Goal: Information Seeking & Learning: Compare options

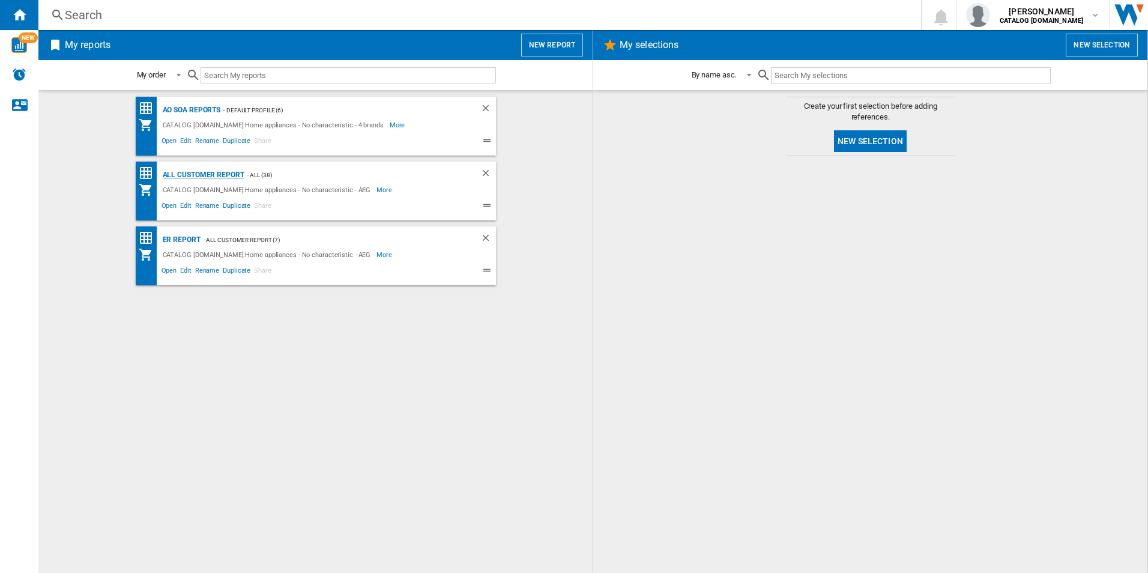
click at [192, 173] on div "All Customer Report" at bounding box center [202, 174] width 85 height 15
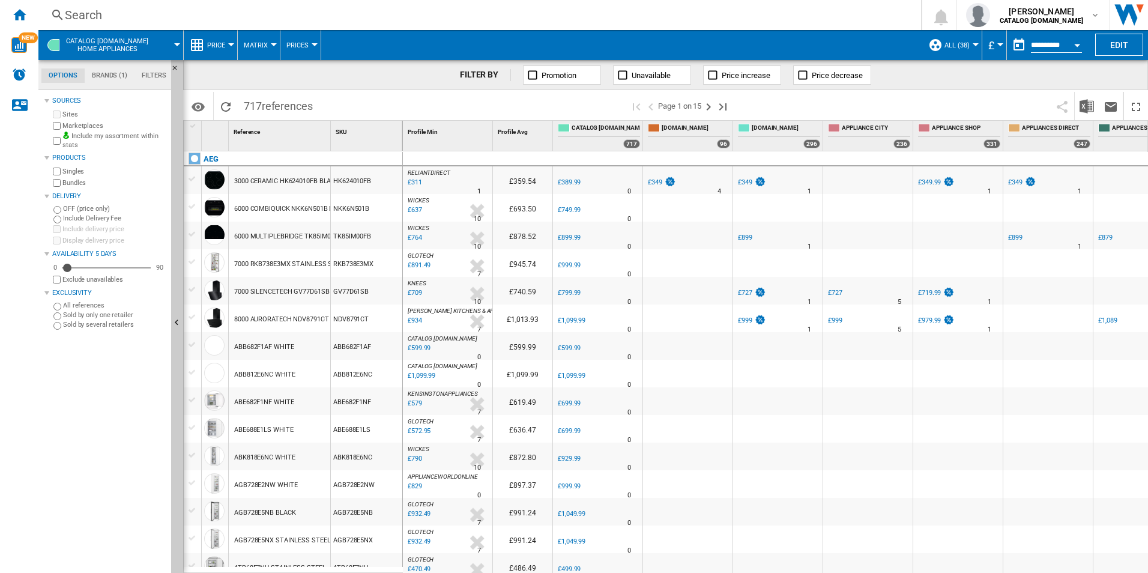
click at [1076, 44] on div "Open calendar" at bounding box center [1077, 45] width 6 height 3
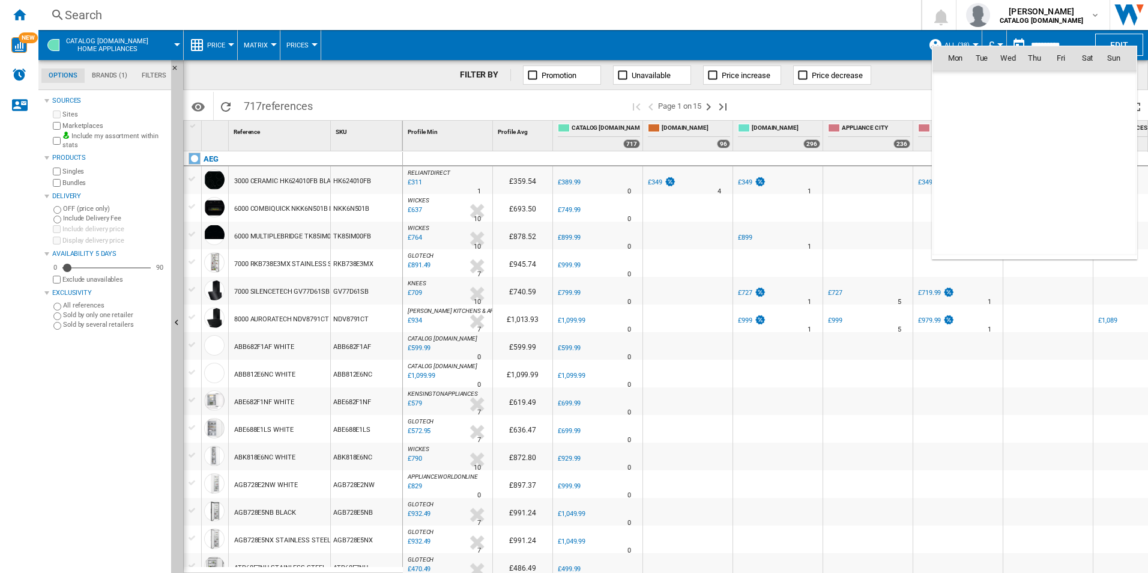
scroll to position [5727, 0]
click at [1033, 110] on span "2" at bounding box center [1034, 110] width 24 height 24
type input "**********"
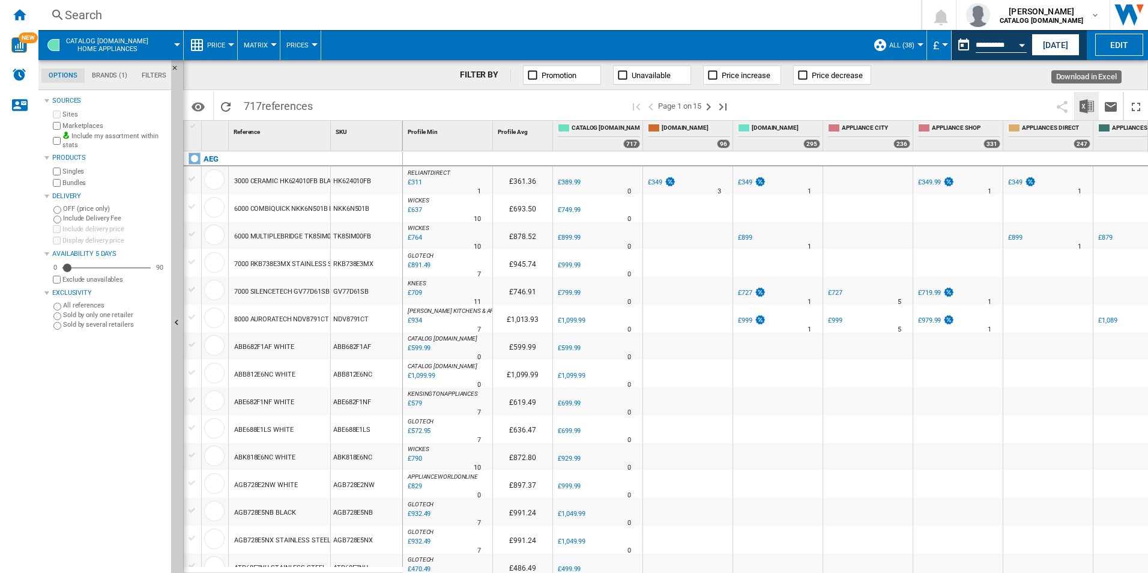
click at [1088, 104] on img "Download in Excel" at bounding box center [1086, 106] width 14 height 14
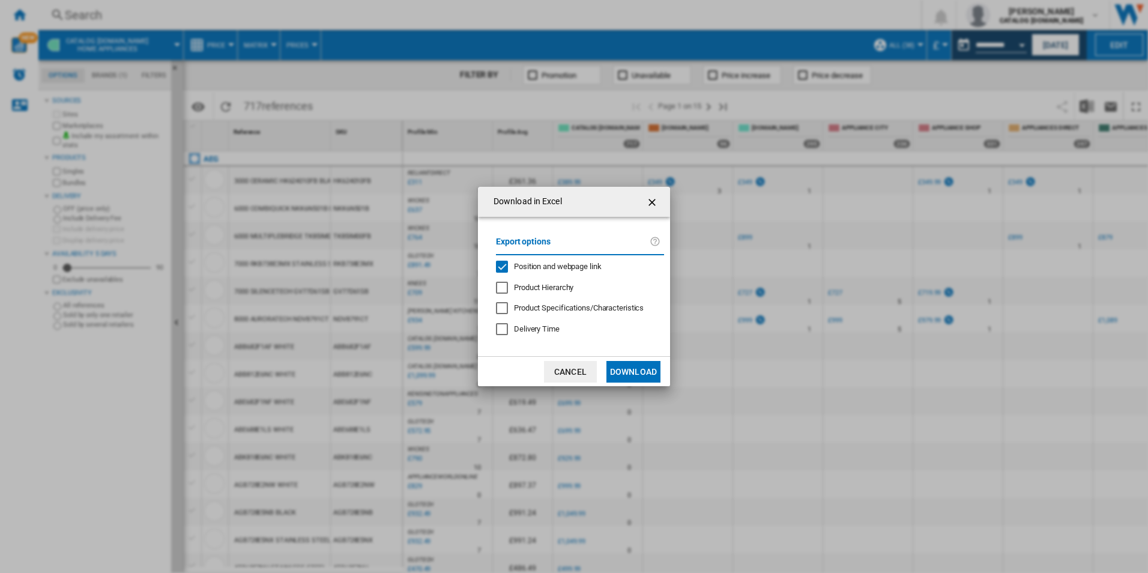
click at [572, 265] on span "Position and webpage link" at bounding box center [558, 266] width 88 height 9
click at [633, 366] on button "Download" at bounding box center [633, 372] width 54 height 22
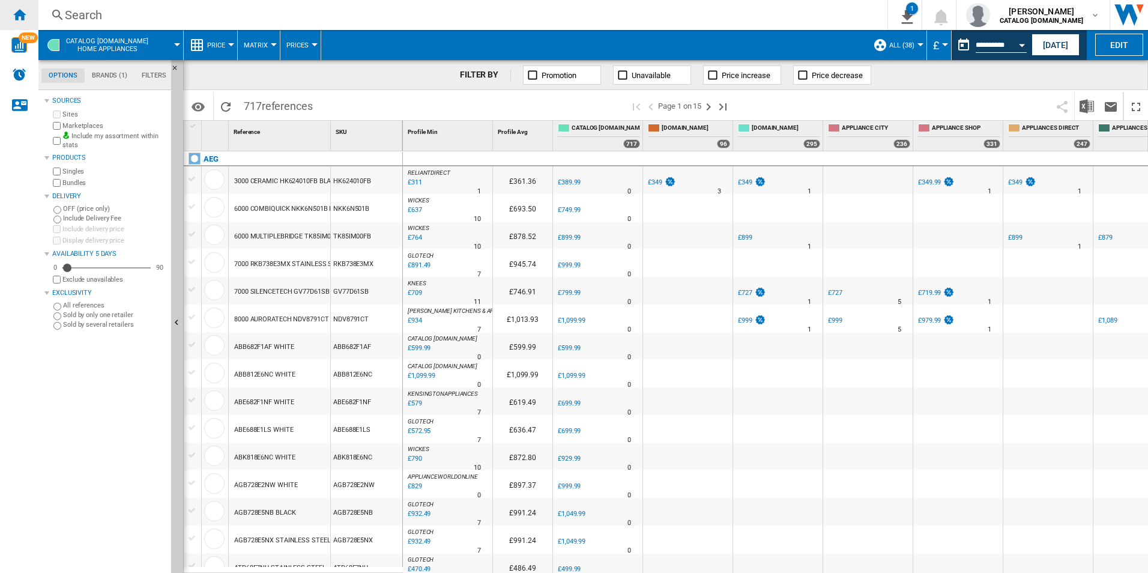
click at [14, 14] on ng-md-icon "Home" at bounding box center [19, 14] width 14 height 14
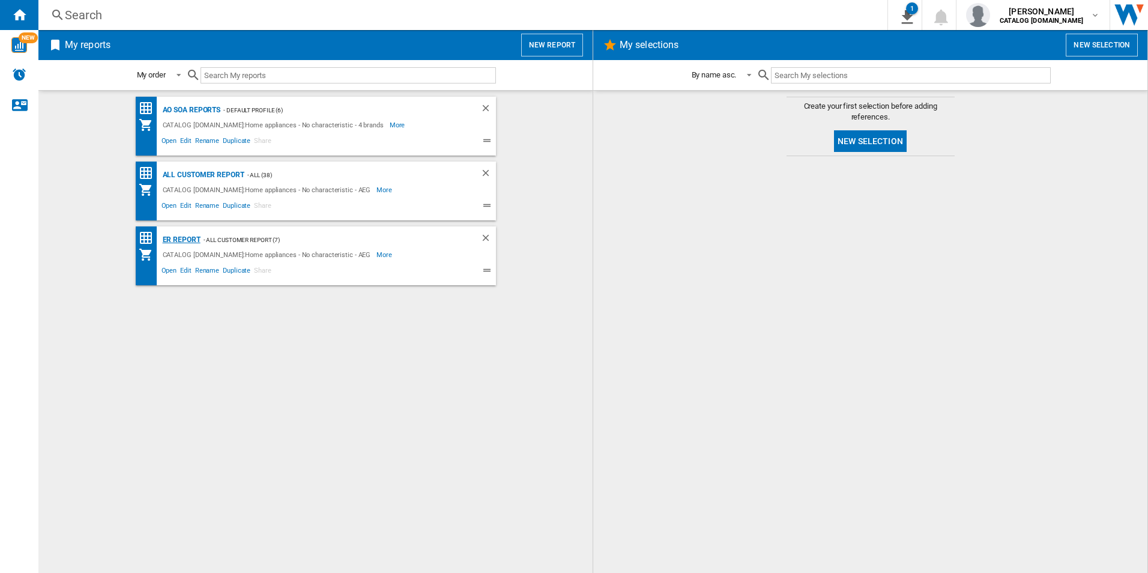
click at [176, 234] on div "ER Report" at bounding box center [180, 239] width 41 height 15
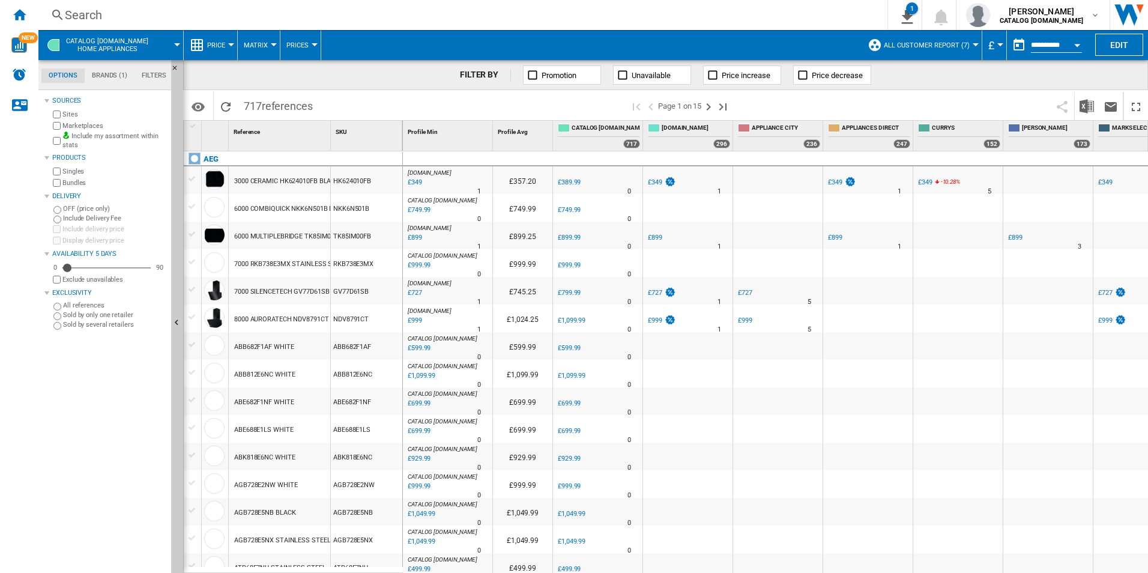
click at [1075, 42] on button "Open calendar" at bounding box center [1077, 43] width 22 height 22
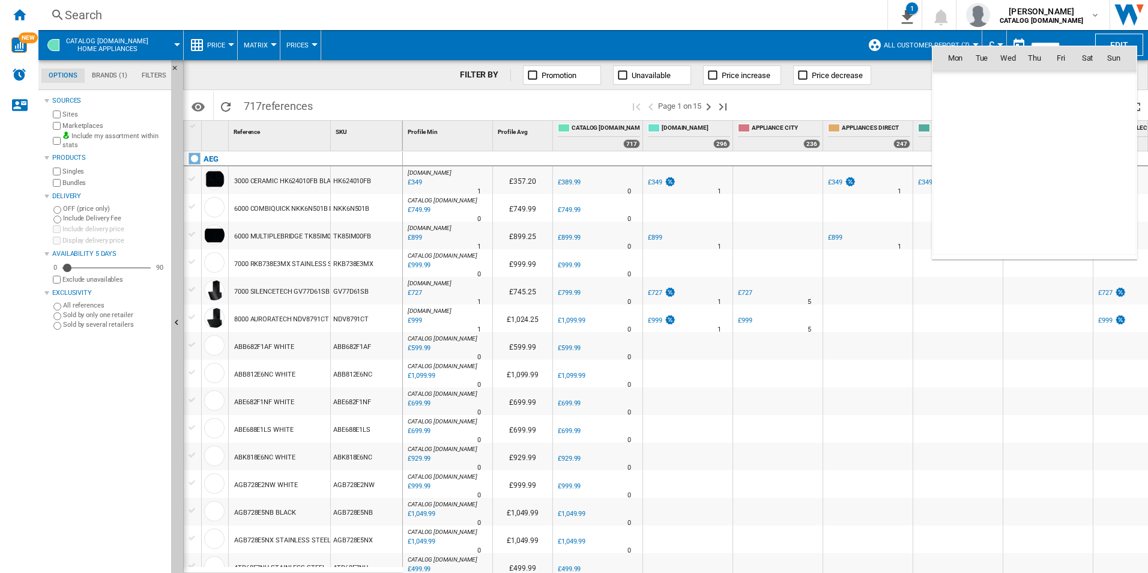
scroll to position [5727, 0]
click at [1034, 103] on span "2" at bounding box center [1034, 110] width 24 height 24
type input "**********"
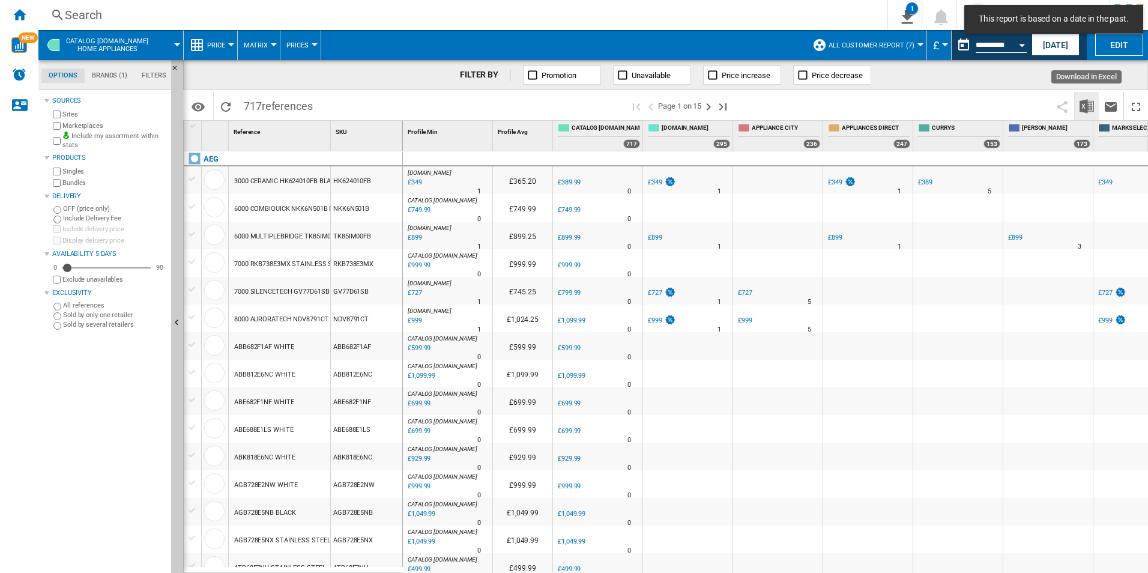
click at [1088, 109] on img "Download in Excel" at bounding box center [1086, 106] width 14 height 14
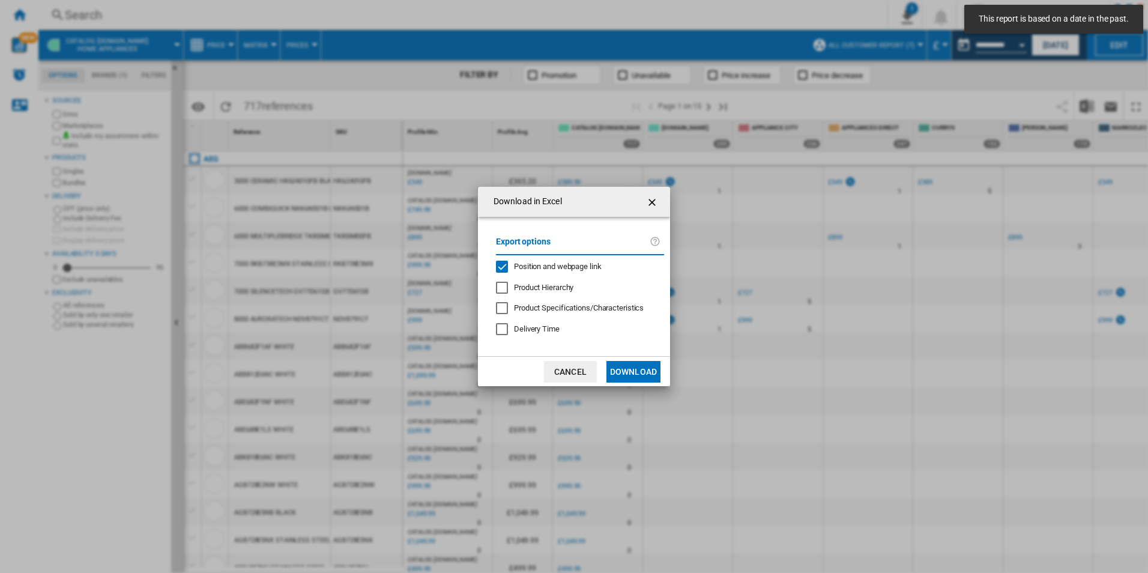
click at [503, 267] on div "Position and webpage link" at bounding box center [502, 267] width 12 height 12
click at [615, 372] on button "Download" at bounding box center [633, 372] width 54 height 22
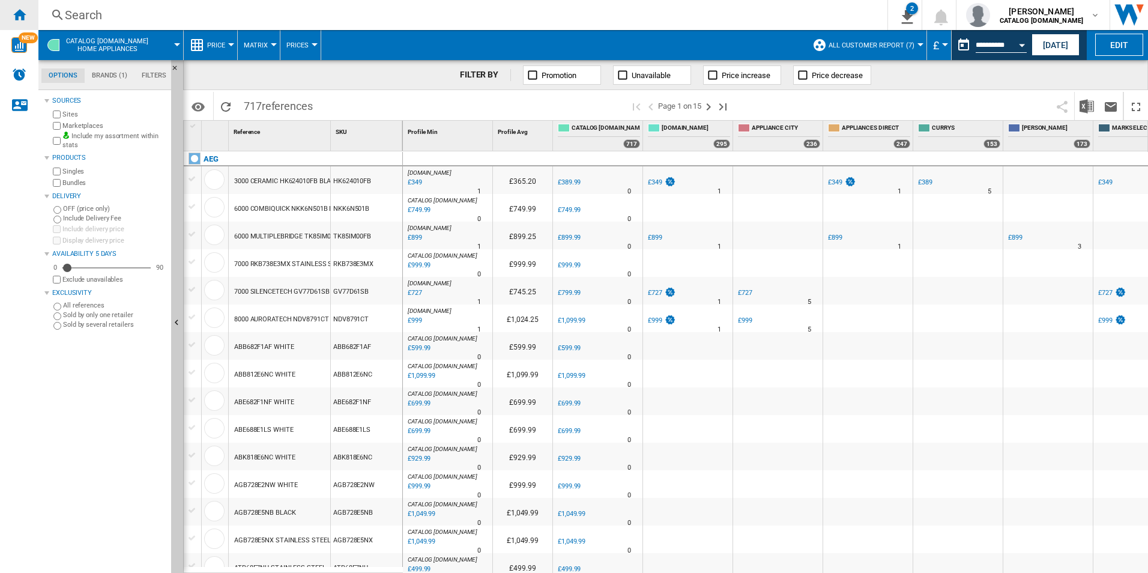
click at [22, 22] on div "Home" at bounding box center [19, 15] width 38 height 30
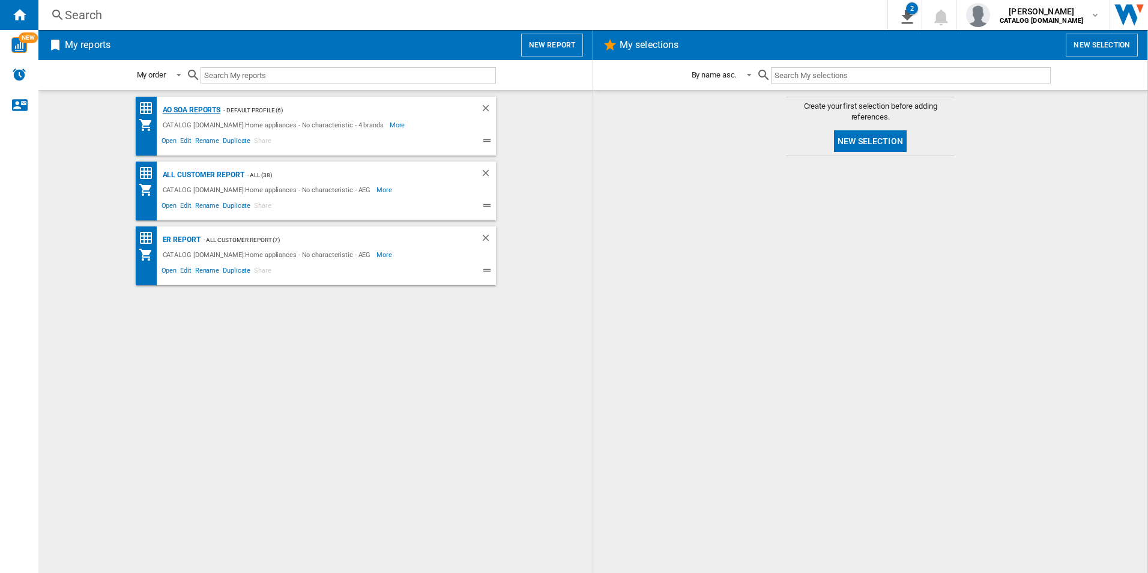
click at [187, 104] on div "AO SOA Reports" at bounding box center [190, 110] width 61 height 15
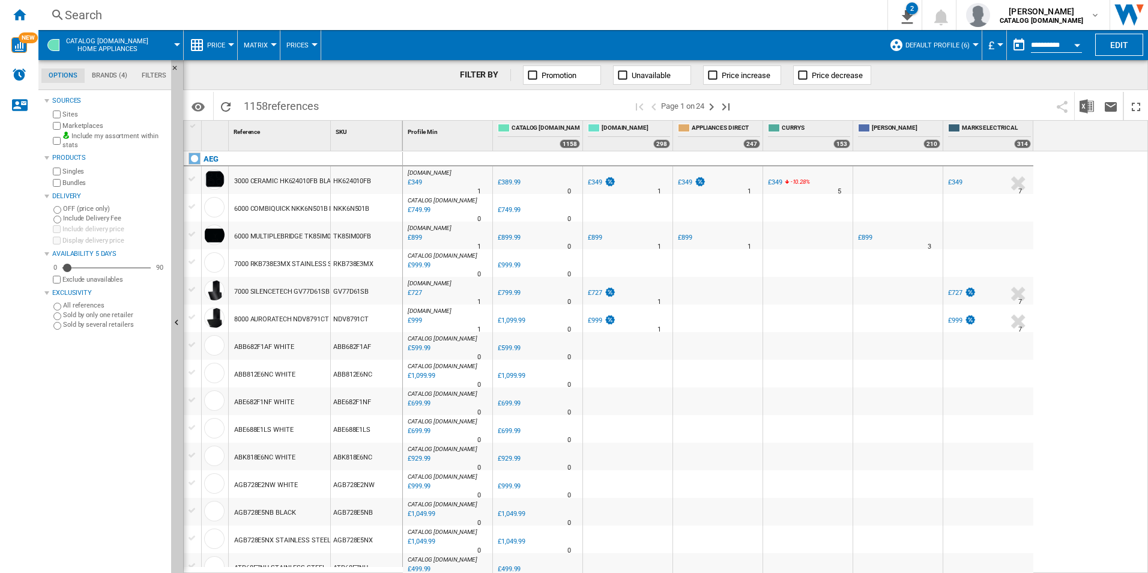
click at [369, 11] on div "Search" at bounding box center [460, 15] width 791 height 17
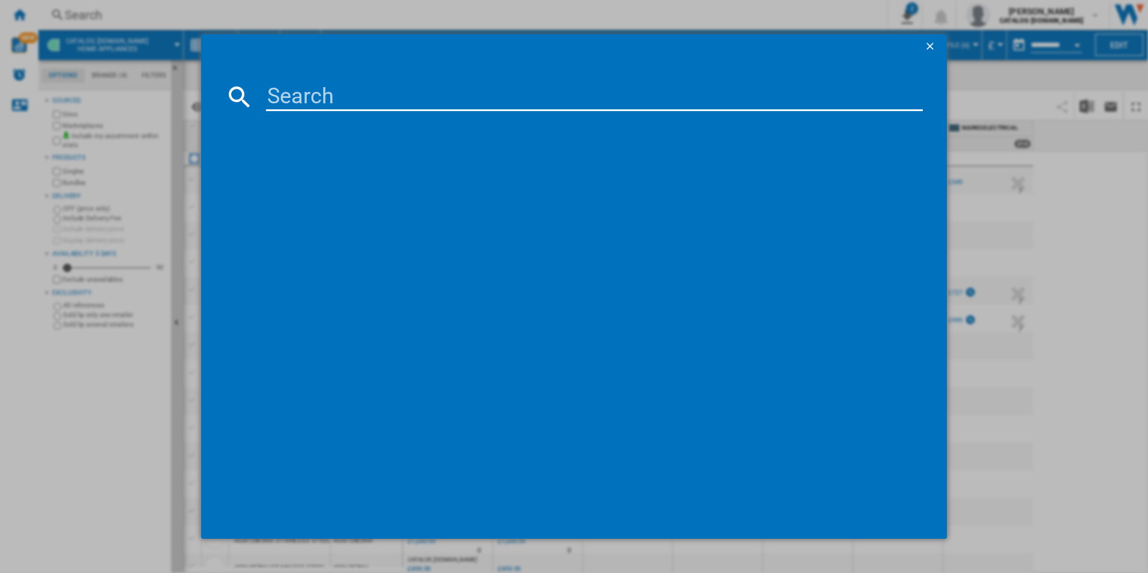
click at [378, 97] on input at bounding box center [594, 96] width 657 height 29
paste input "HGX64200SB"
type input "HGX64200SB"
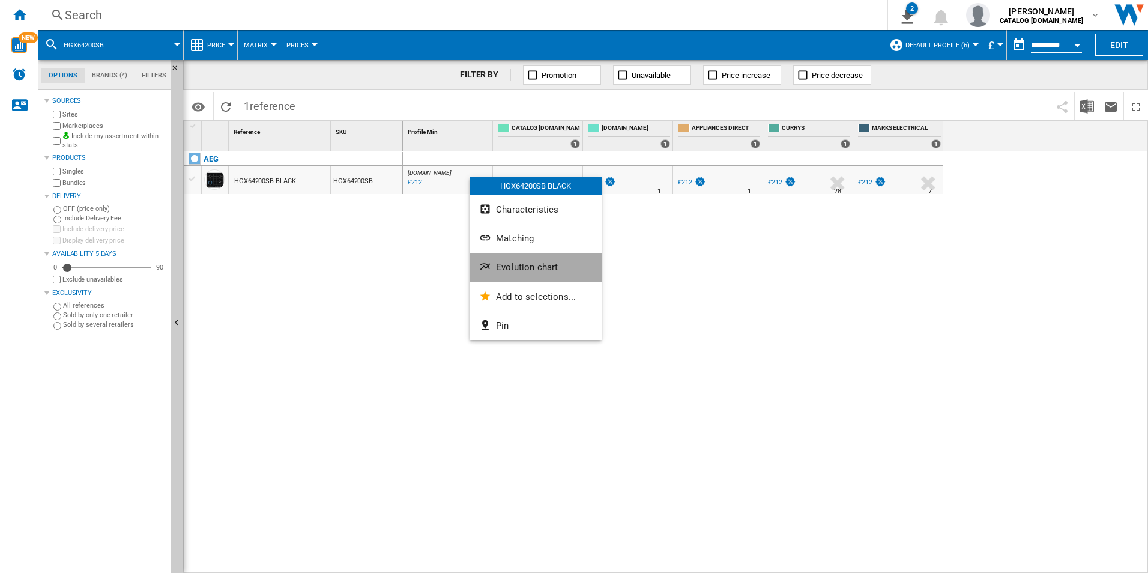
click at [516, 261] on button "Evolution chart" at bounding box center [535, 267] width 132 height 29
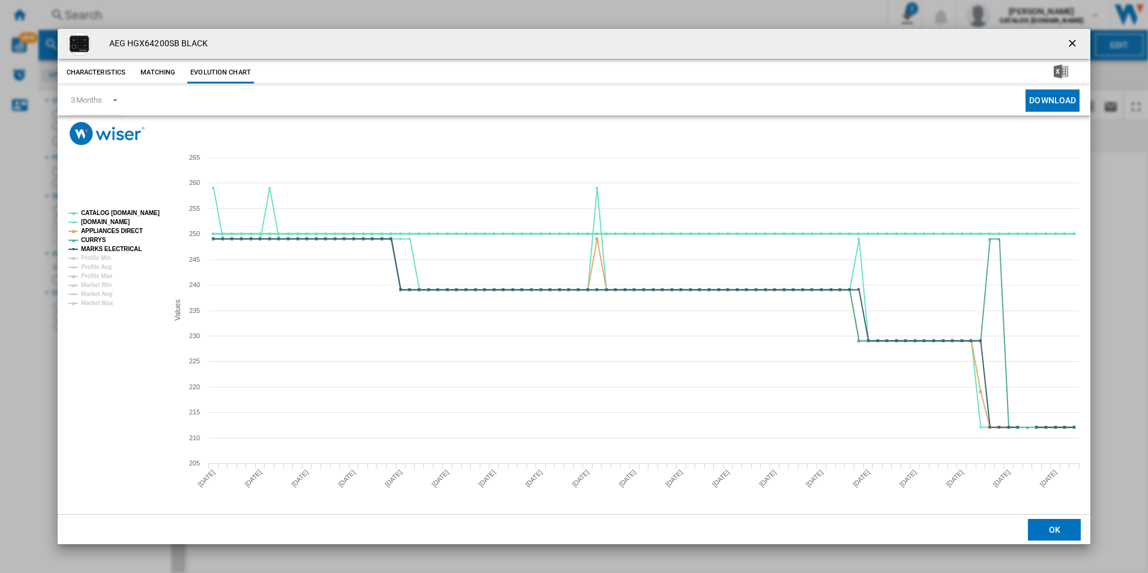
click at [142, 214] on tspan "CATALOG [DOMAIN_NAME]" at bounding box center [120, 213] width 79 height 7
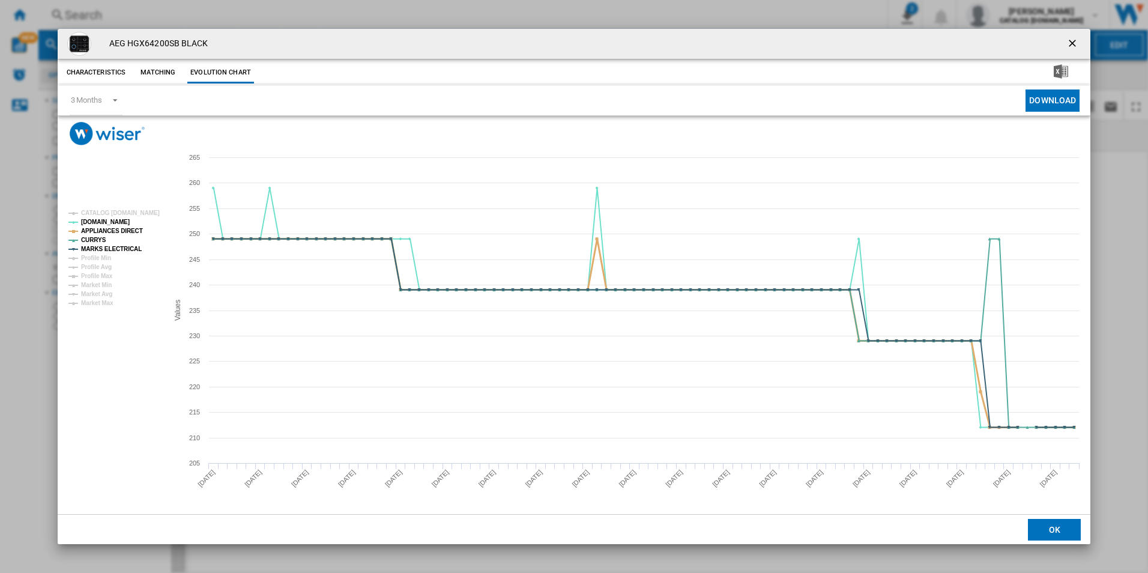
click at [131, 228] on tspan "APPLIANCES DIRECT" at bounding box center [112, 231] width 62 height 7
click at [127, 234] on tspan "APPLIANCES DIRECT" at bounding box center [112, 231] width 62 height 7
drag, startPoint x: 1076, startPoint y: 49, endPoint x: 1063, endPoint y: 43, distance: 15.1
click at [1076, 49] on ng-md-icon "getI18NText('BUTTONS.CLOSE_DIALOG')" at bounding box center [1073, 44] width 14 height 14
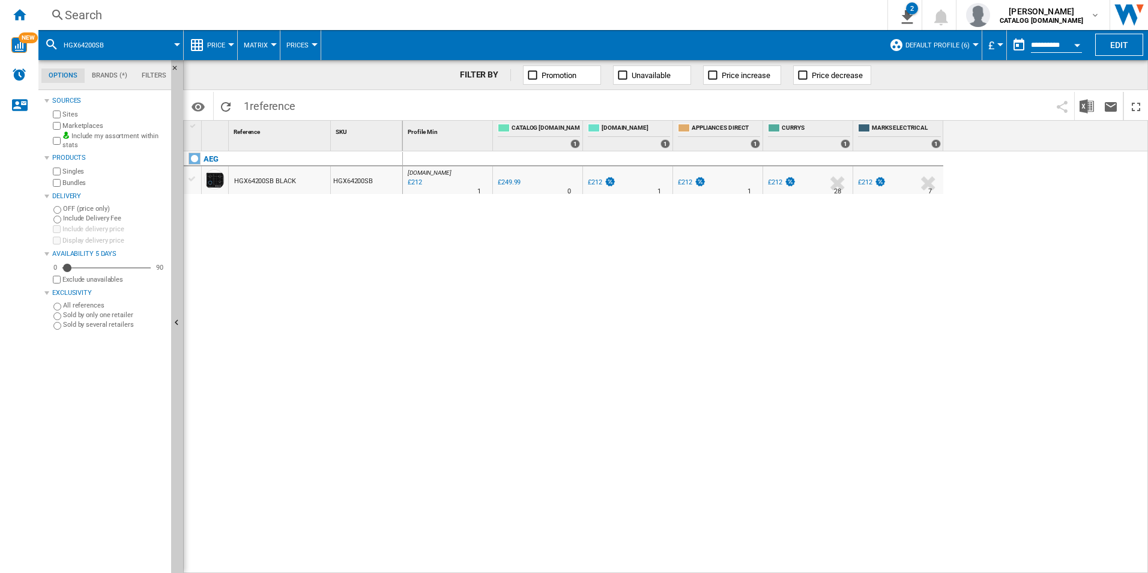
click at [667, 9] on div "Search" at bounding box center [460, 15] width 791 height 17
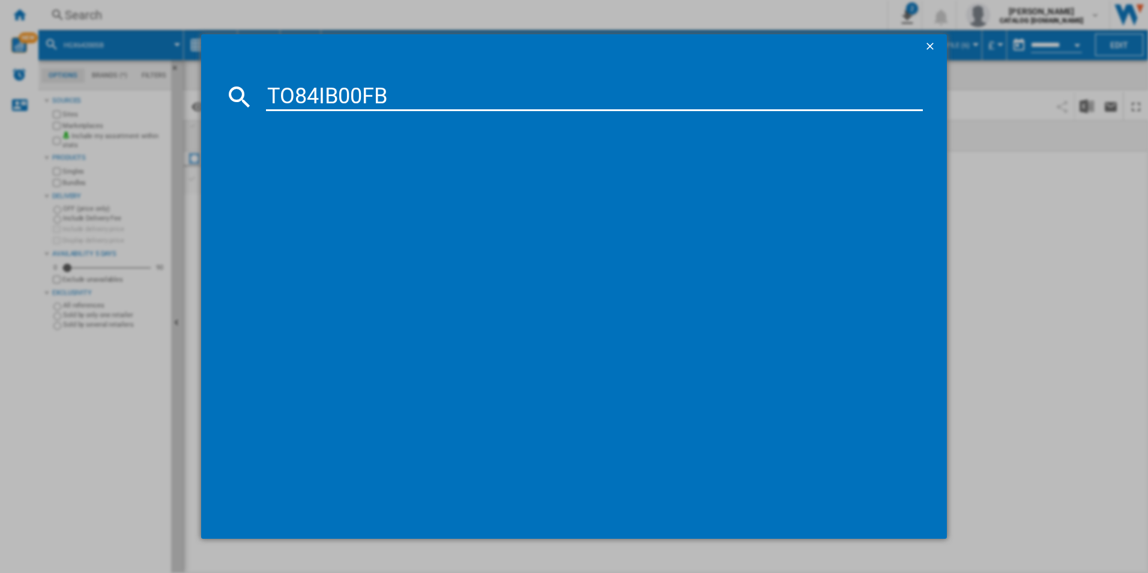
type input "TO84IB00FB"
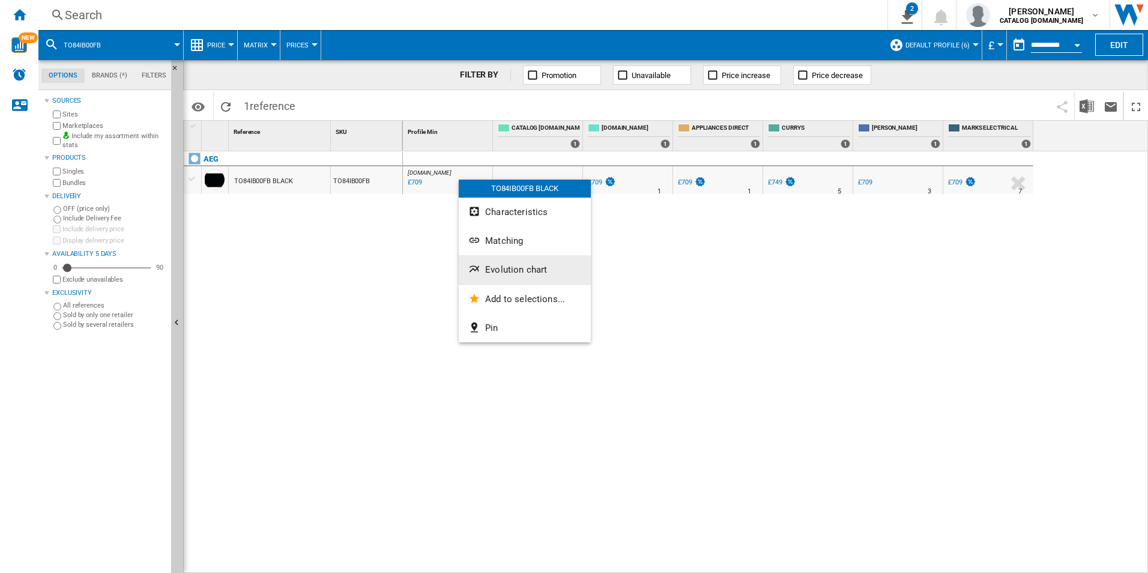
click at [512, 271] on span "Evolution chart" at bounding box center [516, 269] width 62 height 11
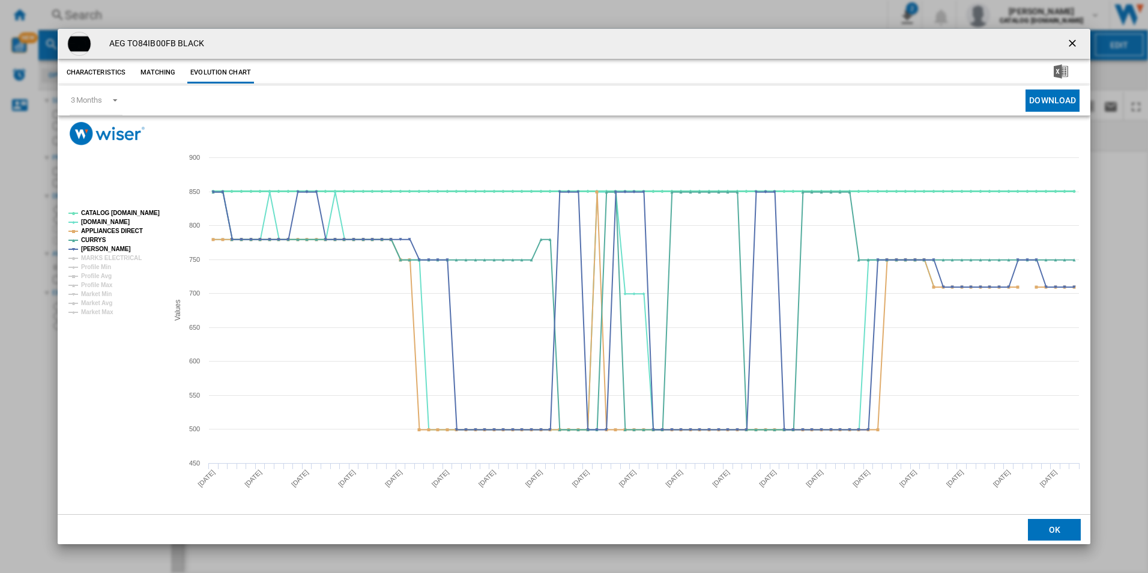
click at [137, 213] on tspan "CATALOG [DOMAIN_NAME]" at bounding box center [120, 213] width 79 height 7
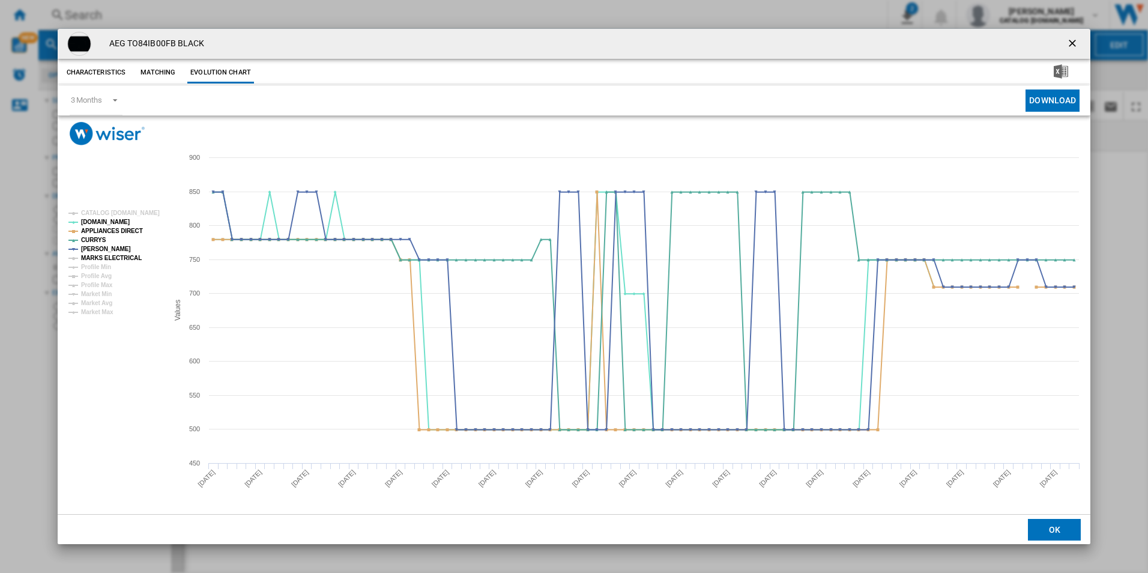
click at [122, 255] on tspan "MARKS ELECTRICAL" at bounding box center [111, 258] width 61 height 7
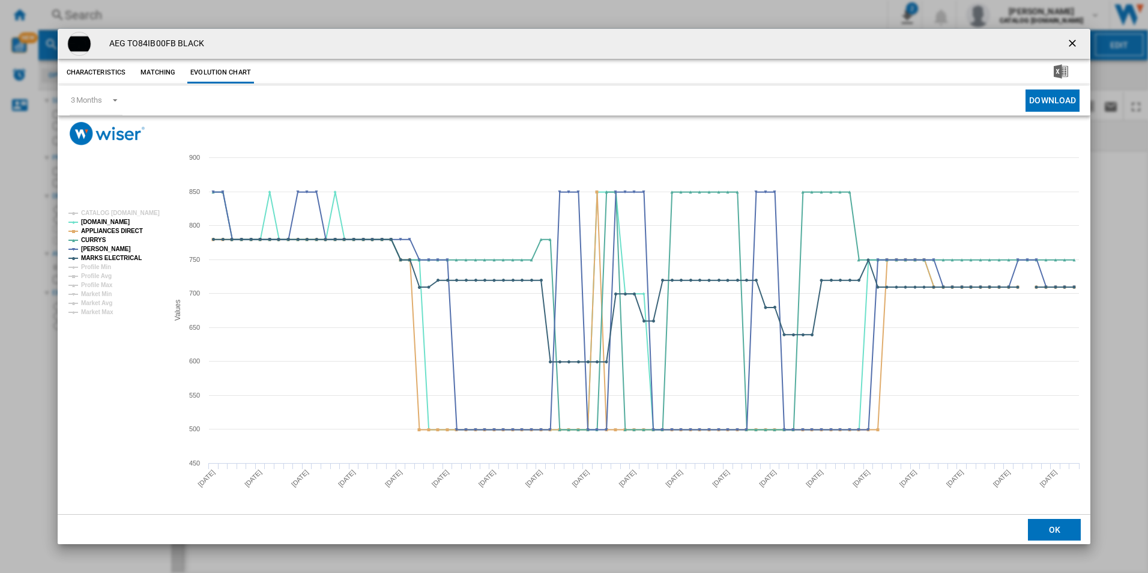
drag, startPoint x: 1076, startPoint y: 44, endPoint x: 1025, endPoint y: 35, distance: 52.4
click at [1076, 44] on ng-md-icon "getI18NText('BUTTONS.CLOSE_DIALOG')" at bounding box center [1073, 44] width 14 height 14
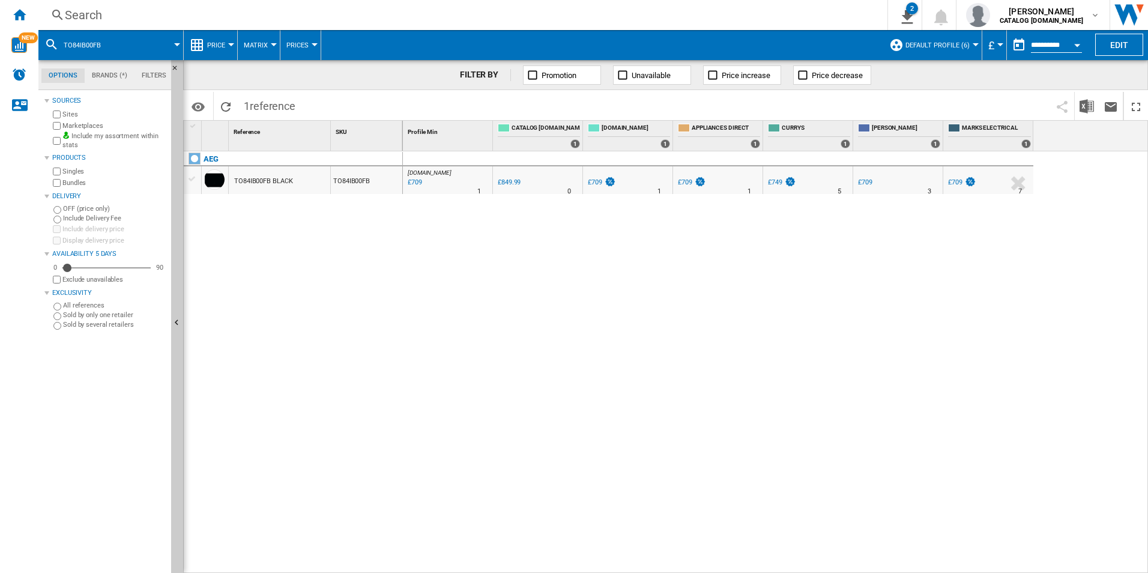
click at [755, 16] on div "Search" at bounding box center [460, 15] width 791 height 17
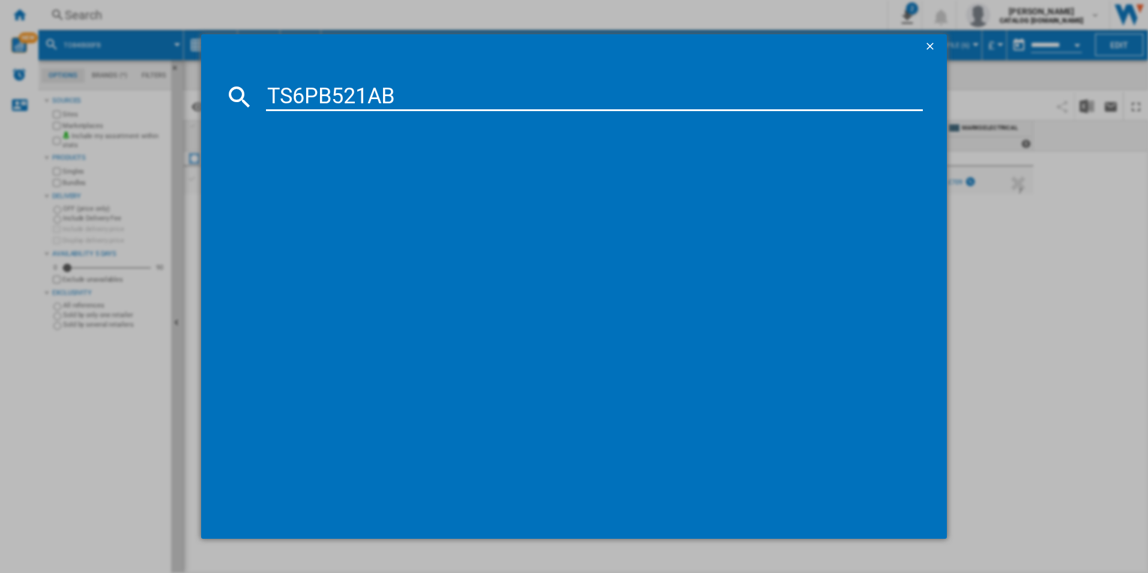
type input "TS6PB521AB"
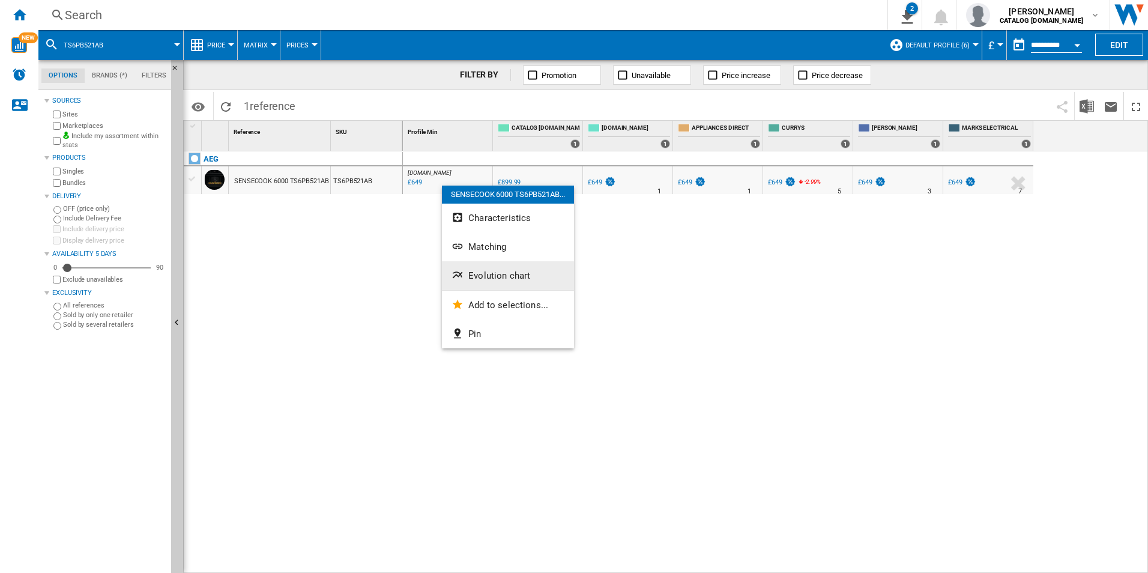
click at [489, 285] on button "Evolution chart" at bounding box center [508, 275] width 132 height 29
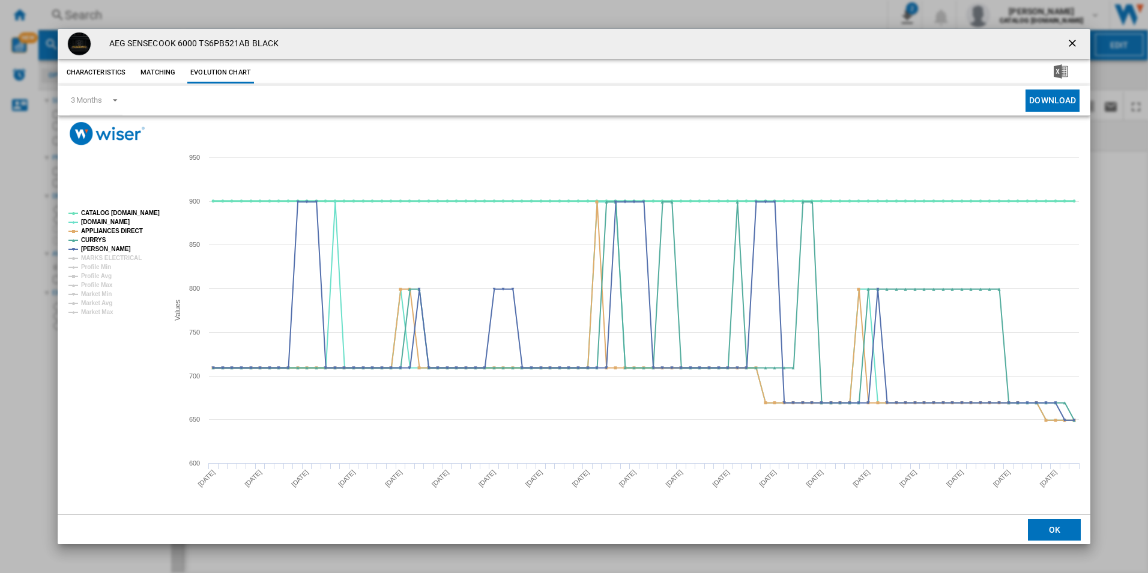
click at [135, 212] on tspan "CATALOG [DOMAIN_NAME]" at bounding box center [120, 213] width 79 height 7
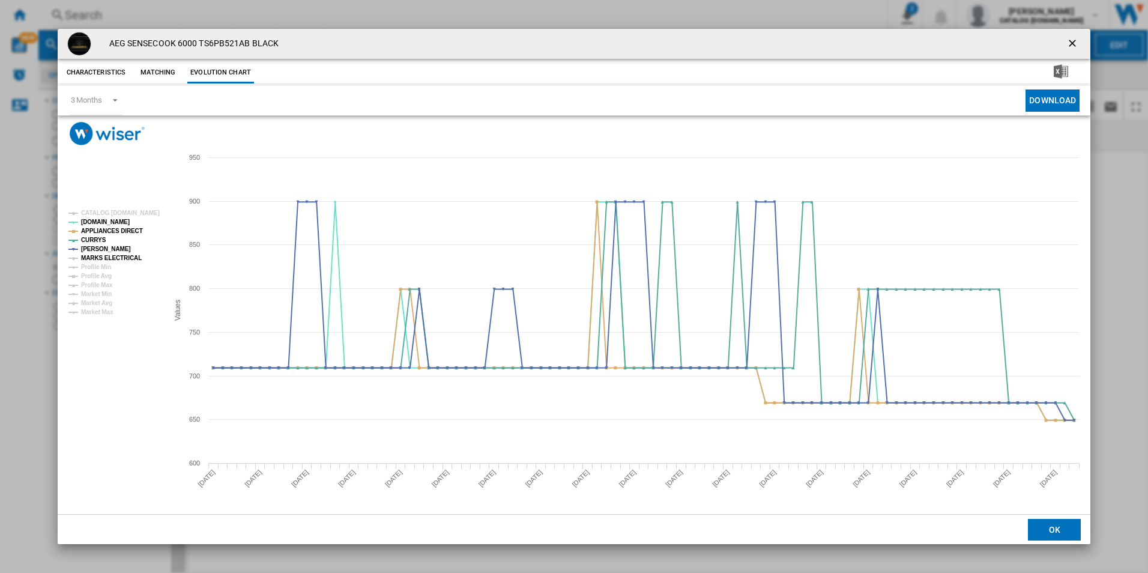
click at [123, 257] on tspan "MARKS ELECTRICAL" at bounding box center [111, 258] width 61 height 7
click at [1073, 43] on ng-md-icon "getI18NText('BUTTONS.CLOSE_DIALOG')" at bounding box center [1073, 44] width 14 height 14
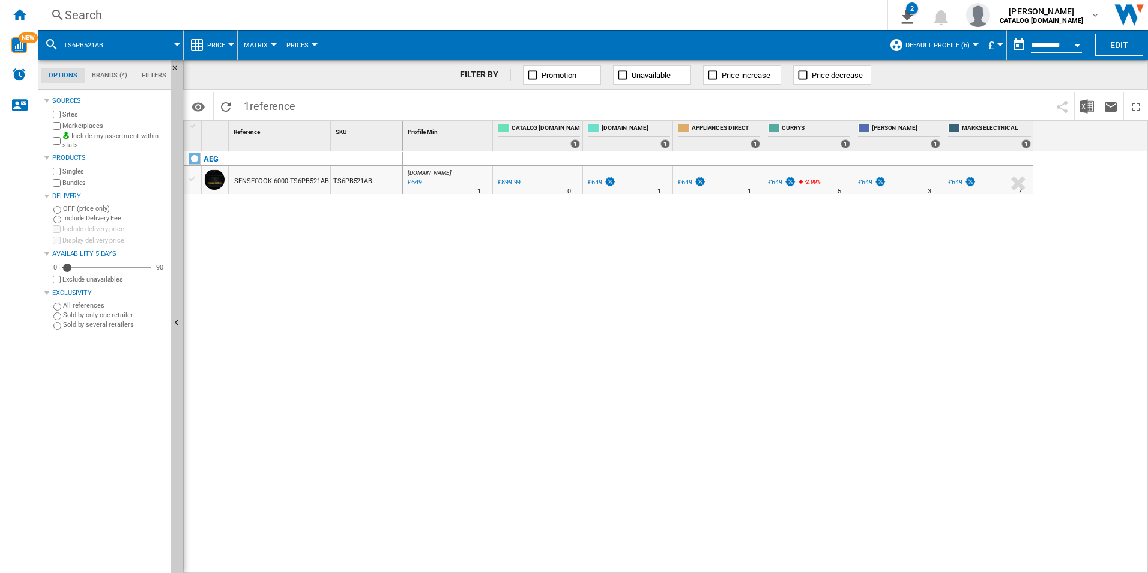
click at [787, 18] on div "Search" at bounding box center [460, 15] width 791 height 17
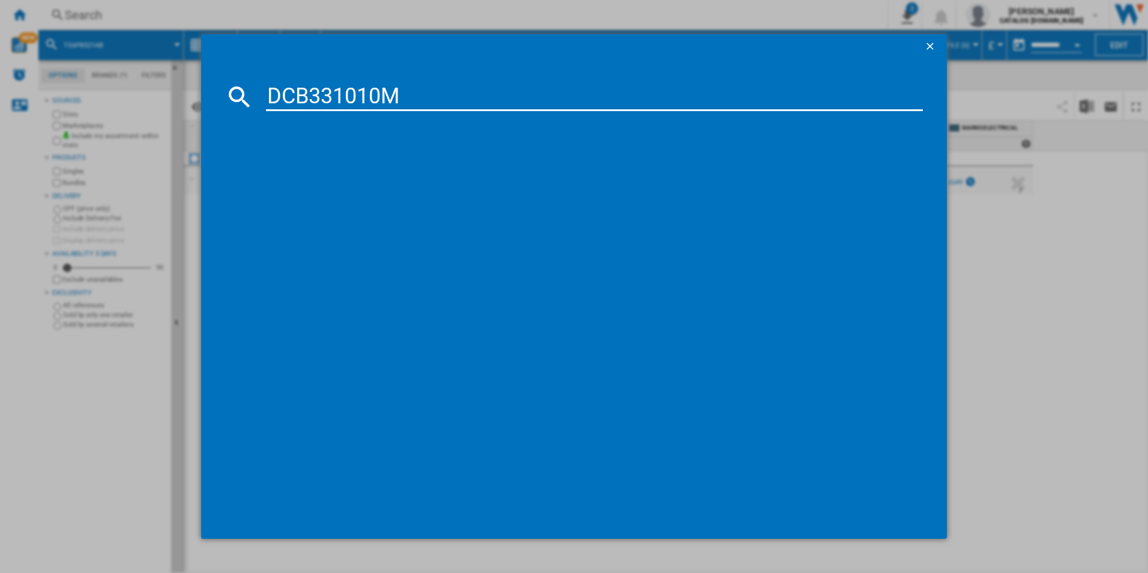
type input "DCB331010M"
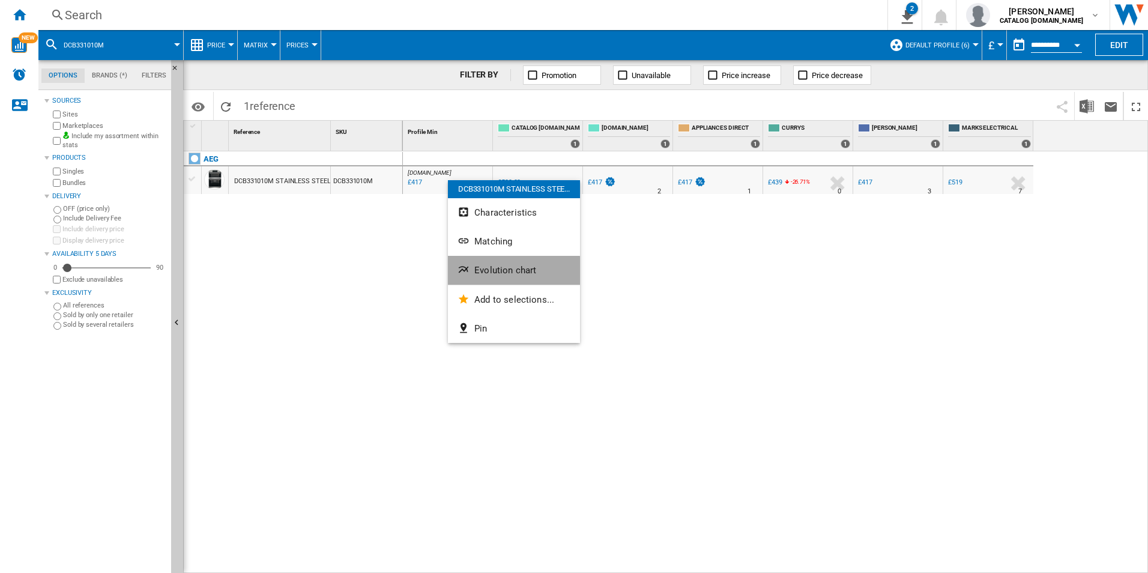
click at [479, 274] on span "Evolution chart" at bounding box center [505, 270] width 62 height 11
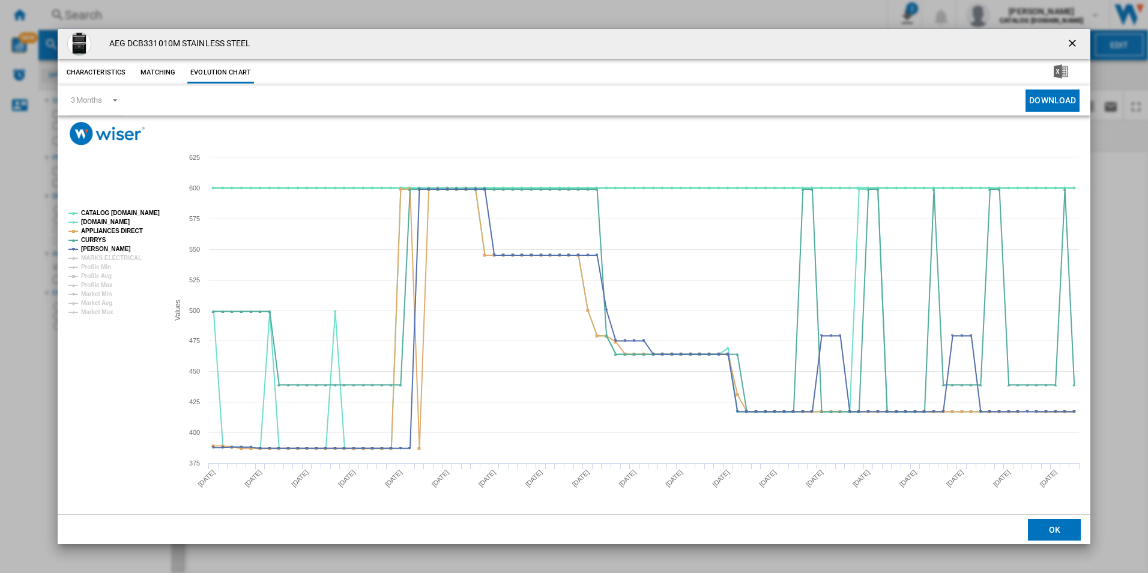
click at [133, 213] on tspan "CATALOG [DOMAIN_NAME]" at bounding box center [120, 213] width 79 height 7
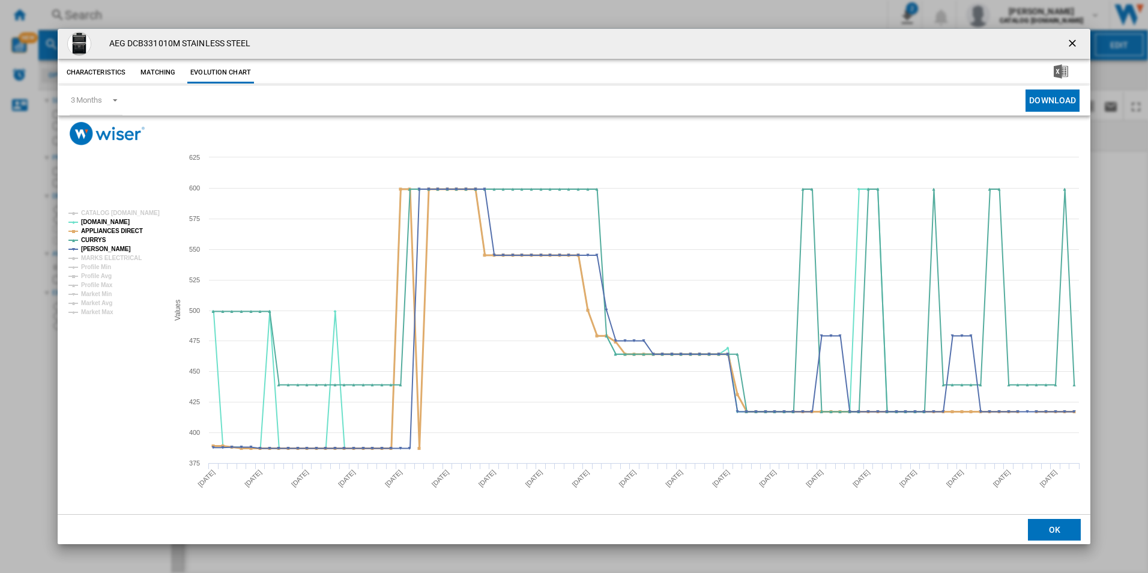
click at [124, 231] on tspan "APPLIANCES DIRECT" at bounding box center [112, 231] width 62 height 7
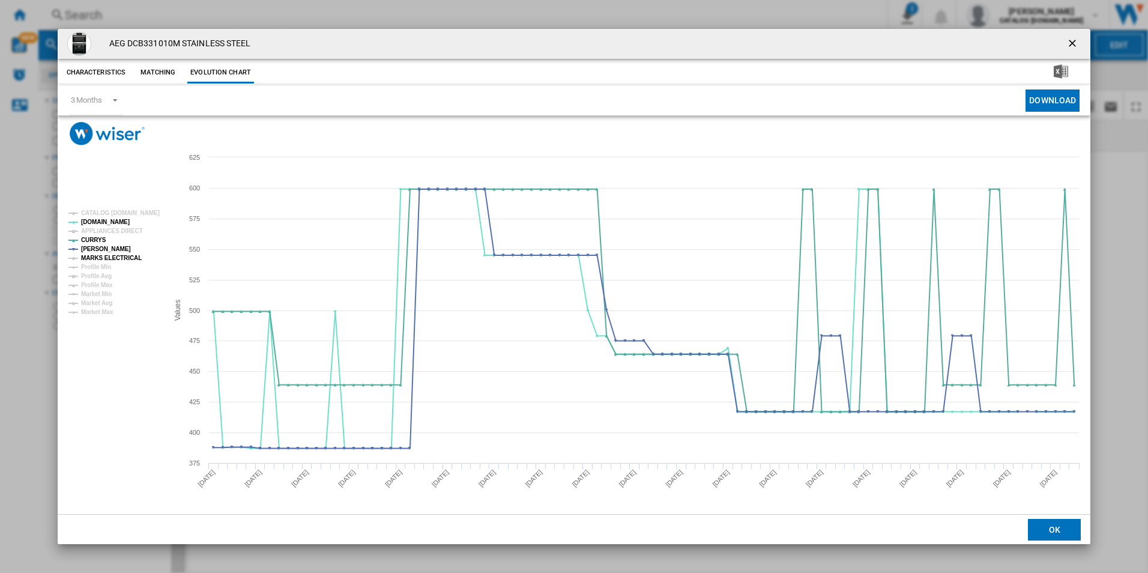
click at [131, 259] on tspan "MARKS ELECTRICAL" at bounding box center [111, 258] width 61 height 7
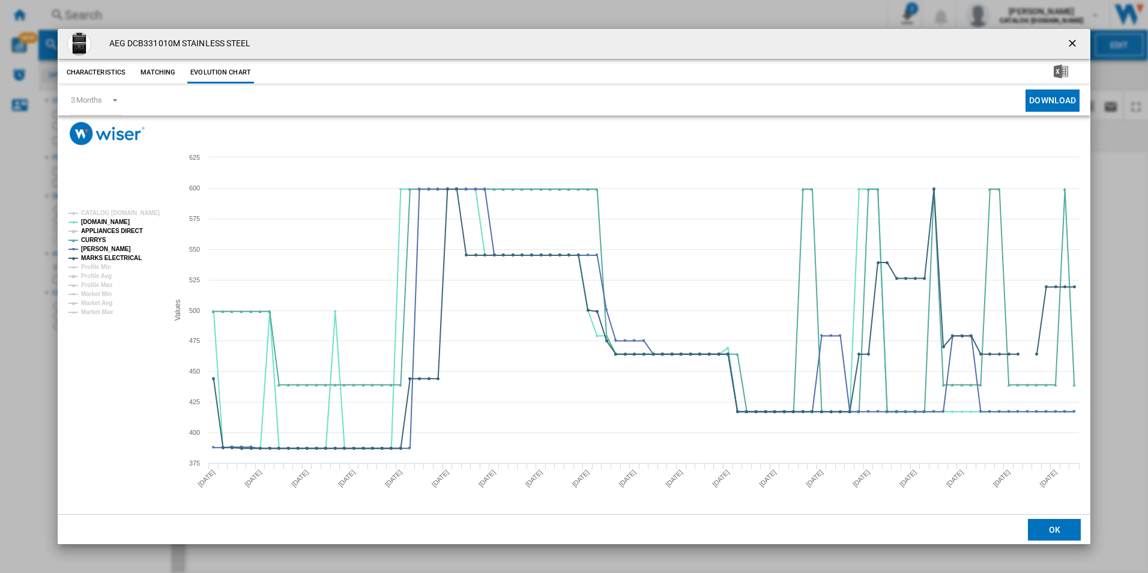
click at [136, 231] on tspan "APPLIANCES DIRECT" at bounding box center [112, 231] width 62 height 7
click at [1060, 45] on div "AEG DCB331010M STAINLESS STEEL" at bounding box center [574, 44] width 1033 height 30
click at [1072, 46] on ng-md-icon "getI18NText('BUTTONS.CLOSE_DIALOG')" at bounding box center [1073, 44] width 14 height 14
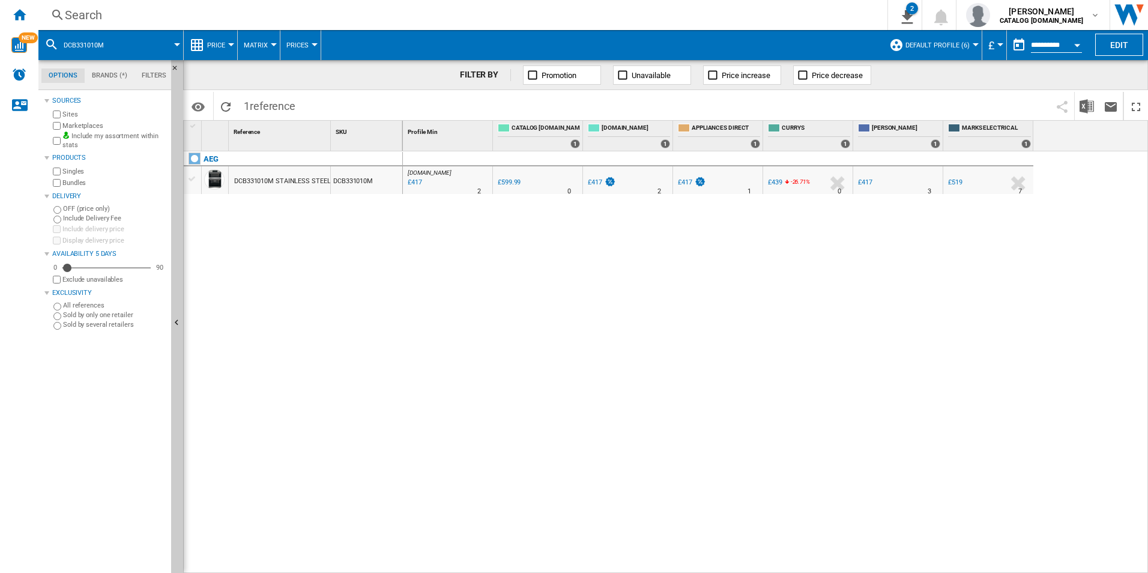
click at [752, 15] on div "Search" at bounding box center [460, 15] width 791 height 17
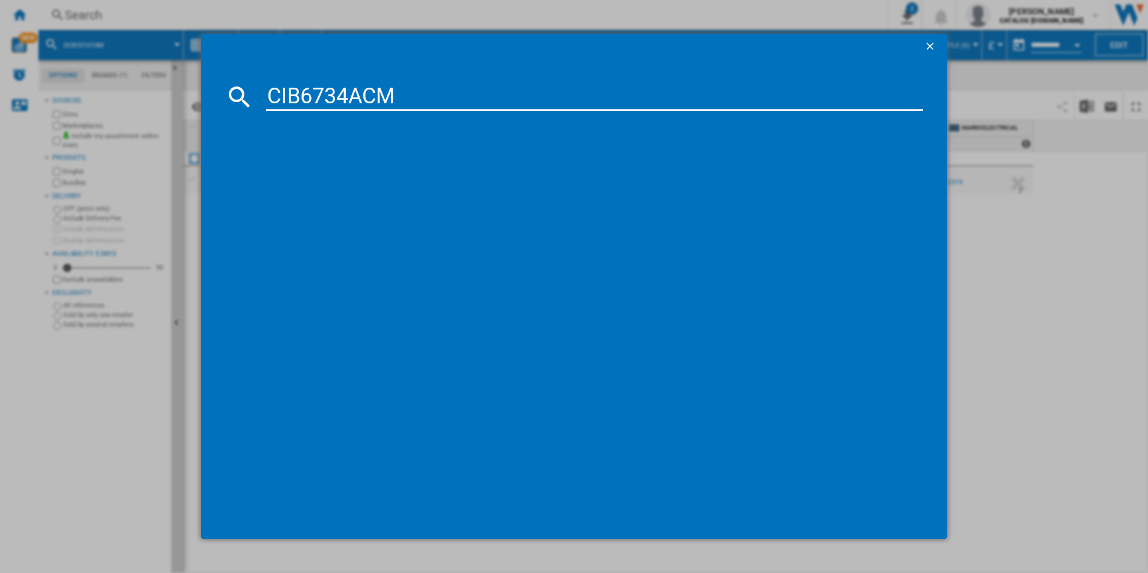
type input "CIB6734ACM"
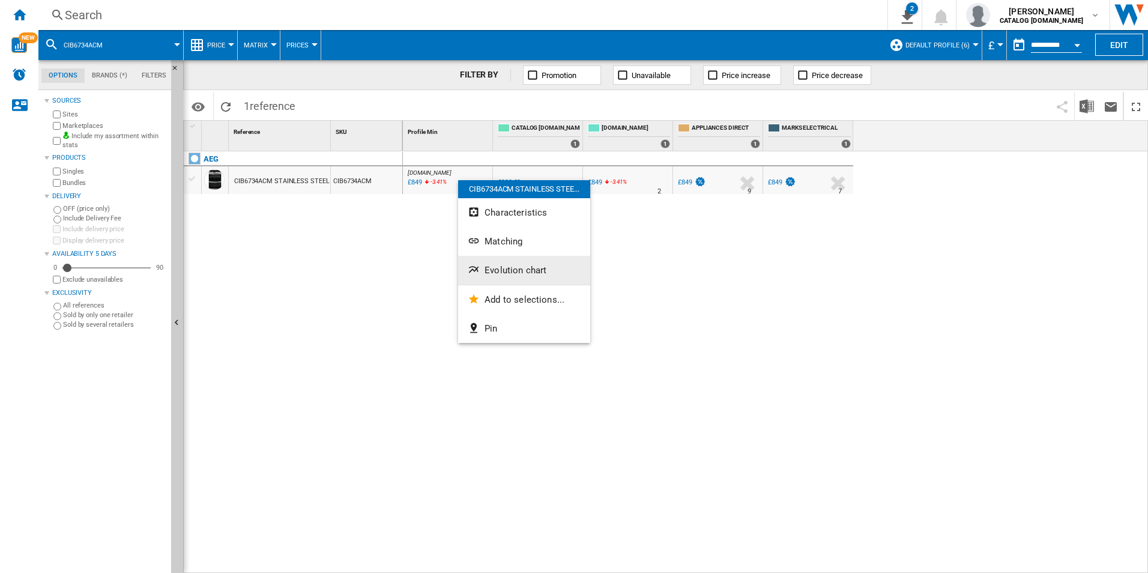
click at [512, 262] on button "Evolution chart" at bounding box center [524, 270] width 132 height 29
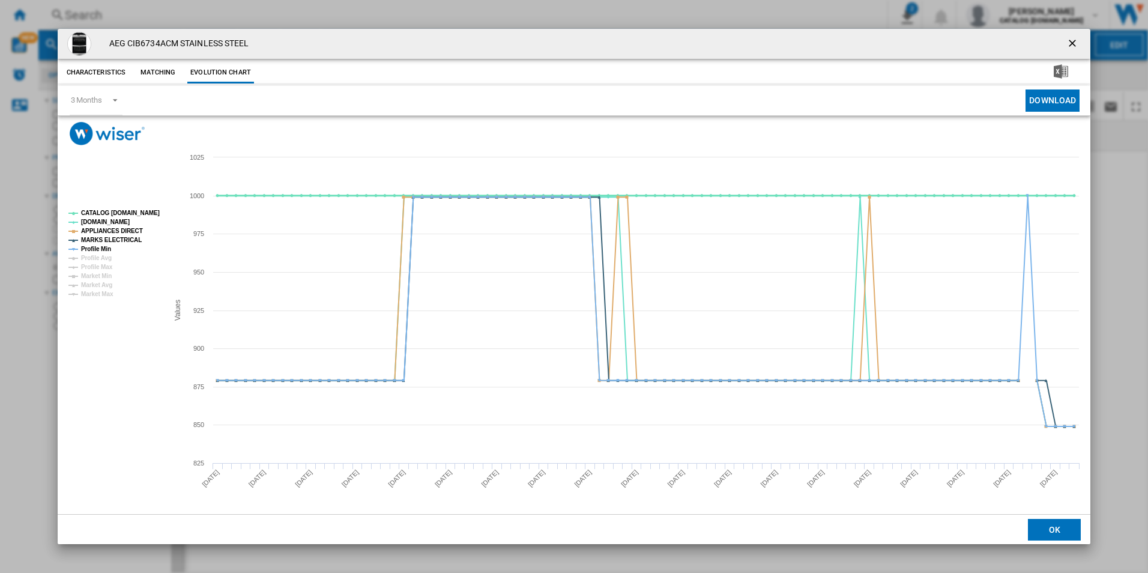
click at [133, 210] on tspan "CATALOG [DOMAIN_NAME]" at bounding box center [120, 213] width 79 height 7
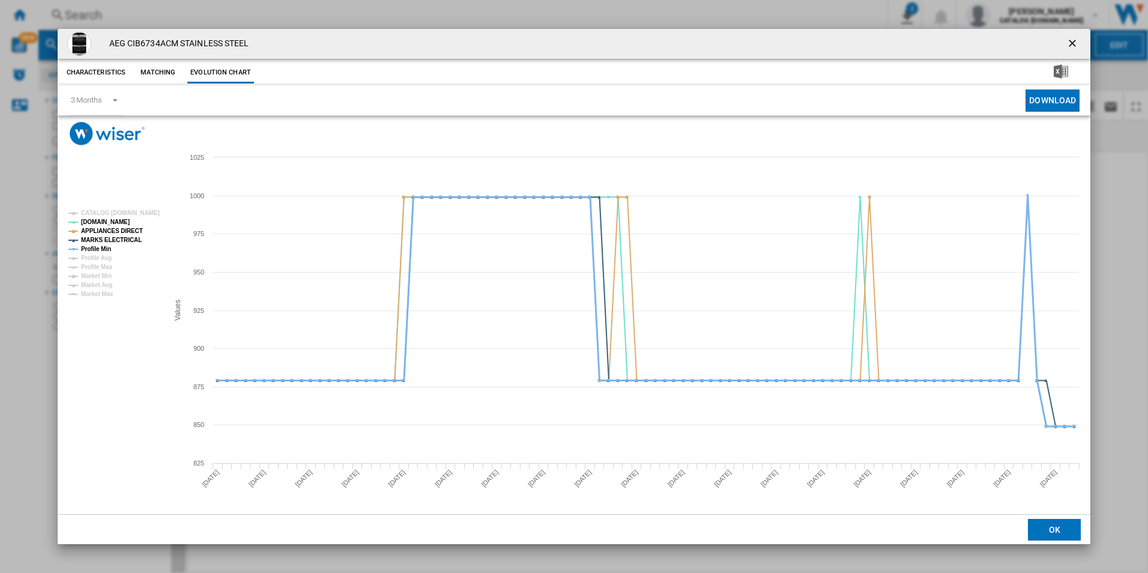
click at [95, 250] on tspan "Profile Min" at bounding box center [96, 249] width 30 height 7
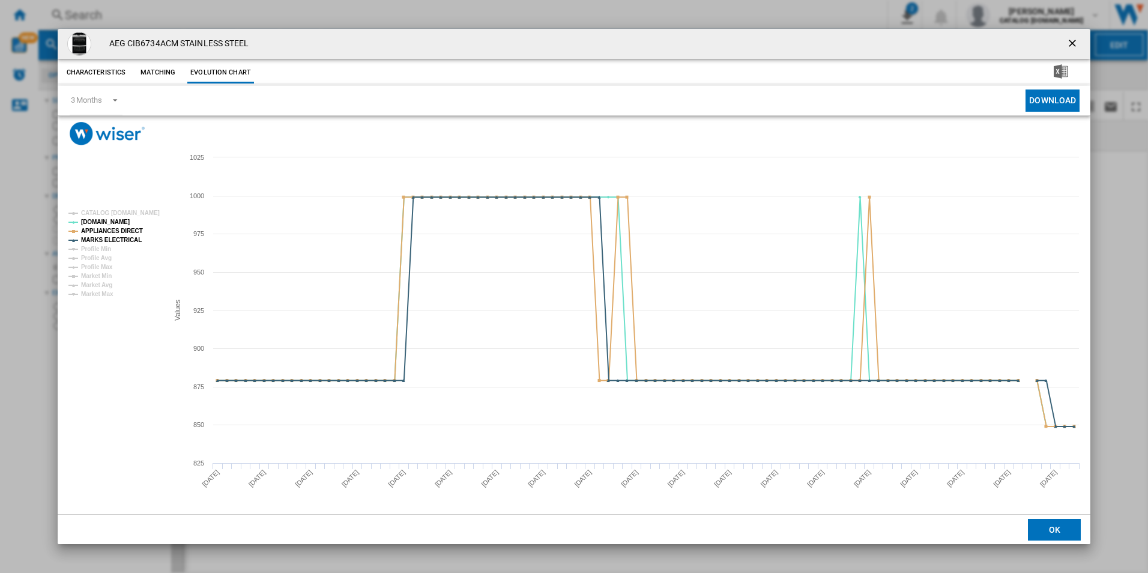
drag, startPoint x: 1076, startPoint y: 40, endPoint x: 1037, endPoint y: 34, distance: 39.0
click at [1075, 40] on ng-md-icon "getI18NText('BUTTONS.CLOSE_DIALOG')" at bounding box center [1073, 44] width 14 height 14
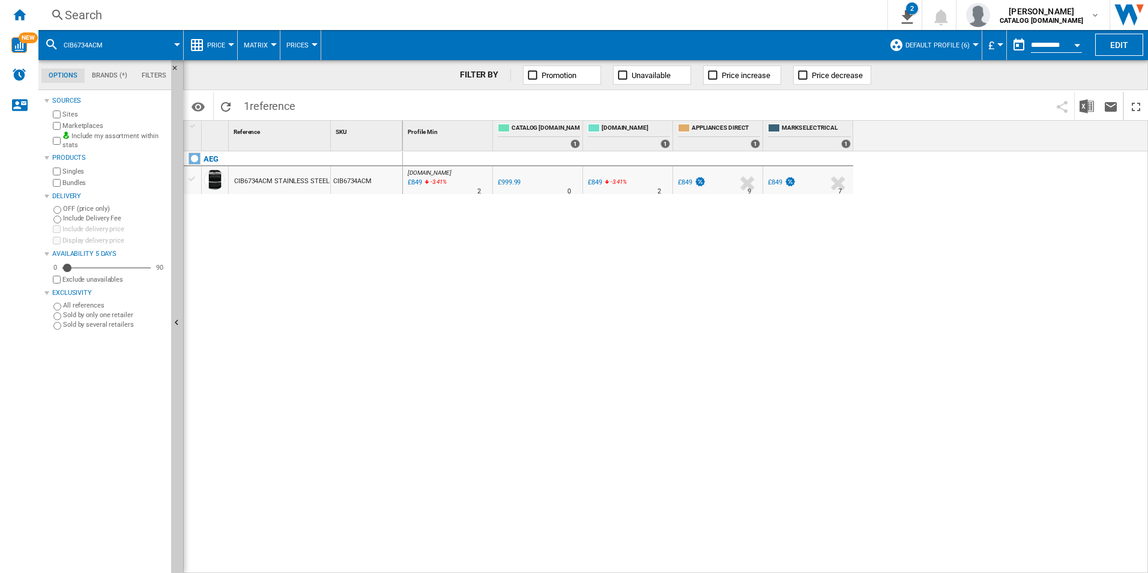
click at [776, 16] on div "Search" at bounding box center [460, 15] width 791 height 17
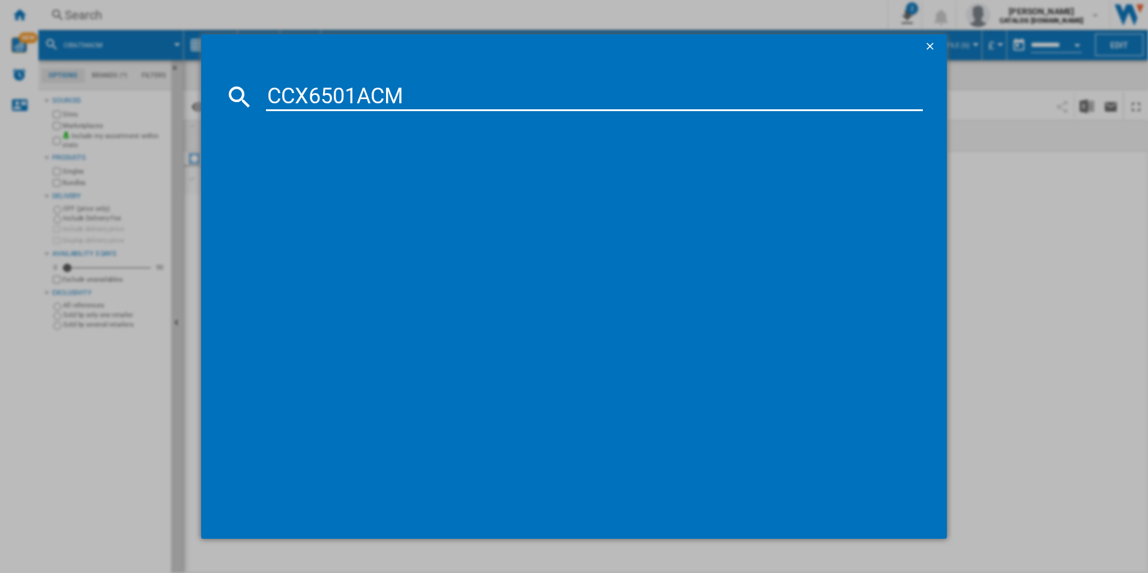
type input "CCX6501ACM"
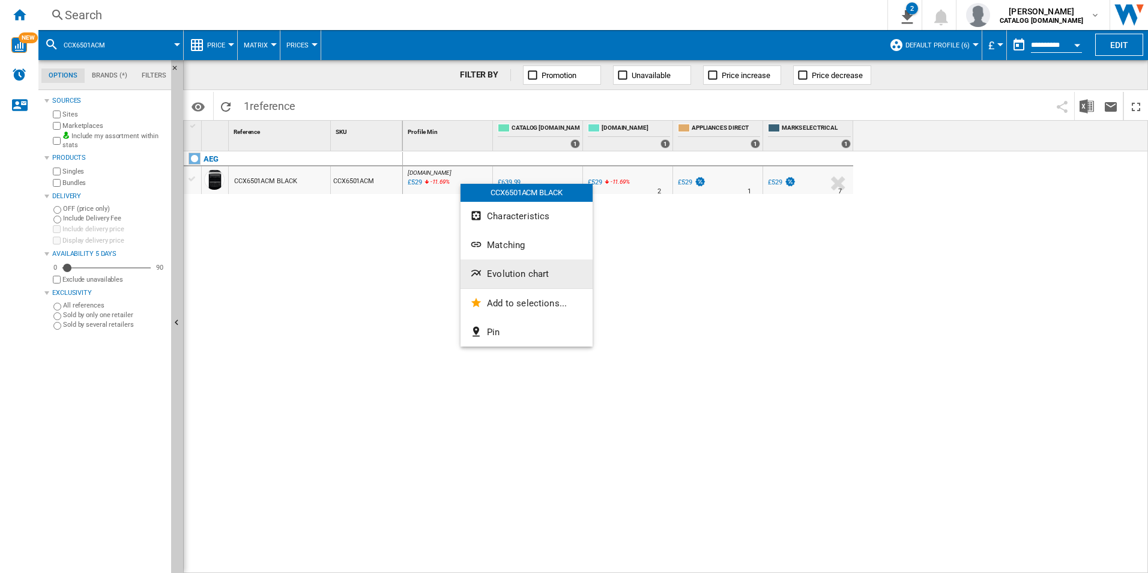
click at [514, 268] on button "Evolution chart" at bounding box center [526, 273] width 132 height 29
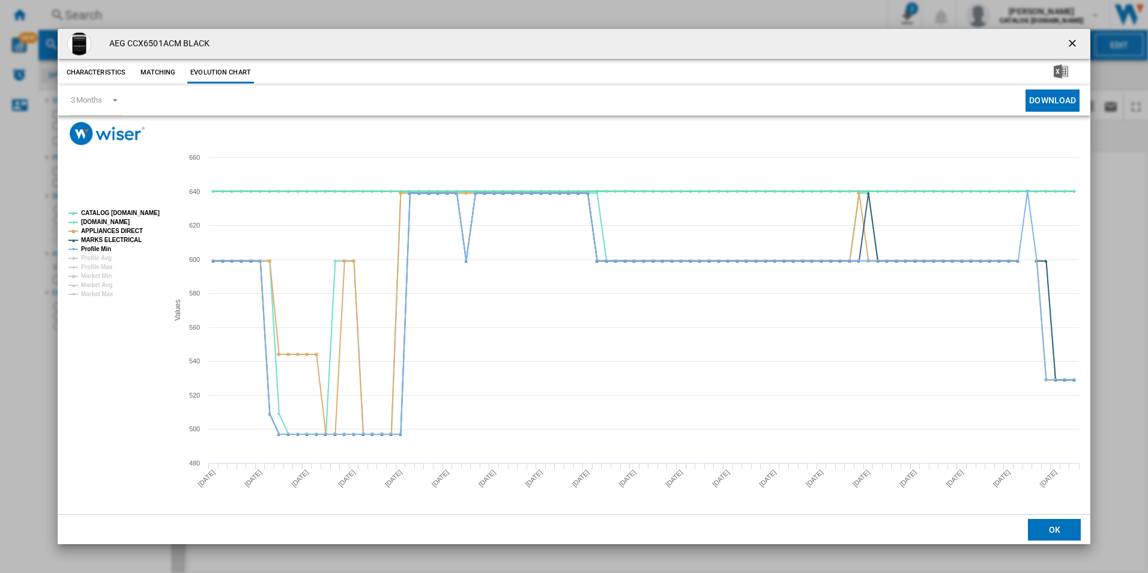
click at [154, 210] on tspan "CATALOG [DOMAIN_NAME]" at bounding box center [120, 213] width 79 height 7
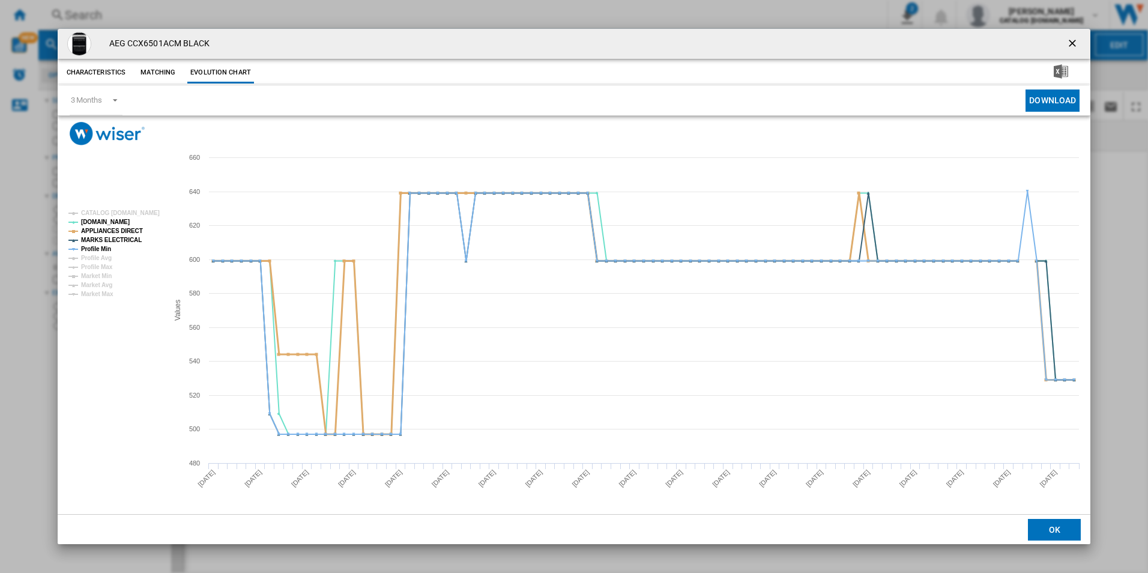
click at [128, 228] on tspan "APPLIANCES DIRECT" at bounding box center [112, 231] width 62 height 7
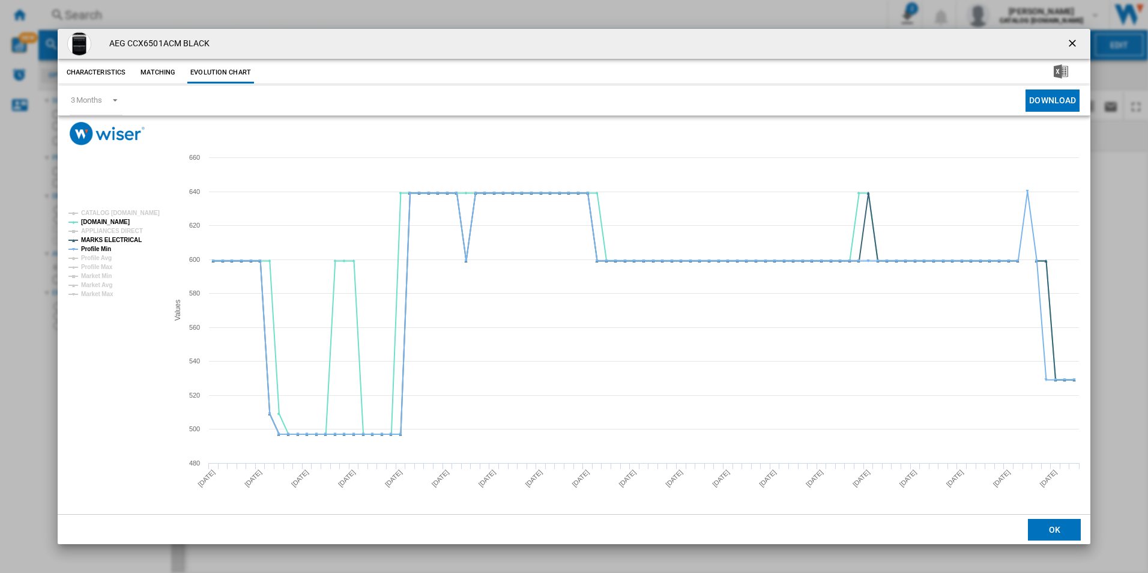
click at [128, 228] on tspan "APPLIANCES DIRECT" at bounding box center [112, 231] width 62 height 7
click at [100, 247] on tspan "Profile Min" at bounding box center [96, 249] width 30 height 7
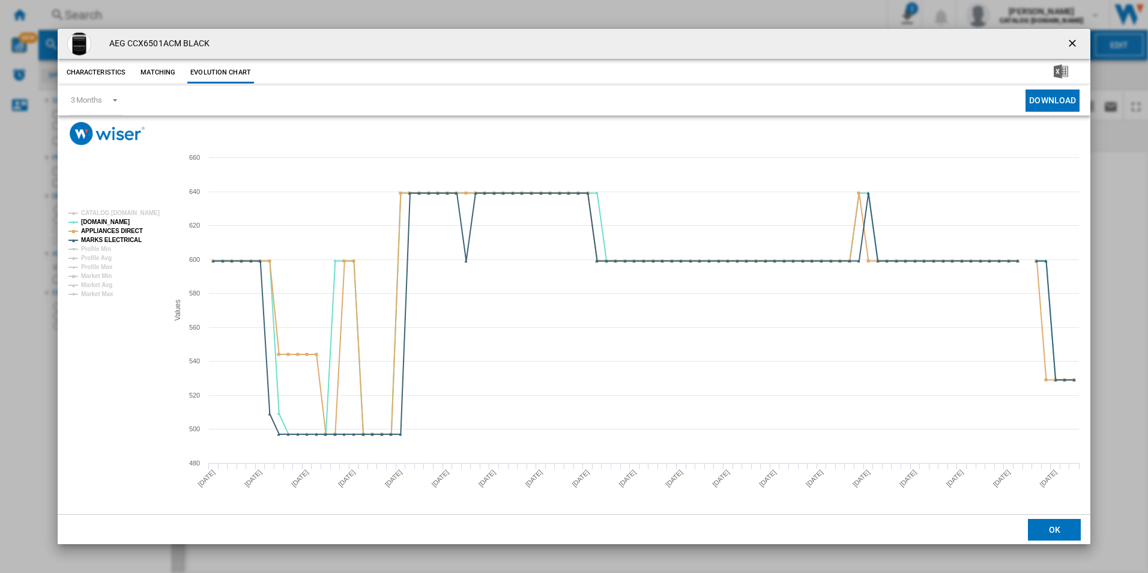
click at [1074, 40] on ng-md-icon "getI18NText('BUTTONS.CLOSE_DIALOG')" at bounding box center [1073, 44] width 14 height 14
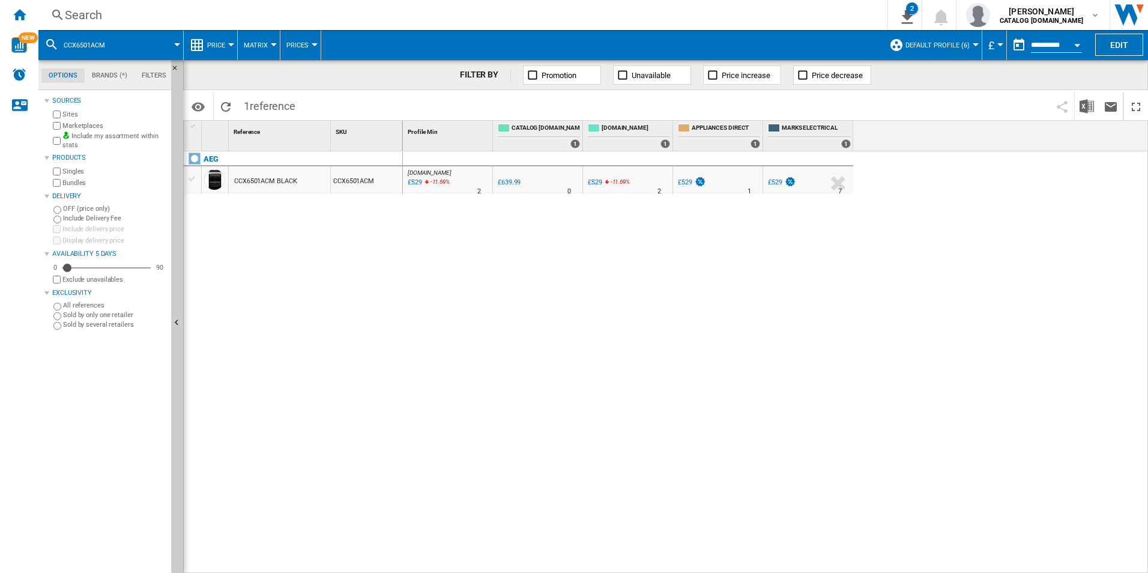
click at [421, 10] on div "Search" at bounding box center [460, 15] width 791 height 17
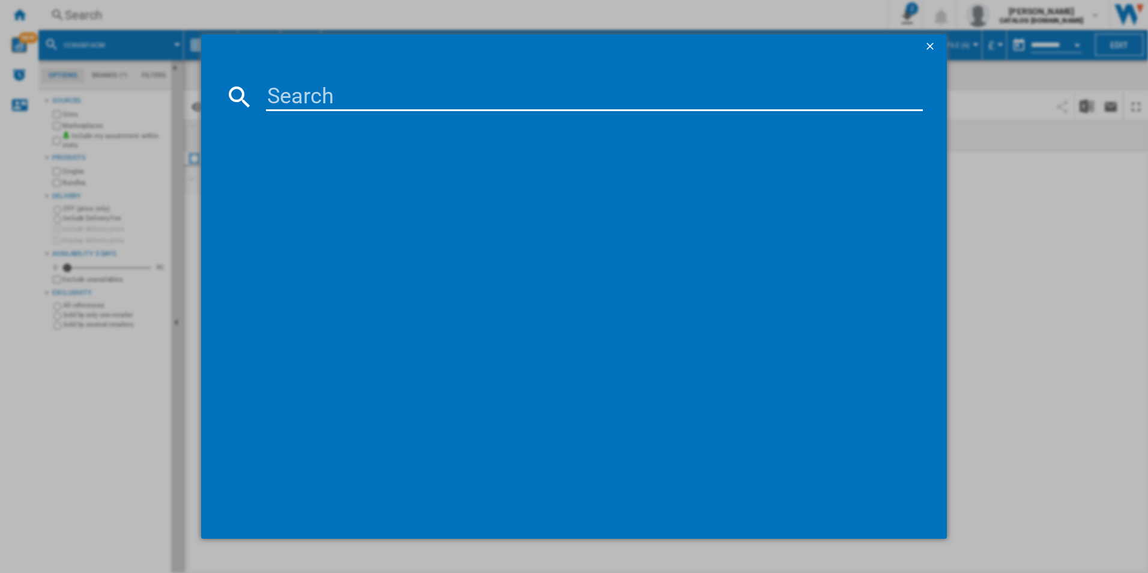
click at [430, 91] on input at bounding box center [594, 96] width 657 height 29
type input "CCX6540ACB"
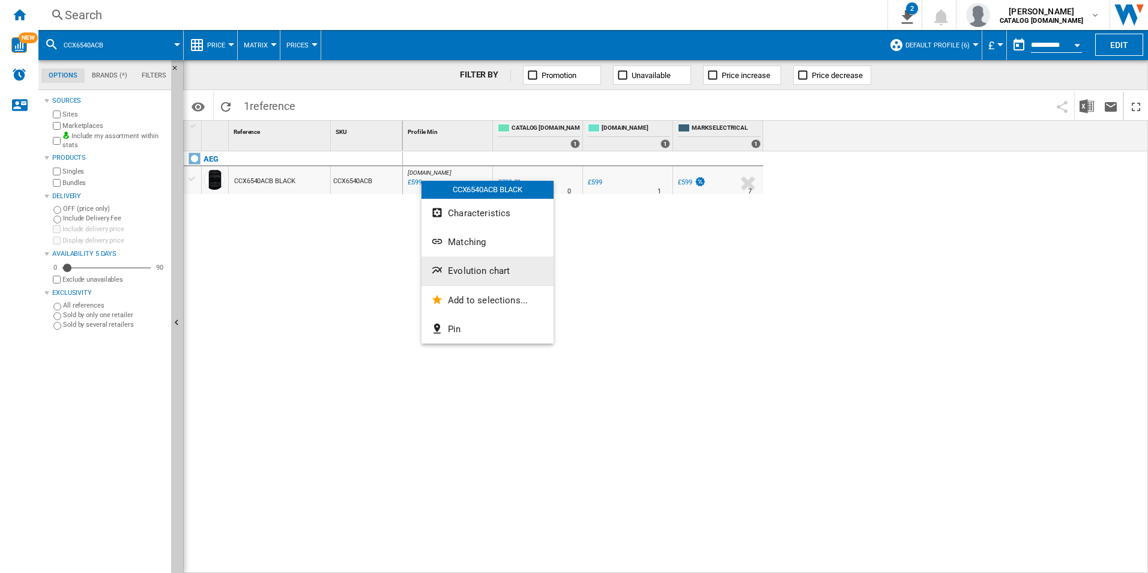
click at [459, 269] on span "Evolution chart" at bounding box center [479, 270] width 62 height 11
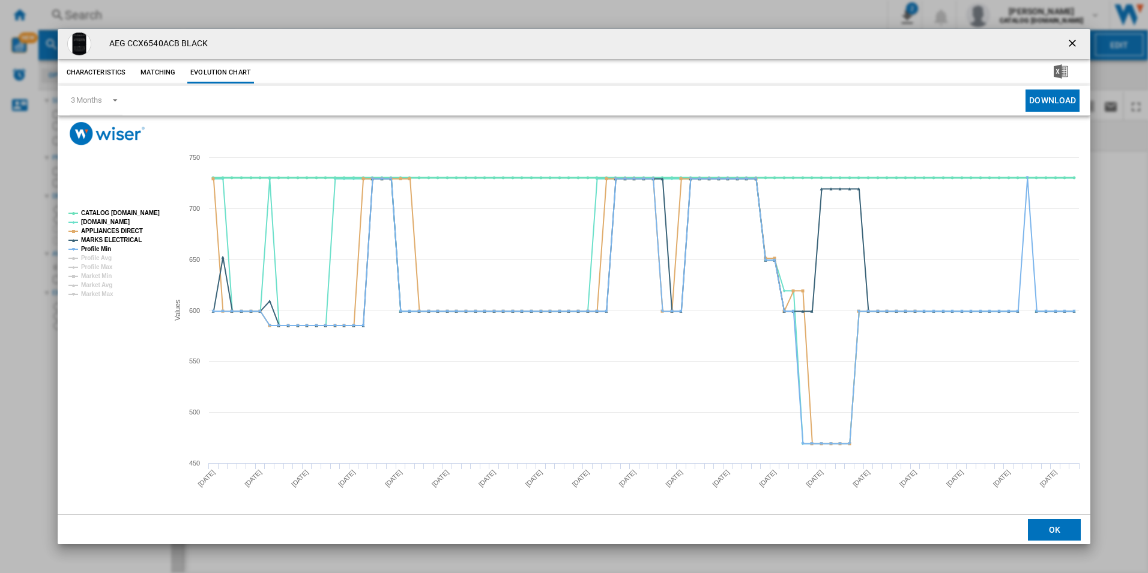
click at [149, 210] on tspan "CATALOG [DOMAIN_NAME]" at bounding box center [120, 213] width 79 height 7
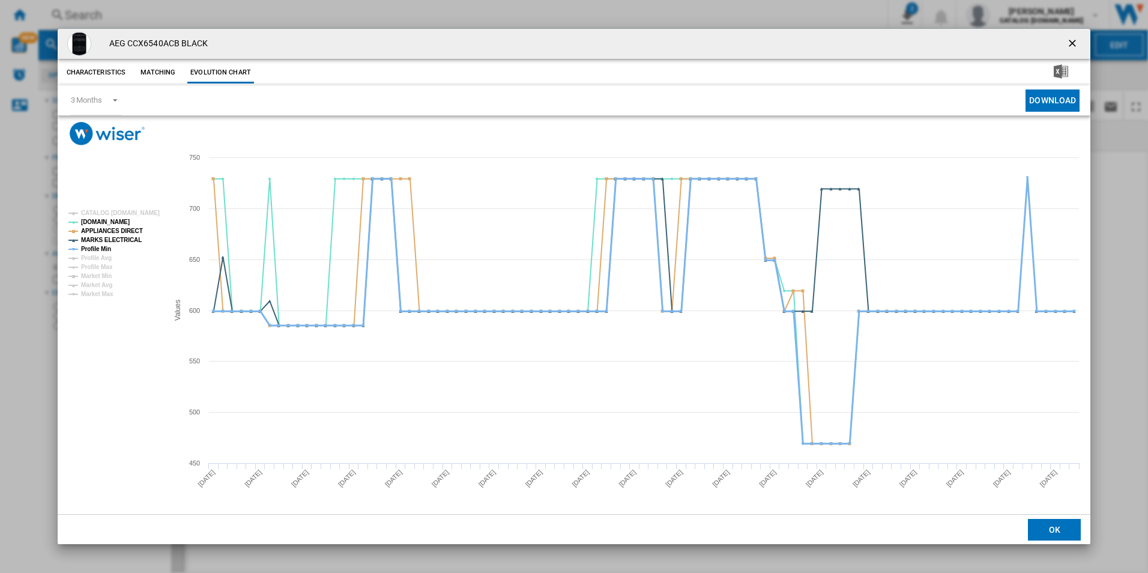
click at [102, 248] on tspan "Profile Min" at bounding box center [96, 249] width 30 height 7
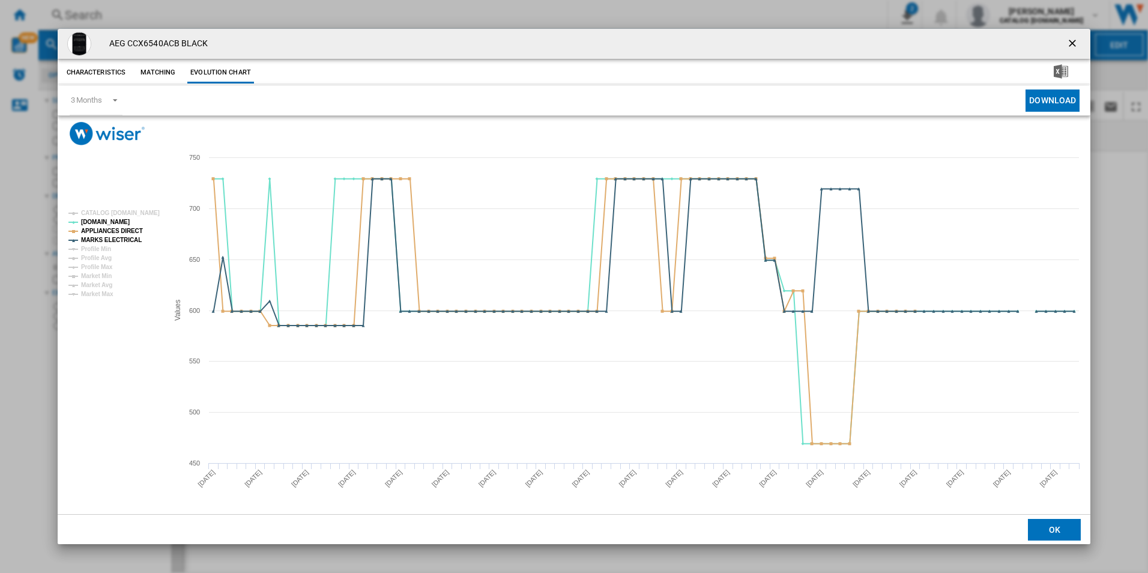
drag, startPoint x: 1073, startPoint y: 43, endPoint x: 905, endPoint y: 46, distance: 168.1
click at [1073, 43] on ng-md-icon "getI18NText('BUTTONS.CLOSE_DIALOG')" at bounding box center [1073, 44] width 14 height 14
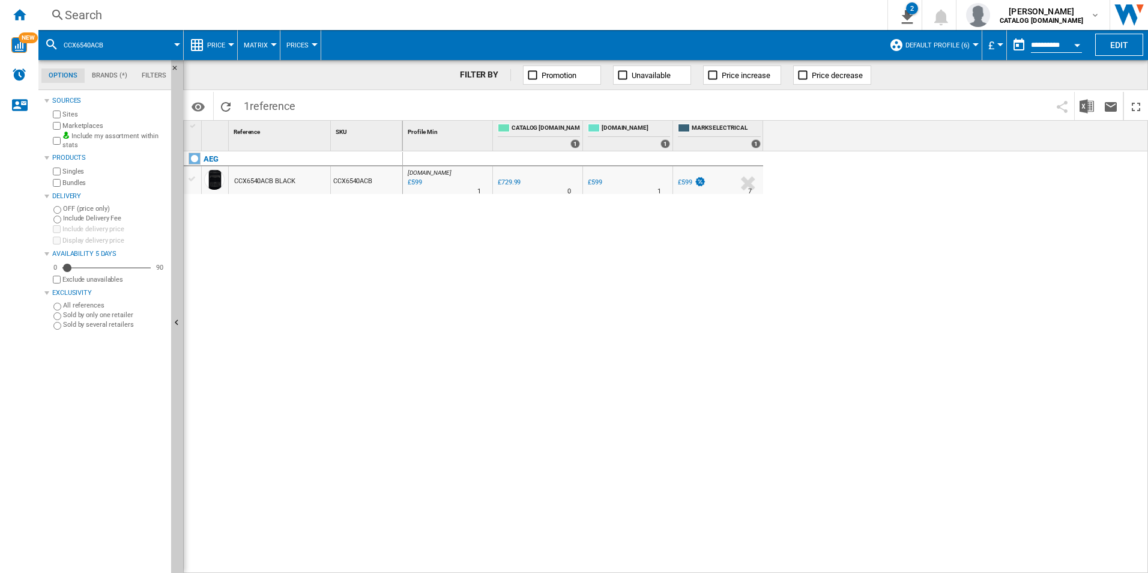
click at [720, 11] on div "Search" at bounding box center [460, 15] width 791 height 17
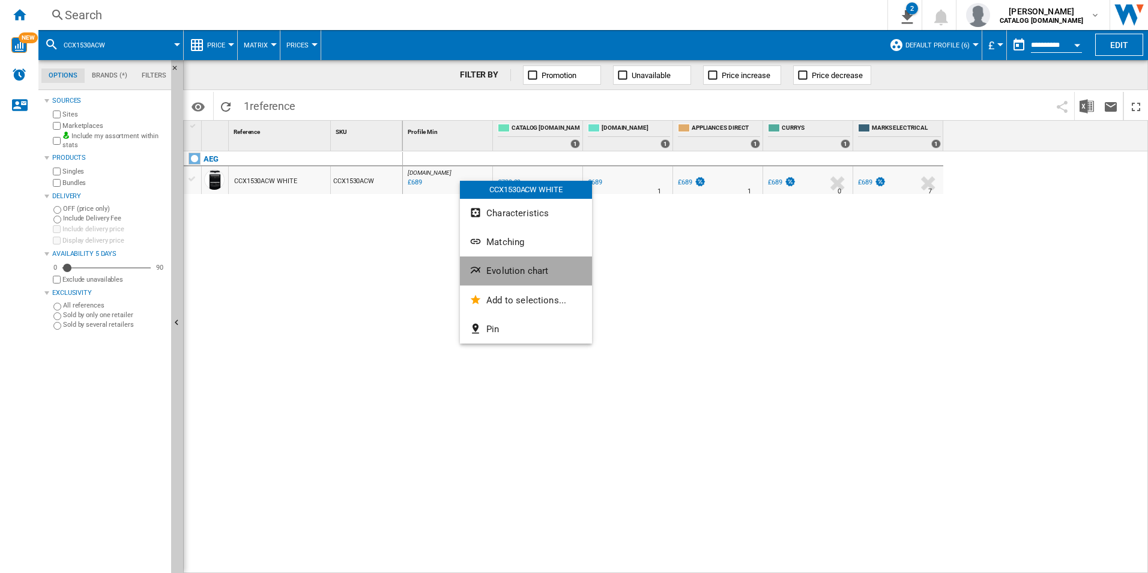
click at [490, 271] on span "Evolution chart" at bounding box center [517, 270] width 62 height 11
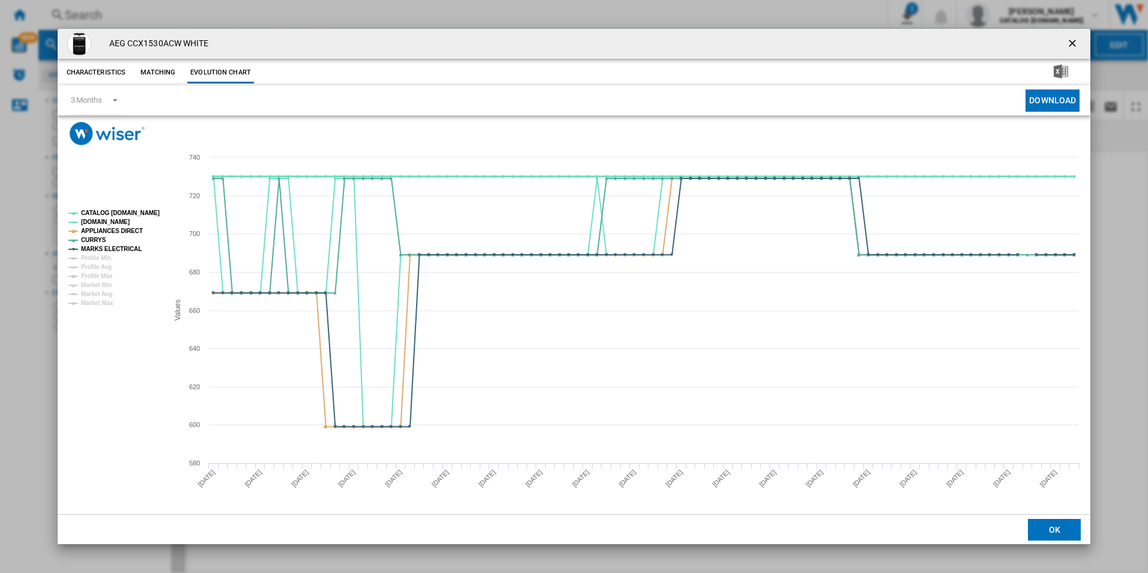
click at [137, 211] on tspan "CATALOG [DOMAIN_NAME]" at bounding box center [120, 213] width 79 height 7
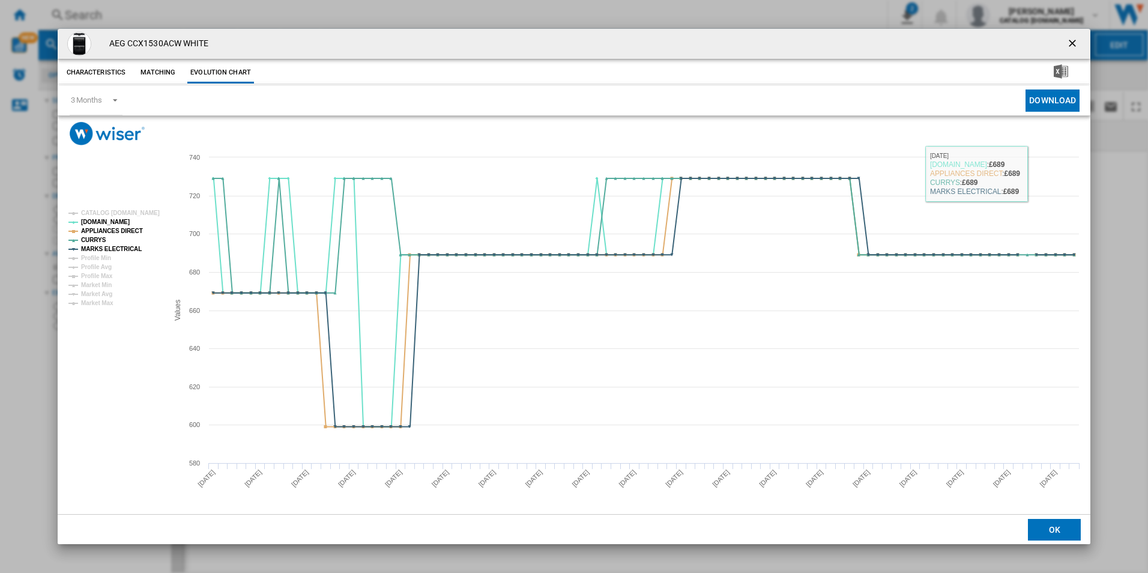
click at [1070, 43] on ng-md-icon "getI18NText('BUTTONS.CLOSE_DIALOG')" at bounding box center [1073, 44] width 14 height 14
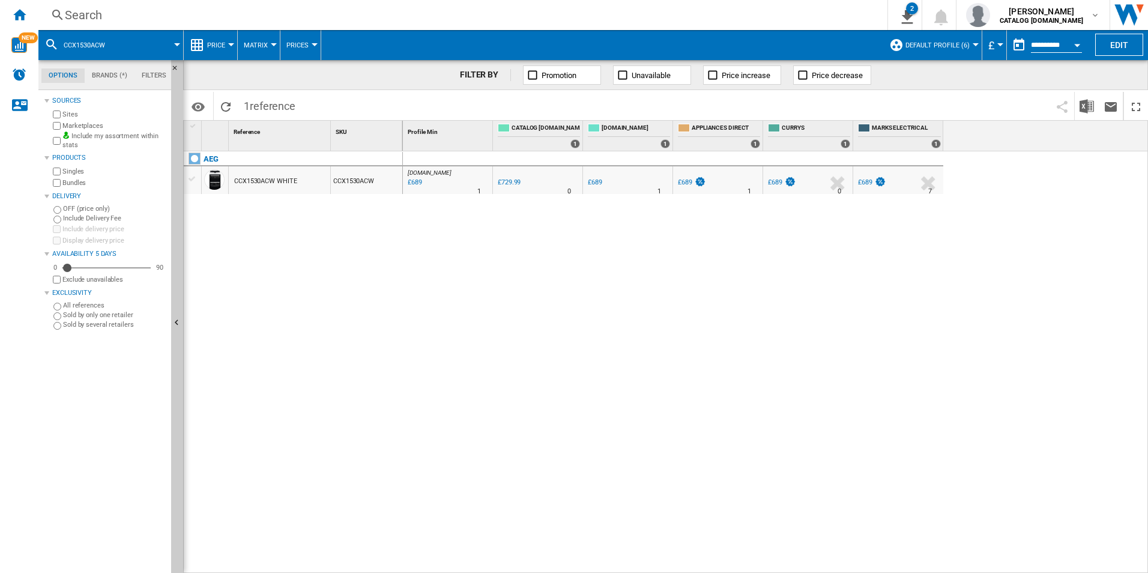
click at [714, 13] on div "Search" at bounding box center [460, 15] width 791 height 17
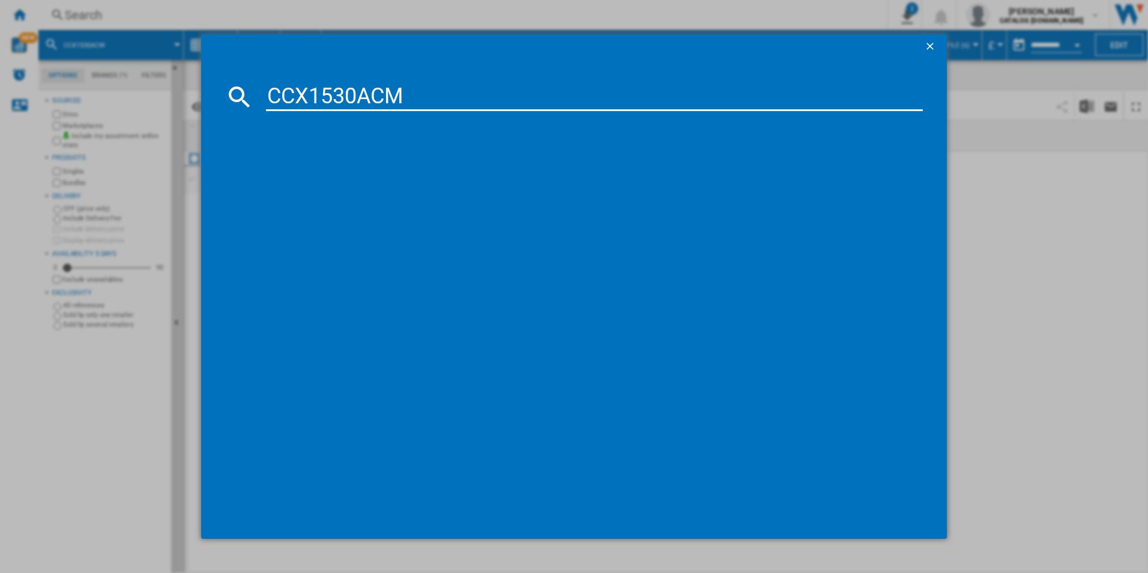
type input "CCX1530ACM"
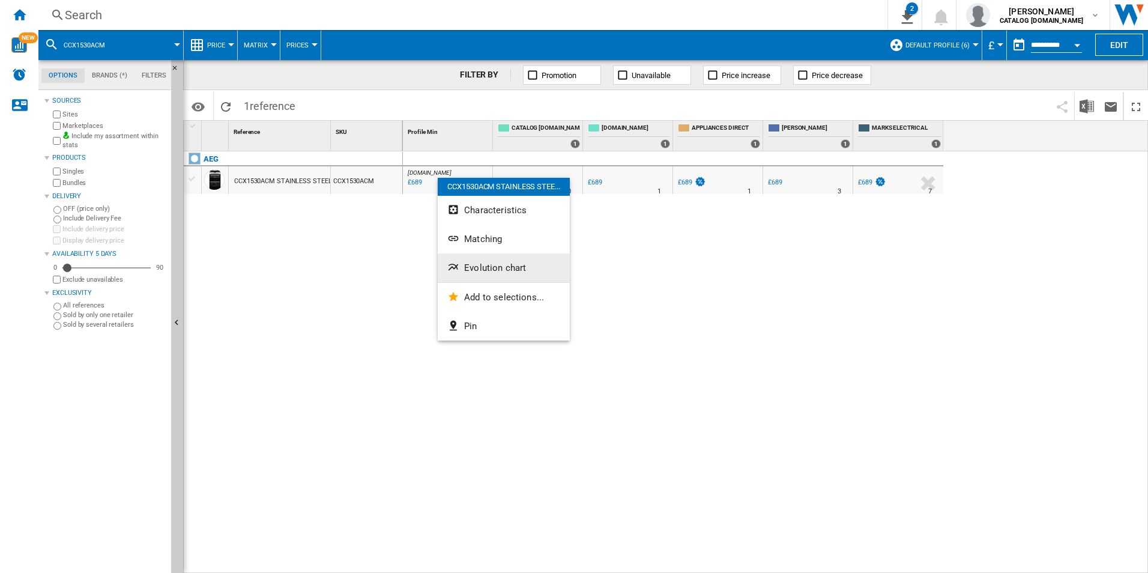
click at [495, 267] on span "Evolution chart" at bounding box center [495, 267] width 62 height 11
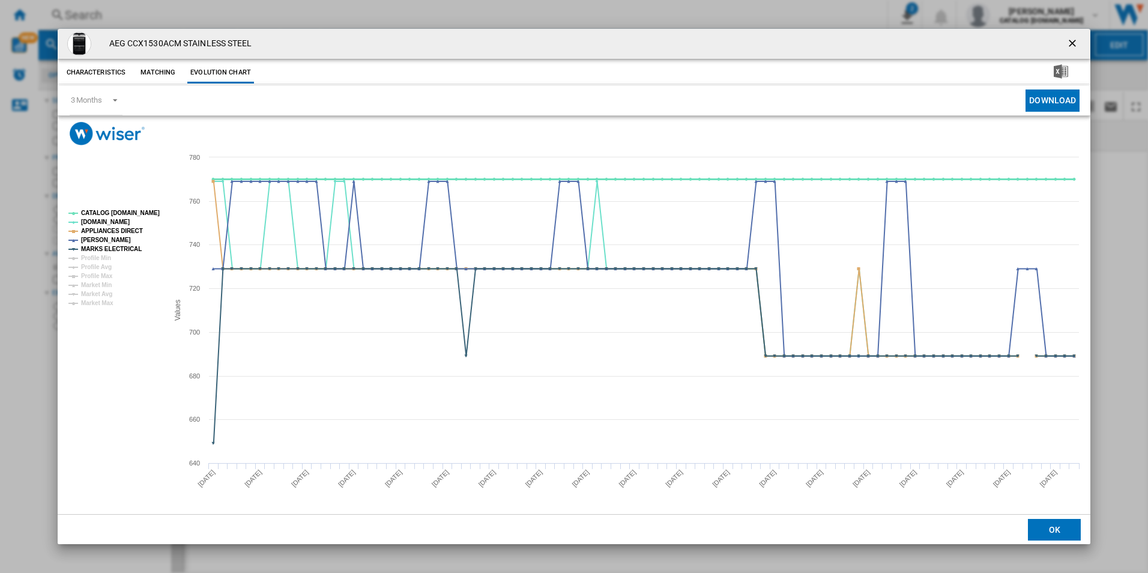
click at [149, 211] on tspan "CATALOG [DOMAIN_NAME]" at bounding box center [120, 213] width 79 height 7
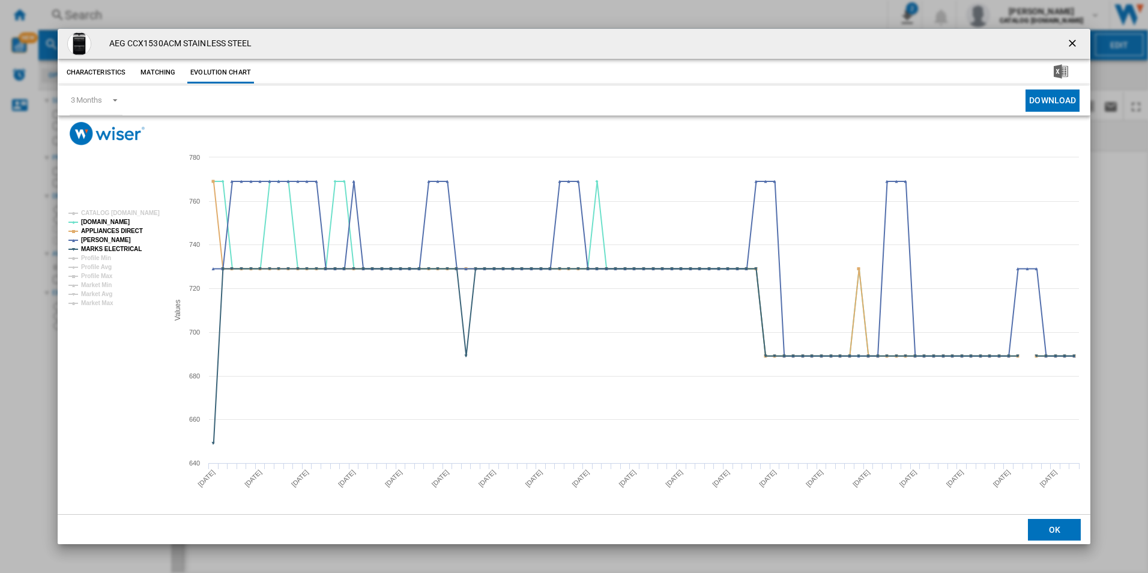
click at [1076, 42] on ng-md-icon "getI18NText('BUTTONS.CLOSE_DIALOG')" at bounding box center [1073, 44] width 14 height 14
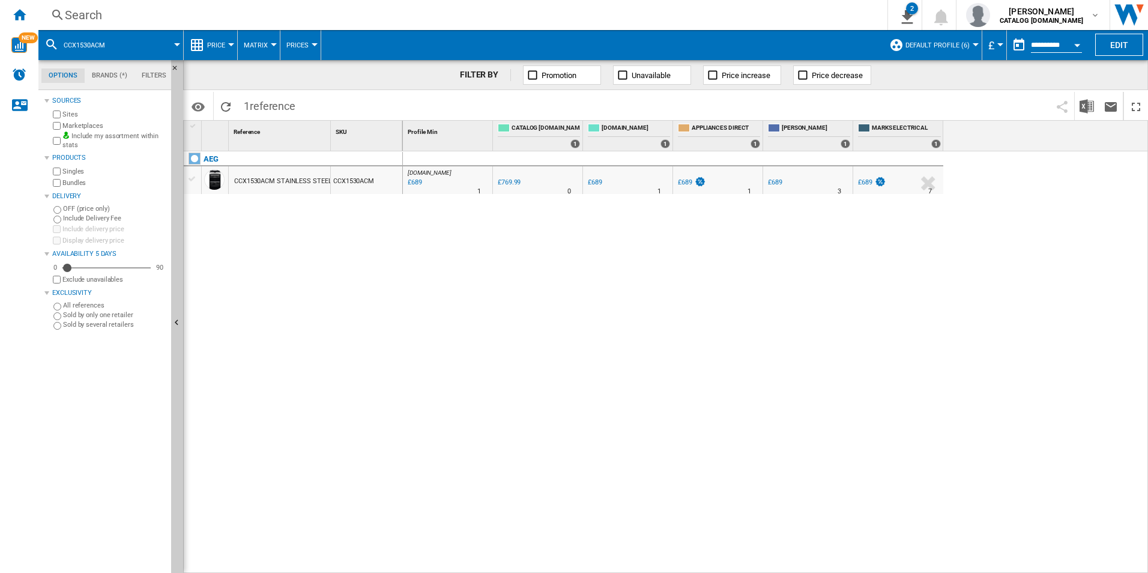
click at [698, 17] on div "Search" at bounding box center [460, 15] width 791 height 17
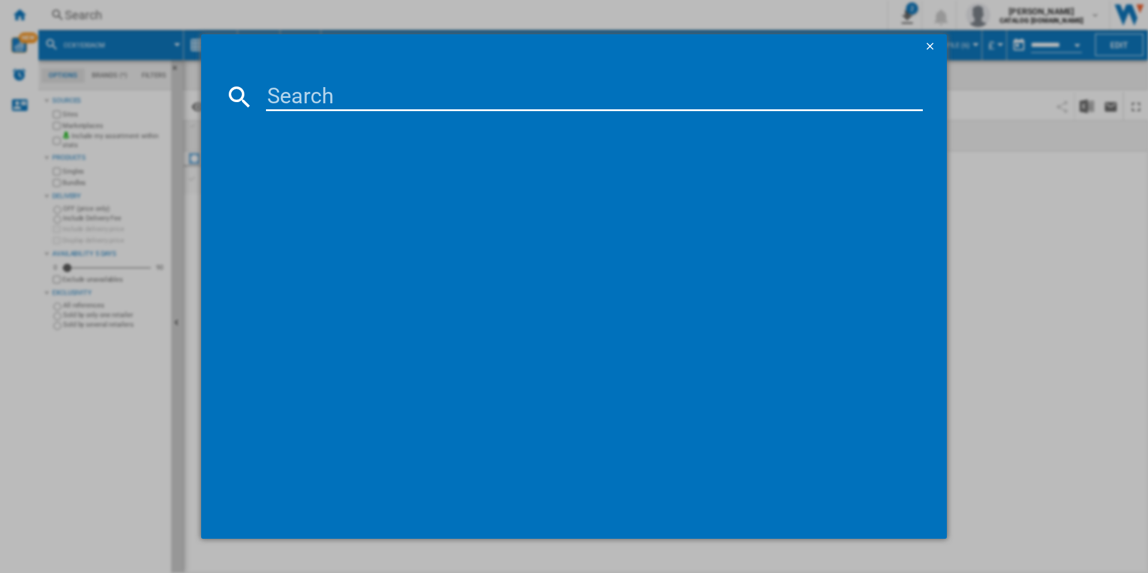
type input "CCX6740ACB"
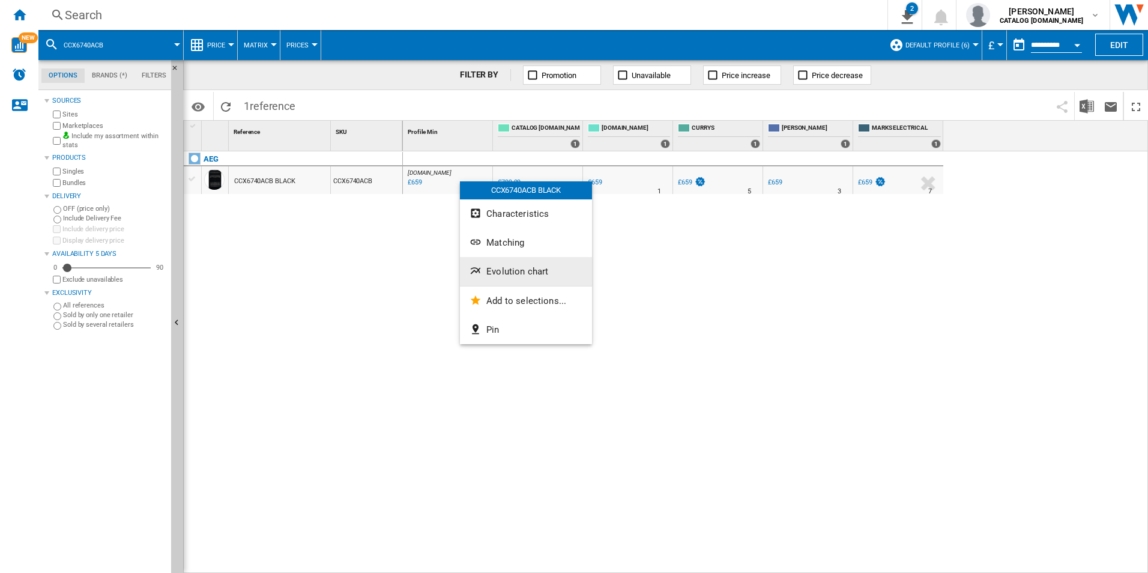
click at [515, 259] on button "Evolution chart" at bounding box center [526, 271] width 132 height 29
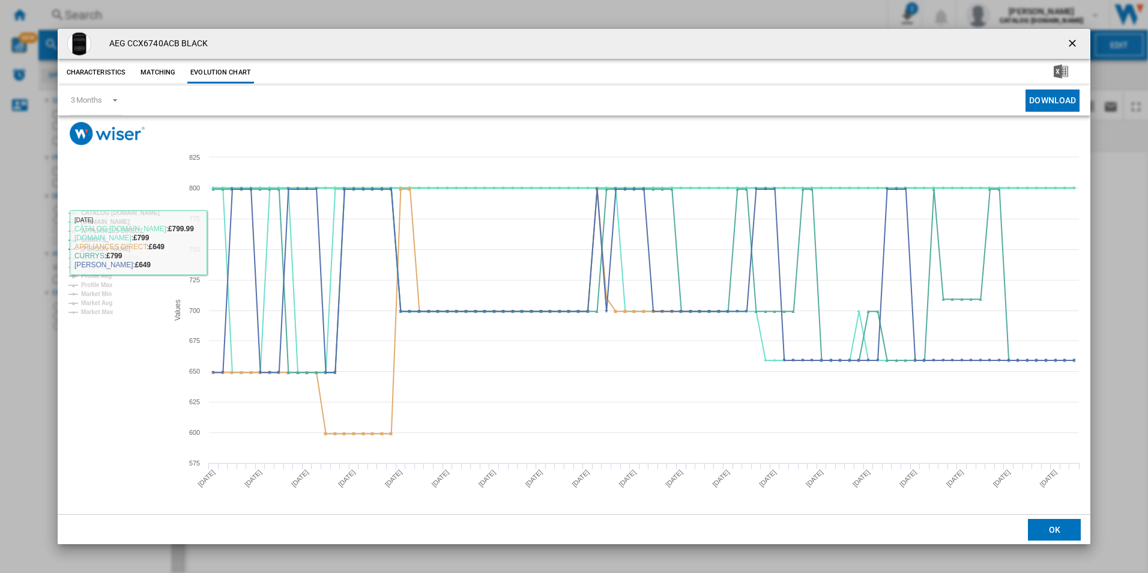
click at [123, 210] on tspan "CATALOG [DOMAIN_NAME]" at bounding box center [120, 213] width 79 height 7
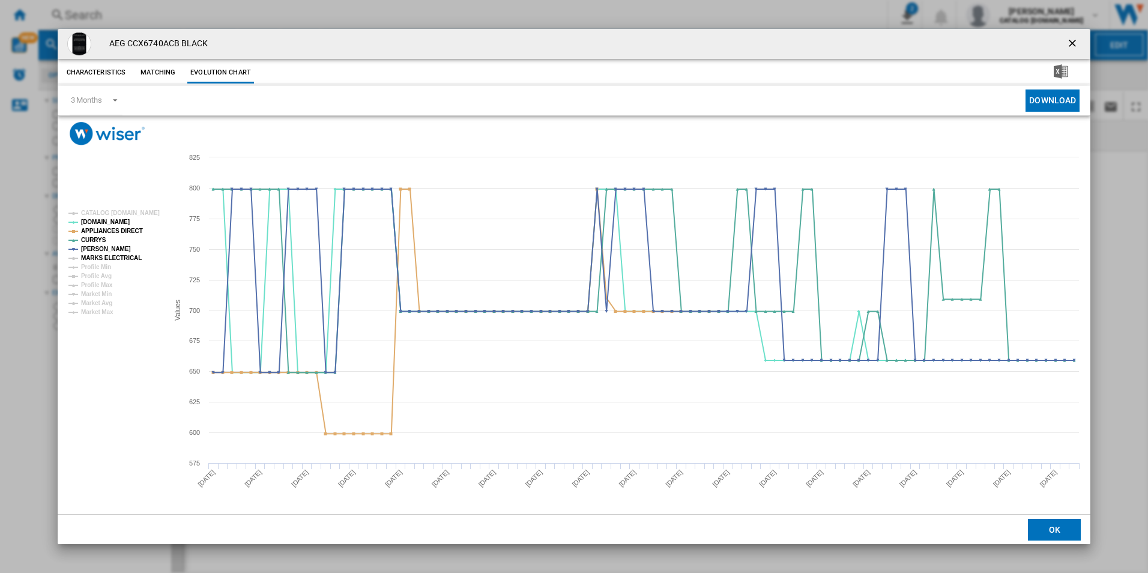
click at [119, 257] on tspan "MARKS ELECTRICAL" at bounding box center [111, 258] width 61 height 7
drag, startPoint x: 1067, startPoint y: 38, endPoint x: 875, endPoint y: 65, distance: 194.5
click at [1067, 38] on ng-md-icon "getI18NText('BUTTONS.CLOSE_DIALOG')" at bounding box center [1073, 44] width 14 height 14
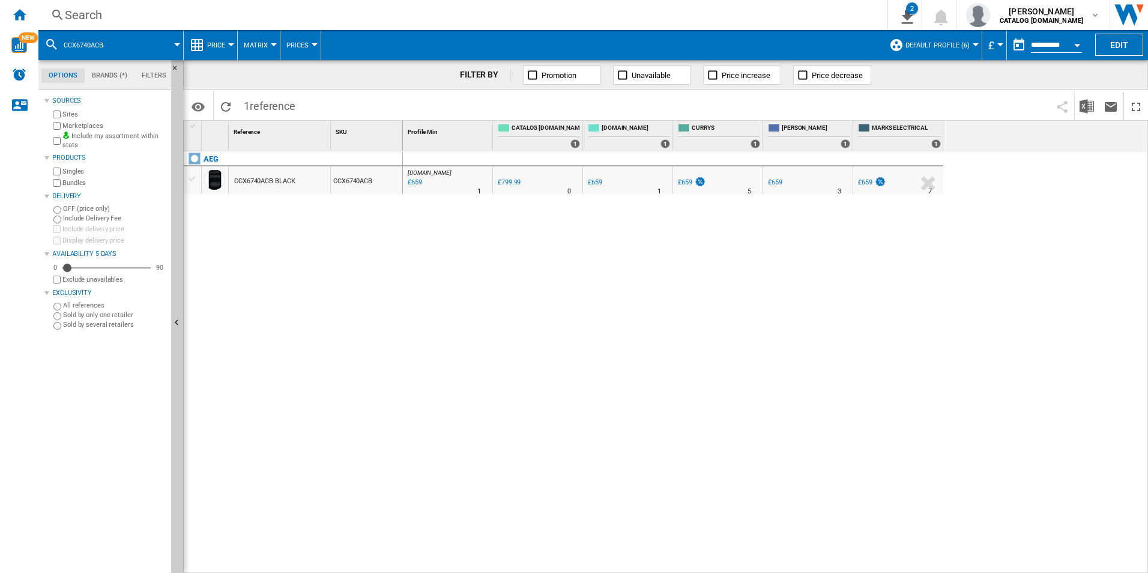
click at [779, 22] on div "Search" at bounding box center [460, 15] width 791 height 17
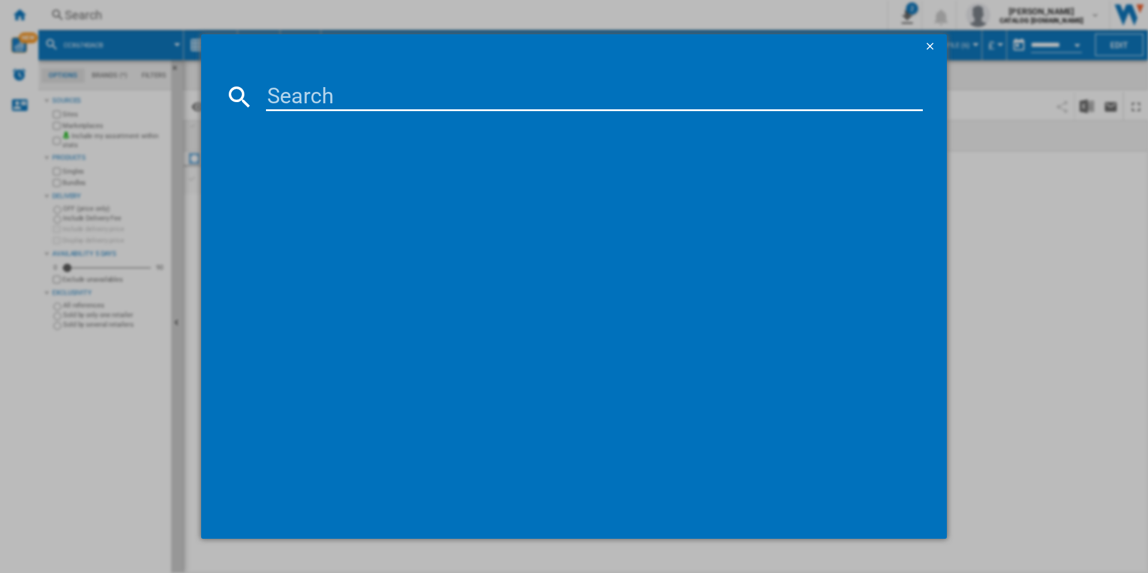
type input "CCX1530ACB"
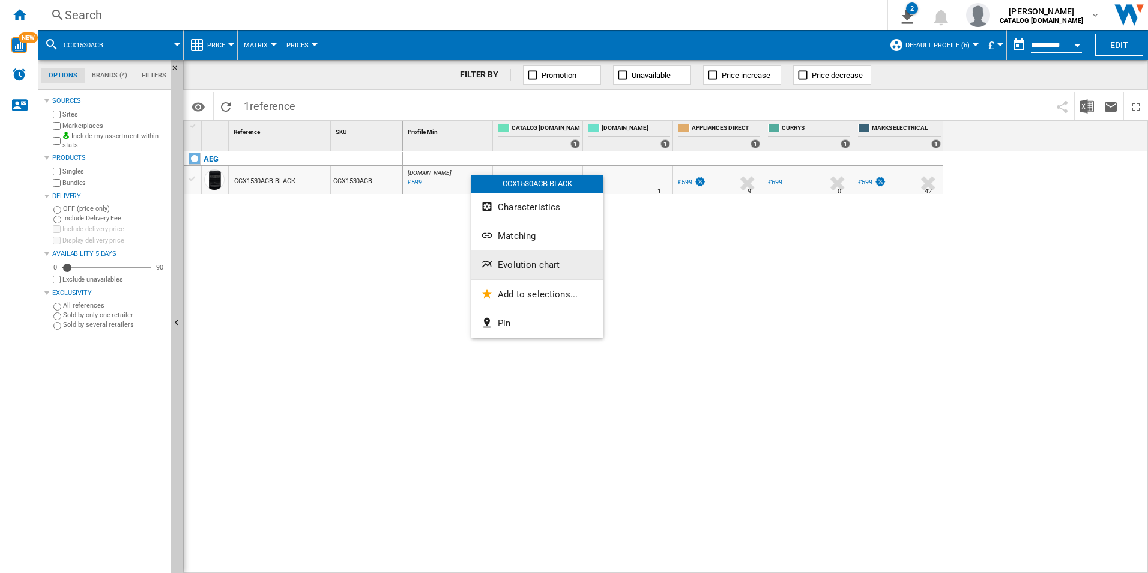
click at [529, 264] on span "Evolution chart" at bounding box center [529, 264] width 62 height 11
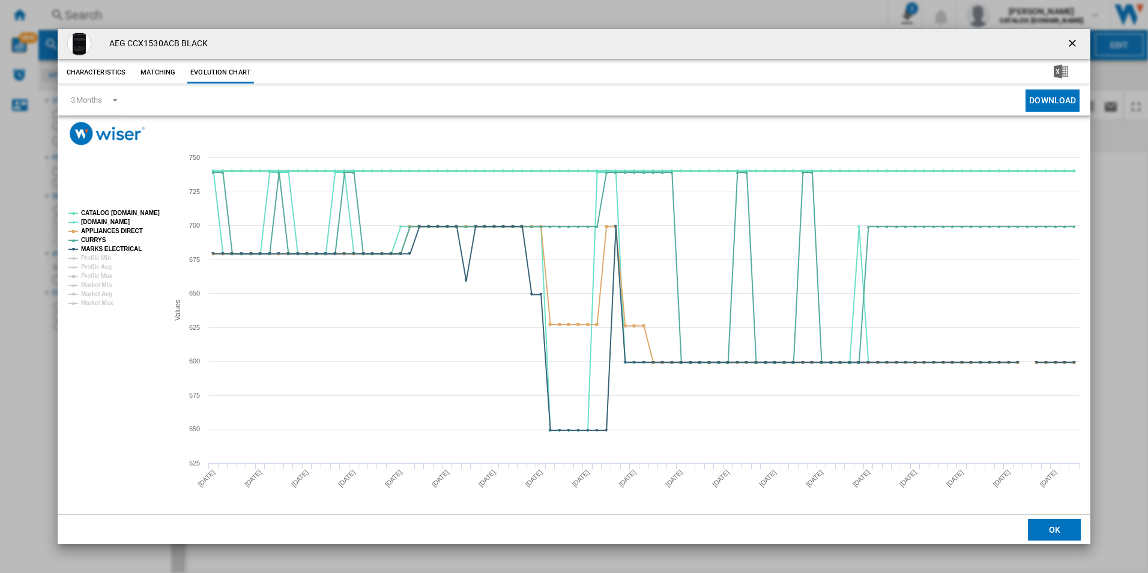
click at [138, 215] on tspan "CATALOG [DOMAIN_NAME]" at bounding box center [120, 213] width 79 height 7
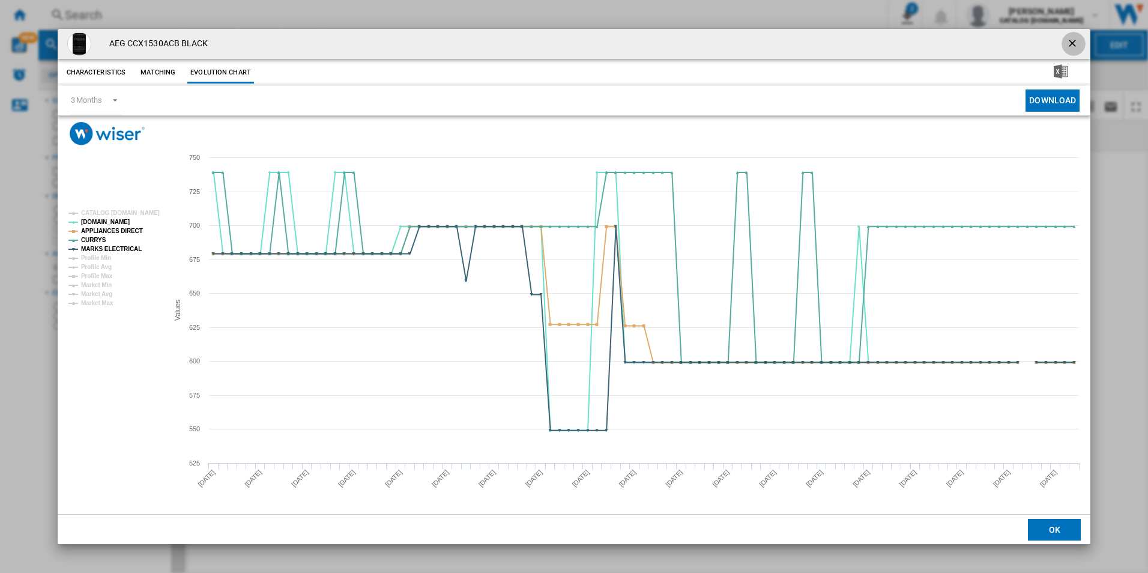
click at [1072, 45] on ng-md-icon "getI18NText('BUTTONS.CLOSE_DIALOG')" at bounding box center [1073, 44] width 14 height 14
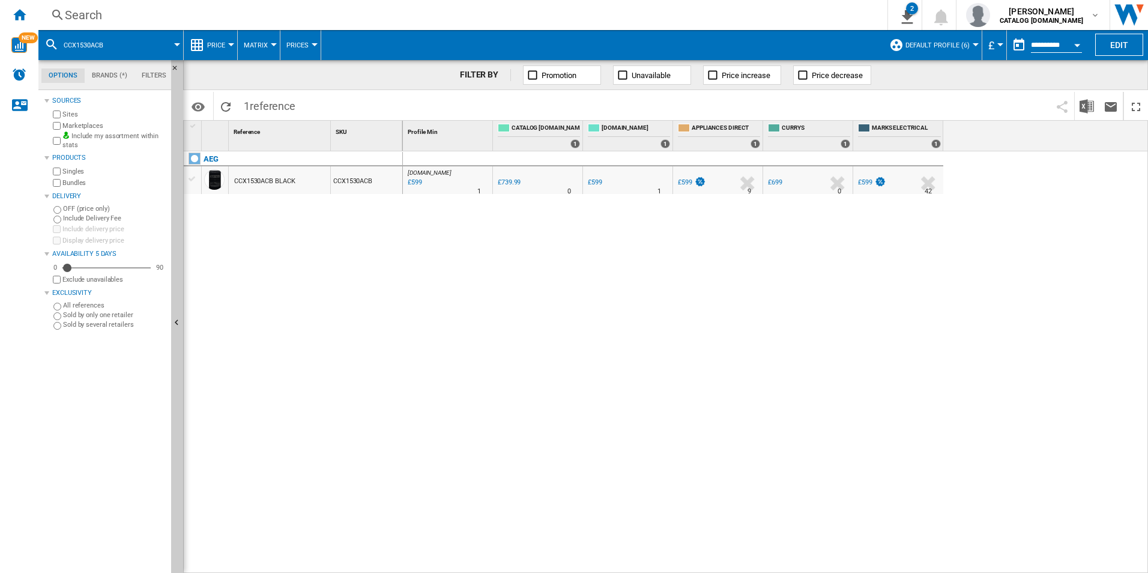
click at [572, 15] on div "Search" at bounding box center [460, 15] width 791 height 17
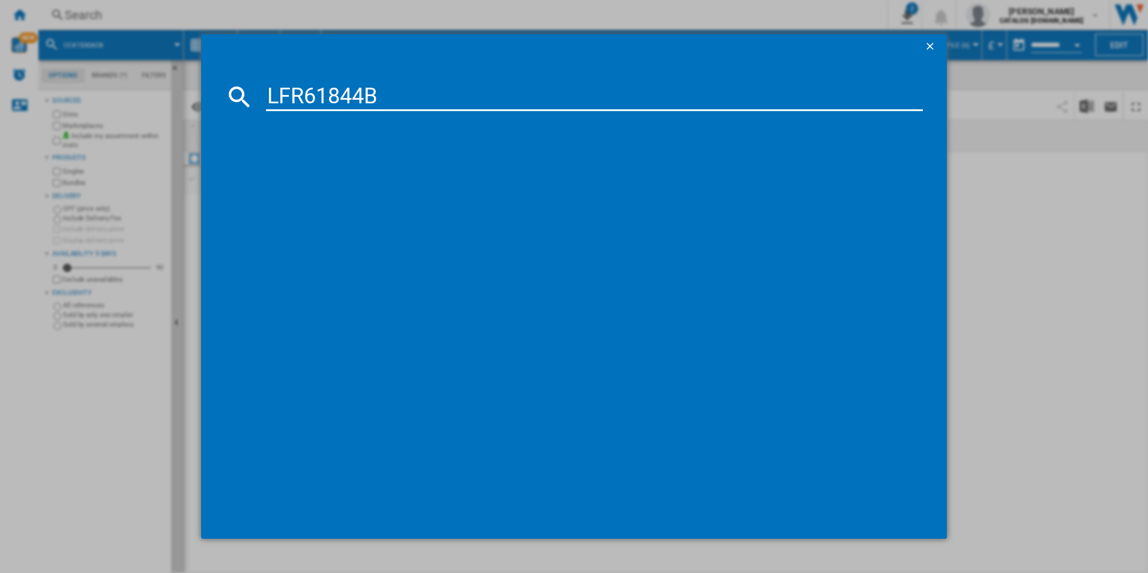
type input "LFR61844B"
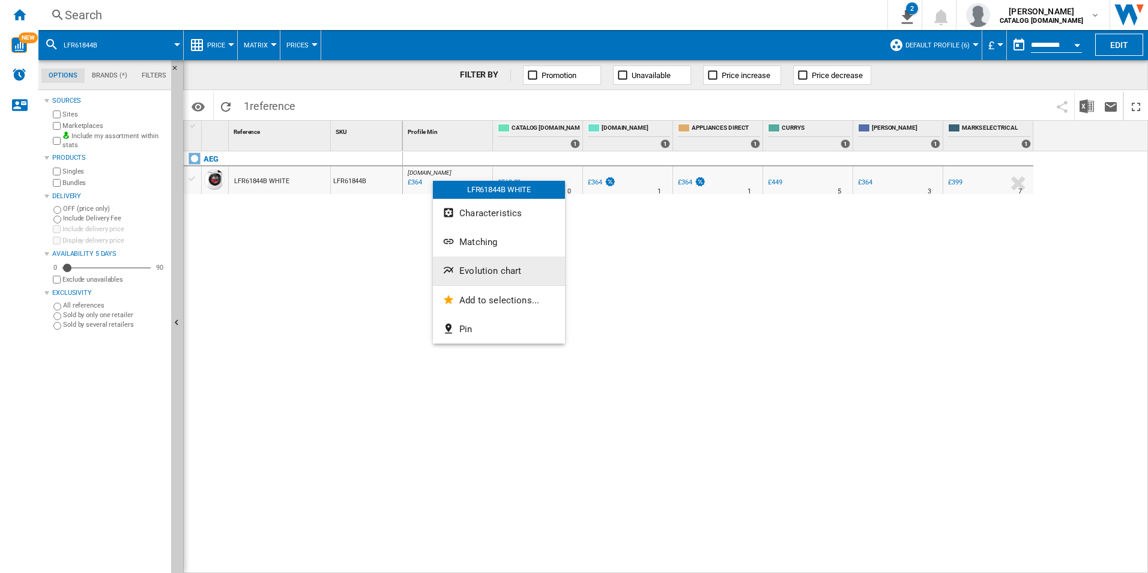
click at [496, 274] on span "Evolution chart" at bounding box center [490, 270] width 62 height 11
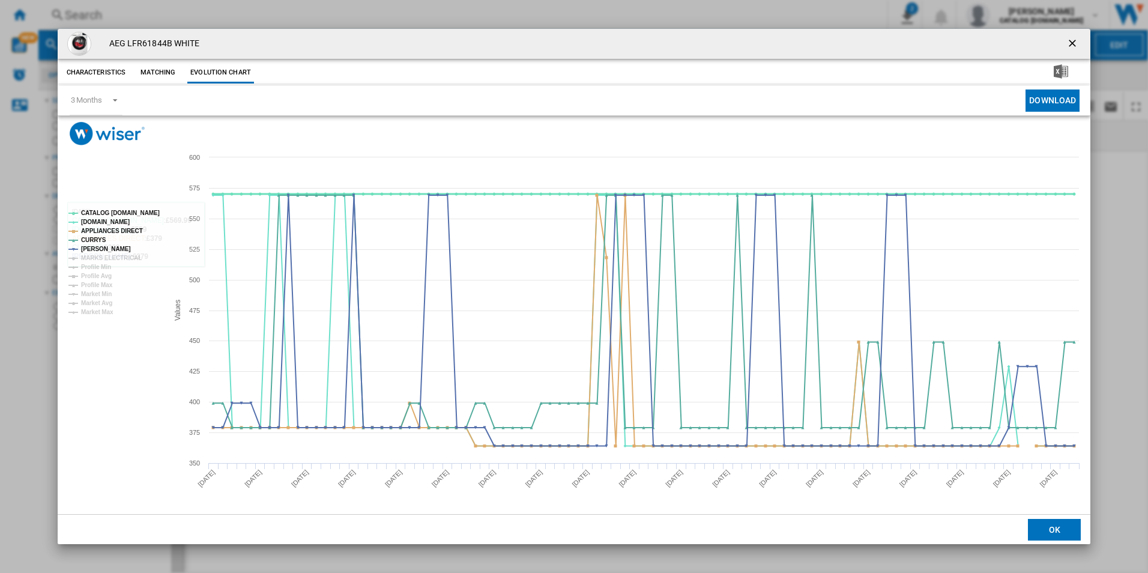
click at [139, 213] on tspan "CATALOG [DOMAIN_NAME]" at bounding box center [120, 213] width 79 height 7
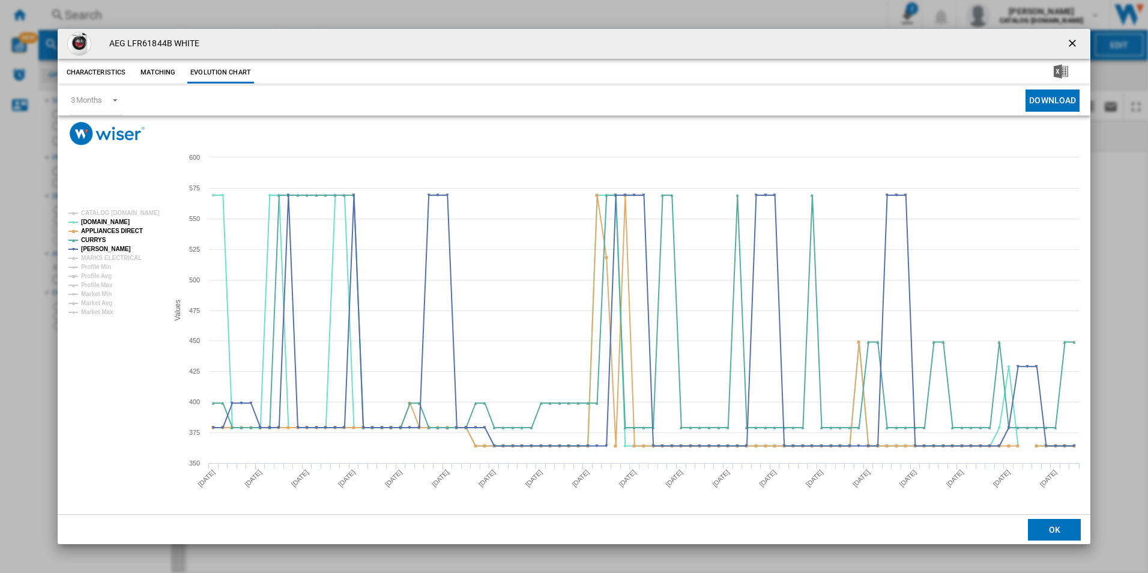
click at [125, 259] on tspan "MARKS ELECTRICAL" at bounding box center [111, 258] width 61 height 7
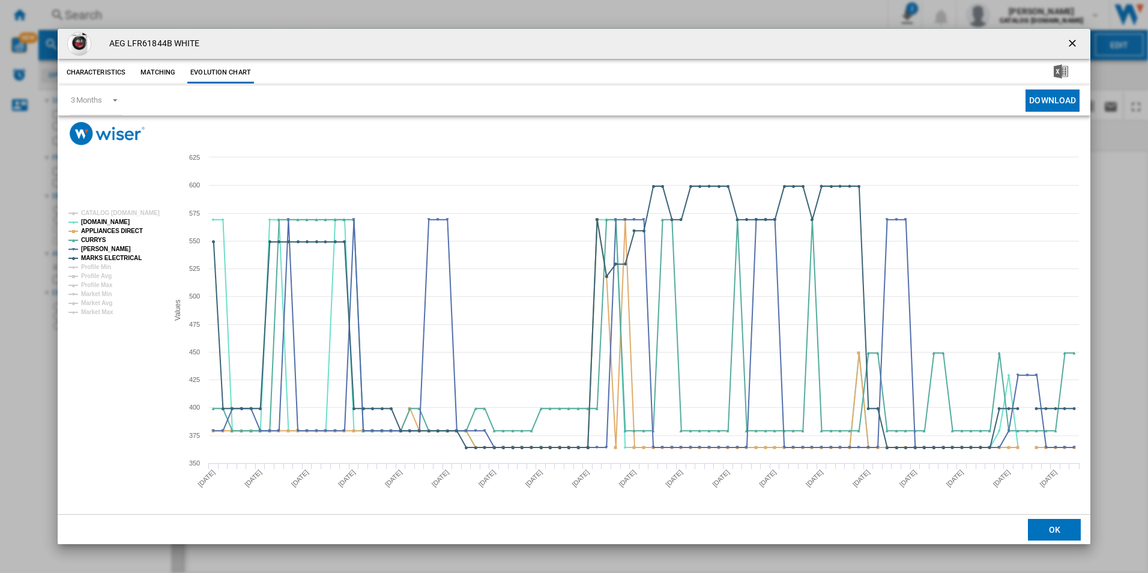
drag, startPoint x: 1074, startPoint y: 42, endPoint x: 1052, endPoint y: 42, distance: 22.2
click at [1075, 42] on ng-md-icon "getI18NText('BUTTONS.CLOSE_DIALOG')" at bounding box center [1073, 44] width 14 height 14
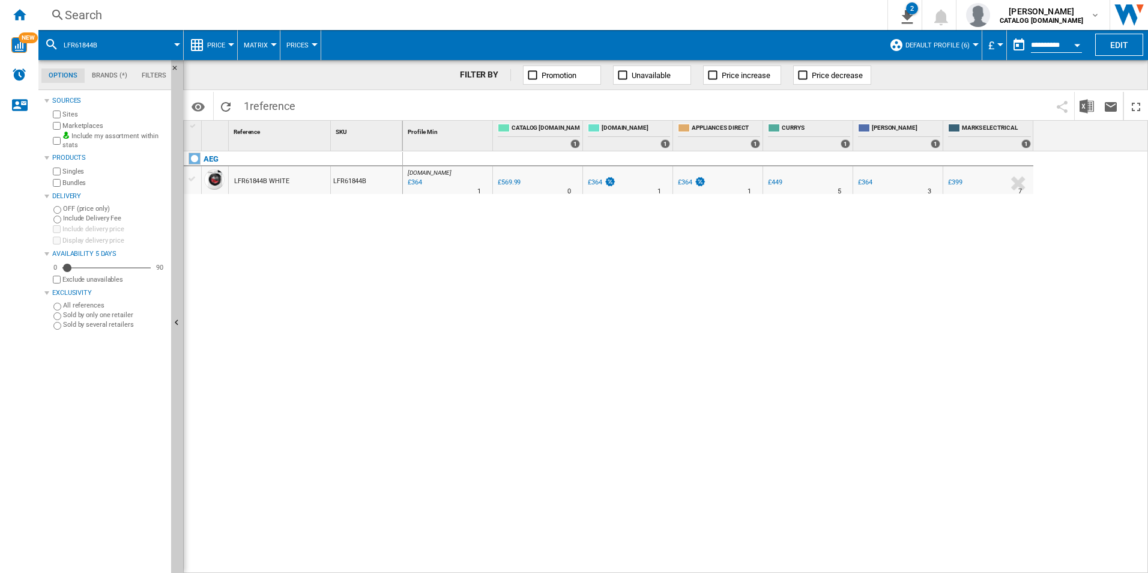
click at [743, 20] on div "Search" at bounding box center [460, 15] width 791 height 17
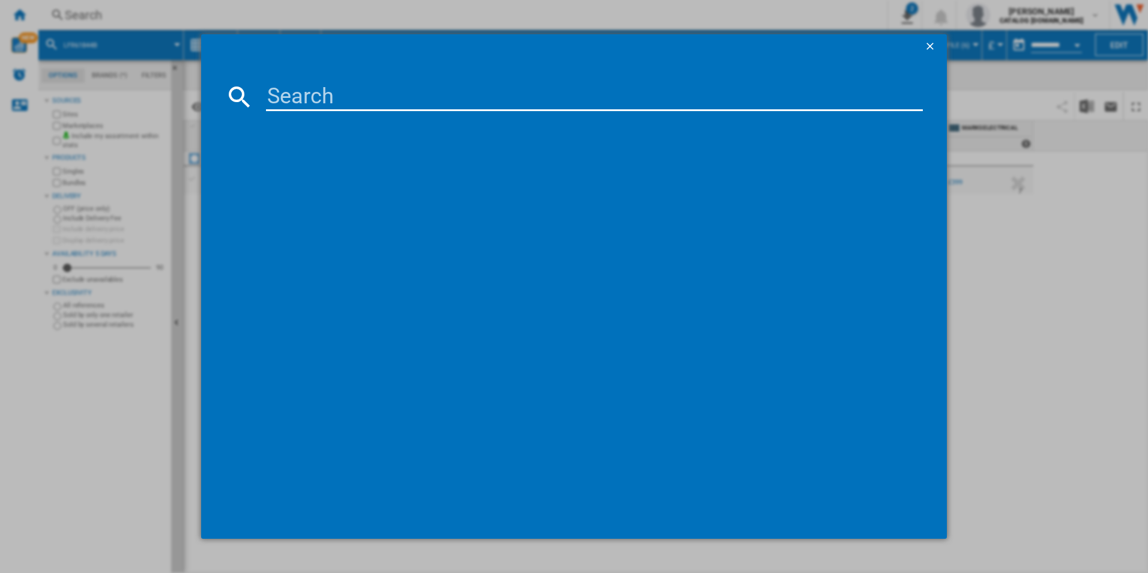
paste input "LFR71844B"
type input "LFR71844B"
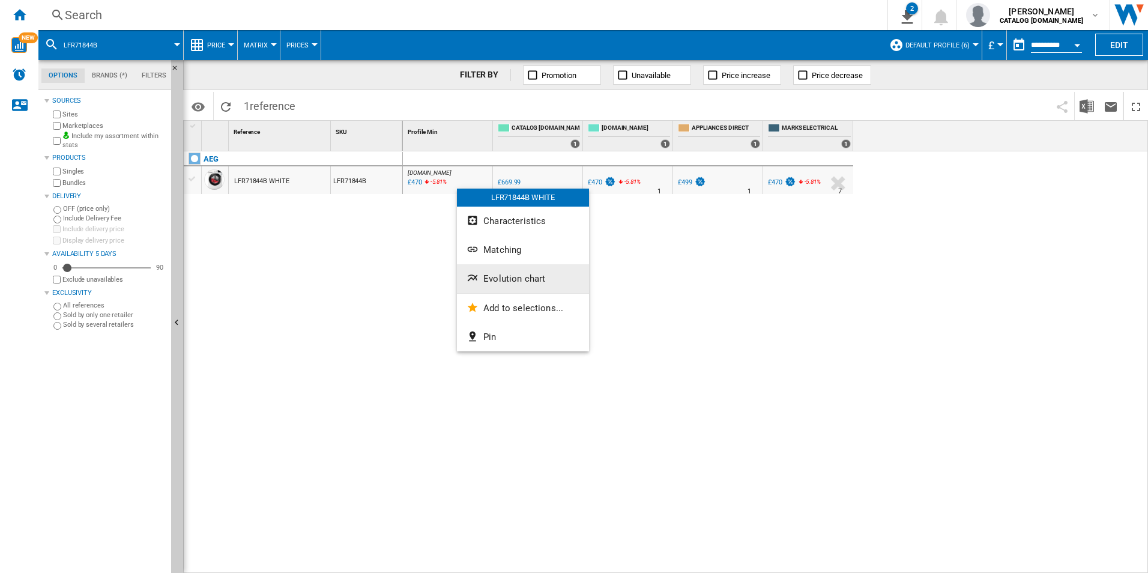
click at [501, 271] on button "Evolution chart" at bounding box center [523, 278] width 132 height 29
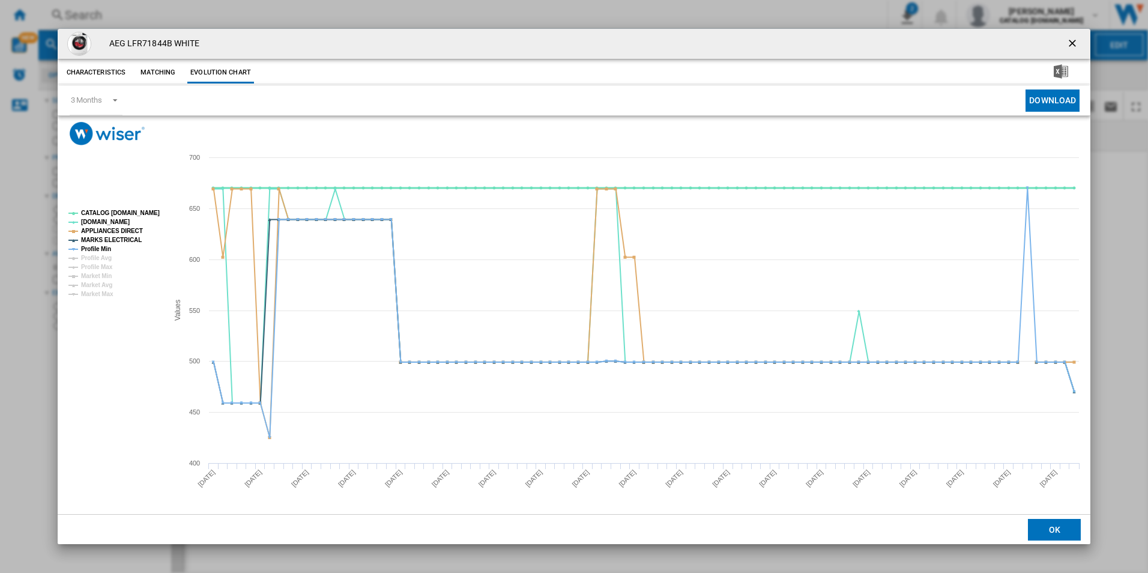
click at [146, 215] on tspan "CATALOG [DOMAIN_NAME]" at bounding box center [120, 213] width 79 height 7
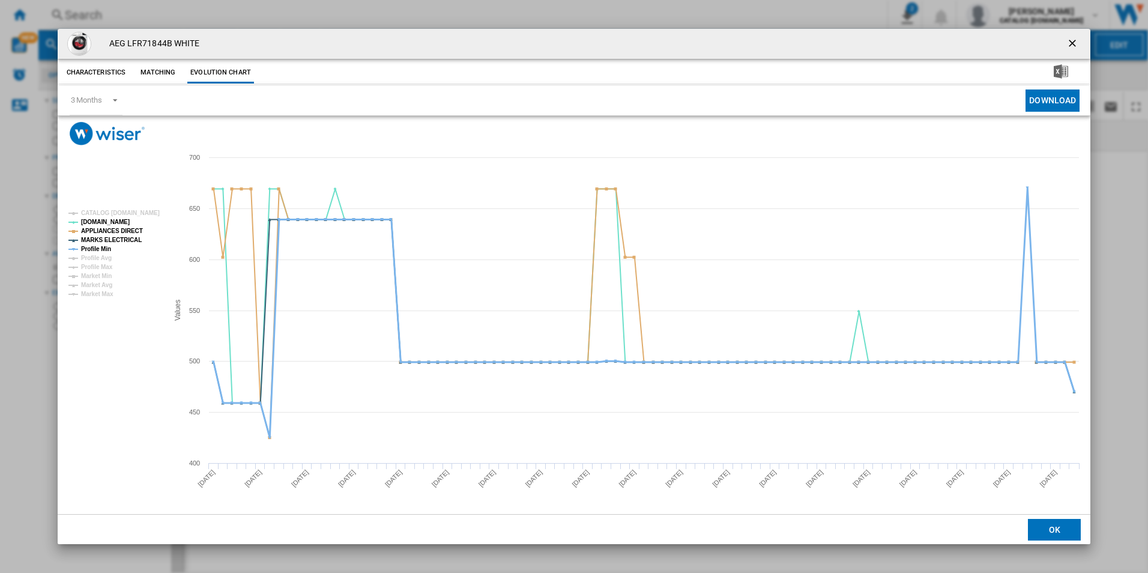
click at [98, 249] on tspan "Profile Min" at bounding box center [96, 249] width 30 height 7
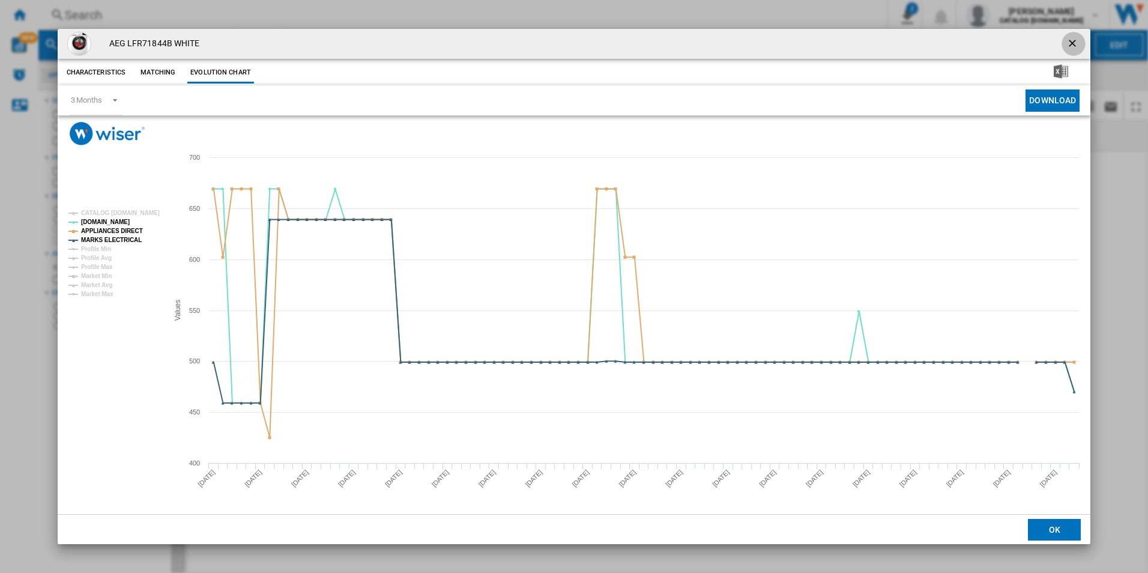
drag, startPoint x: 1075, startPoint y: 42, endPoint x: 1030, endPoint y: 40, distance: 45.1
click at [1075, 42] on ng-md-icon "getI18NText('BUTTONS.CLOSE_DIALOG')" at bounding box center [1073, 44] width 14 height 14
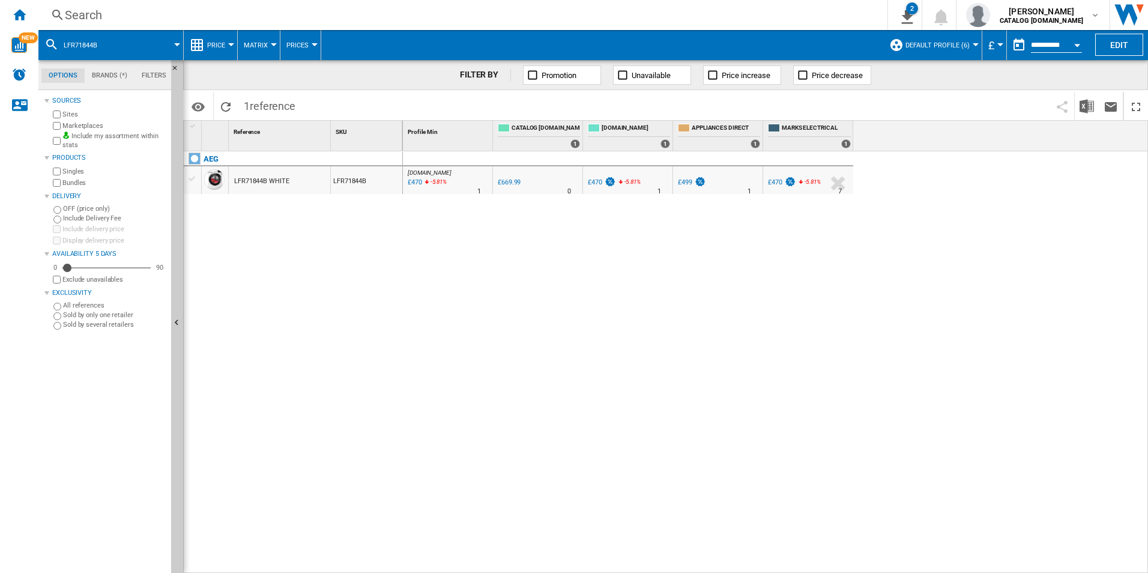
click at [776, 15] on div "Search" at bounding box center [460, 15] width 791 height 17
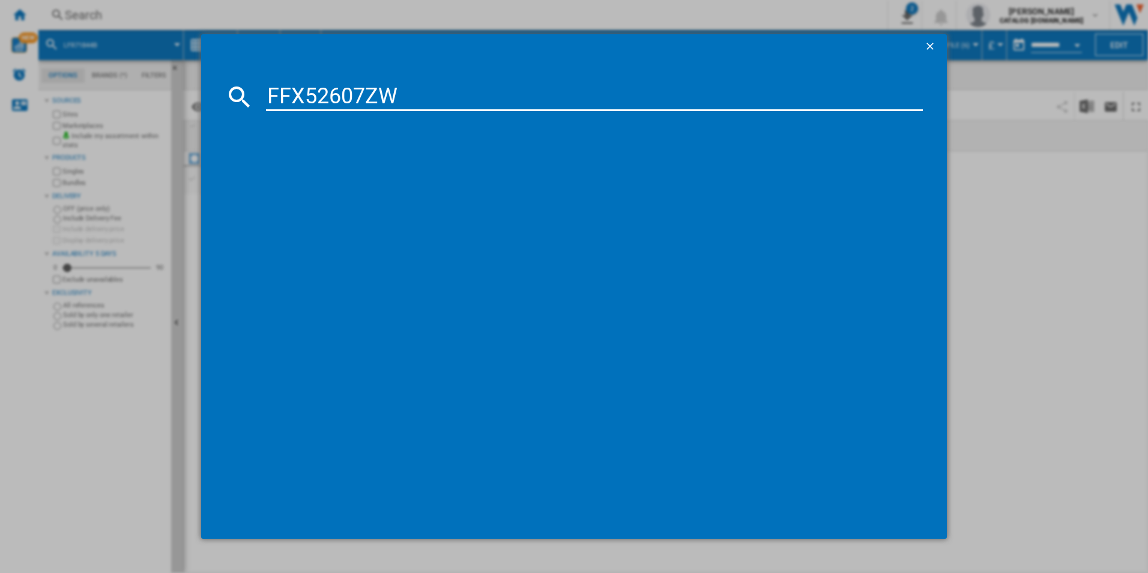
type input "FFX52607ZW"
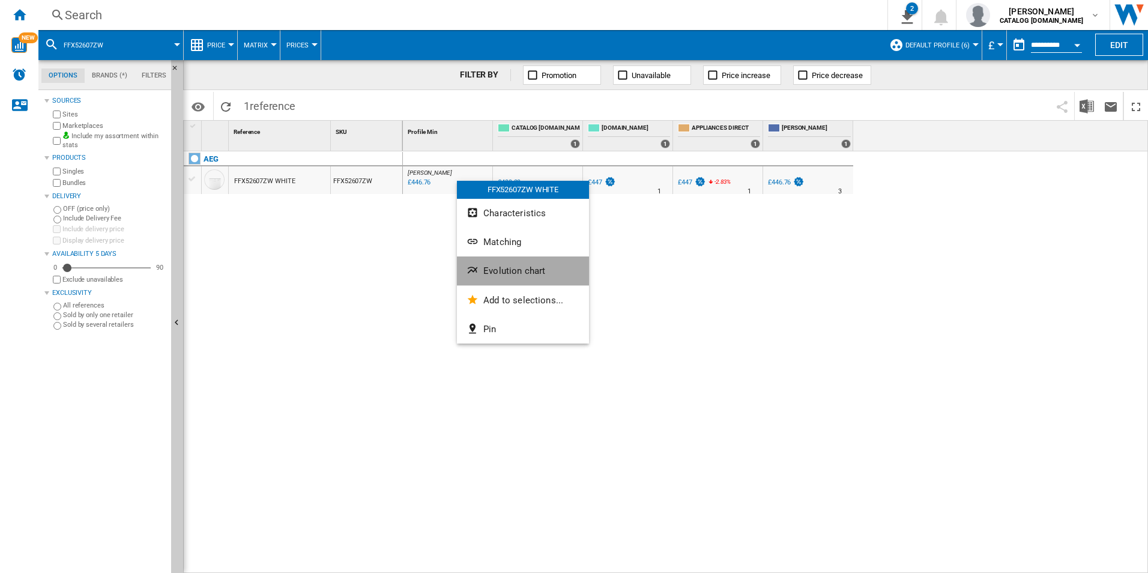
click at [501, 283] on button "Evolution chart" at bounding box center [523, 270] width 132 height 29
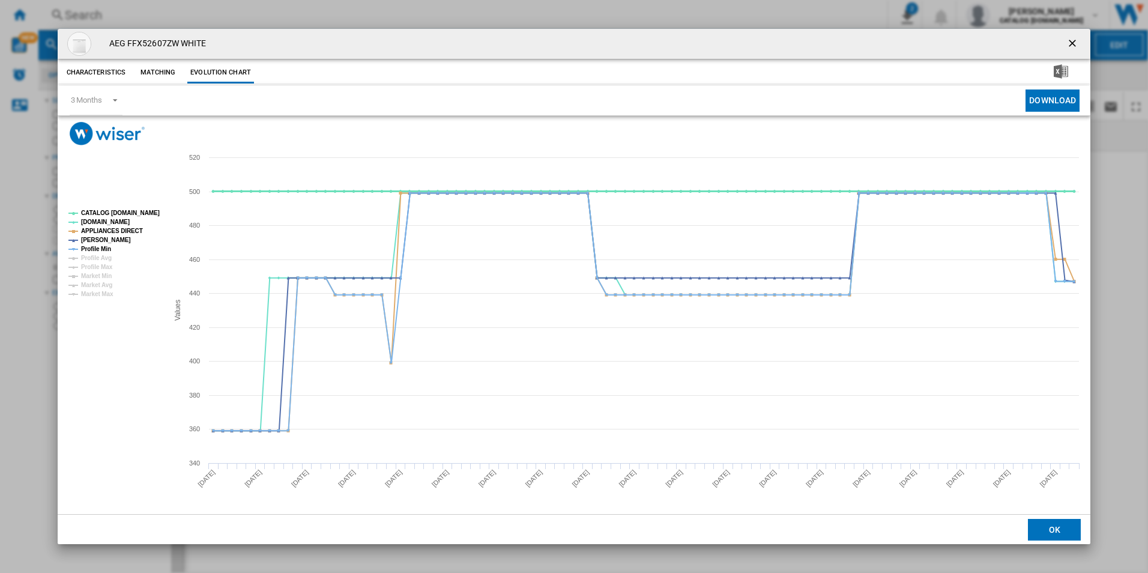
click at [146, 211] on tspan "CATALOG [DOMAIN_NAME]" at bounding box center [120, 213] width 79 height 7
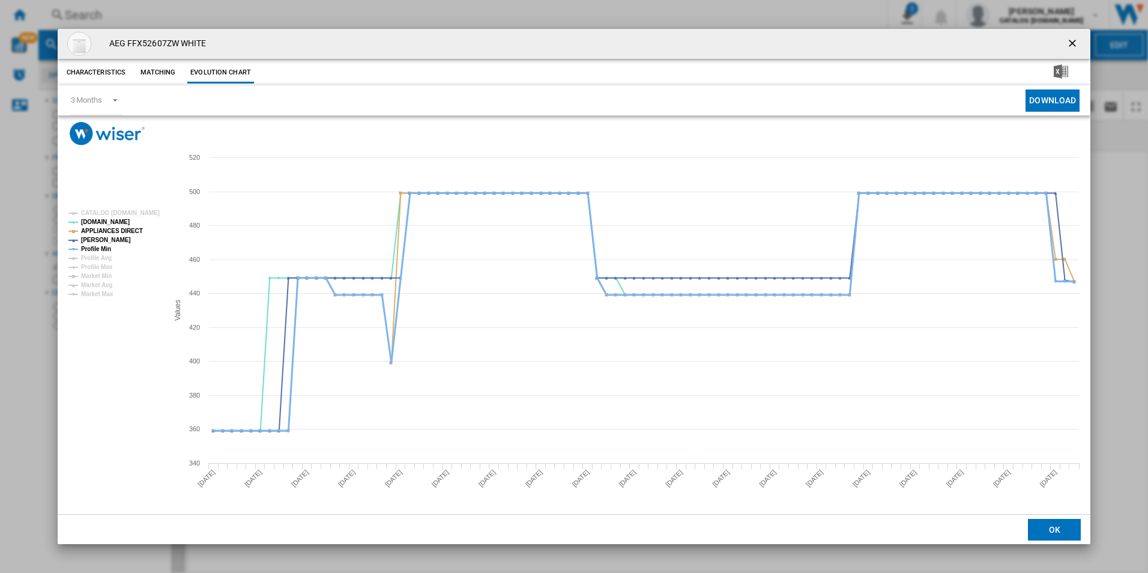
click at [104, 250] on tspan "Profile Min" at bounding box center [96, 249] width 30 height 7
click at [1066, 48] on ng-md-icon "getI18NText('BUTTONS.CLOSE_DIALOG')" at bounding box center [1073, 44] width 14 height 14
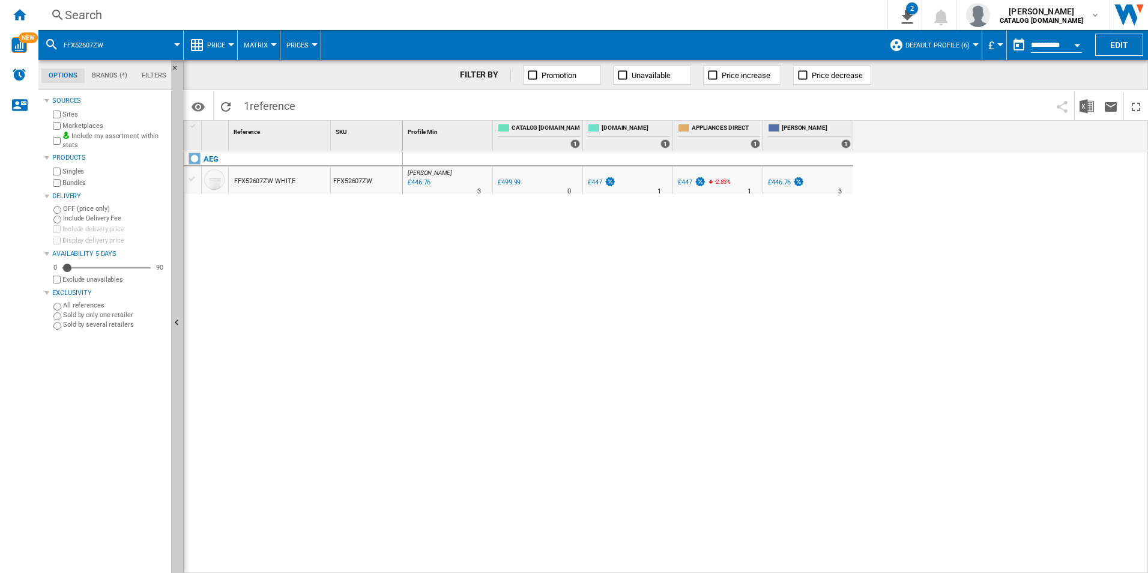
click at [680, 19] on div "Search" at bounding box center [460, 15] width 791 height 17
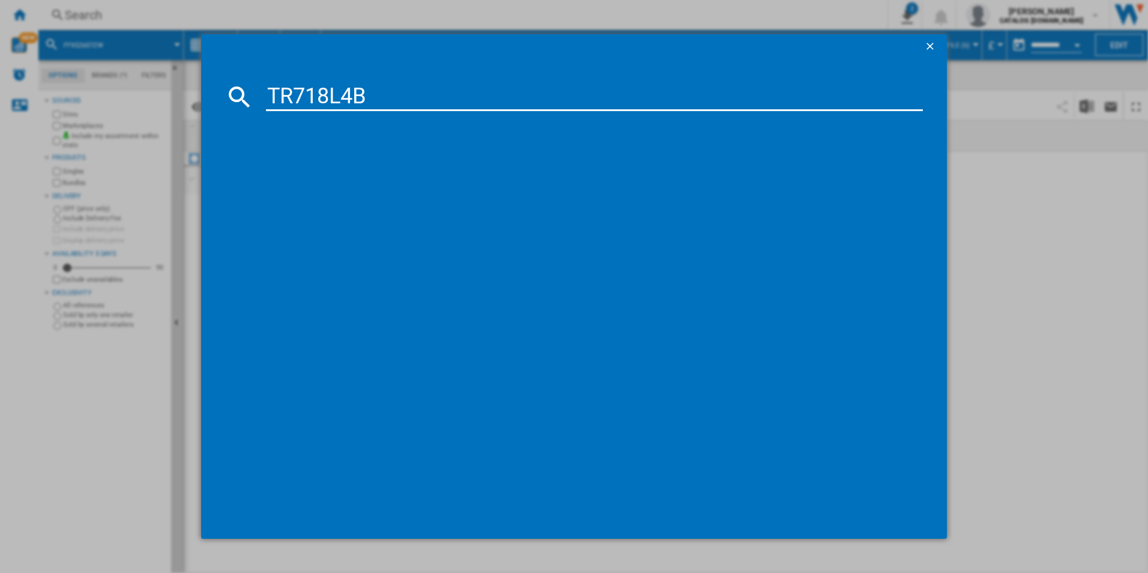
type input "TR718L4B"
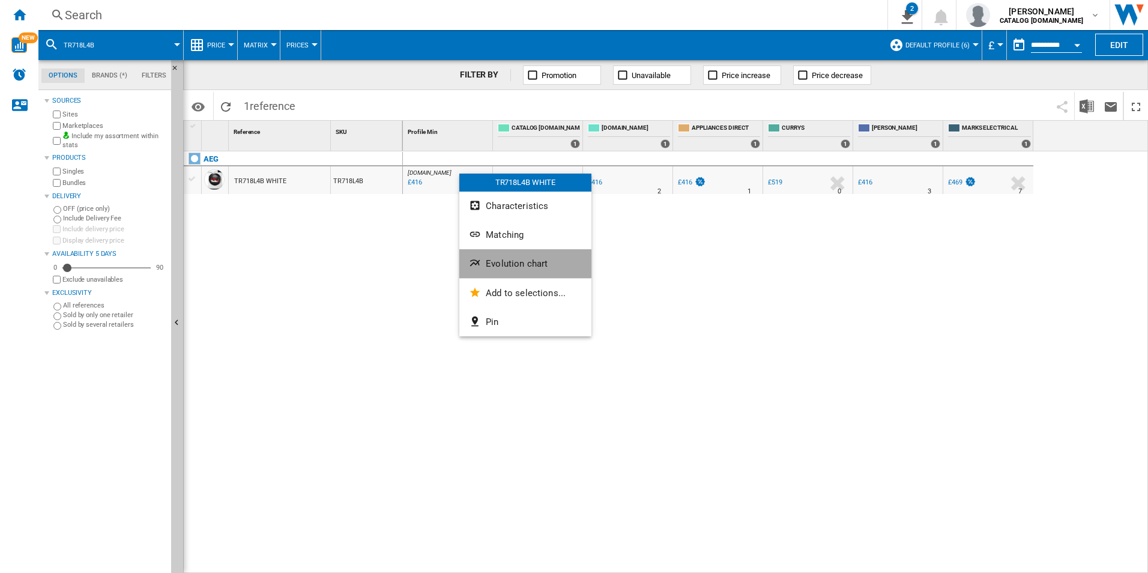
click at [487, 268] on span "Evolution chart" at bounding box center [517, 263] width 62 height 11
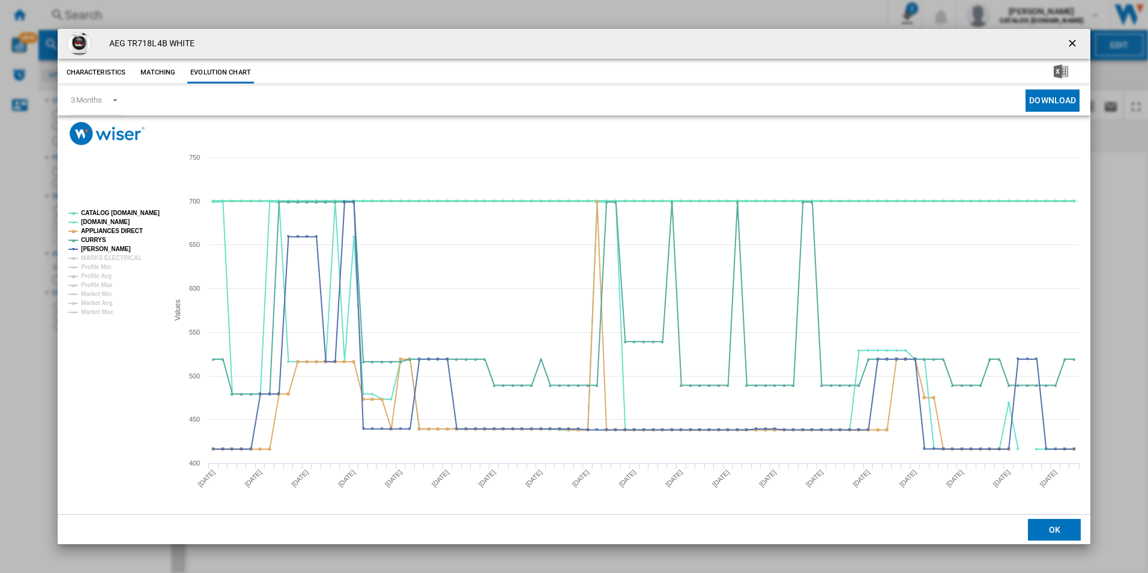
click at [134, 213] on tspan "CATALOG [DOMAIN_NAME]" at bounding box center [120, 213] width 79 height 7
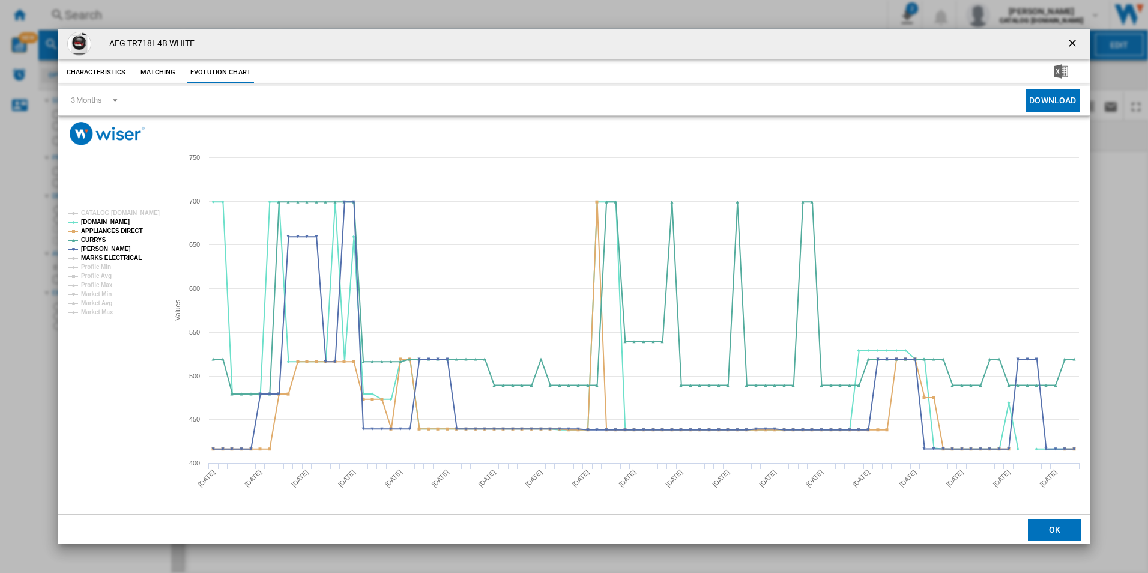
click at [122, 255] on tspan "MARKS ELECTRICAL" at bounding box center [111, 258] width 61 height 7
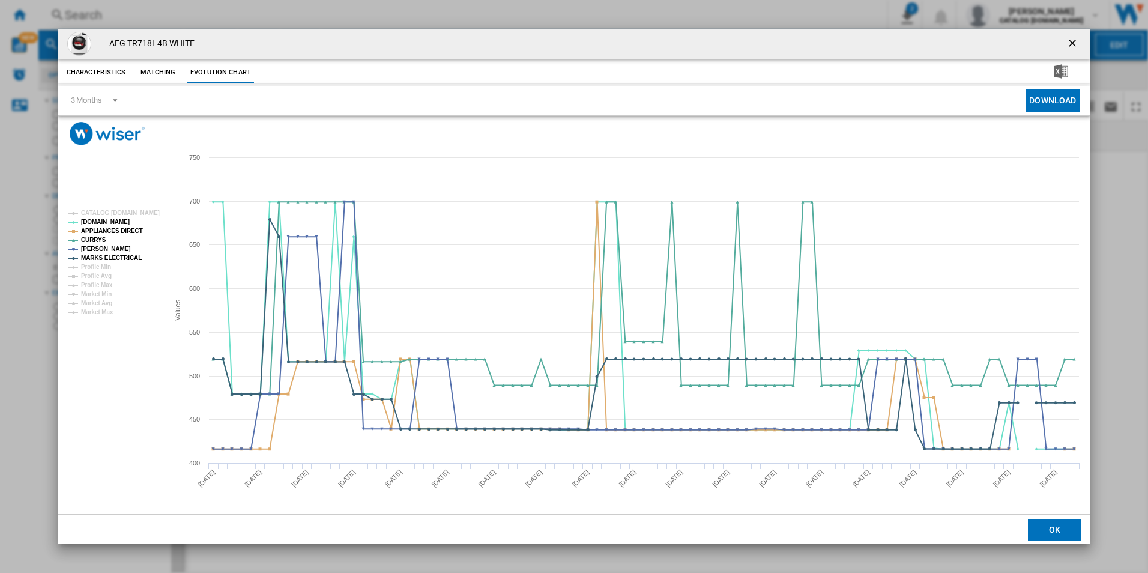
drag, startPoint x: 1069, startPoint y: 40, endPoint x: 795, endPoint y: 20, distance: 274.5
click at [1069, 40] on ng-md-icon "getI18NText('BUTTONS.CLOSE_DIALOG')" at bounding box center [1073, 44] width 14 height 14
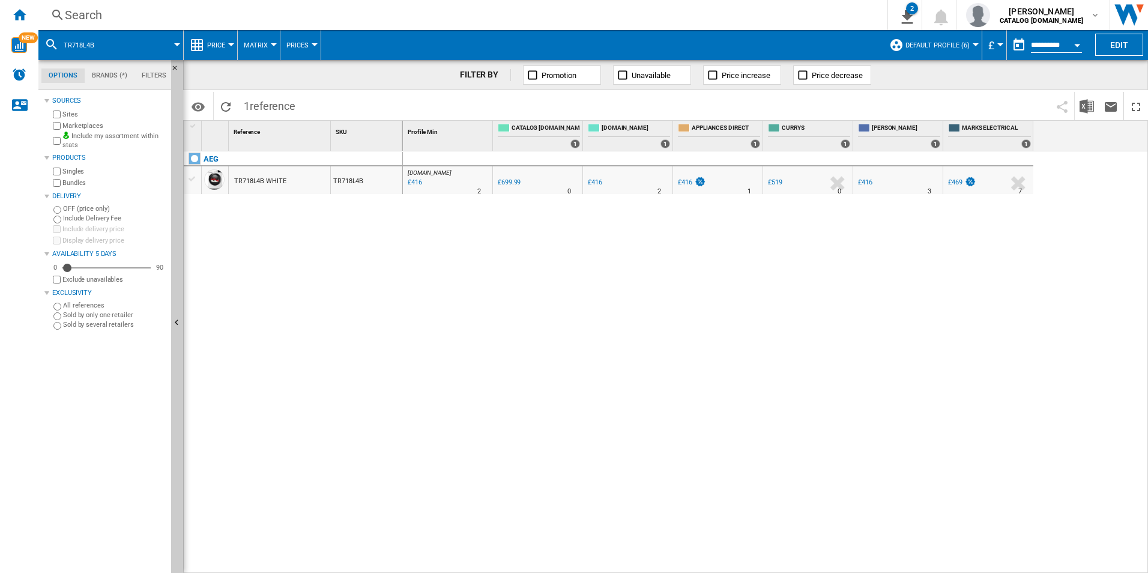
click at [732, 9] on div "Search" at bounding box center [460, 15] width 791 height 17
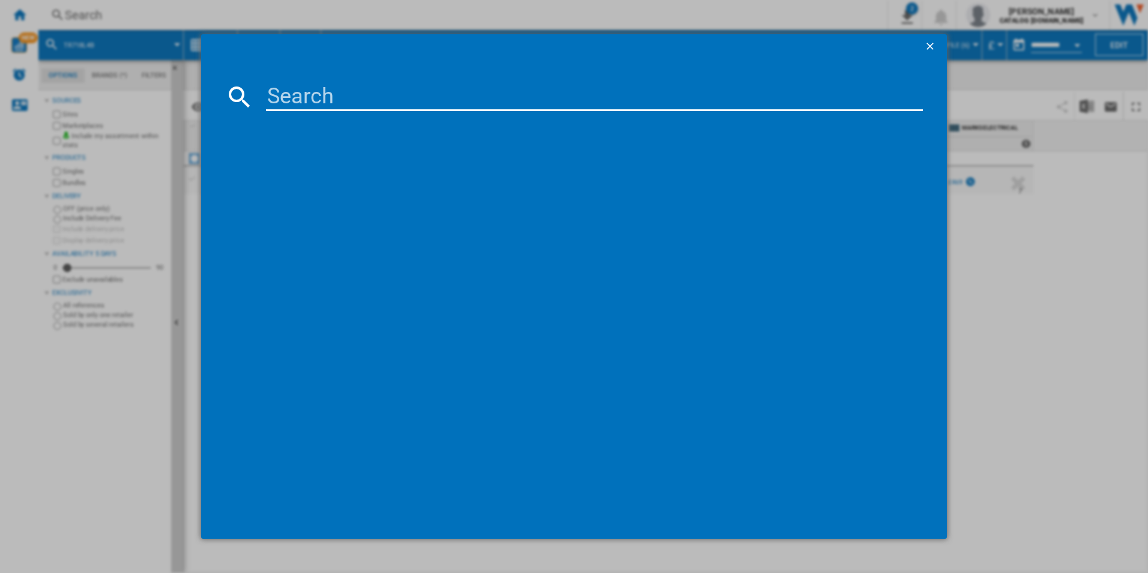
type input "TSC8M181CS"
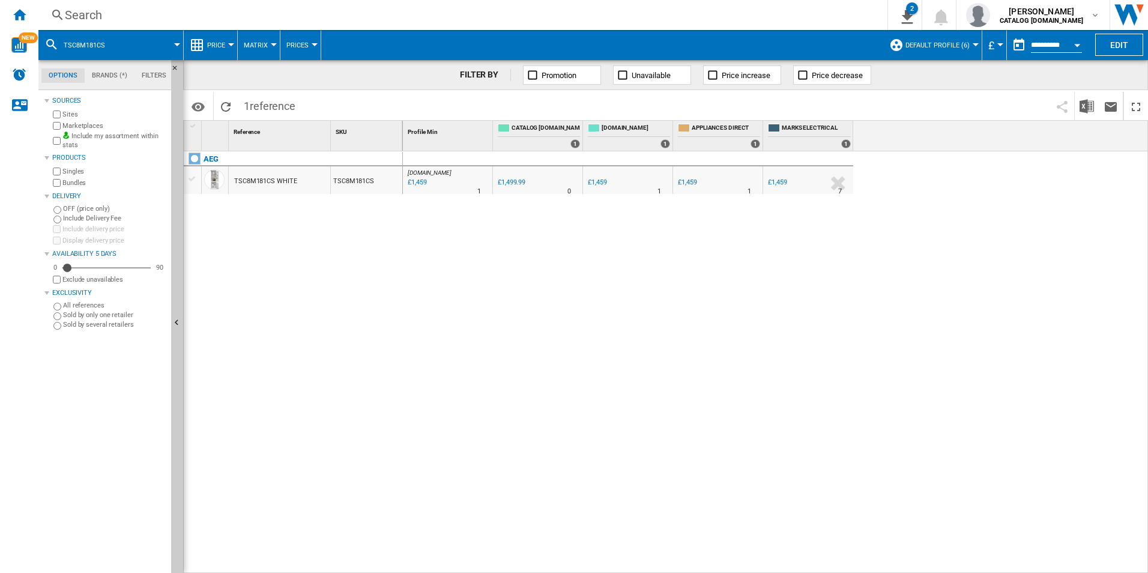
drag, startPoint x: 451, startPoint y: 175, endPoint x: 429, endPoint y: 217, distance: 47.5
click at [390, 252] on div at bounding box center [574, 286] width 1148 height 573
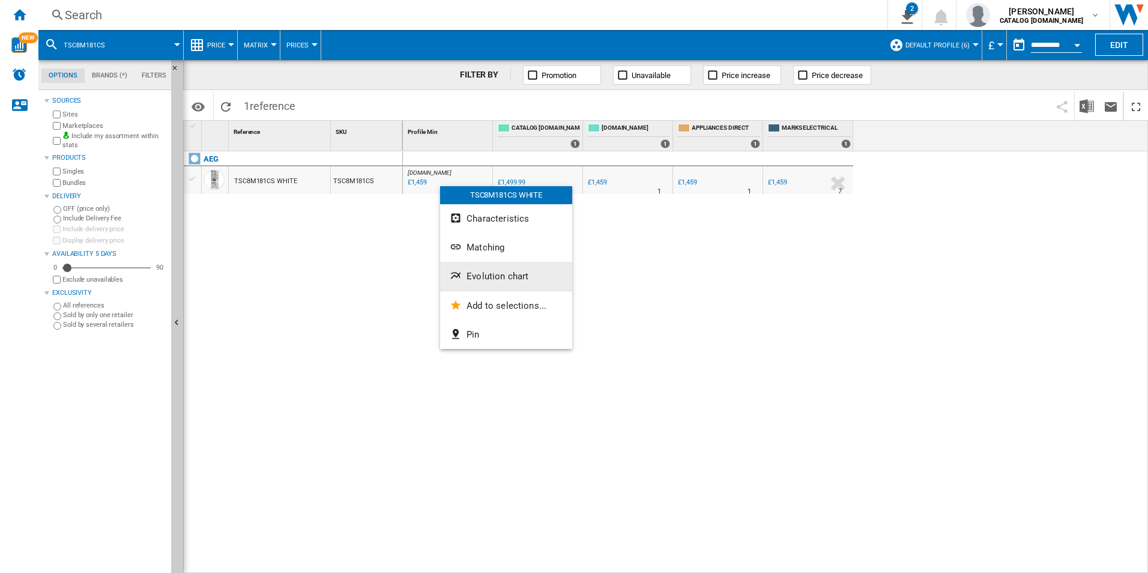
click at [487, 267] on button "Evolution chart" at bounding box center [506, 276] width 132 height 29
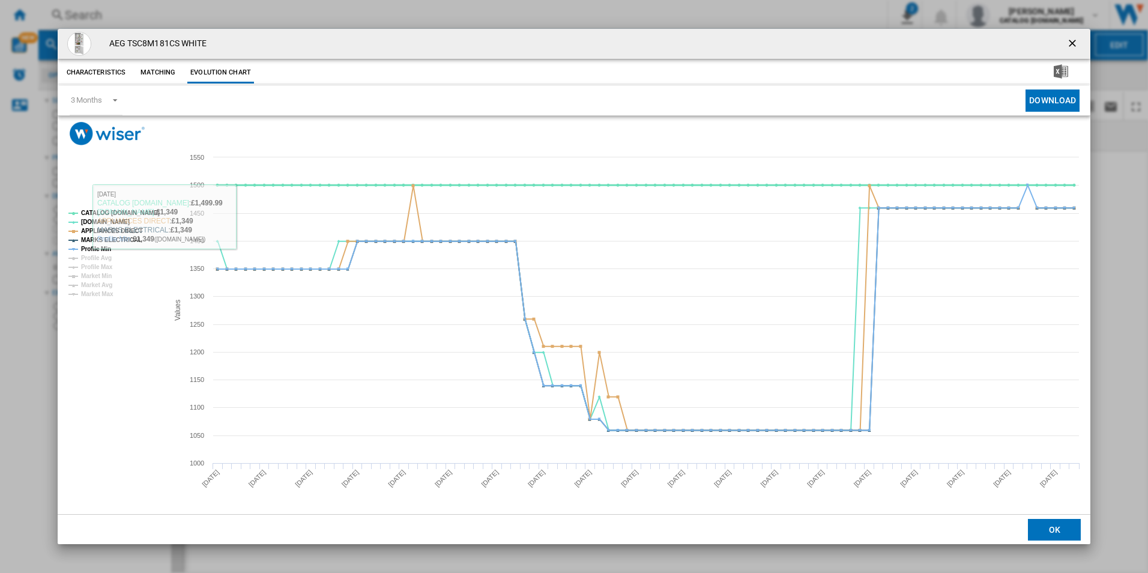
click at [97, 210] on tspan "CATALOG [DOMAIN_NAME]" at bounding box center [120, 213] width 79 height 7
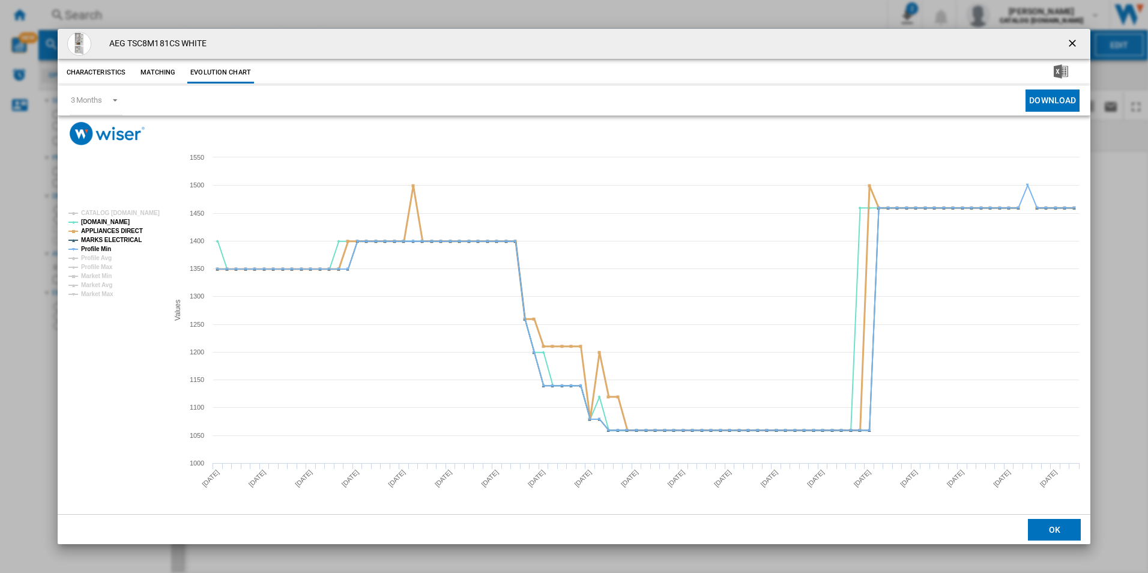
click at [121, 229] on tspan "APPLIANCES DIRECT" at bounding box center [112, 231] width 62 height 7
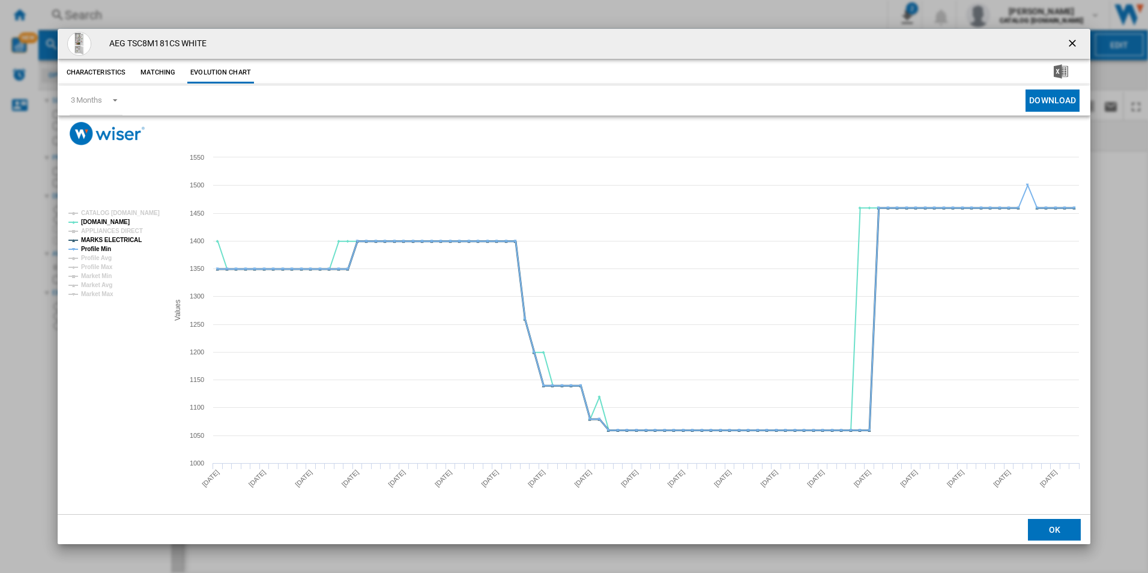
click at [115, 237] on tspan "MARKS ELECTRICAL" at bounding box center [111, 240] width 61 height 7
click at [105, 246] on tspan "Profile Min" at bounding box center [96, 249] width 30 height 7
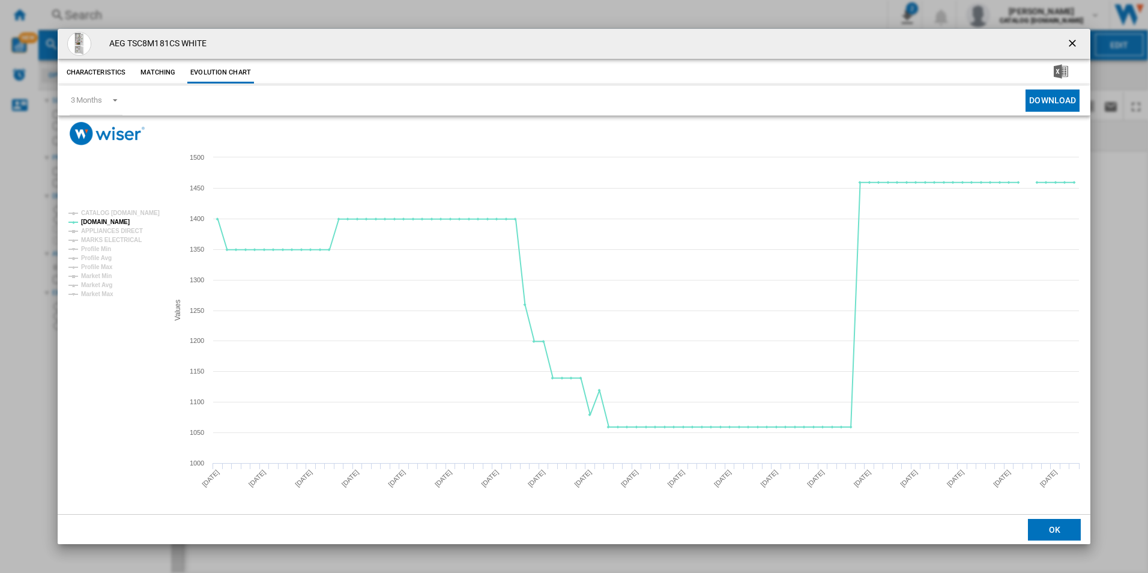
drag, startPoint x: 1068, startPoint y: 45, endPoint x: 1039, endPoint y: 41, distance: 29.6
click at [1068, 45] on ng-md-icon "getI18NText('BUTTONS.CLOSE_DIALOG')" at bounding box center [1073, 44] width 14 height 14
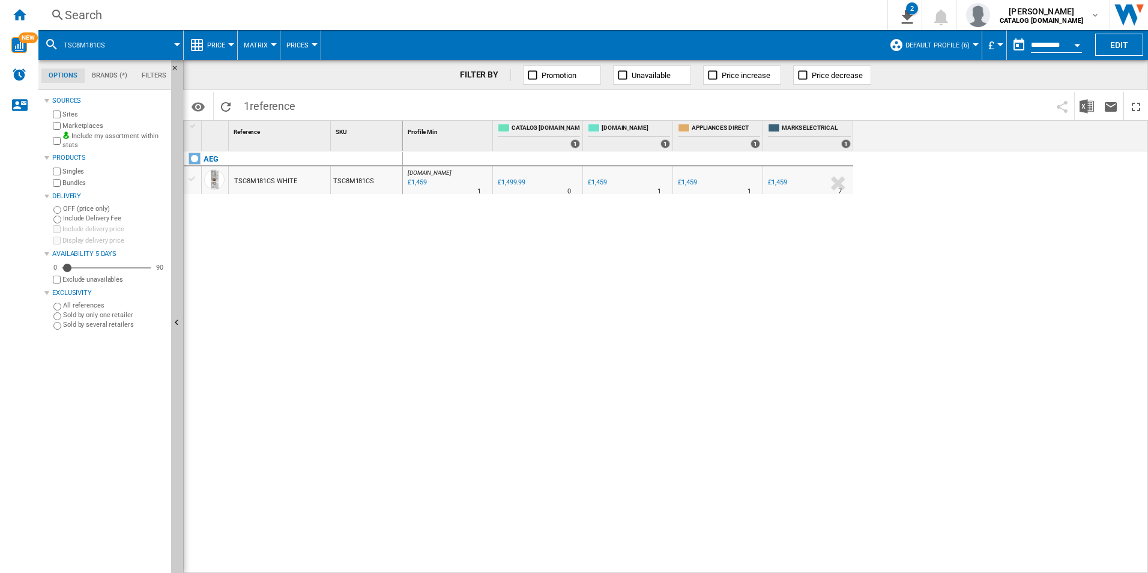
click at [713, 16] on div "Search" at bounding box center [460, 15] width 791 height 17
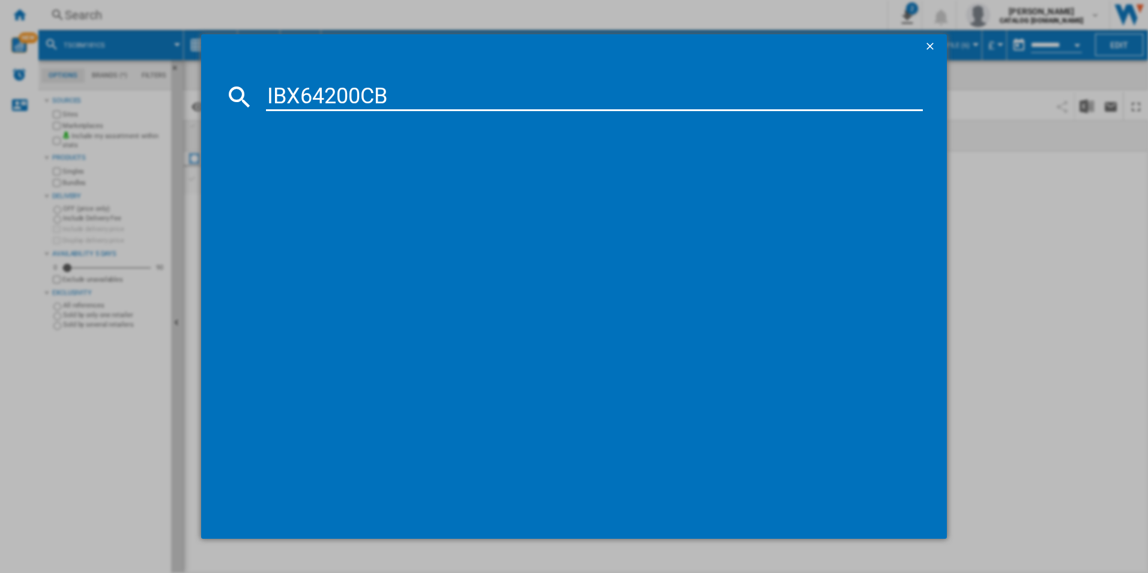
type input "IBX64200CB"
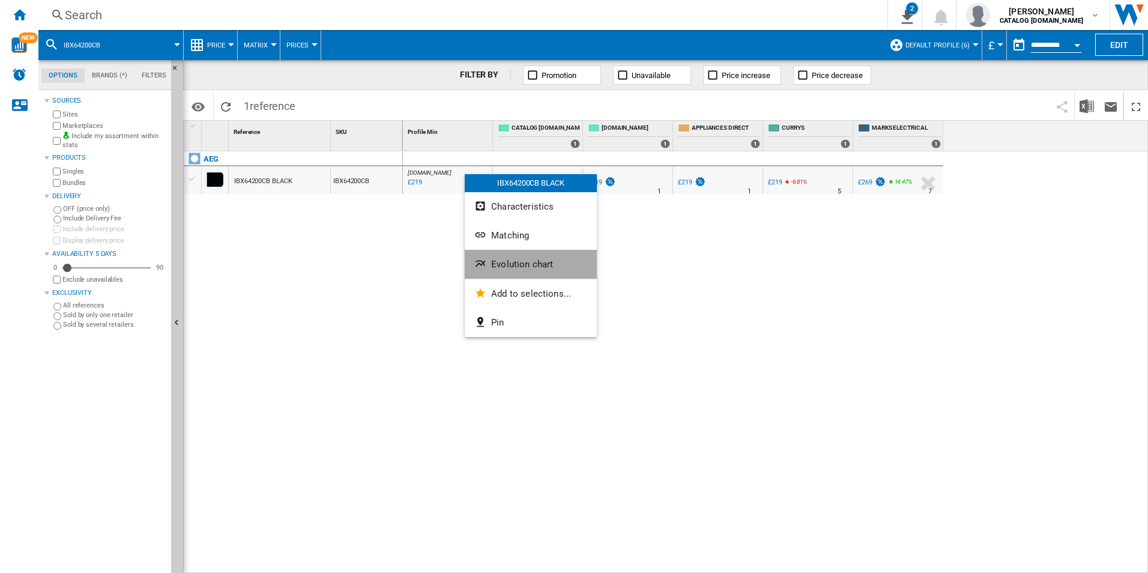
click at [513, 266] on span "Evolution chart" at bounding box center [522, 264] width 62 height 11
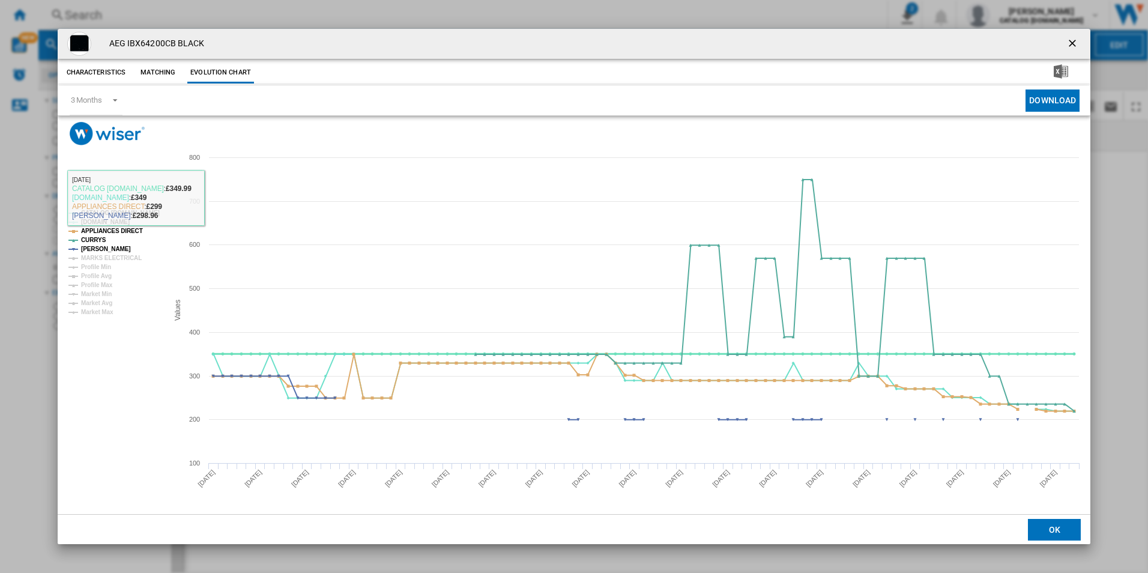
click at [144, 210] on tspan "CATALOG [DOMAIN_NAME]" at bounding box center [120, 213] width 79 height 7
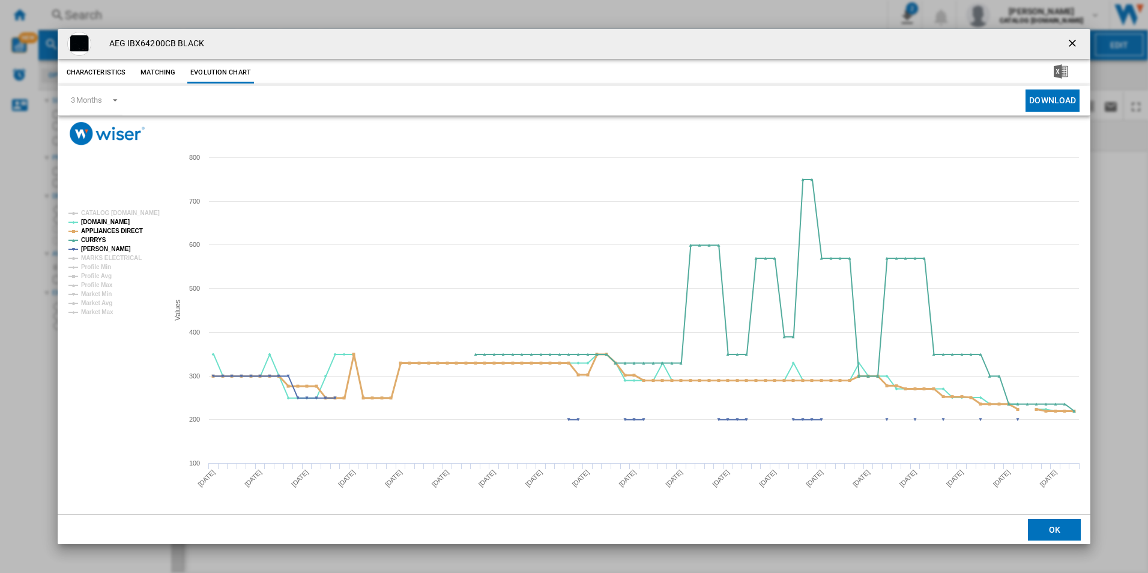
click at [118, 228] on tspan "APPLIANCES DIRECT" at bounding box center [112, 231] width 62 height 7
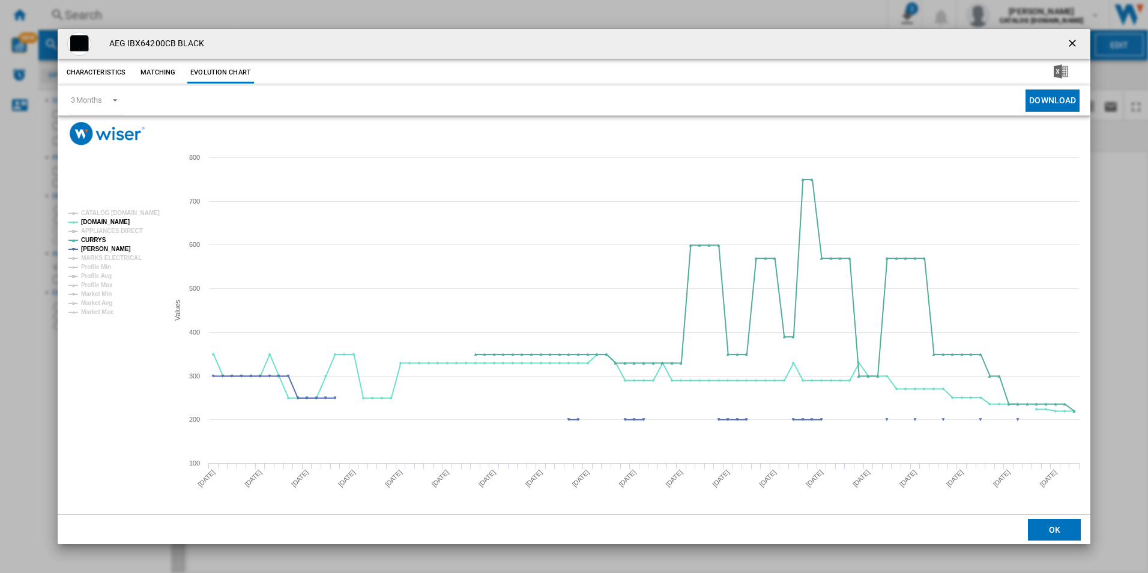
click at [1069, 41] on ng-md-icon "getI18NText('BUTTONS.CLOSE_DIALOG')" at bounding box center [1073, 44] width 14 height 14
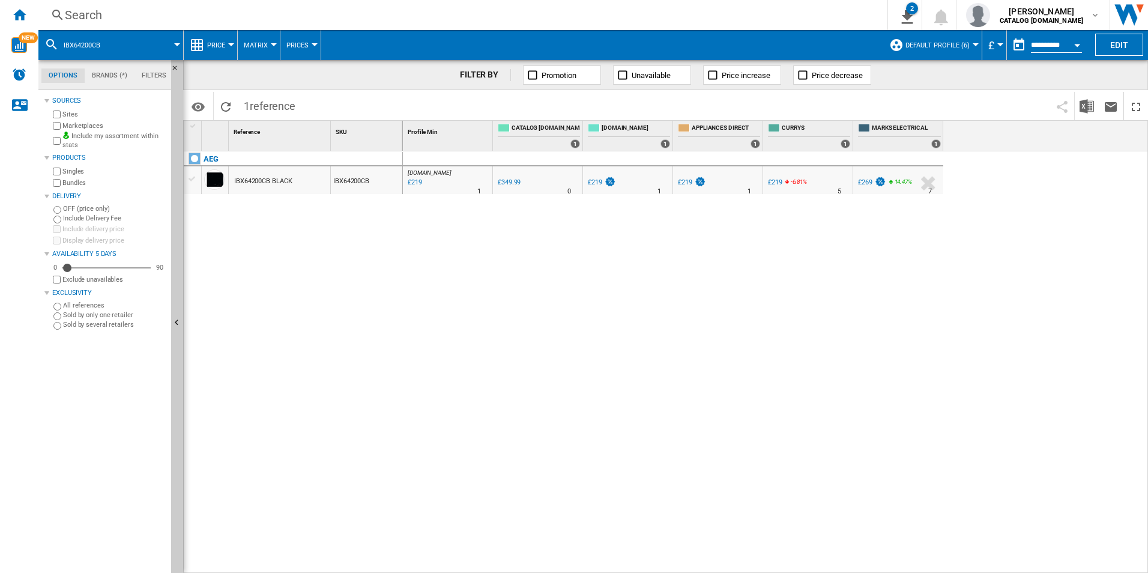
click at [833, 9] on div "Search" at bounding box center [460, 15] width 791 height 17
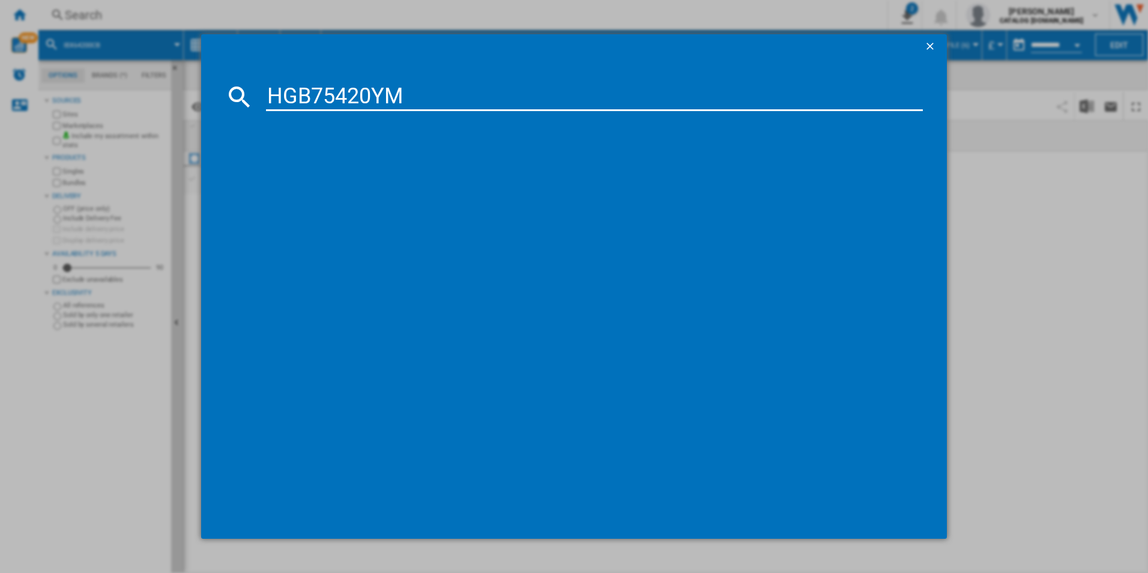
type input "HGB75420YM"
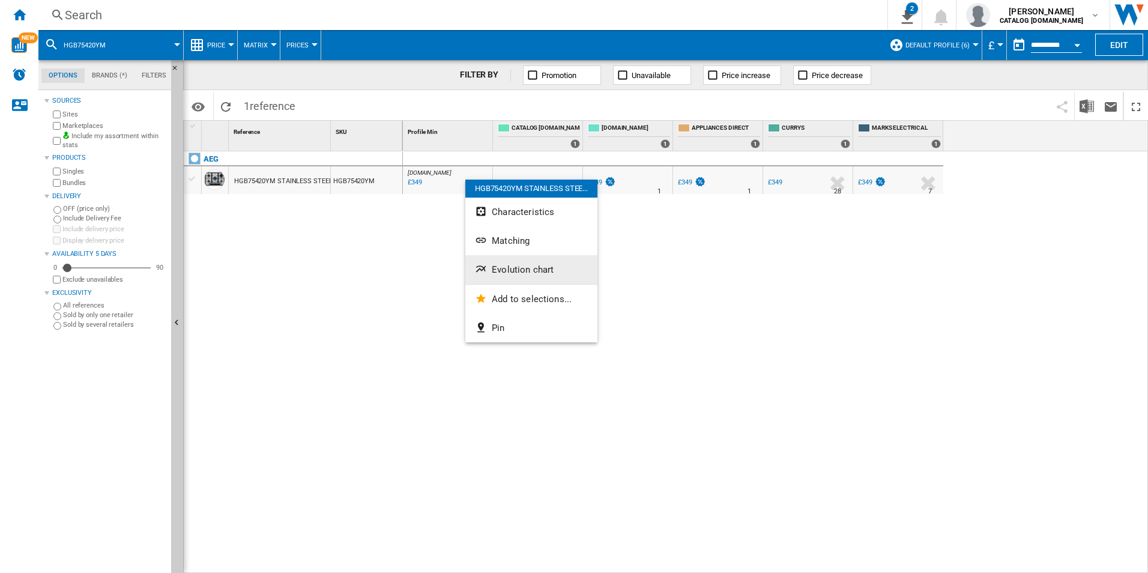
click at [496, 258] on button "Evolution chart" at bounding box center [531, 269] width 132 height 29
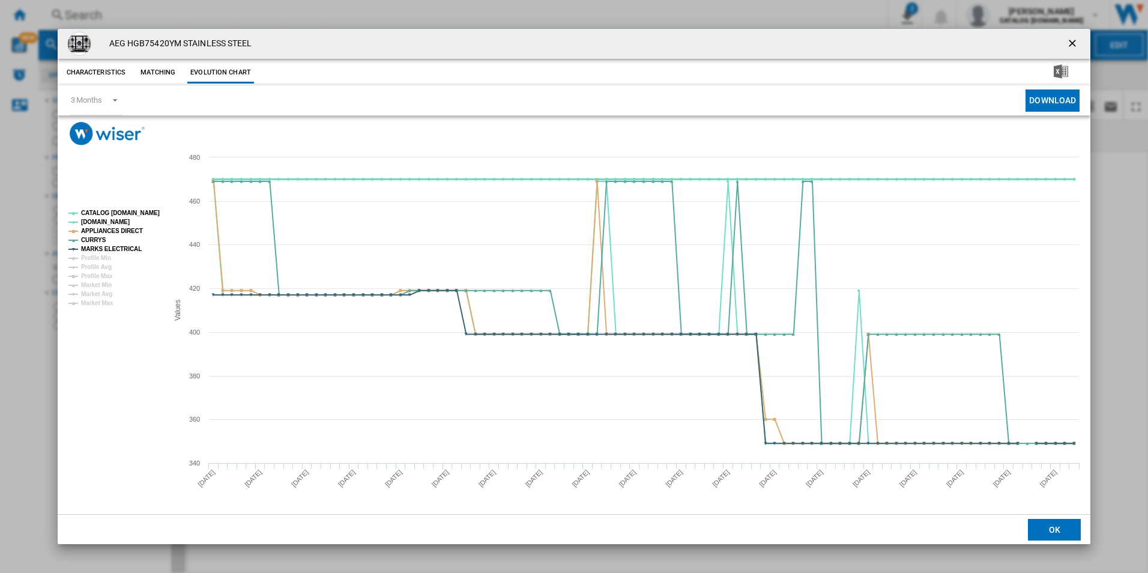
click at [140, 212] on tspan "CATALOG [DOMAIN_NAME]" at bounding box center [120, 213] width 79 height 7
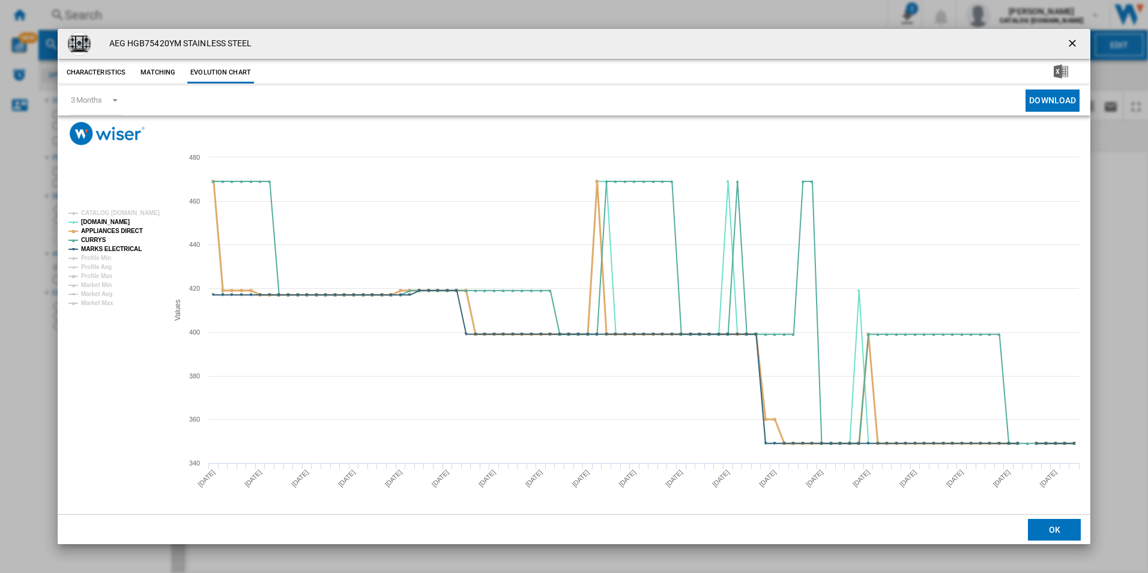
click at [127, 231] on tspan "APPLIANCES DIRECT" at bounding box center [112, 231] width 62 height 7
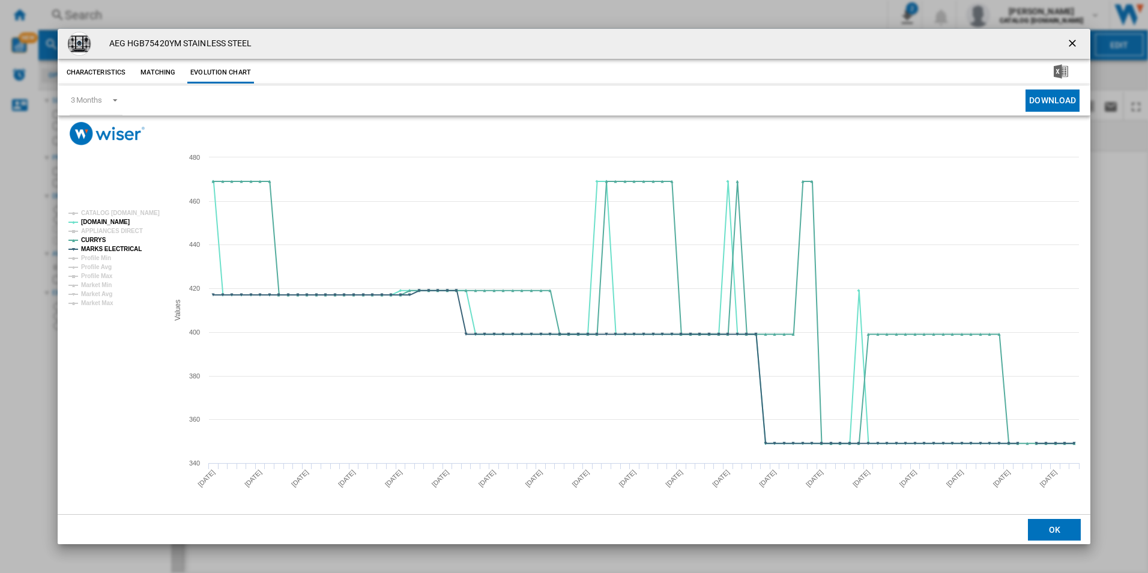
click at [137, 246] on rect "Product popup" at bounding box center [114, 258] width 100 height 106
click at [124, 246] on tspan "MARKS ELECTRICAL" at bounding box center [111, 249] width 61 height 7
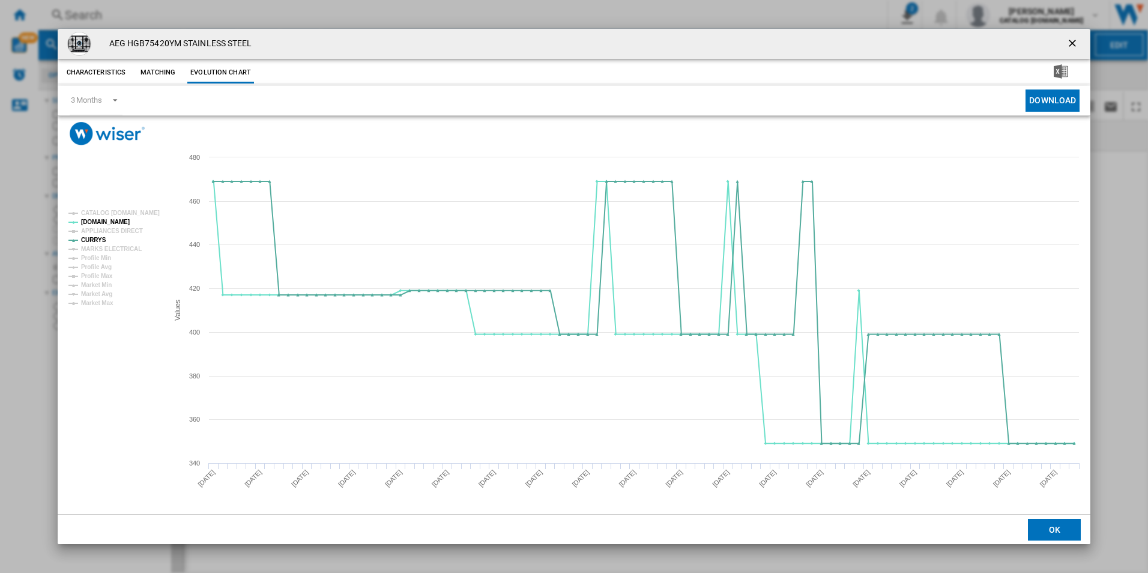
drag, startPoint x: 1071, startPoint y: 45, endPoint x: 1010, endPoint y: 43, distance: 60.7
click at [1071, 45] on ng-md-icon "getI18NText('BUTTONS.CLOSE_DIALOG')" at bounding box center [1073, 44] width 14 height 14
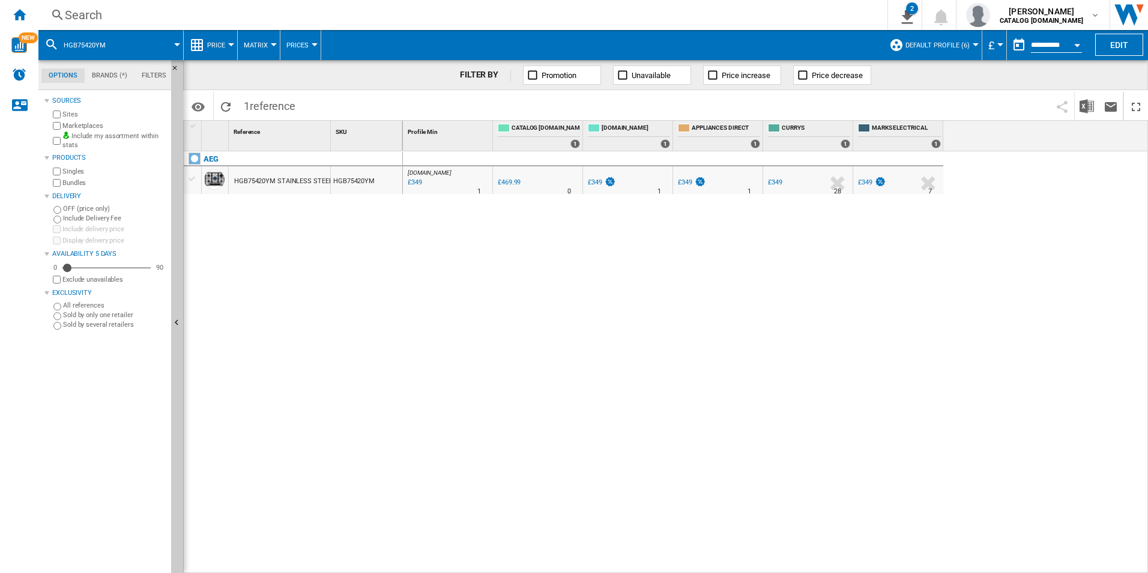
click at [746, 11] on div "Search" at bounding box center [460, 15] width 791 height 17
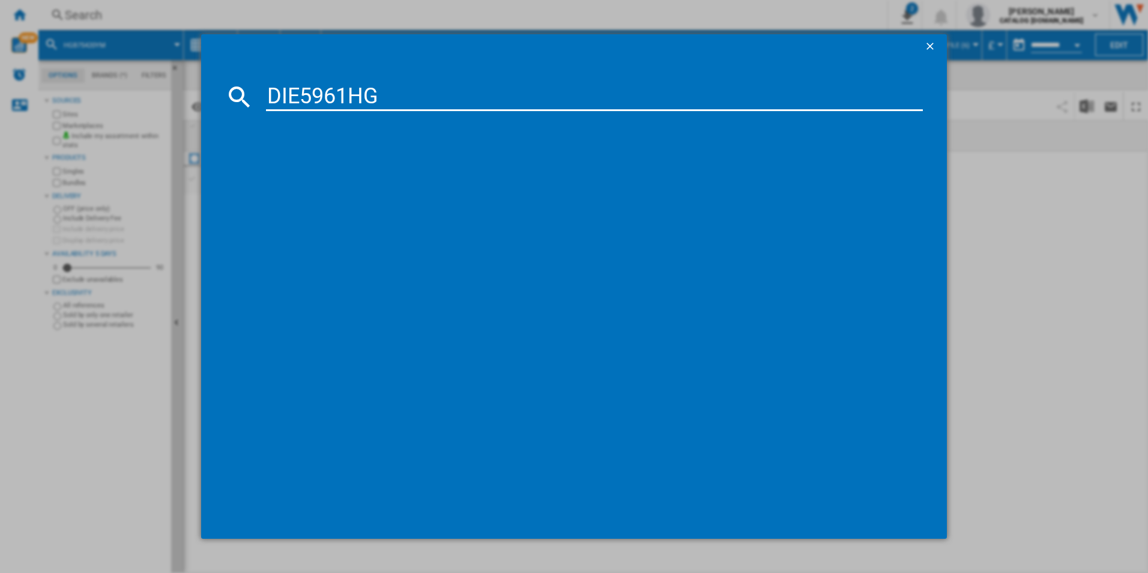
type input "DIE5961HG"
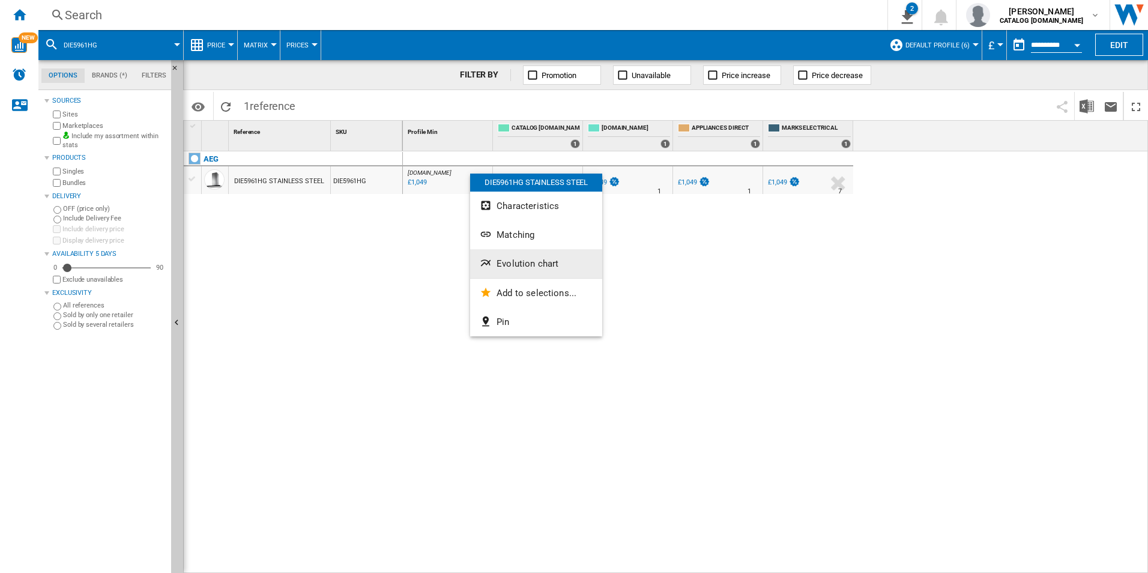
click at [512, 261] on span "Evolution chart" at bounding box center [527, 263] width 62 height 11
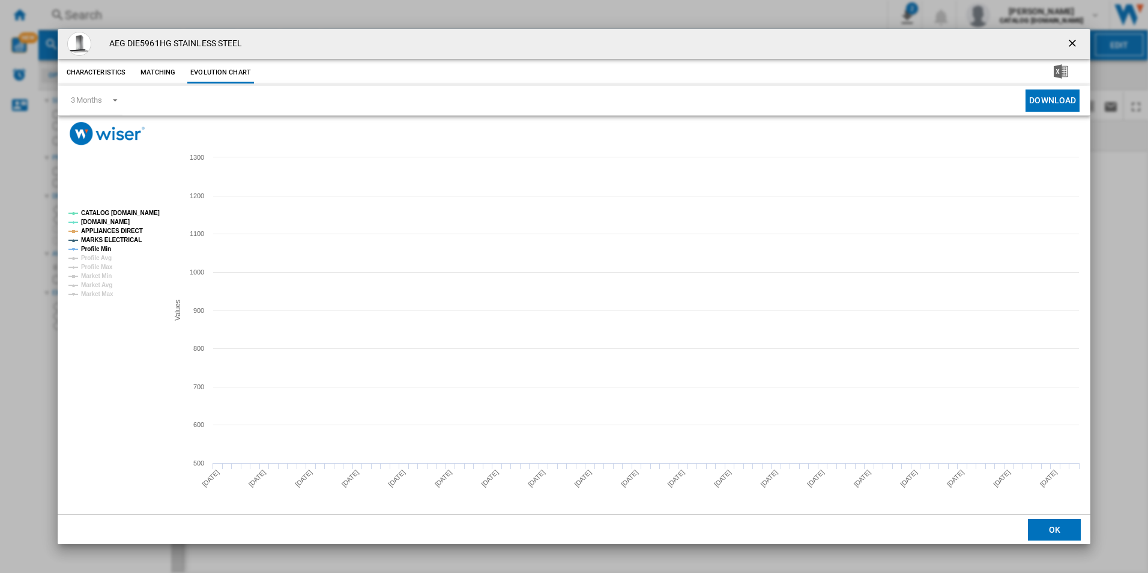
click at [146, 211] on tspan "CATALOG [DOMAIN_NAME]" at bounding box center [120, 213] width 79 height 7
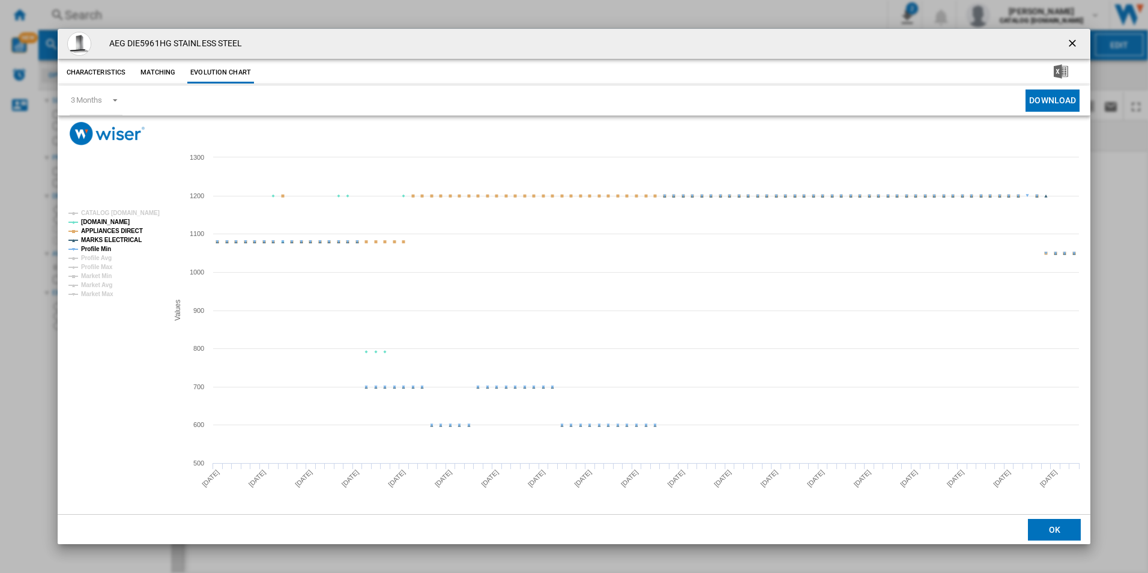
click at [118, 237] on tspan "MARKS ELECTRICAL" at bounding box center [111, 240] width 61 height 7
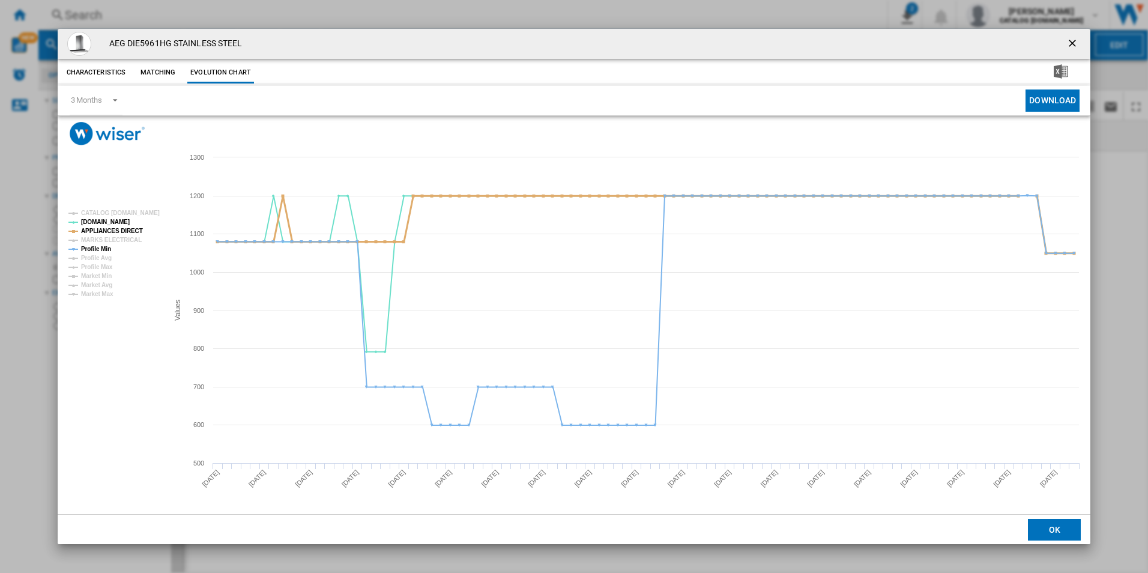
click at [119, 232] on tspan "APPLIANCES DIRECT" at bounding box center [112, 231] width 62 height 7
click at [107, 252] on tspan "Profile Min" at bounding box center [96, 249] width 30 height 7
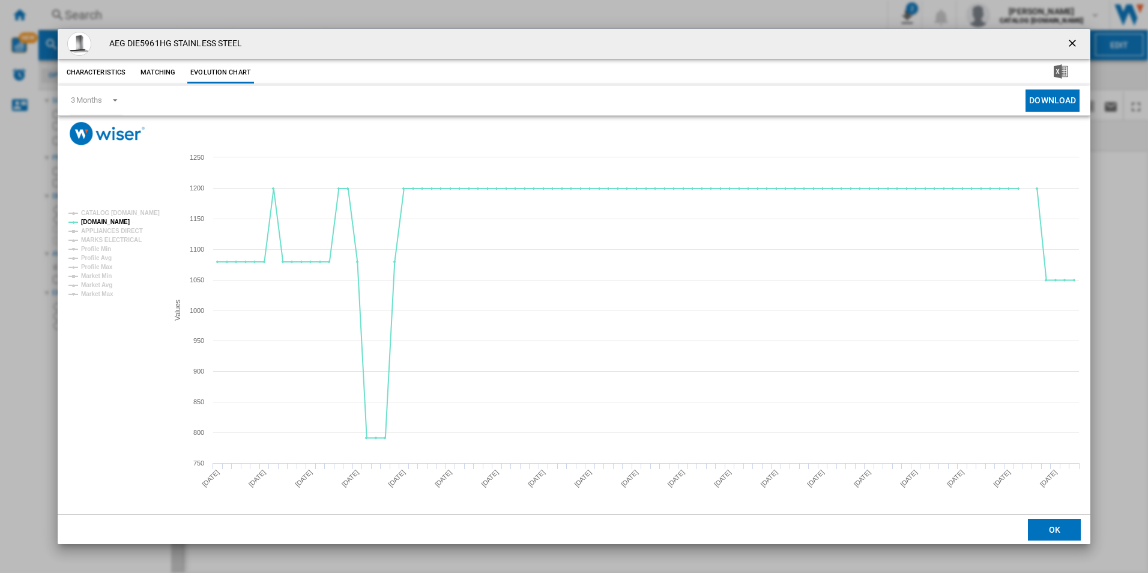
click at [1069, 40] on ng-md-icon "getI18NText('BUTTONS.CLOSE_DIALOG')" at bounding box center [1073, 44] width 14 height 14
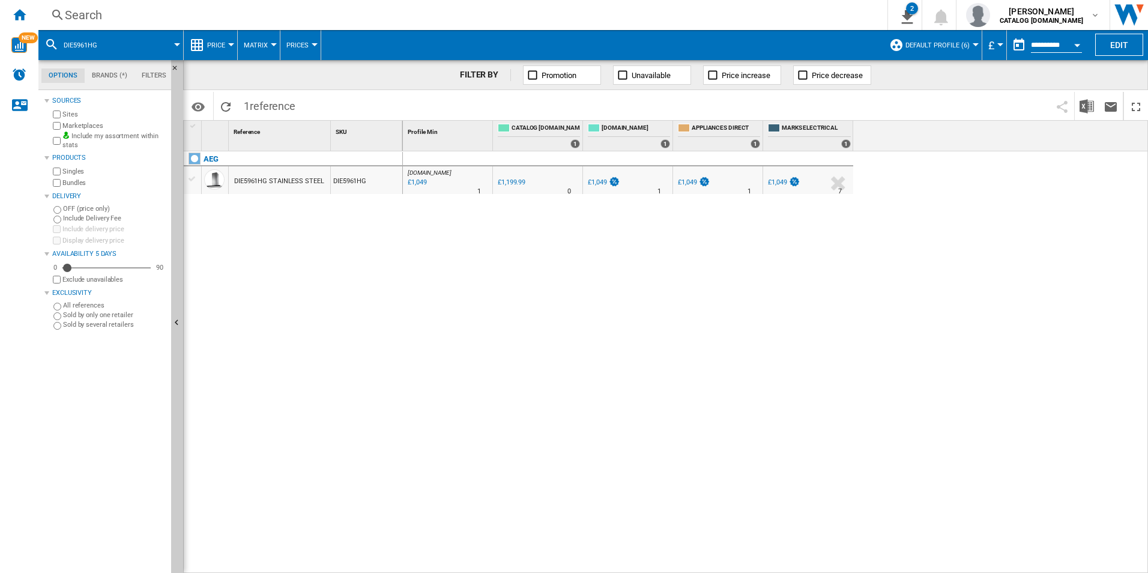
click at [769, 18] on div "Search" at bounding box center [460, 15] width 791 height 17
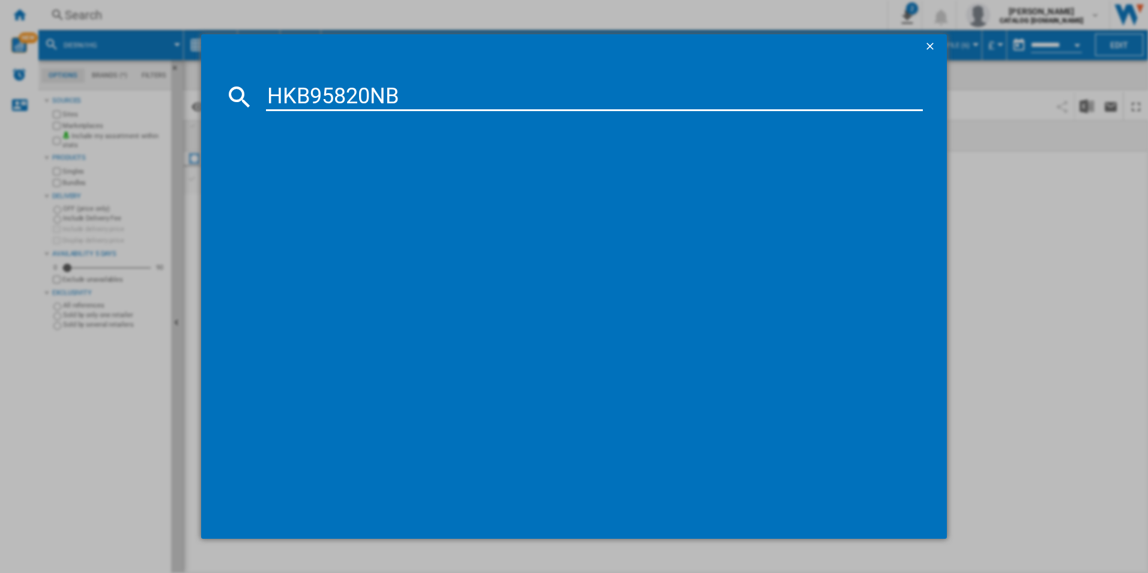
type input "HKB95820NB"
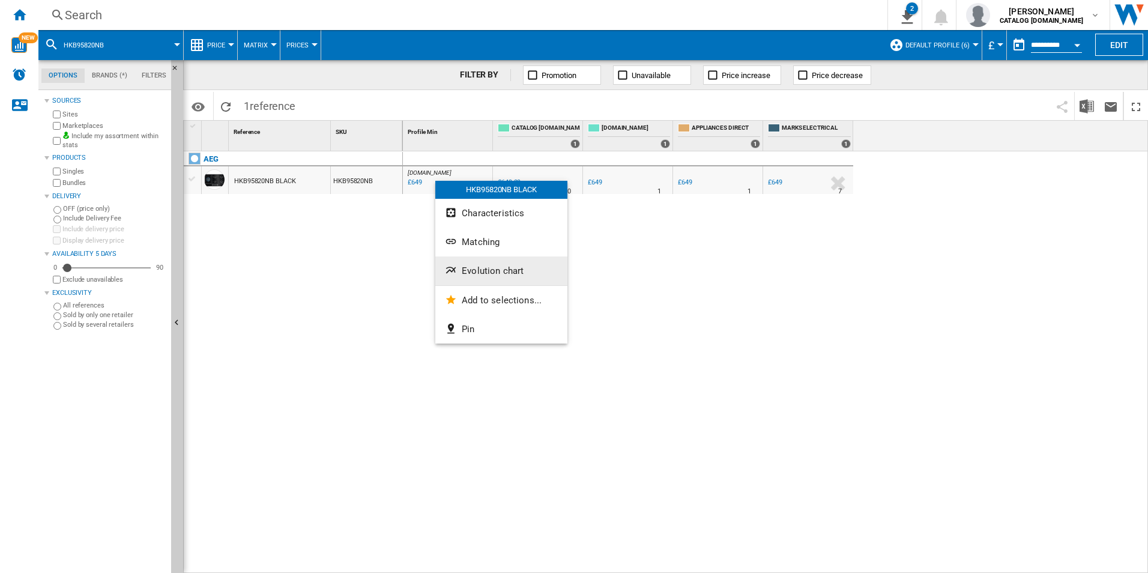
click at [489, 262] on button "Evolution chart" at bounding box center [501, 270] width 132 height 29
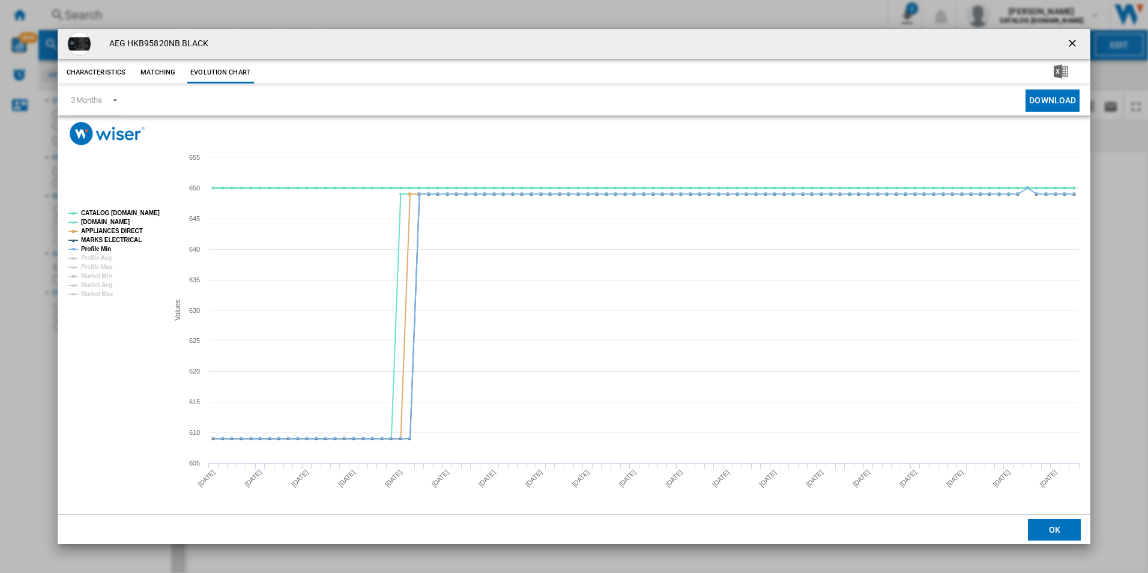
click at [152, 211] on tspan "CATALOG [DOMAIN_NAME]" at bounding box center [120, 213] width 79 height 7
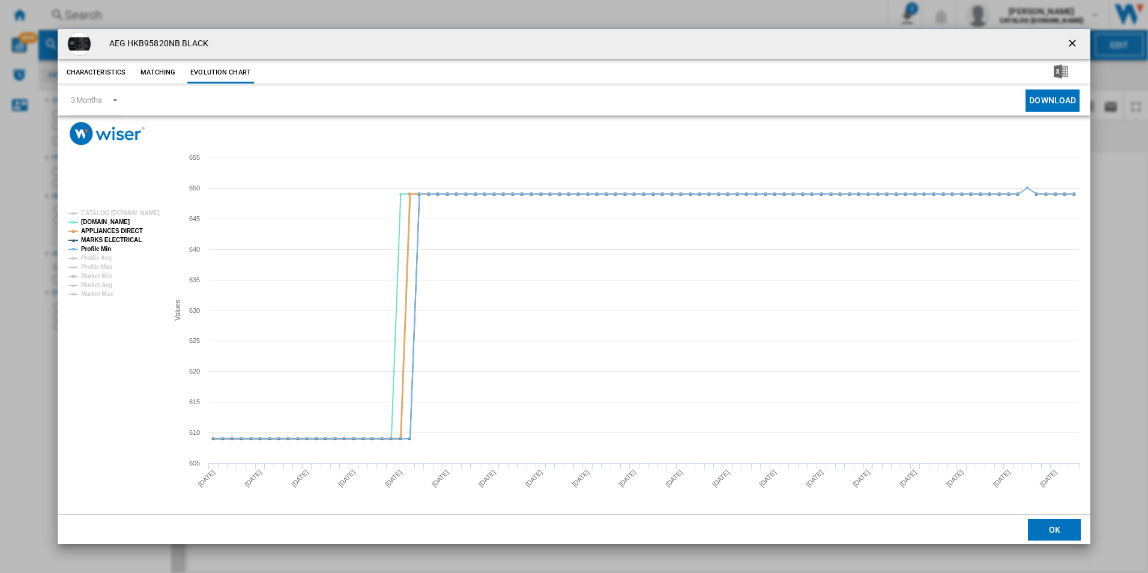
click at [134, 228] on tspan "APPLIANCES DIRECT" at bounding box center [112, 231] width 62 height 7
click at [129, 237] on tspan "MARKS ELECTRICAL" at bounding box center [111, 240] width 61 height 7
click at [101, 246] on tspan "Profile Min" at bounding box center [96, 249] width 30 height 7
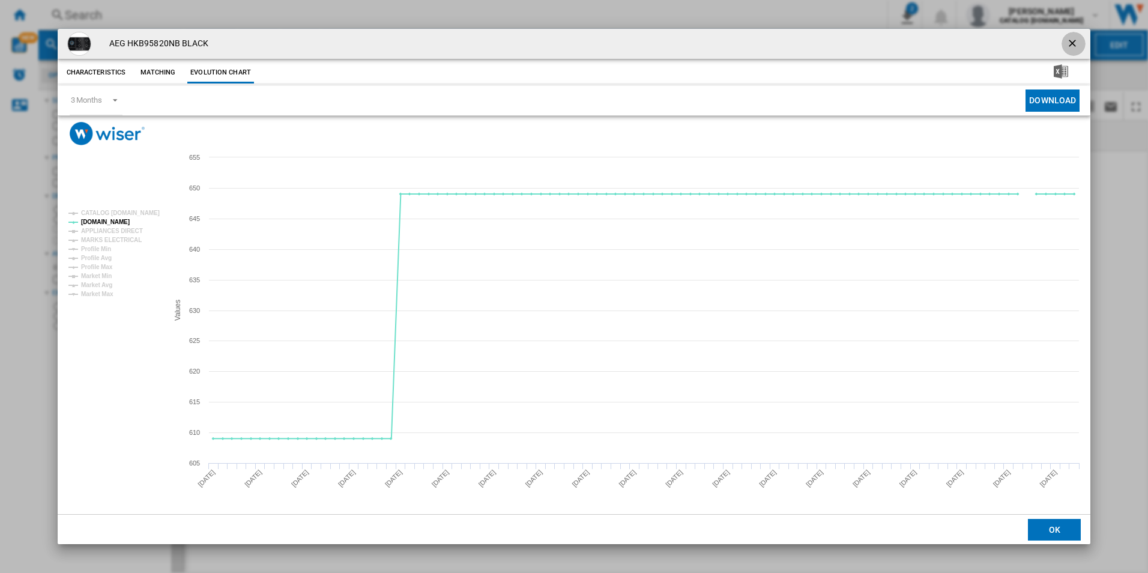
click at [1077, 41] on ng-md-icon "getI18NText('BUTTONS.CLOSE_DIALOG')" at bounding box center [1073, 44] width 14 height 14
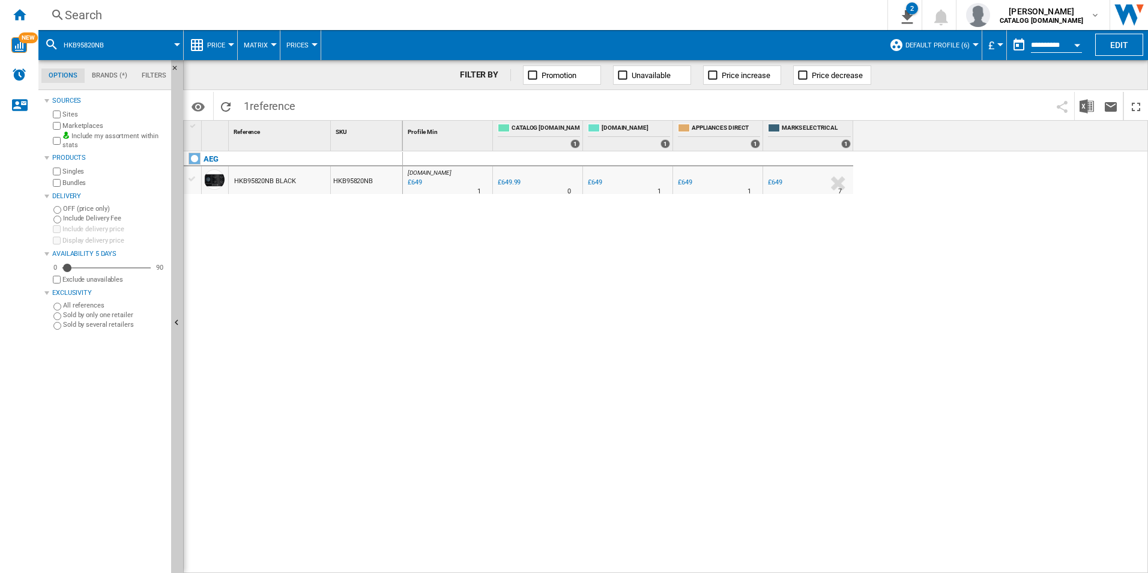
click at [776, 13] on div "Search" at bounding box center [460, 15] width 791 height 17
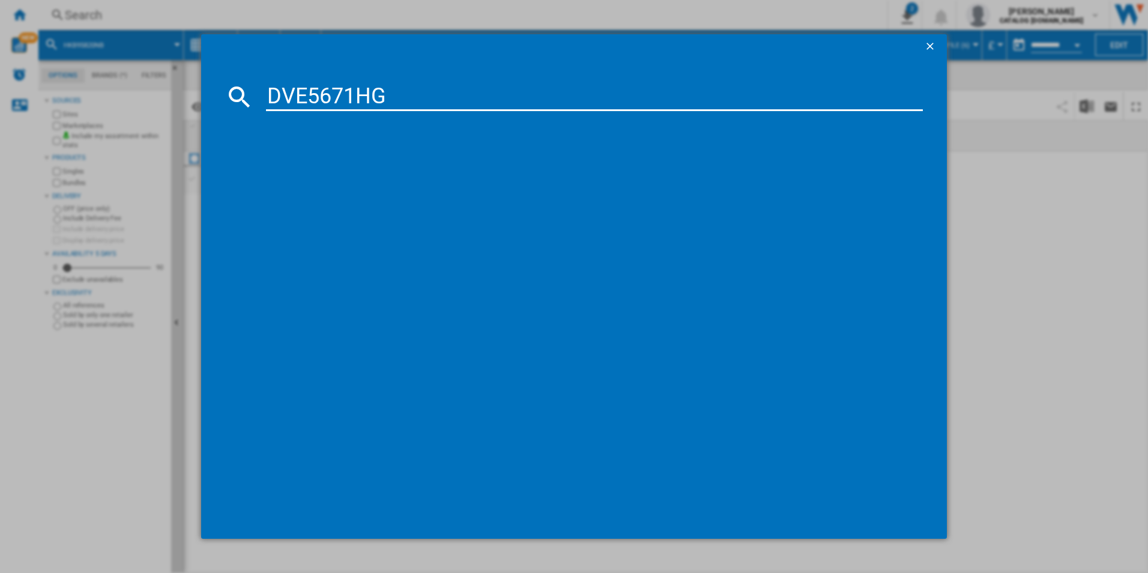
type input "DVE5671HG"
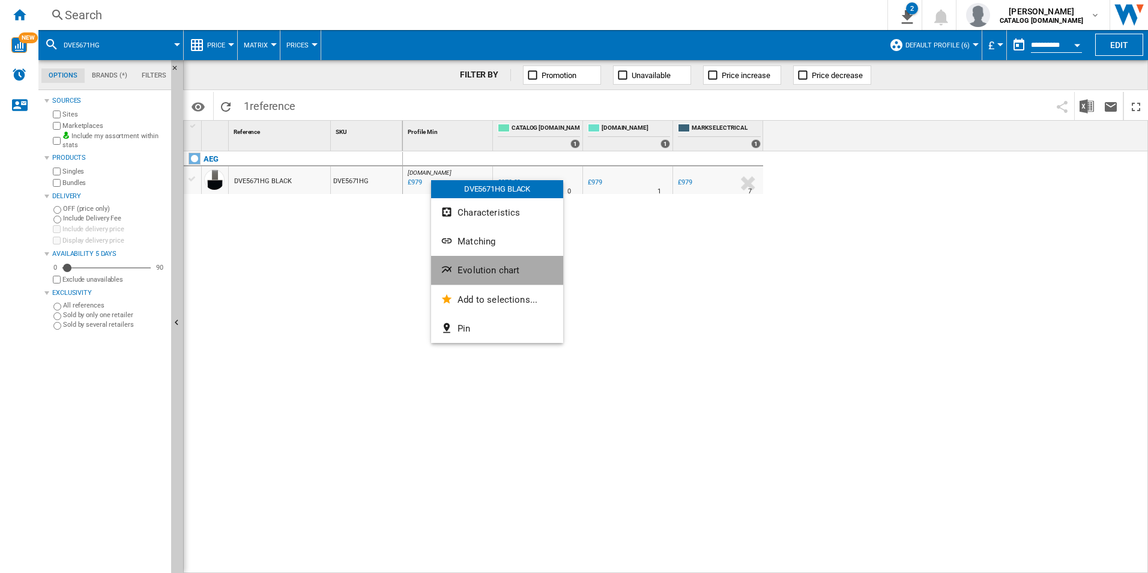
click at [473, 277] on button "Evolution chart" at bounding box center [497, 270] width 132 height 29
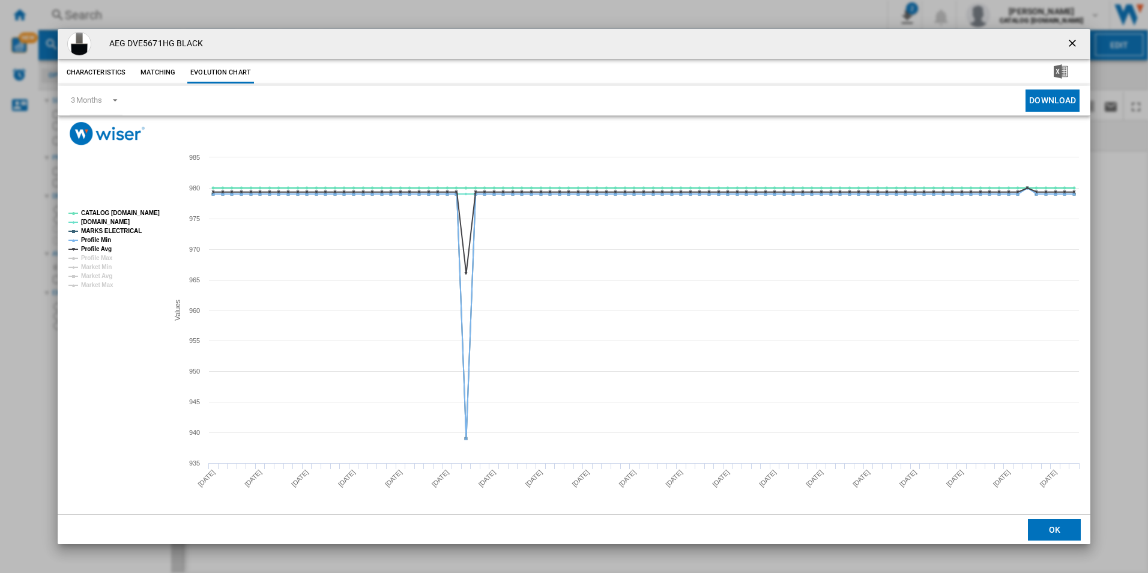
click at [149, 211] on tspan "CATALOG [DOMAIN_NAME]" at bounding box center [120, 213] width 79 height 7
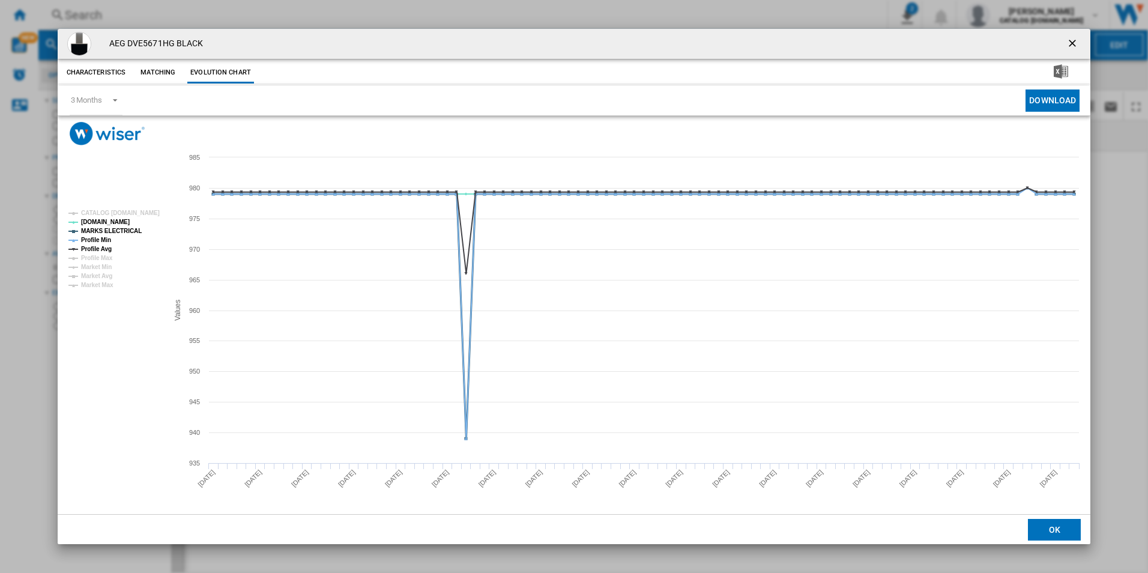
click at [125, 229] on tspan "MARKS ELECTRICAL" at bounding box center [111, 231] width 61 height 7
click at [101, 249] on tspan "Profile Avg" at bounding box center [96, 249] width 31 height 7
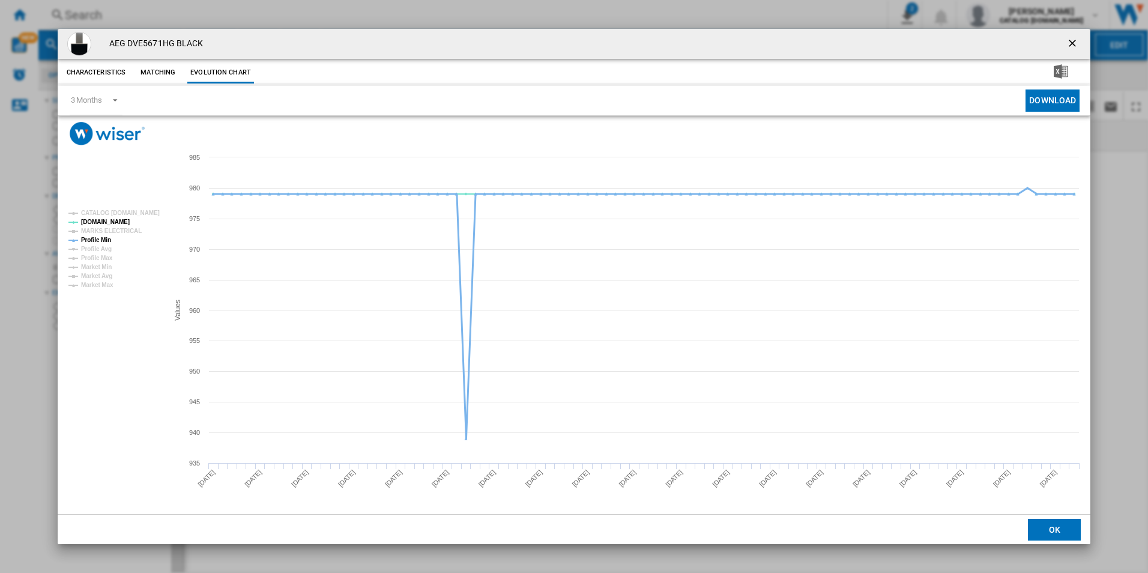
click at [101, 240] on tspan "Profile Min" at bounding box center [96, 240] width 30 height 7
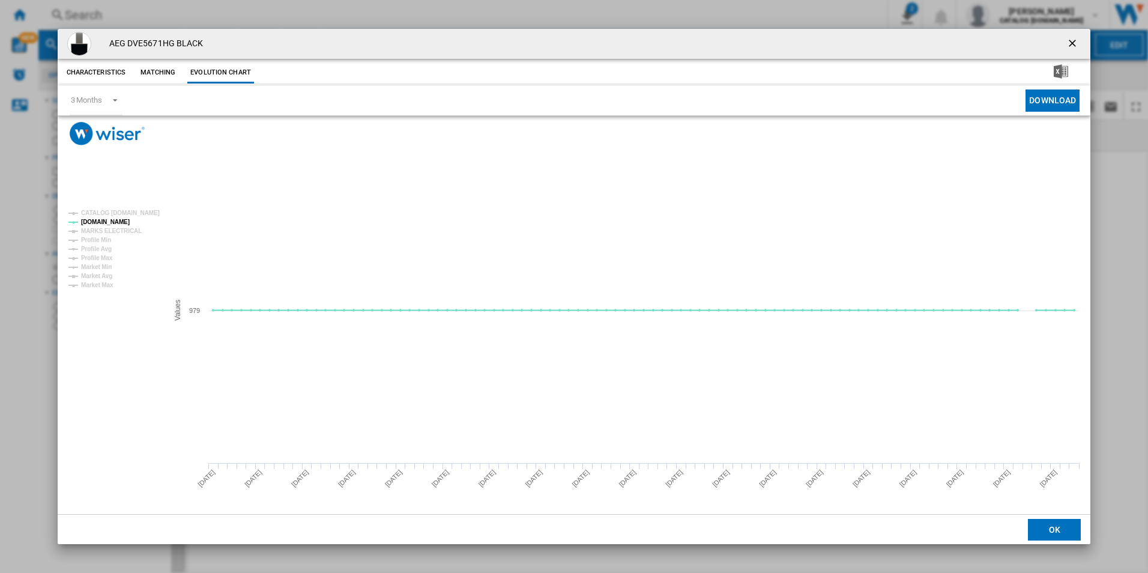
drag, startPoint x: 1070, startPoint y: 40, endPoint x: 1033, endPoint y: 38, distance: 37.2
click at [1070, 40] on ng-md-icon "getI18NText('BUTTONS.CLOSE_DIALOG')" at bounding box center [1073, 44] width 14 height 14
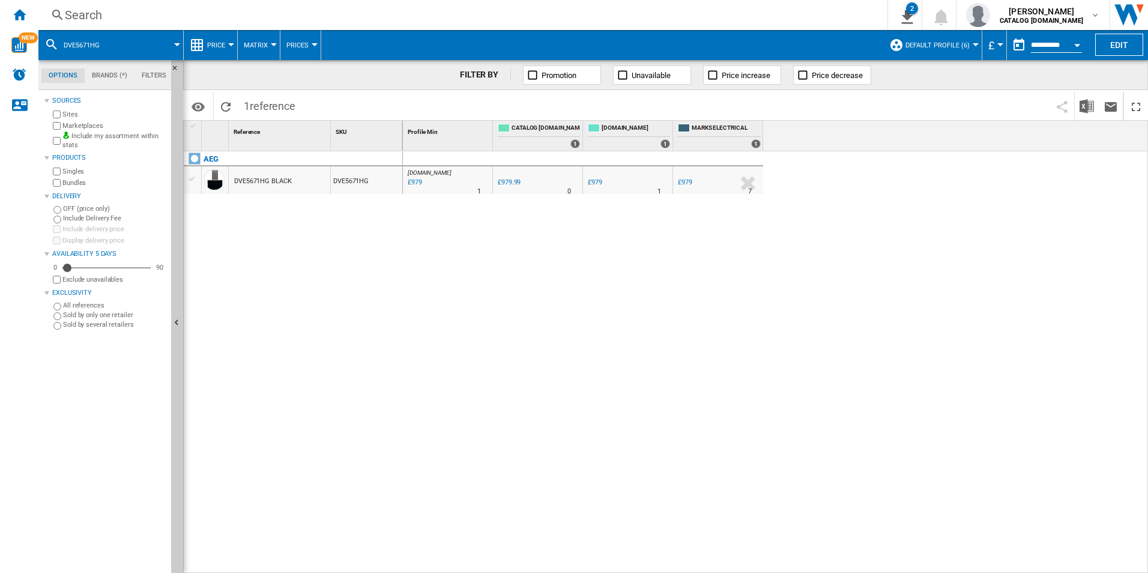
click at [800, 16] on div "Search" at bounding box center [460, 15] width 791 height 17
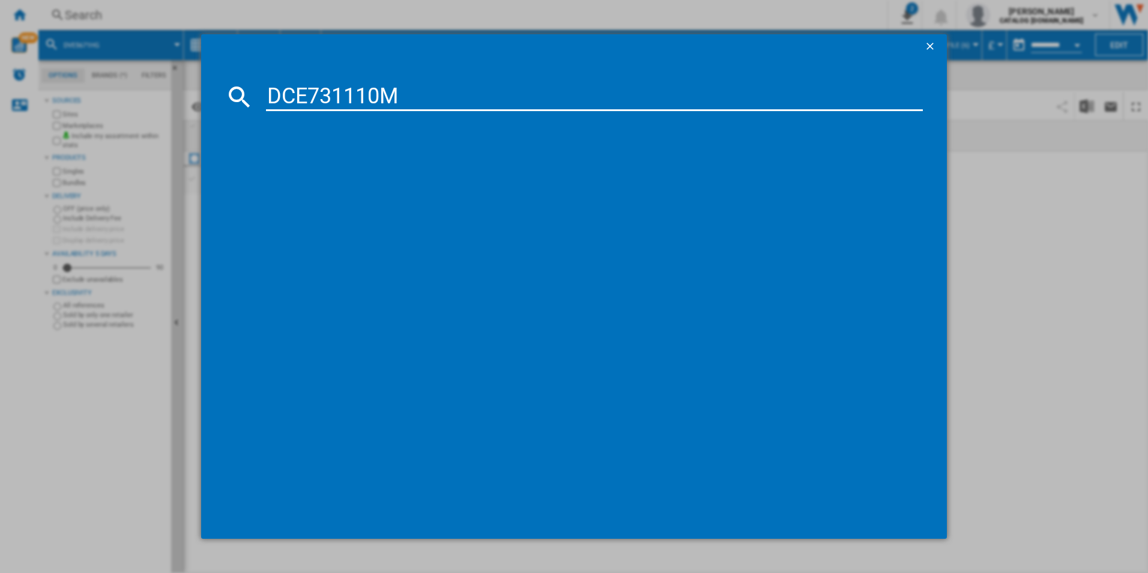
type input "DCE731110M"
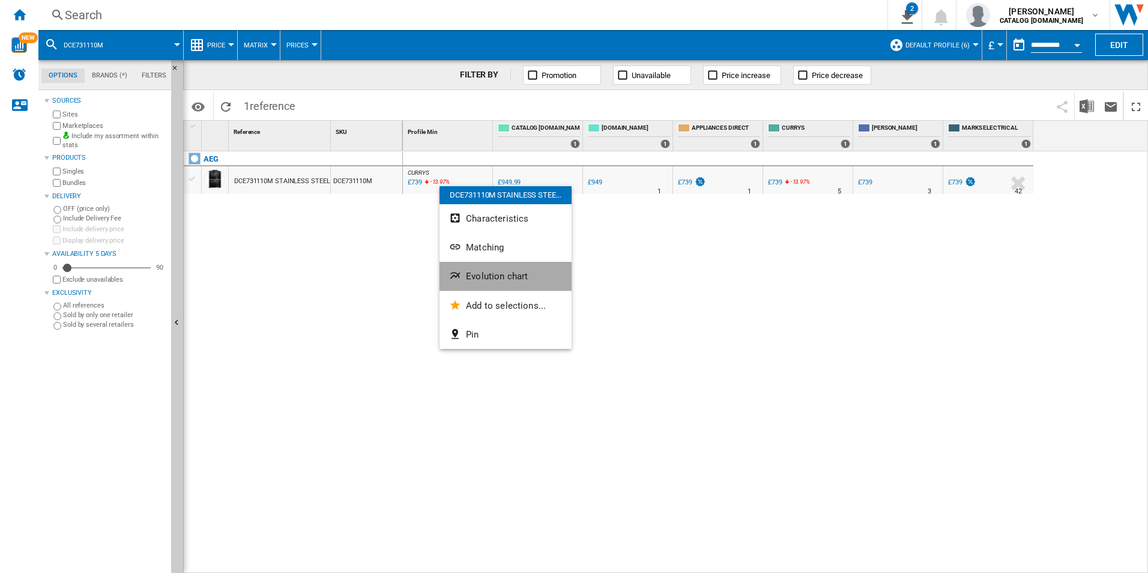
click at [496, 281] on span "Evolution chart" at bounding box center [497, 276] width 62 height 11
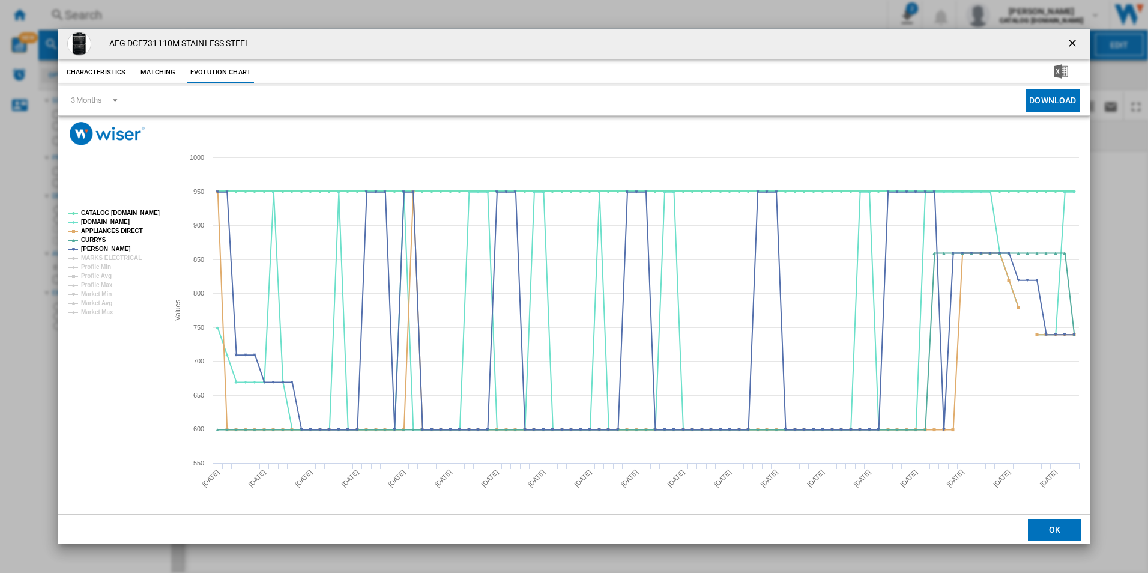
click at [127, 210] on tspan "CATALOG [DOMAIN_NAME]" at bounding box center [120, 213] width 79 height 7
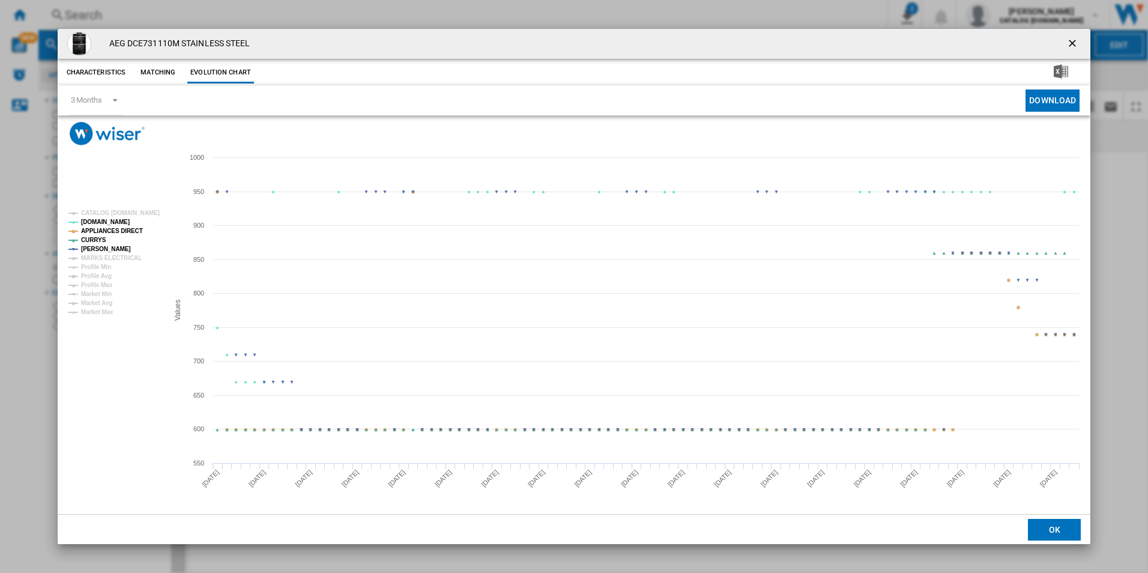
click at [124, 228] on tspan "APPLIANCES DIRECT" at bounding box center [112, 231] width 62 height 7
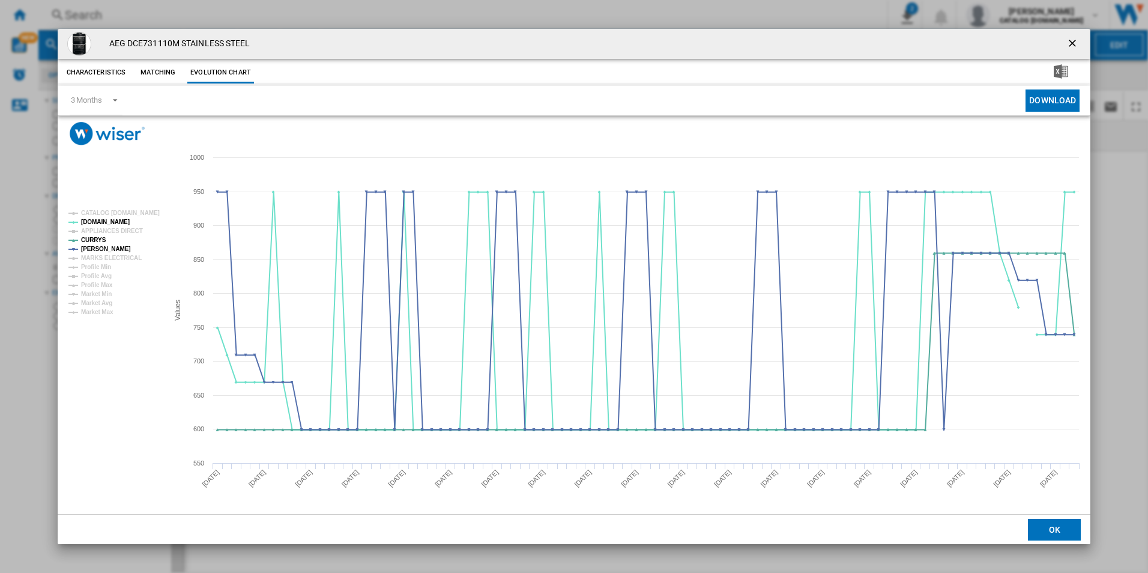
click at [1073, 43] on ng-md-icon "getI18NText('BUTTONS.CLOSE_DIALOG')" at bounding box center [1073, 44] width 14 height 14
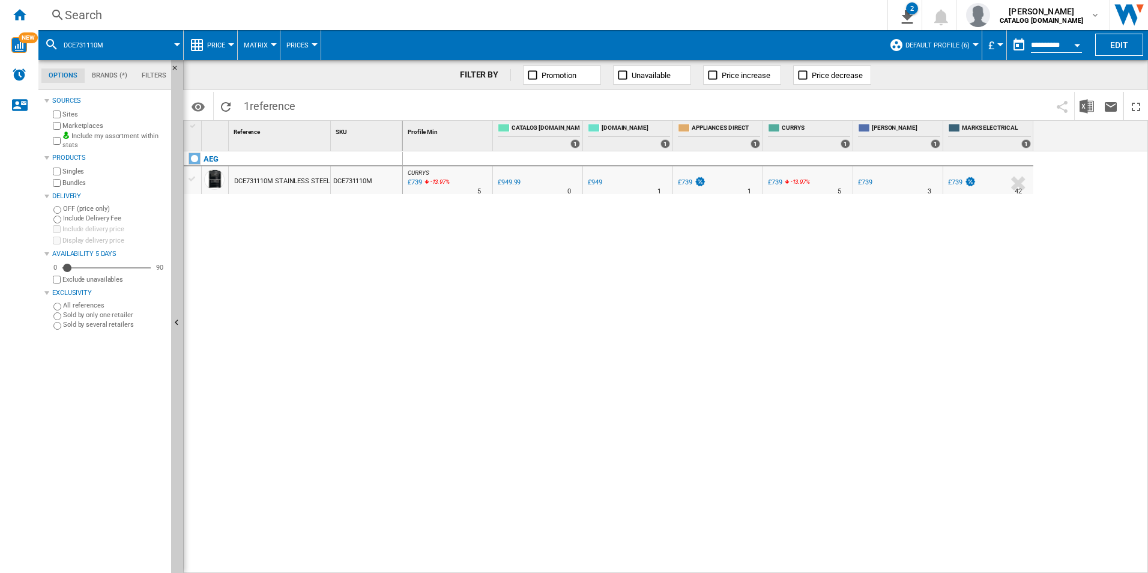
click at [782, 19] on div "Search" at bounding box center [460, 15] width 791 height 17
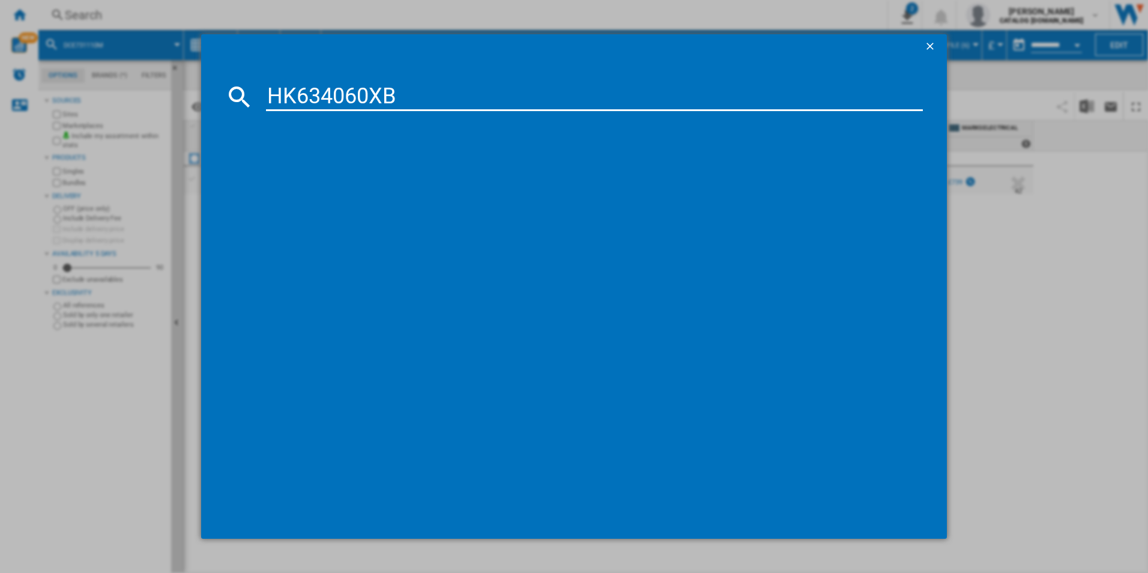
type input "HK634060XB"
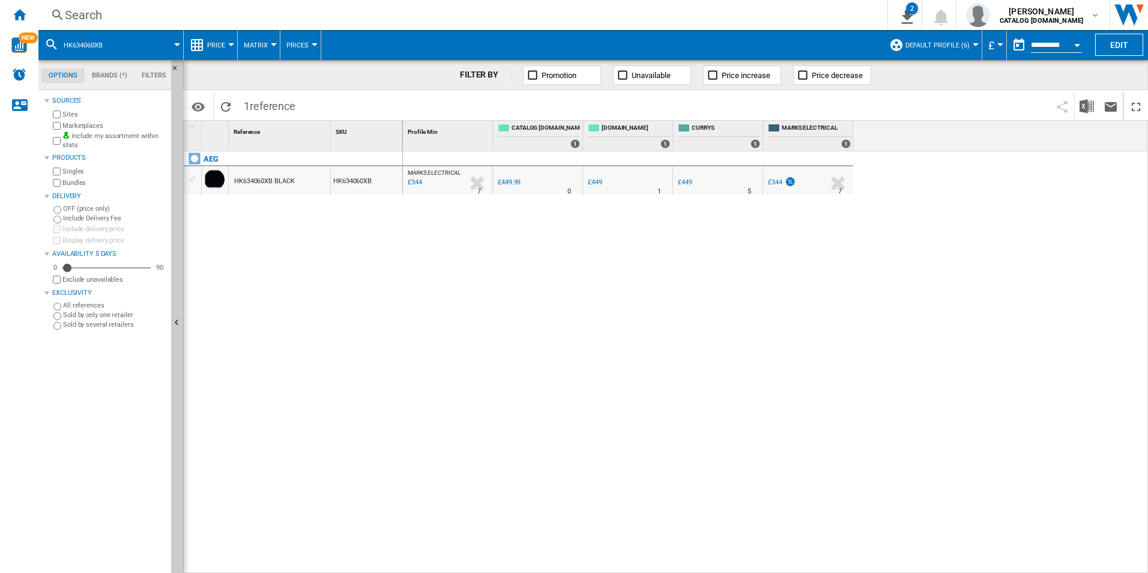
drag, startPoint x: 445, startPoint y: 175, endPoint x: 422, endPoint y: 236, distance: 65.3
click at [422, 236] on div at bounding box center [574, 286] width 1148 height 573
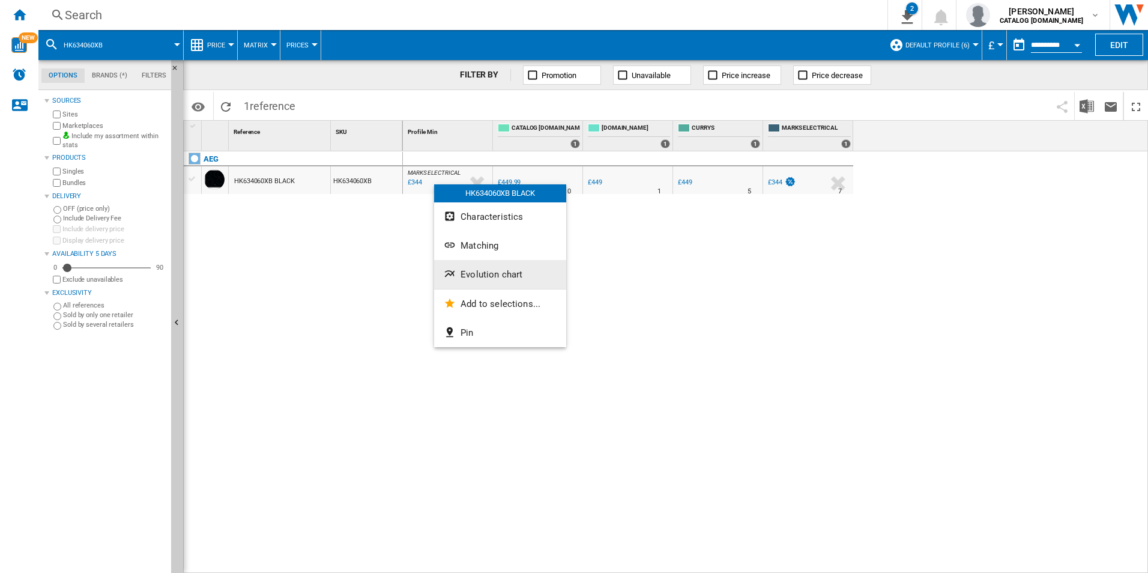
click at [466, 262] on button "Evolution chart" at bounding box center [500, 274] width 132 height 29
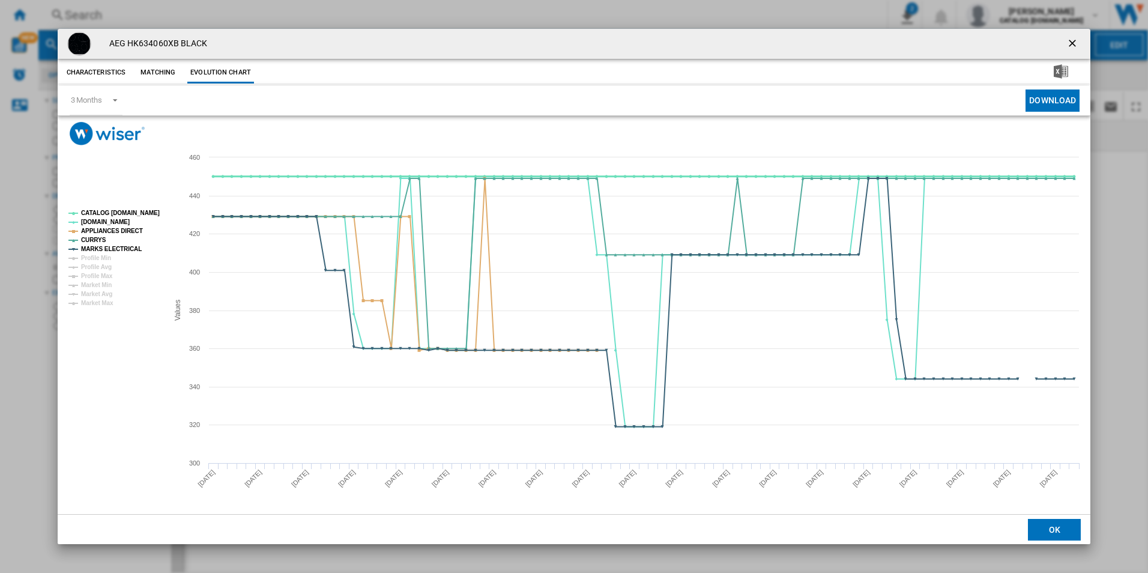
click at [145, 211] on tspan "CATALOG [DOMAIN_NAME]" at bounding box center [120, 213] width 79 height 7
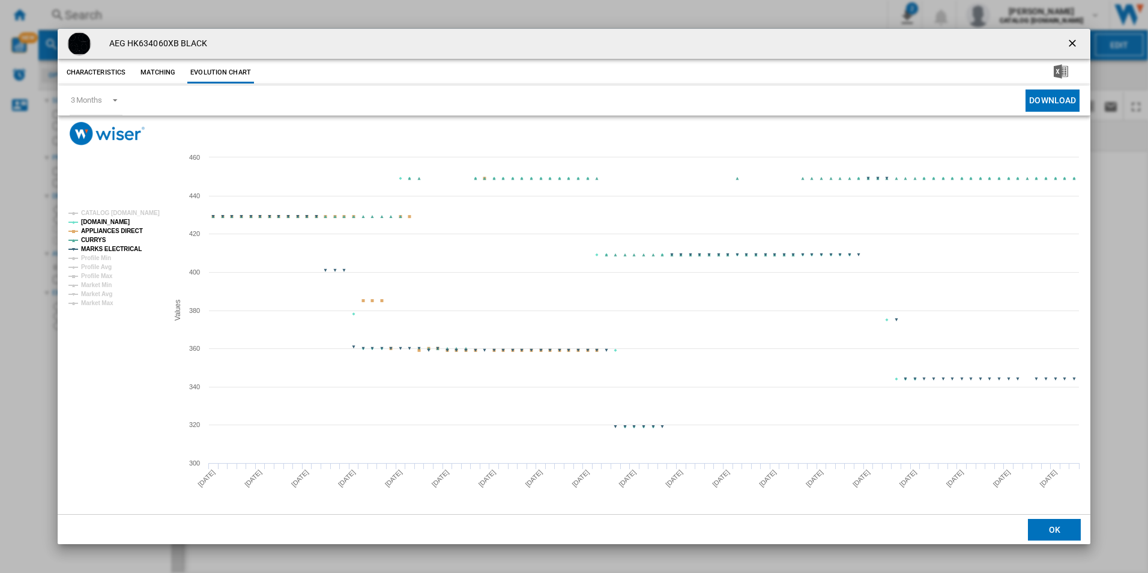
click at [128, 229] on tspan "APPLIANCES DIRECT" at bounding box center [112, 231] width 62 height 7
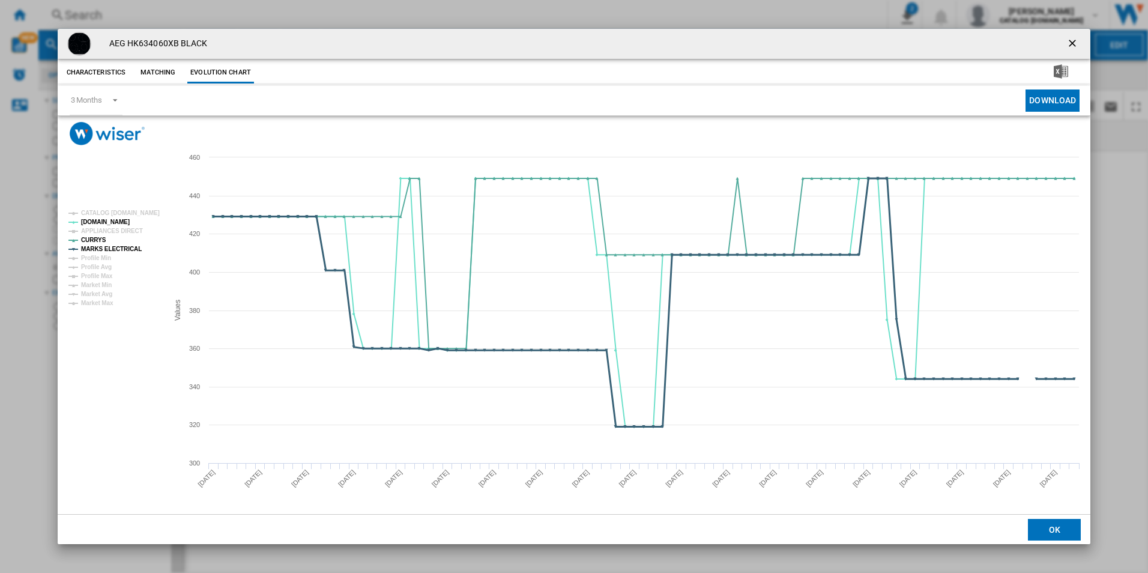
click at [127, 246] on tspan "MARKS ELECTRICAL" at bounding box center [111, 249] width 61 height 7
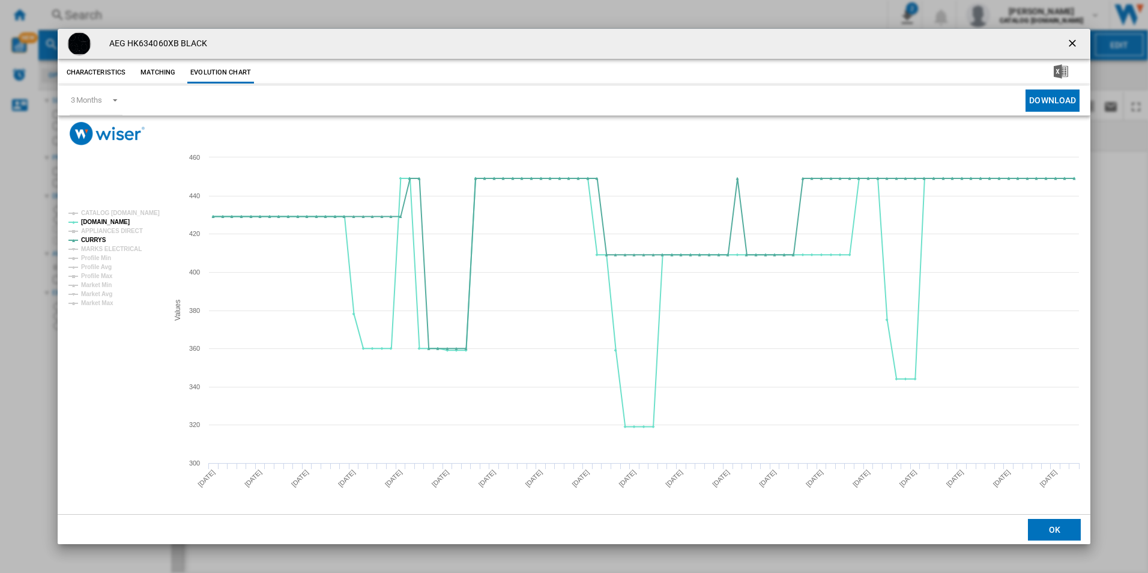
click at [1071, 48] on ng-md-icon "getI18NText('BUTTONS.CLOSE_DIALOG')" at bounding box center [1073, 44] width 14 height 14
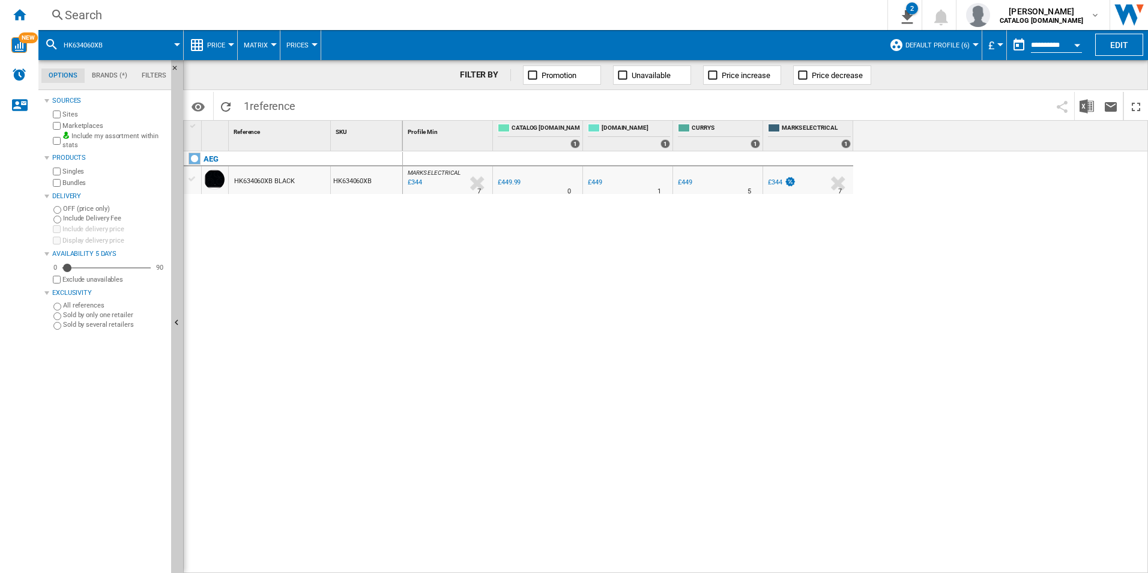
click at [760, 11] on div "Search" at bounding box center [460, 15] width 791 height 17
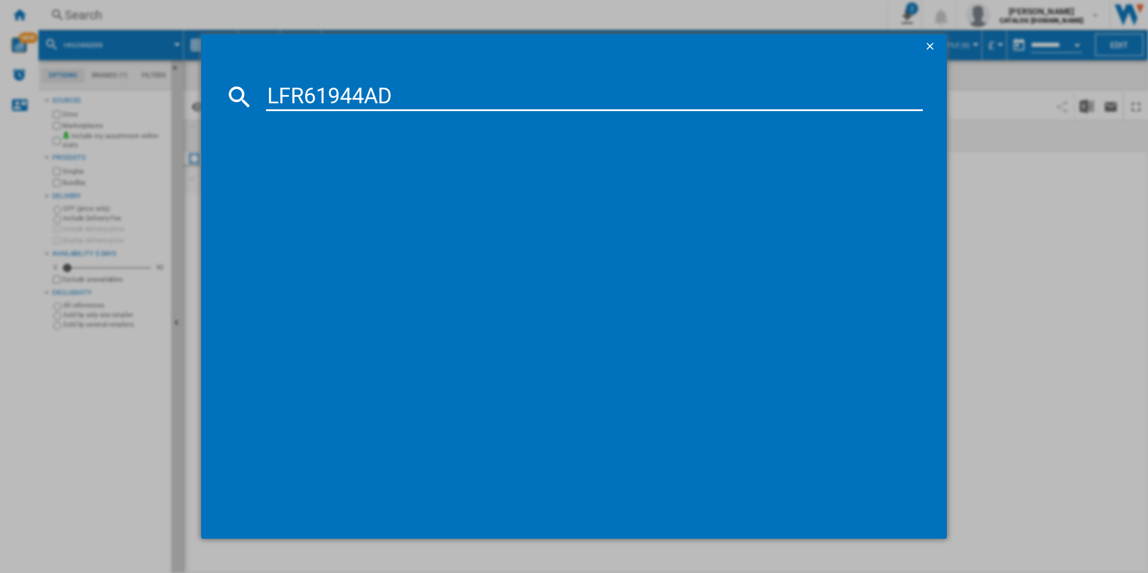
type input "LFR61944AD"
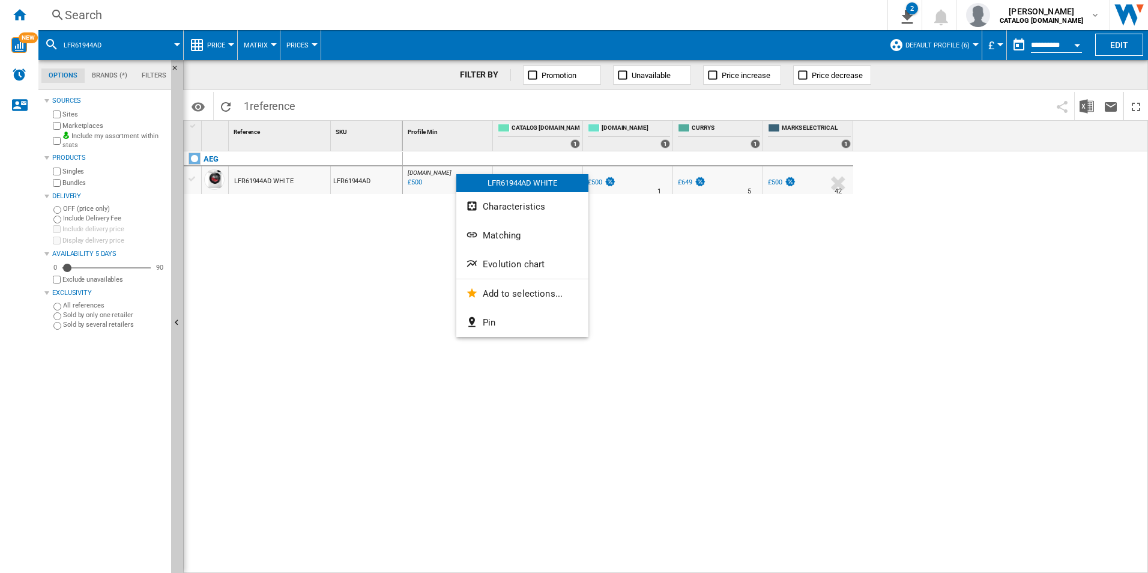
click at [488, 265] on span "Evolution chart" at bounding box center [514, 264] width 62 height 11
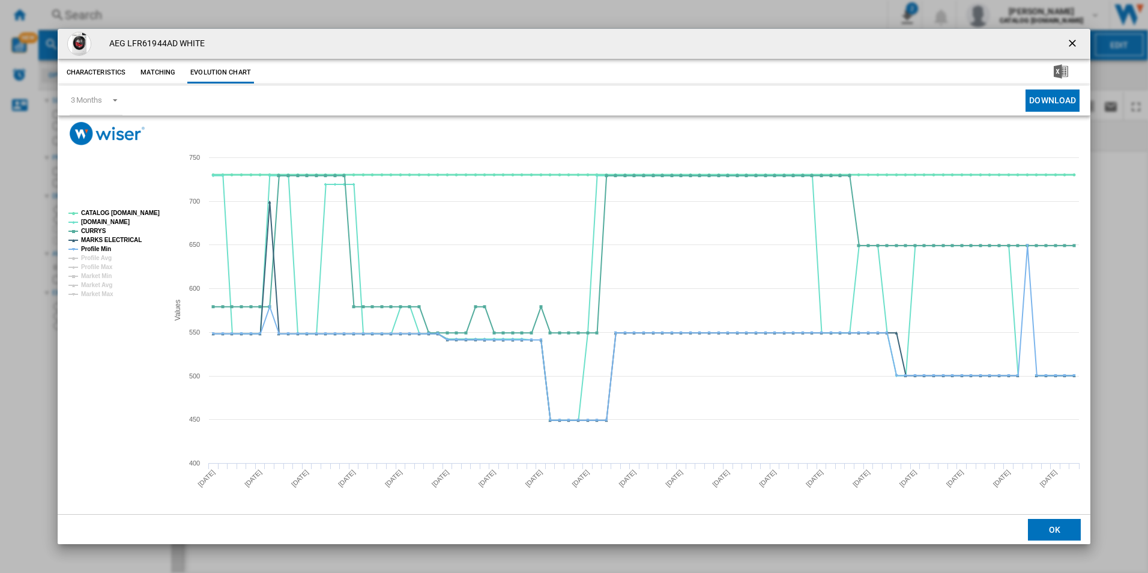
click at [131, 213] on tspan "CATALOG [DOMAIN_NAME]" at bounding box center [120, 213] width 79 height 7
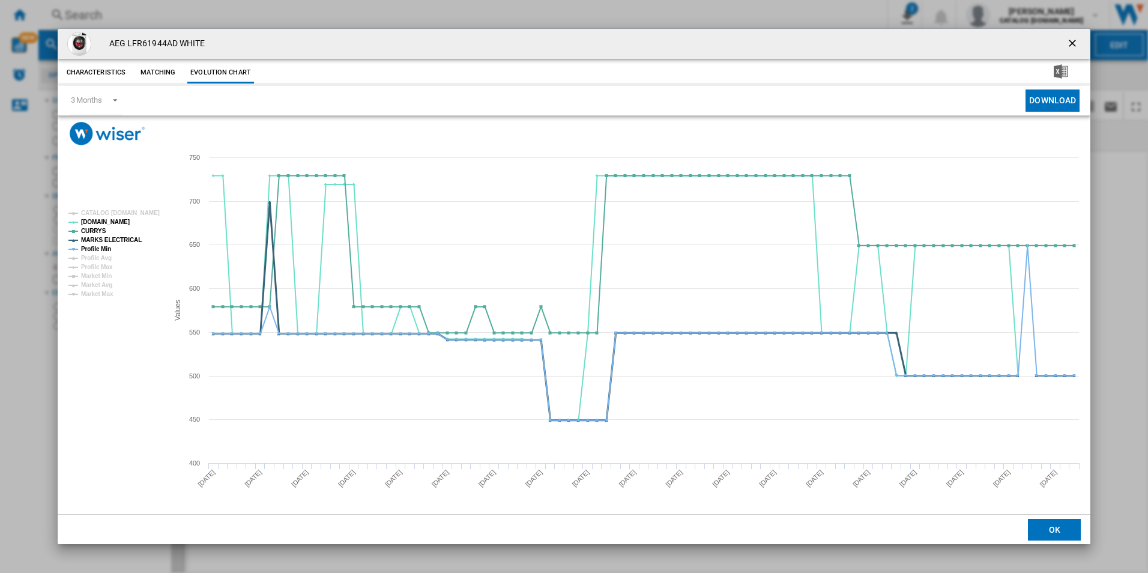
drag, startPoint x: 119, startPoint y: 243, endPoint x: 100, endPoint y: 244, distance: 19.2
click at [116, 244] on g "CATALOG [DOMAIN_NAME] [DOMAIN_NAME] CURRYS MARKS ELECTRICAL Profile Min Profile…" at bounding box center [114, 253] width 100 height 97
click at [92, 249] on tspan "Profile Min" at bounding box center [96, 249] width 30 height 7
drag, startPoint x: 100, startPoint y: 241, endPoint x: 180, endPoint y: 246, distance: 80.0
click at [103, 241] on tspan "MARKS ELECTRICAL" at bounding box center [111, 240] width 61 height 7
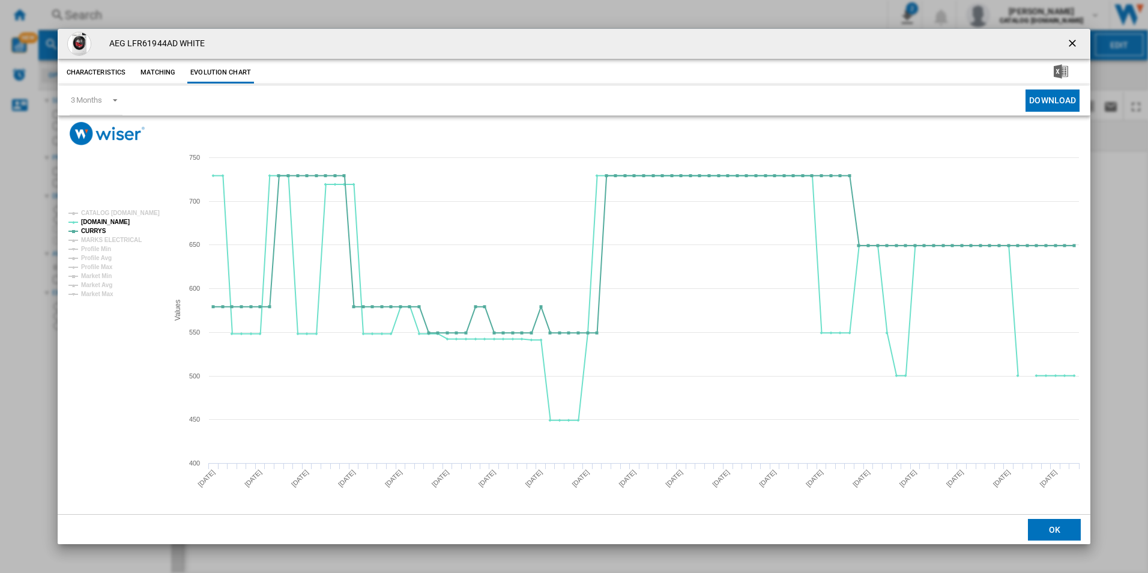
click at [1076, 40] on ng-md-icon "getI18NText('BUTTONS.CLOSE_DIALOG')" at bounding box center [1073, 44] width 14 height 14
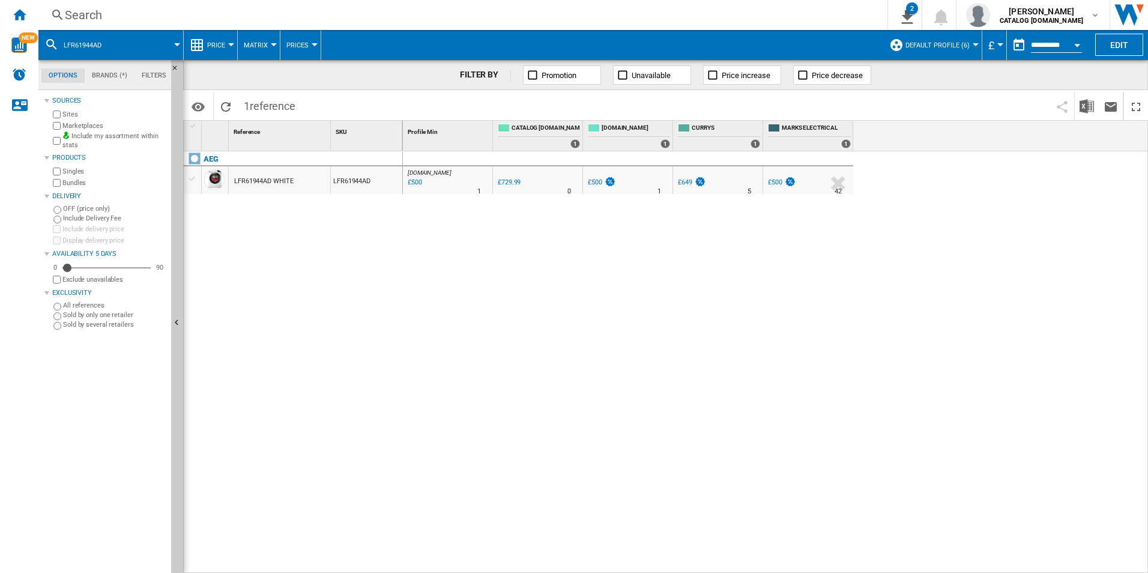
click at [322, 8] on div "Search" at bounding box center [460, 15] width 791 height 17
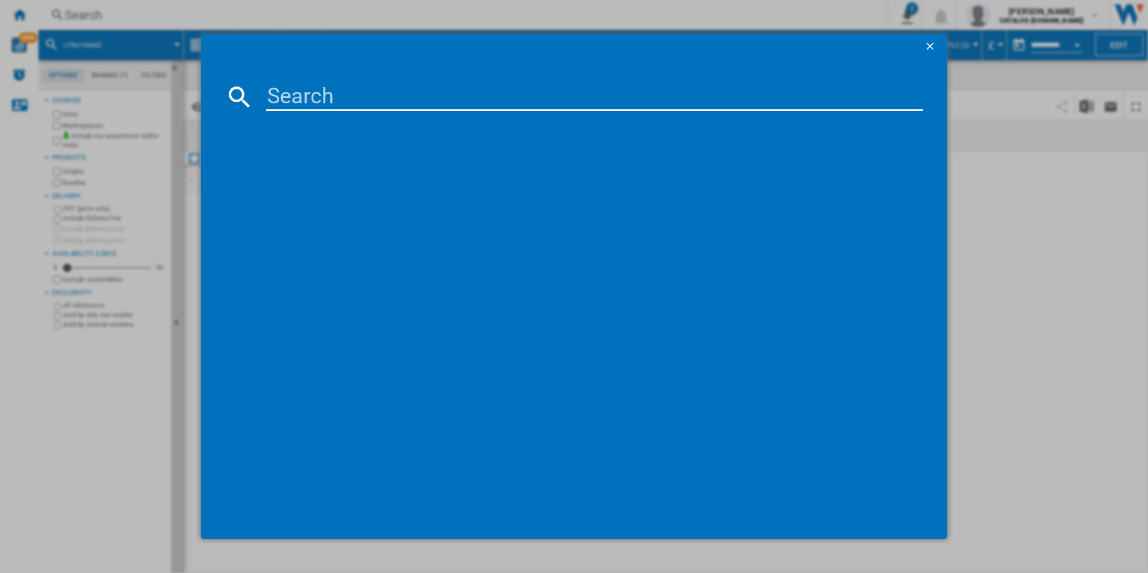
click at [330, 109] on input at bounding box center [594, 96] width 657 height 29
type input "TXH508A4R"
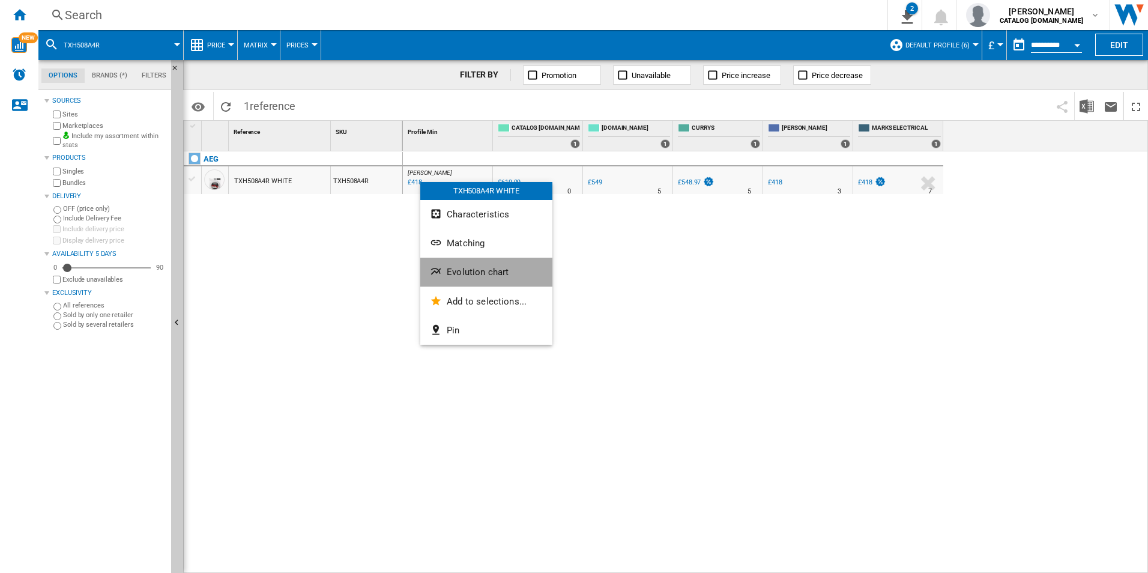
click at [454, 276] on span "Evolution chart" at bounding box center [478, 272] width 62 height 11
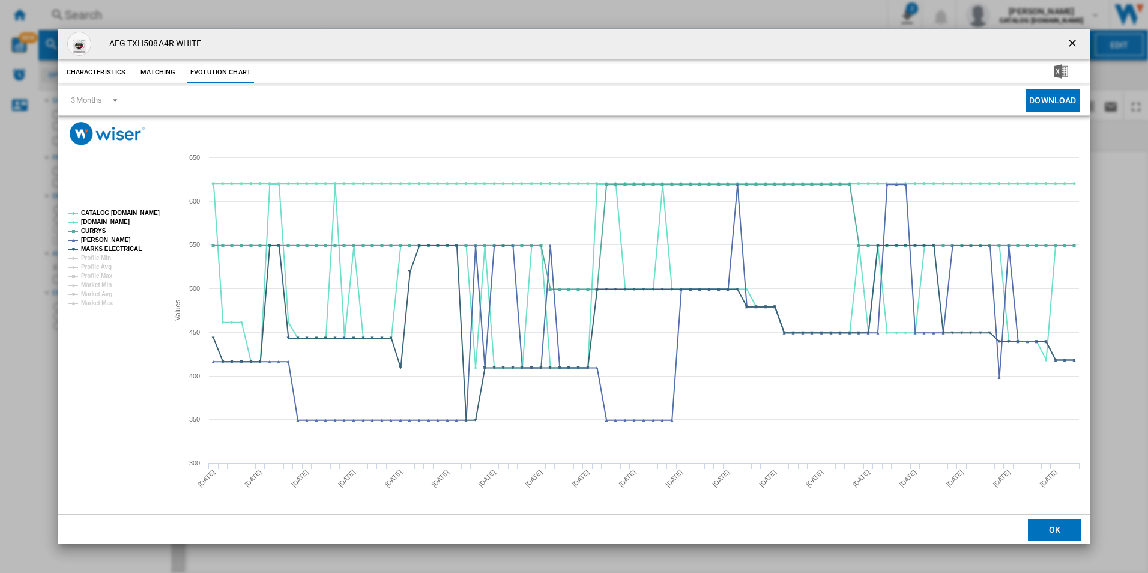
click at [122, 210] on tspan "CATALOG [DOMAIN_NAME]" at bounding box center [120, 213] width 79 height 7
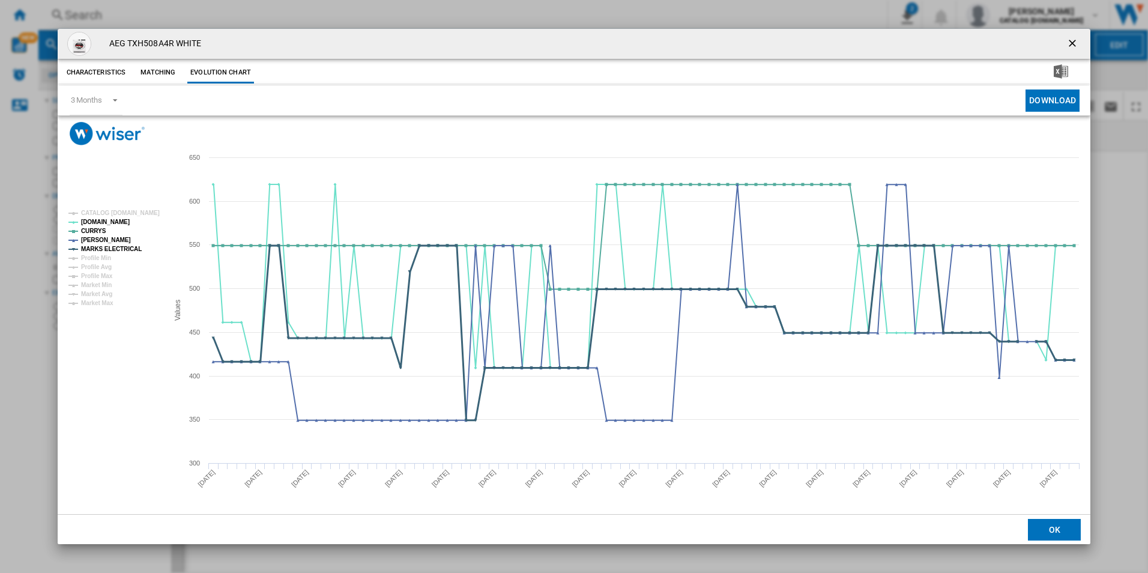
click at [124, 250] on tspan "MARKS ELECTRICAL" at bounding box center [111, 249] width 61 height 7
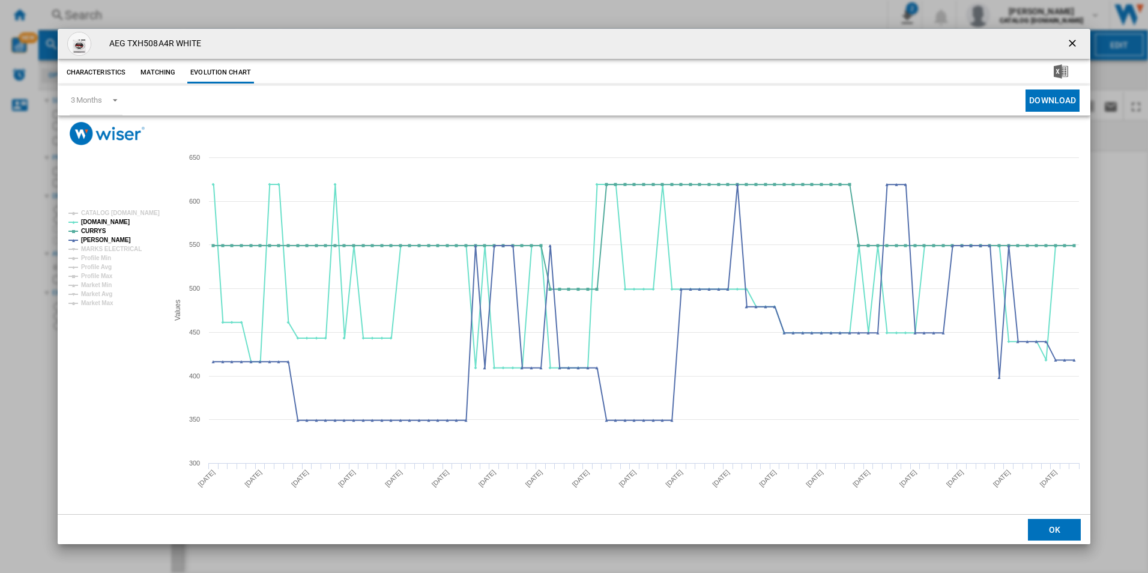
drag, startPoint x: 1072, startPoint y: 38, endPoint x: 938, endPoint y: 43, distance: 133.9
click at [1072, 38] on ng-md-icon "getI18NText('BUTTONS.CLOSE_DIALOG')" at bounding box center [1073, 44] width 14 height 14
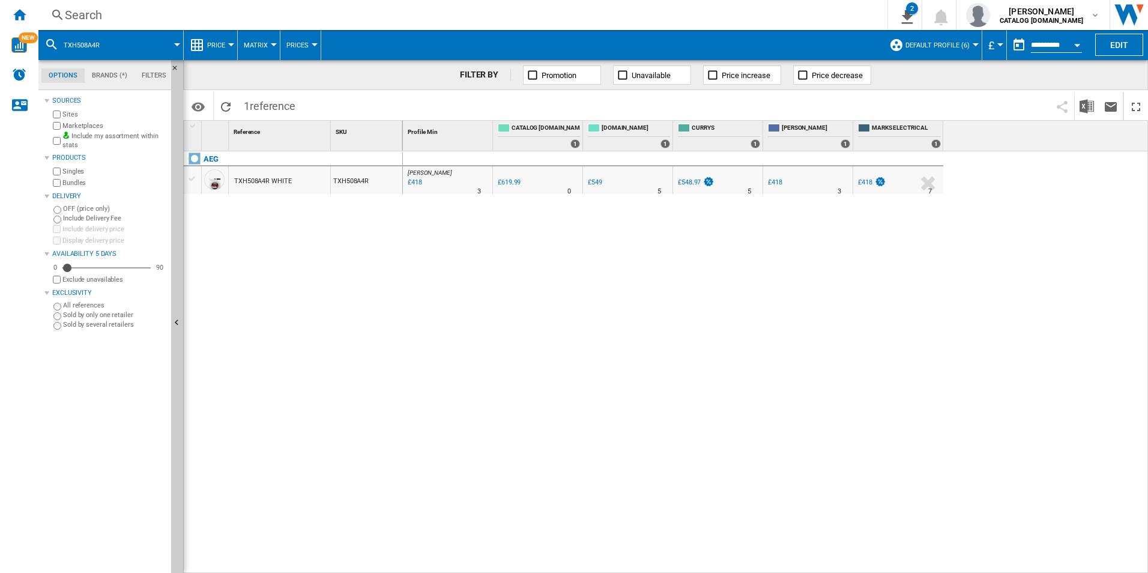
click at [681, 22] on div "Search" at bounding box center [460, 15] width 791 height 17
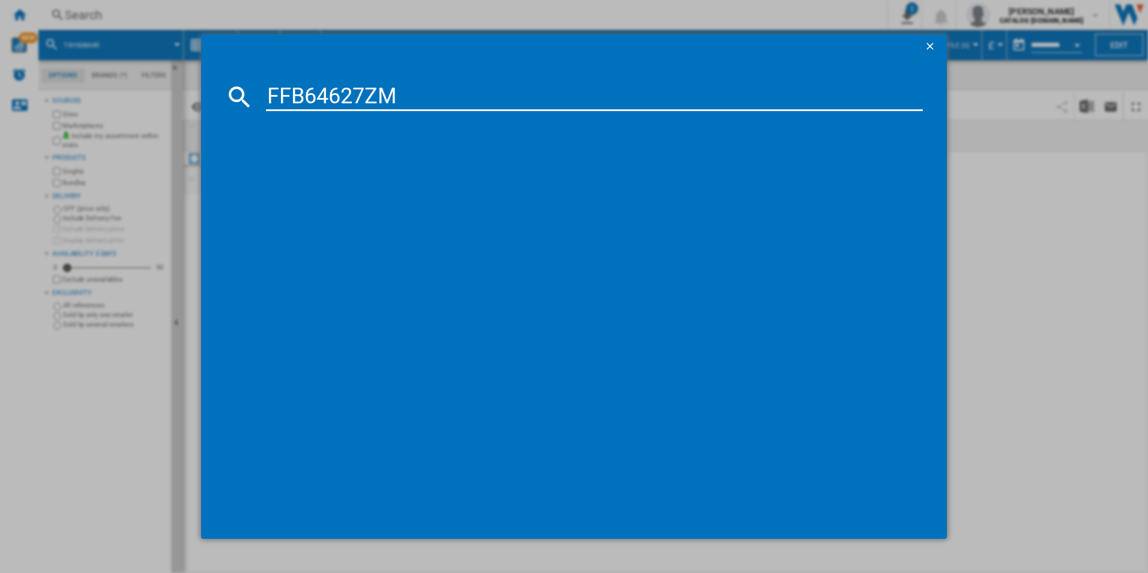
type input "FFB64627ZM"
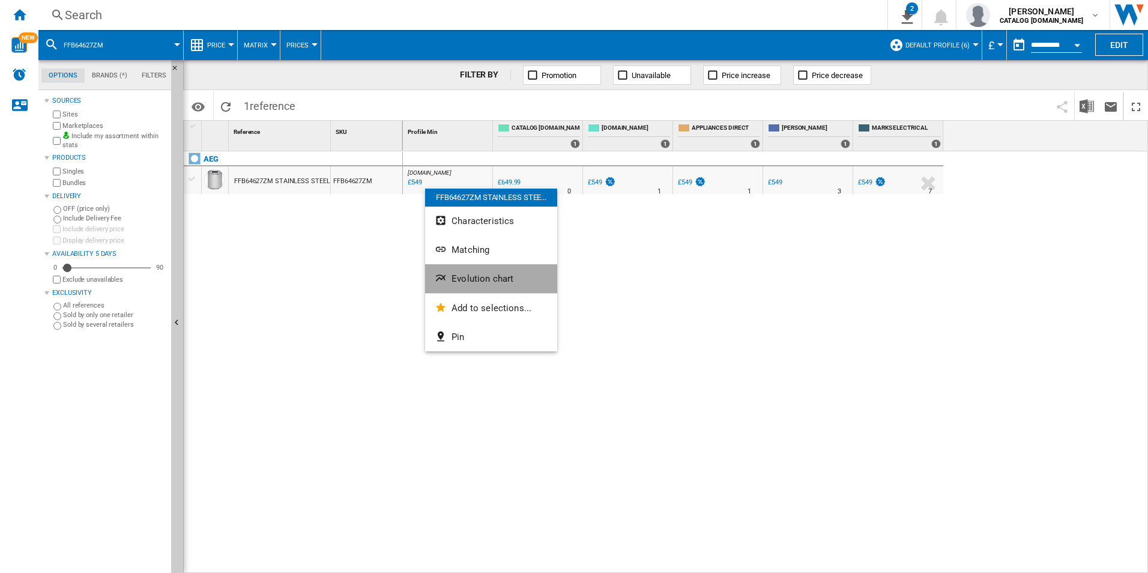
click at [485, 278] on span "Evolution chart" at bounding box center [482, 278] width 62 height 11
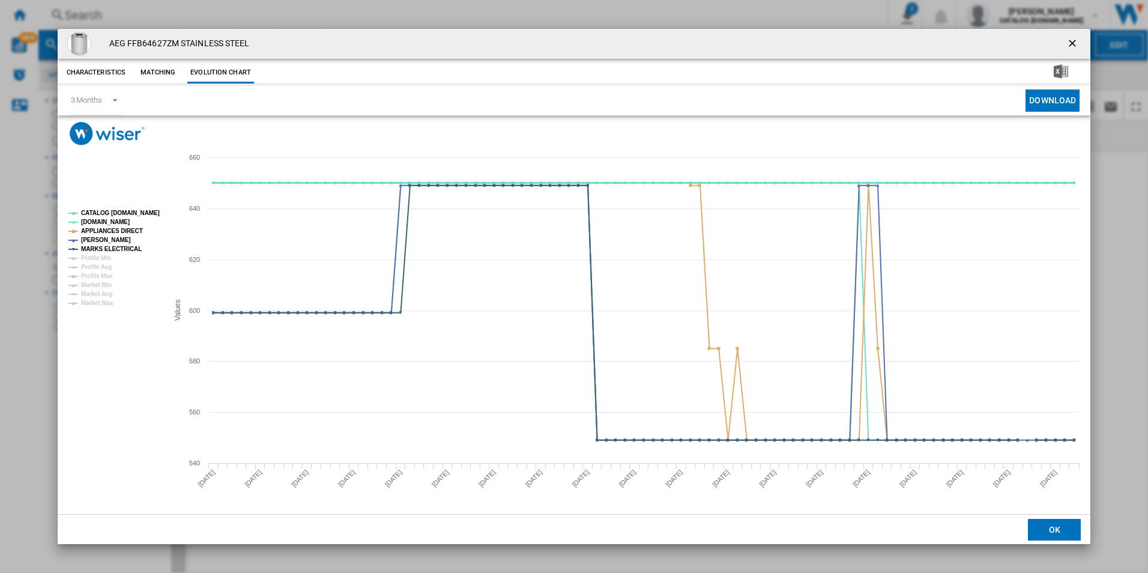
click at [141, 214] on tspan "CATALOG [DOMAIN_NAME]" at bounding box center [120, 213] width 79 height 7
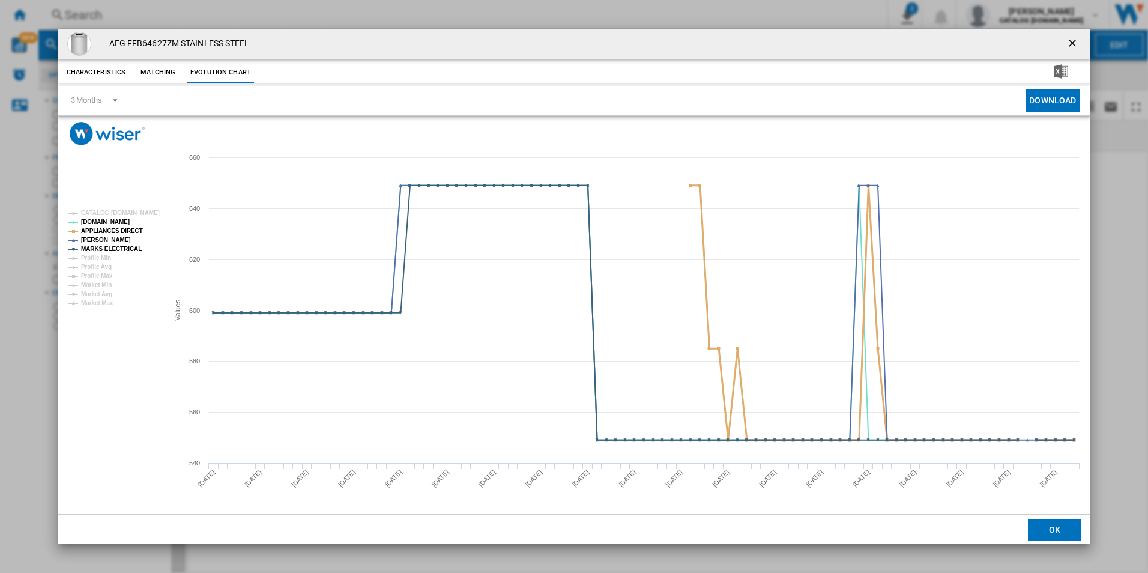
click at [129, 232] on tspan "APPLIANCES DIRECT" at bounding box center [112, 231] width 62 height 7
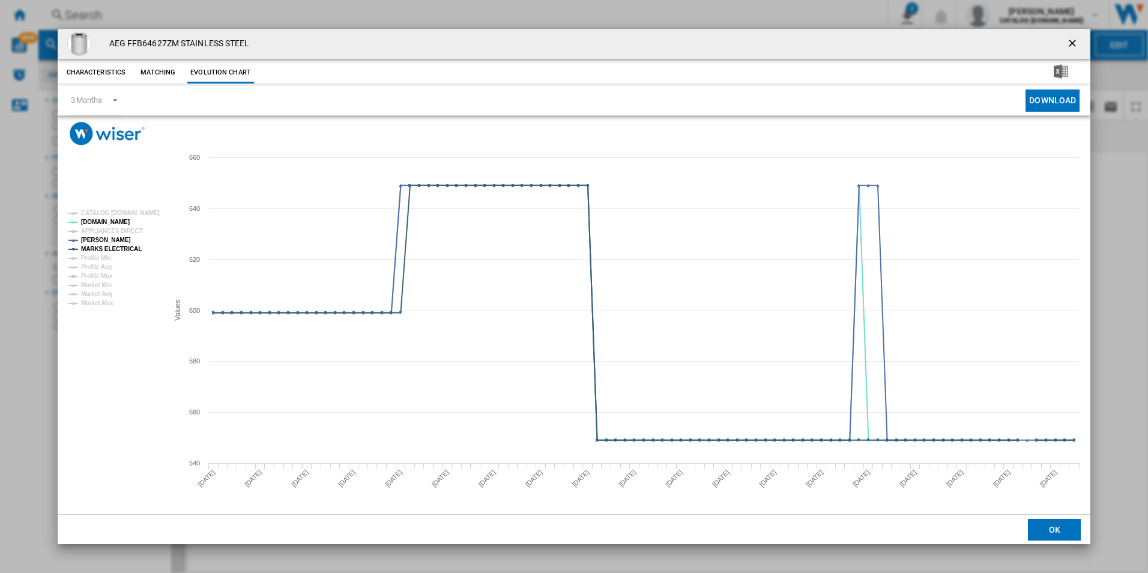
click at [125, 251] on tspan "MARKS ELECTRICAL" at bounding box center [111, 249] width 61 height 7
click at [1072, 47] on ng-md-icon "getI18NText('BUTTONS.CLOSE_DIALOG')" at bounding box center [1073, 44] width 14 height 14
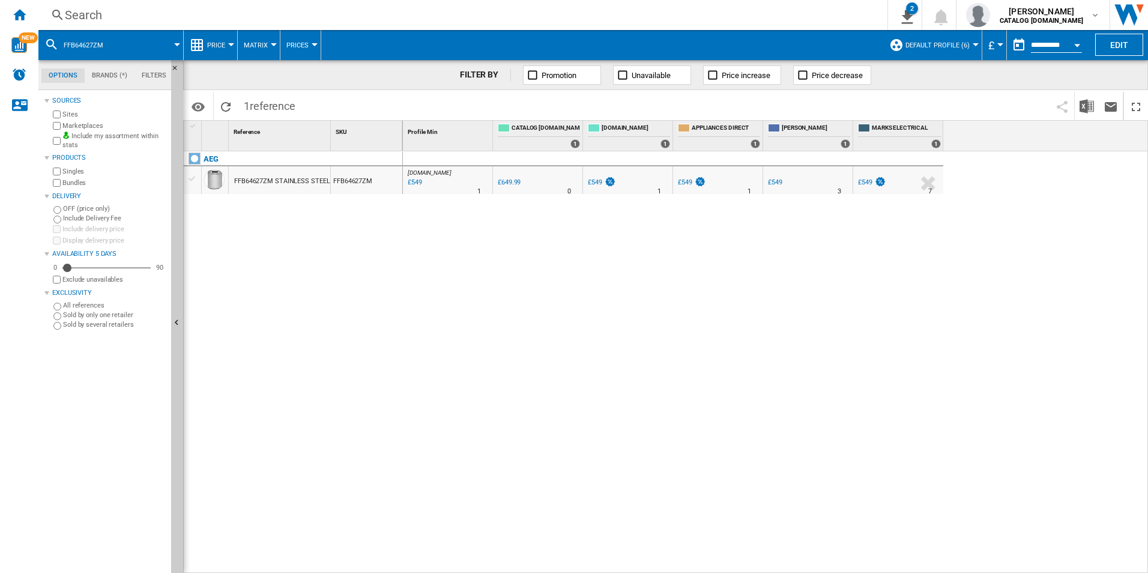
click at [736, 23] on div "Search Search 0 2 ER Report [Price Matrix] All Customer Report [Price Matrix] C…" at bounding box center [592, 15] width 1109 height 30
click at [720, 15] on div "Search" at bounding box center [460, 15] width 791 height 17
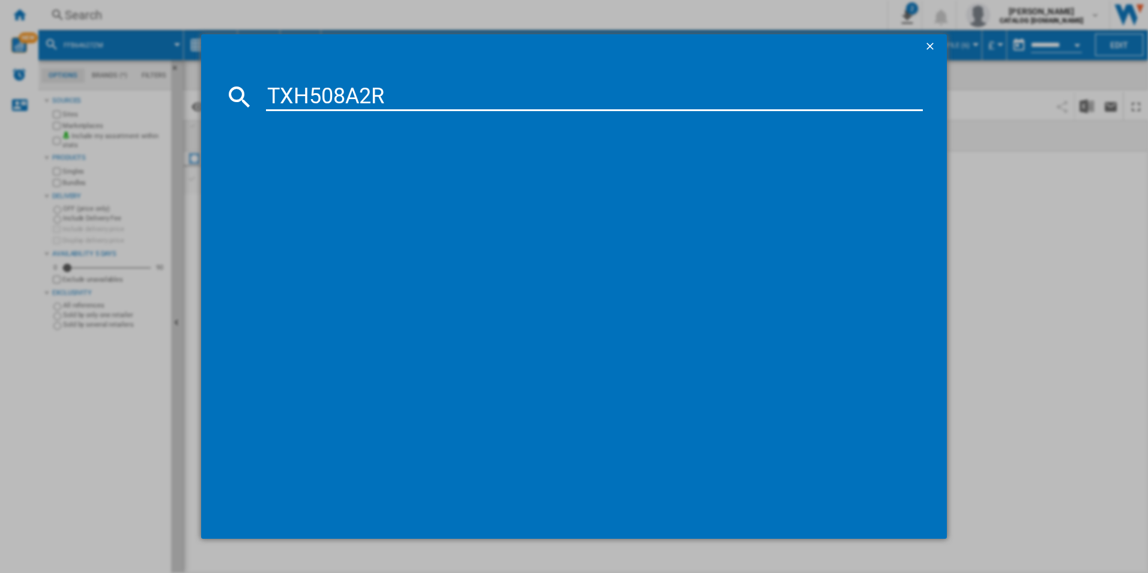
type input "TXH508A2R"
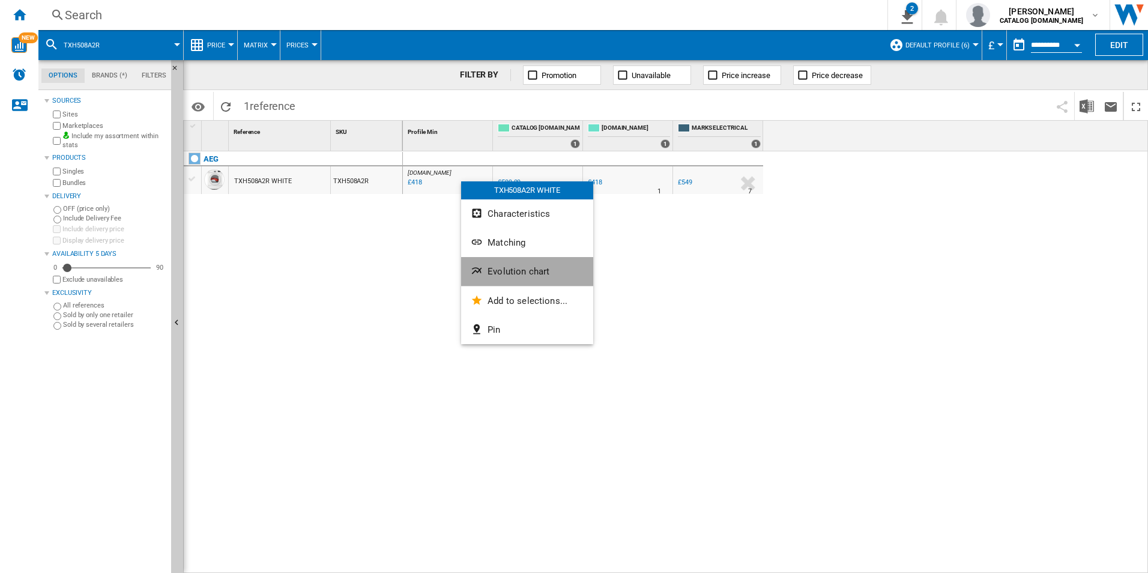
click at [508, 261] on button "Evolution chart" at bounding box center [527, 271] width 132 height 29
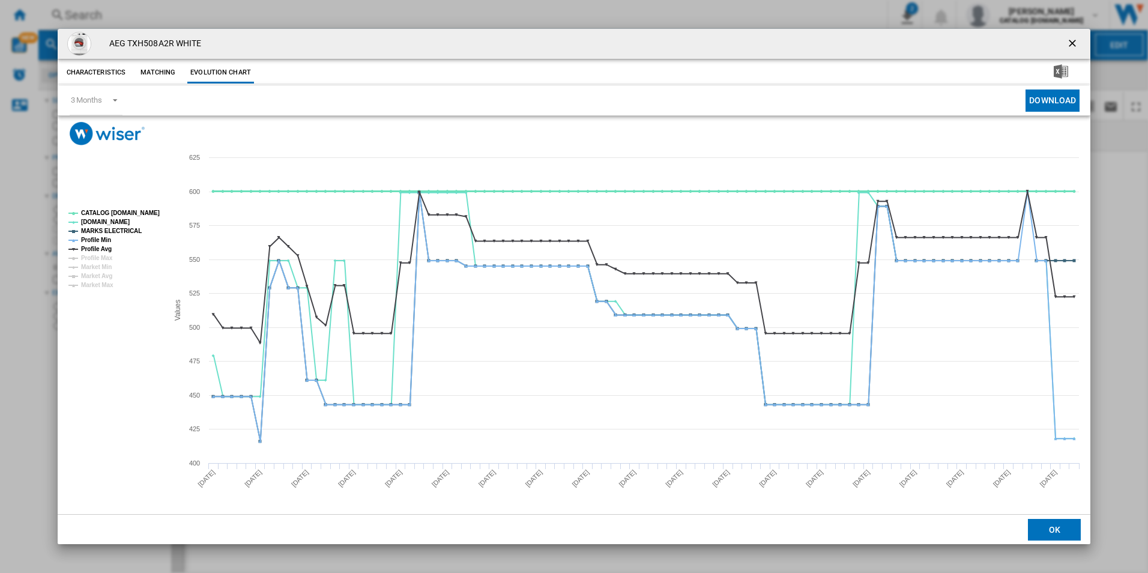
click at [141, 212] on tspan "CATALOG [DOMAIN_NAME]" at bounding box center [120, 213] width 79 height 7
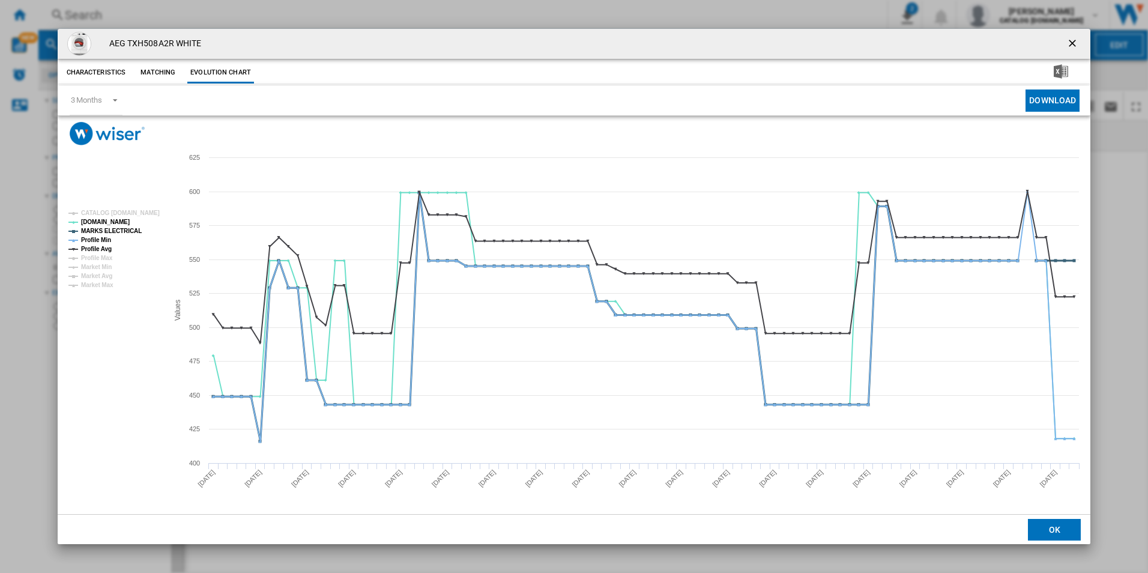
click at [124, 232] on tspan "MARKS ELECTRICAL" at bounding box center [111, 231] width 61 height 7
click at [101, 237] on tspan "Profile Min" at bounding box center [96, 240] width 30 height 7
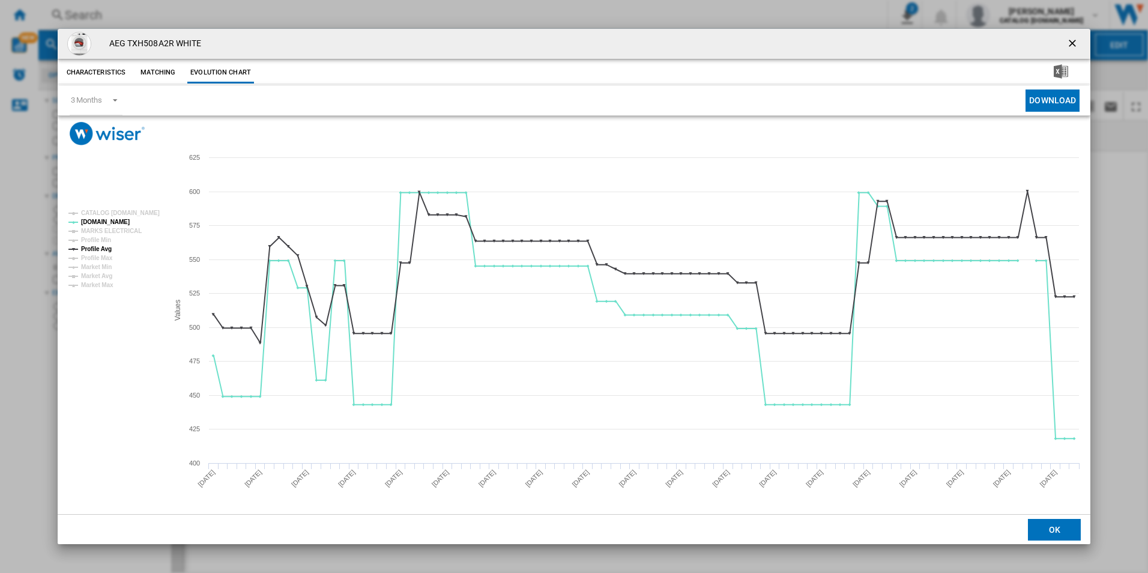
click at [103, 243] on tspan "Profile Min" at bounding box center [96, 240] width 30 height 7
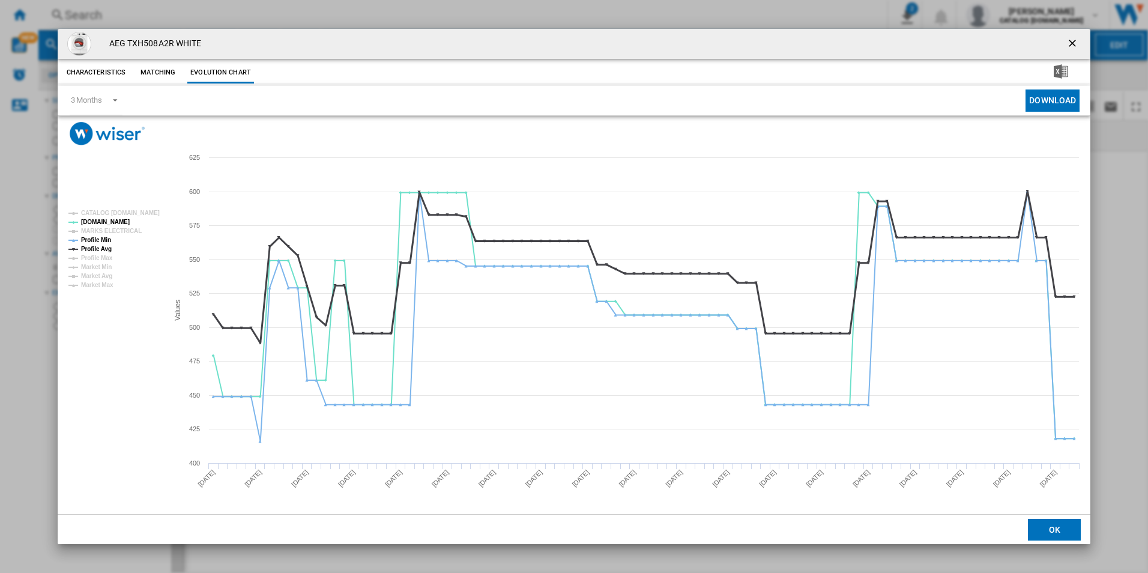
click at [109, 249] on tspan "Profile Avg" at bounding box center [96, 249] width 31 height 7
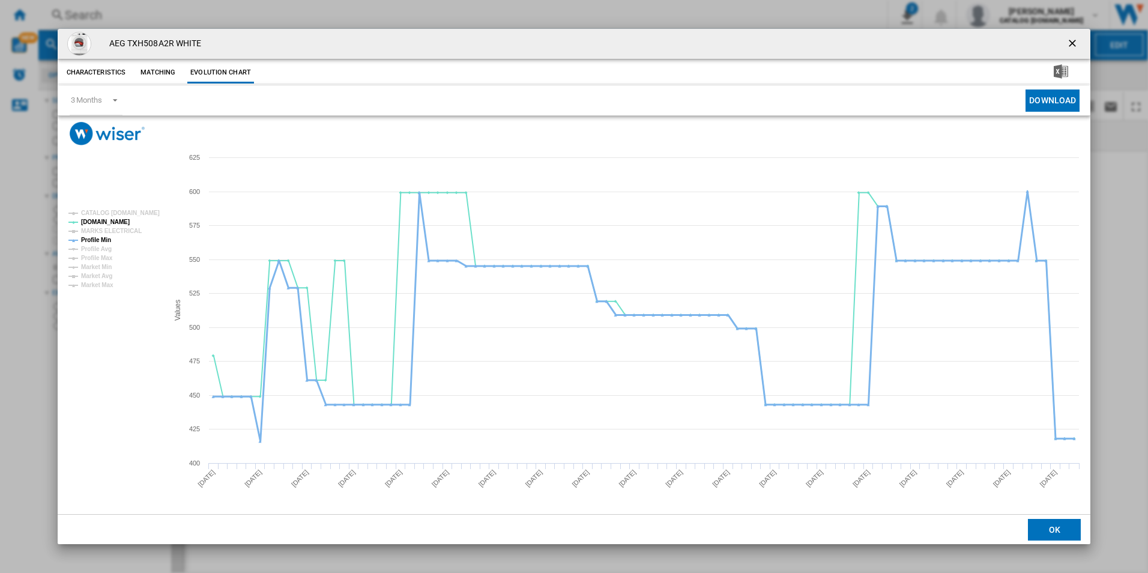
click at [108, 240] on tspan "Profile Min" at bounding box center [96, 240] width 30 height 7
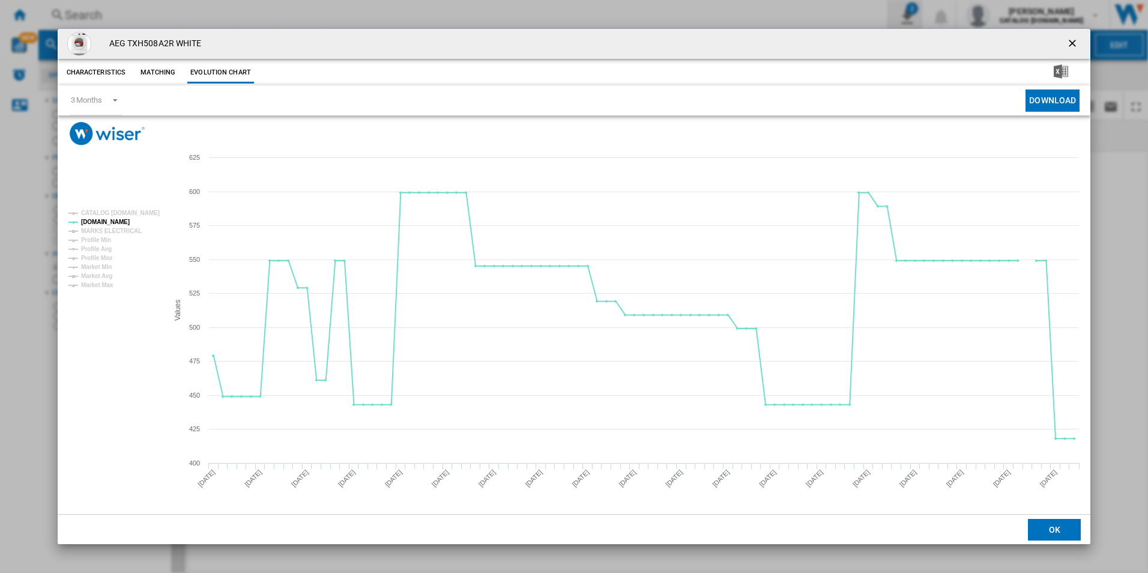
drag, startPoint x: 1075, startPoint y: 40, endPoint x: 909, endPoint y: 13, distance: 167.9
click at [1075, 40] on ng-md-icon "getI18NText('BUTTONS.CLOSE_DIALOG')" at bounding box center [1073, 44] width 14 height 14
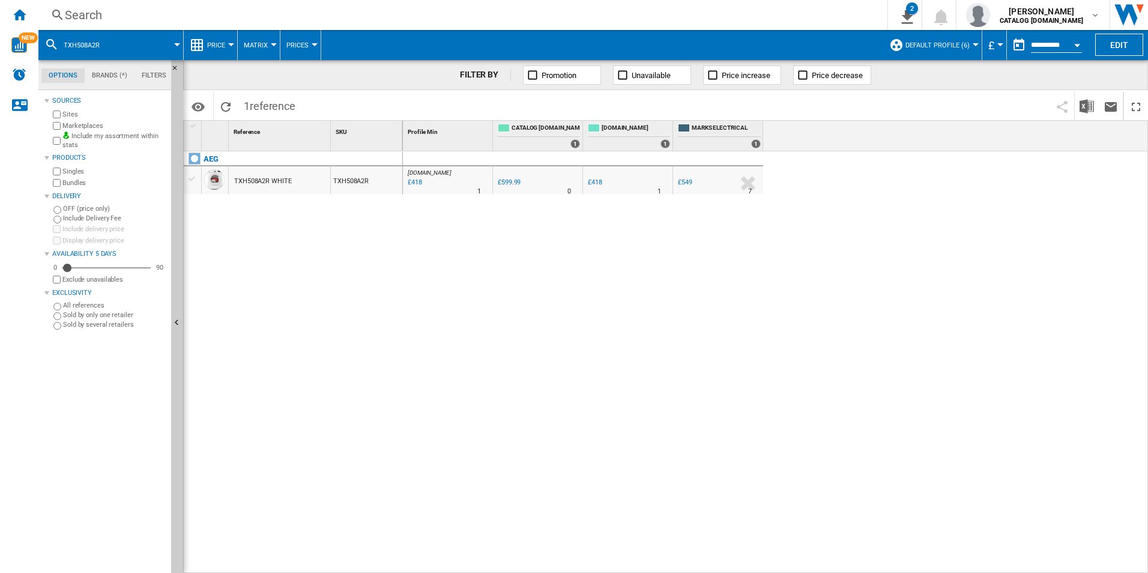
click at [785, 8] on div "Search" at bounding box center [460, 15] width 791 height 17
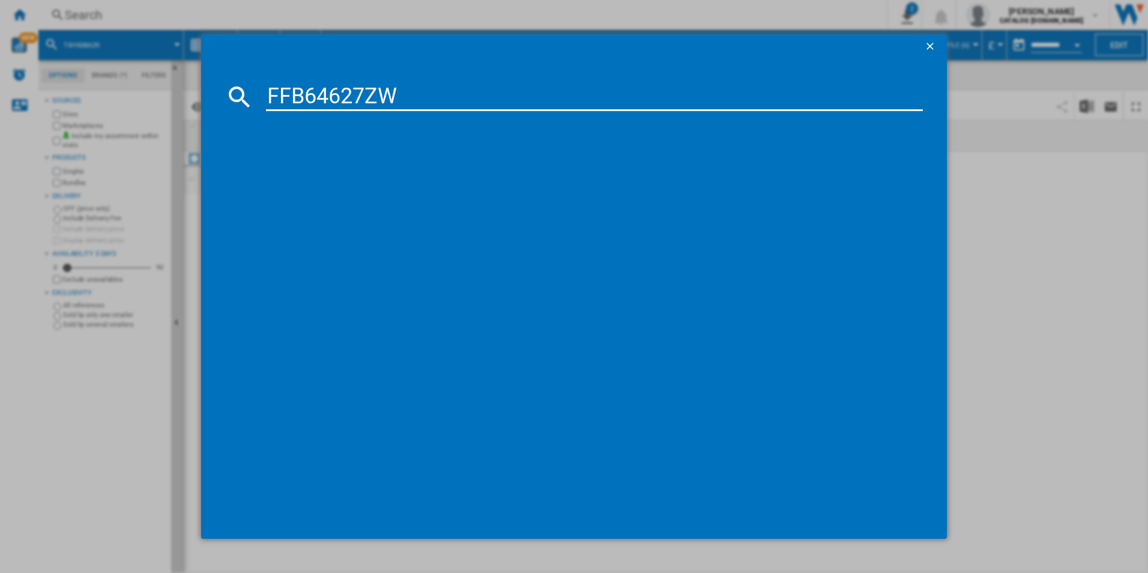
type input "FFB64627ZW"
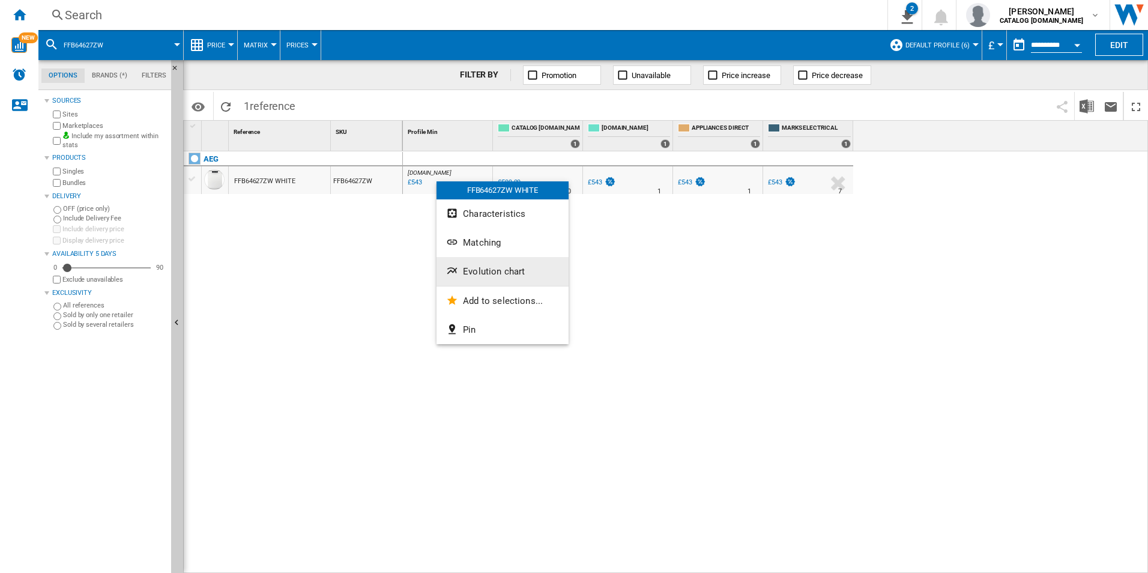
click at [495, 270] on span "Evolution chart" at bounding box center [494, 271] width 62 height 11
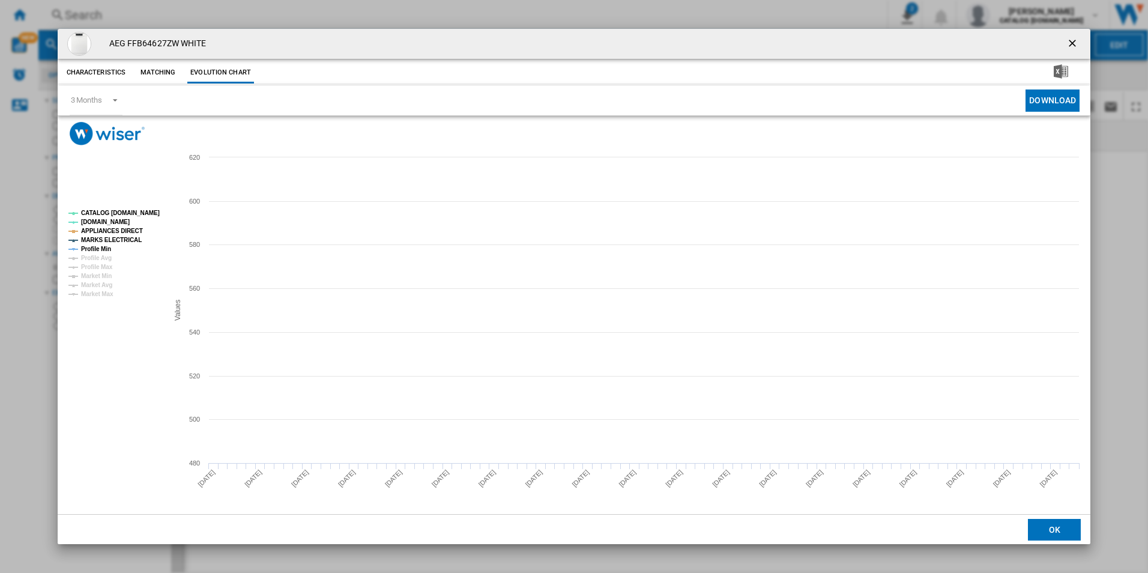
click at [139, 210] on tspan "CATALOG [DOMAIN_NAME]" at bounding box center [120, 213] width 79 height 7
click at [128, 230] on tspan "APPLIANCES DIRECT" at bounding box center [112, 231] width 62 height 7
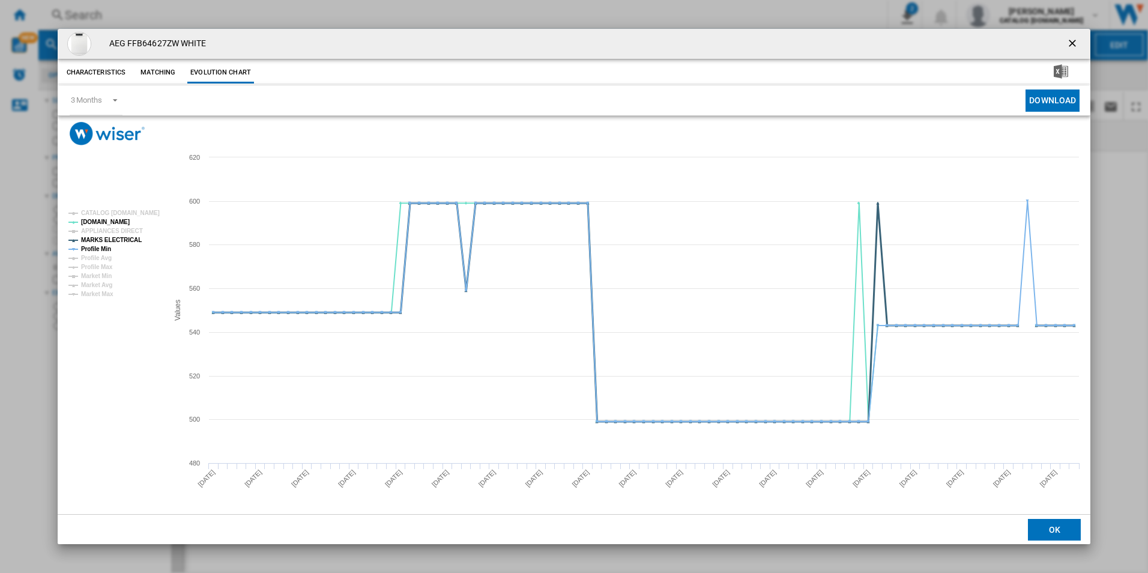
click at [128, 238] on tspan "MARKS ELECTRICAL" at bounding box center [111, 240] width 61 height 7
drag, startPoint x: 95, startPoint y: 250, endPoint x: 129, endPoint y: 253, distance: 34.3
click at [94, 252] on tspan "Profile Min" at bounding box center [96, 249] width 30 height 7
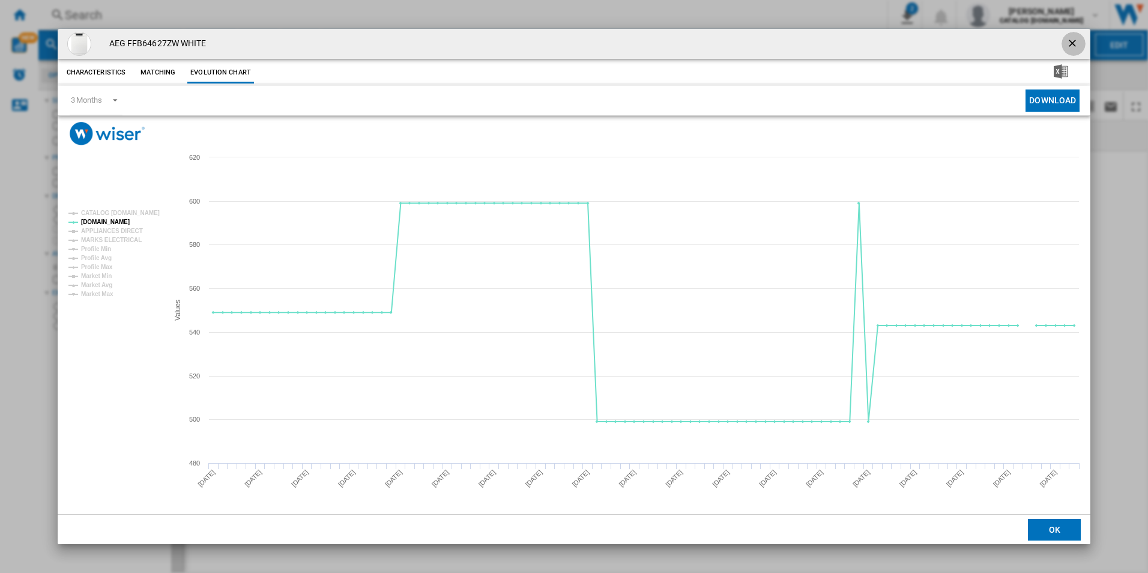
click at [1065, 37] on button "Product popup" at bounding box center [1073, 44] width 24 height 24
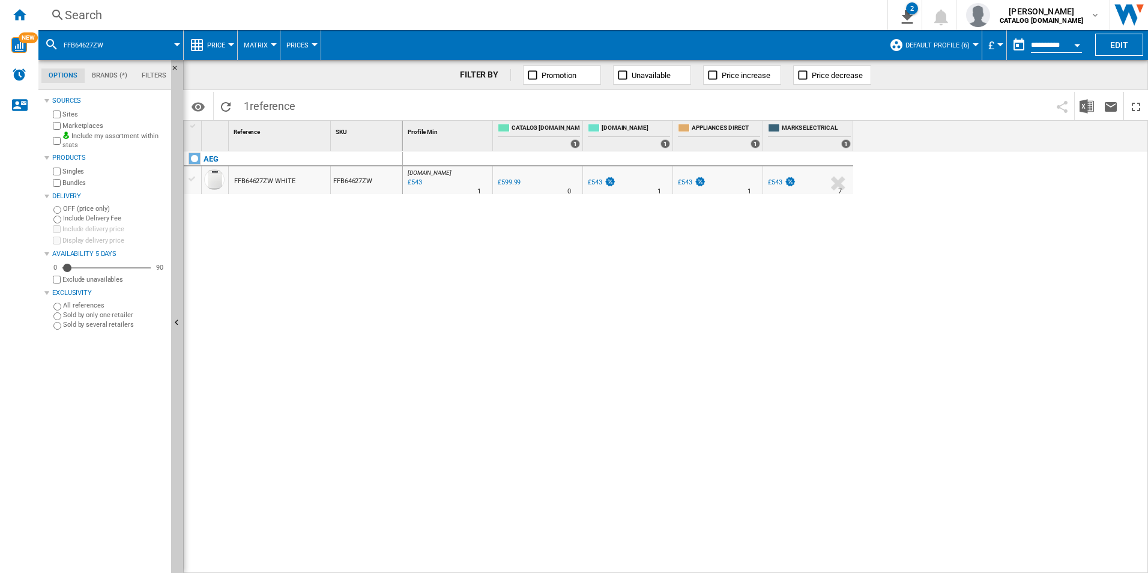
click at [705, 11] on div "Search" at bounding box center [460, 15] width 791 height 17
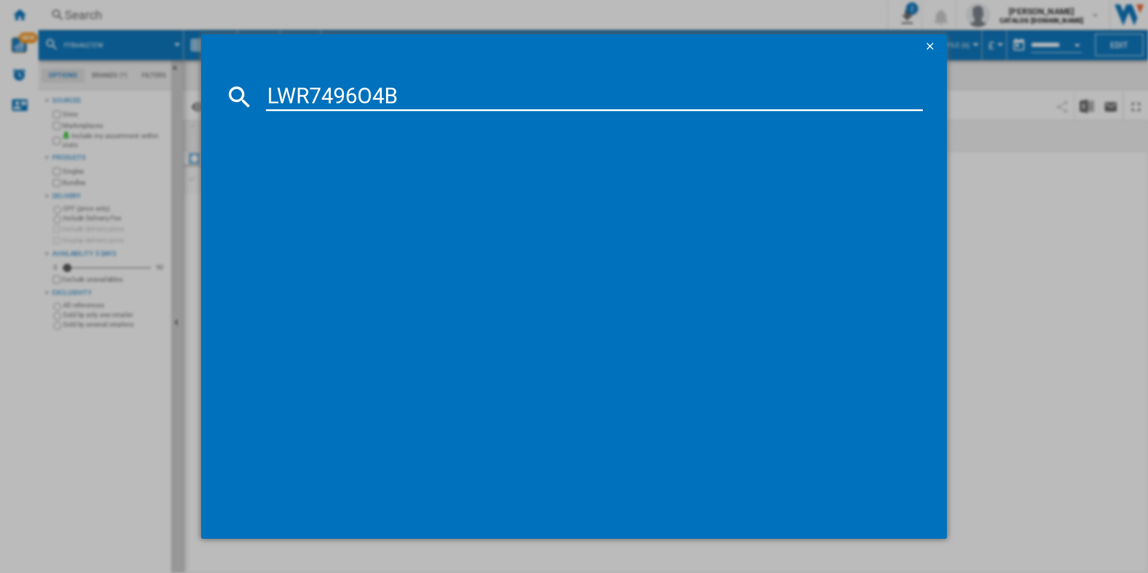
type input "LWR7496O4B"
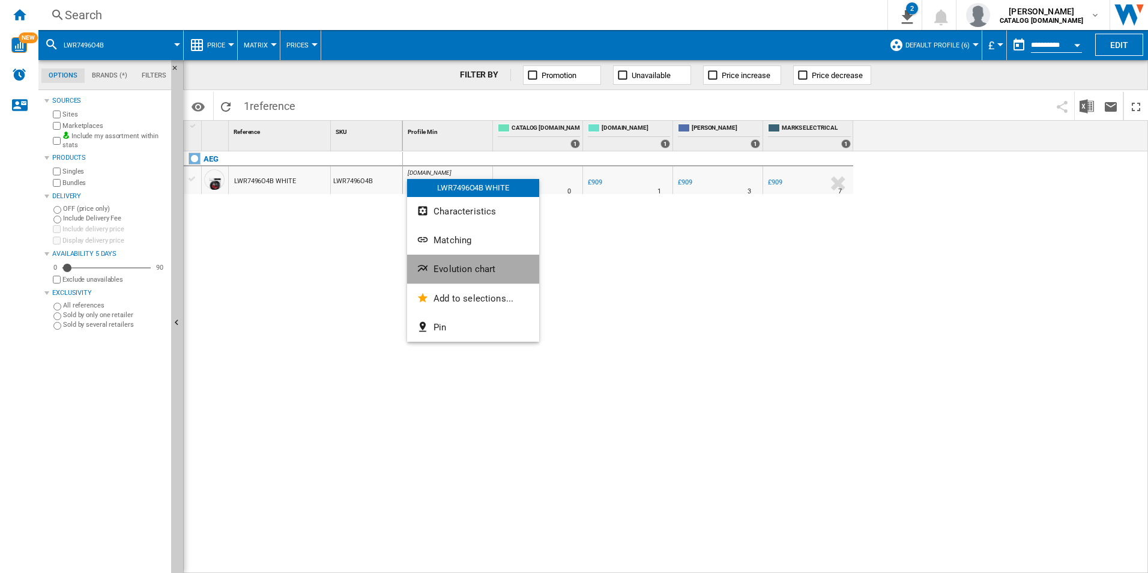
click at [454, 263] on button "Evolution chart" at bounding box center [473, 269] width 132 height 29
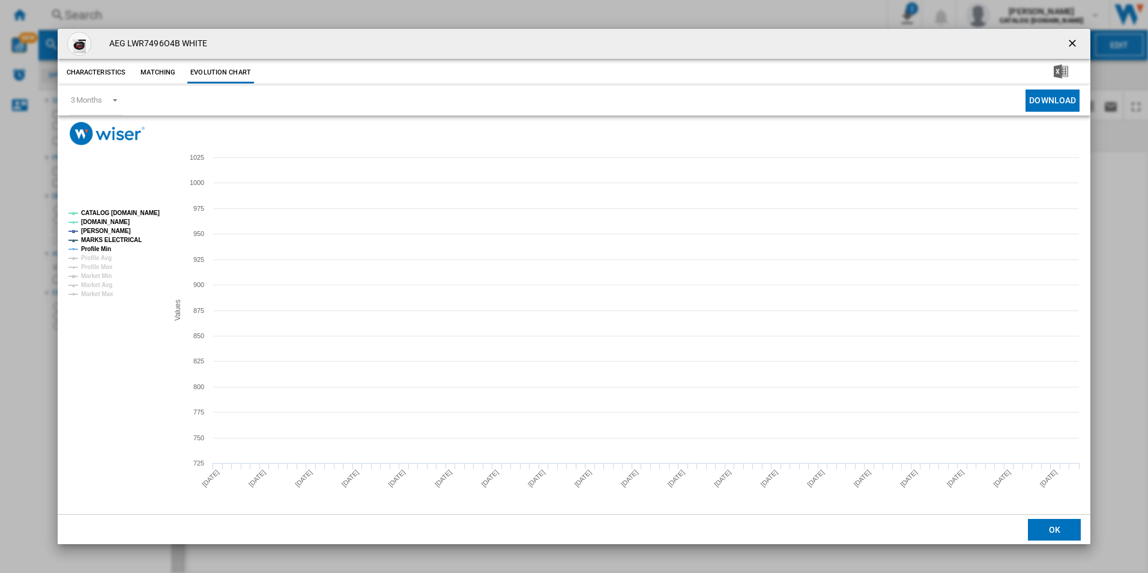
click at [136, 213] on tspan "CATALOG [DOMAIN_NAME]" at bounding box center [120, 213] width 79 height 7
click at [119, 241] on tspan "MARKS ELECTRICAL" at bounding box center [111, 240] width 61 height 7
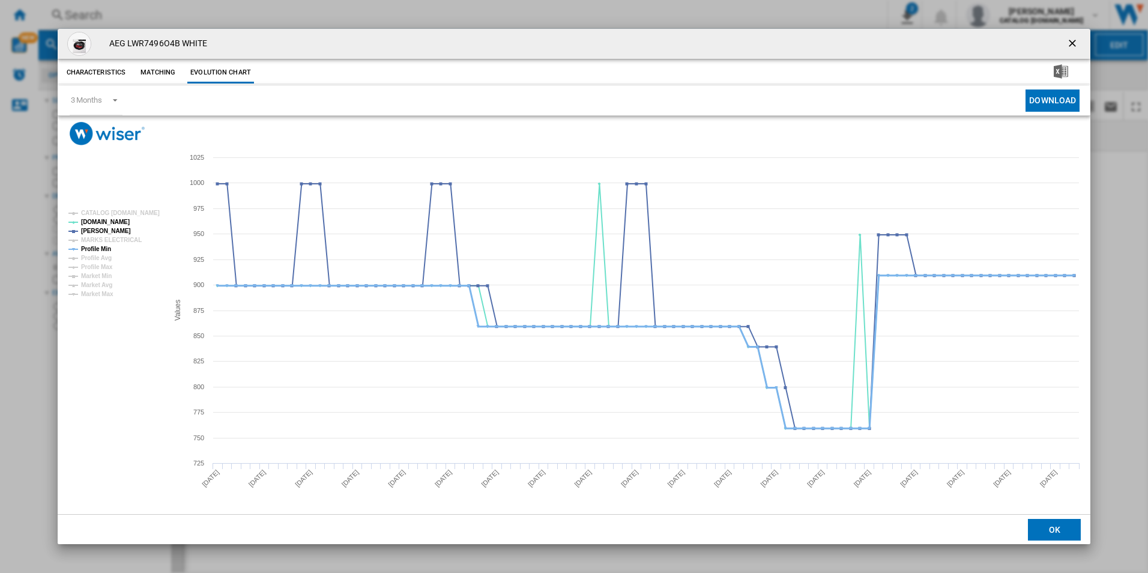
click at [103, 250] on tspan "Profile Min" at bounding box center [96, 249] width 30 height 7
drag, startPoint x: 1077, startPoint y: 37, endPoint x: 1069, endPoint y: 27, distance: 12.8
click at [1077, 37] on ng-md-icon "getI18NText('BUTTONS.CLOSE_DIALOG')" at bounding box center [1073, 44] width 14 height 14
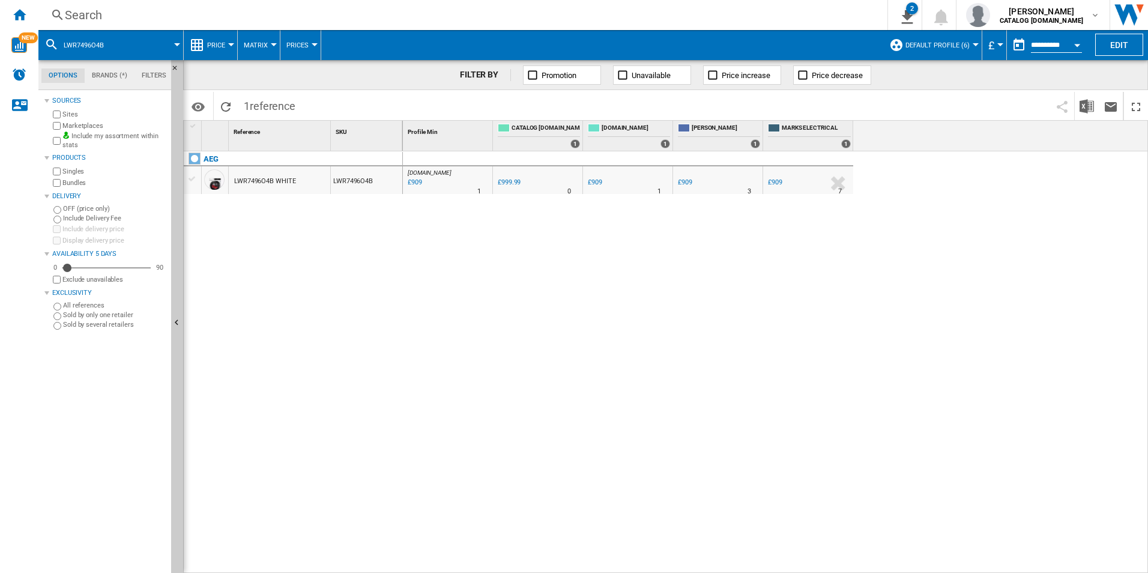
click at [749, 14] on div "Search" at bounding box center [460, 15] width 791 height 17
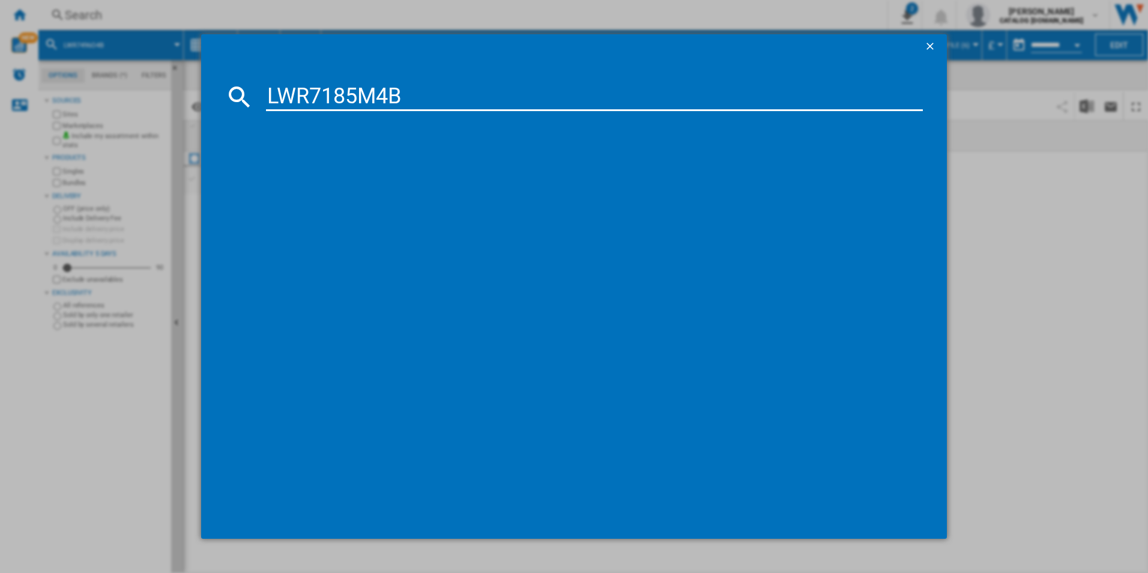
type input "LWR7185M4B"
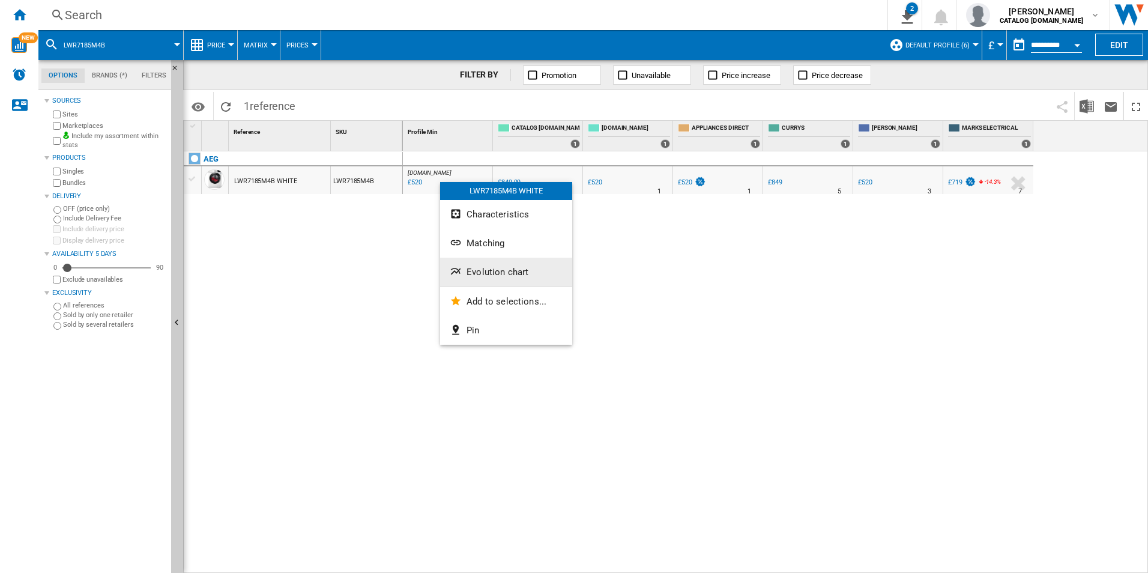
click at [466, 279] on button "Evolution chart" at bounding box center [506, 272] width 132 height 29
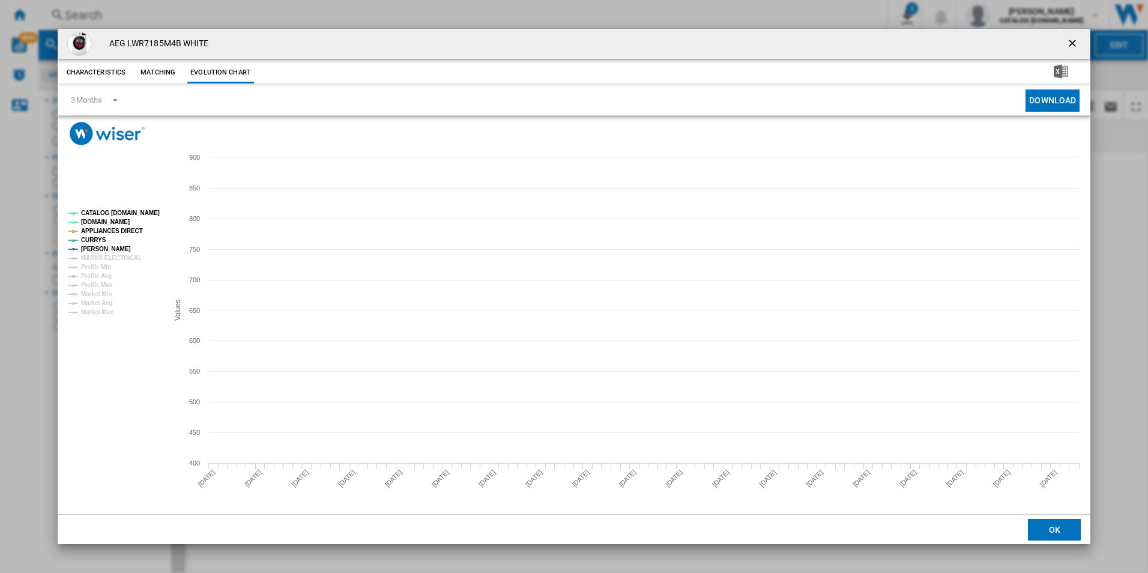
click at [139, 211] on tspan "CATALOG [DOMAIN_NAME]" at bounding box center [120, 213] width 79 height 7
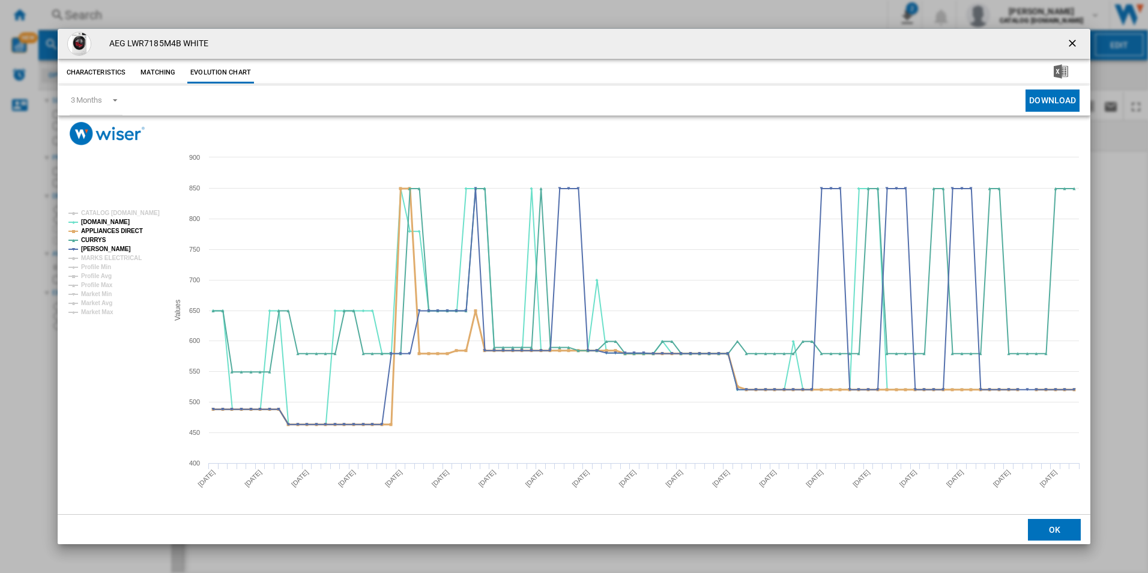
click at [125, 229] on tspan "APPLIANCES DIRECT" at bounding box center [112, 231] width 62 height 7
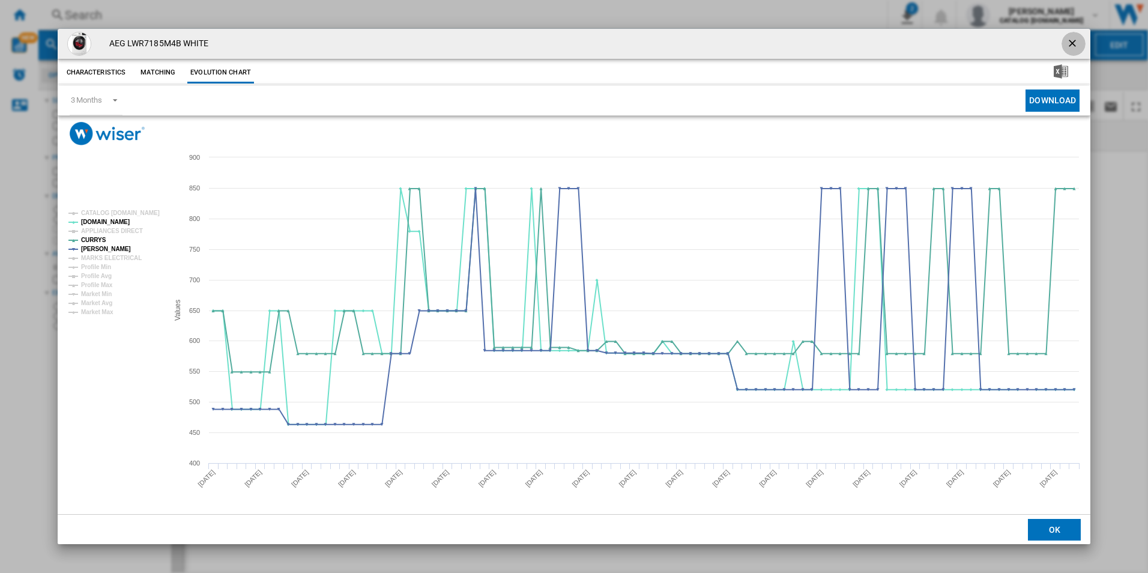
click at [1078, 39] on ng-md-icon "getI18NText('BUTTONS.CLOSE_DIALOG')" at bounding box center [1073, 44] width 14 height 14
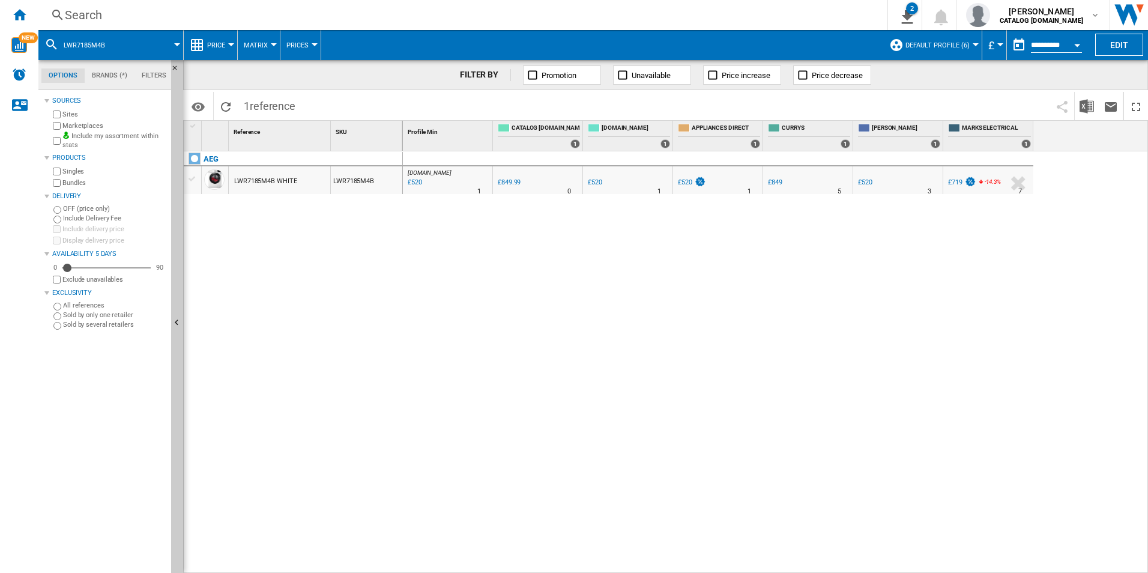
click at [771, 11] on div "Search" at bounding box center [460, 15] width 791 height 17
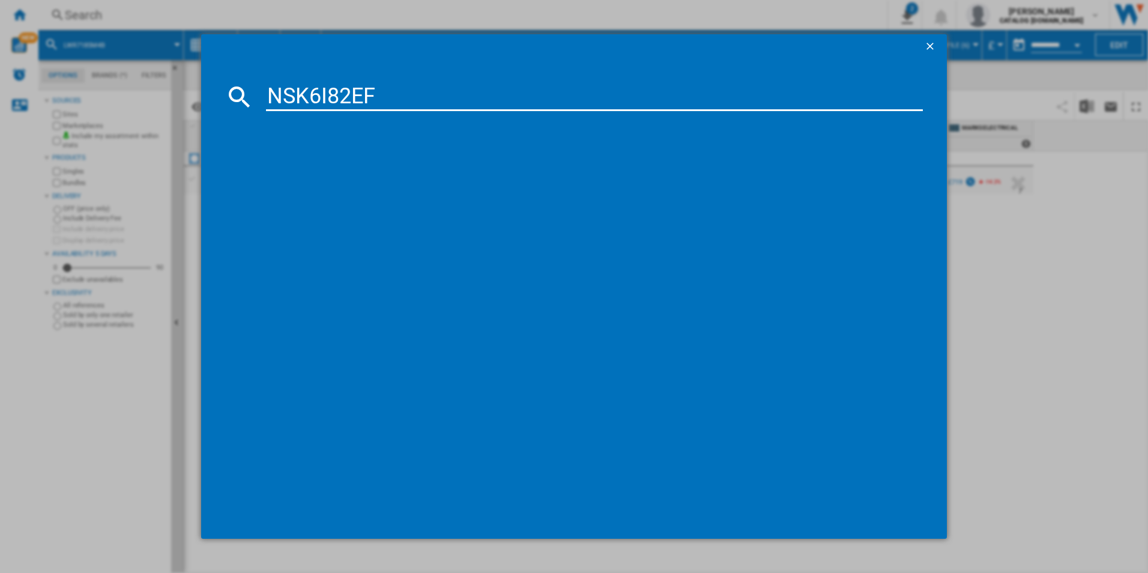
type input "NSK6I82EF"
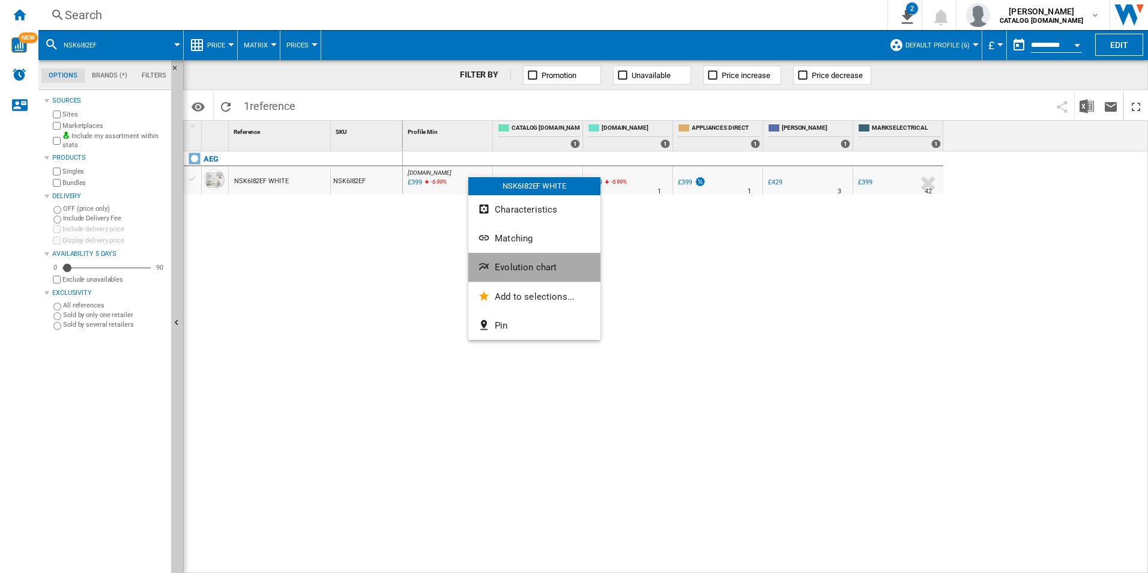
click at [523, 261] on button "Evolution chart" at bounding box center [534, 267] width 132 height 29
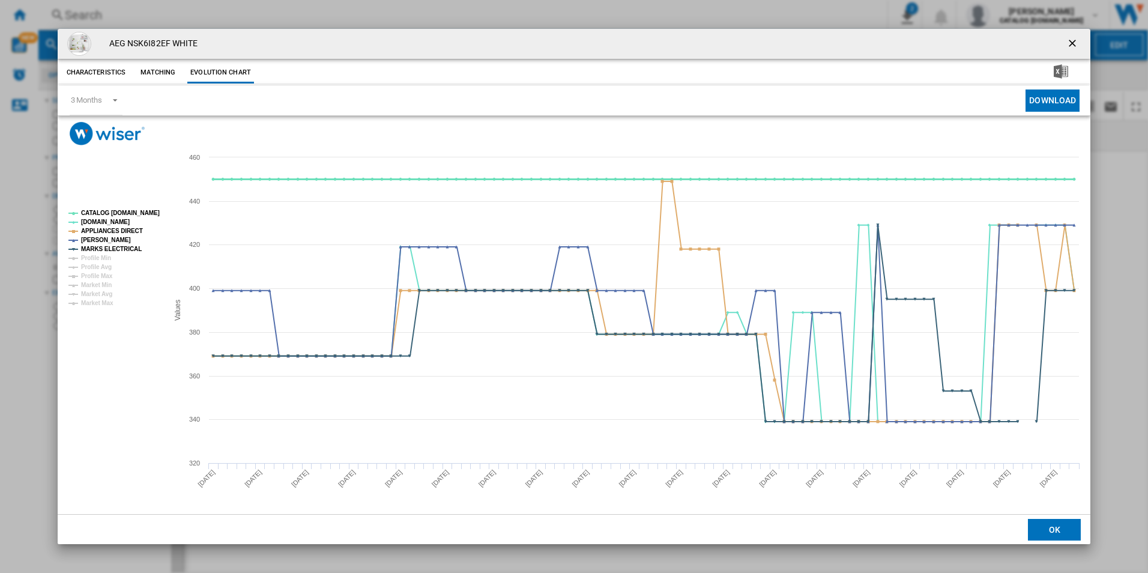
click at [136, 210] on tspan "CATALOG [DOMAIN_NAME]" at bounding box center [120, 213] width 79 height 7
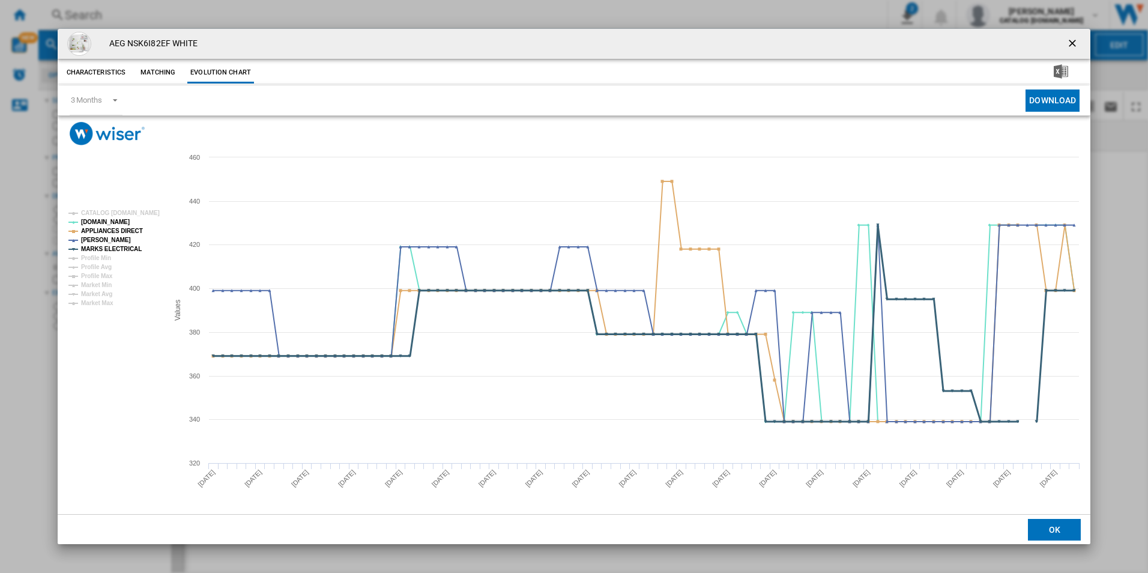
click at [118, 246] on tspan "MARKS ELECTRICAL" at bounding box center [111, 249] width 61 height 7
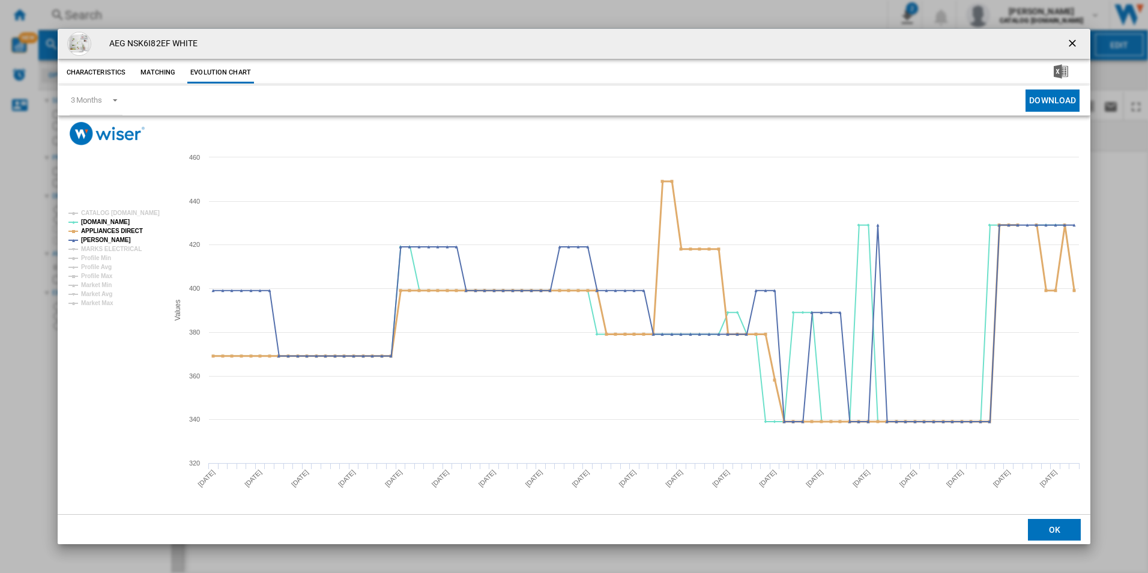
click at [125, 228] on tspan "APPLIANCES DIRECT" at bounding box center [112, 231] width 62 height 7
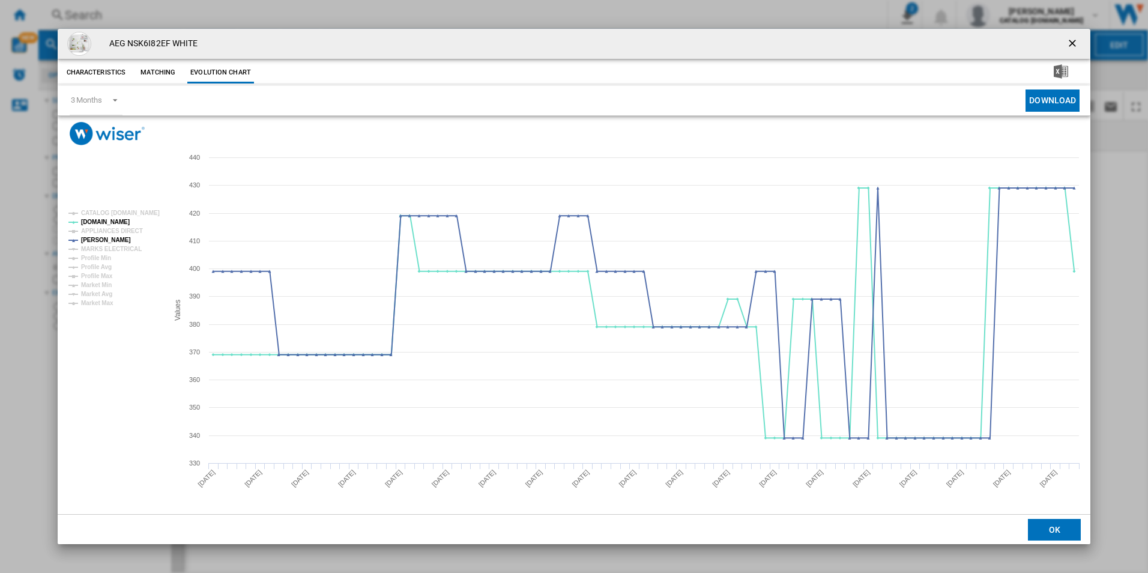
drag, startPoint x: 1077, startPoint y: 43, endPoint x: 1045, endPoint y: 34, distance: 33.8
click at [1077, 43] on ng-md-icon "getI18NText('BUTTONS.CLOSE_DIALOG')" at bounding box center [1073, 44] width 14 height 14
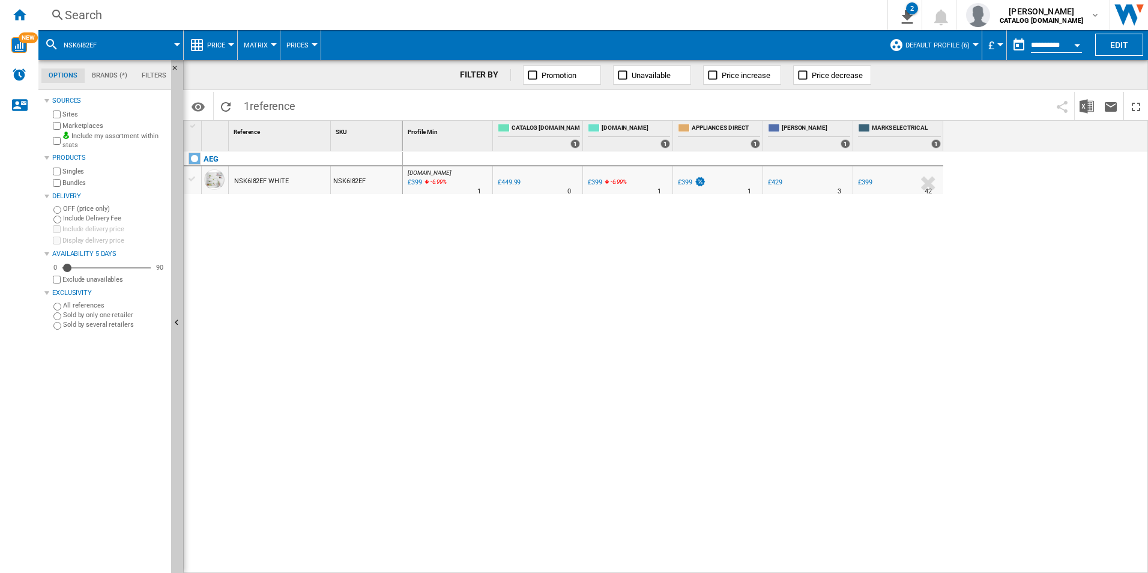
click at [786, 13] on div "Search" at bounding box center [460, 15] width 791 height 17
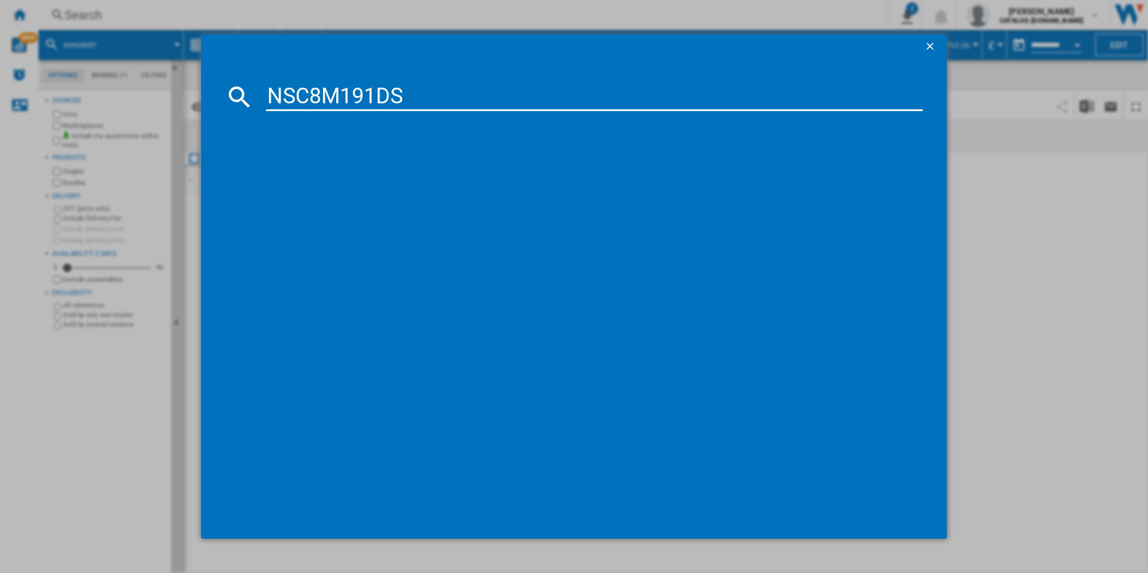
type input "NSC8M191DS"
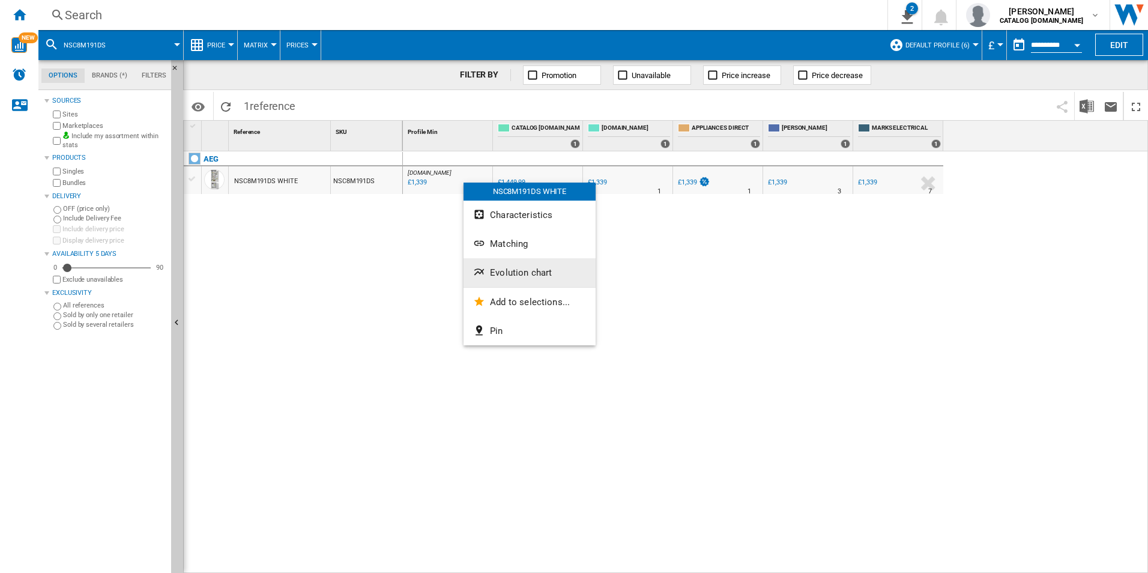
click at [510, 270] on span "Evolution chart" at bounding box center [521, 272] width 62 height 11
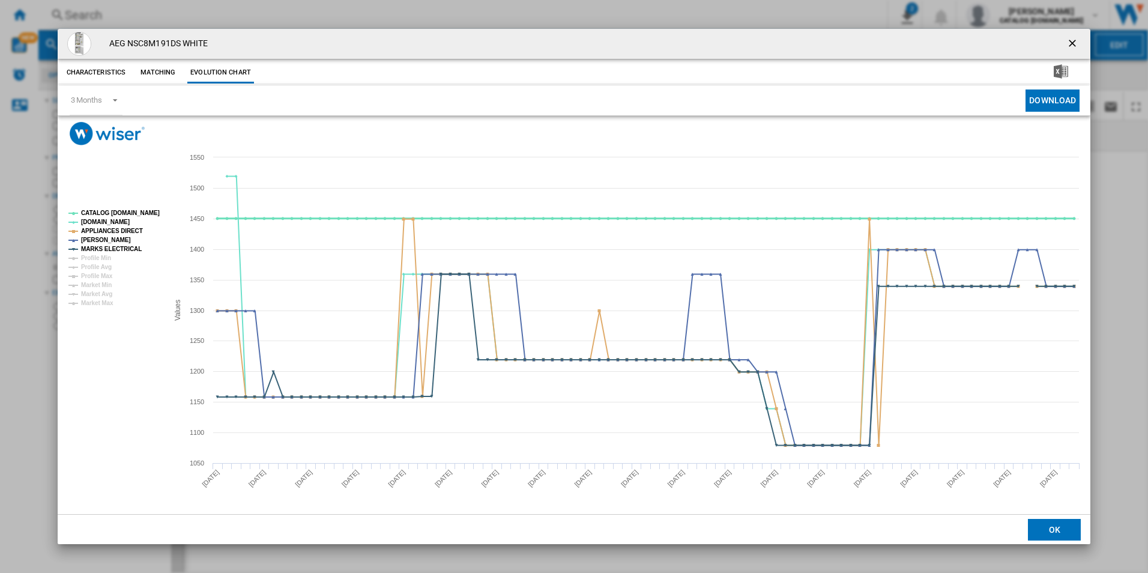
click at [151, 211] on tspan "CATALOG [DOMAIN_NAME]" at bounding box center [120, 213] width 79 height 7
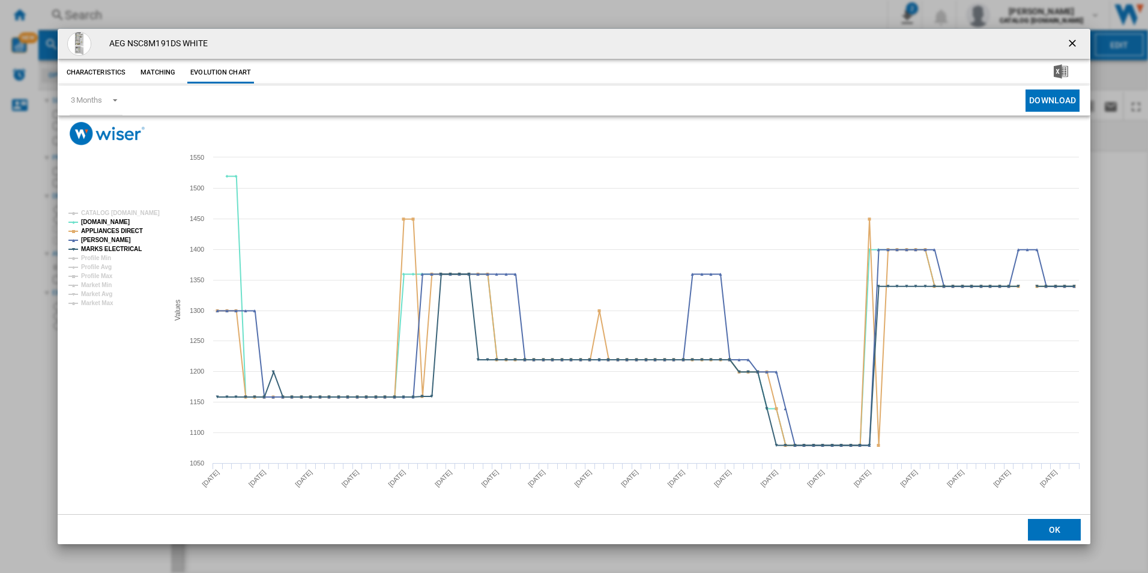
click at [117, 239] on rect "Product popup" at bounding box center [114, 258] width 100 height 106
click at [118, 234] on tspan "APPLIANCES DIRECT" at bounding box center [112, 231] width 62 height 7
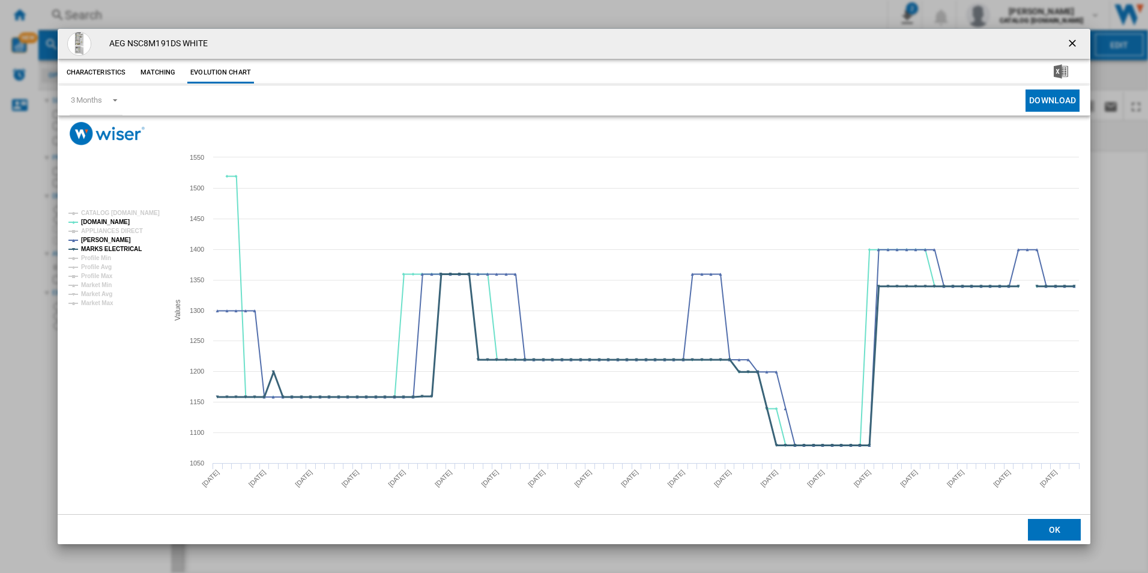
click at [129, 247] on tspan "MARKS ELECTRICAL" at bounding box center [111, 249] width 61 height 7
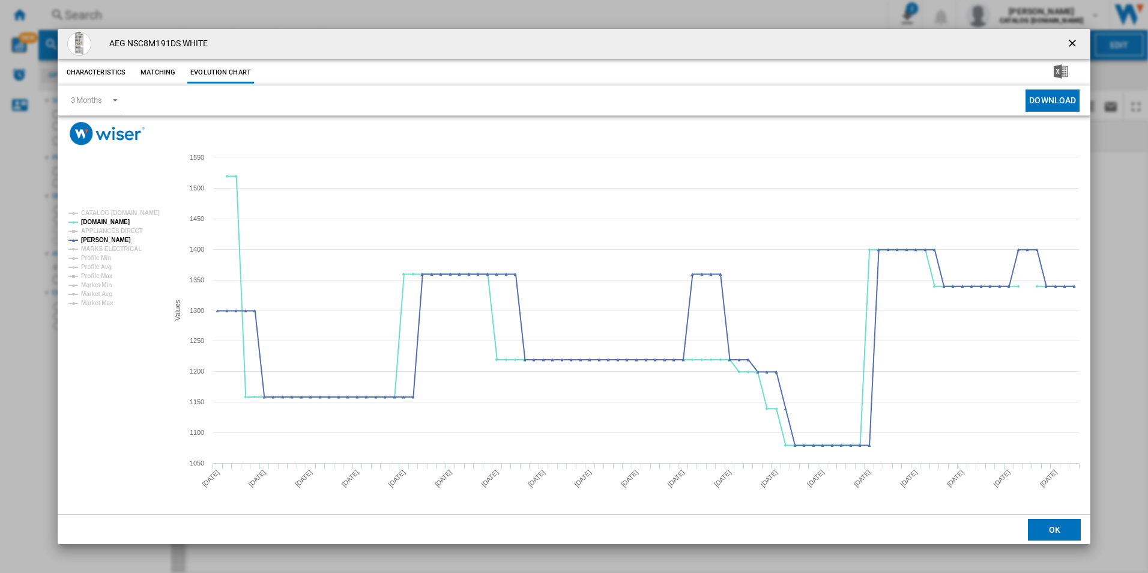
drag, startPoint x: 1070, startPoint y: 38, endPoint x: 801, endPoint y: 58, distance: 269.7
click at [1070, 38] on ng-md-icon "getI18NText('BUTTONS.CLOSE_DIALOG')" at bounding box center [1073, 44] width 14 height 14
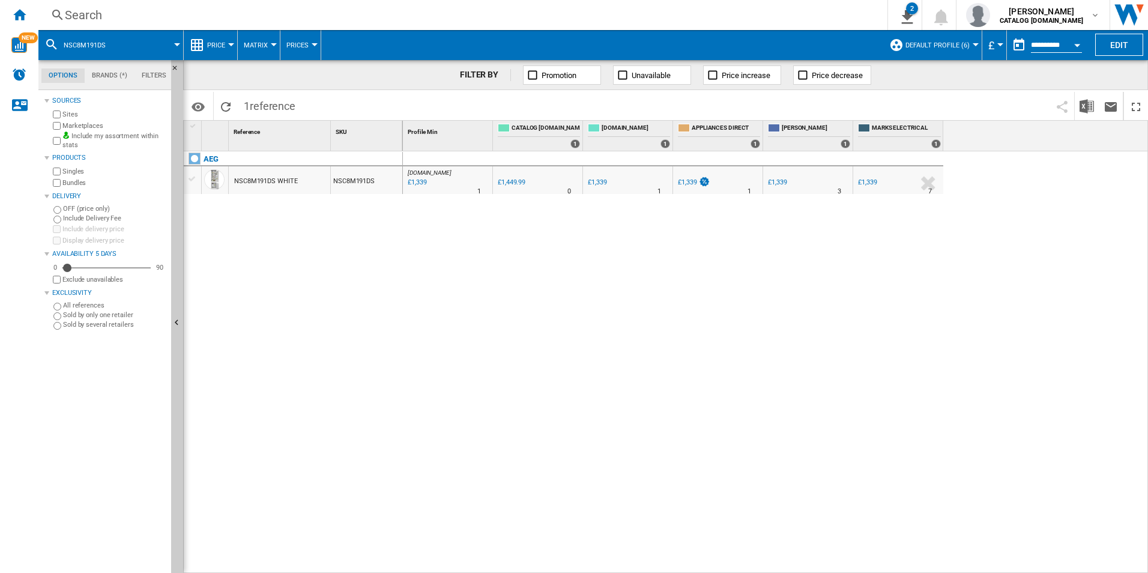
click at [693, 16] on div "Search" at bounding box center [460, 15] width 791 height 17
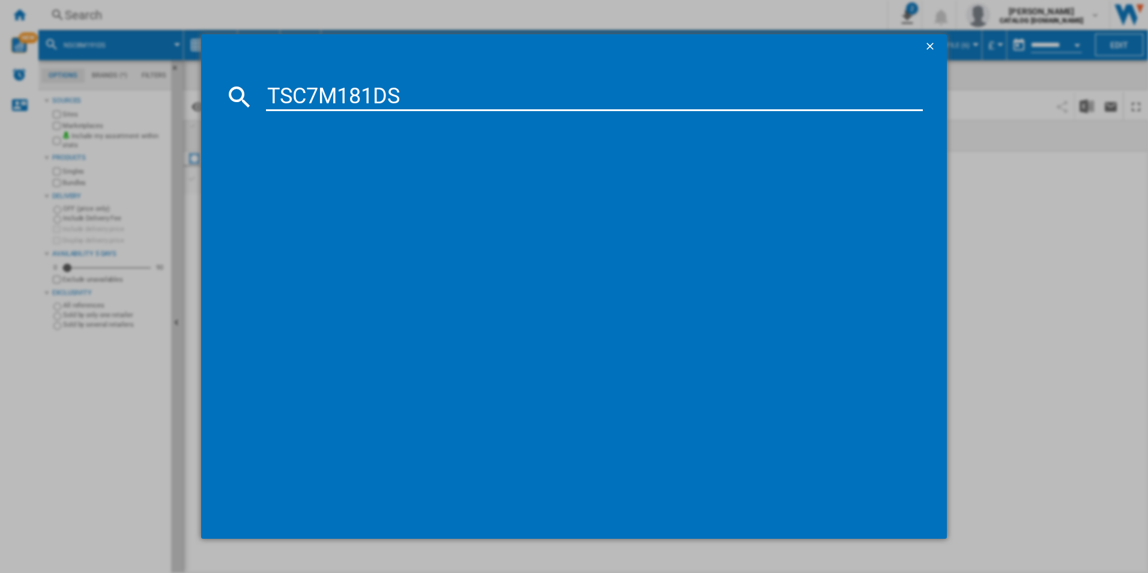
type input "TSC7M181DS"
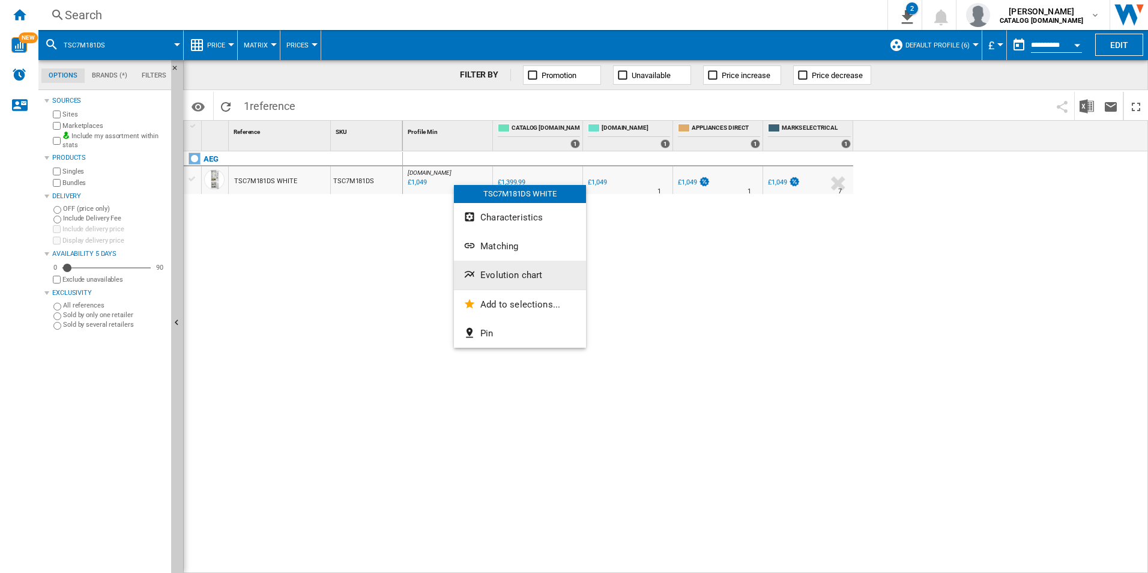
click at [499, 265] on button "Evolution chart" at bounding box center [520, 275] width 132 height 29
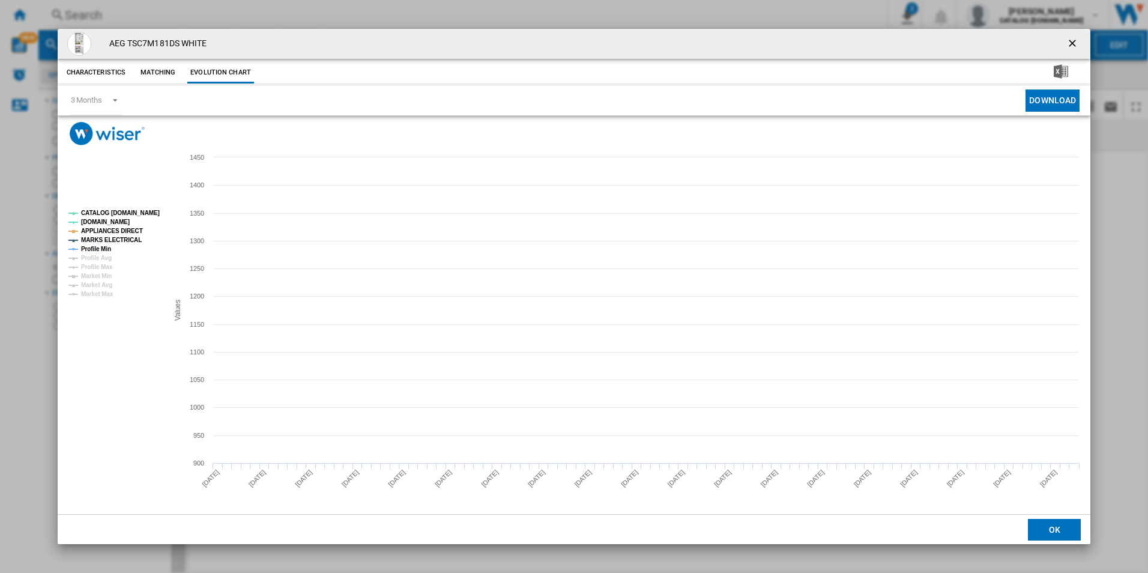
click at [142, 214] on tspan "CATALOG [DOMAIN_NAME]" at bounding box center [120, 213] width 79 height 7
click at [125, 234] on tspan "APPLIANCES DIRECT" at bounding box center [112, 231] width 62 height 7
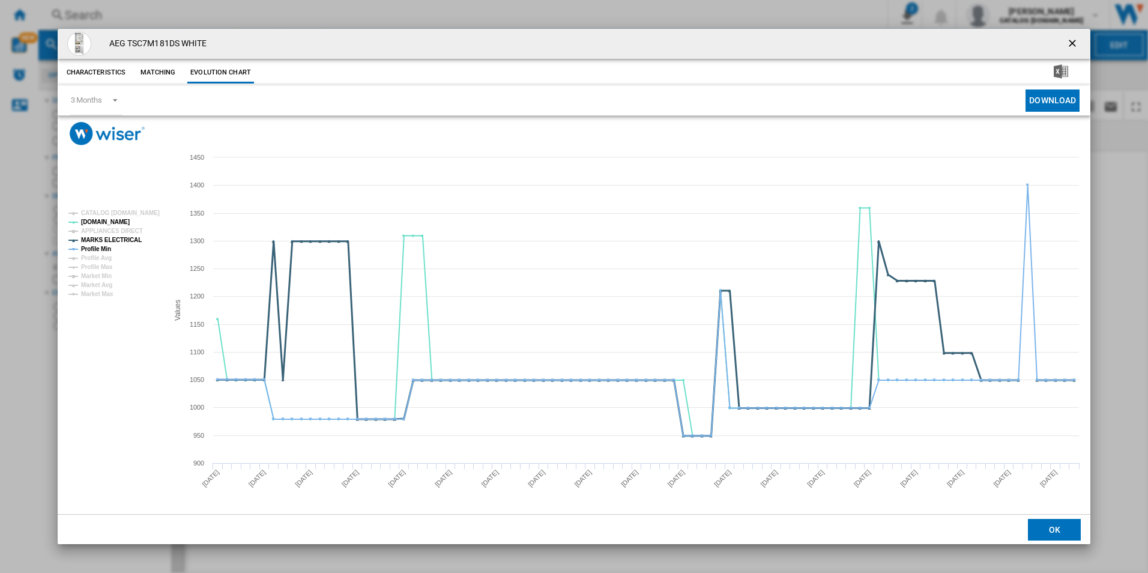
click at [125, 237] on tspan "MARKS ELECTRICAL" at bounding box center [111, 240] width 61 height 7
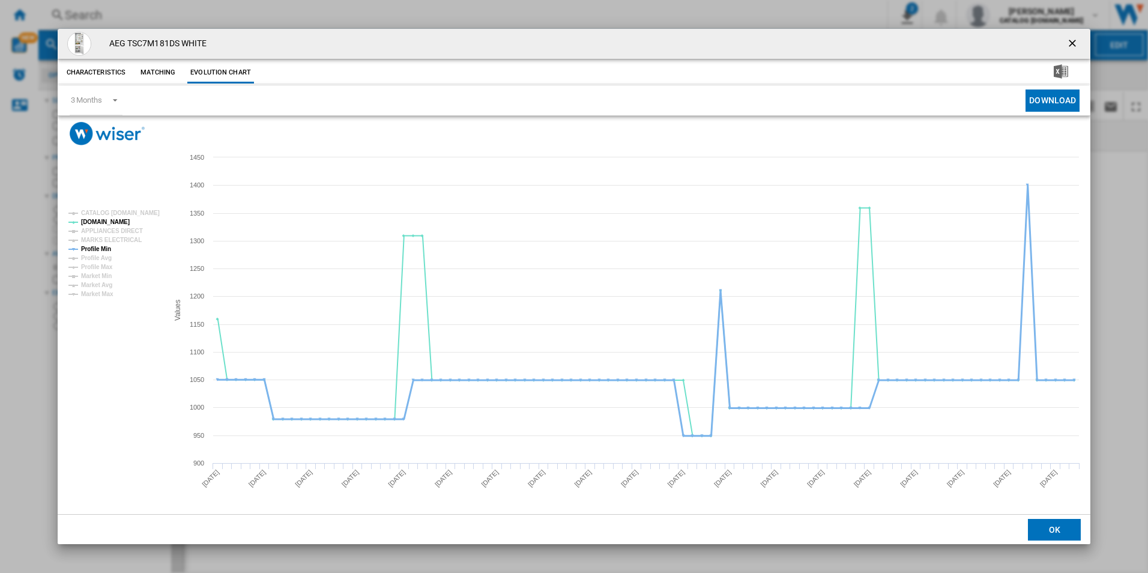
click at [98, 247] on tspan "Profile Min" at bounding box center [96, 249] width 30 height 7
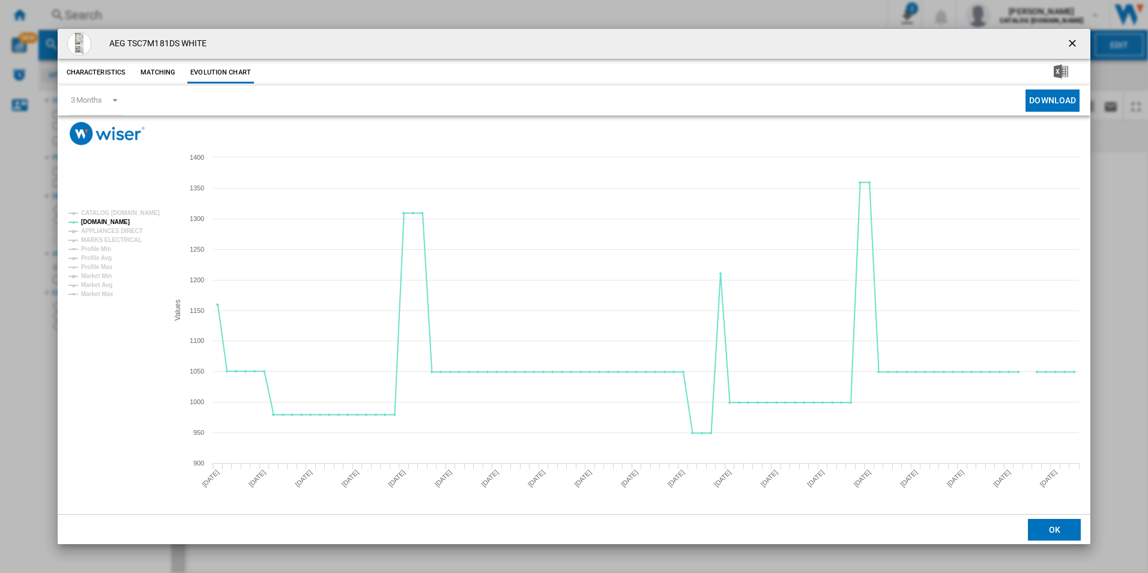
click at [1073, 45] on ng-md-icon "getI18NText('BUTTONS.CLOSE_DIALOG')" at bounding box center [1073, 44] width 14 height 14
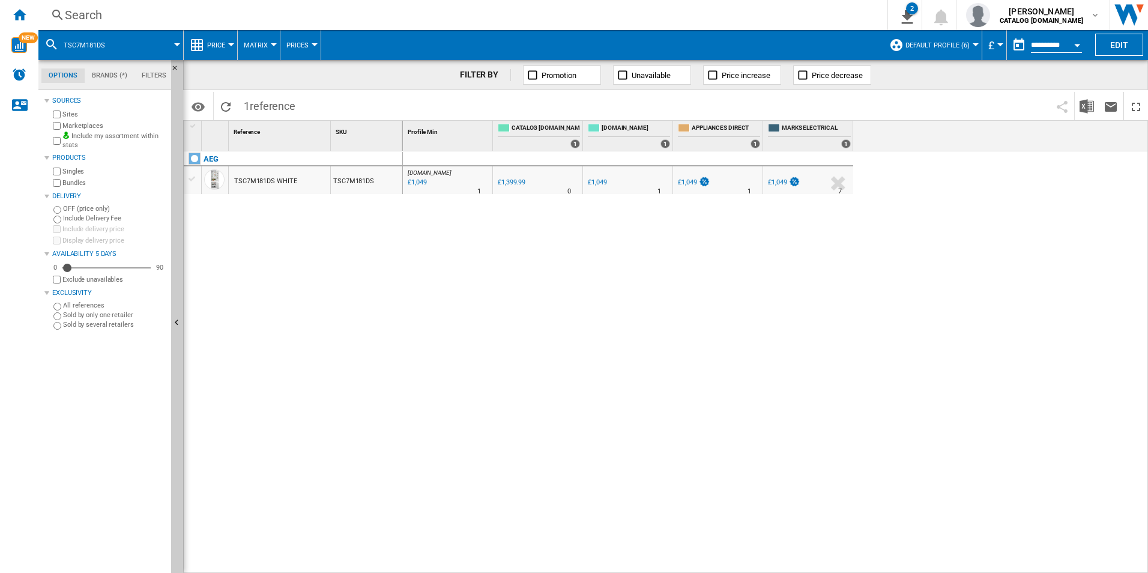
click at [794, 14] on div "Search" at bounding box center [460, 15] width 791 height 17
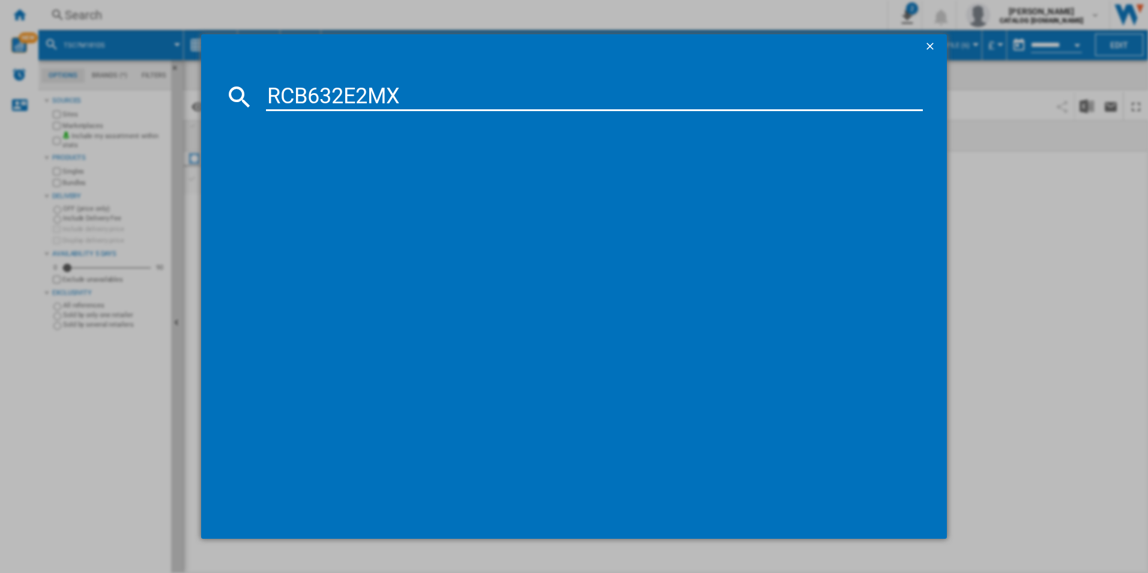
type input "RCB632E2MX"
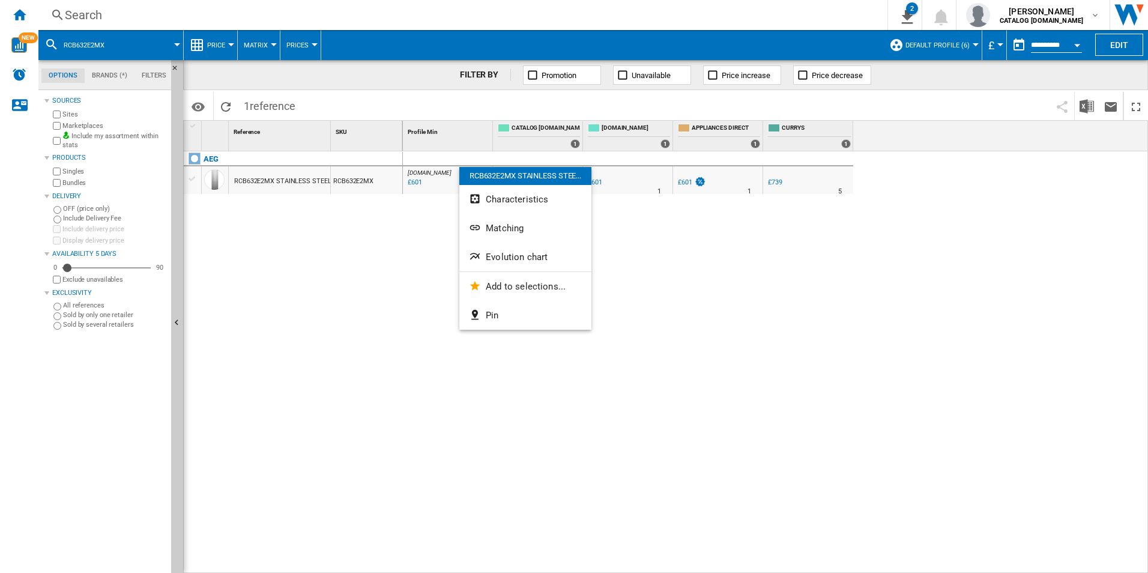
click at [499, 261] on span "Evolution chart" at bounding box center [517, 257] width 62 height 11
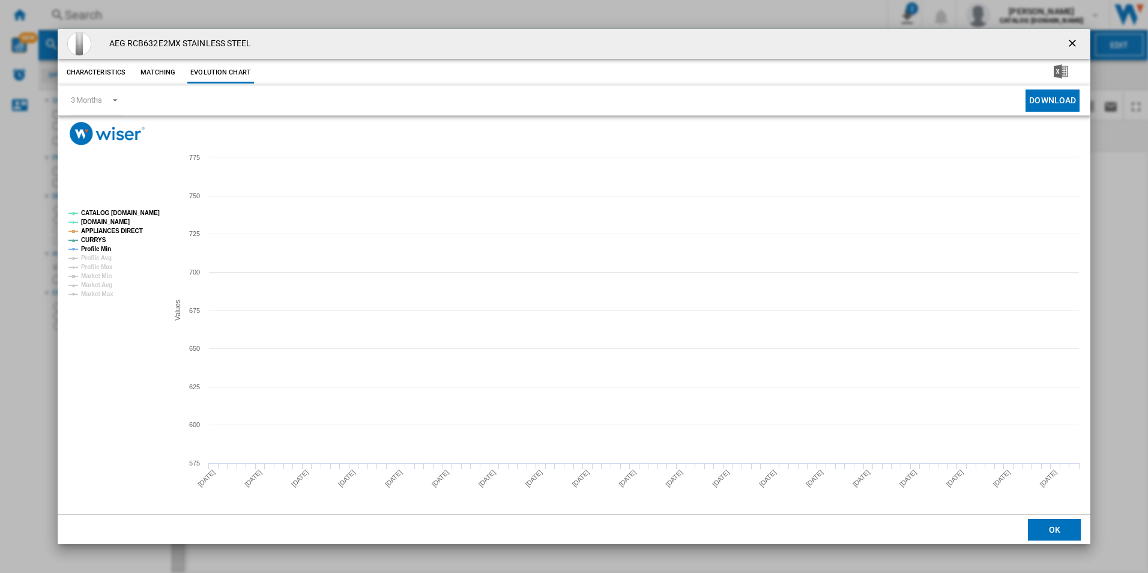
click at [138, 216] on tspan "CATALOG [DOMAIN_NAME]" at bounding box center [120, 213] width 79 height 7
click at [128, 225] on rect "Product popup" at bounding box center [114, 253] width 100 height 97
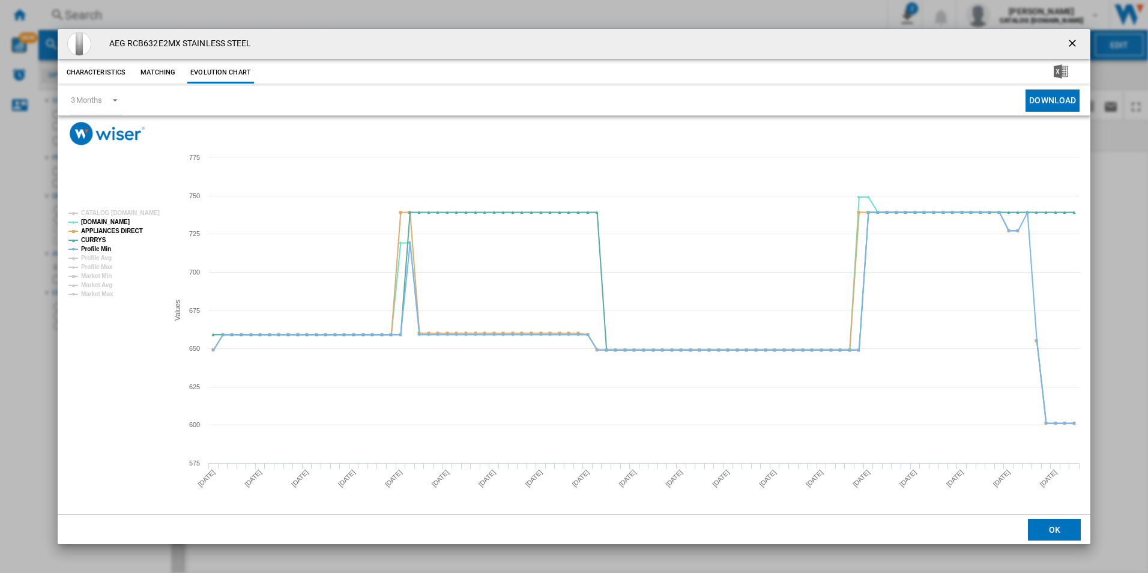
click at [125, 234] on tspan "APPLIANCES DIRECT" at bounding box center [112, 231] width 62 height 7
click at [104, 249] on tspan "Profile Min" at bounding box center [96, 249] width 30 height 7
click at [1066, 44] on button "Product popup" at bounding box center [1073, 44] width 24 height 24
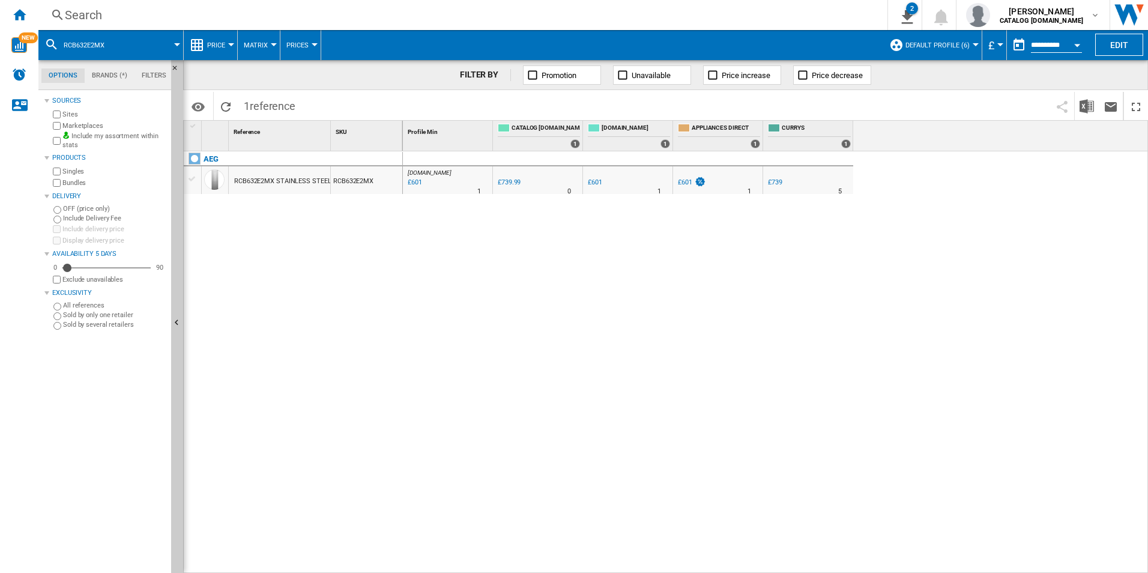
click at [726, 11] on div "Search" at bounding box center [460, 15] width 791 height 17
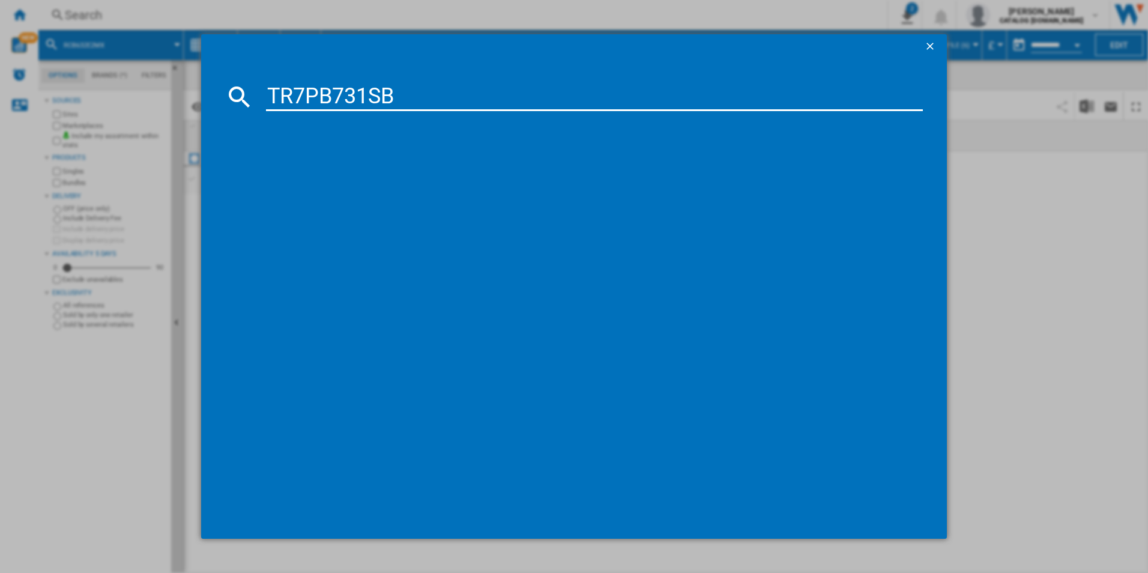
type input "TR7PB731SB"
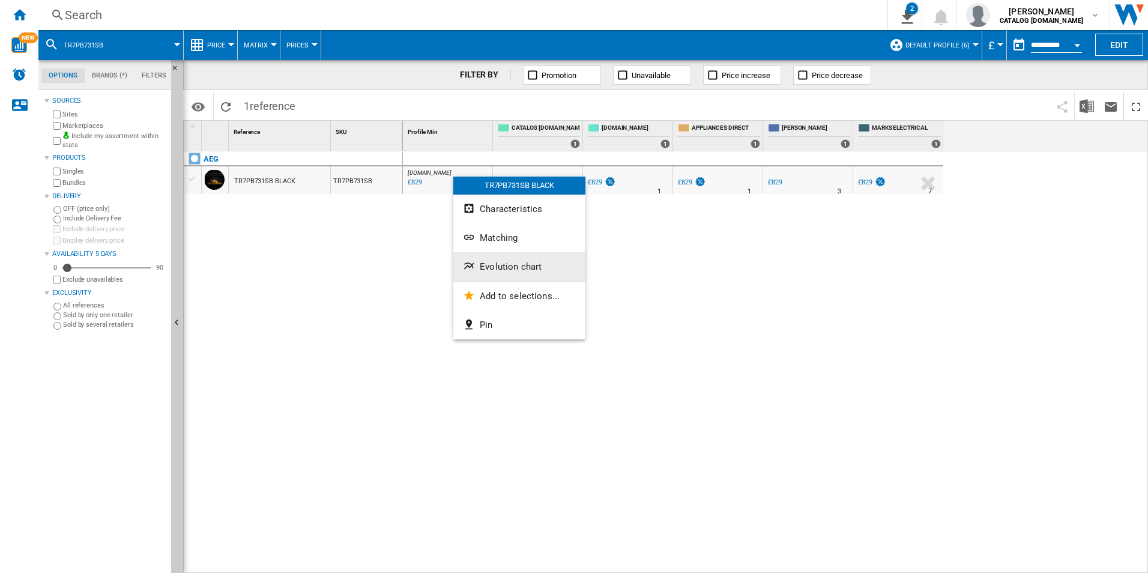
click at [500, 267] on span "Evolution chart" at bounding box center [511, 266] width 62 height 11
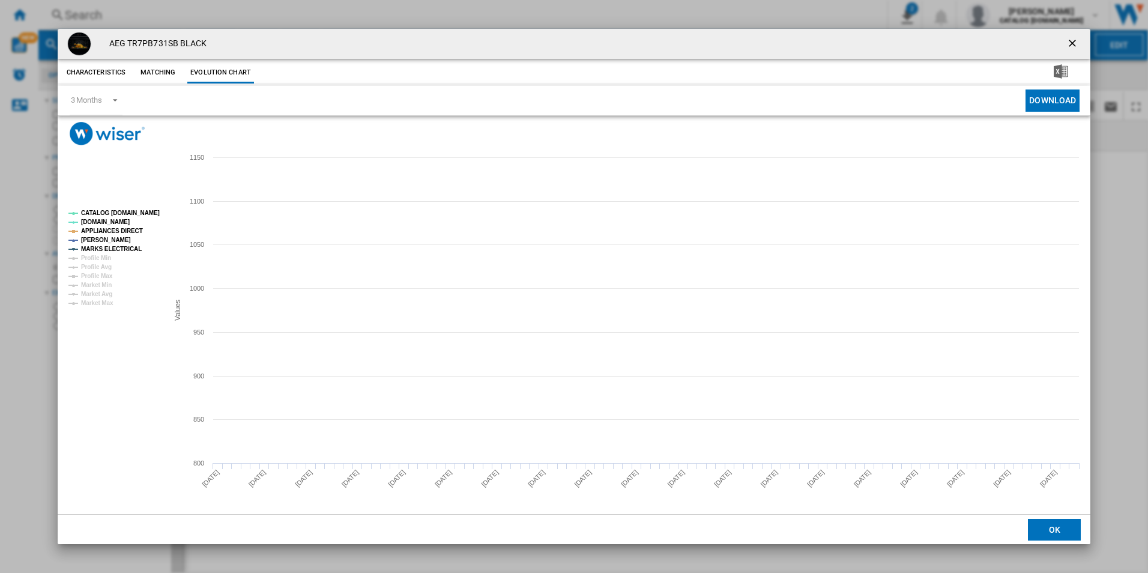
click at [129, 214] on tspan "CATALOG [DOMAIN_NAME]" at bounding box center [120, 213] width 79 height 7
click at [130, 228] on tspan "APPLIANCES DIRECT" at bounding box center [112, 231] width 62 height 7
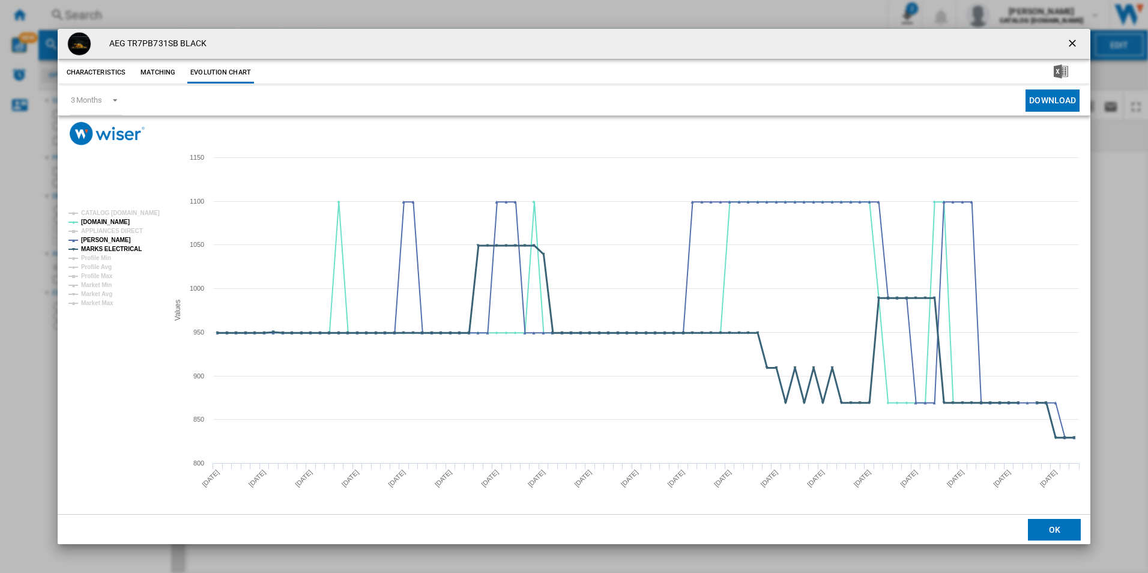
click at [131, 249] on tspan "MARKS ELECTRICAL" at bounding box center [111, 249] width 61 height 7
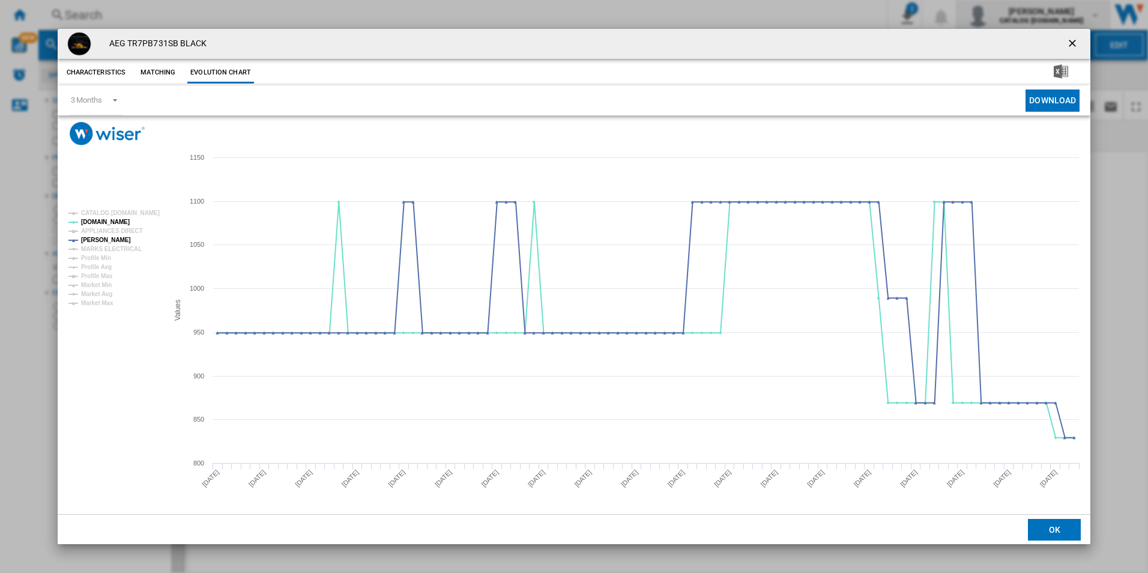
drag, startPoint x: 1069, startPoint y: 37, endPoint x: 965, endPoint y: 26, distance: 105.0
click at [1070, 37] on ng-md-icon "getI18NText('BUTTONS.CLOSE_DIALOG')" at bounding box center [1073, 44] width 14 height 14
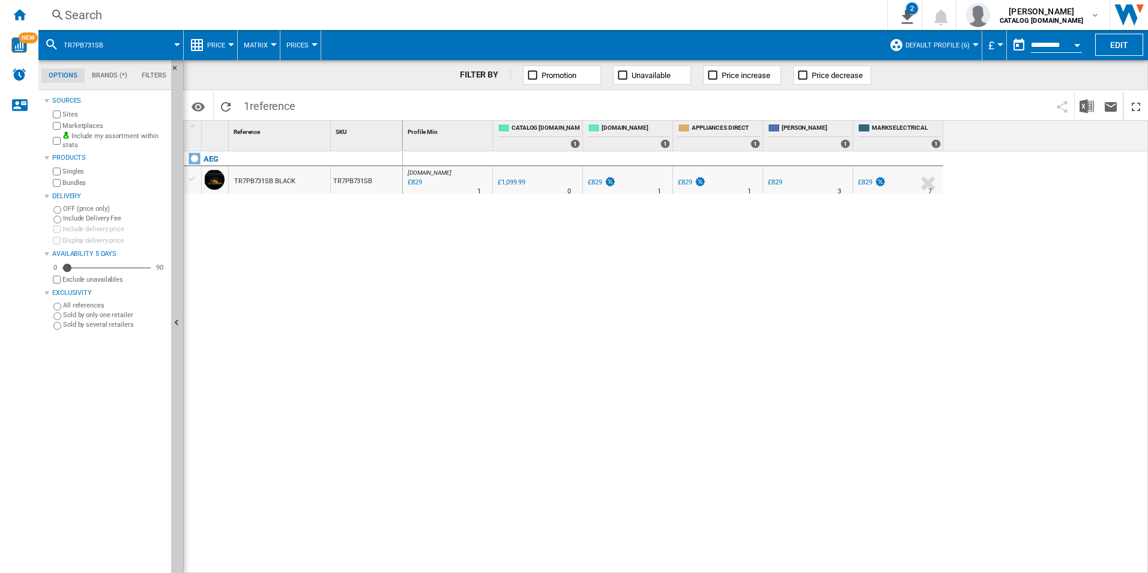
click at [714, 10] on div "Search" at bounding box center [460, 15] width 791 height 17
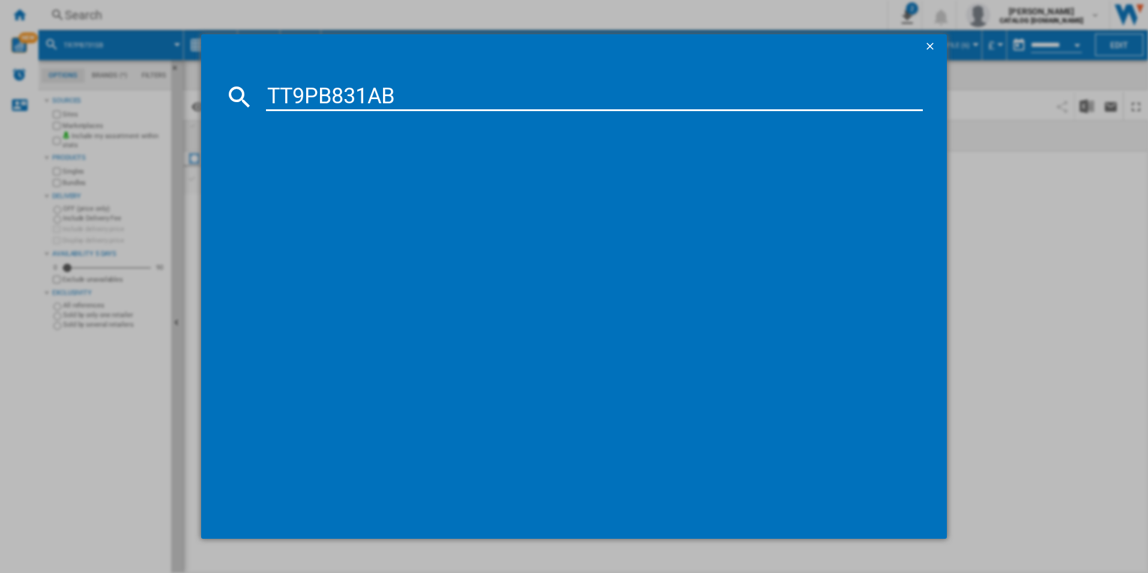
type input "TT9PB831AB"
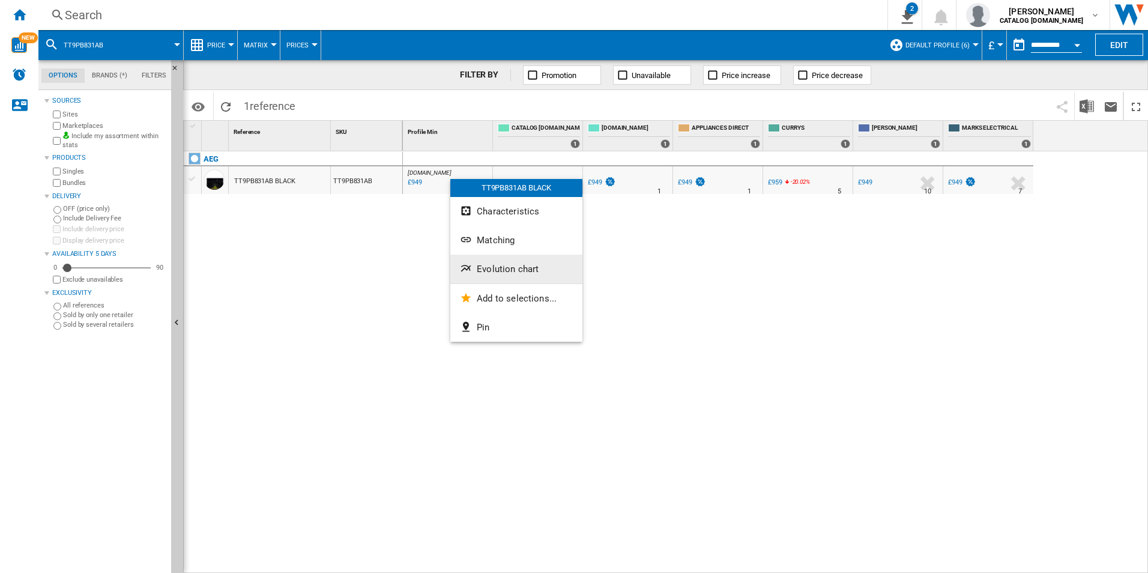
click at [492, 262] on button "Evolution chart" at bounding box center [516, 269] width 132 height 29
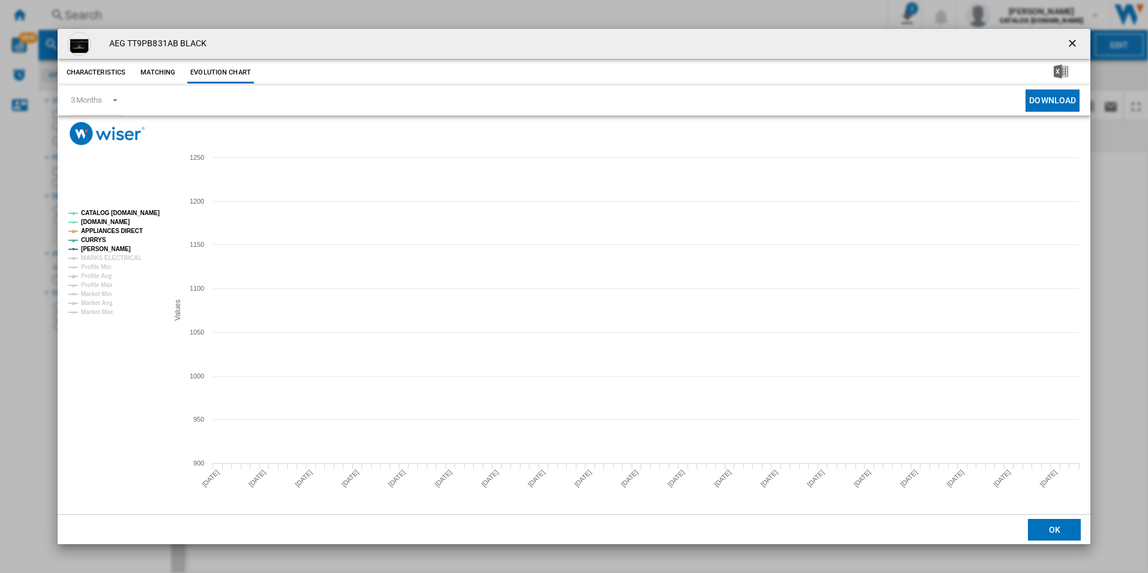
click at [129, 213] on tspan "CATALOG [DOMAIN_NAME]" at bounding box center [120, 213] width 79 height 7
click at [123, 233] on tspan "APPLIANCES DIRECT" at bounding box center [112, 231] width 62 height 7
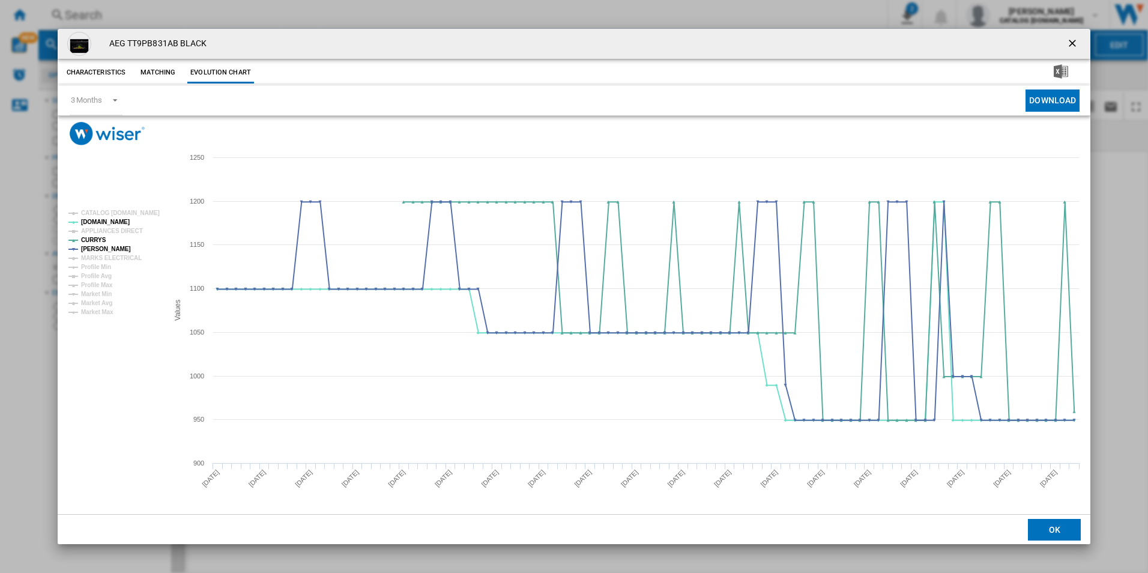
click at [1069, 46] on ng-md-icon "getI18NText('BUTTONS.CLOSE_DIALOG')" at bounding box center [1073, 44] width 14 height 14
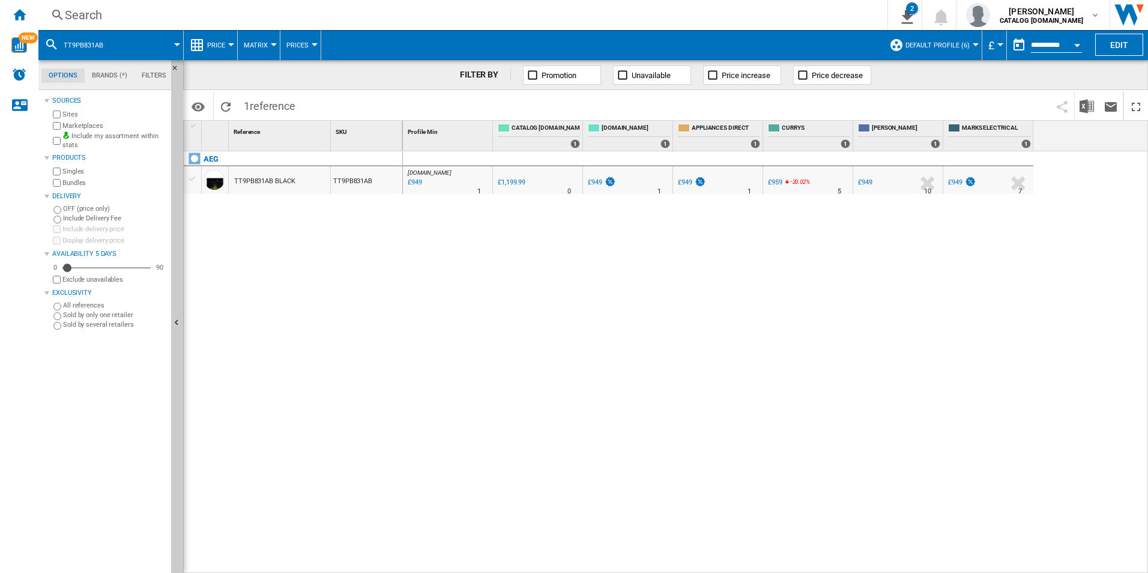
click at [573, 16] on div "Search" at bounding box center [460, 15] width 791 height 17
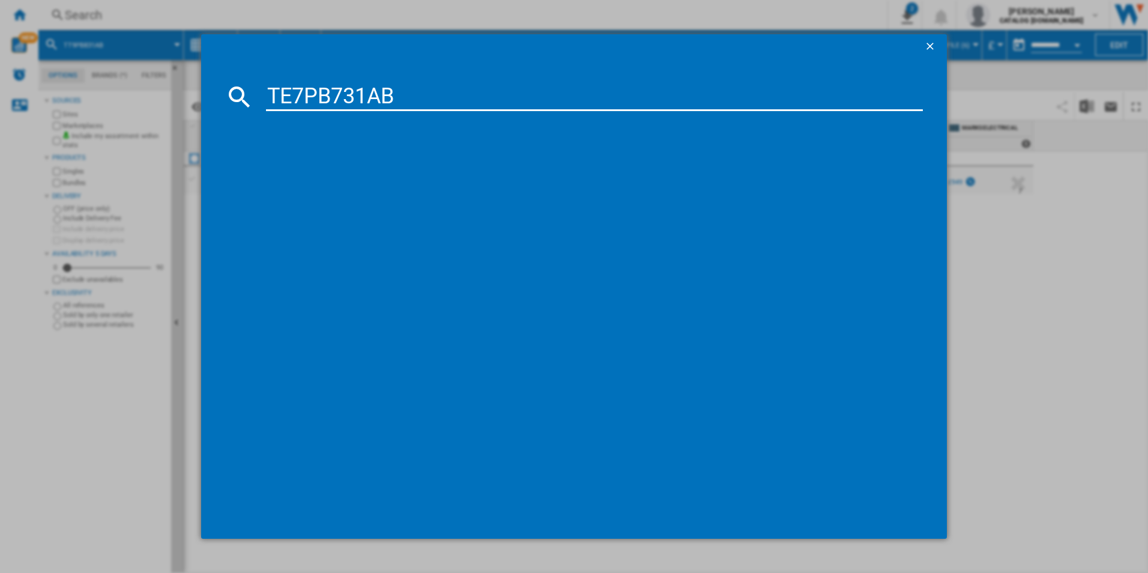
type input "TE7PB731AB"
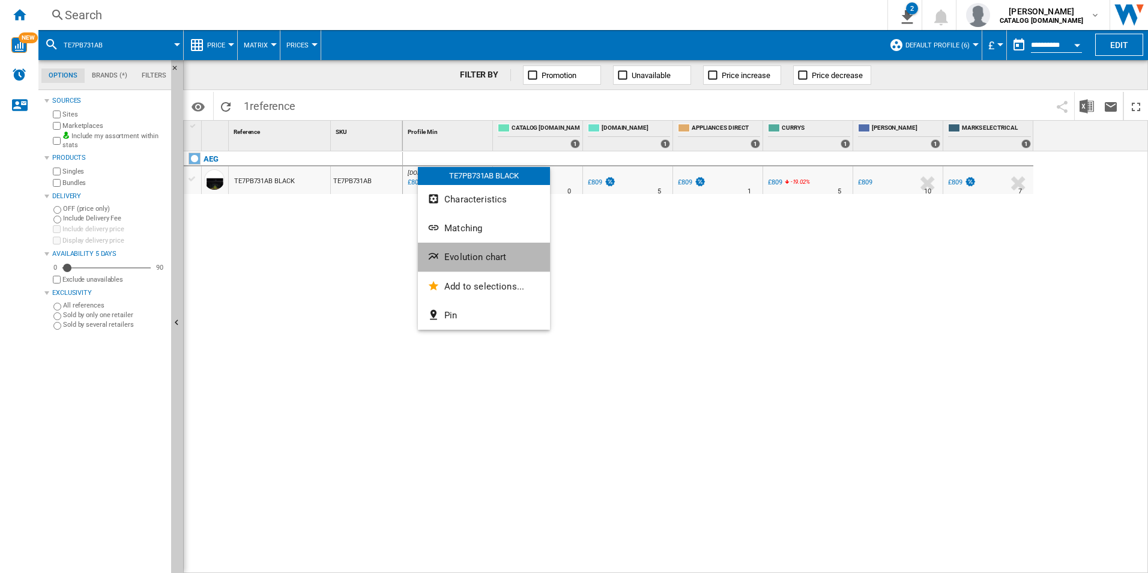
click at [467, 245] on button "Evolution chart" at bounding box center [484, 257] width 132 height 29
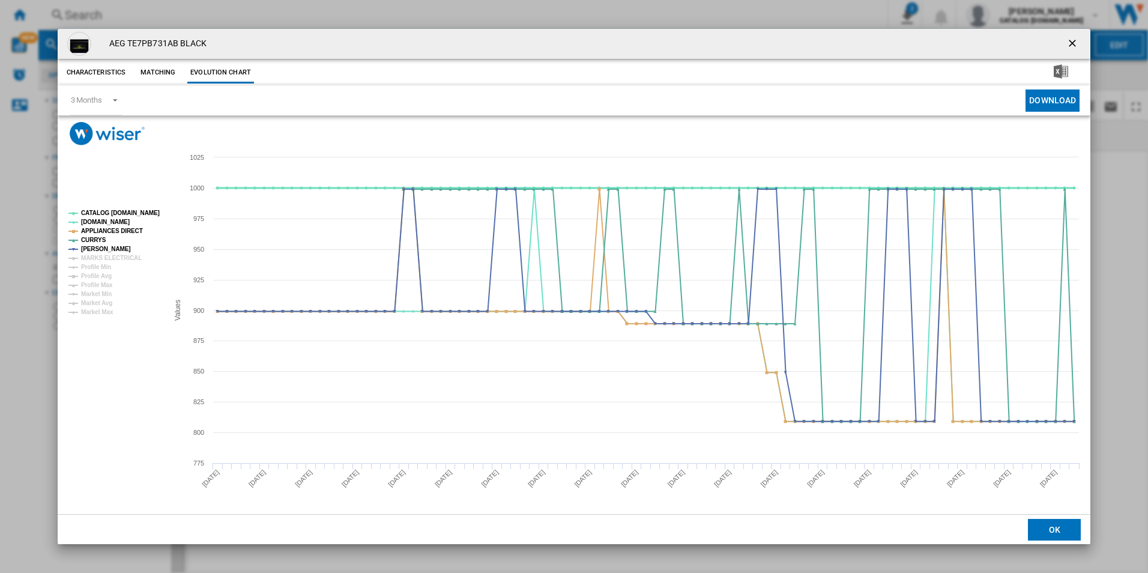
click at [132, 211] on tspan "CATALOG [DOMAIN_NAME]" at bounding box center [120, 213] width 79 height 7
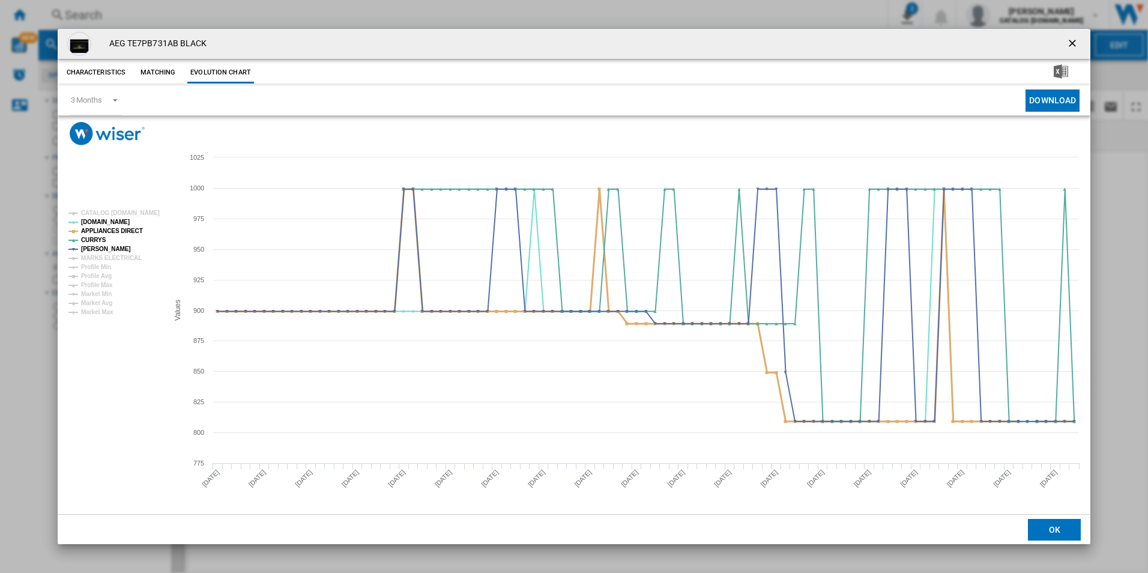
click at [130, 231] on tspan "APPLIANCES DIRECT" at bounding box center [112, 231] width 62 height 7
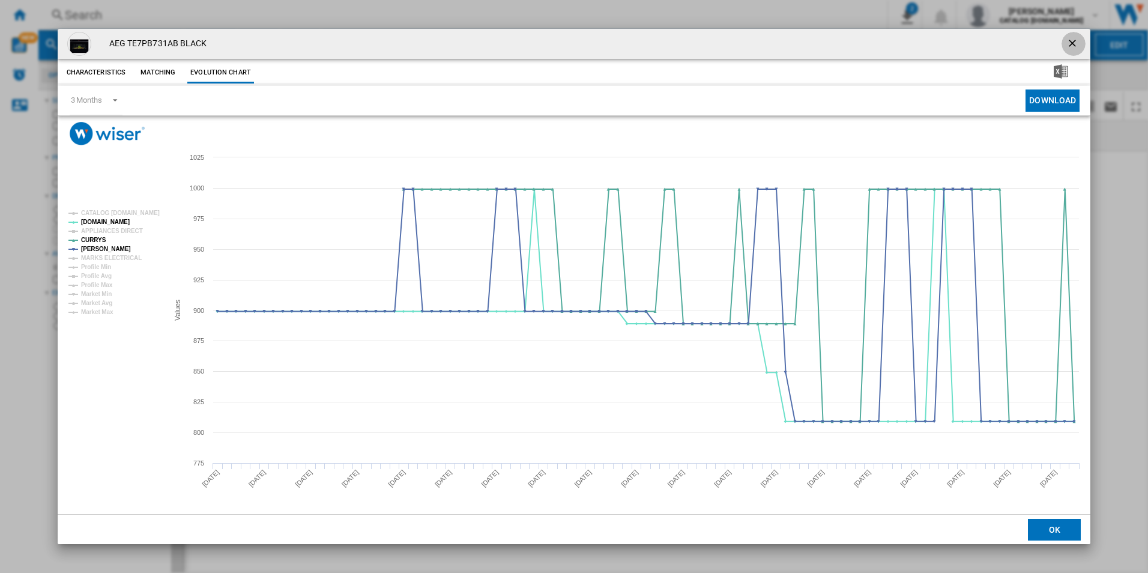
click at [1071, 43] on ng-md-icon "getI18NText('BUTTONS.CLOSE_DIALOG')" at bounding box center [1073, 44] width 14 height 14
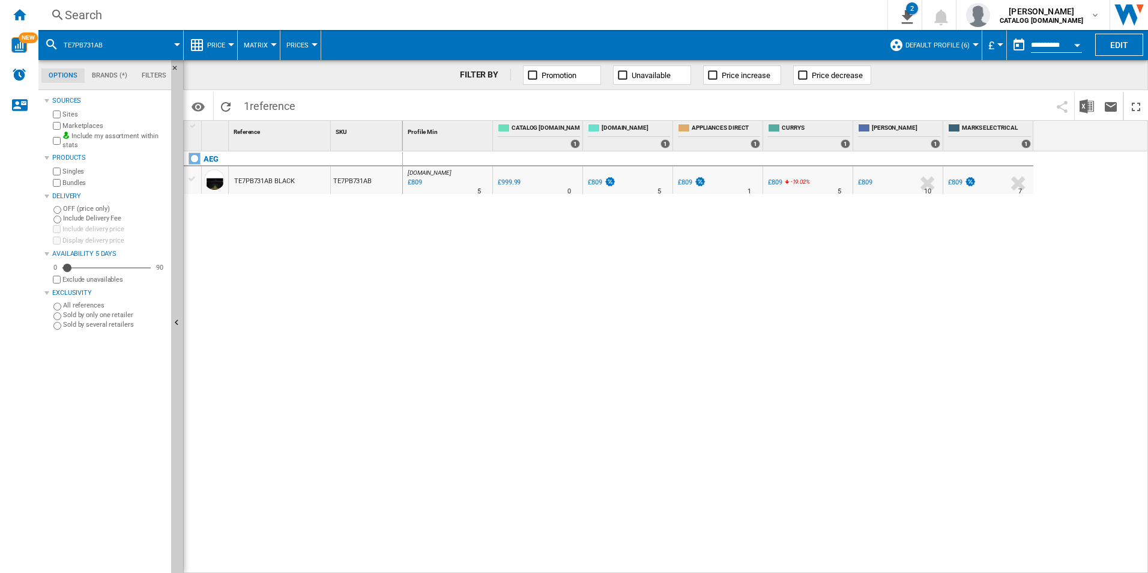
click at [711, 20] on div "Search" at bounding box center [460, 15] width 791 height 17
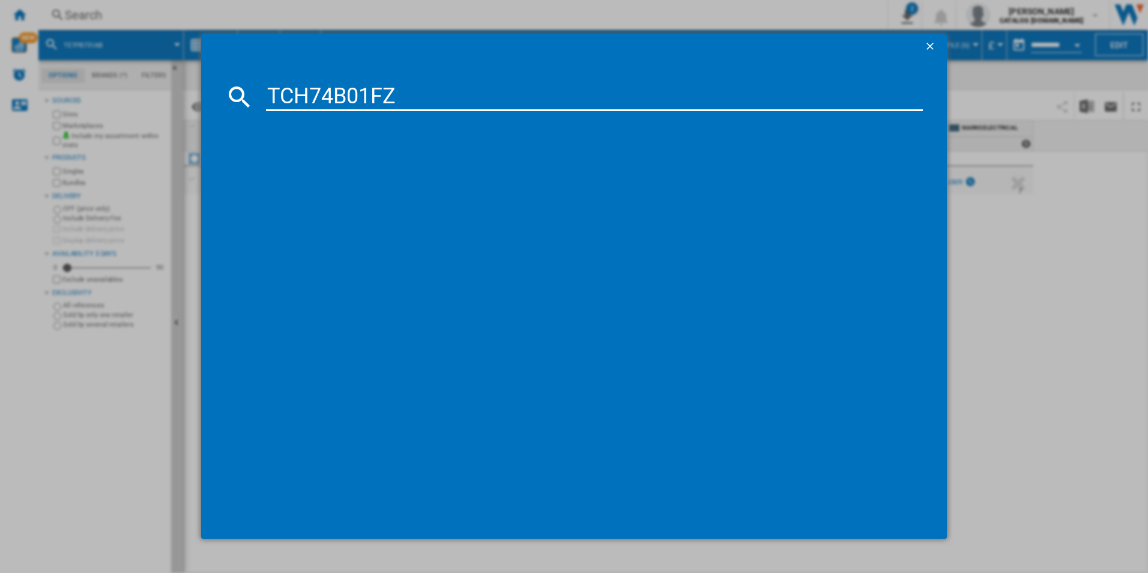
type input "TCH74B01FZ"
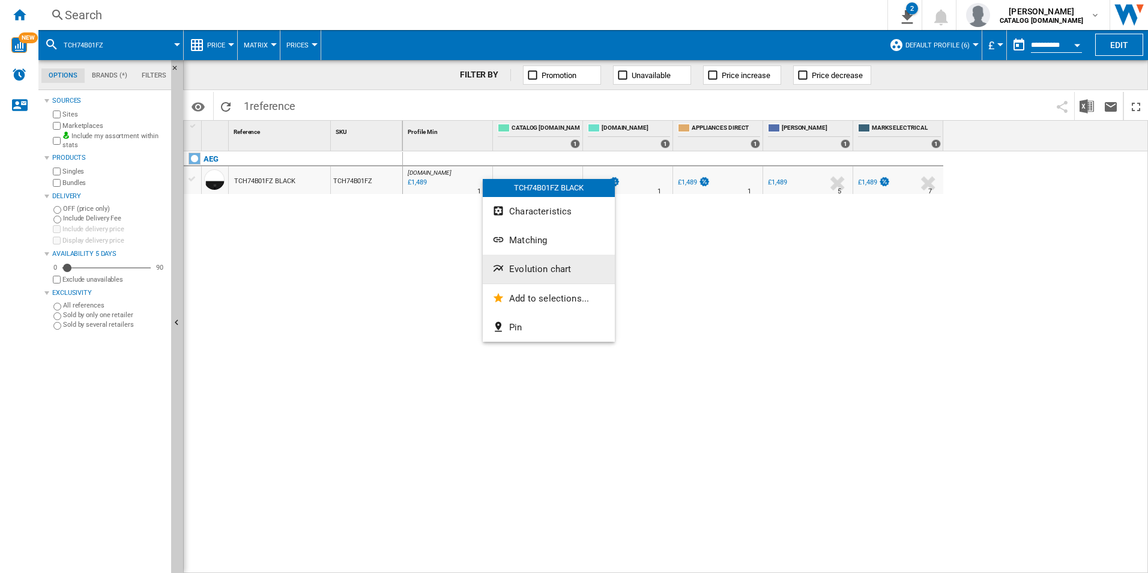
click at [533, 267] on span "Evolution chart" at bounding box center [540, 269] width 62 height 11
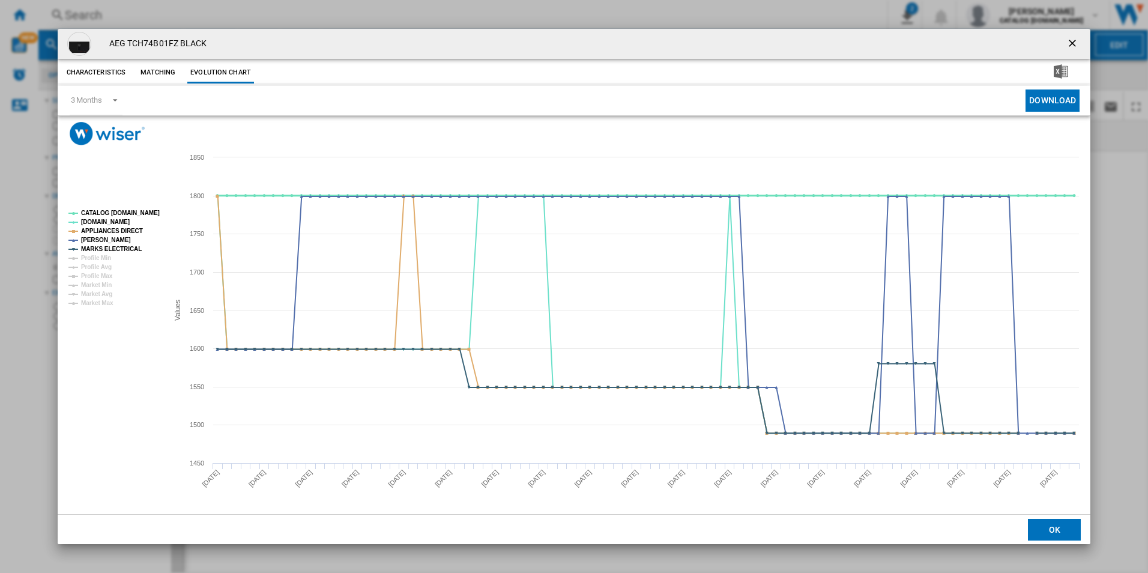
click at [142, 210] on tspan "CATALOG [DOMAIN_NAME]" at bounding box center [120, 213] width 79 height 7
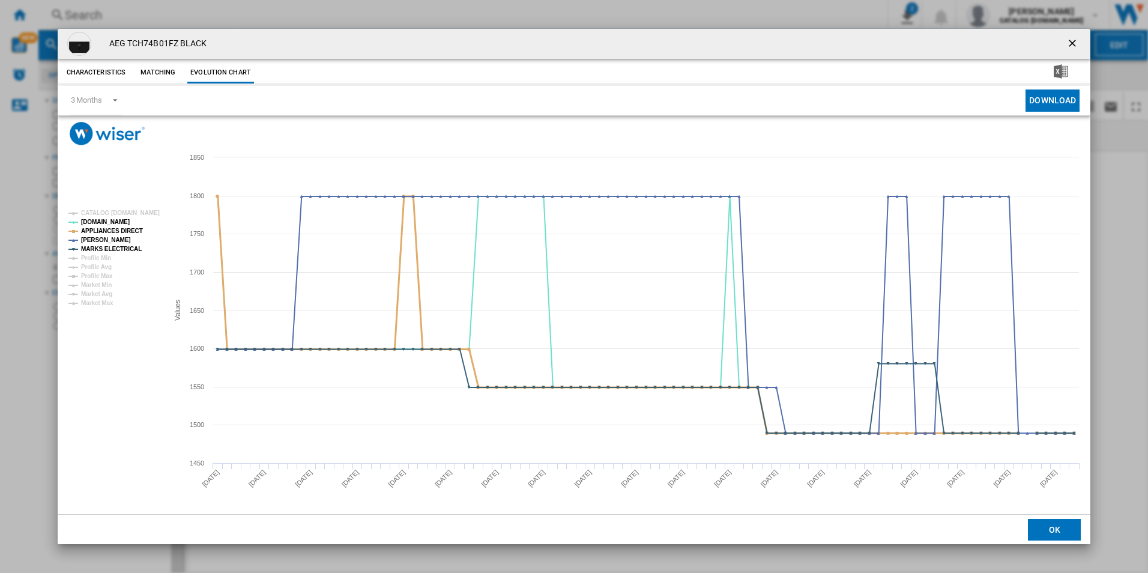
click at [121, 232] on tspan "APPLIANCES DIRECT" at bounding box center [112, 231] width 62 height 7
click at [131, 247] on tspan "MARKS ELECTRICAL" at bounding box center [111, 249] width 61 height 7
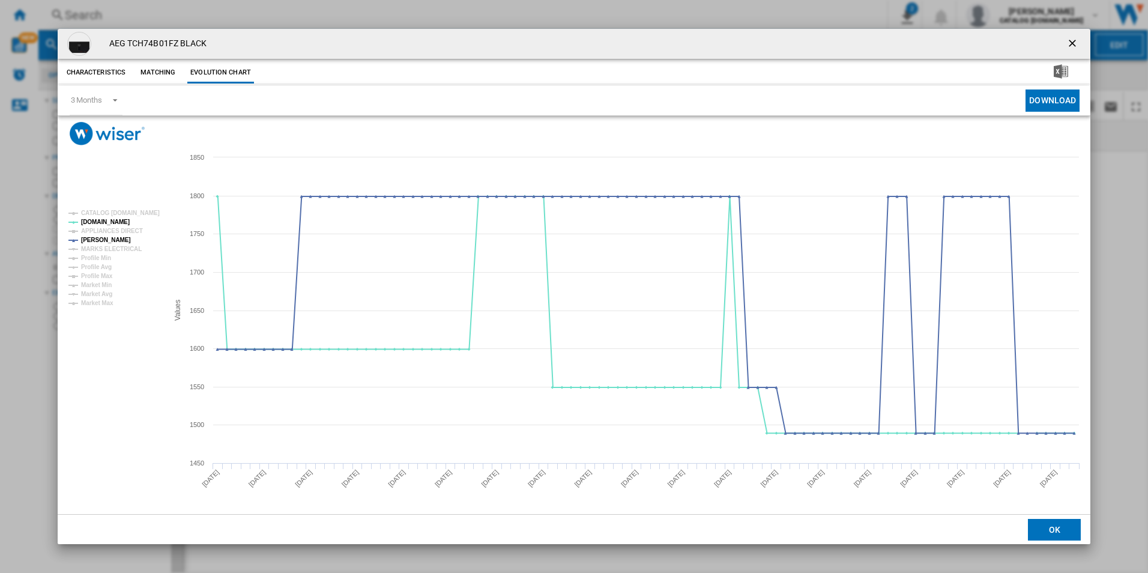
click at [1070, 45] on ng-md-icon "getI18NText('BUTTONS.CLOSE_DIALOG')" at bounding box center [1073, 44] width 14 height 14
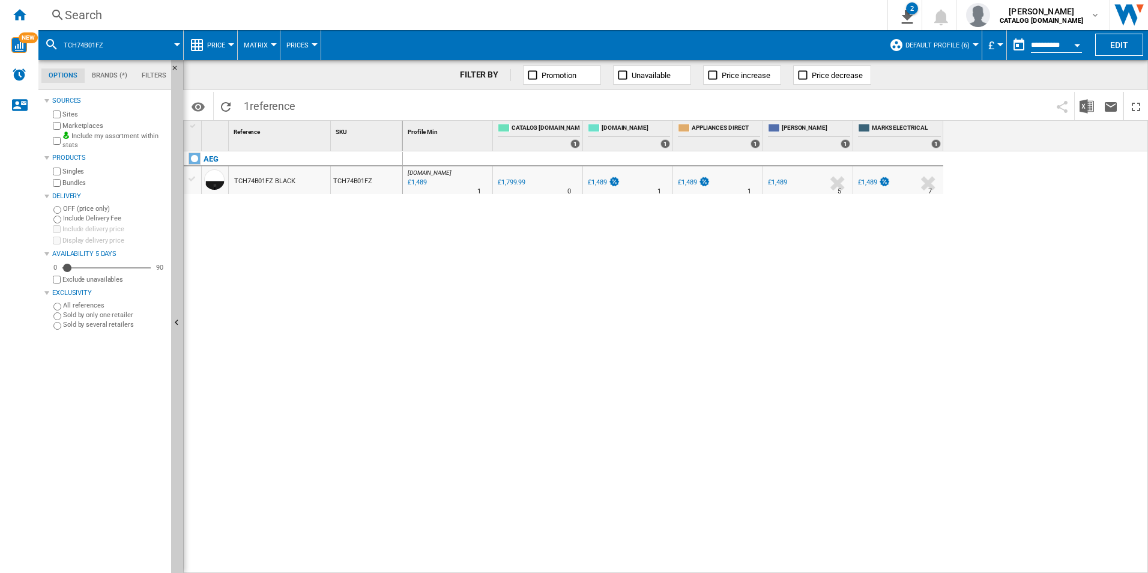
click at [821, 10] on div "Search" at bounding box center [460, 15] width 791 height 17
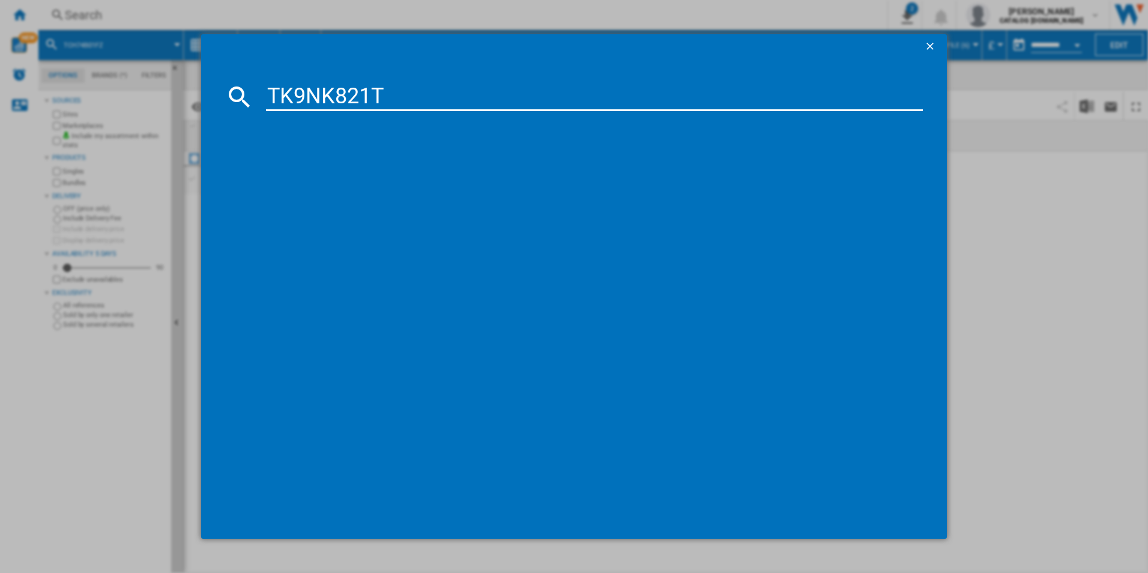
type input "TK9NK821T"
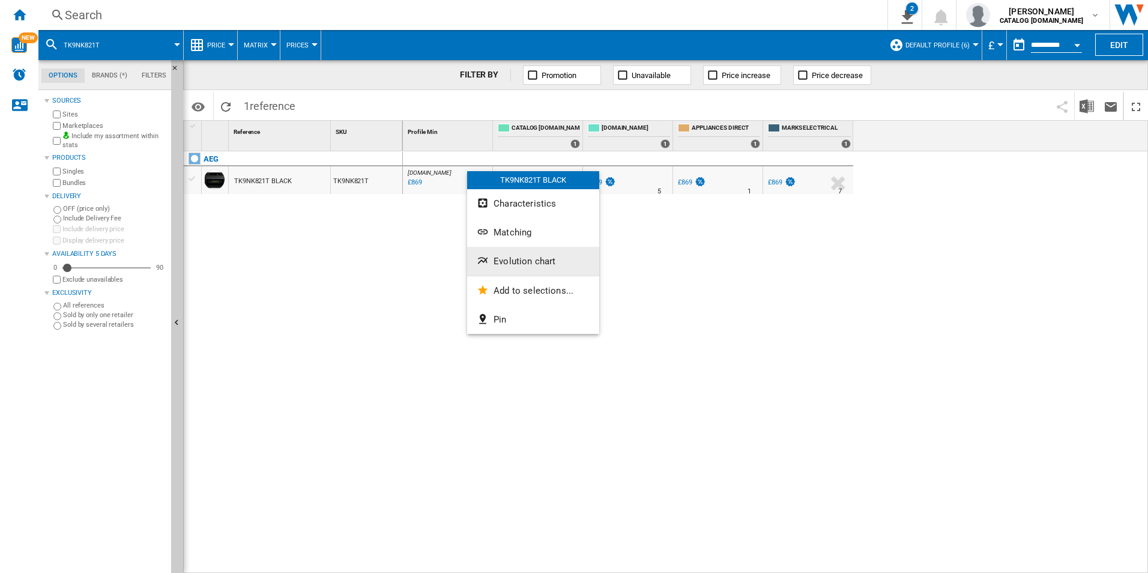
click at [510, 259] on span "Evolution chart" at bounding box center [524, 261] width 62 height 11
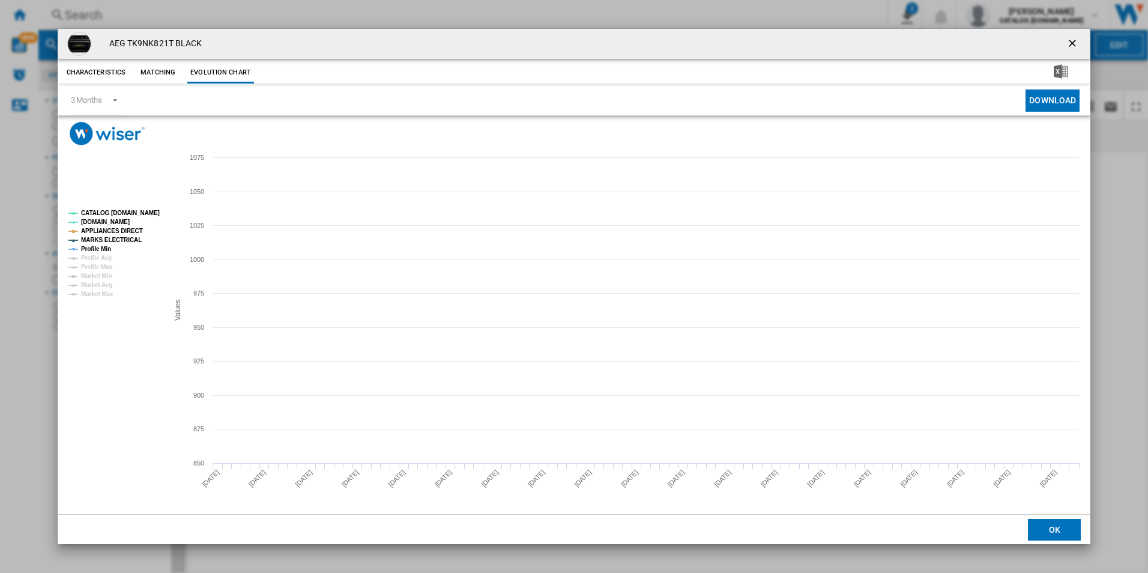
click at [136, 214] on tspan "CATALOG [DOMAIN_NAME]" at bounding box center [120, 213] width 79 height 7
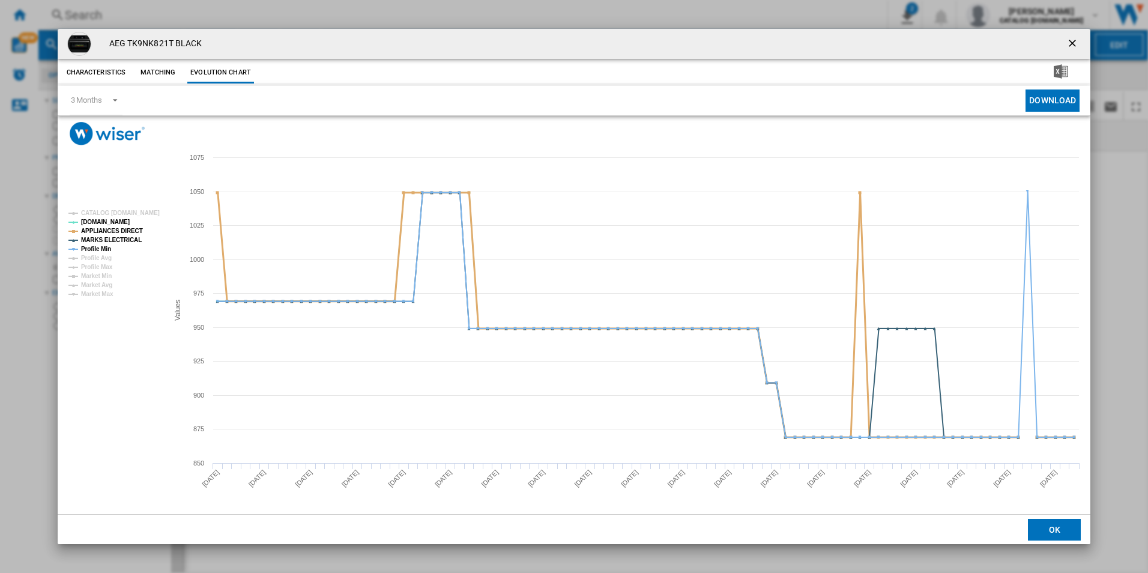
click at [125, 231] on tspan "APPLIANCES DIRECT" at bounding box center [112, 231] width 62 height 7
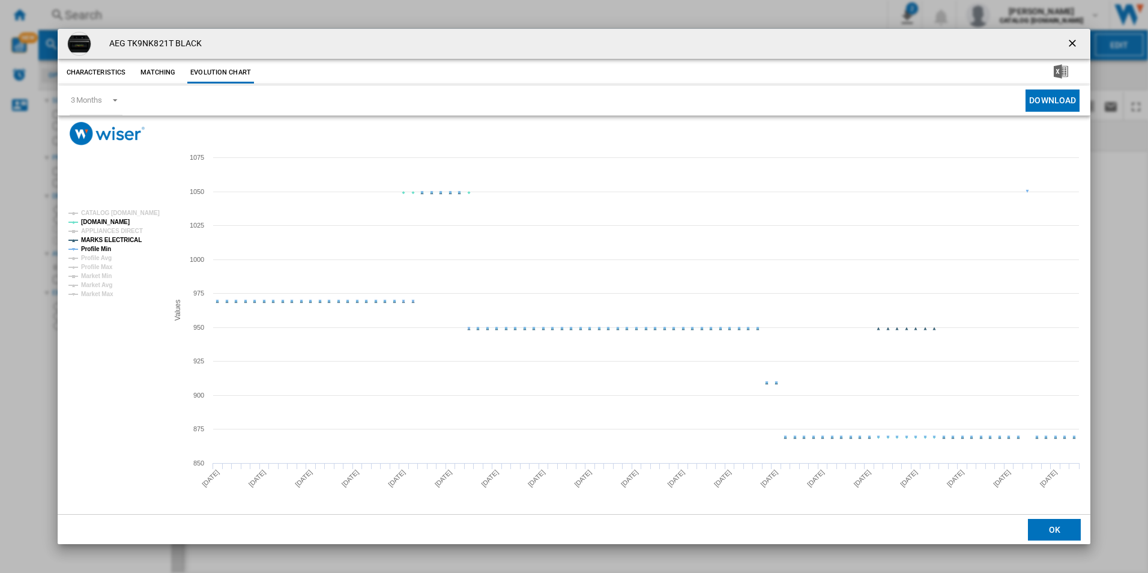
click at [126, 238] on tspan "MARKS ELECTRICAL" at bounding box center [111, 240] width 61 height 7
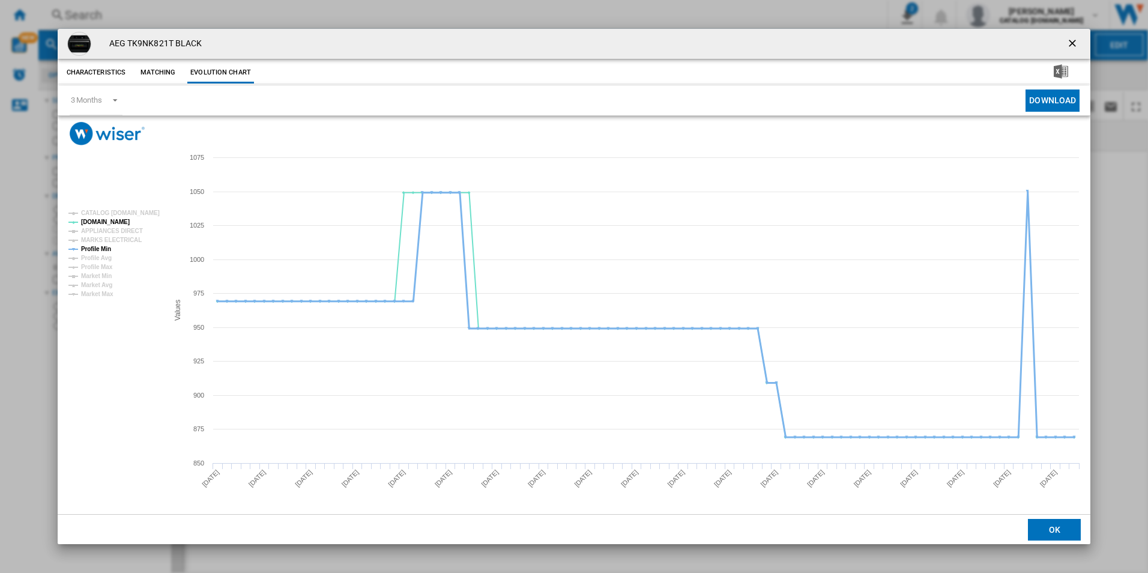
click at [100, 246] on tspan "Profile Min" at bounding box center [96, 249] width 30 height 7
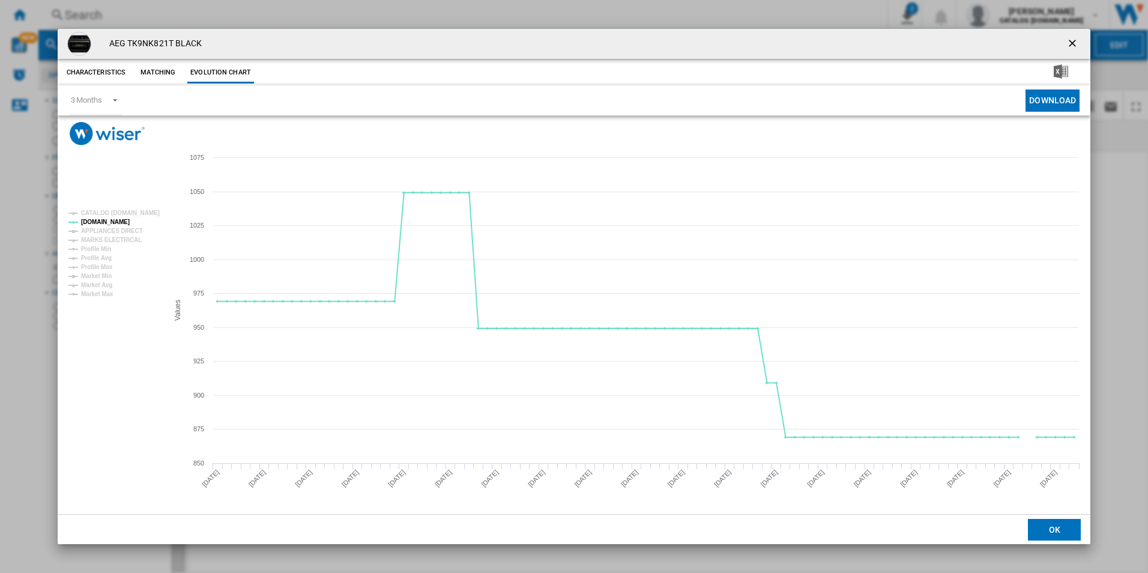
click at [1071, 42] on ng-md-icon "getI18NText('BUTTONS.CLOSE_DIALOG')" at bounding box center [1073, 44] width 14 height 14
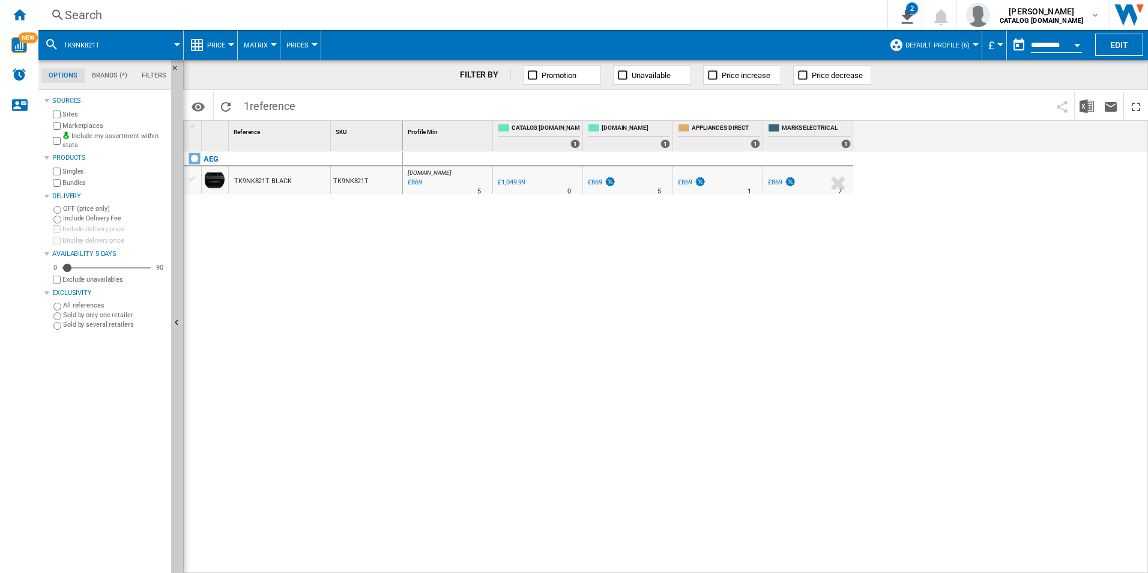
click at [726, 14] on div "Search" at bounding box center [460, 15] width 791 height 17
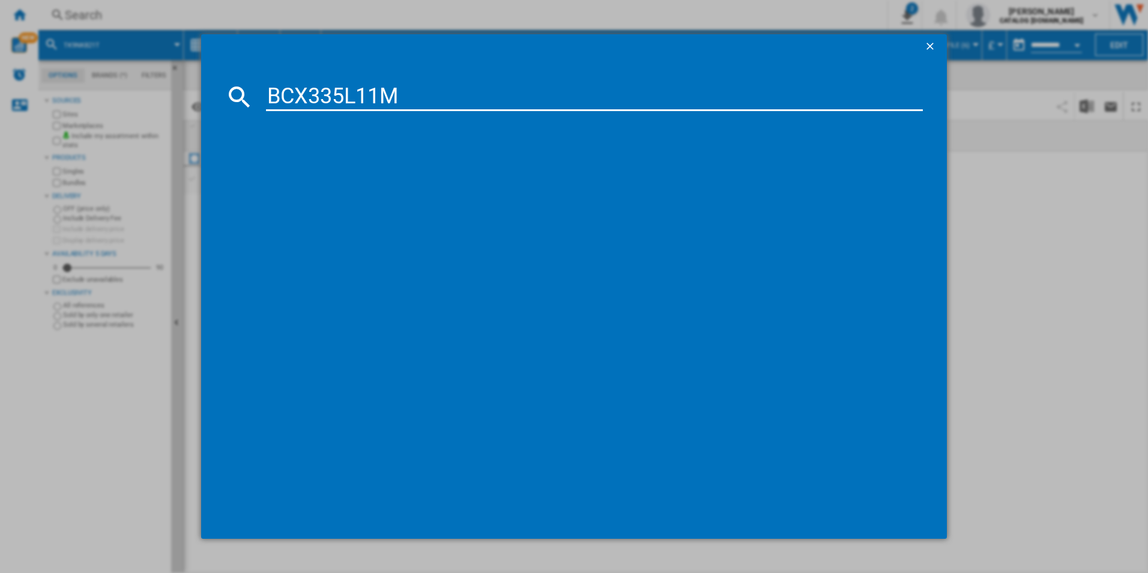
type input "BCX335L11M"
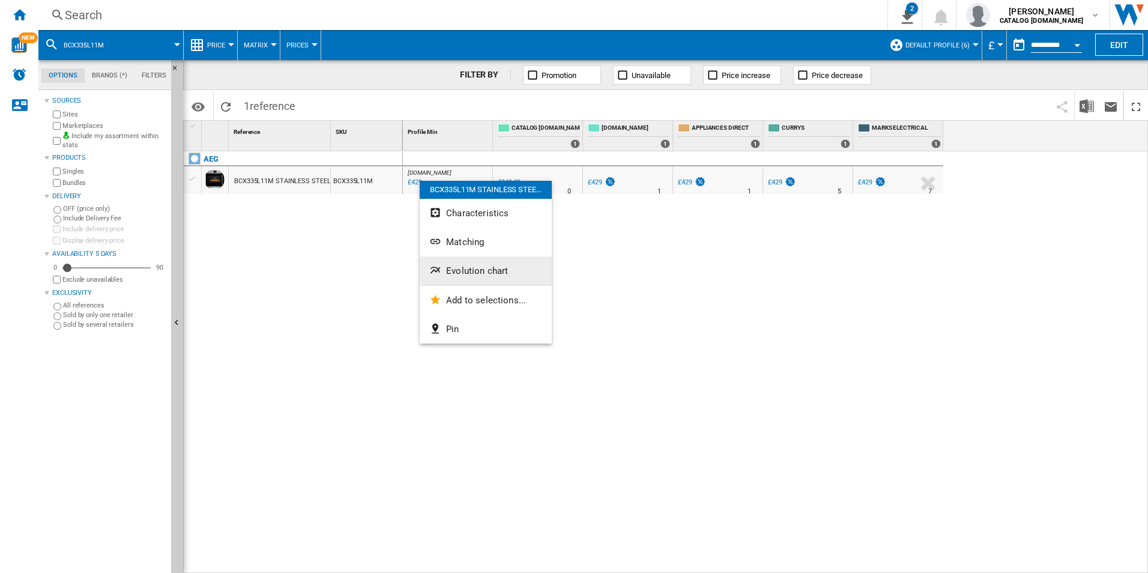
click at [451, 264] on button "Evolution chart" at bounding box center [486, 270] width 132 height 29
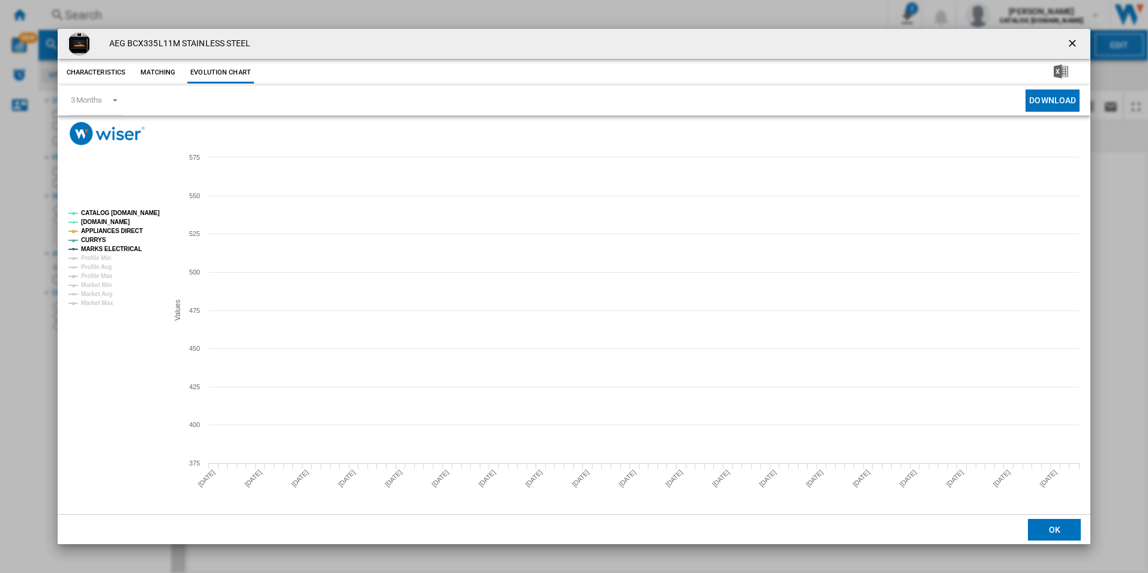
click at [149, 210] on tspan "CATALOG [DOMAIN_NAME]" at bounding box center [120, 213] width 79 height 7
click at [123, 233] on tspan "APPLIANCES DIRECT" at bounding box center [112, 231] width 62 height 7
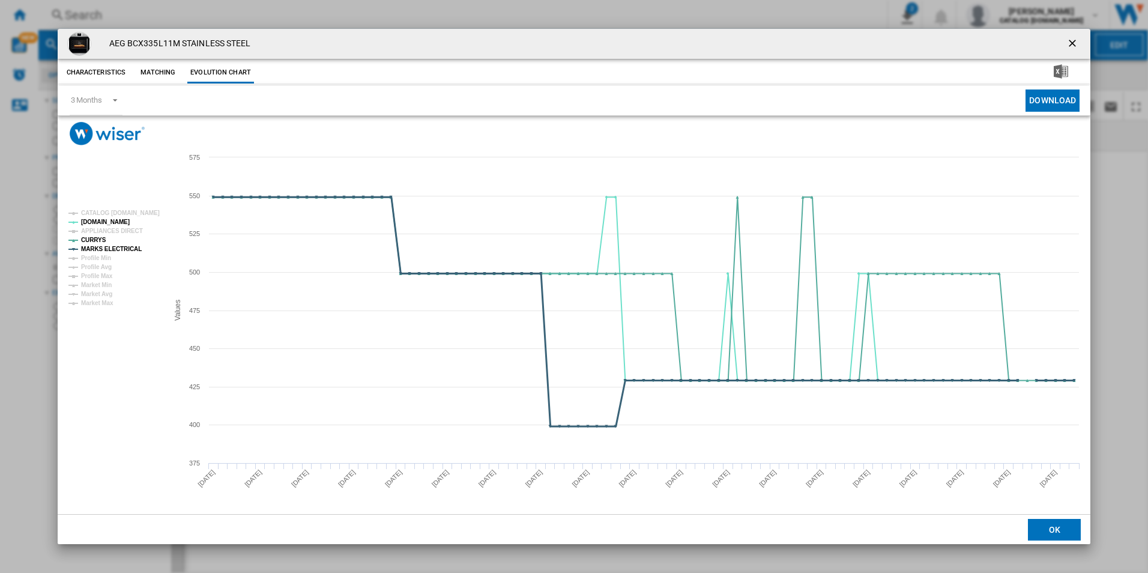
click at [125, 247] on tspan "MARKS ELECTRICAL" at bounding box center [111, 249] width 61 height 7
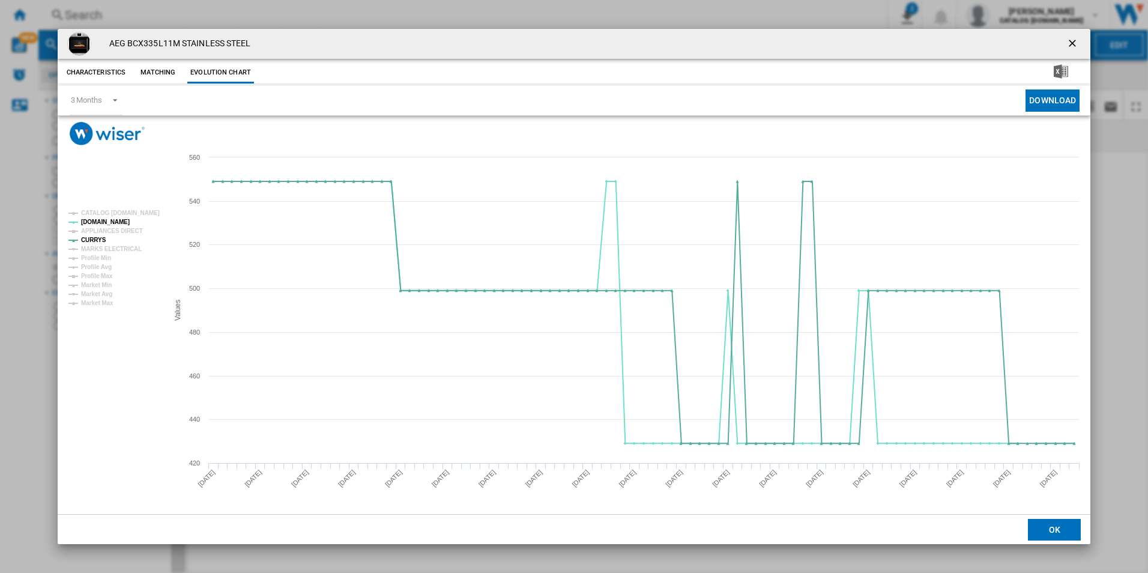
click at [1071, 43] on ng-md-icon "getI18NText('BUTTONS.CLOSE_DIALOG')" at bounding box center [1073, 44] width 14 height 14
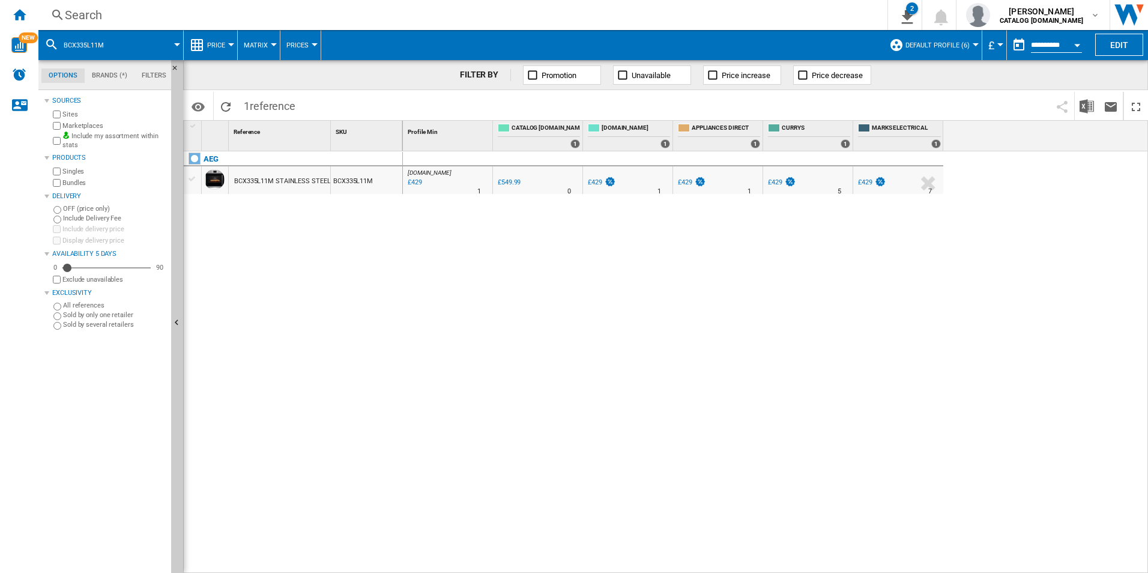
click at [718, 17] on div "Search" at bounding box center [460, 15] width 791 height 17
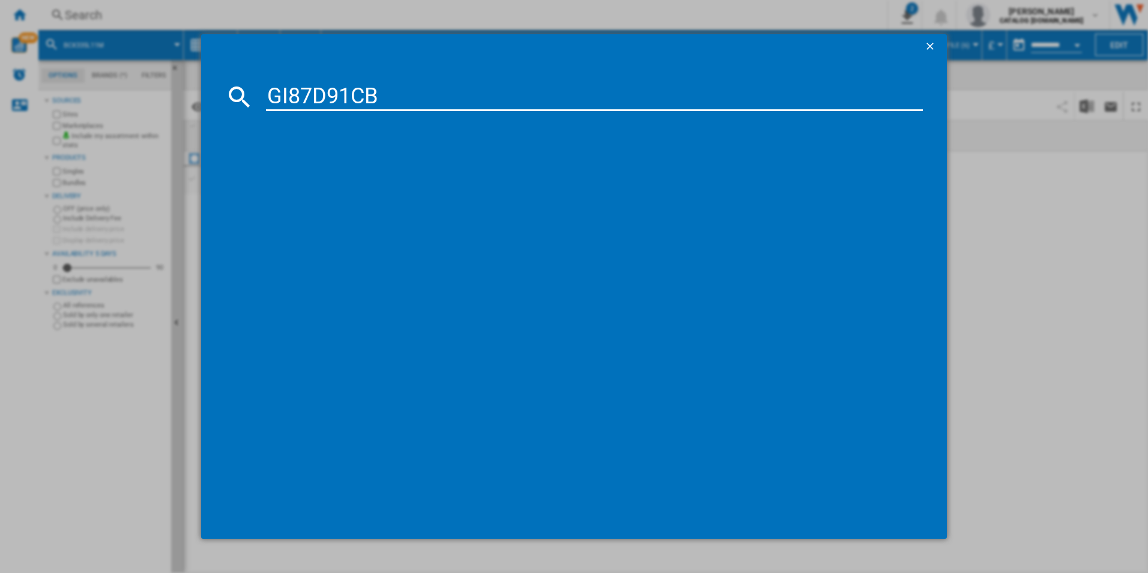
type input "GI87D91CB"
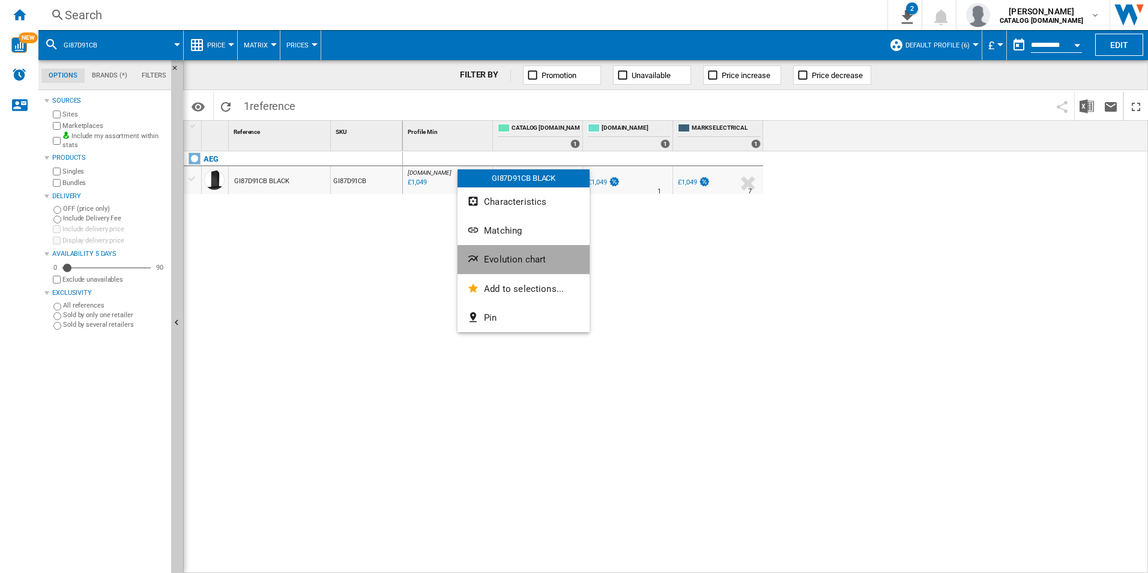
click at [487, 252] on button "Evolution chart" at bounding box center [523, 259] width 132 height 29
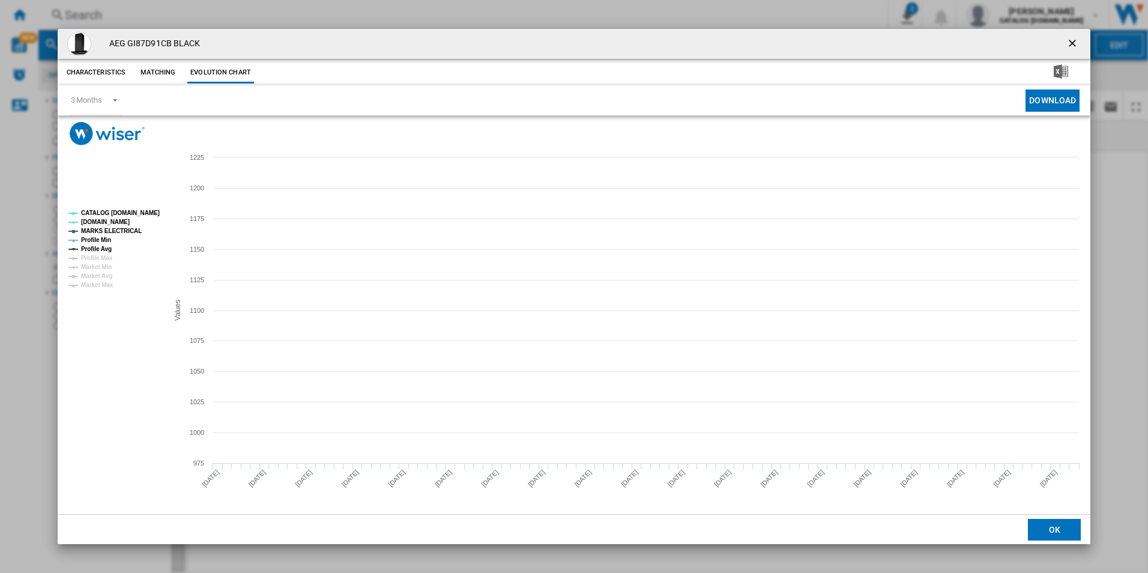
click at [144, 210] on tspan "CATALOG [DOMAIN_NAME]" at bounding box center [120, 213] width 79 height 7
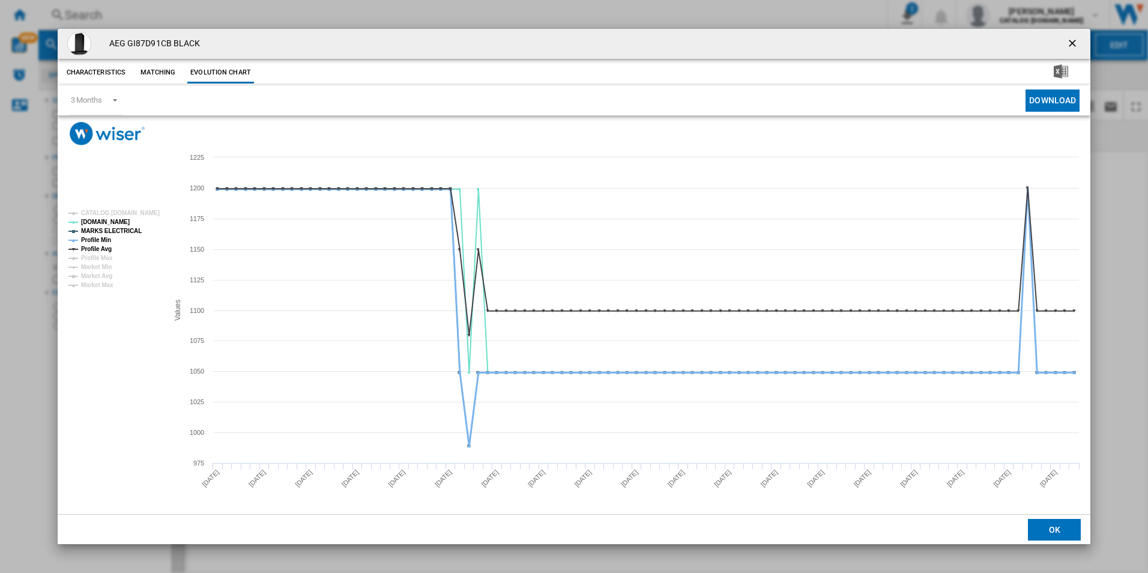
click at [103, 238] on tspan "Profile Min" at bounding box center [96, 240] width 30 height 7
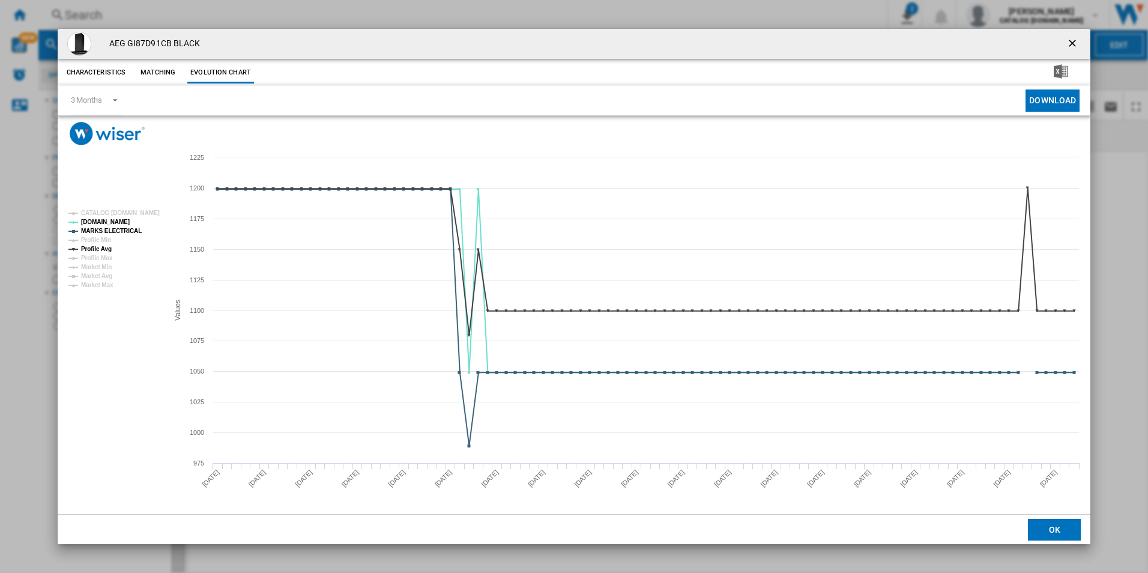
click at [112, 246] on rect "Product popup" at bounding box center [114, 249] width 100 height 88
click at [118, 232] on tspan "MARKS ELECTRICAL" at bounding box center [111, 231] width 61 height 7
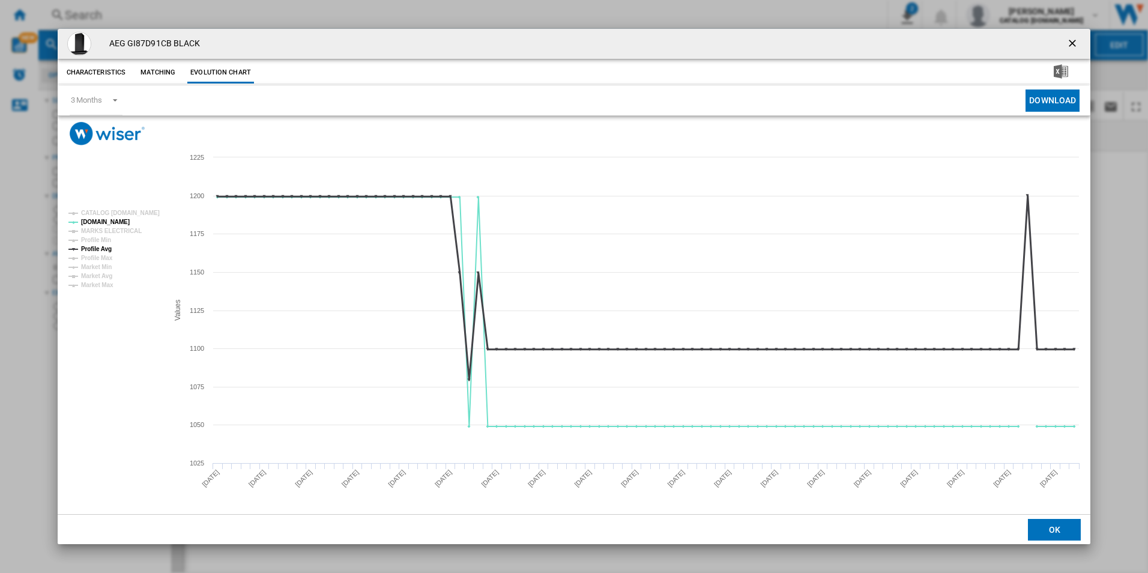
click at [107, 249] on tspan "Profile Avg" at bounding box center [96, 249] width 31 height 7
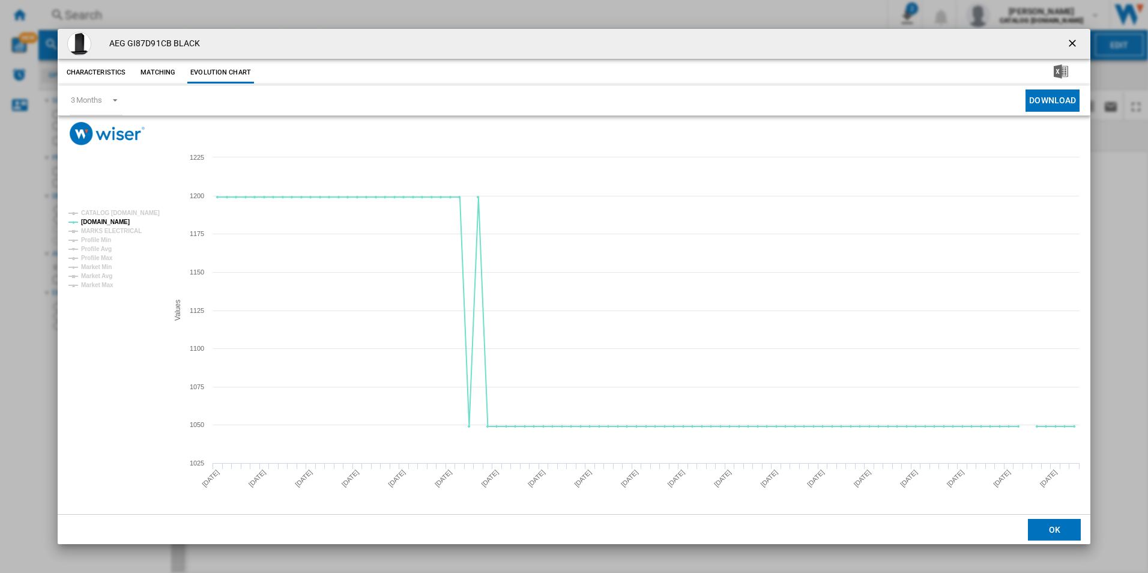
click at [1069, 34] on button "Product popup" at bounding box center [1073, 44] width 24 height 24
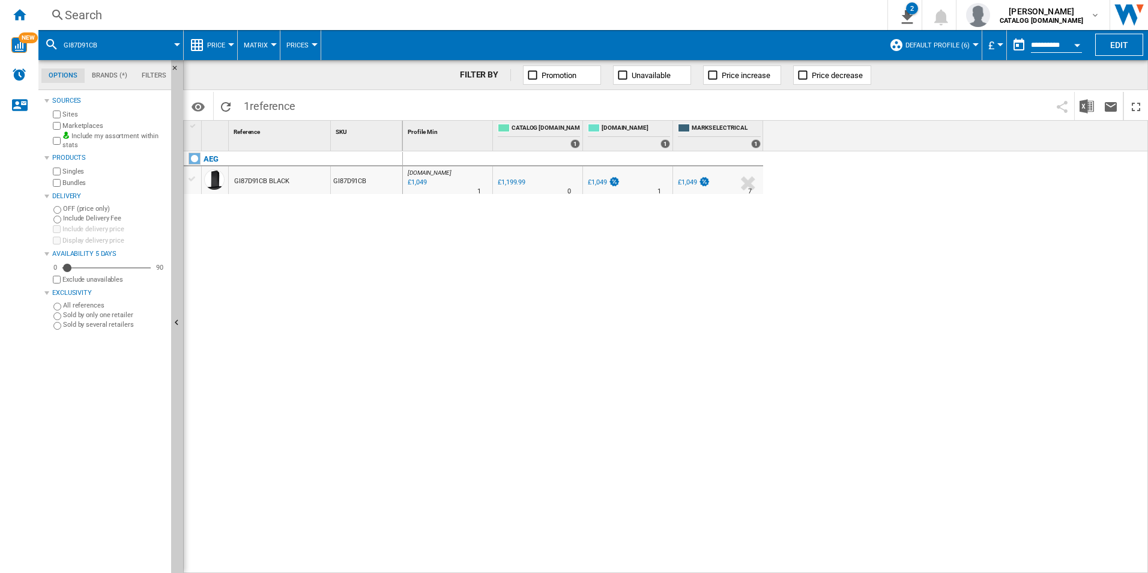
click at [648, 13] on div "Search" at bounding box center [460, 15] width 791 height 17
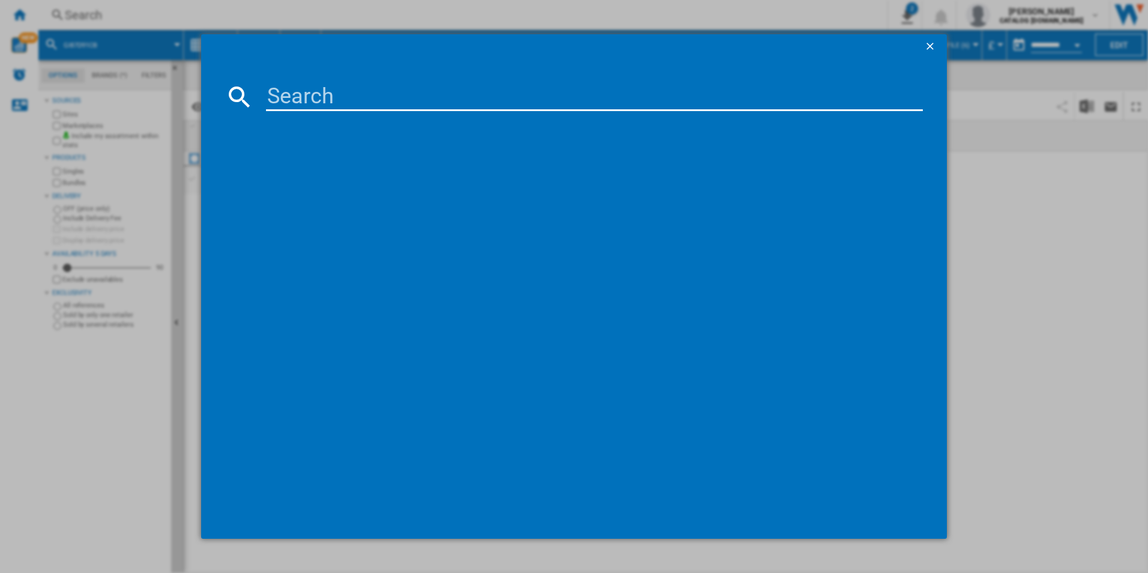
type input "DBX3650M"
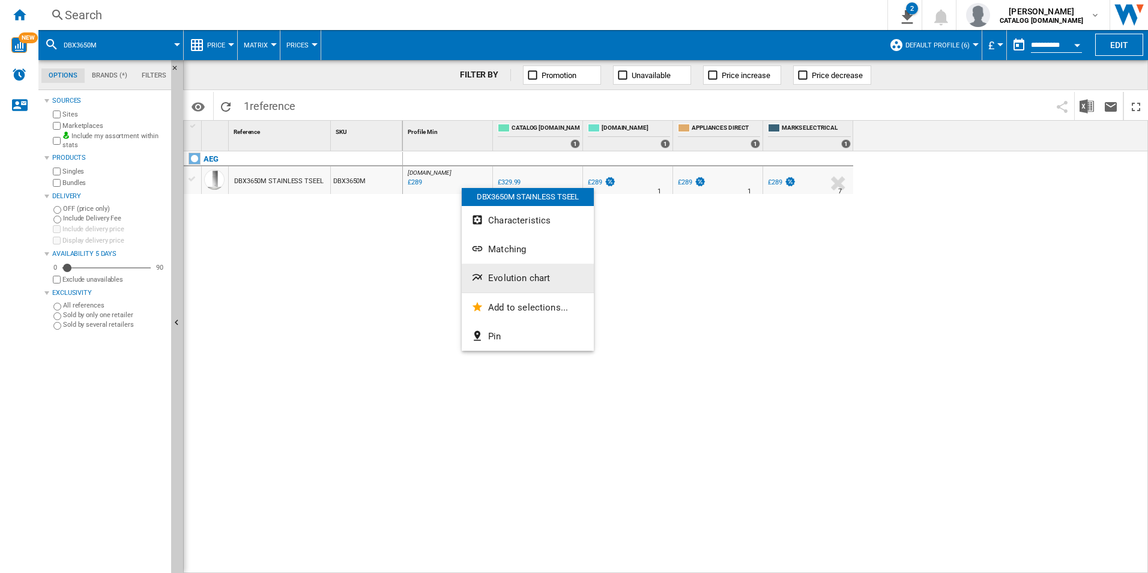
click at [514, 278] on span "Evolution chart" at bounding box center [519, 278] width 62 height 11
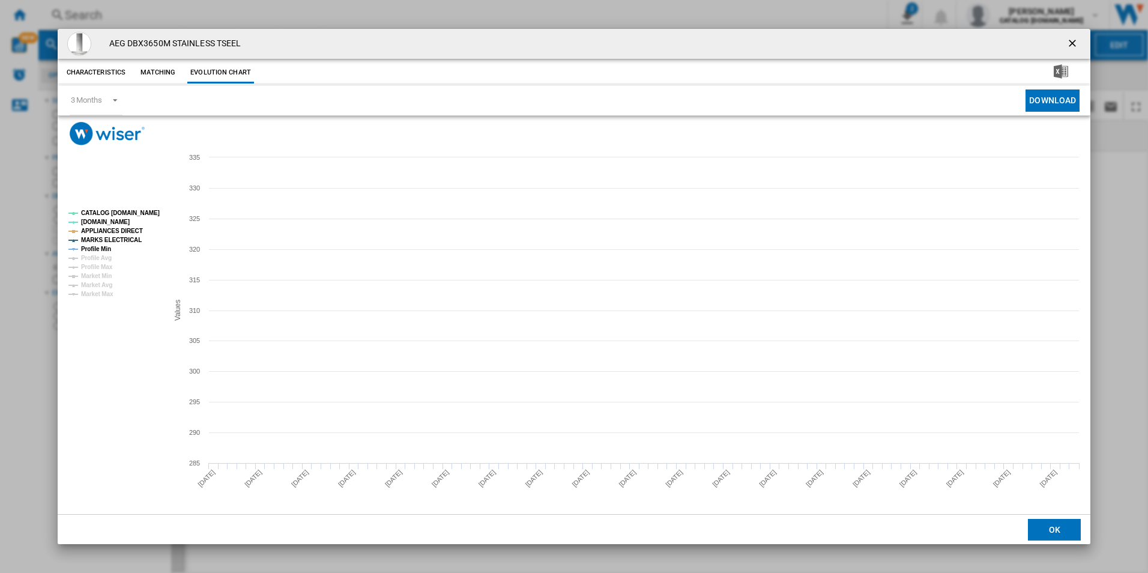
click at [141, 211] on tspan "CATALOG [DOMAIN_NAME]" at bounding box center [120, 213] width 79 height 7
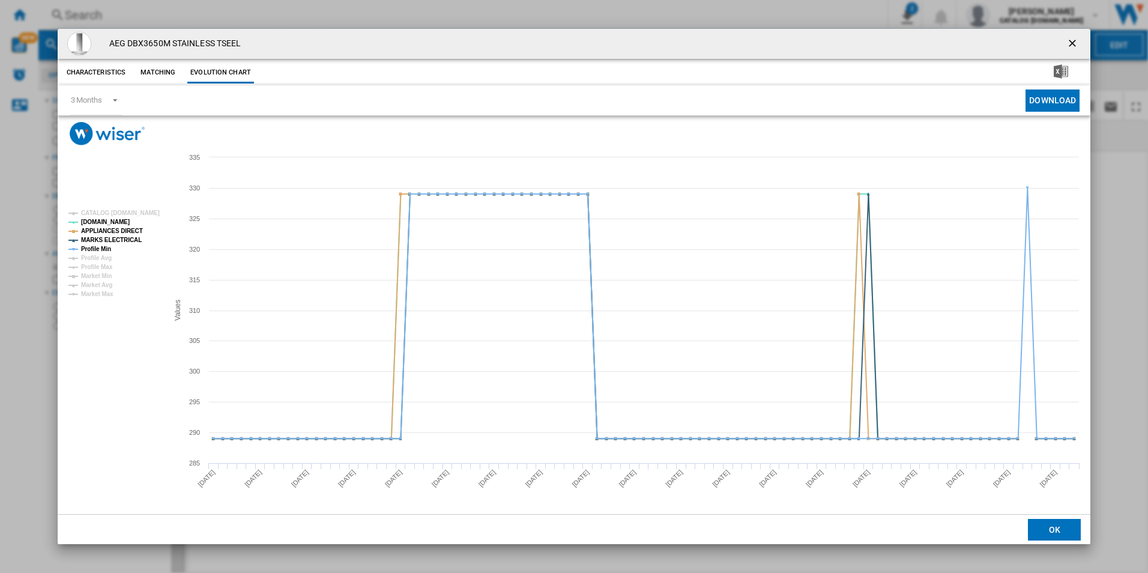
click at [131, 225] on rect "Product popup" at bounding box center [114, 253] width 100 height 97
click at [127, 233] on tspan "APPLIANCES DIRECT" at bounding box center [112, 231] width 62 height 7
click at [125, 242] on tspan "MARKS ELECTRICAL" at bounding box center [111, 240] width 61 height 7
click at [109, 242] on tspan "MARKS ELECTRICAL" at bounding box center [111, 240] width 61 height 7
click at [106, 249] on tspan "Profile Min" at bounding box center [96, 249] width 30 height 7
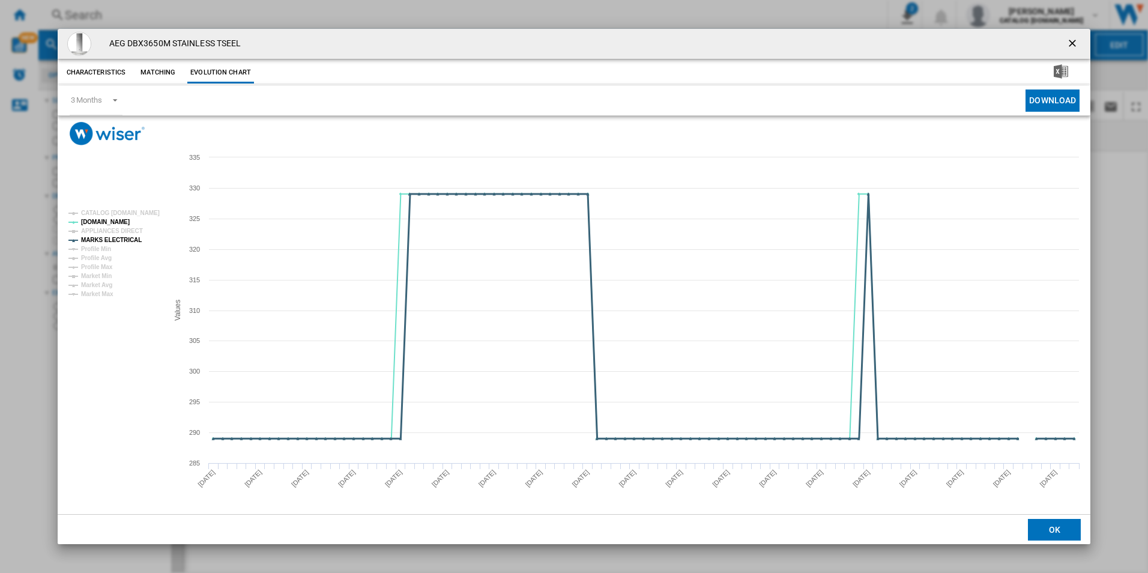
click at [107, 238] on tspan "MARKS ELECTRICAL" at bounding box center [111, 240] width 61 height 7
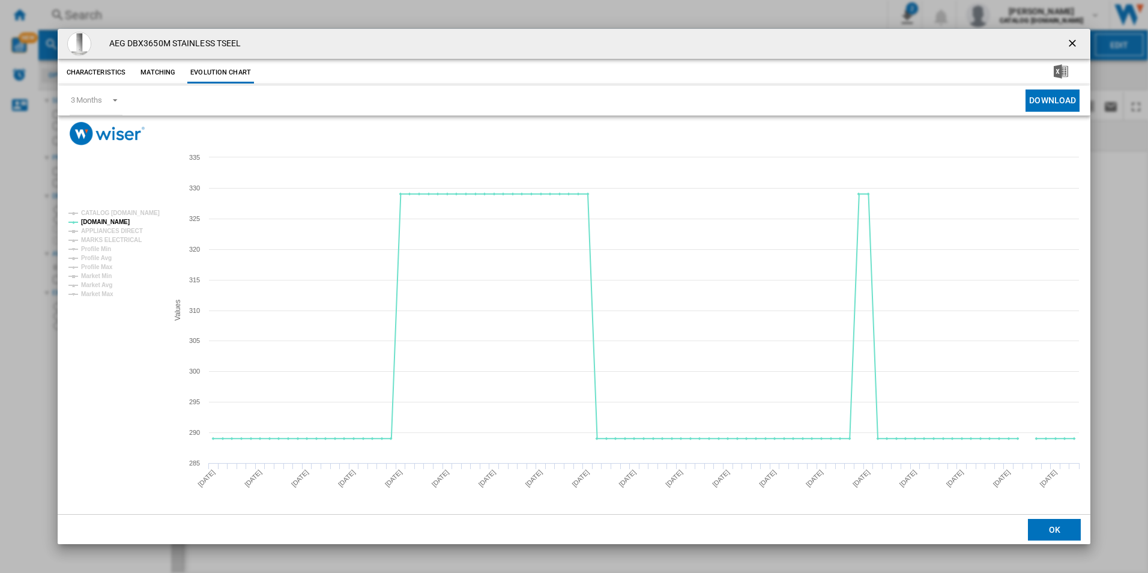
drag, startPoint x: 1069, startPoint y: 43, endPoint x: 1052, endPoint y: 44, distance: 16.8
click at [1069, 43] on ng-md-icon "getI18NText('BUTTONS.CLOSE_DIALOG')" at bounding box center [1073, 44] width 14 height 14
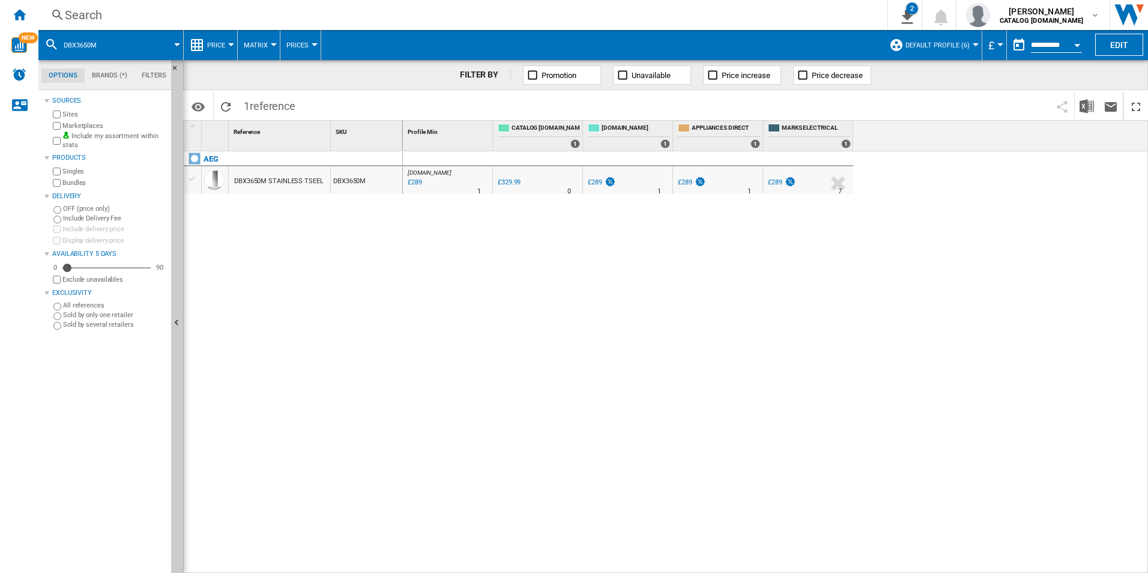
click at [626, 13] on div "Search" at bounding box center [460, 15] width 791 height 17
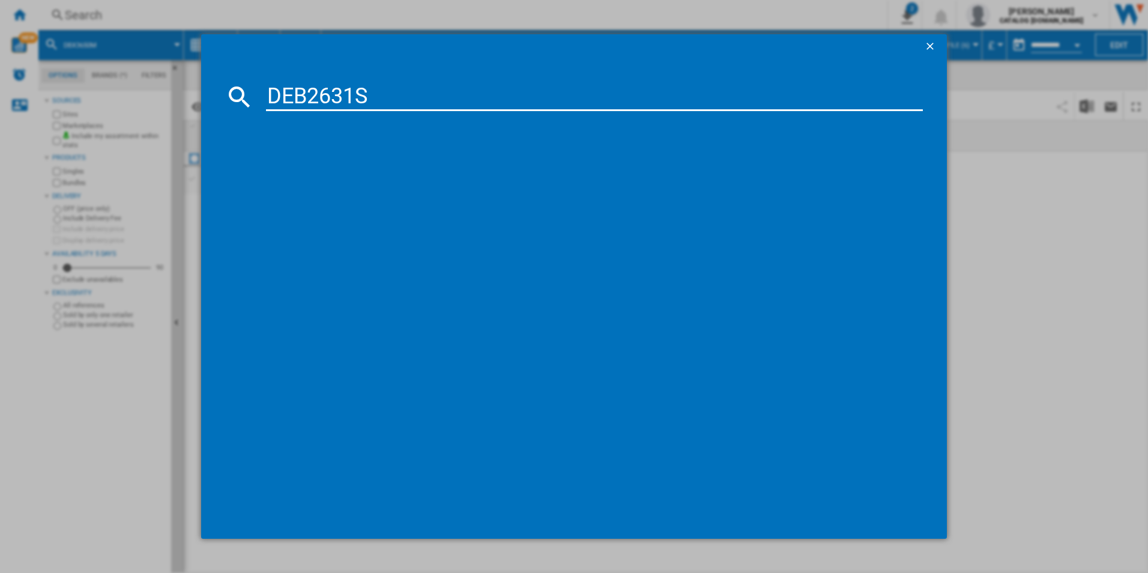
type input "DEB2631S"
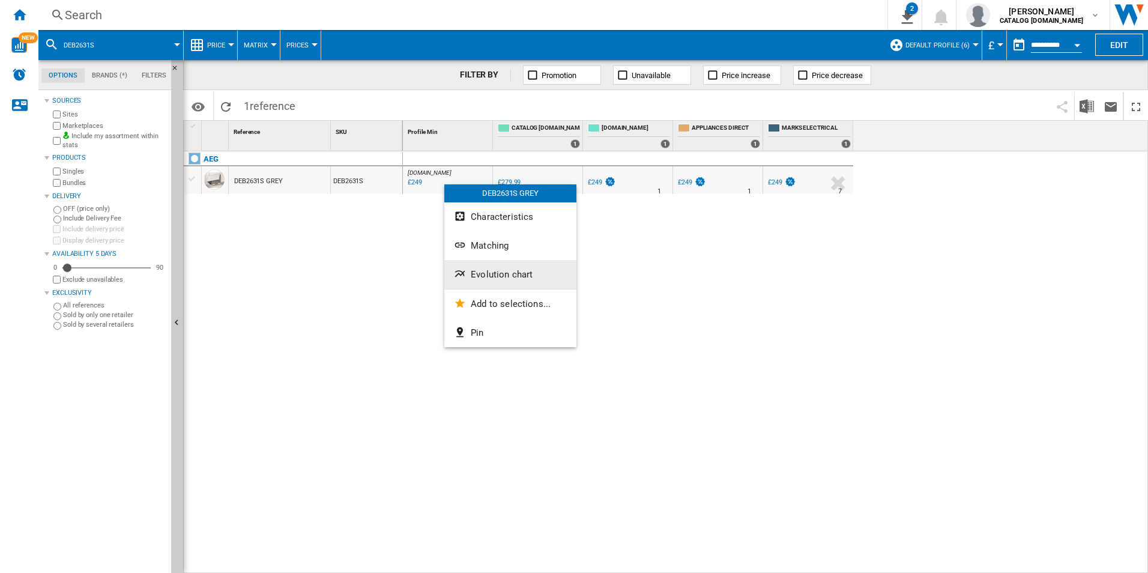
click at [492, 274] on span "Evolution chart" at bounding box center [502, 274] width 62 height 11
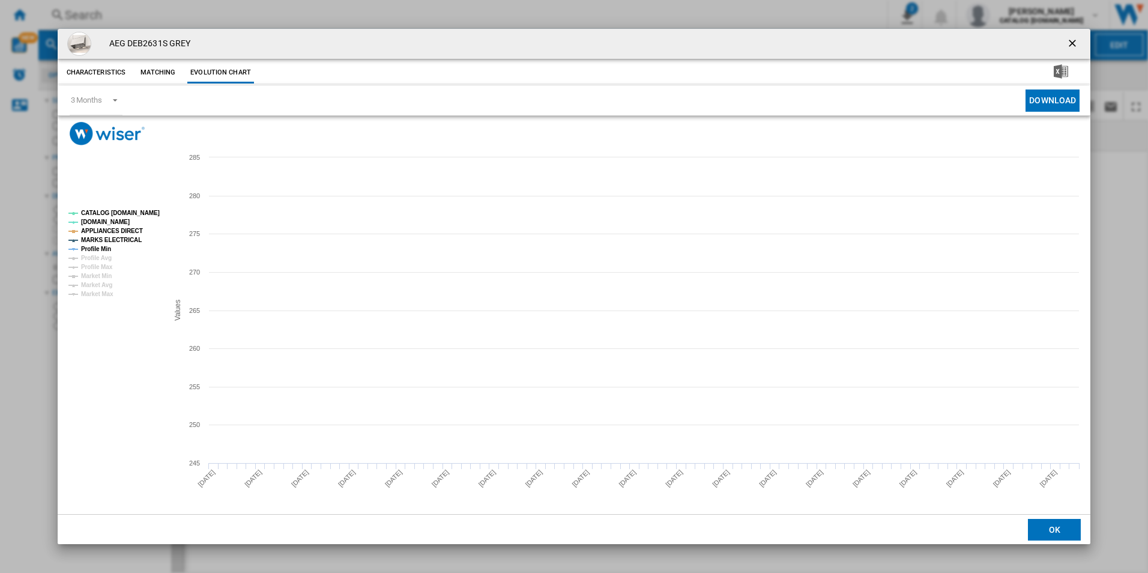
click at [144, 213] on tspan "CATALOG [DOMAIN_NAME]" at bounding box center [120, 213] width 79 height 7
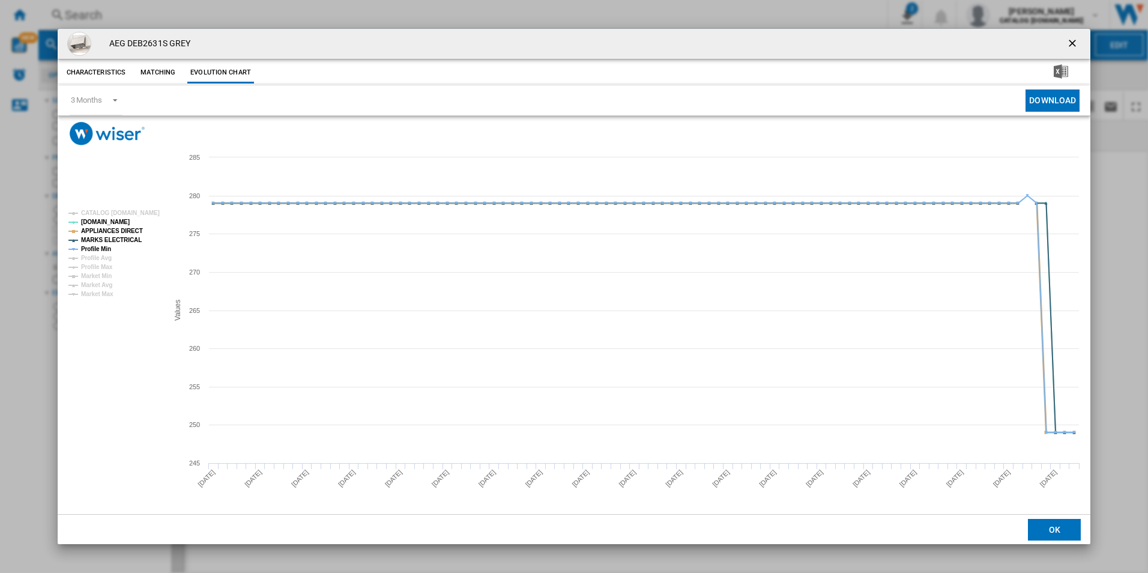
click at [126, 231] on tspan "APPLIANCES DIRECT" at bounding box center [112, 231] width 62 height 7
click at [124, 241] on tspan "MARKS ELECTRICAL" at bounding box center [111, 240] width 61 height 7
click at [102, 248] on tspan "Profile Min" at bounding box center [96, 249] width 30 height 7
click at [1078, 42] on ng-md-icon "getI18NText('BUTTONS.CLOSE_DIALOG')" at bounding box center [1073, 44] width 14 height 14
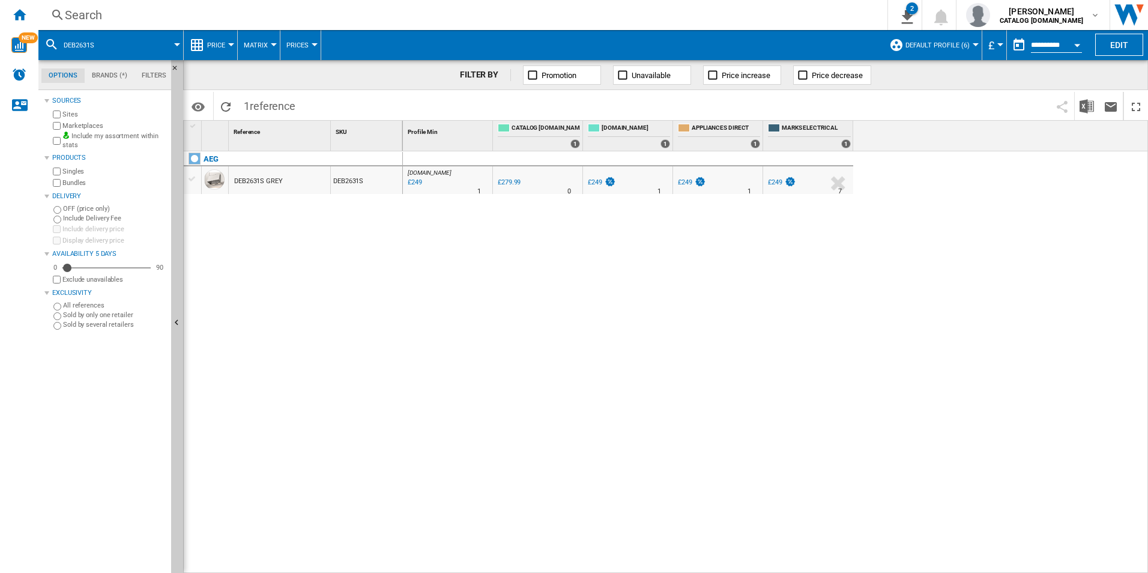
click at [668, 7] on div "Search" at bounding box center [460, 15] width 791 height 17
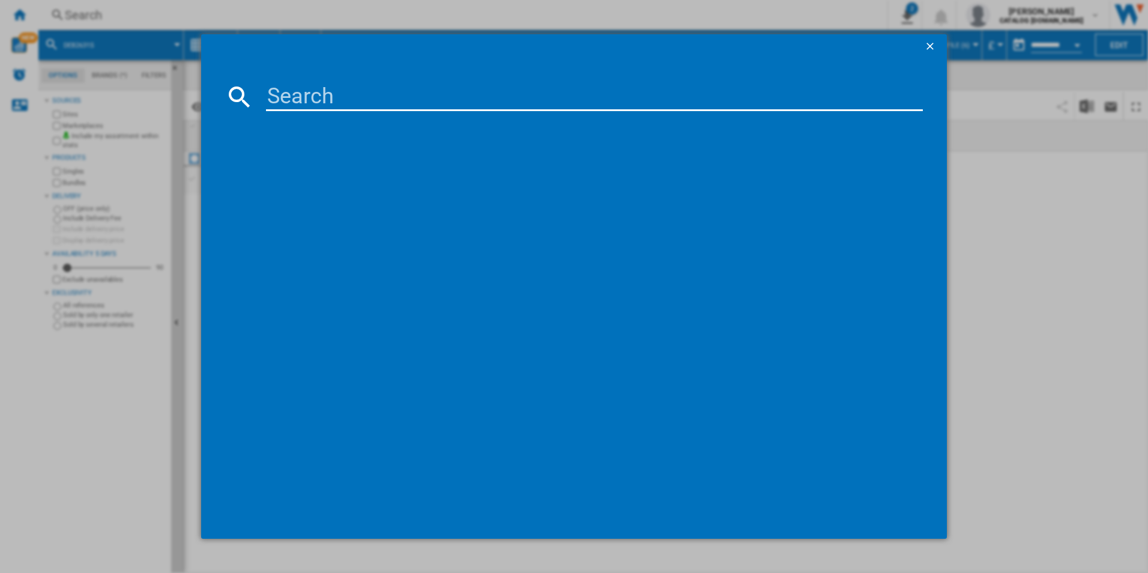
type input "TO84IA00FB"
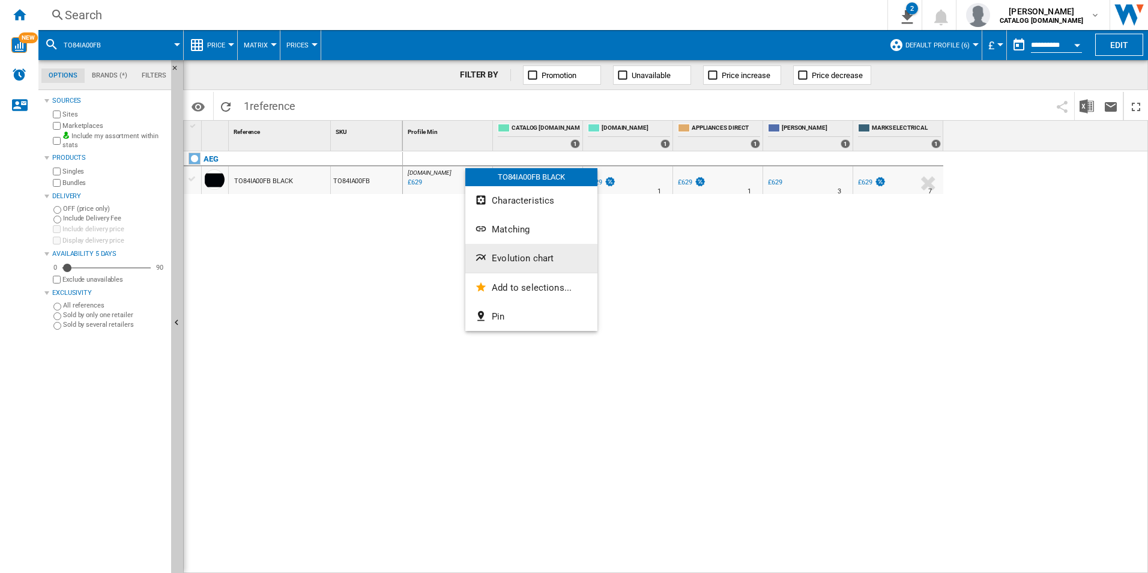
click at [496, 255] on span "Evolution chart" at bounding box center [523, 258] width 62 height 11
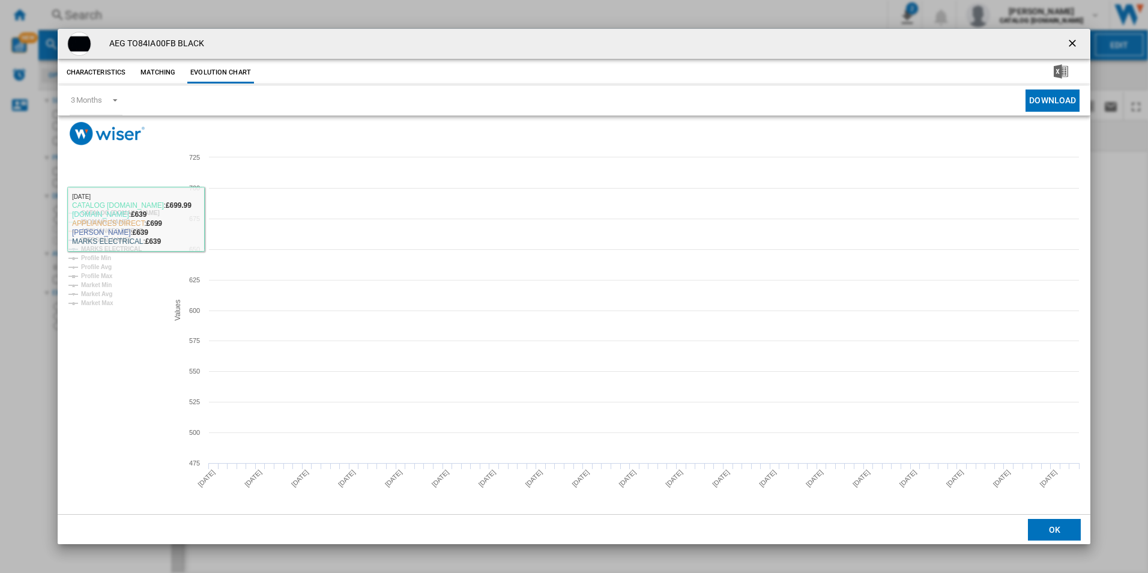
click at [152, 211] on tspan "CATALOG [DOMAIN_NAME]" at bounding box center [120, 213] width 79 height 7
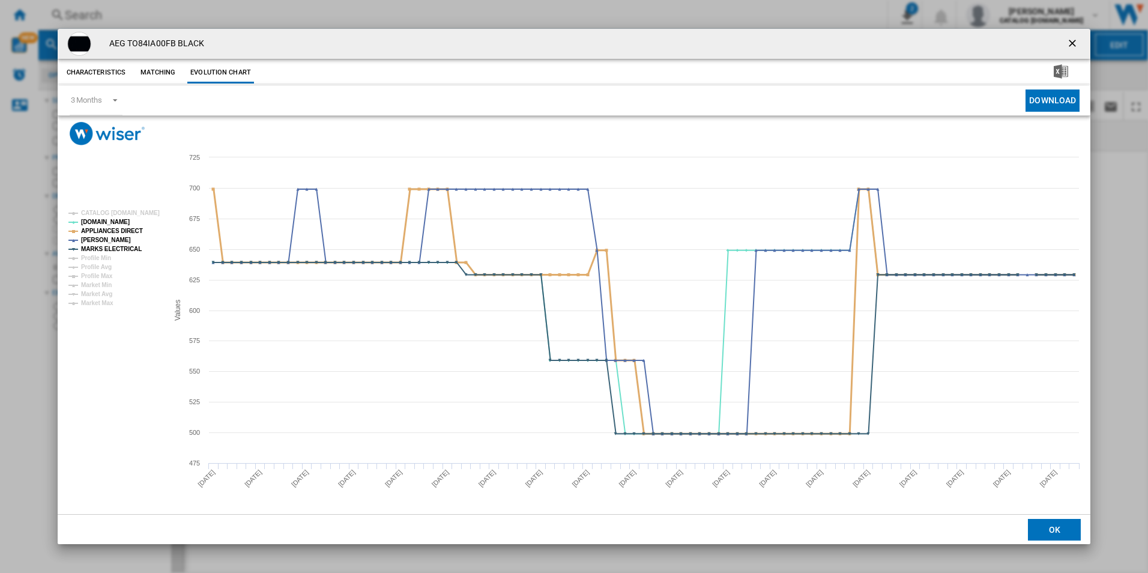
click at [125, 232] on tspan "APPLIANCES DIRECT" at bounding box center [112, 231] width 62 height 7
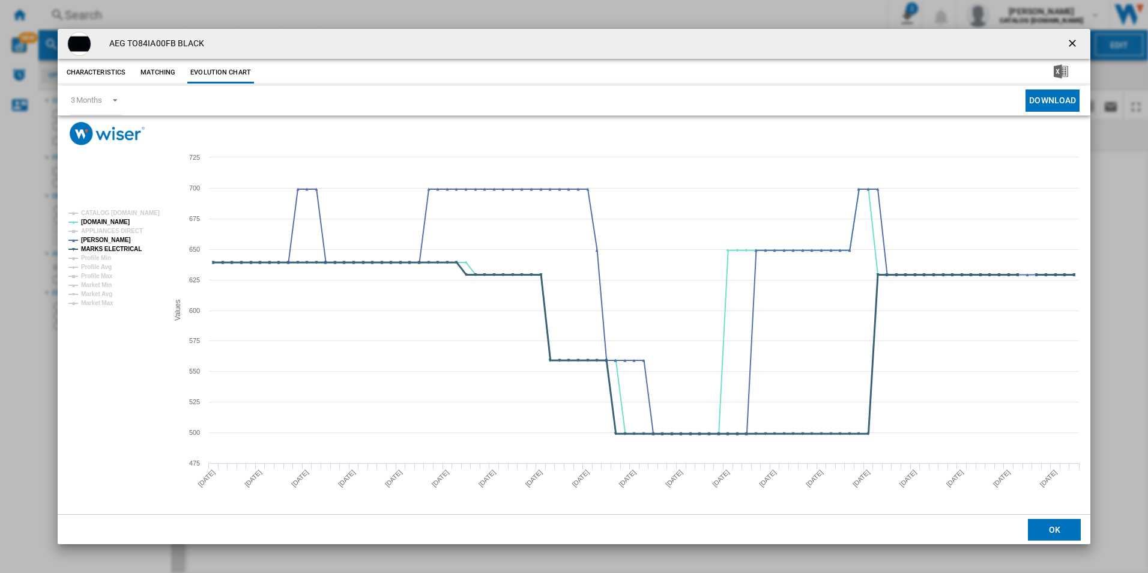
click at [127, 249] on tspan "MARKS ELECTRICAL" at bounding box center [111, 249] width 61 height 7
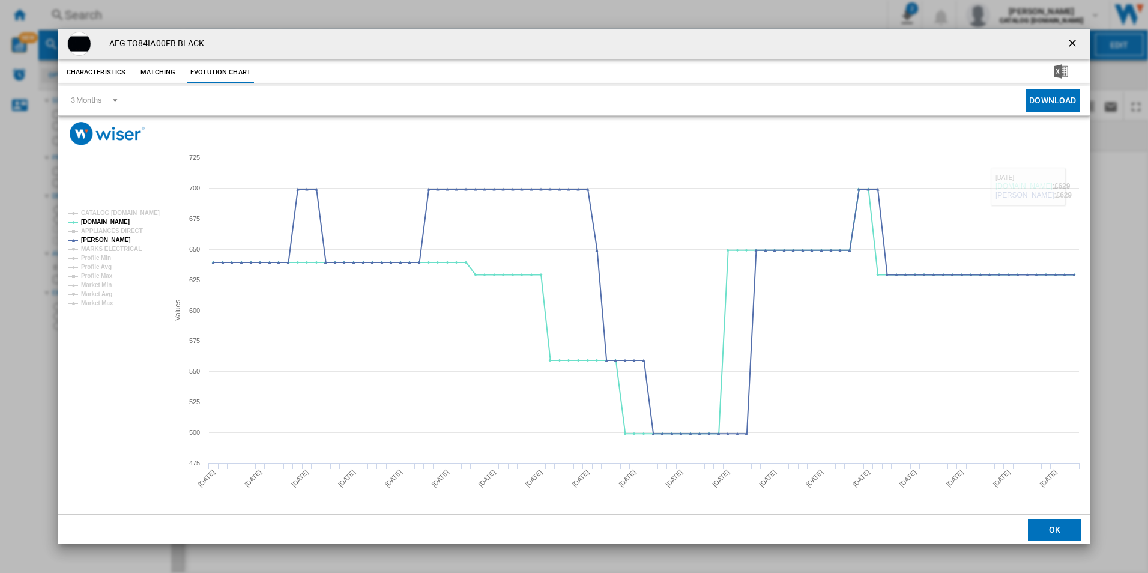
drag, startPoint x: 1074, startPoint y: 49, endPoint x: 1064, endPoint y: 44, distance: 10.7
click at [1072, 49] on ng-md-icon "getI18NText('BUTTONS.CLOSE_DIALOG')" at bounding box center [1073, 44] width 14 height 14
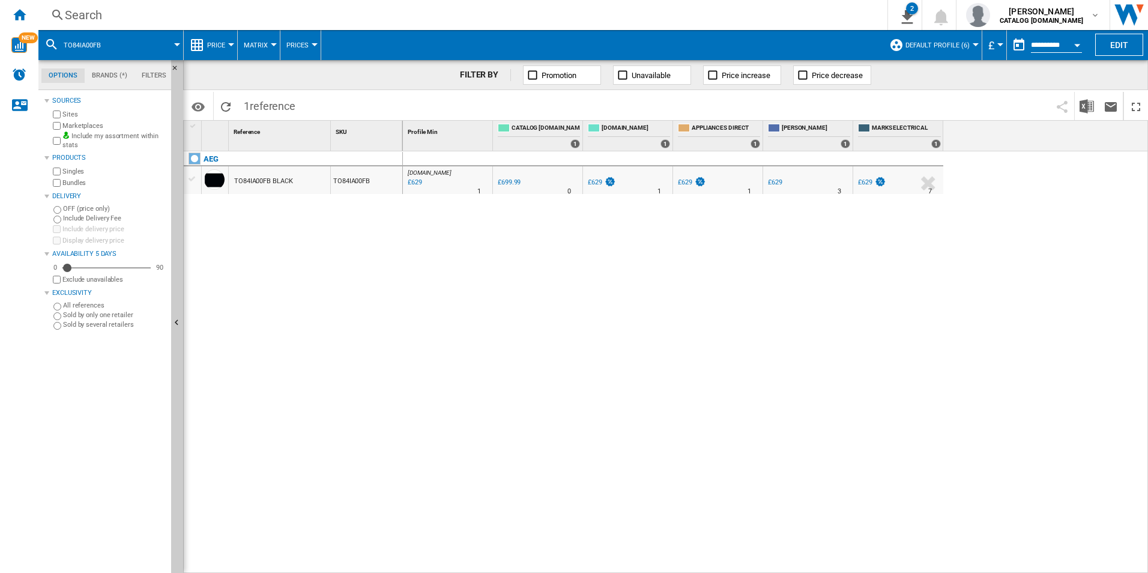
click at [736, 13] on div "Search" at bounding box center [460, 15] width 791 height 17
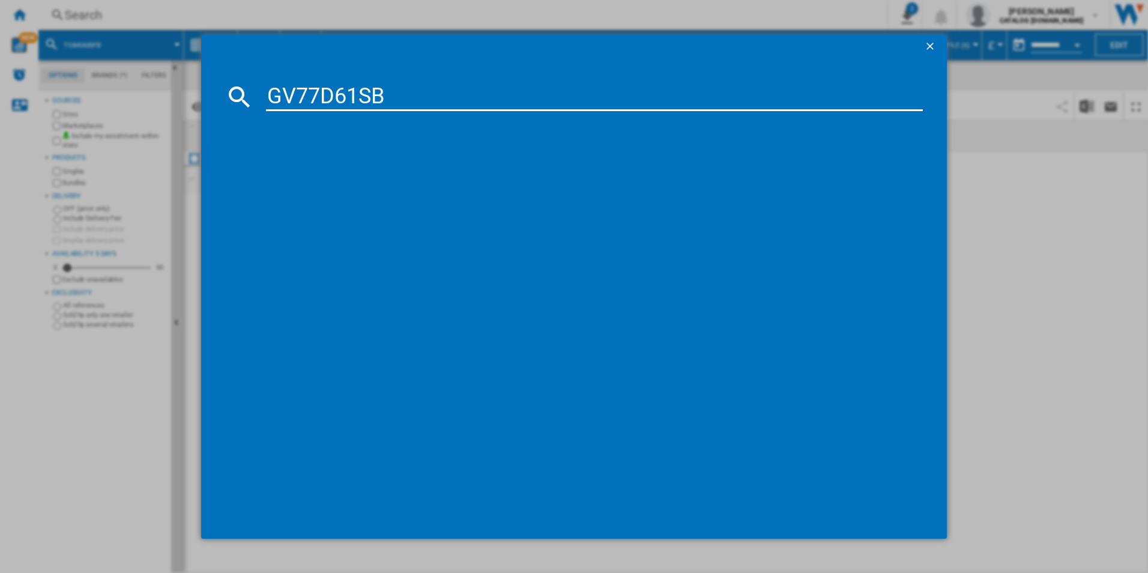
type input "GV77D61SB"
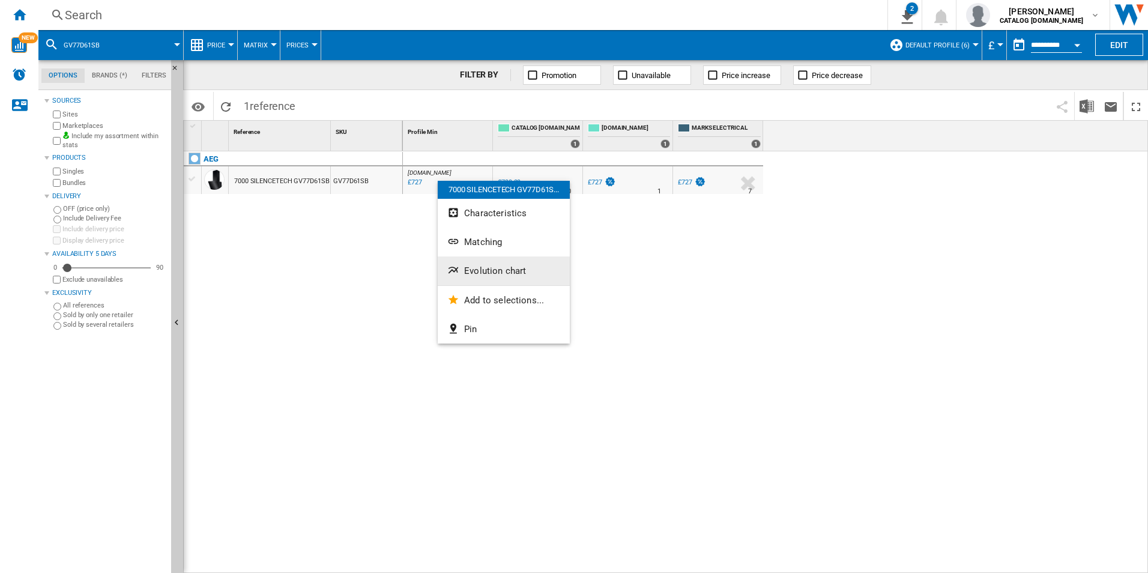
click at [484, 274] on span "Evolution chart" at bounding box center [495, 270] width 62 height 11
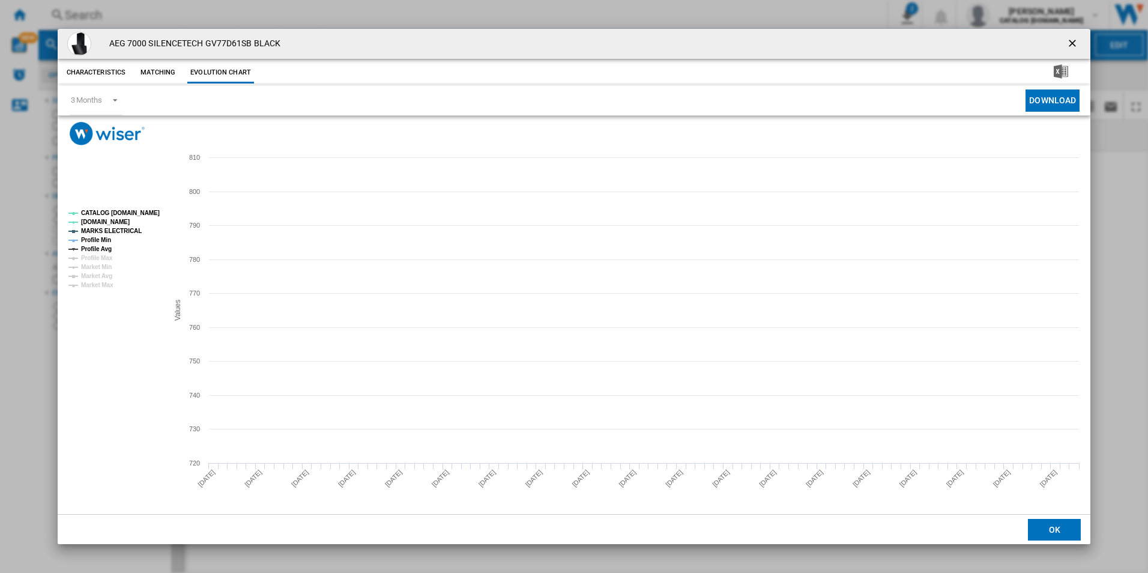
drag, startPoint x: 154, startPoint y: 209, endPoint x: 138, endPoint y: 226, distance: 22.9
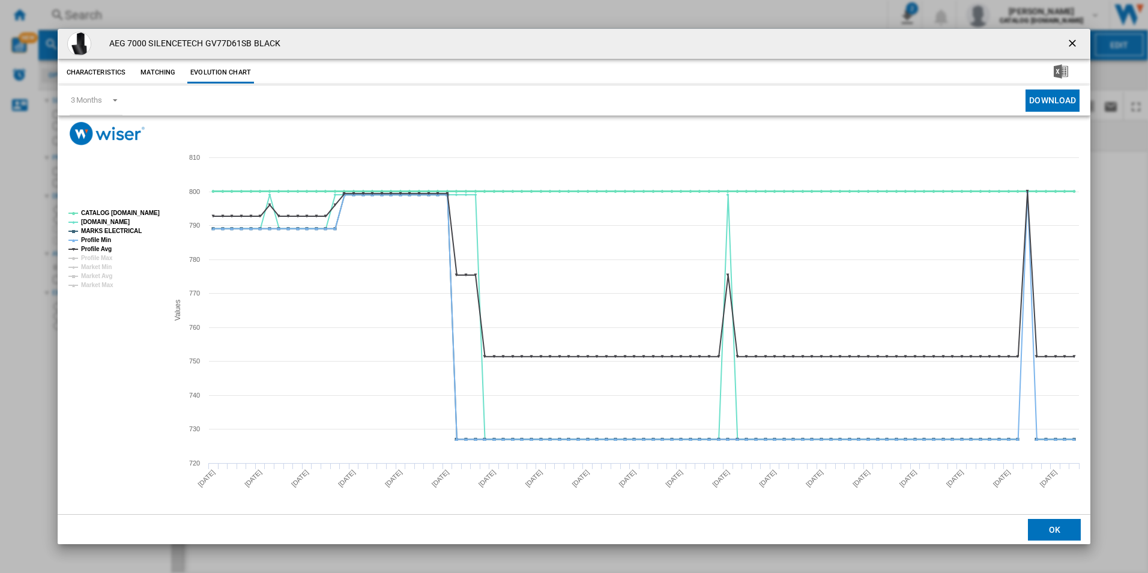
click at [153, 210] on tspan "CATALOG [DOMAIN_NAME]" at bounding box center [120, 213] width 79 height 7
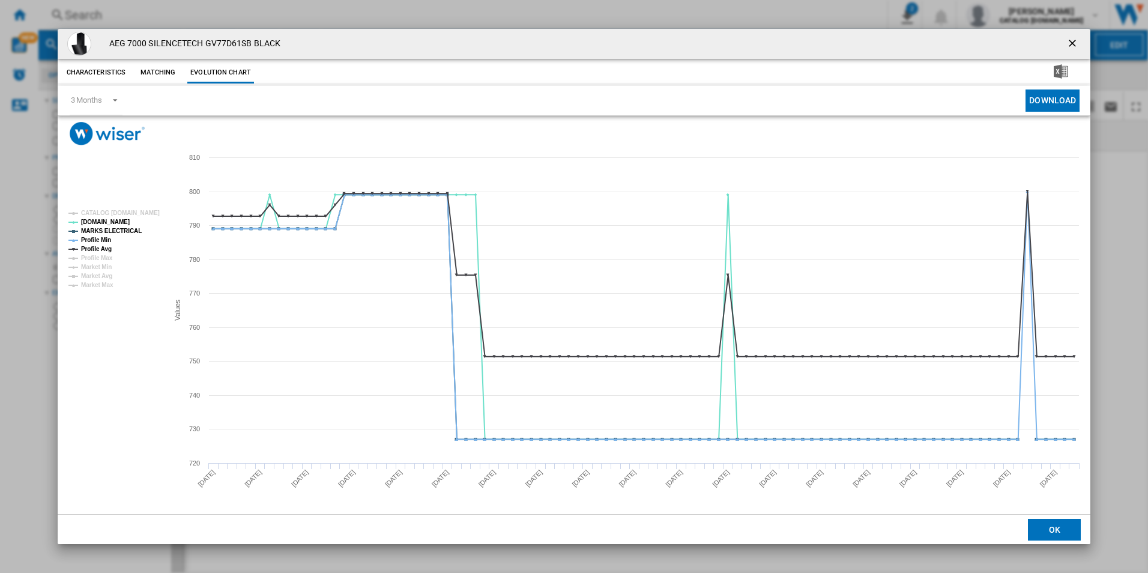
click at [137, 228] on rect "Product popup" at bounding box center [114, 249] width 100 height 88
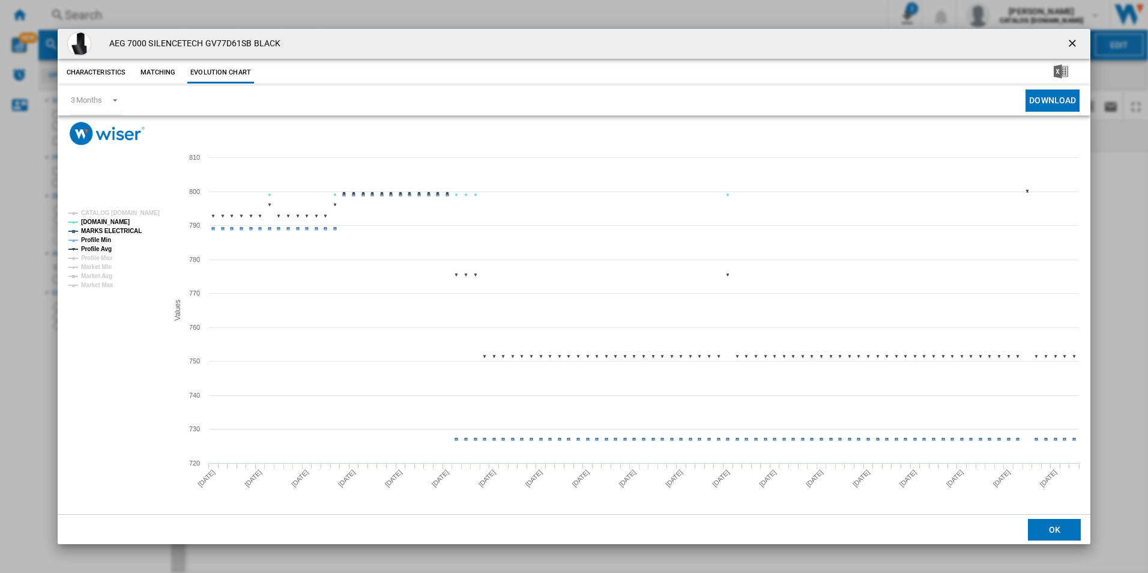
click at [121, 229] on tspan "MARKS ELECTRICAL" at bounding box center [111, 231] width 61 height 7
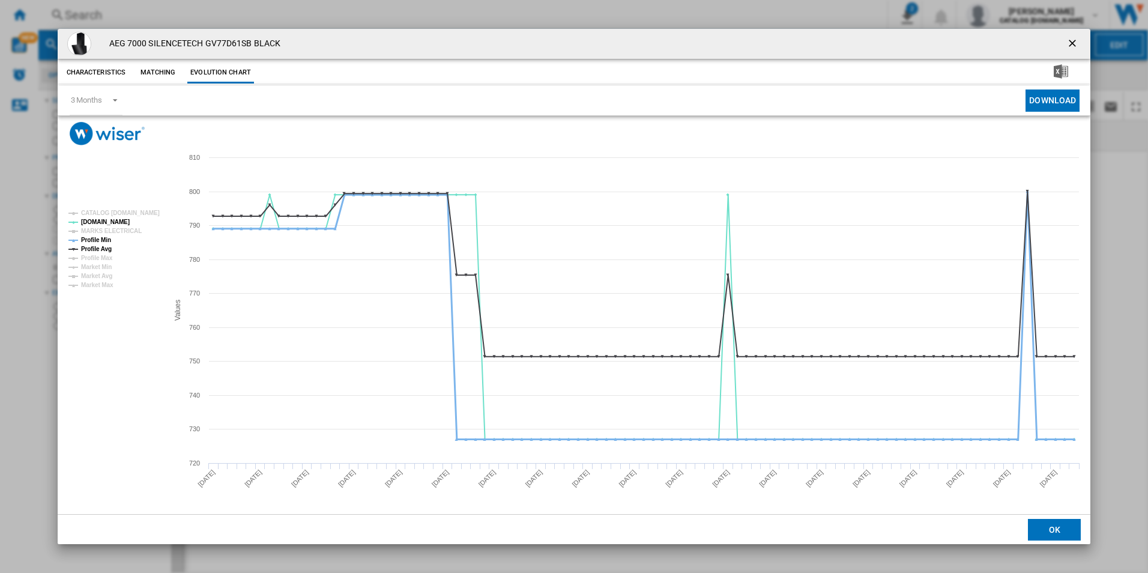
click at [97, 240] on tspan "Profile Min" at bounding box center [96, 240] width 30 height 7
click at [97, 246] on tspan "Profile Avg" at bounding box center [96, 249] width 31 height 7
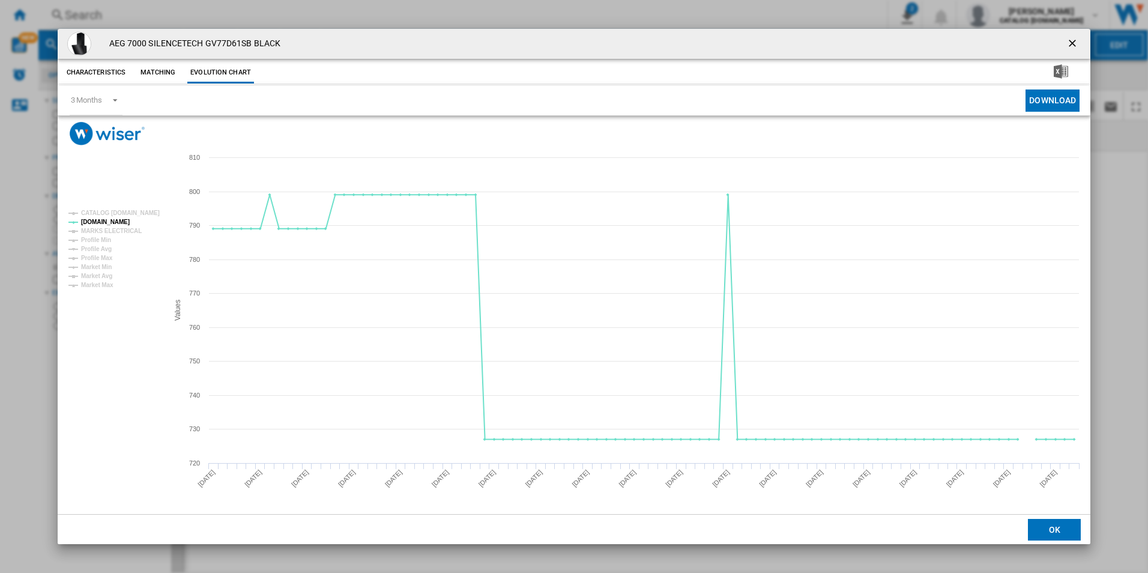
drag, startPoint x: 1074, startPoint y: 42, endPoint x: 1045, endPoint y: 40, distance: 29.5
click at [1074, 42] on ng-md-icon "getI18NText('BUTTONS.CLOSE_DIALOG')" at bounding box center [1073, 44] width 14 height 14
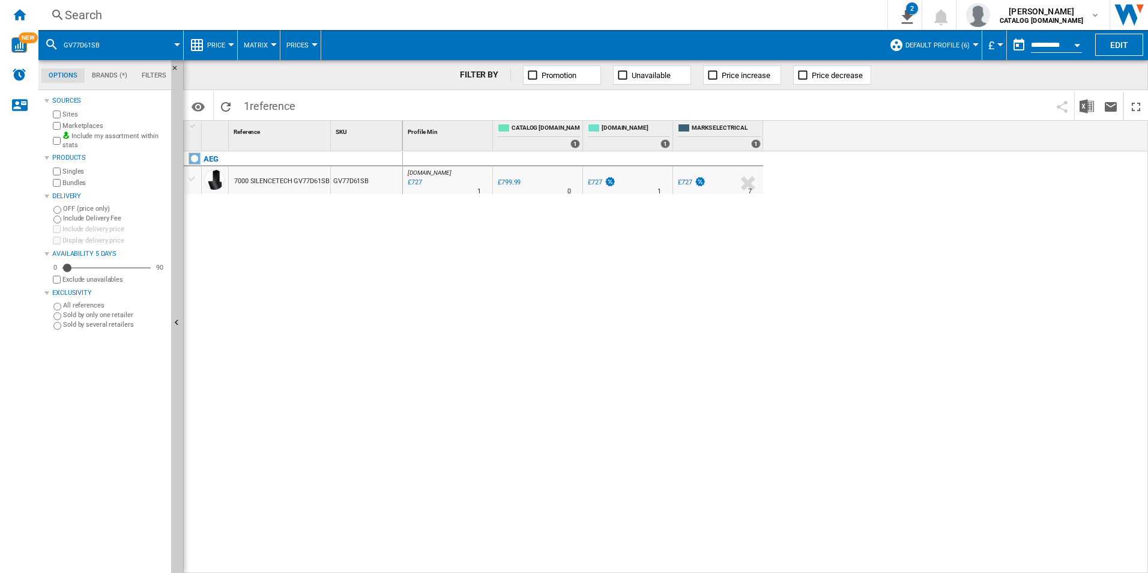
click at [813, 16] on div "Search" at bounding box center [460, 15] width 791 height 17
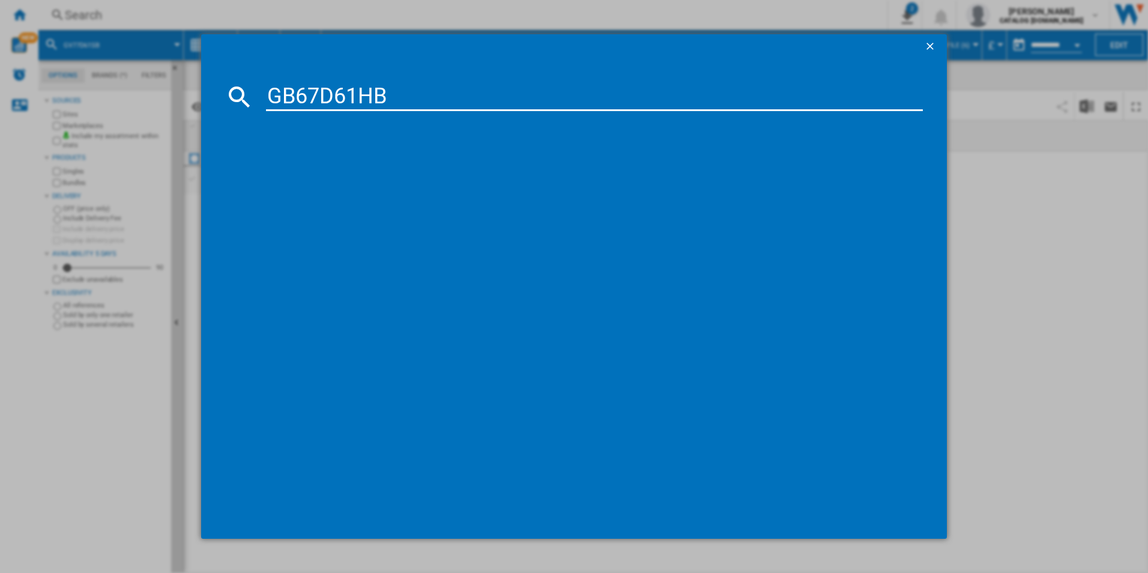
type input "GB67D61HB"
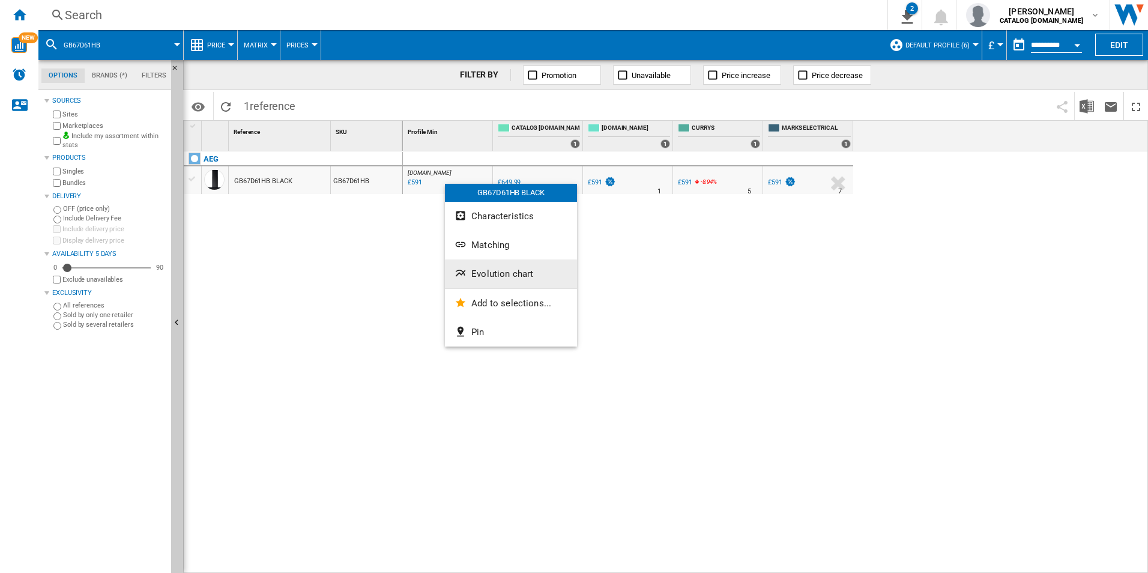
click at [483, 276] on span "Evolution chart" at bounding box center [502, 273] width 62 height 11
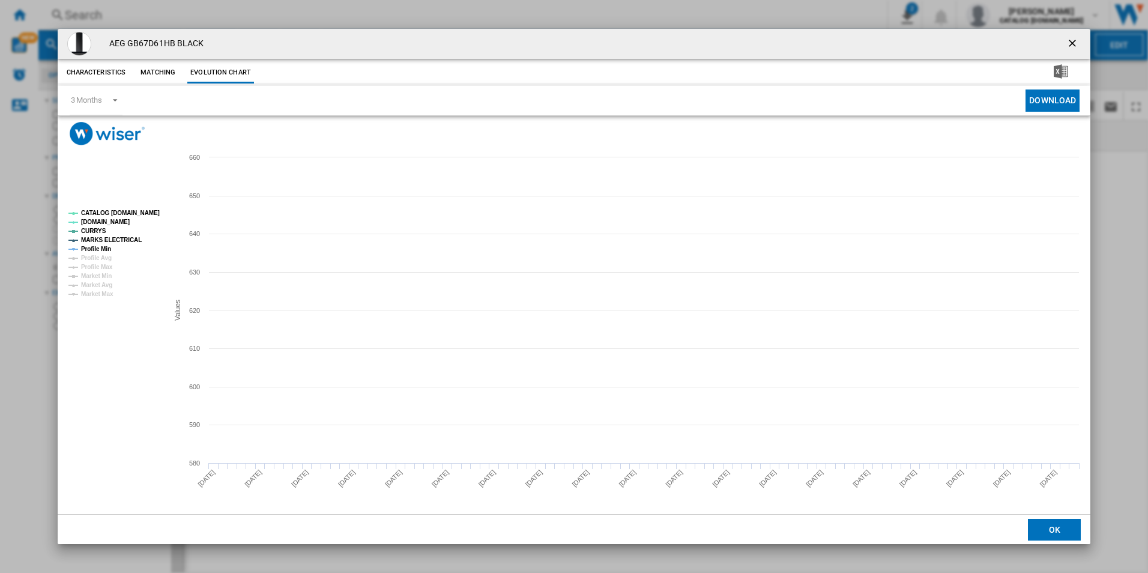
click at [149, 211] on tspan "CATALOG [DOMAIN_NAME]" at bounding box center [120, 213] width 79 height 7
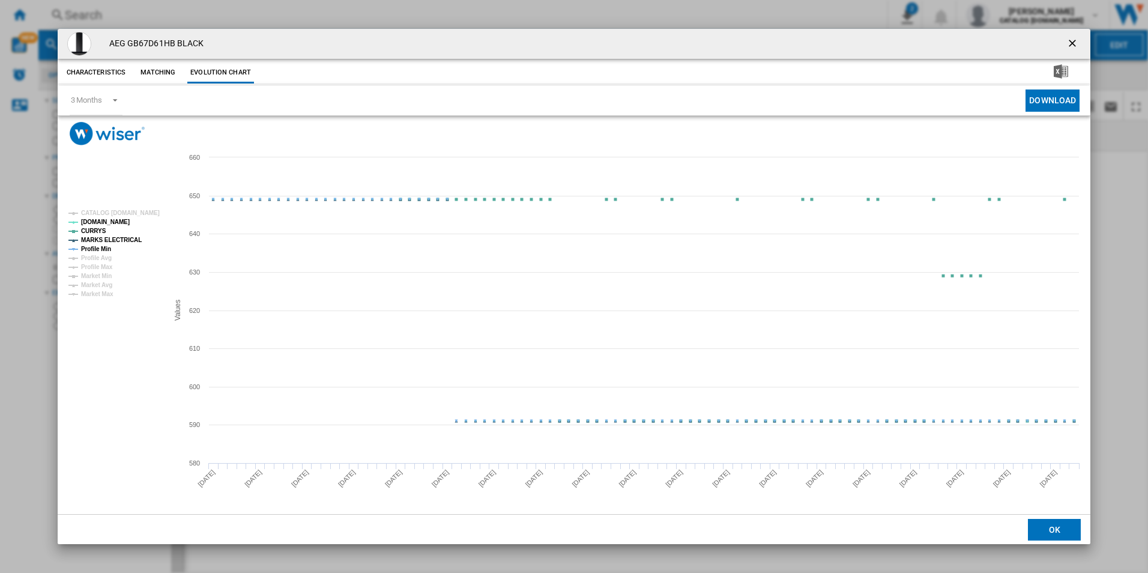
drag, startPoint x: 125, startPoint y: 237, endPoint x: 104, endPoint y: 248, distance: 24.2
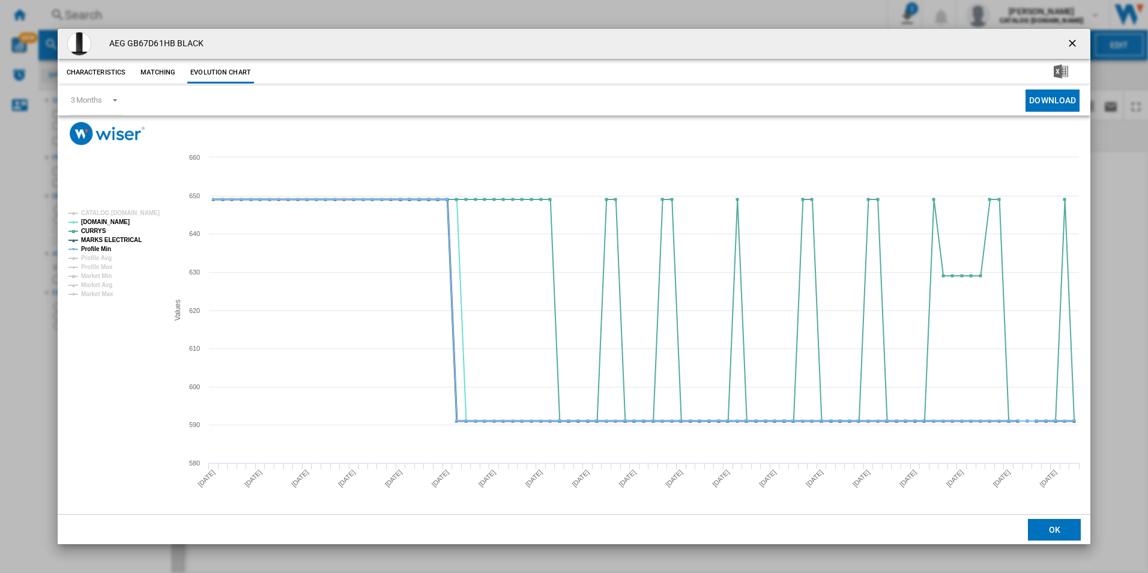
click at [125, 237] on tspan "MARKS ELECTRICAL" at bounding box center [111, 240] width 61 height 7
click at [100, 250] on tspan "Profile Min" at bounding box center [96, 249] width 30 height 7
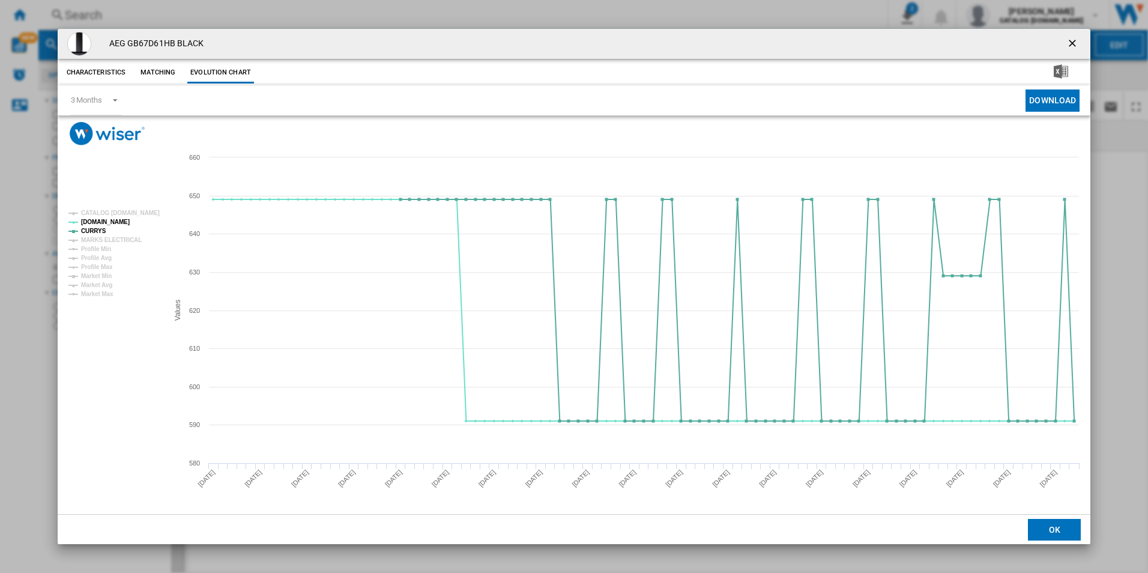
drag, startPoint x: 1072, startPoint y: 43, endPoint x: 1064, endPoint y: 41, distance: 8.0
click at [1072, 43] on ng-md-icon "getI18NText('BUTTONS.CLOSE_DIALOG')" at bounding box center [1073, 44] width 14 height 14
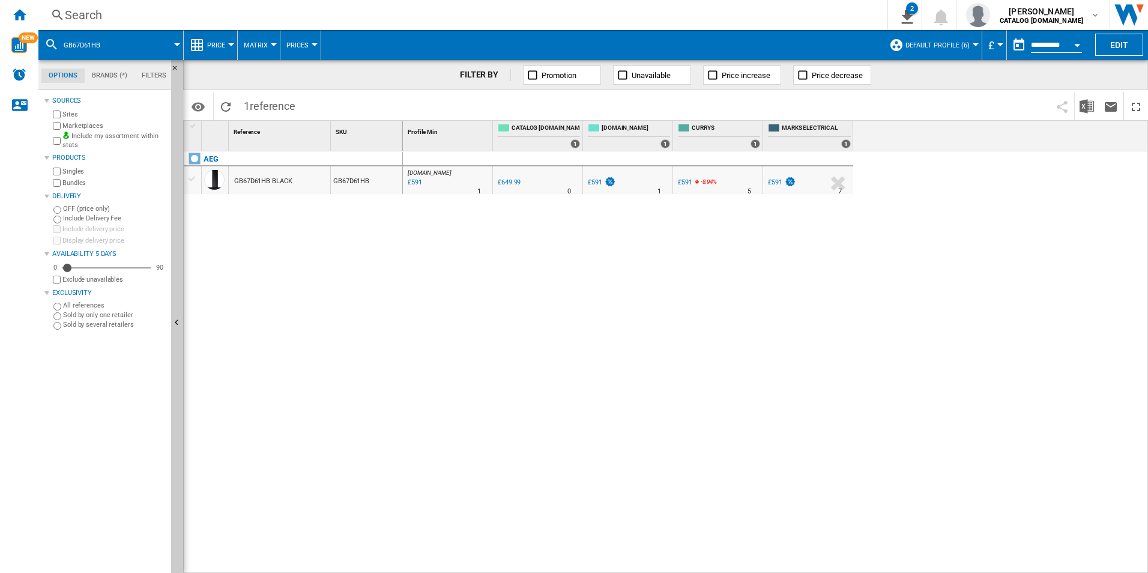
click at [704, 13] on div "Search" at bounding box center [460, 15] width 791 height 17
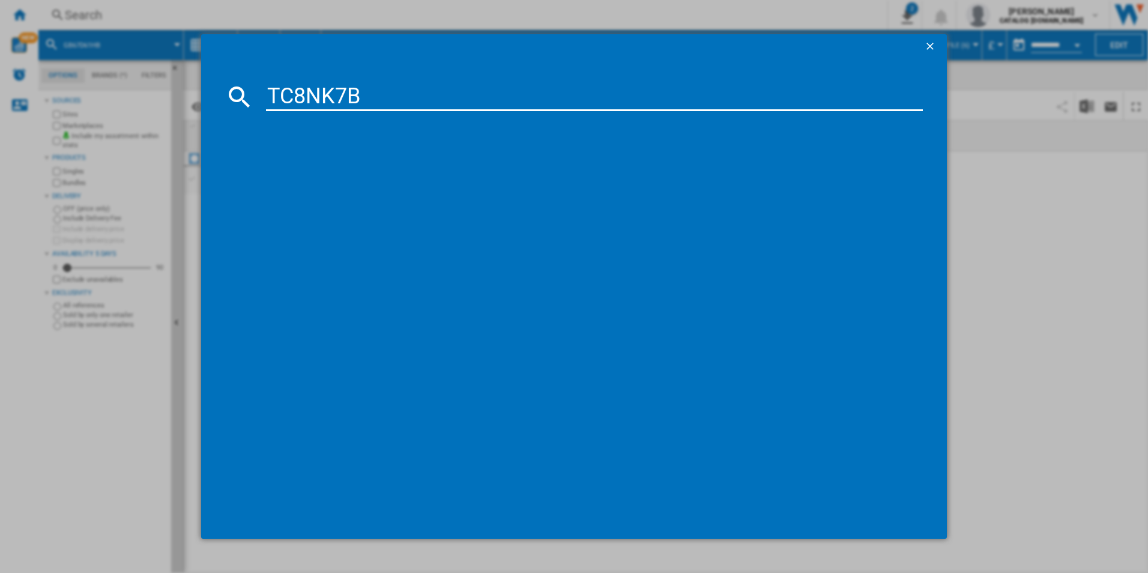
type input "TC8NK7B"
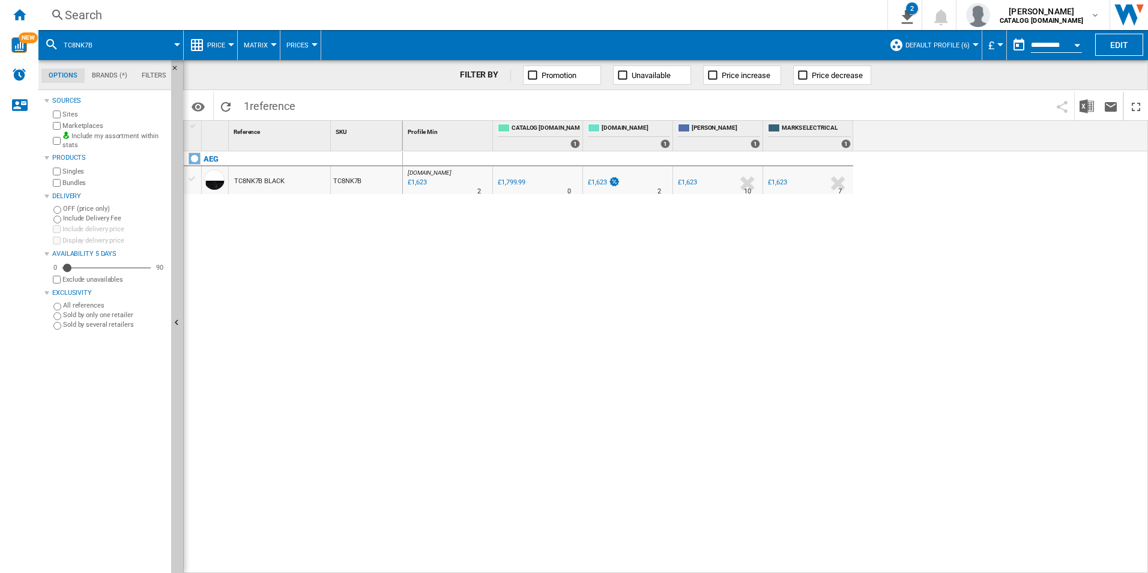
drag, startPoint x: 438, startPoint y: 187, endPoint x: 410, endPoint y: 215, distance: 39.5
click at [409, 217] on div at bounding box center [574, 286] width 1148 height 573
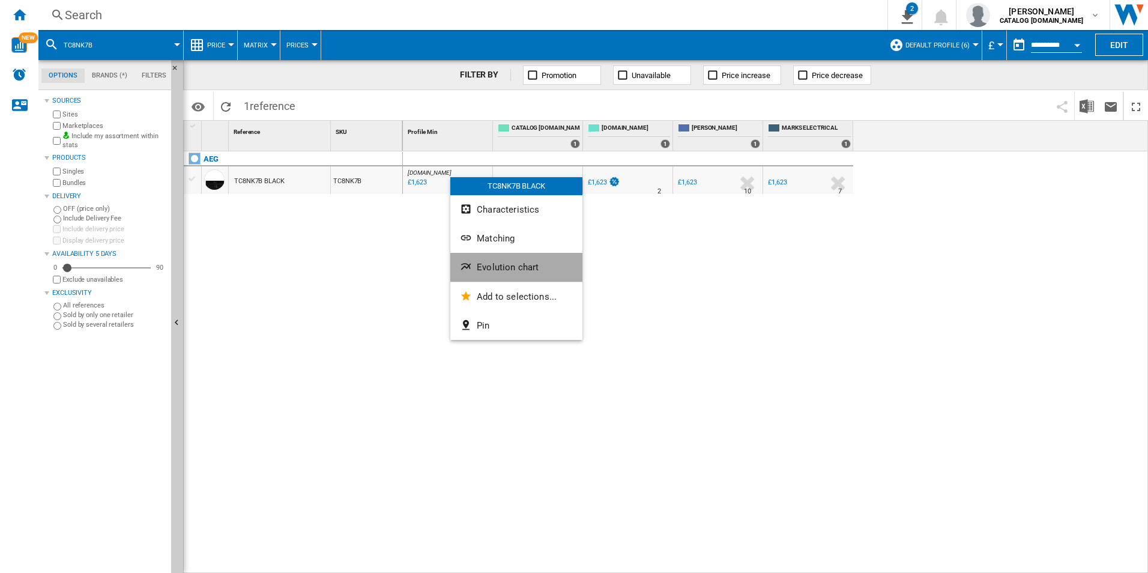
click at [486, 266] on span "Evolution chart" at bounding box center [508, 267] width 62 height 11
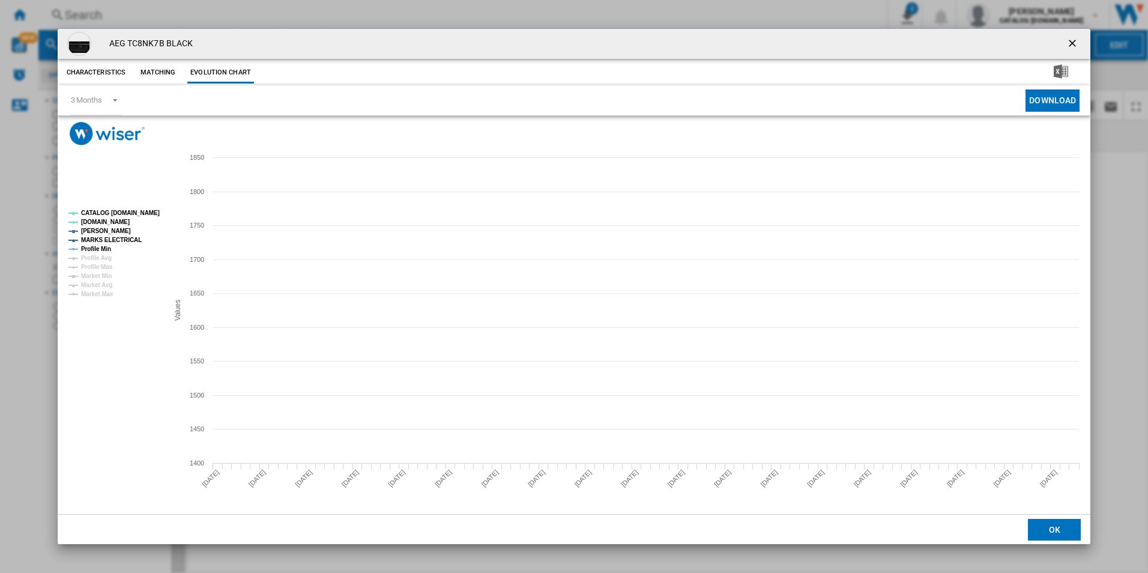
click at [139, 215] on tspan "CATALOG [DOMAIN_NAME]" at bounding box center [120, 213] width 79 height 7
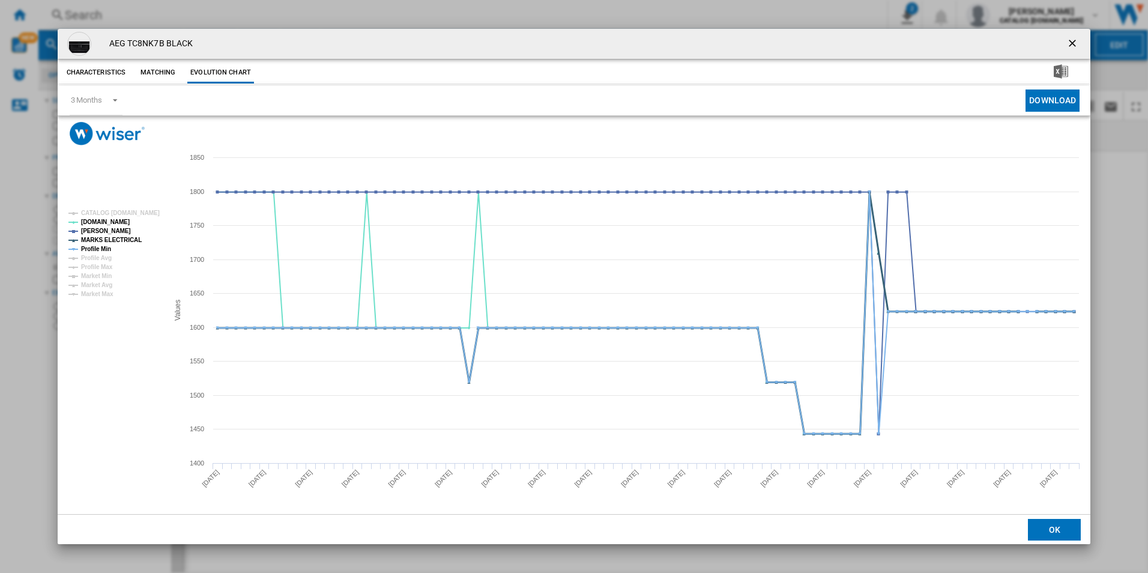
click at [127, 237] on tspan "MARKS ELECTRICAL" at bounding box center [111, 240] width 61 height 7
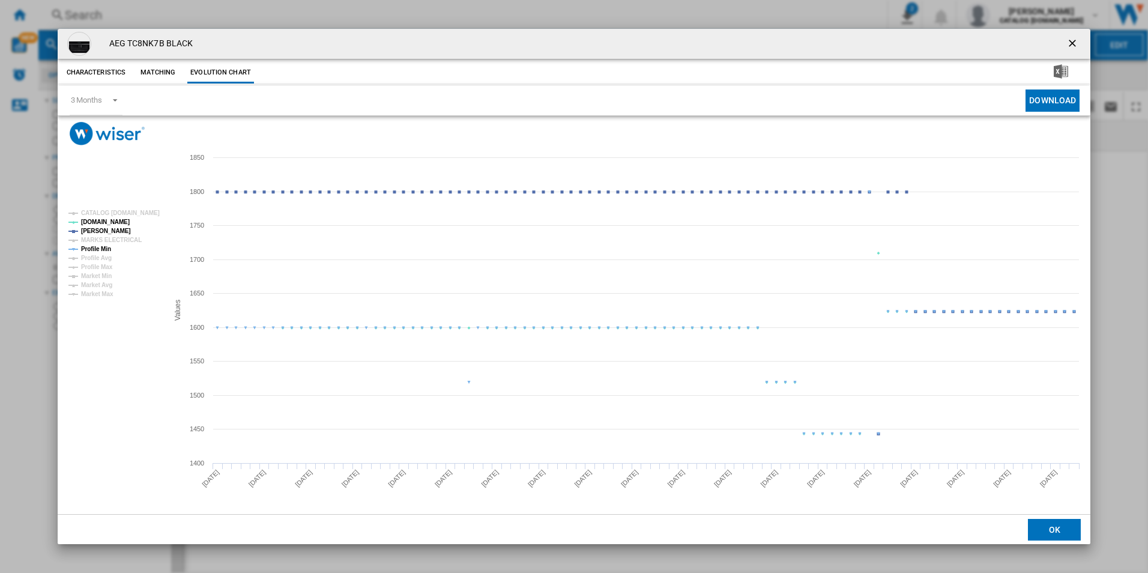
drag, startPoint x: 102, startPoint y: 246, endPoint x: 158, endPoint y: 258, distance: 57.7
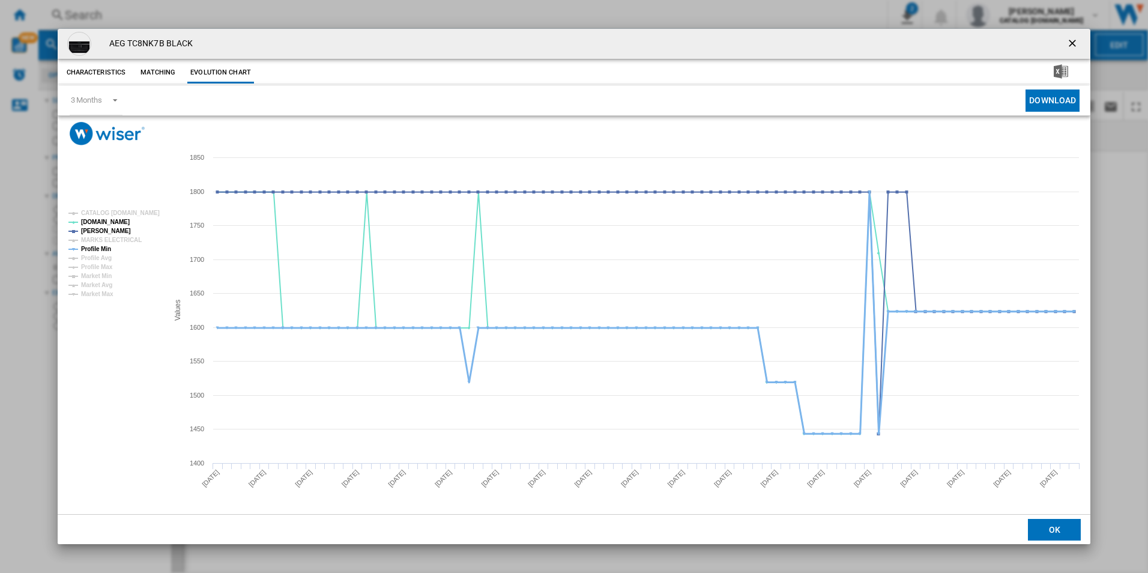
click at [102, 247] on tspan "Profile Min" at bounding box center [96, 249] width 30 height 7
drag, startPoint x: 1070, startPoint y: 40, endPoint x: 1022, endPoint y: 39, distance: 48.0
click at [1070, 40] on ng-md-icon "getI18NText('BUTTONS.CLOSE_DIALOG')" at bounding box center [1073, 44] width 14 height 14
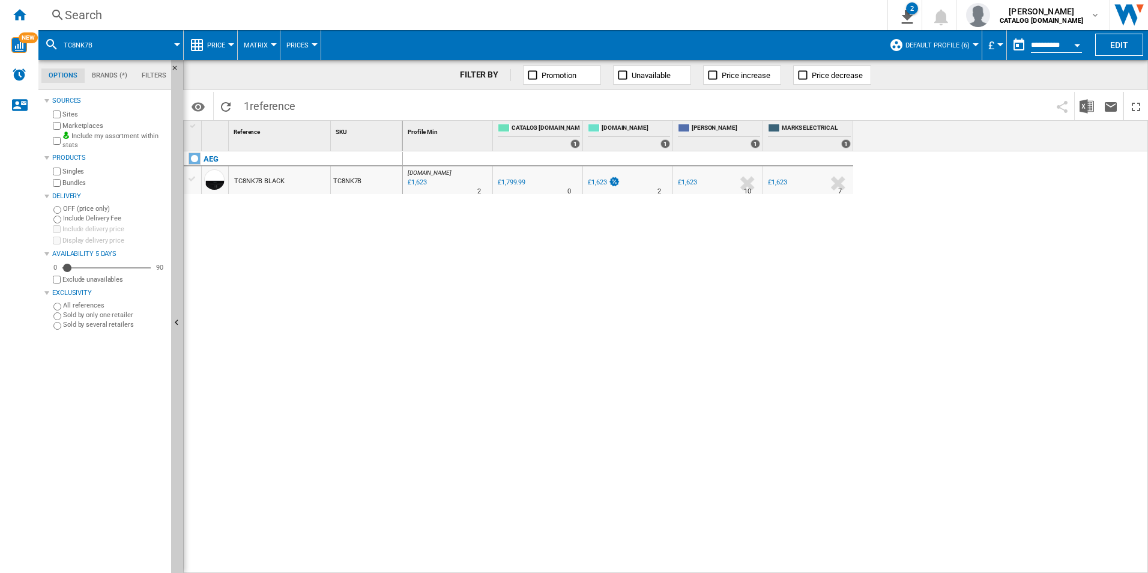
click at [695, 8] on div "Search" at bounding box center [460, 15] width 791 height 17
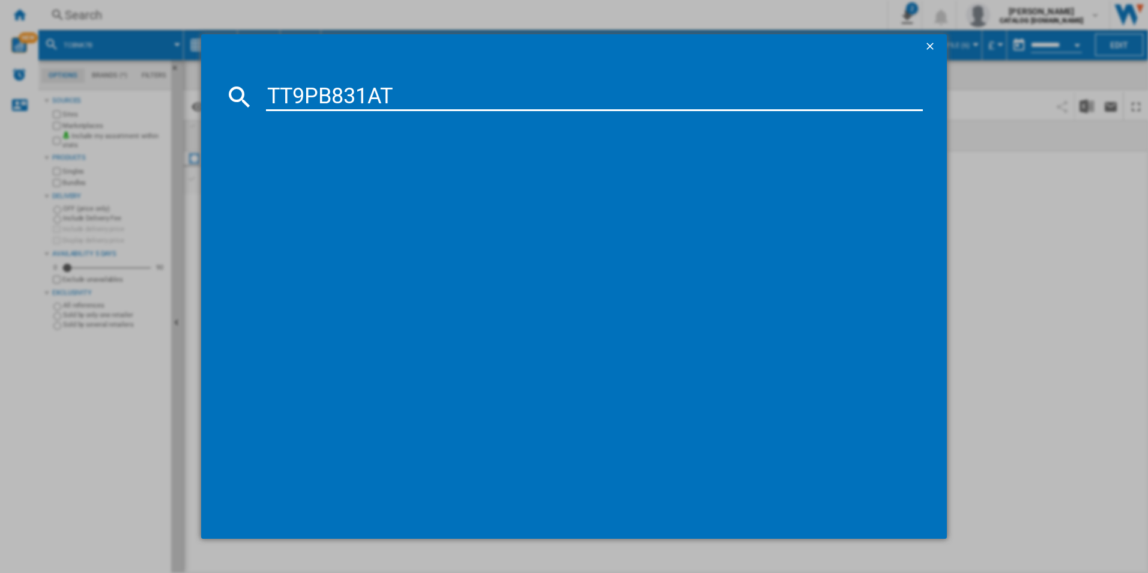
type input "TT9PB831AT"
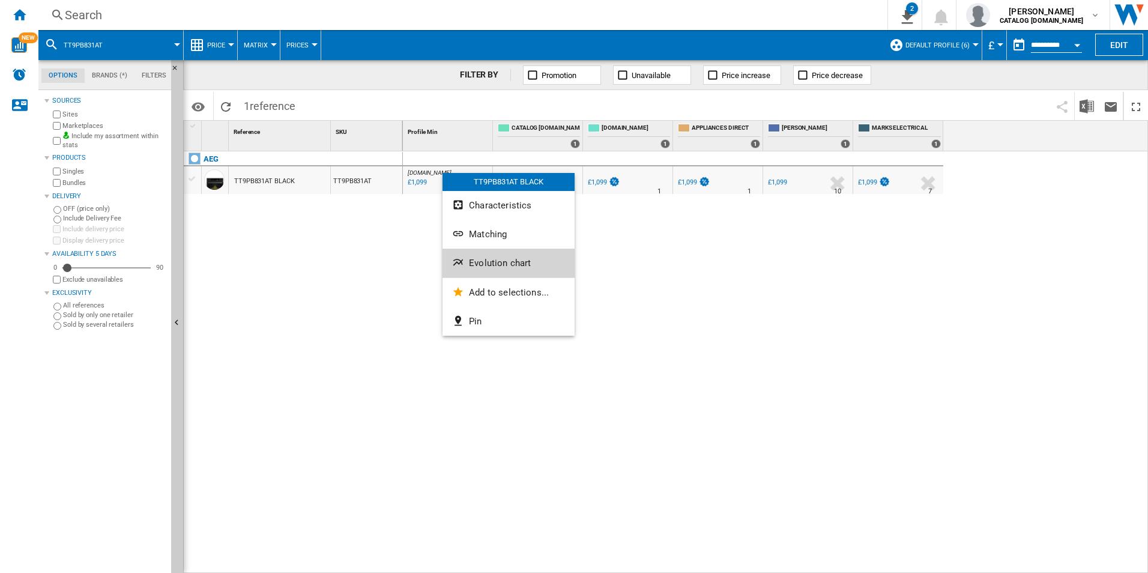
click at [486, 258] on span "Evolution chart" at bounding box center [500, 263] width 62 height 11
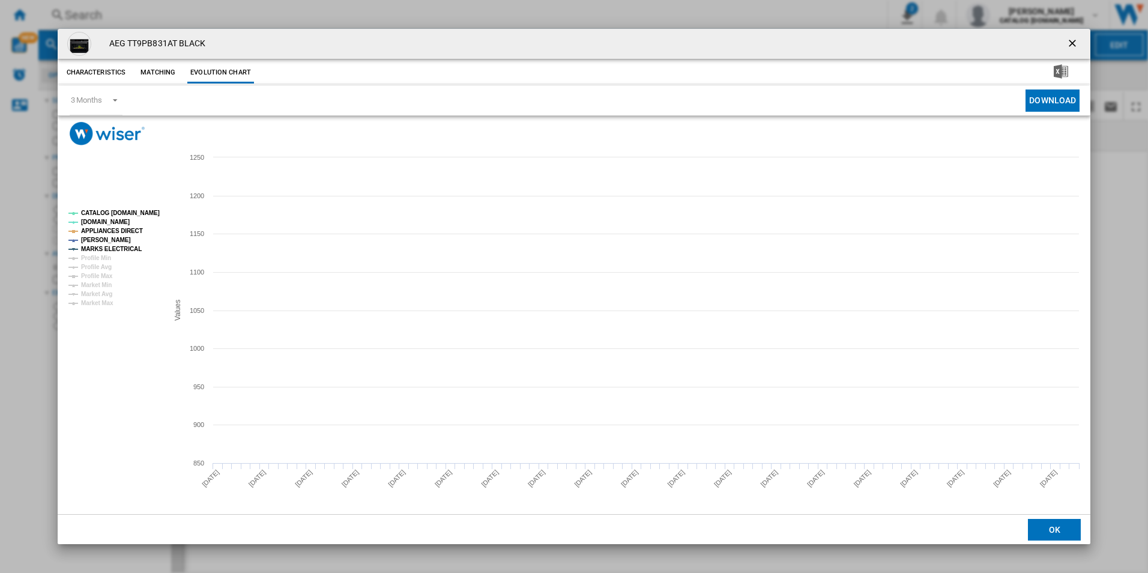
click at [139, 211] on tspan "CATALOG [DOMAIN_NAME]" at bounding box center [120, 213] width 79 height 7
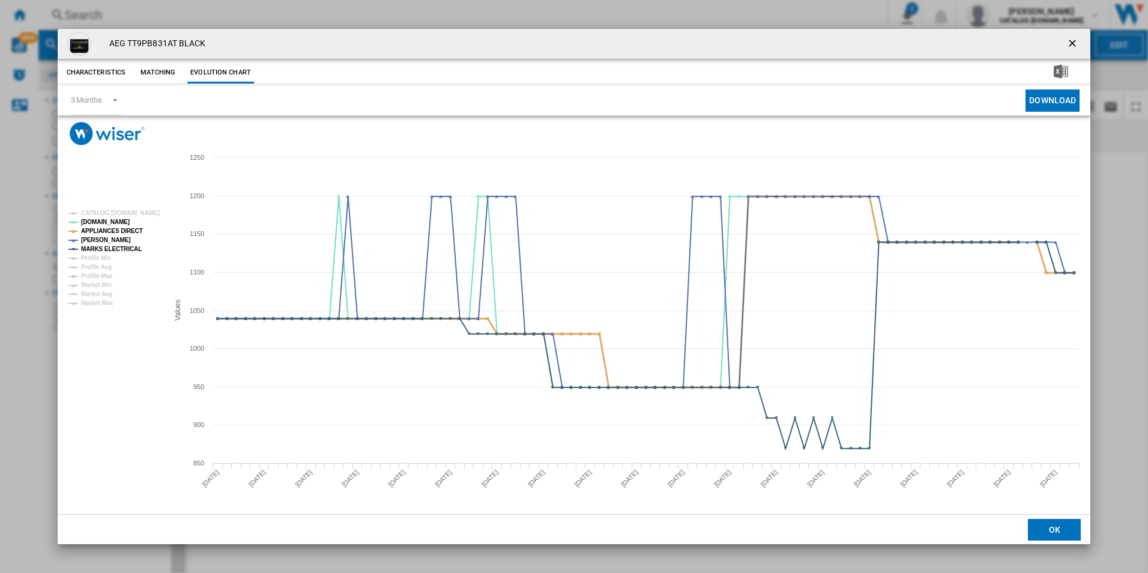
click at [124, 232] on tspan "APPLIANCES DIRECT" at bounding box center [112, 231] width 62 height 7
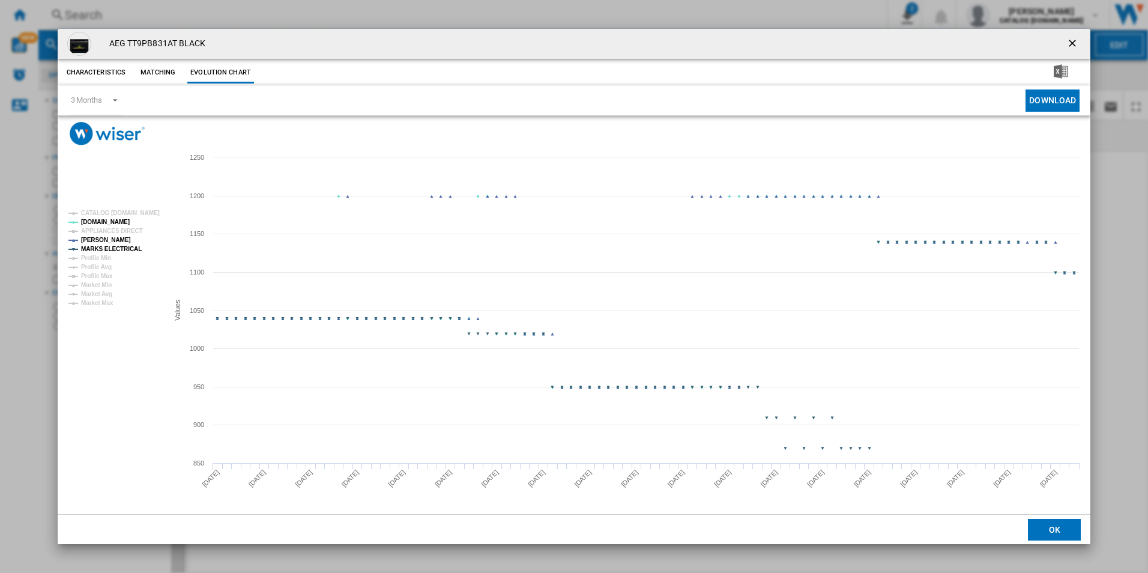
click at [131, 252] on tspan "MARKS ELECTRICAL" at bounding box center [111, 249] width 61 height 7
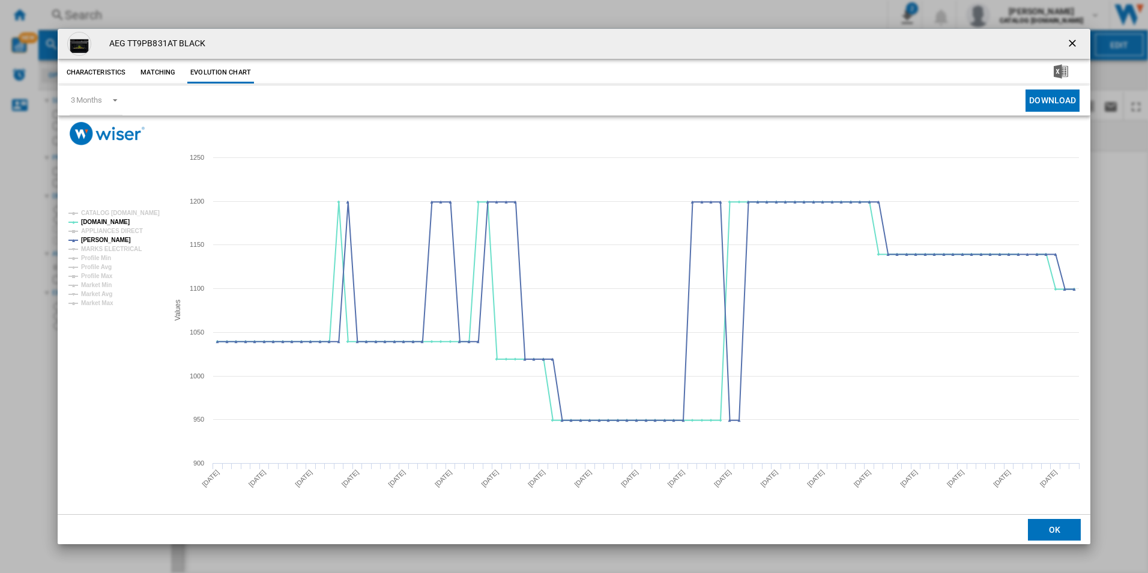
drag, startPoint x: 1070, startPoint y: 48, endPoint x: 1044, endPoint y: 41, distance: 26.8
click at [1070, 48] on ng-md-icon "getI18NText('BUTTONS.CLOSE_DIALOG')" at bounding box center [1073, 44] width 14 height 14
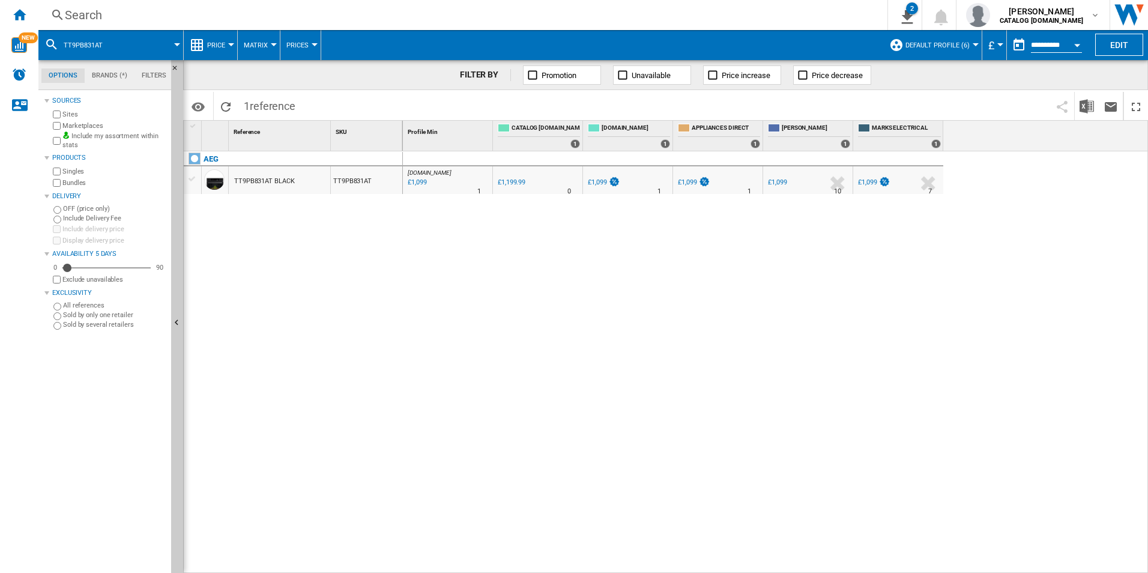
click at [763, 20] on div "Search" at bounding box center [460, 15] width 791 height 17
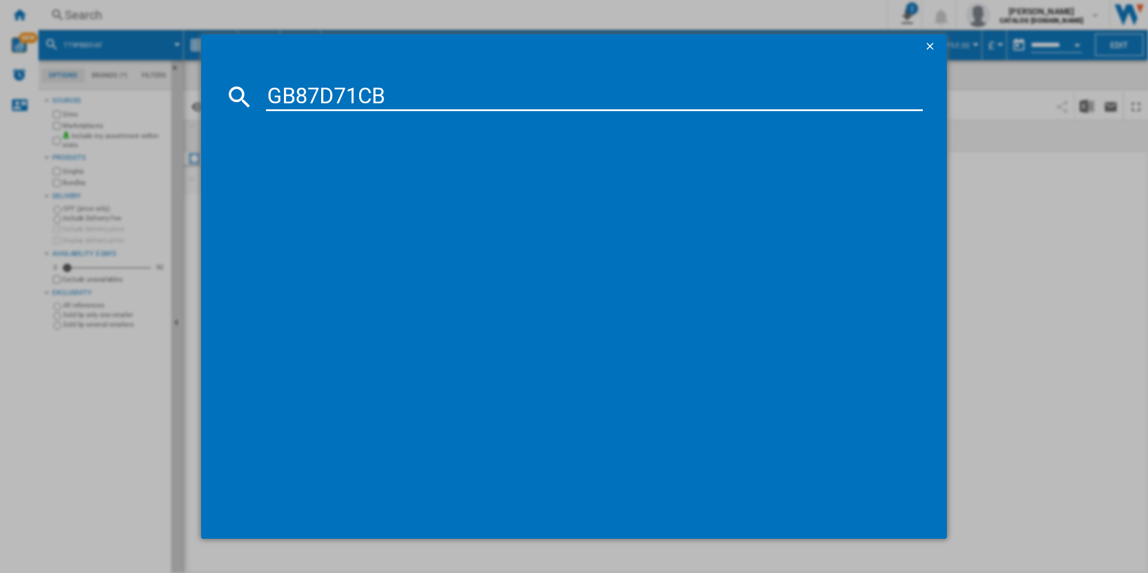
type input "GB87D71CB"
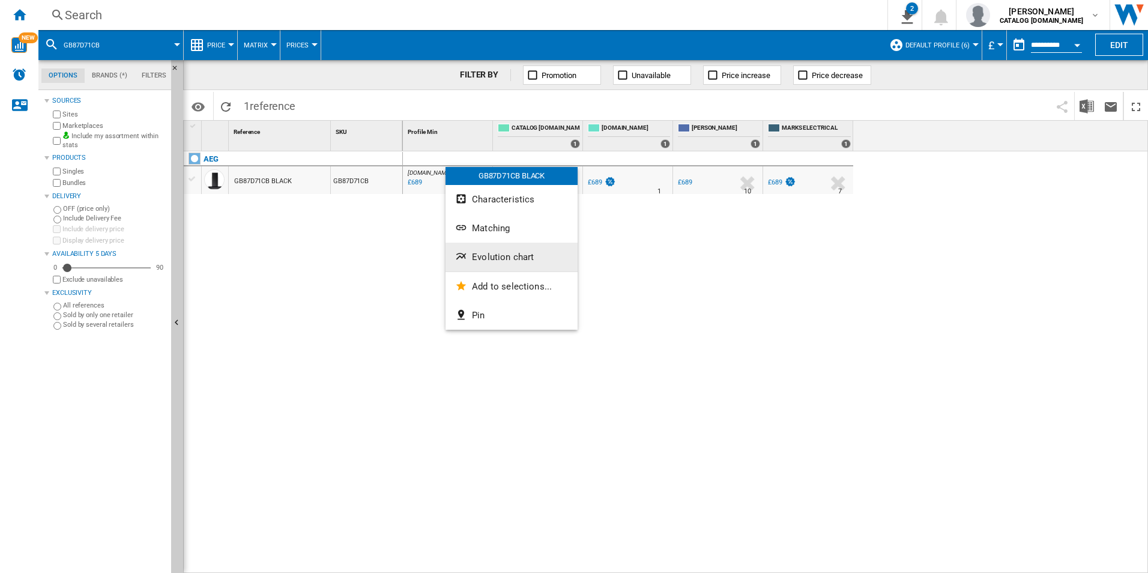
click at [489, 265] on button "Evolution chart" at bounding box center [511, 257] width 132 height 29
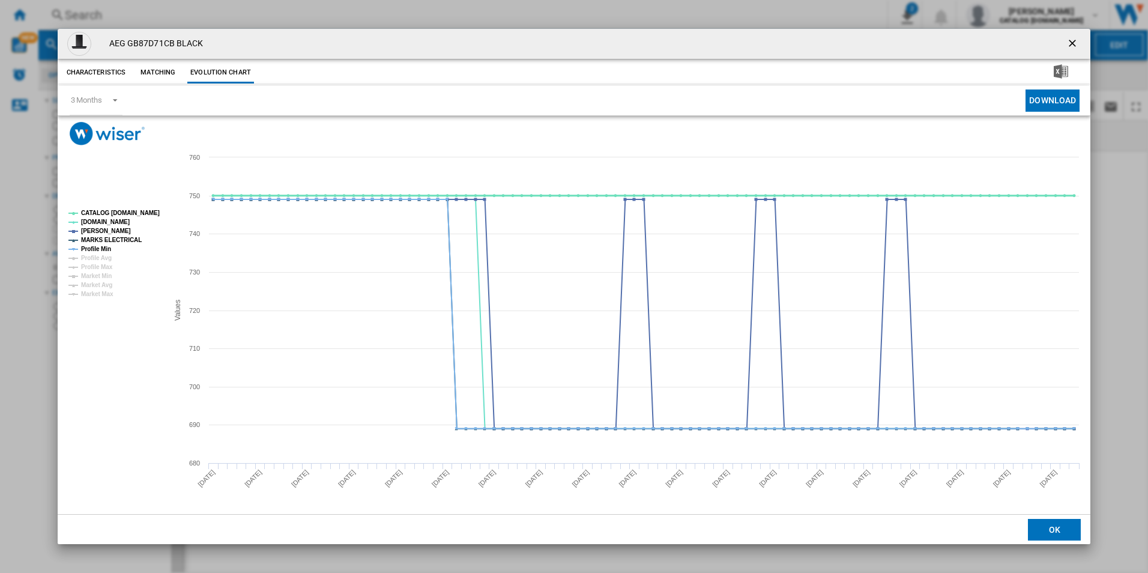
click at [136, 216] on tspan "CATALOG [DOMAIN_NAME]" at bounding box center [120, 213] width 79 height 7
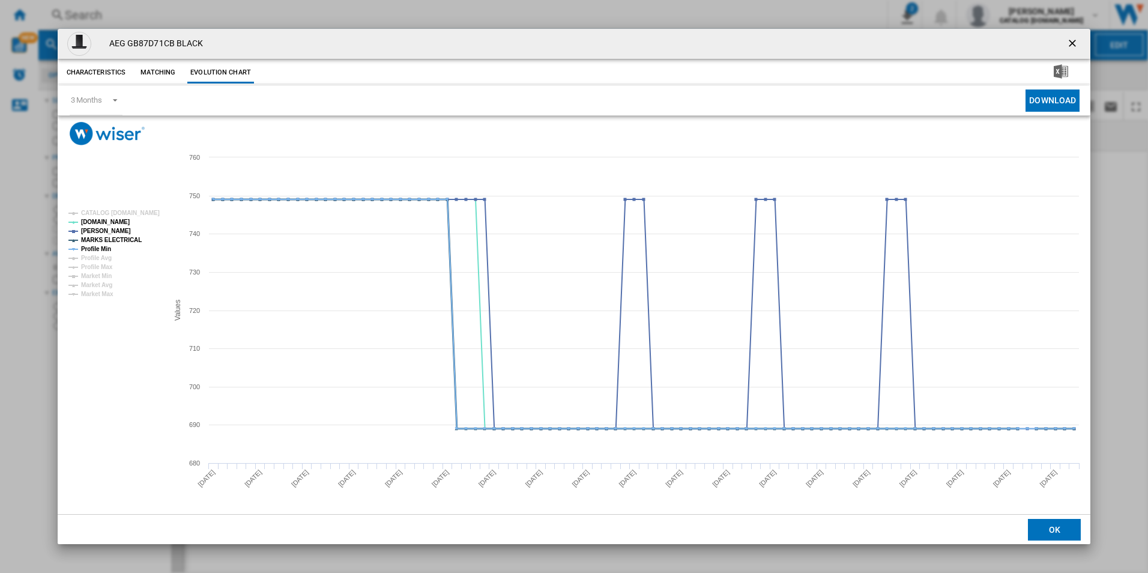
click at [121, 241] on tspan "MARKS ELECTRICAL" at bounding box center [111, 240] width 61 height 7
click at [108, 249] on tspan "Profile Min" at bounding box center [96, 249] width 30 height 7
drag, startPoint x: 1070, startPoint y: 47, endPoint x: 1058, endPoint y: 41, distance: 13.2
click at [1070, 47] on ng-md-icon "getI18NText('BUTTONS.CLOSE_DIALOG')" at bounding box center [1073, 44] width 14 height 14
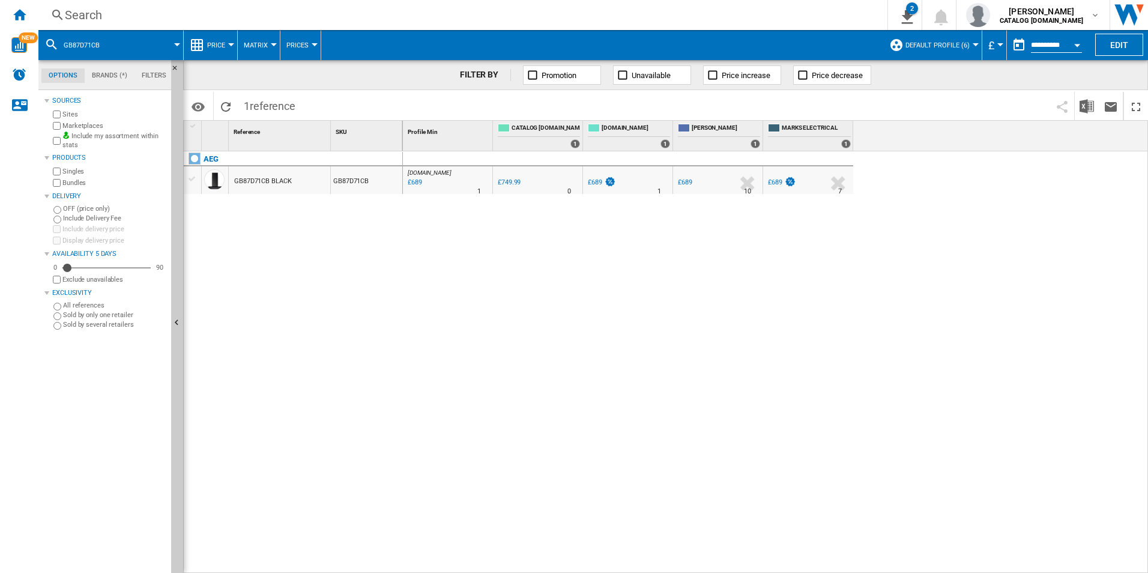
click at [747, 9] on div "Search" at bounding box center [460, 15] width 791 height 17
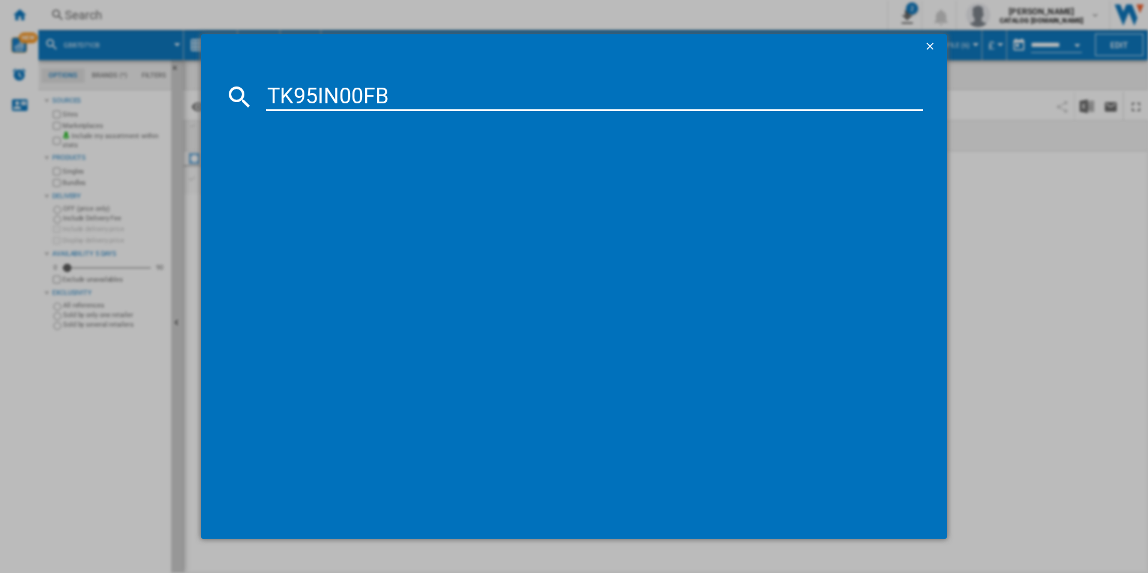
type input "TK95IN00FB"
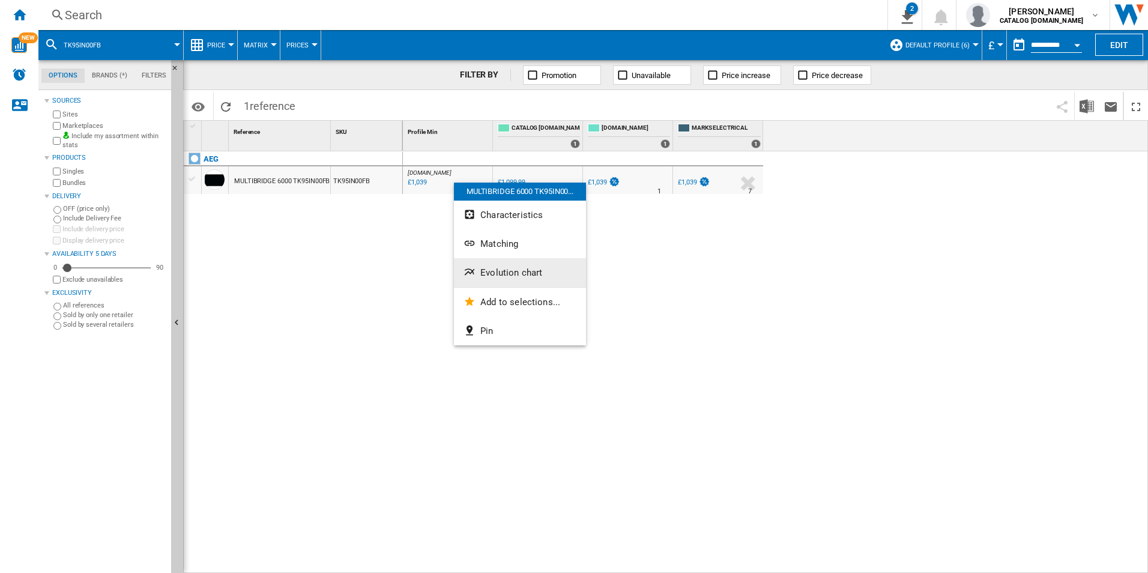
click at [520, 278] on button "Evolution chart" at bounding box center [520, 272] width 132 height 29
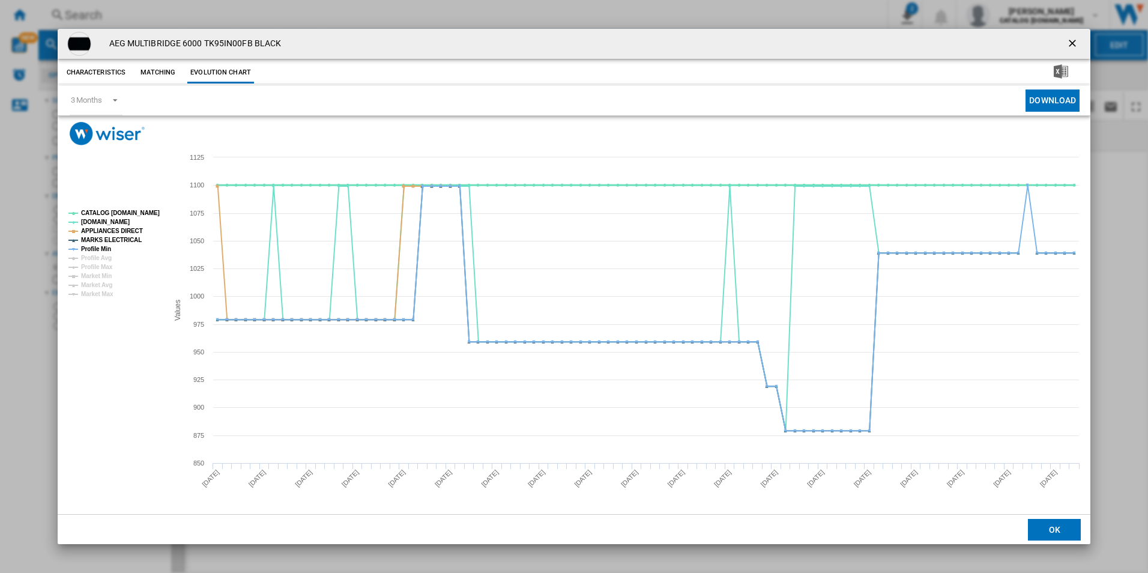
click at [153, 210] on tspan "CATALOG [DOMAIN_NAME]" at bounding box center [120, 213] width 79 height 7
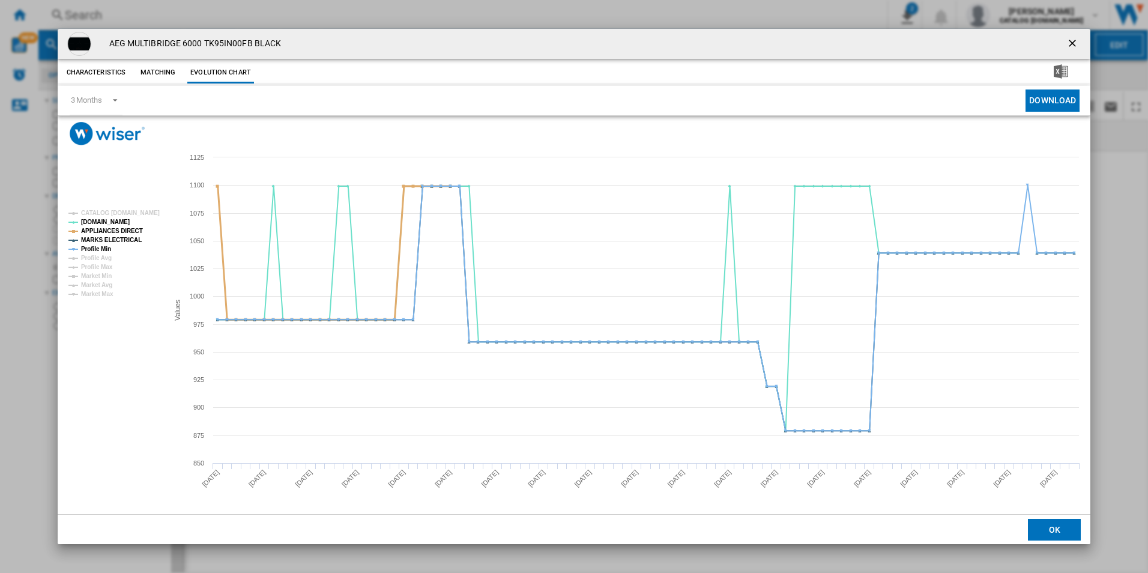
click at [137, 228] on tspan "APPLIANCES DIRECT" at bounding box center [112, 231] width 62 height 7
click at [133, 238] on tspan "MARKS ELECTRICAL" at bounding box center [111, 240] width 61 height 7
click at [105, 248] on tspan "Profile Min" at bounding box center [96, 249] width 30 height 7
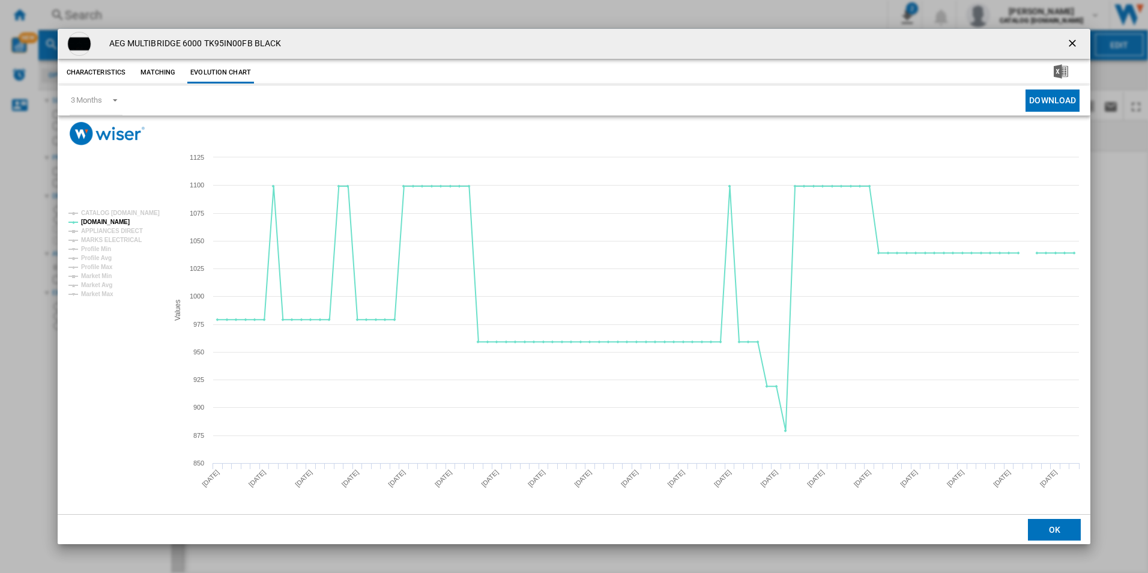
click at [1066, 41] on ng-md-icon "getI18NText('BUTTONS.CLOSE_DIALOG')" at bounding box center [1073, 44] width 14 height 14
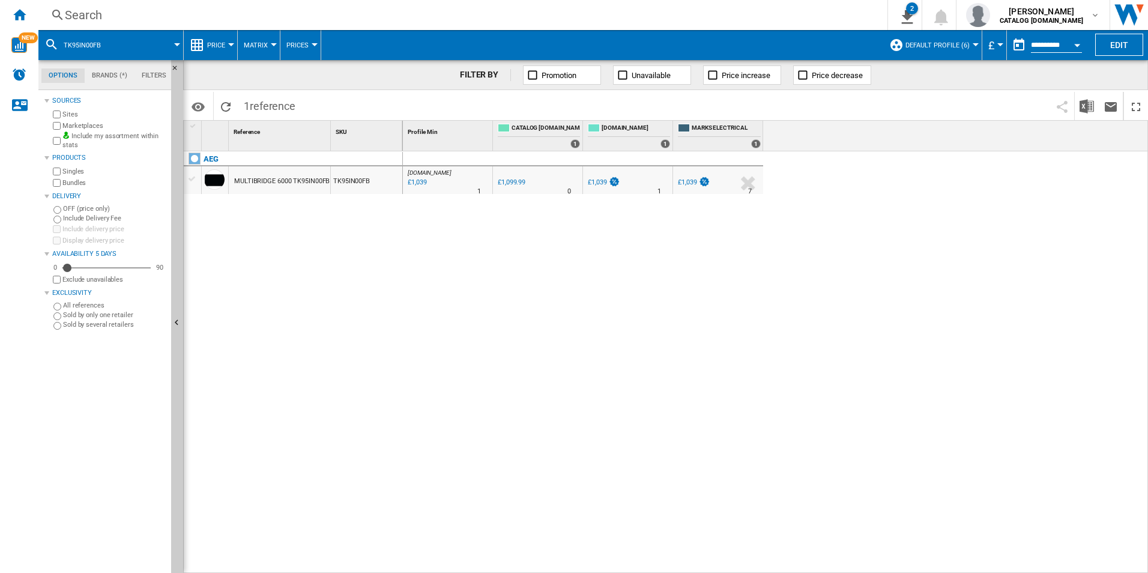
click at [765, 14] on div "Search" at bounding box center [460, 15] width 791 height 17
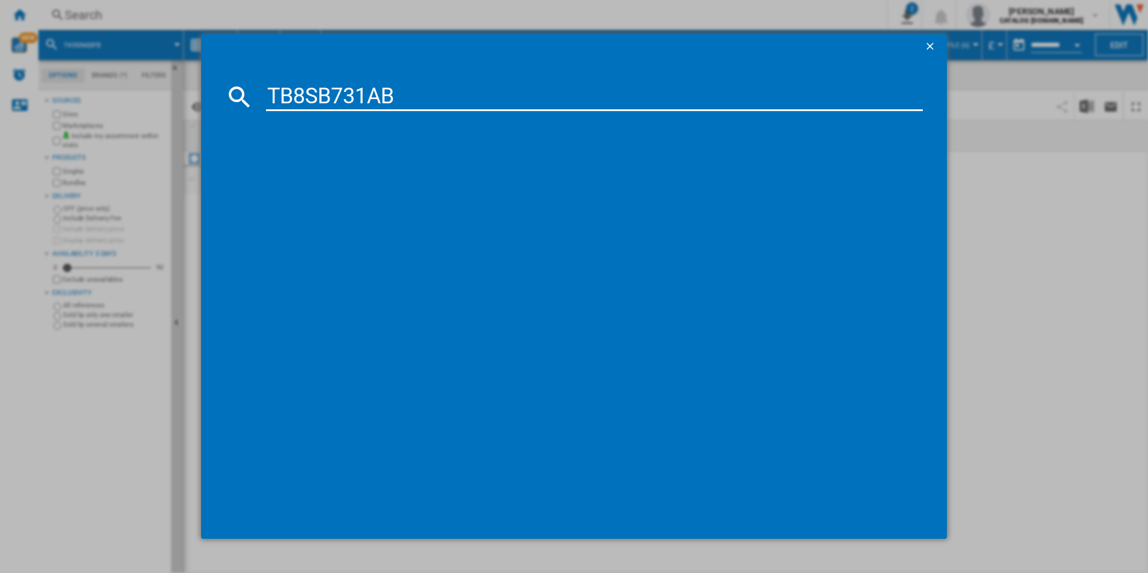
type input "TB8SB731AB"
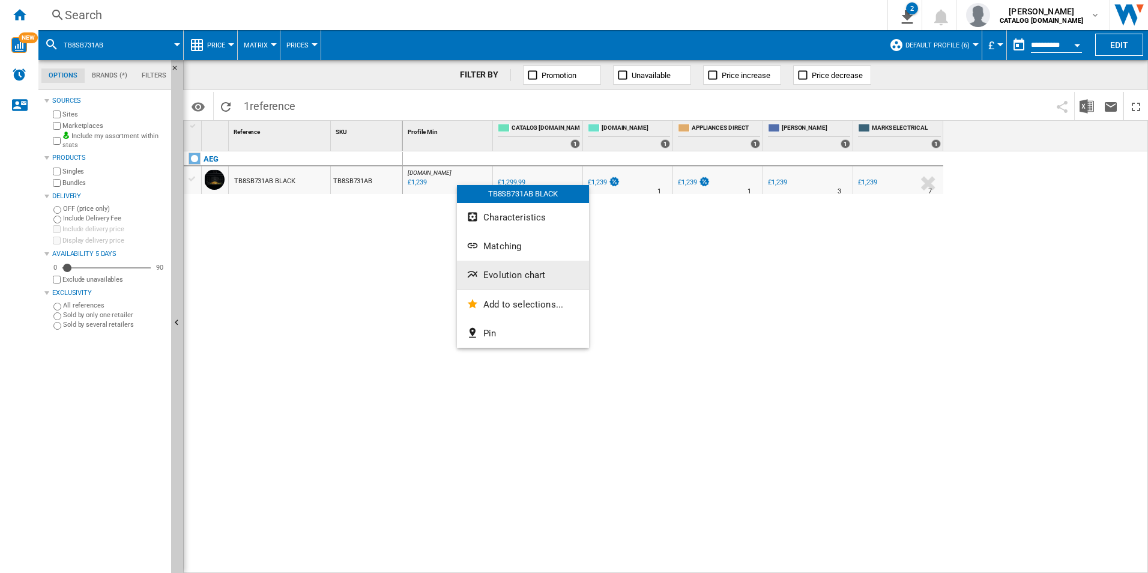
click at [502, 282] on button "Evolution chart" at bounding box center [523, 275] width 132 height 29
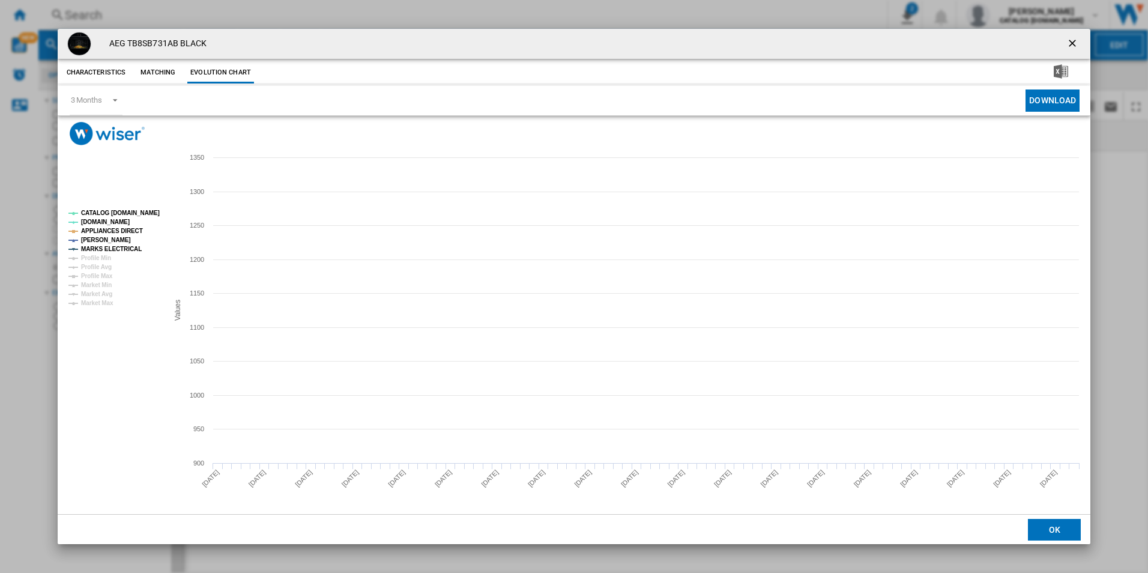
click at [127, 214] on tspan "CATALOG [DOMAIN_NAME]" at bounding box center [120, 213] width 79 height 7
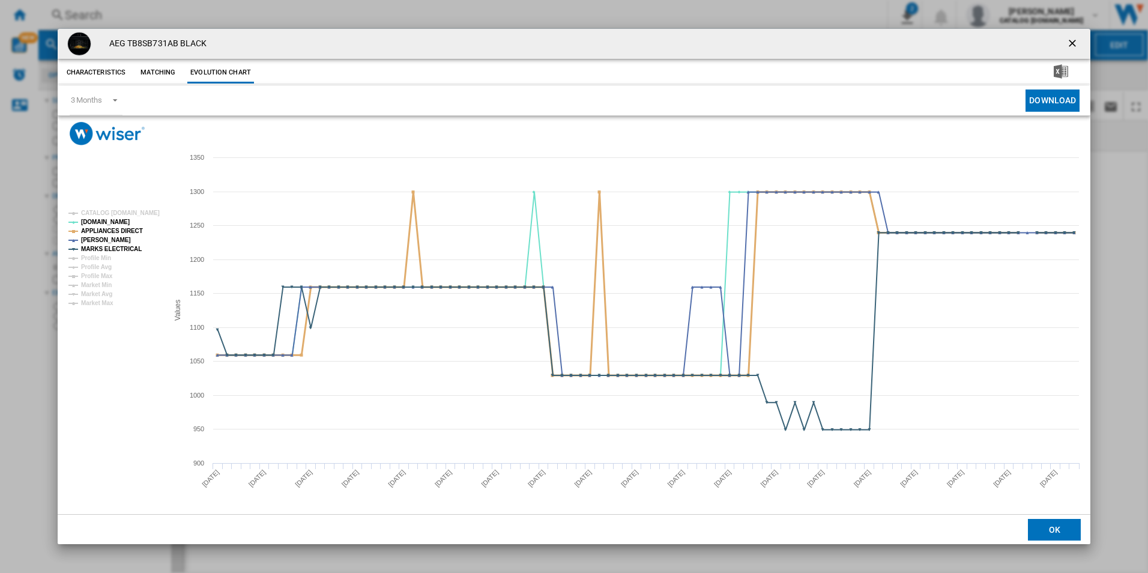
drag, startPoint x: 124, startPoint y: 228, endPoint x: 135, endPoint y: 255, distance: 29.7
click at [124, 228] on tspan "APPLIANCES DIRECT" at bounding box center [112, 231] width 62 height 7
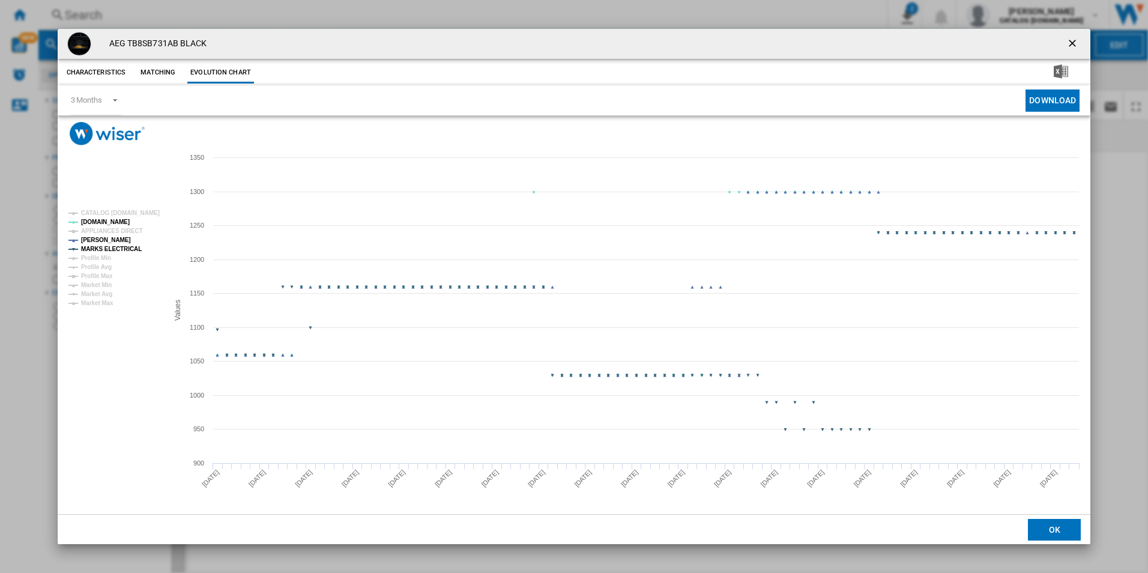
click at [131, 252] on tspan "MARKS ELECTRICAL" at bounding box center [111, 249] width 61 height 7
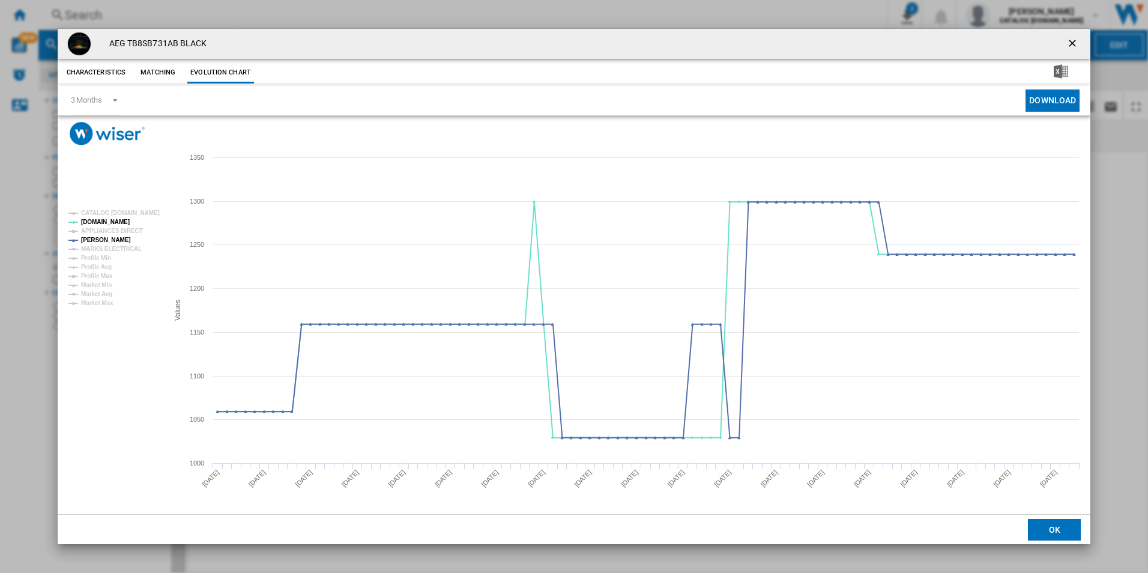
drag, startPoint x: 1073, startPoint y: 44, endPoint x: 1040, endPoint y: 38, distance: 33.5
click at [1072, 44] on ng-md-icon "getI18NText('BUTTONS.CLOSE_DIALOG')" at bounding box center [1073, 44] width 14 height 14
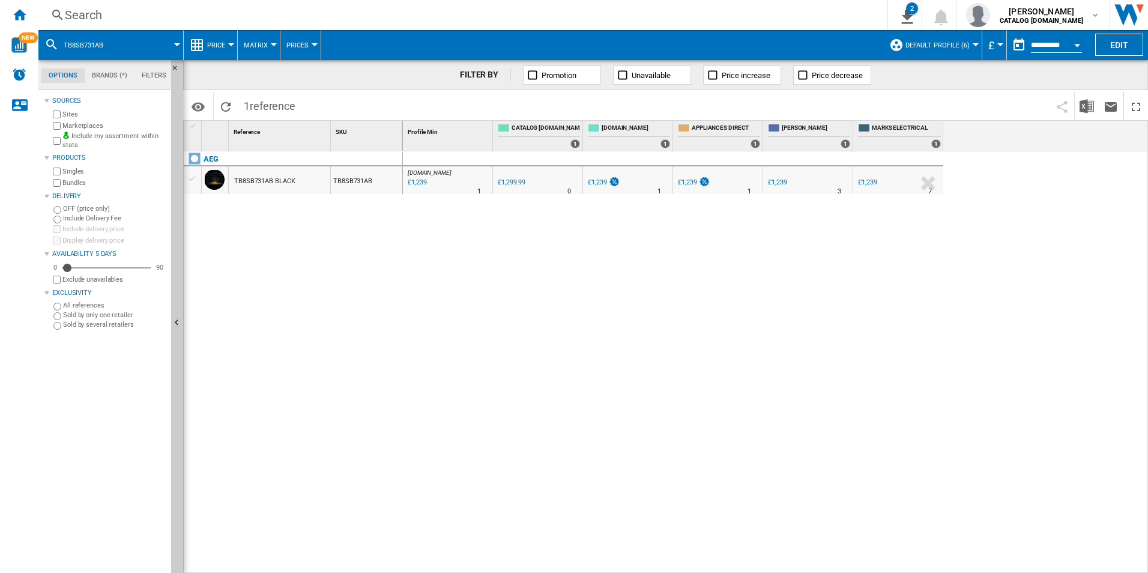
click at [763, 10] on div "Search" at bounding box center [460, 15] width 791 height 17
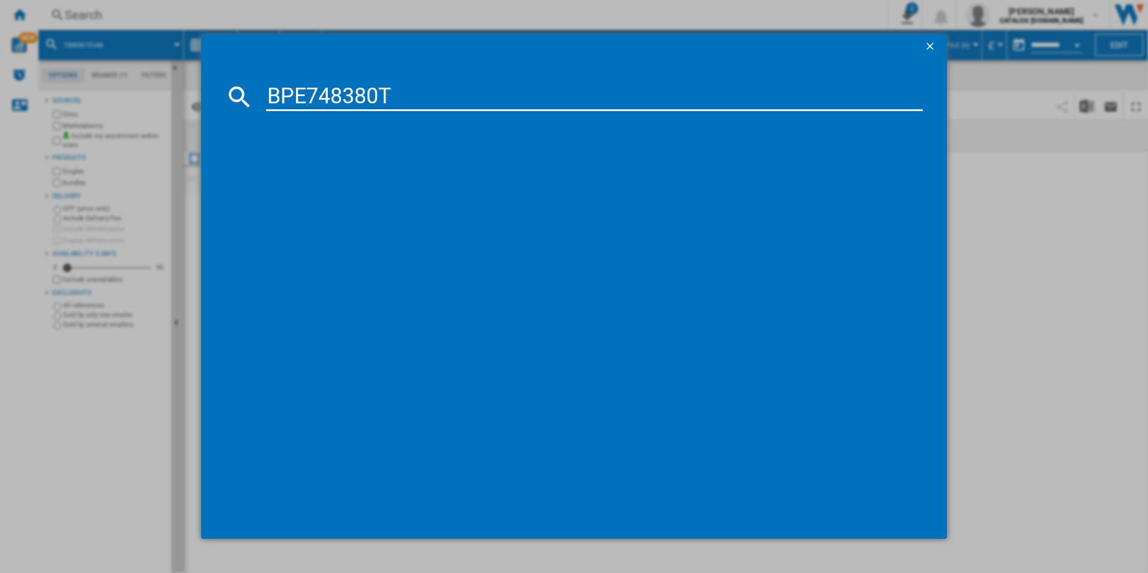
type input "BPE748380T"
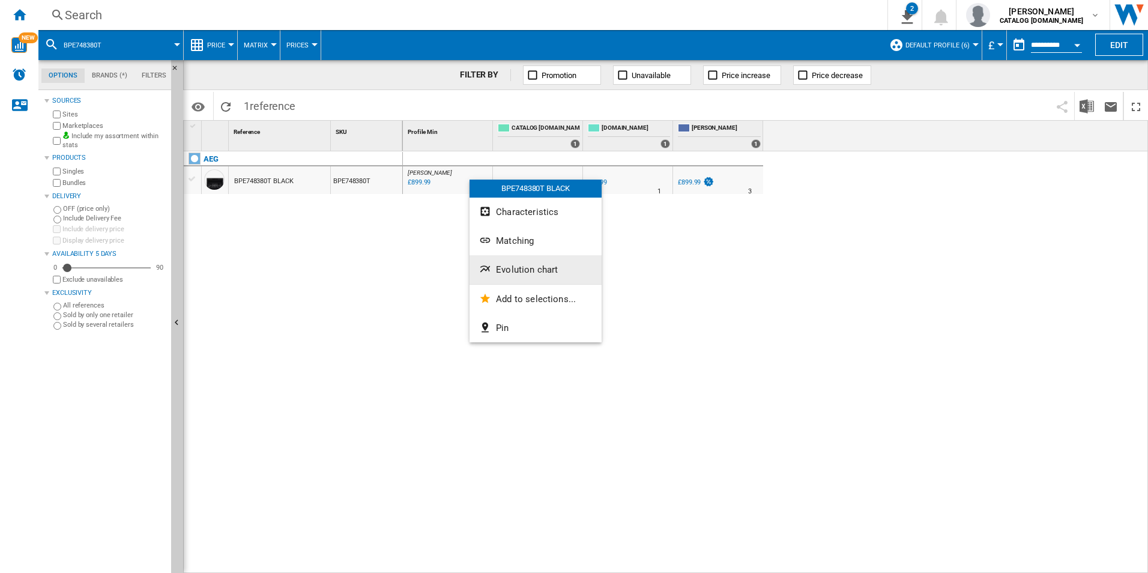
click at [530, 277] on button "Evolution chart" at bounding box center [535, 269] width 132 height 29
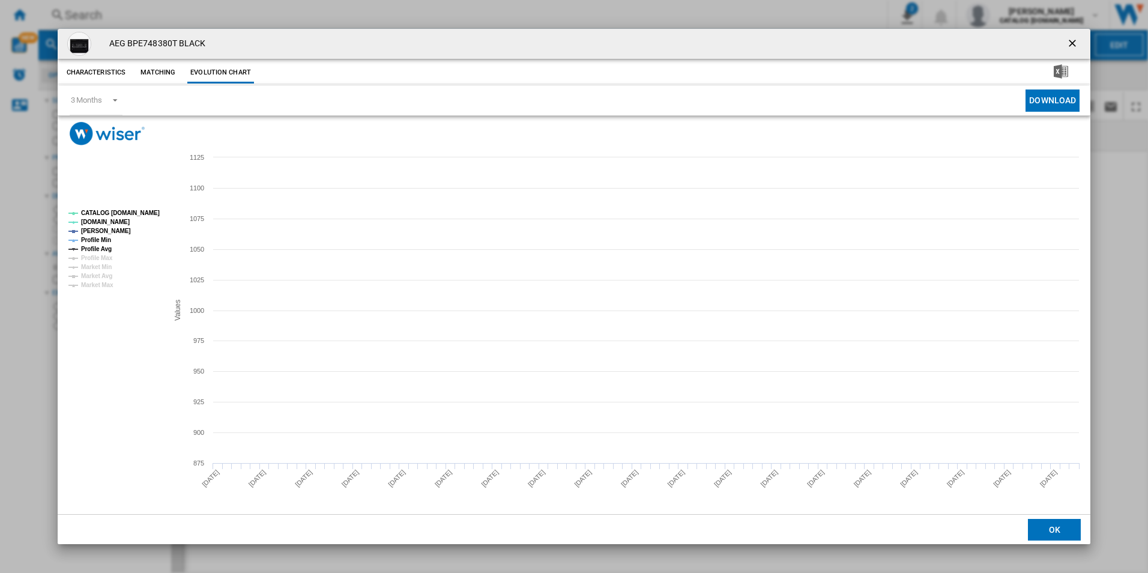
click at [140, 203] on rect "Product popup" at bounding box center [574, 329] width 1033 height 369
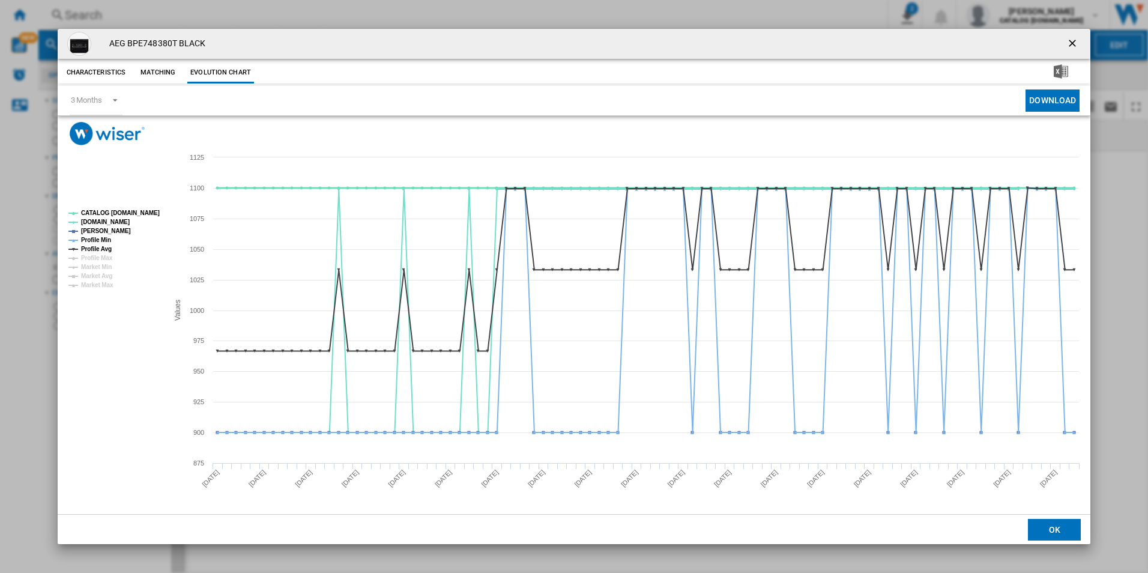
click at [139, 210] on tspan "CATALOG [DOMAIN_NAME]" at bounding box center [120, 213] width 79 height 7
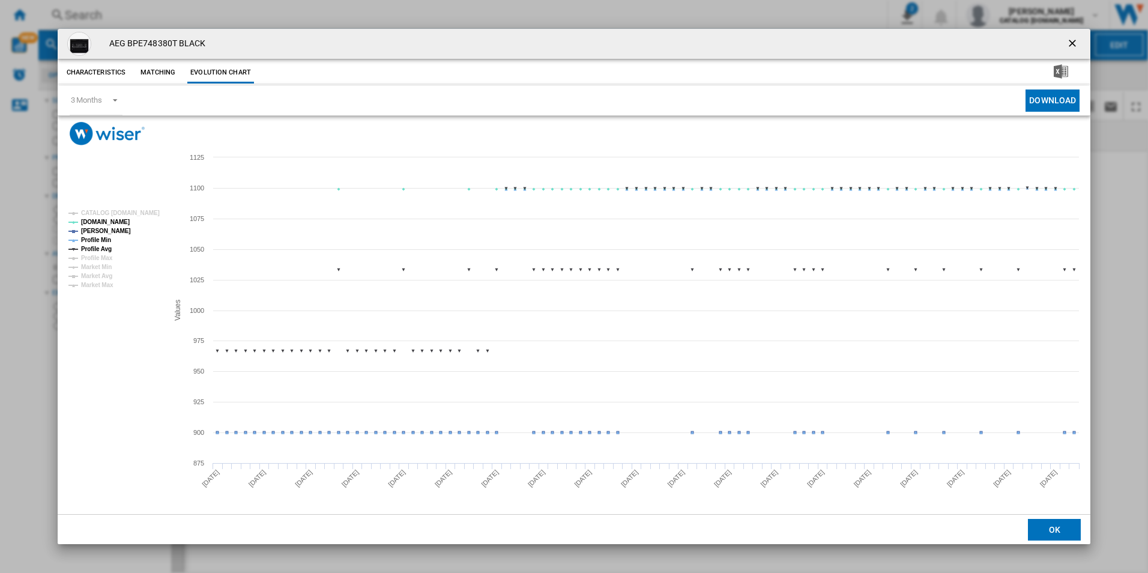
click at [103, 237] on tspan "Profile Min" at bounding box center [96, 240] width 30 height 7
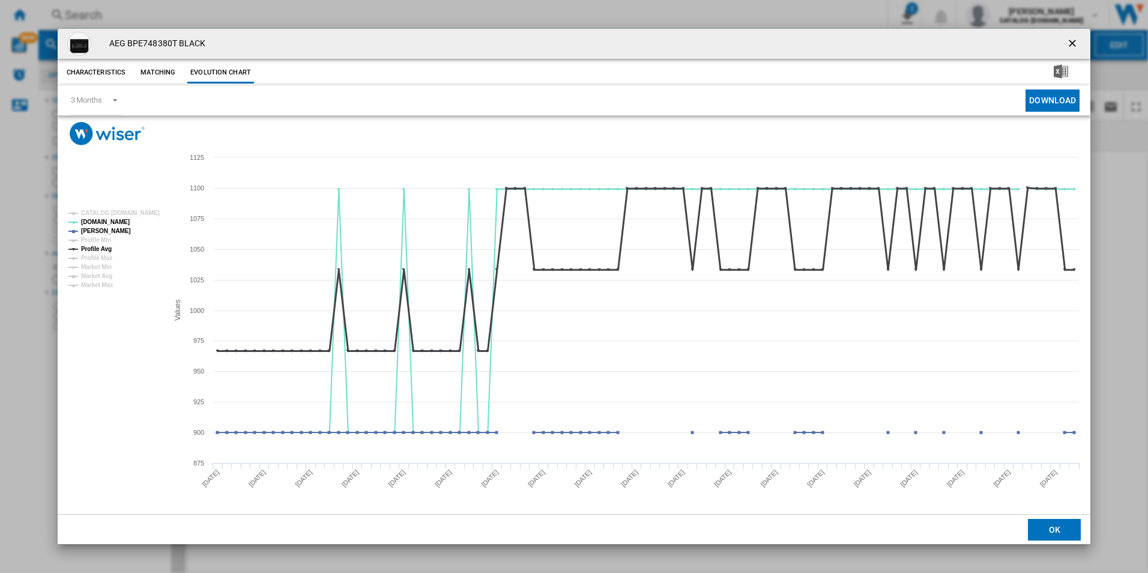
click at [107, 249] on tspan "Profile Avg" at bounding box center [96, 249] width 31 height 7
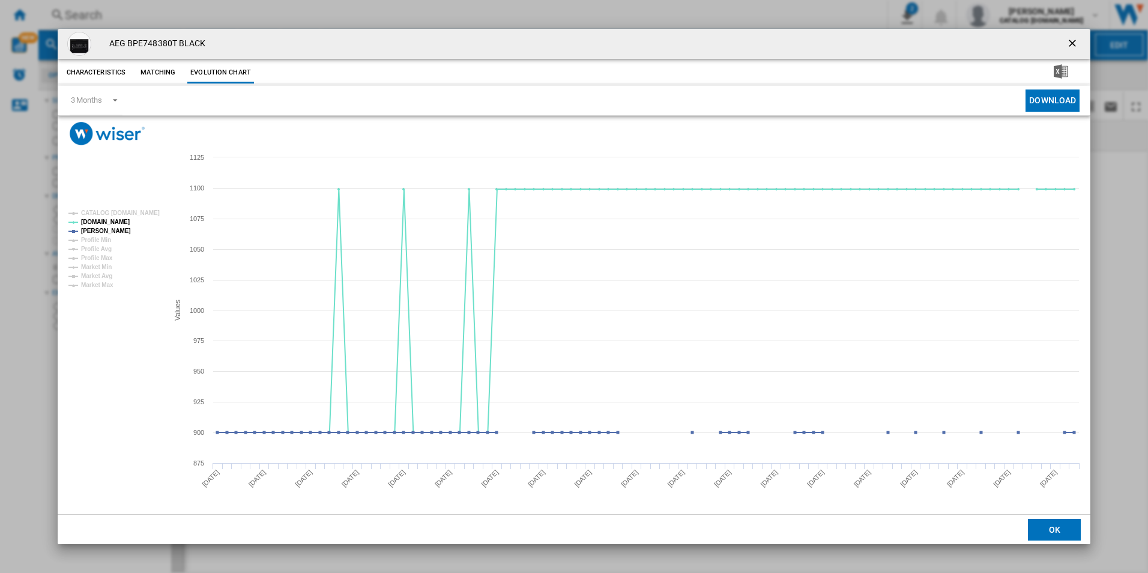
drag, startPoint x: 1076, startPoint y: 41, endPoint x: 1039, endPoint y: 44, distance: 37.3
click at [1074, 41] on ng-md-icon "getI18NText('BUTTONS.CLOSE_DIALOG')" at bounding box center [1073, 44] width 14 height 14
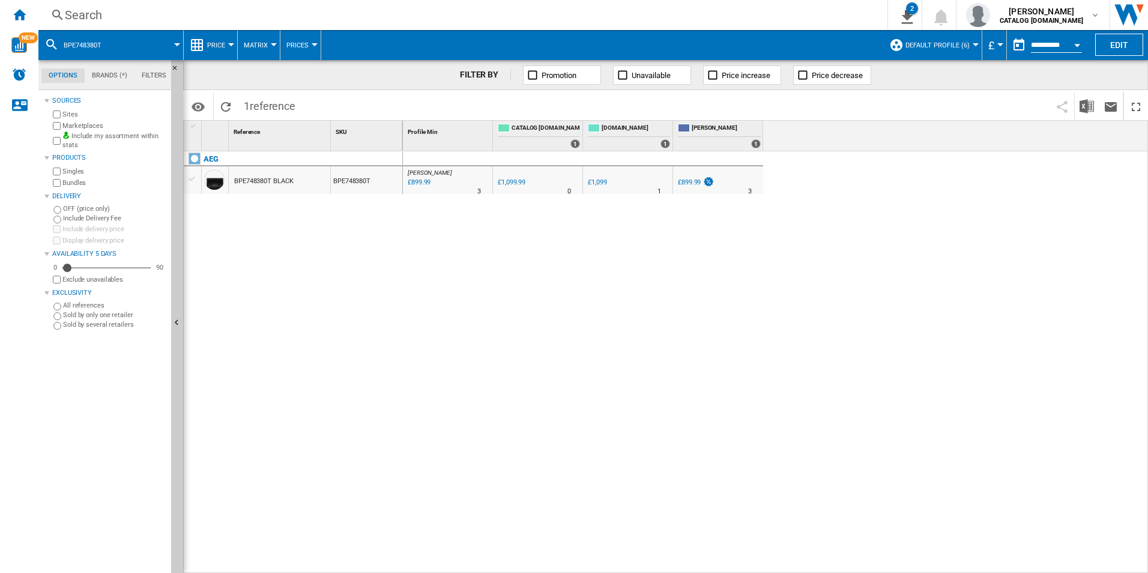
click at [584, 16] on div "Search" at bounding box center [460, 15] width 791 height 17
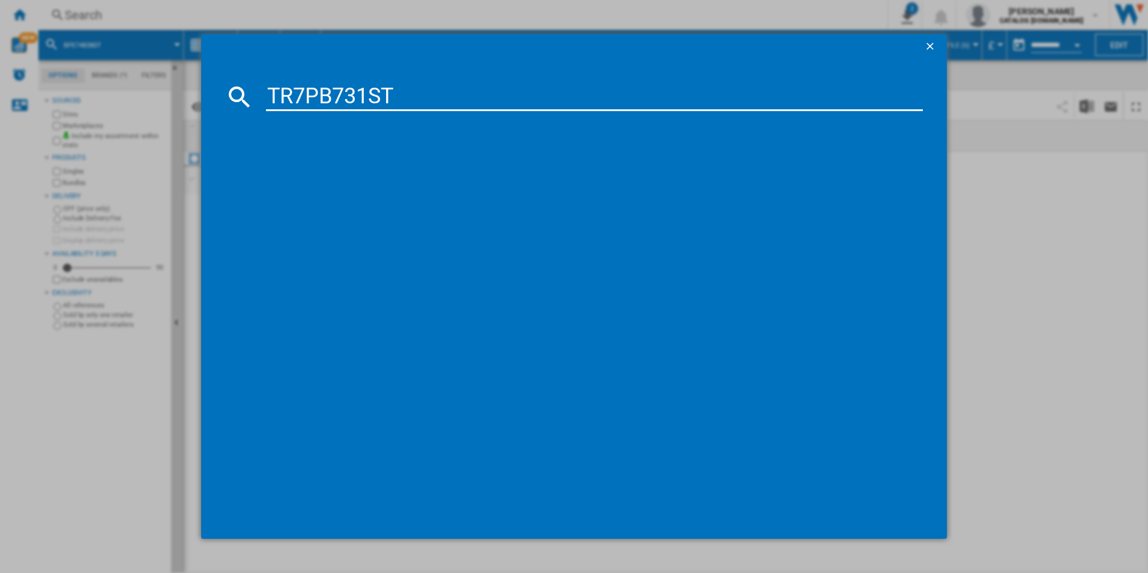
type input "TR7PB731ST"
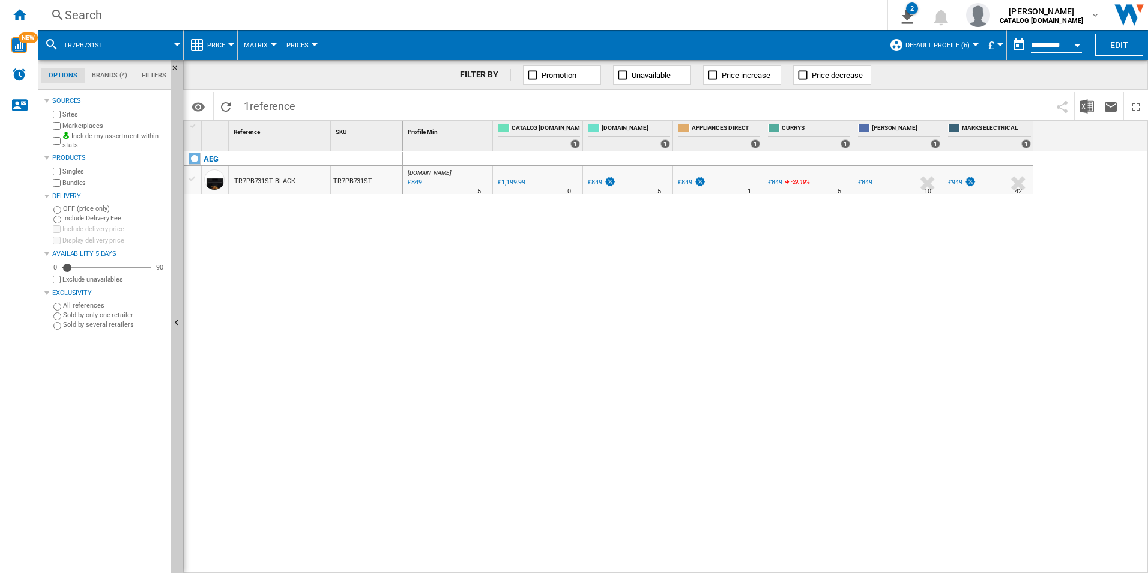
drag, startPoint x: 441, startPoint y: 170, endPoint x: 411, endPoint y: 232, distance: 68.7
click at [411, 232] on div at bounding box center [574, 286] width 1148 height 573
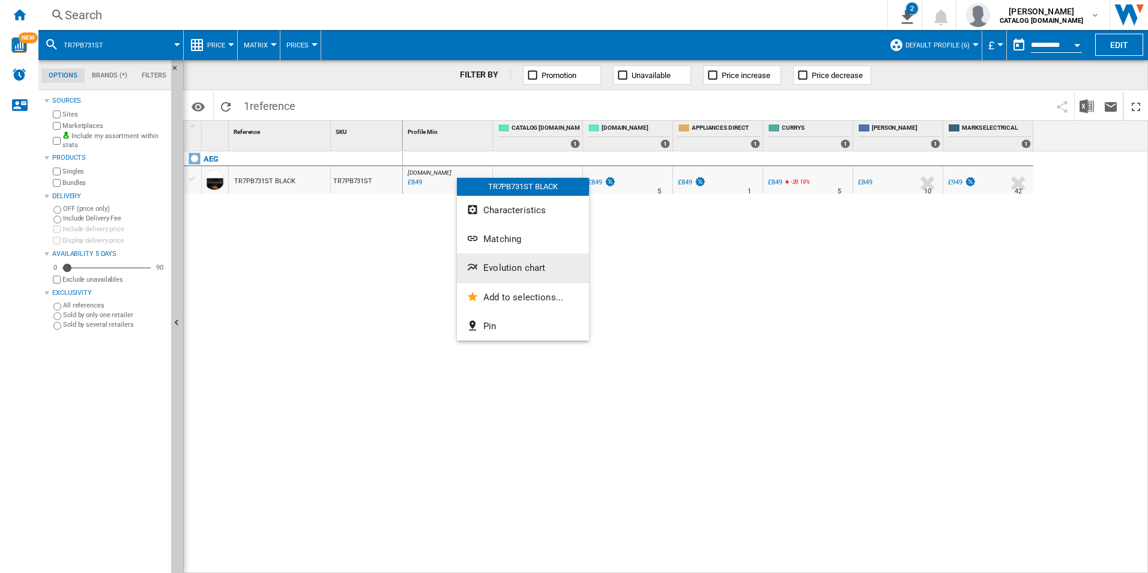
click at [484, 261] on button "Evolution chart" at bounding box center [523, 267] width 132 height 29
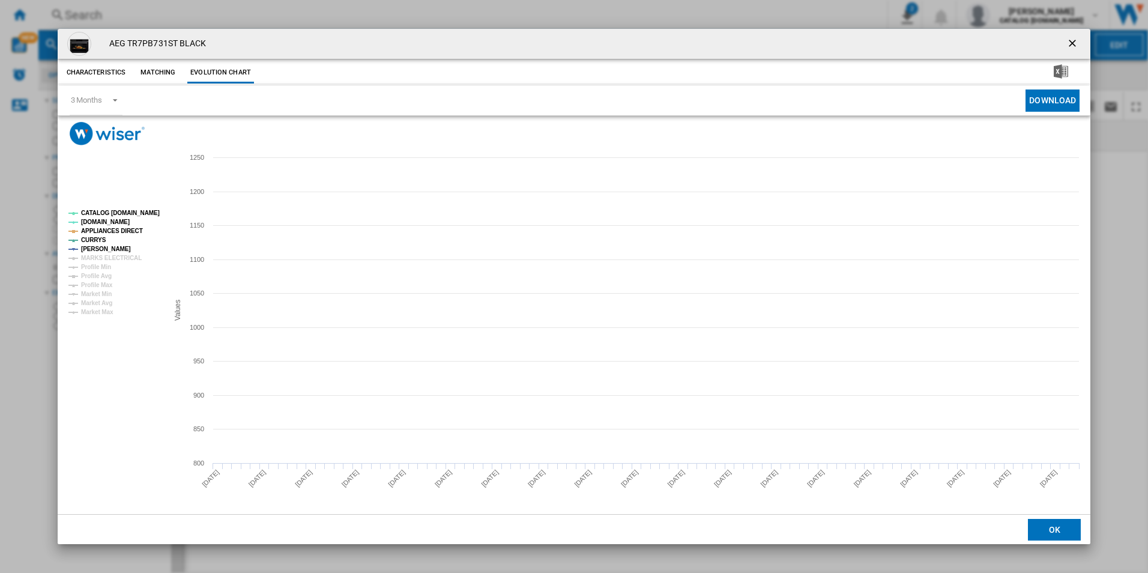
click at [140, 210] on tspan "CATALOG [DOMAIN_NAME]" at bounding box center [120, 213] width 79 height 7
click at [126, 233] on tspan "APPLIANCES DIRECT" at bounding box center [112, 231] width 62 height 7
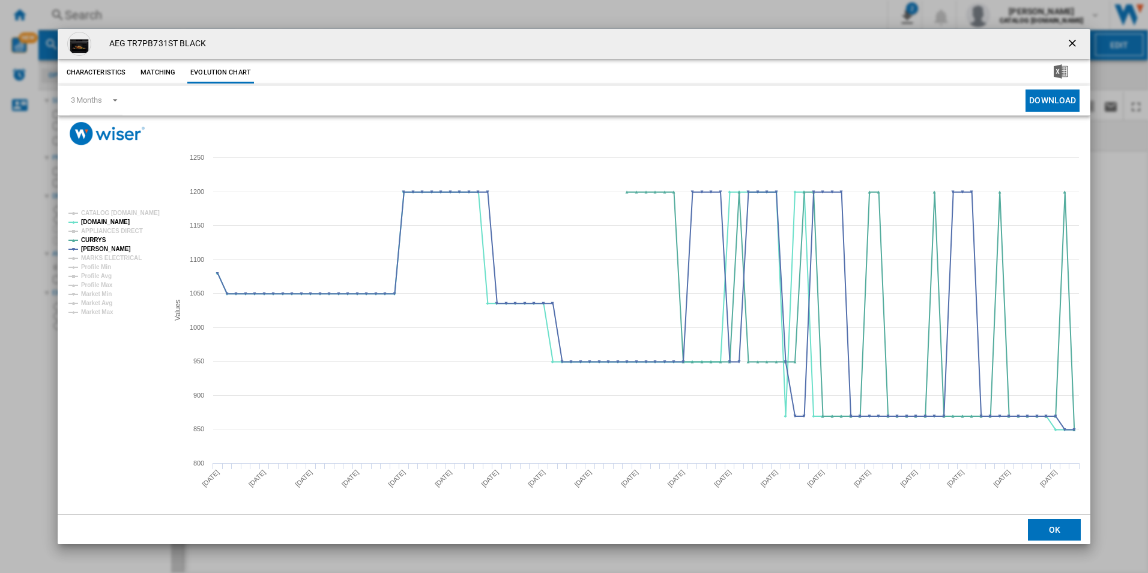
click at [1074, 41] on ng-md-icon "getI18NText('BUTTONS.CLOSE_DIALOG')" at bounding box center [1073, 44] width 14 height 14
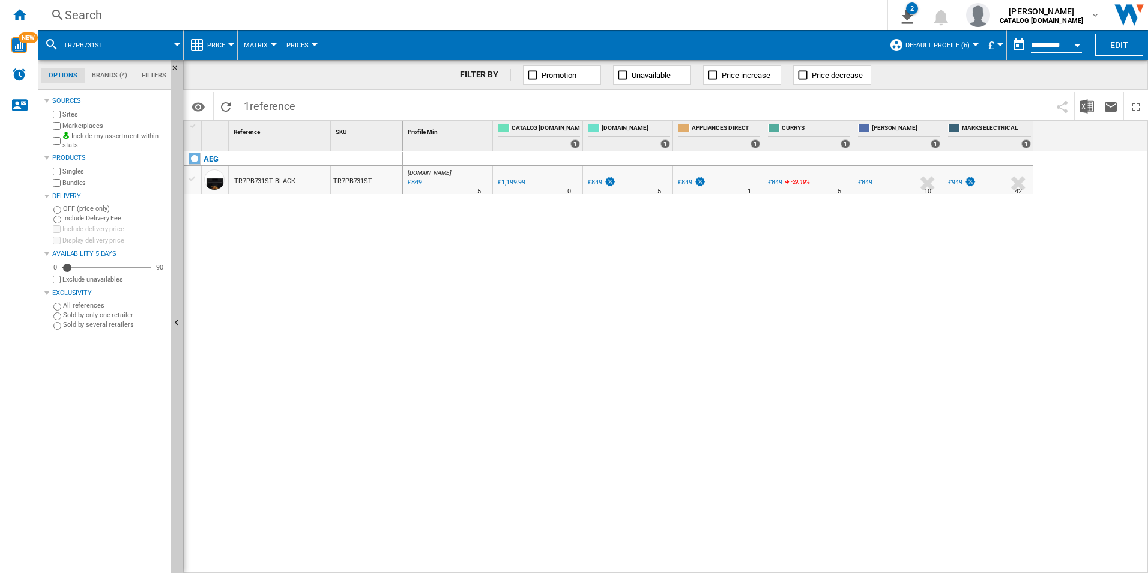
click at [573, 17] on div "Search" at bounding box center [460, 15] width 791 height 17
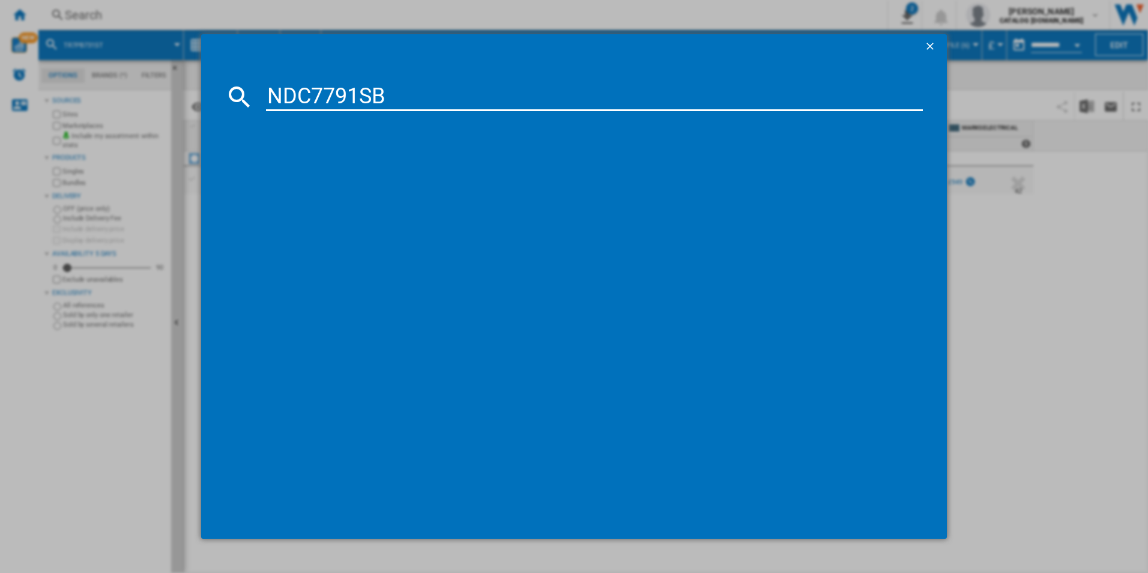
type input "NDC7791SB"
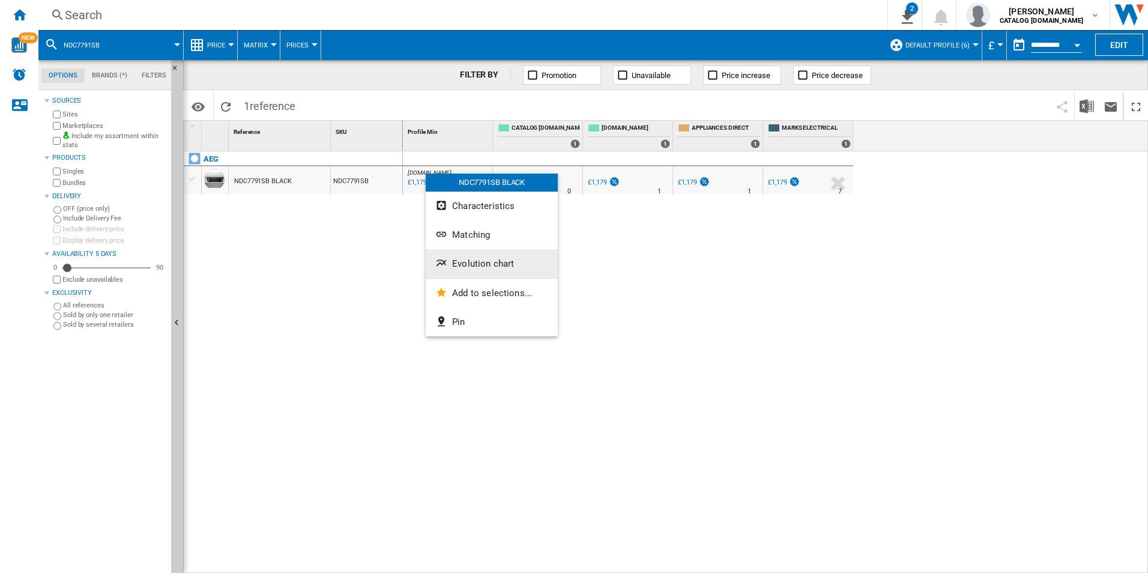
click at [454, 256] on button "Evolution chart" at bounding box center [492, 263] width 132 height 29
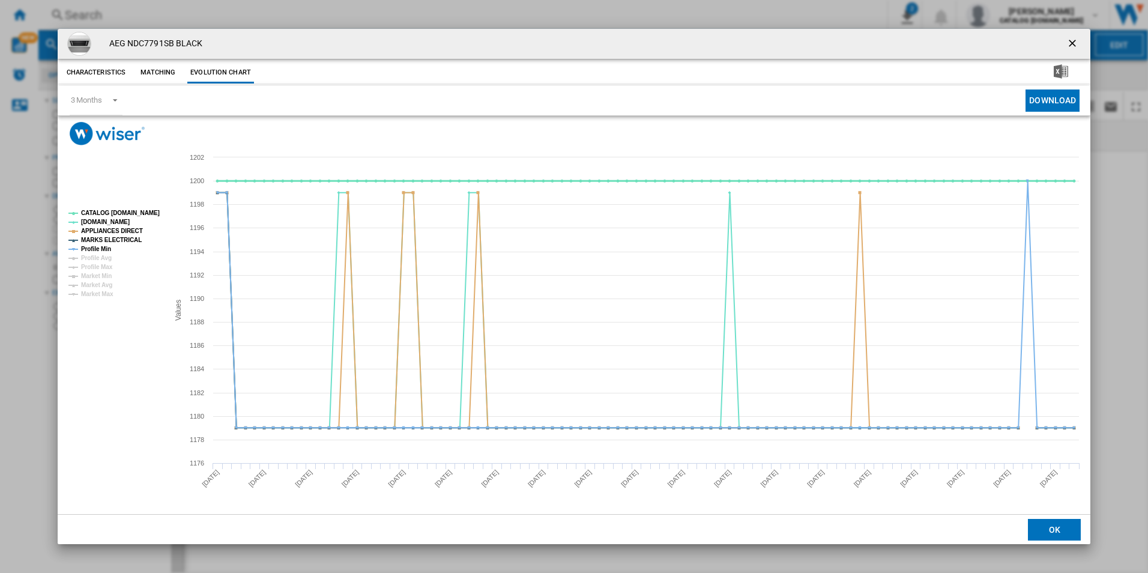
click at [138, 214] on tspan "CATALOG [DOMAIN_NAME]" at bounding box center [120, 213] width 79 height 7
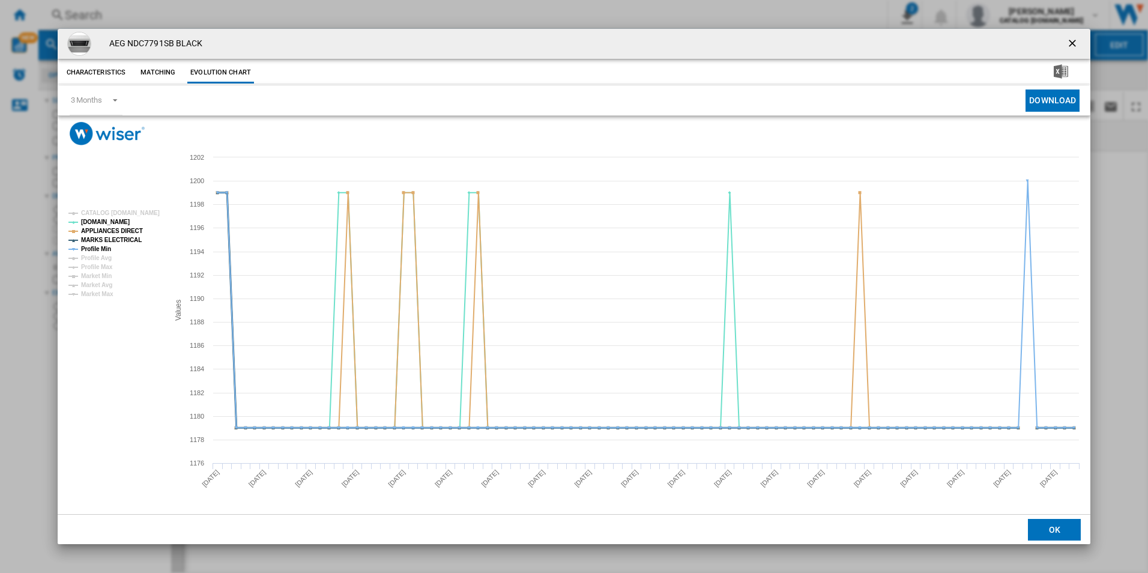
click at [128, 237] on tspan "MARKS ELECTRICAL" at bounding box center [111, 240] width 61 height 7
click at [132, 229] on tspan "APPLIANCES DIRECT" at bounding box center [112, 231] width 62 height 7
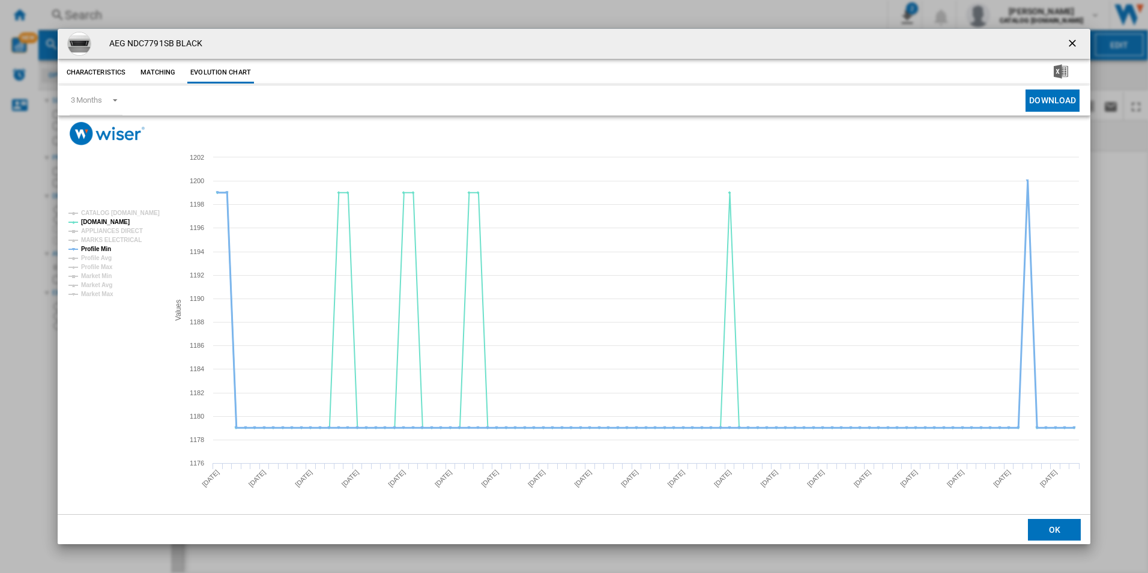
click at [107, 250] on tspan "Profile Min" at bounding box center [96, 249] width 30 height 7
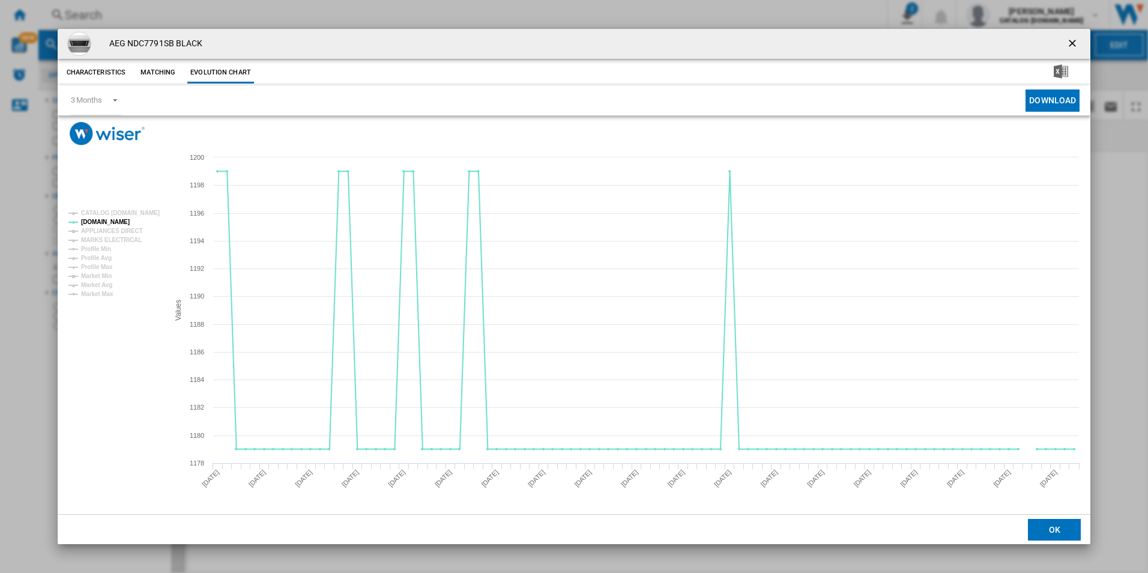
drag, startPoint x: 1070, startPoint y: 44, endPoint x: 1055, endPoint y: 41, distance: 15.3
click at [1070, 44] on ng-md-icon "getI18NText('BUTTONS.CLOSE_DIALOG')" at bounding box center [1073, 44] width 14 height 14
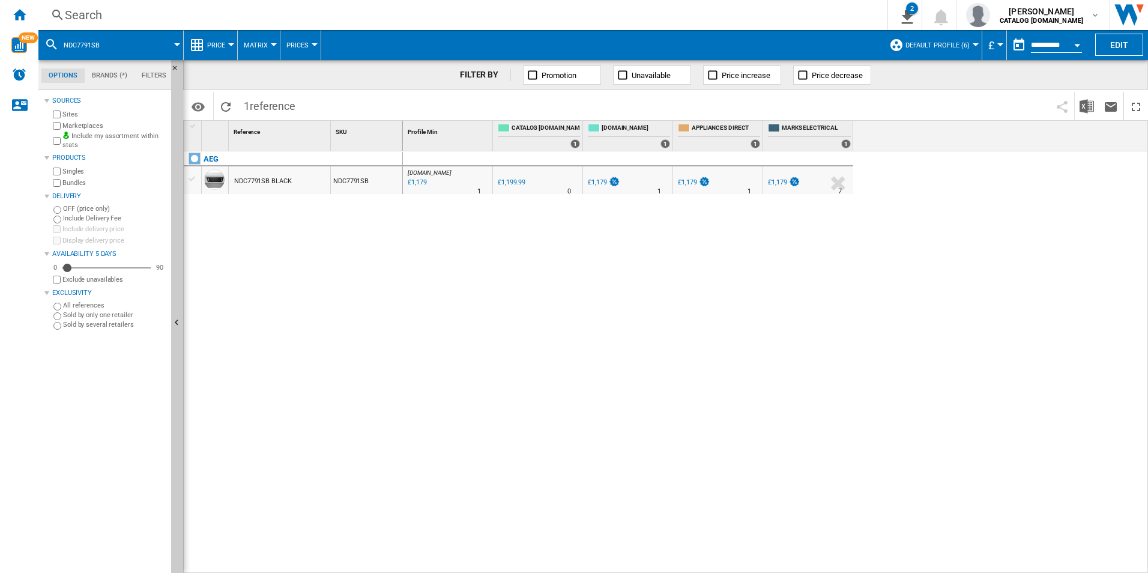
click at [739, 10] on div "Search" at bounding box center [460, 15] width 791 height 17
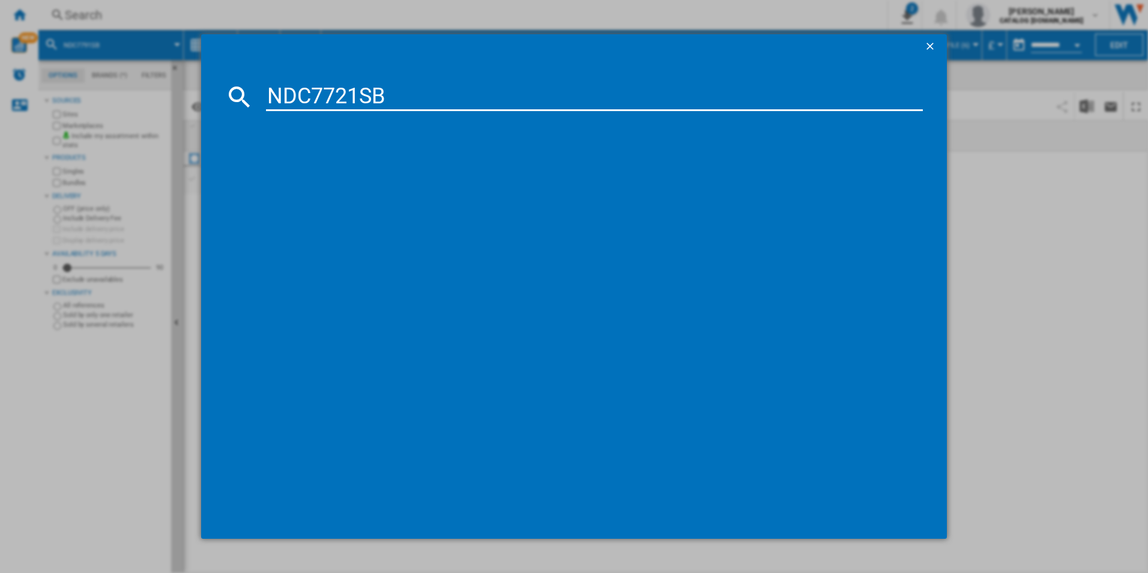
type input "NDC7721SB"
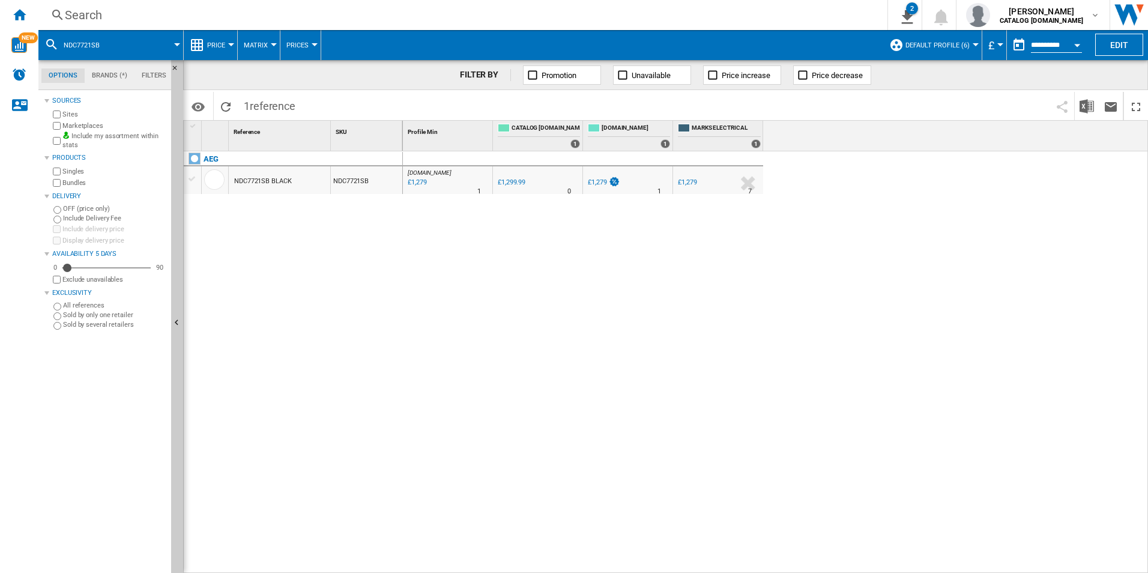
drag, startPoint x: 433, startPoint y: 178, endPoint x: 402, endPoint y: 212, distance: 46.3
click at [402, 212] on div at bounding box center [574, 286] width 1148 height 573
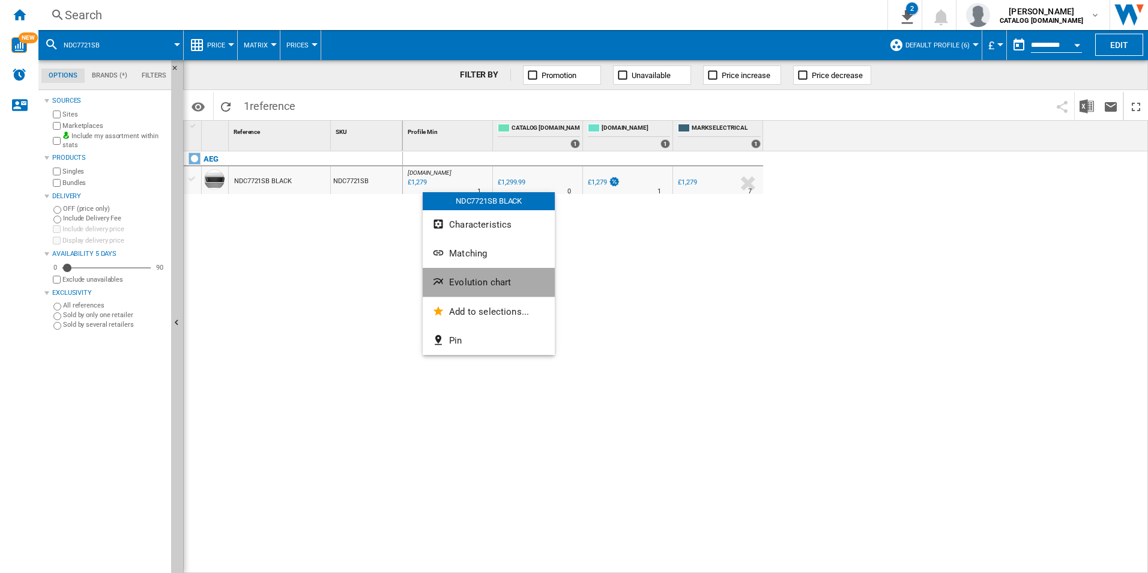
click at [469, 294] on button "Evolution chart" at bounding box center [489, 282] width 132 height 29
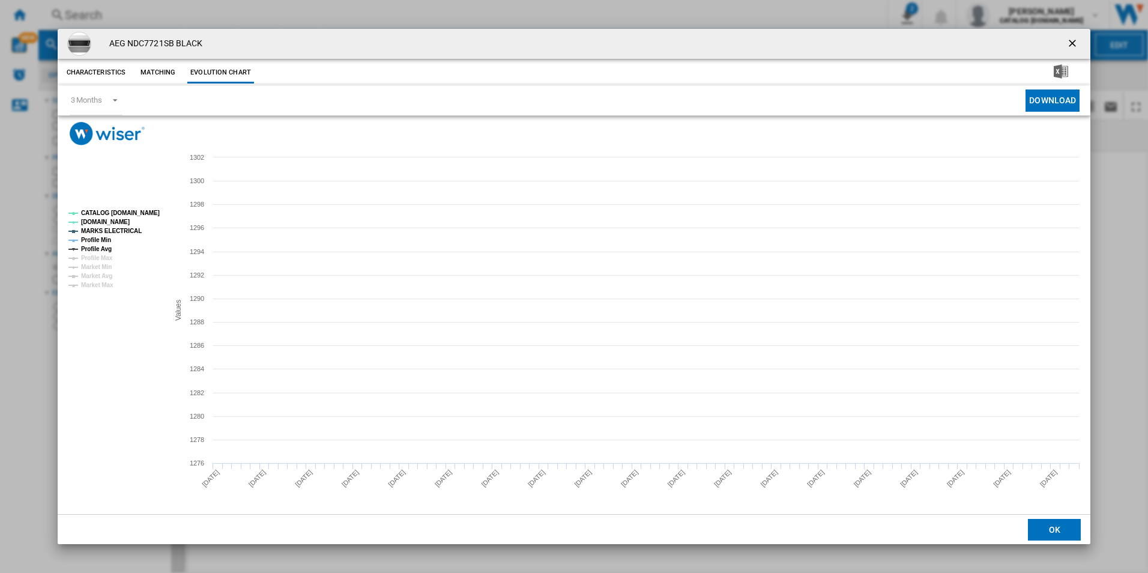
click at [152, 211] on tspan "CATALOG [DOMAIN_NAME]" at bounding box center [120, 213] width 79 height 7
click at [126, 228] on tspan "MARKS ELECTRICAL" at bounding box center [111, 231] width 61 height 7
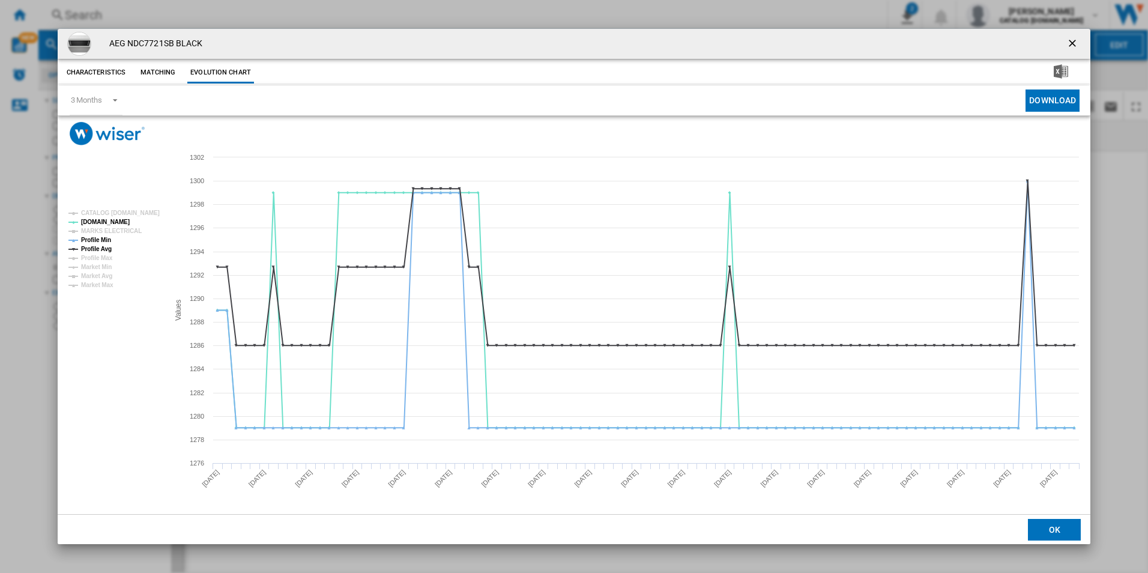
click at [111, 237] on tspan "Profile Min" at bounding box center [96, 240] width 30 height 7
click at [100, 247] on tspan "Profile Avg" at bounding box center [96, 249] width 31 height 7
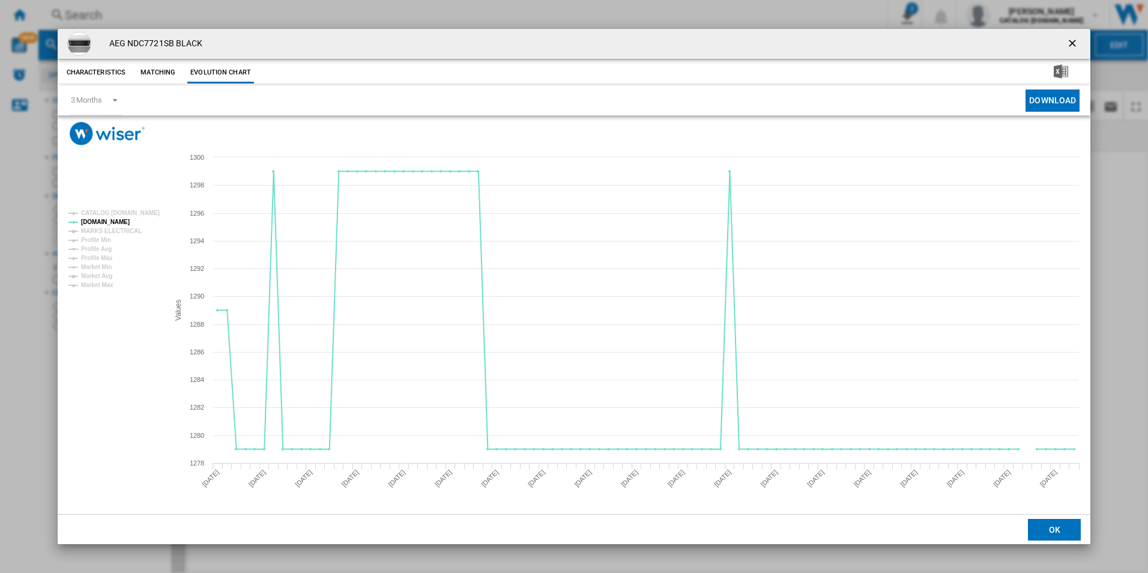
drag, startPoint x: 1069, startPoint y: 39, endPoint x: 1054, endPoint y: 39, distance: 14.4
click at [1069, 39] on ng-md-icon "getI18NText('BUTTONS.CLOSE_DIALOG')" at bounding box center [1073, 44] width 14 height 14
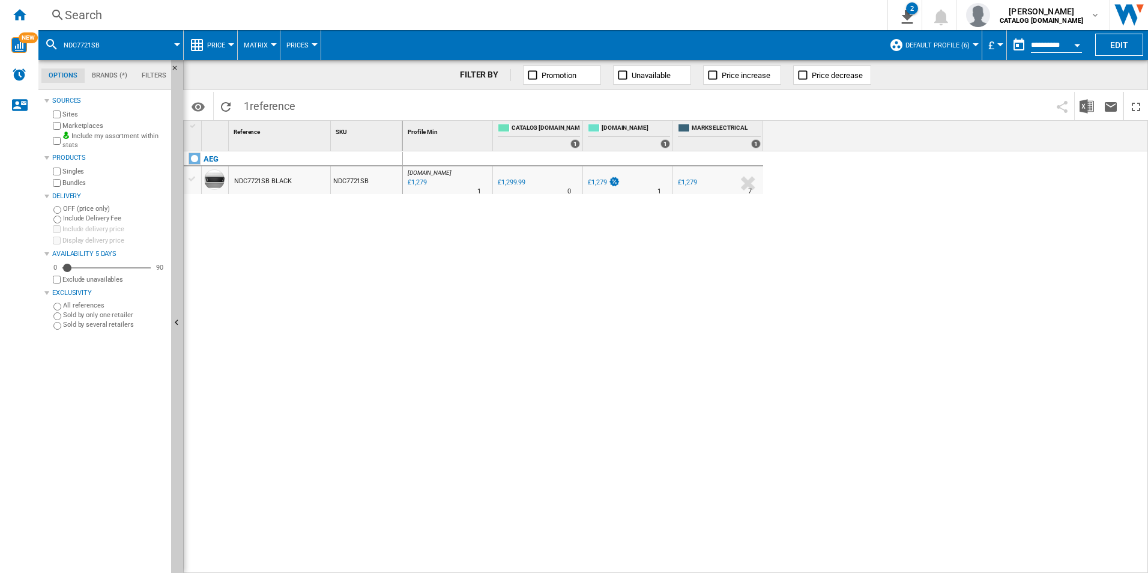
click at [773, 23] on div "Search Search 0 2 ER Report [Price Matrix] All Customer Report [Price Matrix] C…" at bounding box center [592, 15] width 1109 height 30
click at [762, 17] on div "Search" at bounding box center [460, 15] width 791 height 17
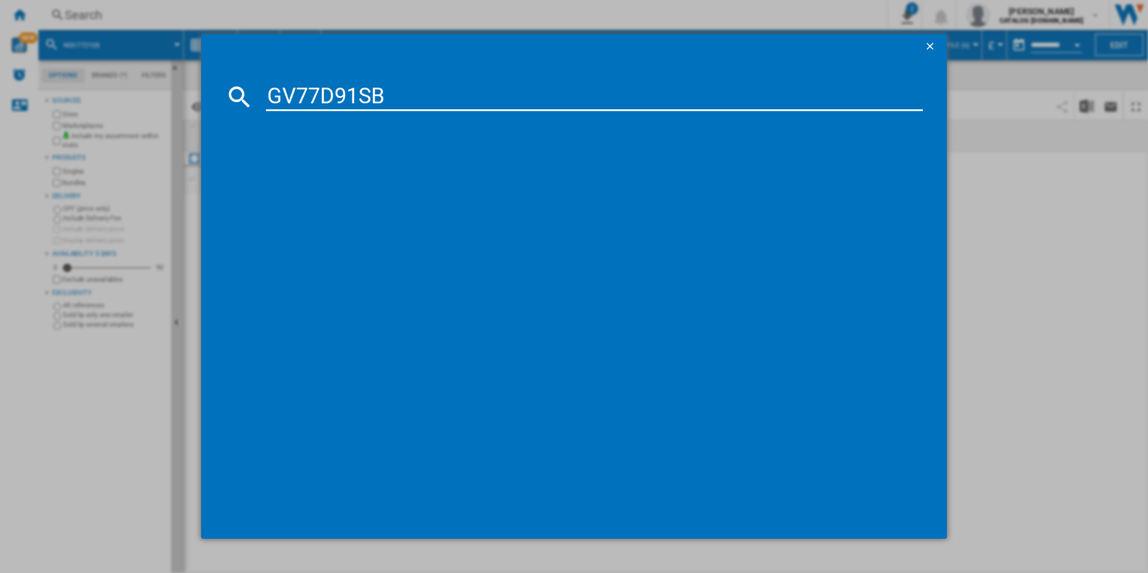
type input "GV77D91SB"
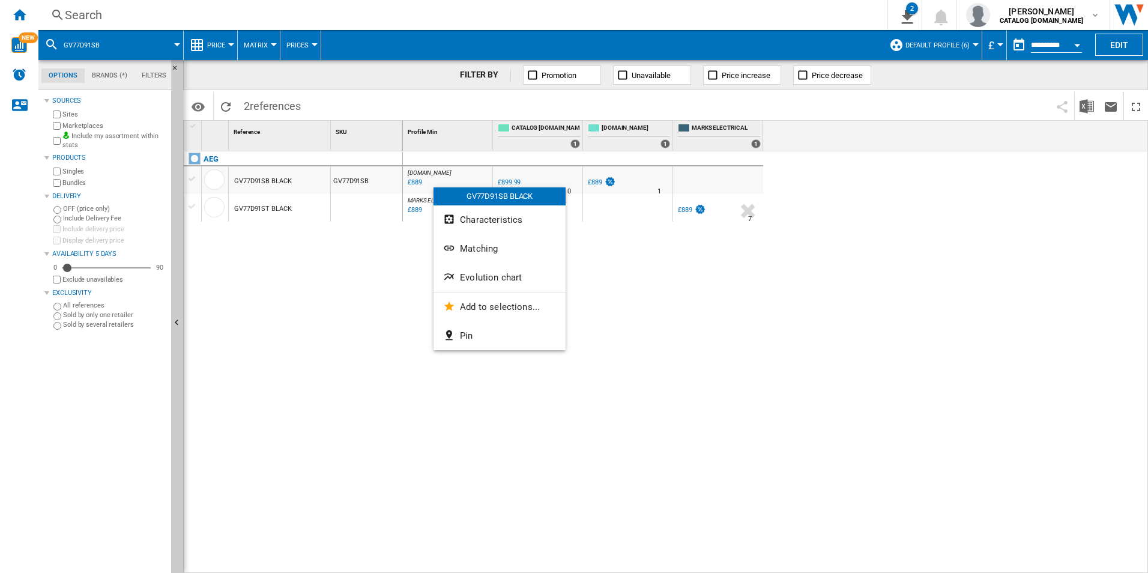
click at [358, 293] on div at bounding box center [574, 286] width 1148 height 573
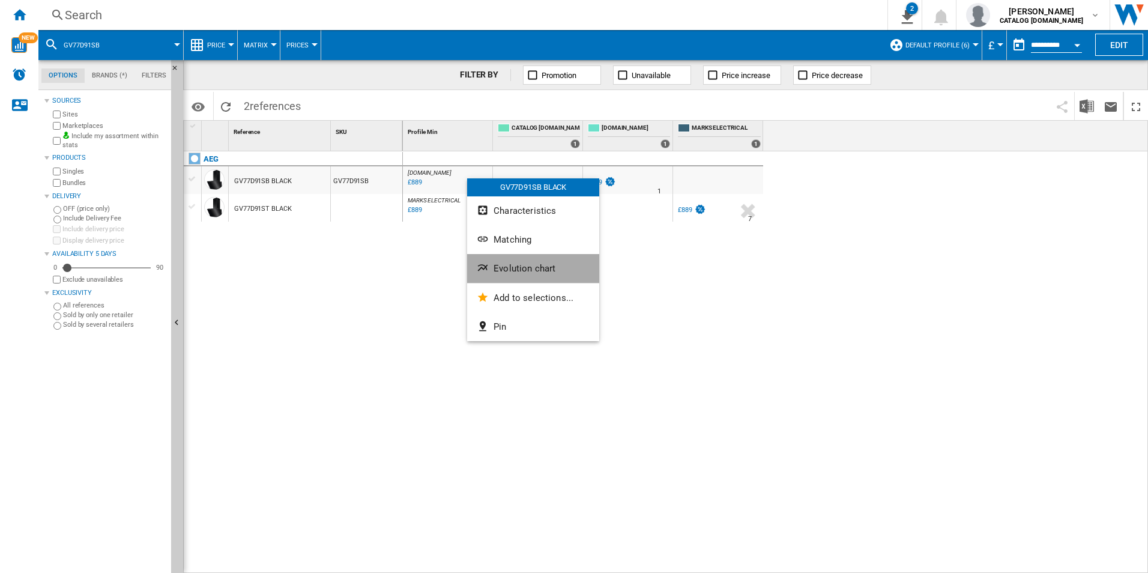
click at [492, 256] on button "Evolution chart" at bounding box center [533, 268] width 132 height 29
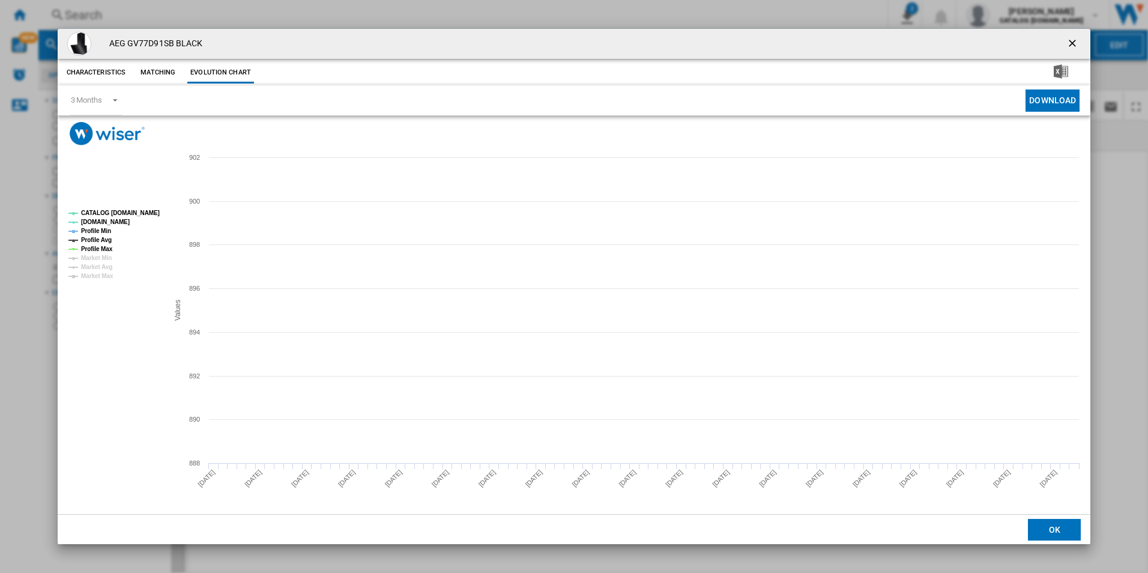
click at [146, 211] on tspan "CATALOG [DOMAIN_NAME]" at bounding box center [120, 213] width 79 height 7
click at [102, 232] on tspan "Profile Min" at bounding box center [96, 231] width 30 height 7
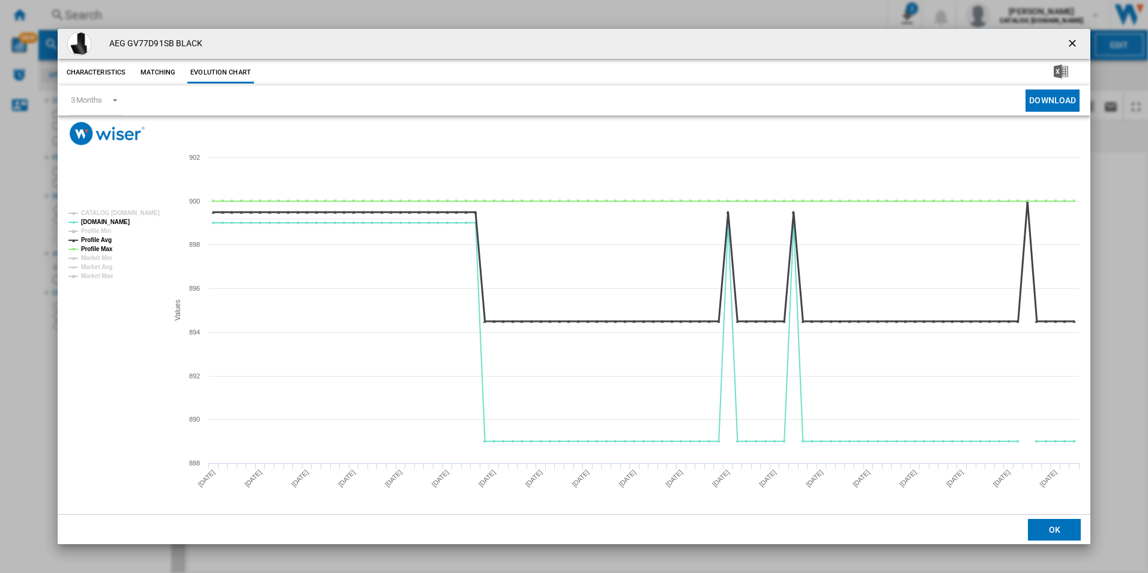
click at [103, 238] on tspan "Profile Avg" at bounding box center [96, 240] width 31 height 7
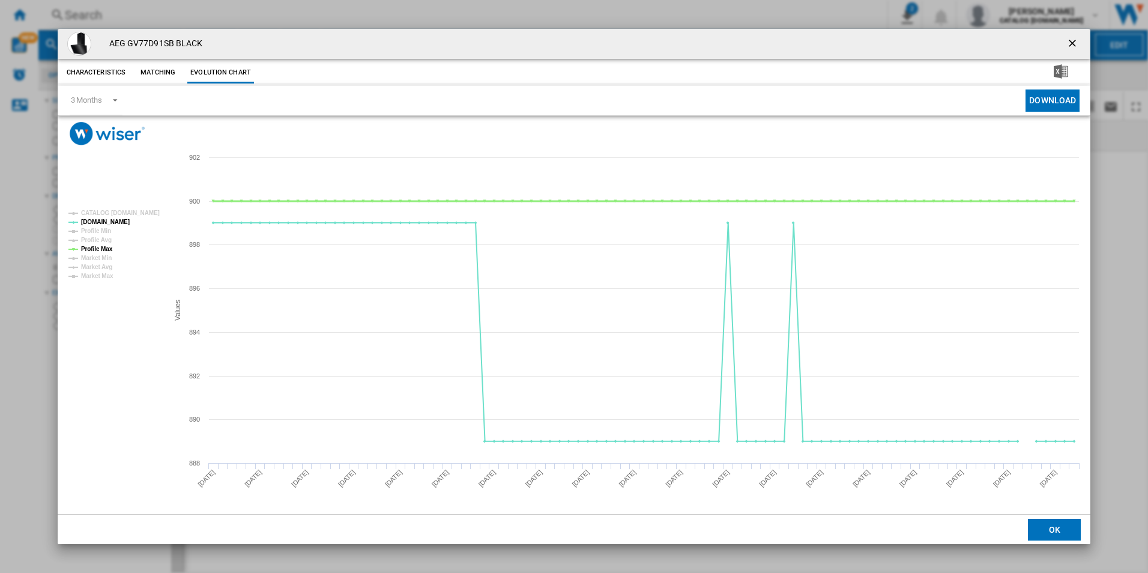
click at [102, 246] on tspan "Profile Max" at bounding box center [97, 249] width 32 height 7
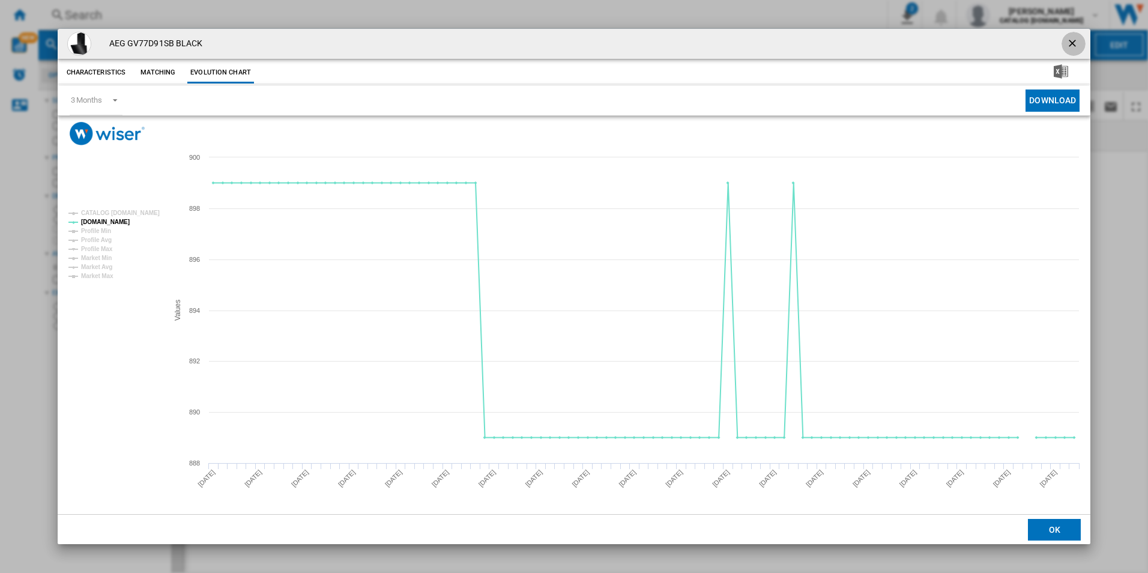
click at [1071, 46] on ng-md-icon "getI18NText('BUTTONS.CLOSE_DIALOG')" at bounding box center [1073, 44] width 14 height 14
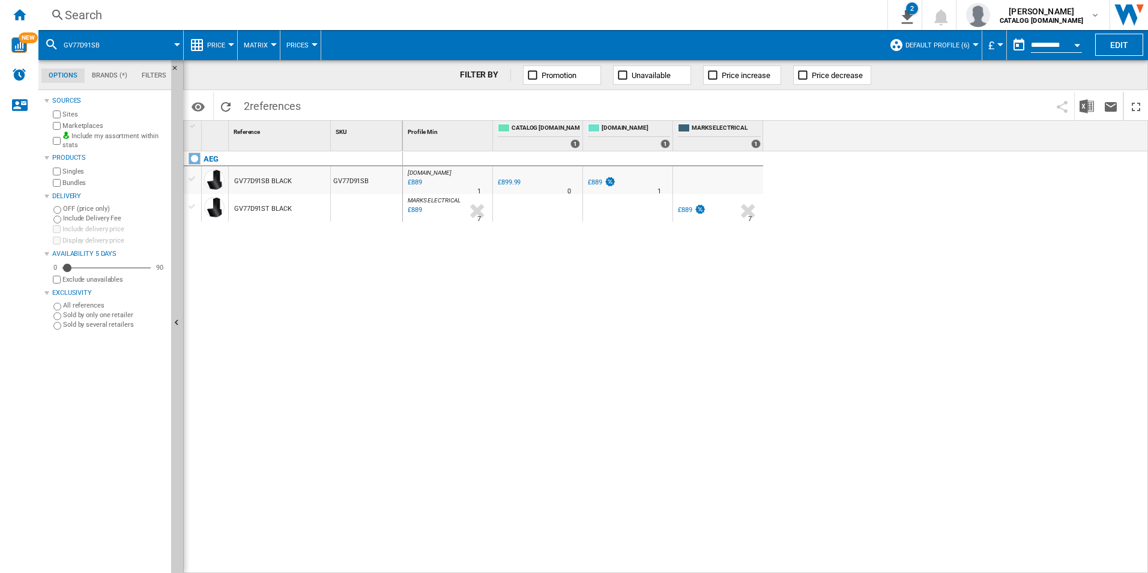
click at [765, 5] on div "Search Search 0 2 ER Report [Price Matrix] All Customer Report [Price Matrix] C…" at bounding box center [592, 15] width 1109 height 30
click at [759, 12] on div "Search" at bounding box center [460, 15] width 791 height 17
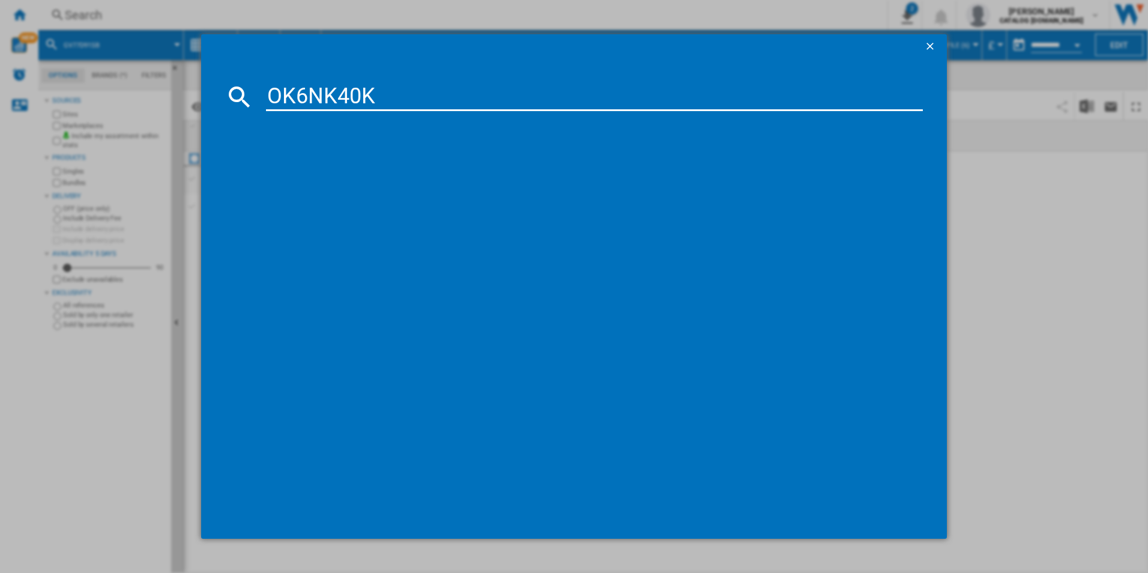
type input "OK6NK40K"
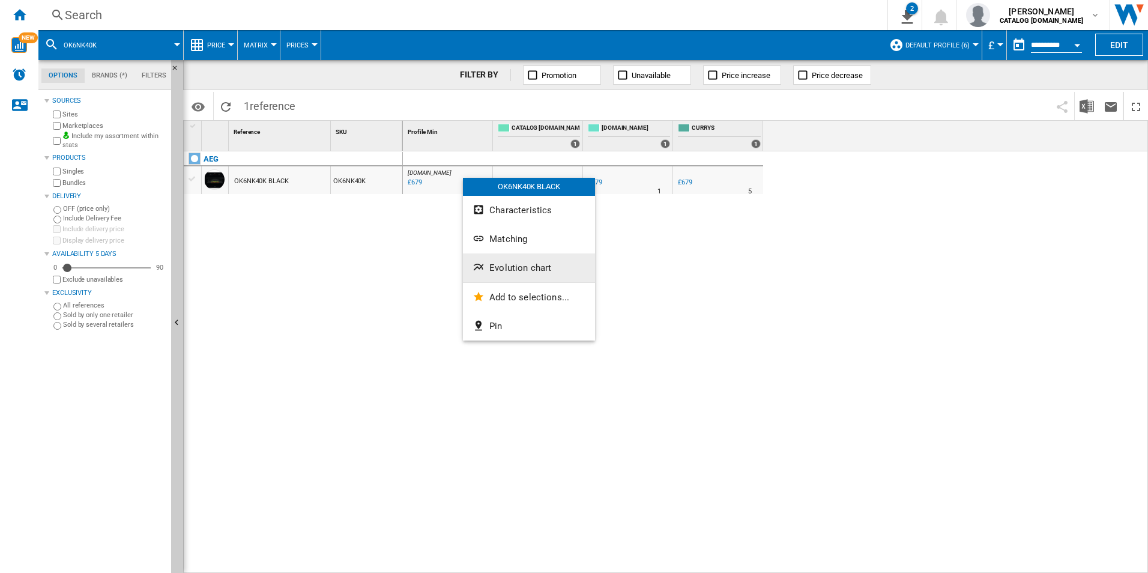
click at [507, 274] on button "Evolution chart" at bounding box center [529, 267] width 132 height 29
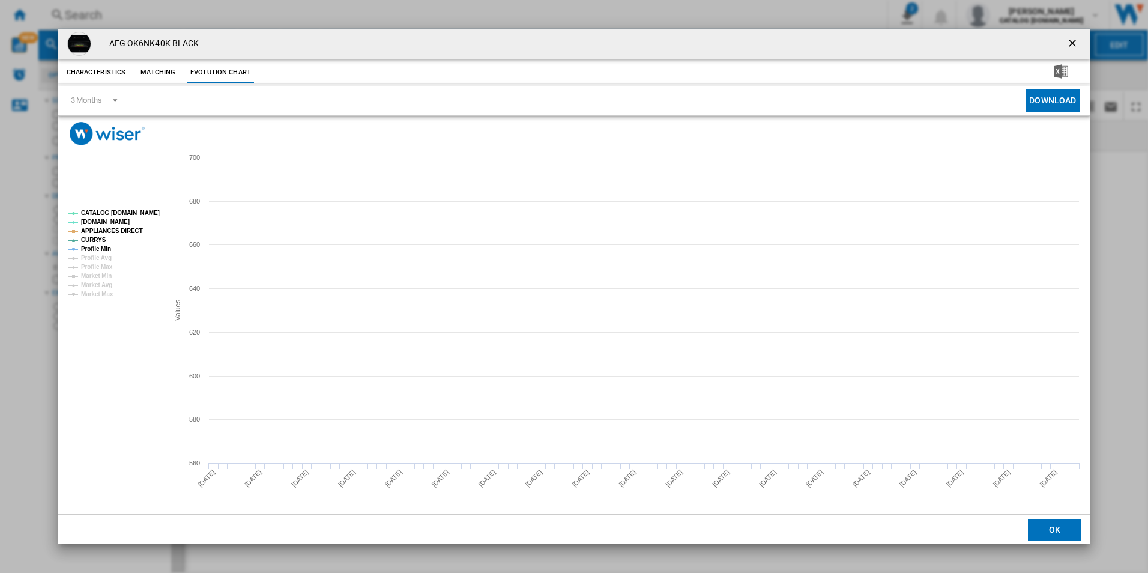
click at [137, 217] on rect "Product popup" at bounding box center [114, 253] width 100 height 97
click at [130, 230] on tspan "APPLIANCES DIRECT" at bounding box center [112, 231] width 62 height 7
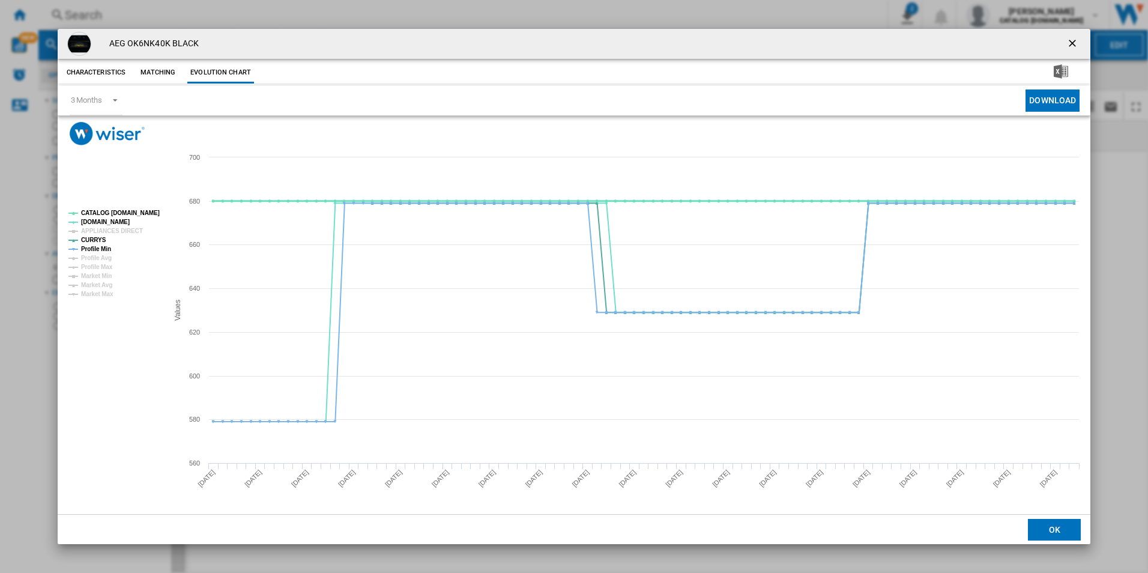
click at [137, 213] on tspan "CATALOG [DOMAIN_NAME]" at bounding box center [120, 213] width 79 height 7
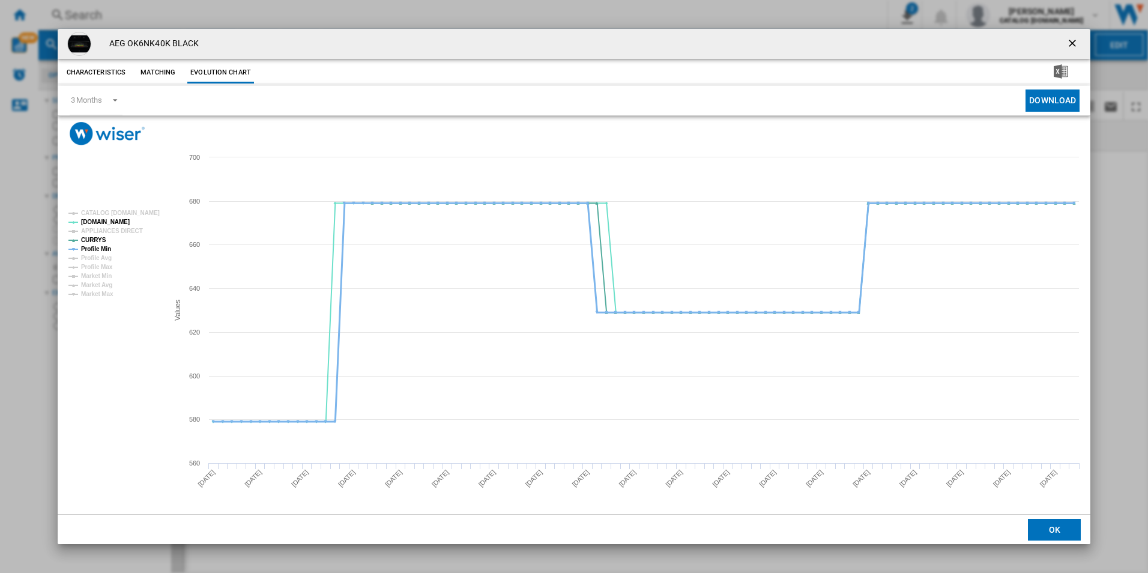
click at [101, 252] on tspan "Profile Min" at bounding box center [96, 249] width 30 height 7
drag, startPoint x: 1075, startPoint y: 42, endPoint x: 1046, endPoint y: 34, distance: 29.9
click at [1075, 42] on ng-md-icon "getI18NText('BUTTONS.CLOSE_DIALOG')" at bounding box center [1073, 44] width 14 height 14
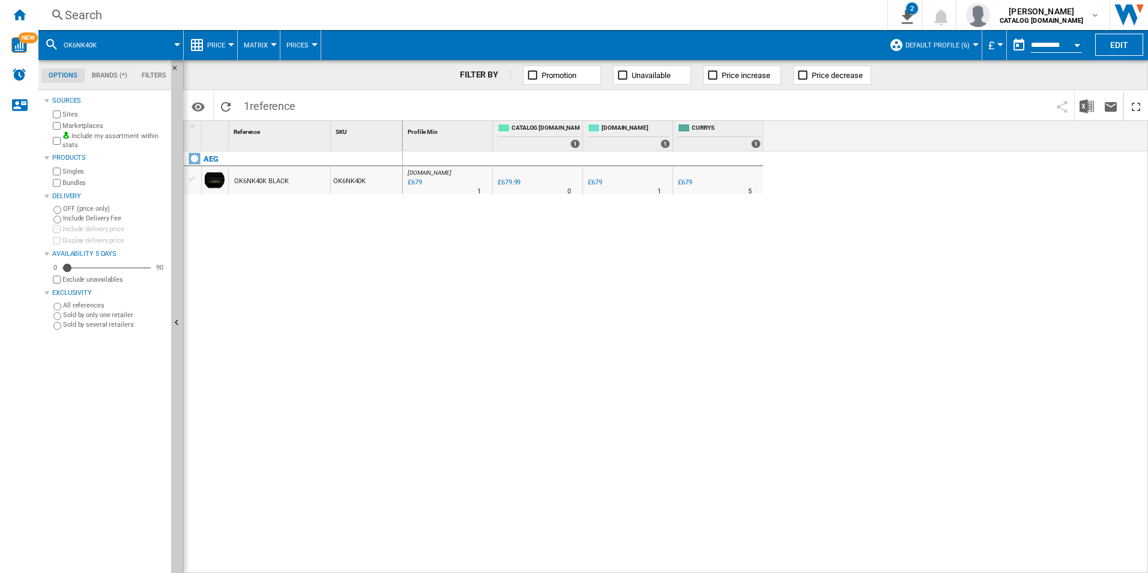
click at [755, 14] on div "Search" at bounding box center [460, 15] width 791 height 17
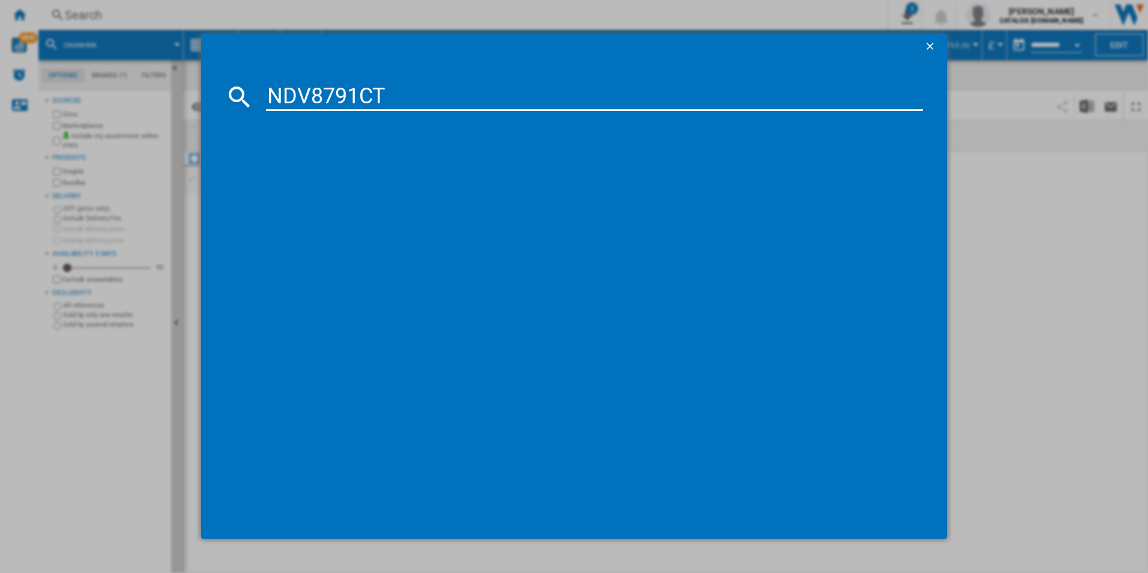
type input "NDV8791CT"
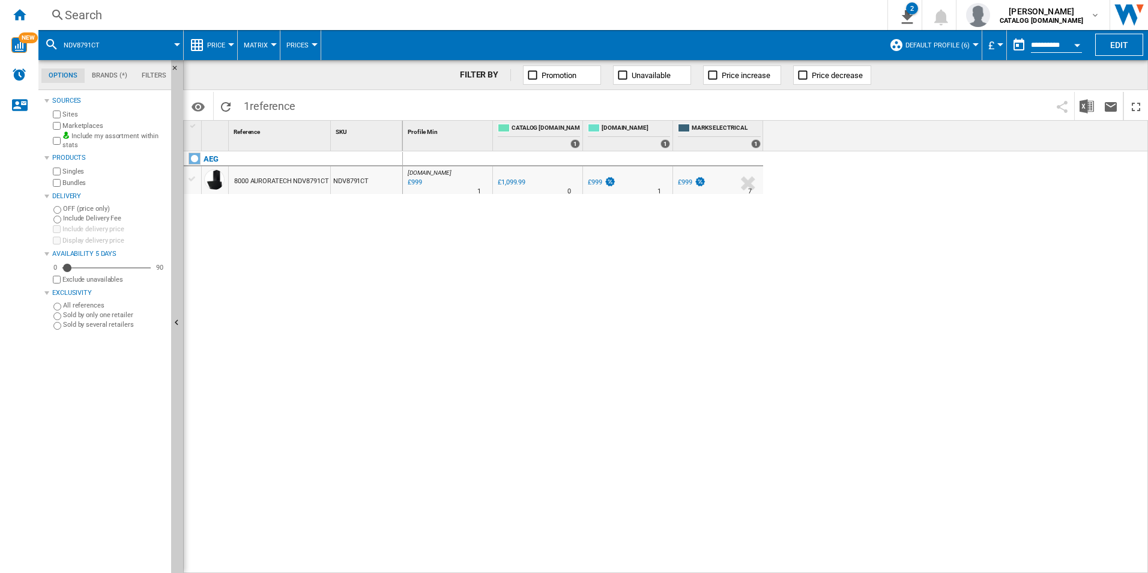
drag, startPoint x: 306, startPoint y: 113, endPoint x: 441, endPoint y: 170, distance: 146.9
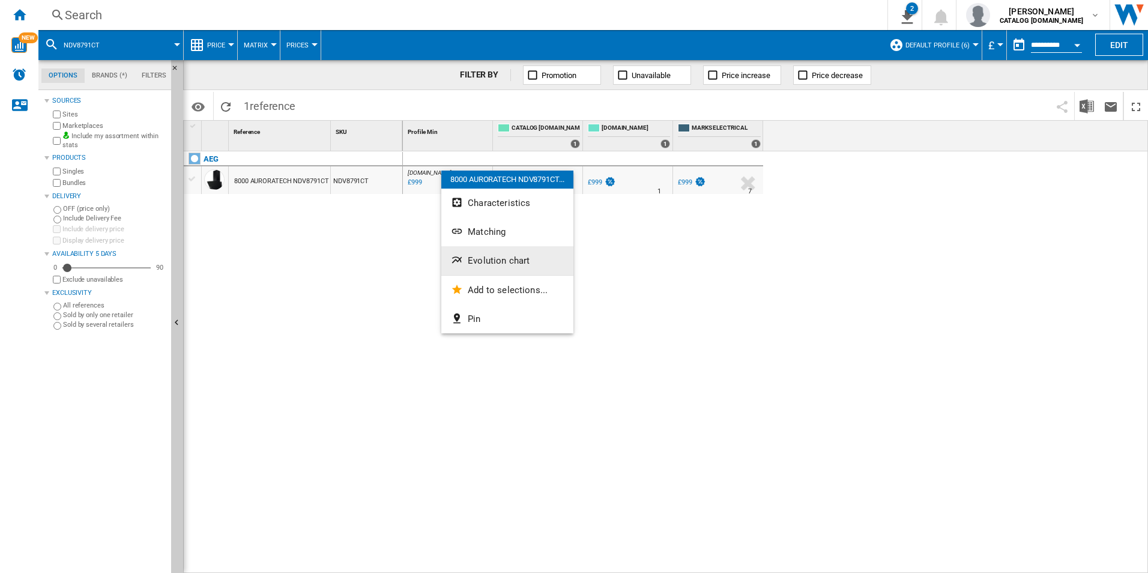
click at [492, 255] on button "Evolution chart" at bounding box center [507, 260] width 132 height 29
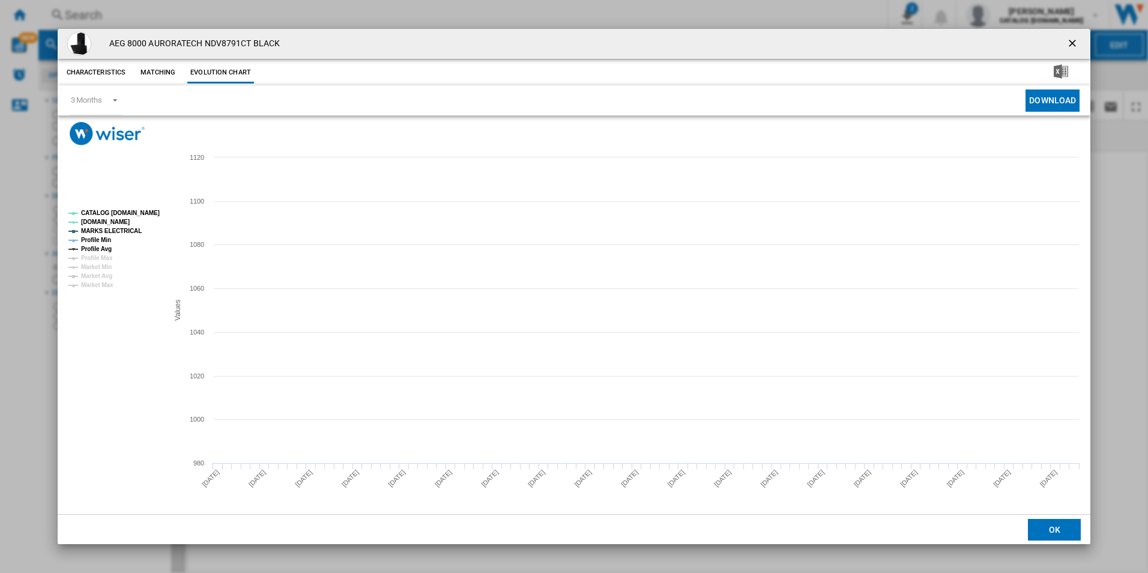
click at [140, 217] on rect "Product popup" at bounding box center [114, 249] width 100 height 88
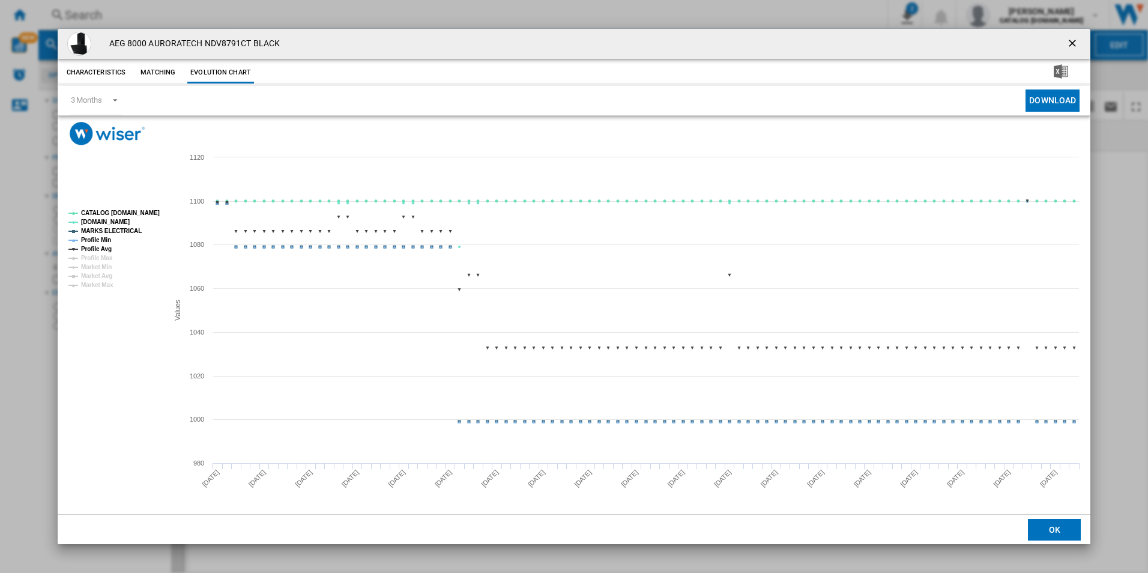
click at [135, 212] on tspan "CATALOG [DOMAIN_NAME]" at bounding box center [120, 213] width 79 height 7
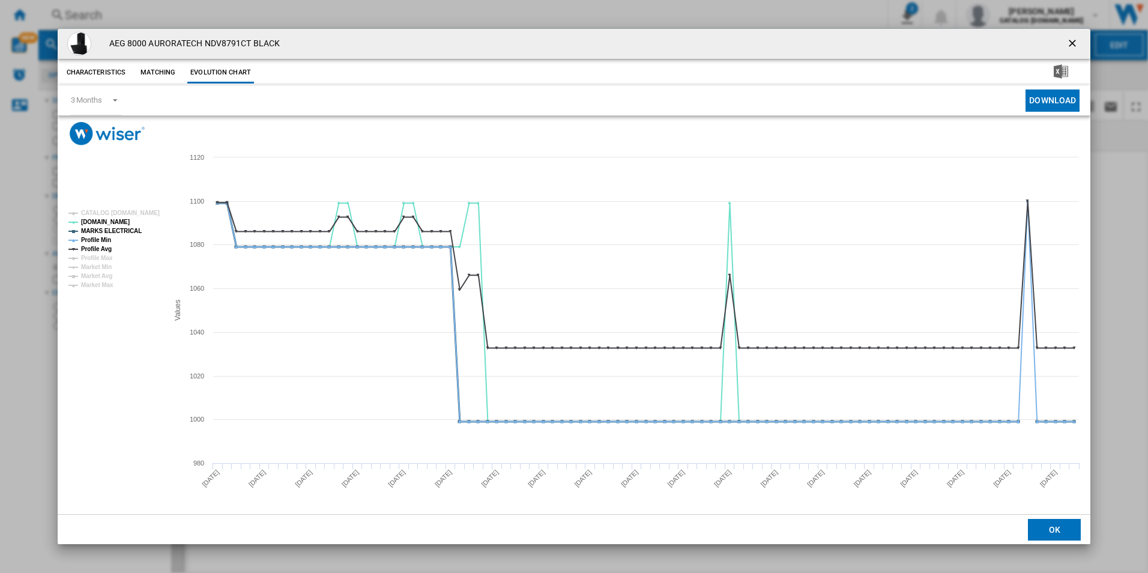
drag, startPoint x: 103, startPoint y: 234, endPoint x: 101, endPoint y: 245, distance: 11.0
click at [102, 235] on g "CATALOG ELECTROLUX.UK AO.COM MARKS ELECTRICAL Profile Min Profile Avg Profile M…" at bounding box center [113, 249] width 91 height 79
click at [101, 246] on tspan "Profile Avg" at bounding box center [96, 249] width 31 height 7
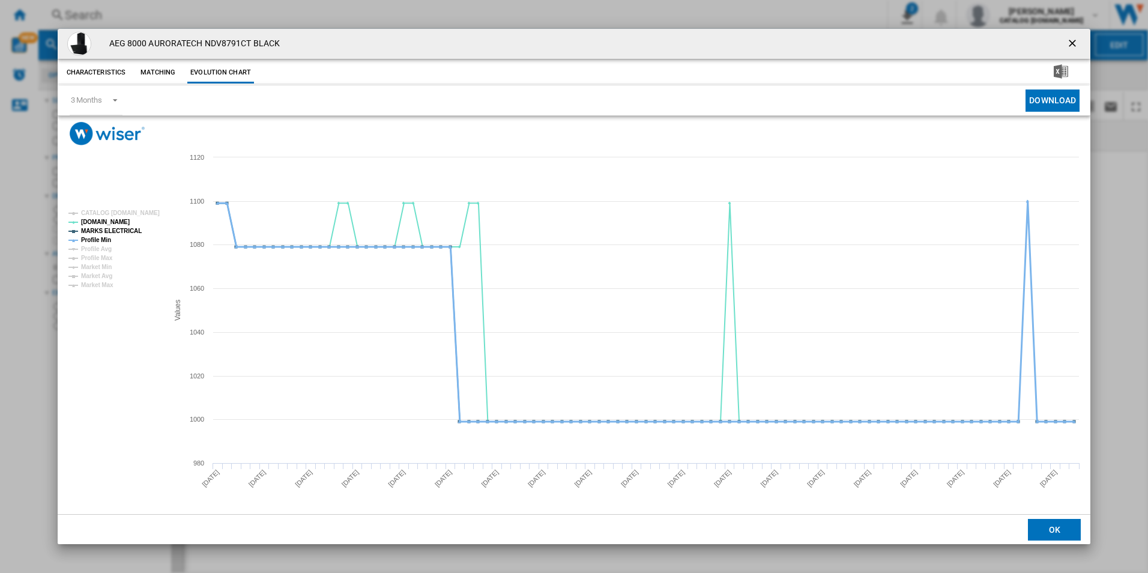
click at [104, 240] on tspan "Profile Min" at bounding box center [96, 240] width 30 height 7
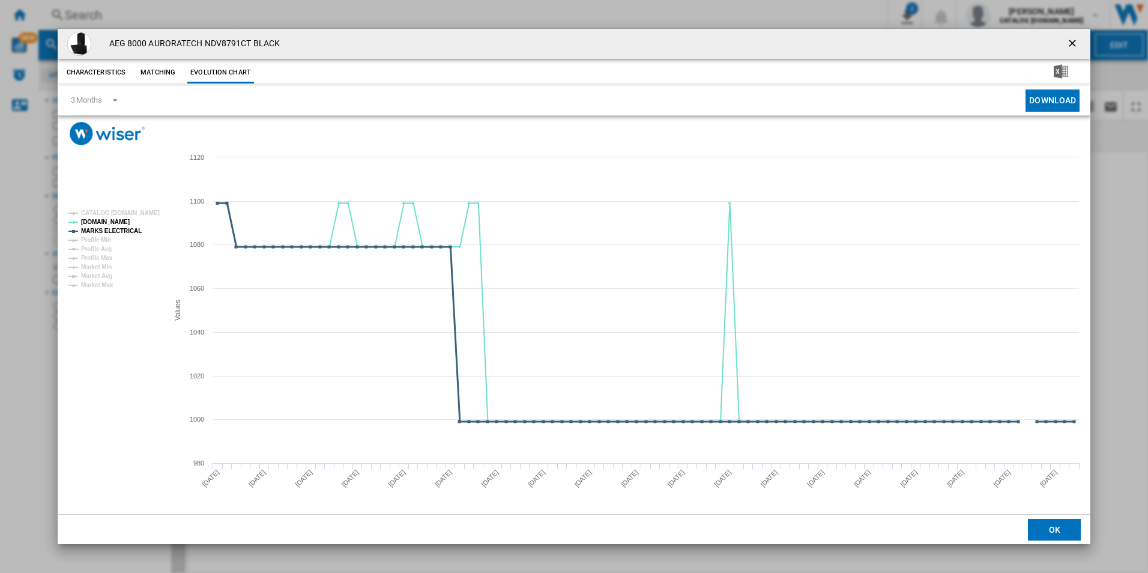
click at [112, 231] on tspan "MARKS ELECTRICAL" at bounding box center [111, 231] width 61 height 7
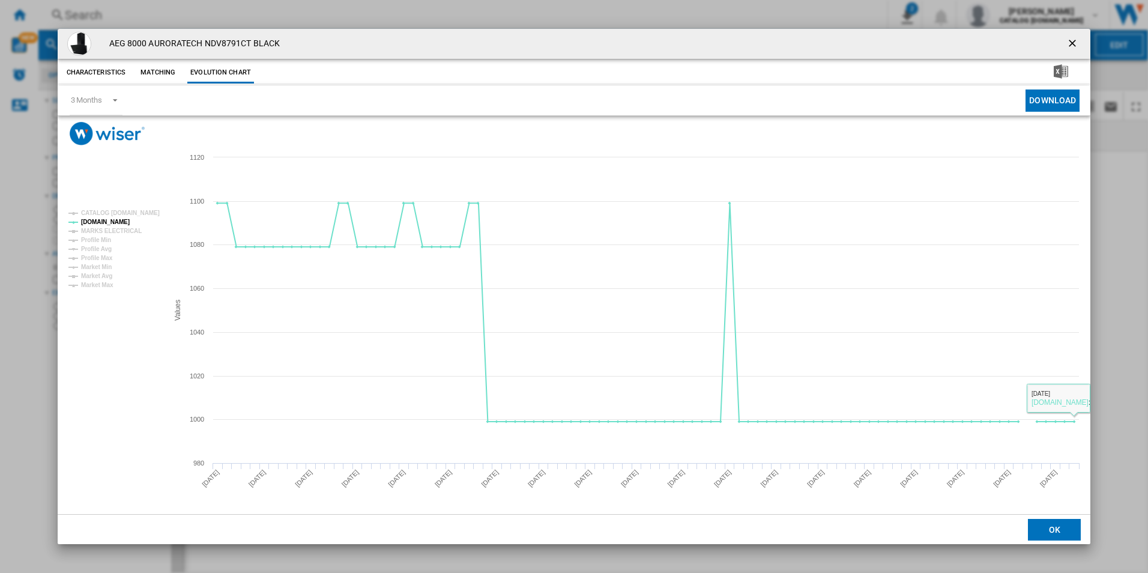
drag, startPoint x: 1073, startPoint y: 43, endPoint x: 1028, endPoint y: 47, distance: 45.2
click at [1073, 43] on ng-md-icon "getI18NText('BUTTONS.CLOSE_DIALOG')" at bounding box center [1073, 44] width 14 height 14
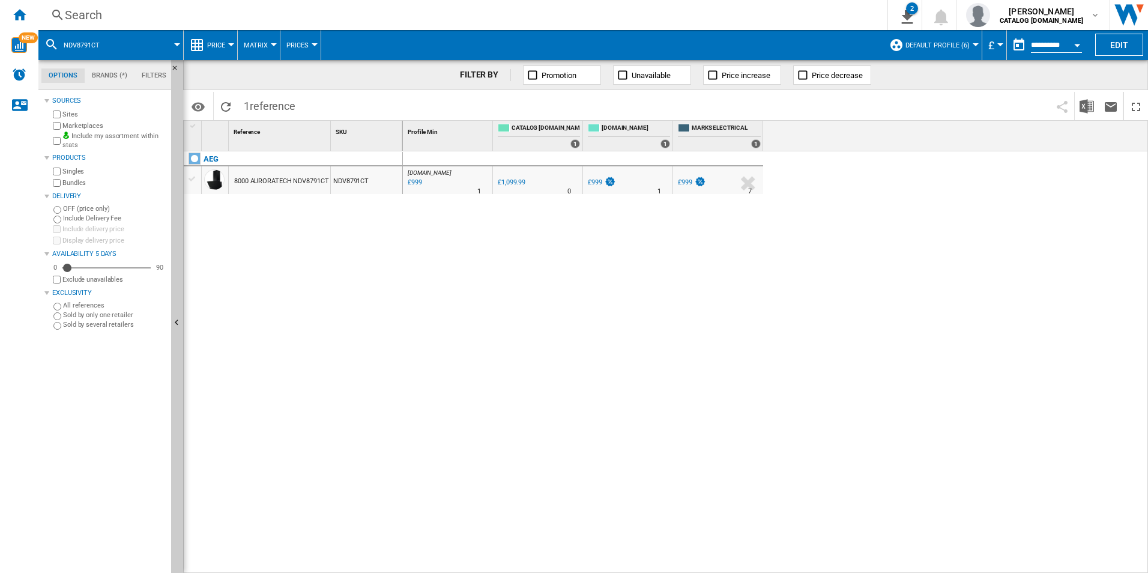
click at [762, 28] on div "Search Search 0 2 ER Report [Price Matrix] All Customer Report [Price Matrix] C…" at bounding box center [592, 15] width 1109 height 30
click at [760, 9] on div "Search" at bounding box center [460, 15] width 791 height 17
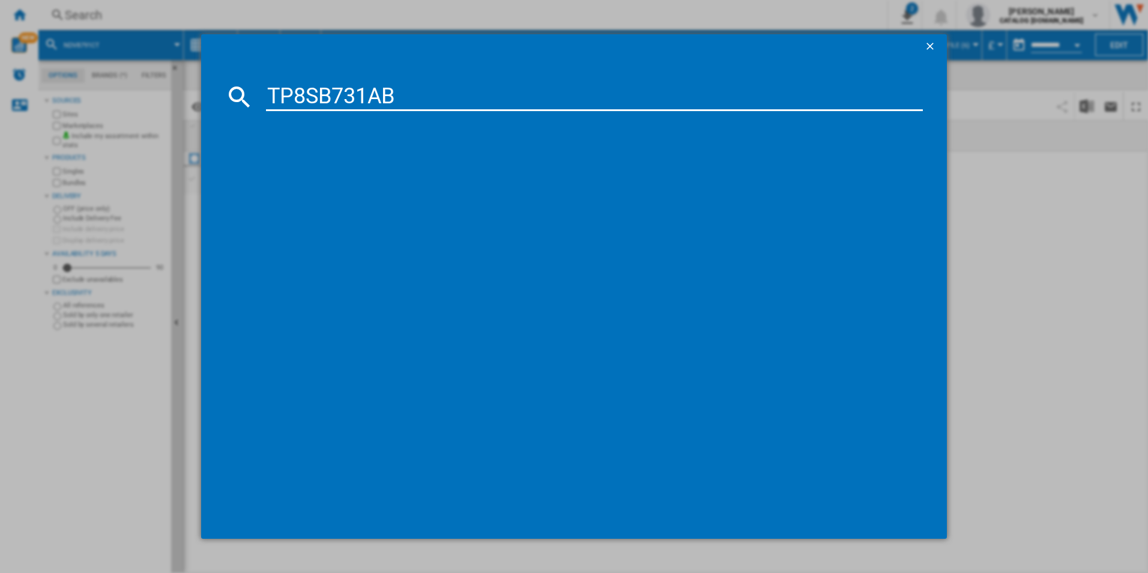
type input "TP8SB731AB"
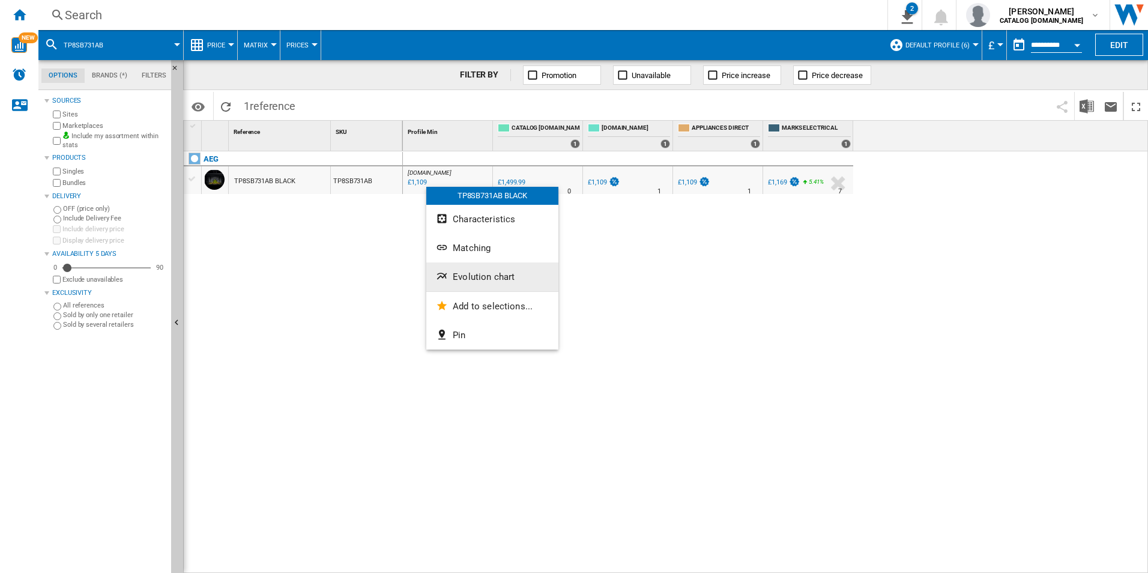
click at [467, 284] on button "Evolution chart" at bounding box center [492, 276] width 132 height 29
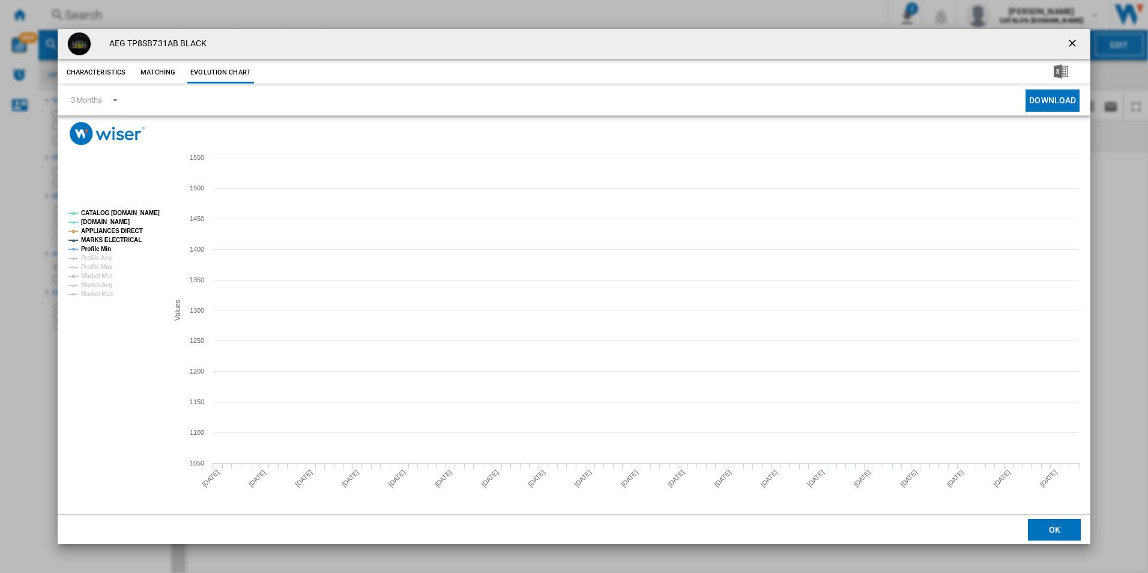
click at [137, 216] on tspan "CATALOG [DOMAIN_NAME]" at bounding box center [120, 213] width 79 height 7
click at [131, 240] on tspan "MARKS ELECTRICAL" at bounding box center [111, 240] width 61 height 7
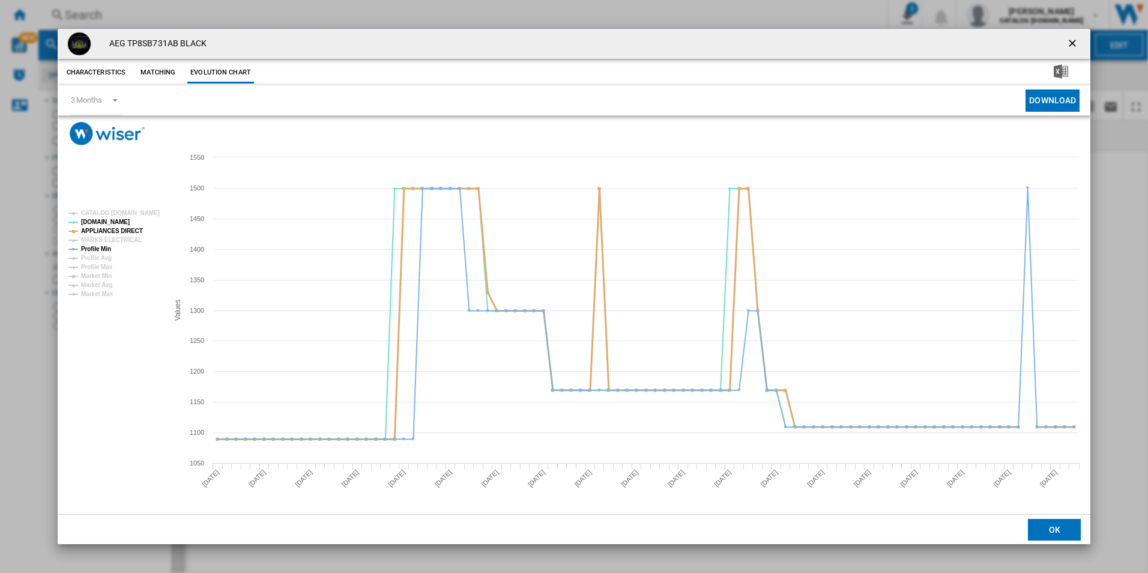
click at [124, 229] on tspan "APPLIANCES DIRECT" at bounding box center [112, 231] width 62 height 7
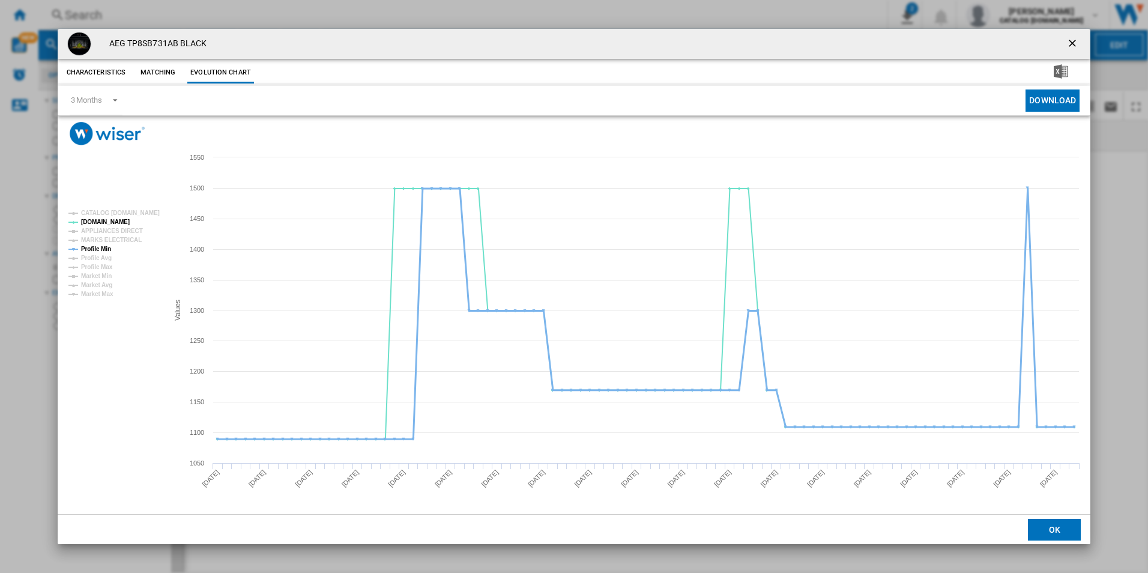
click at [101, 250] on tspan "Profile Min" at bounding box center [96, 249] width 30 height 7
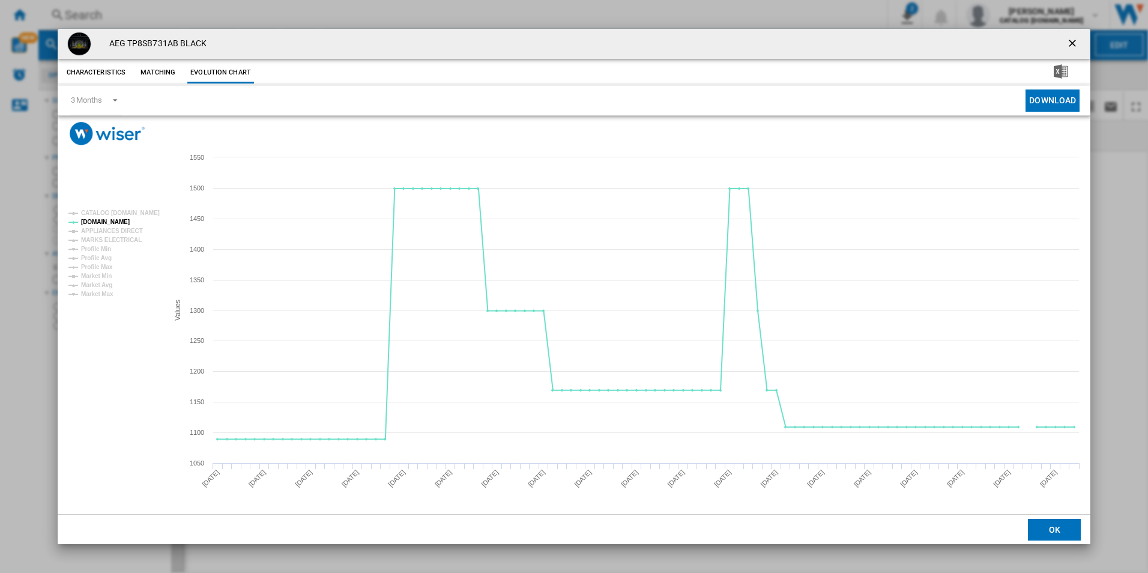
drag, startPoint x: 1069, startPoint y: 42, endPoint x: 1058, endPoint y: 39, distance: 10.6
click at [1069, 42] on ng-md-icon "getI18NText('BUTTONS.CLOSE_DIALOG')" at bounding box center [1073, 44] width 14 height 14
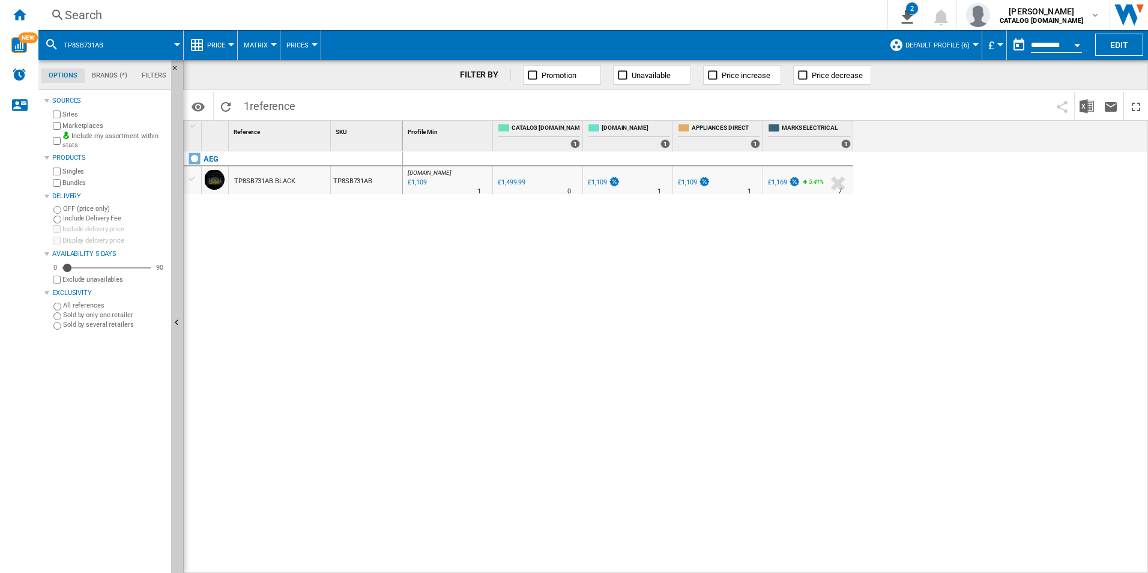
click at [814, 6] on div "Search Search 0 2 ER Report [Price Matrix] All Customer Report [Price Matrix] C…" at bounding box center [592, 15] width 1109 height 30
click at [813, 6] on div "Search Search 0 2 ER Report [Price Matrix] All Customer Report [Price Matrix] C…" at bounding box center [592, 15] width 1109 height 30
click at [806, 14] on div "Search" at bounding box center [460, 15] width 791 height 17
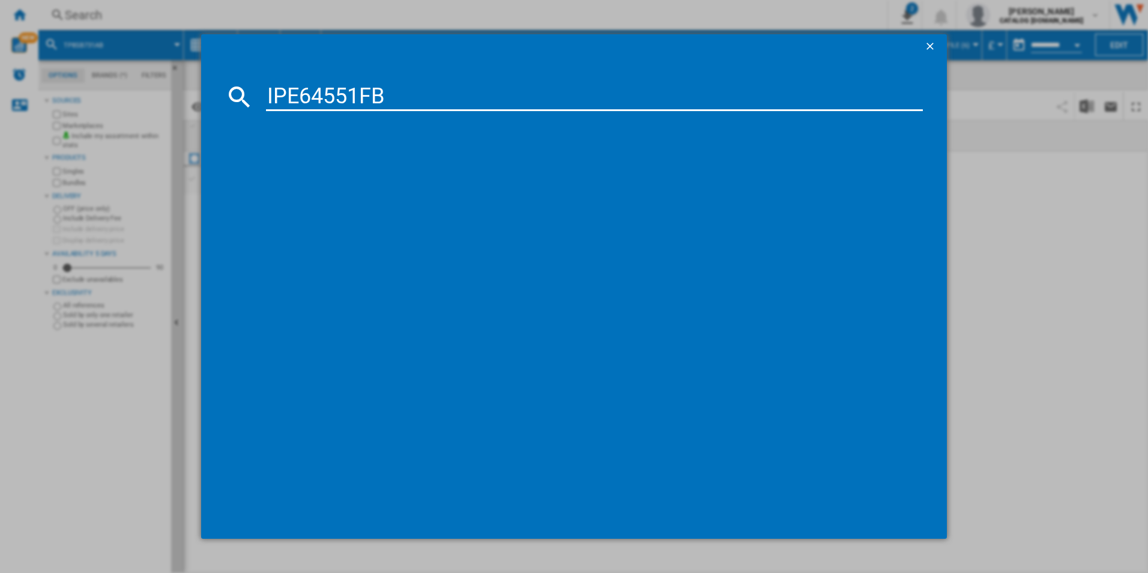
type input "IPE64551FB"
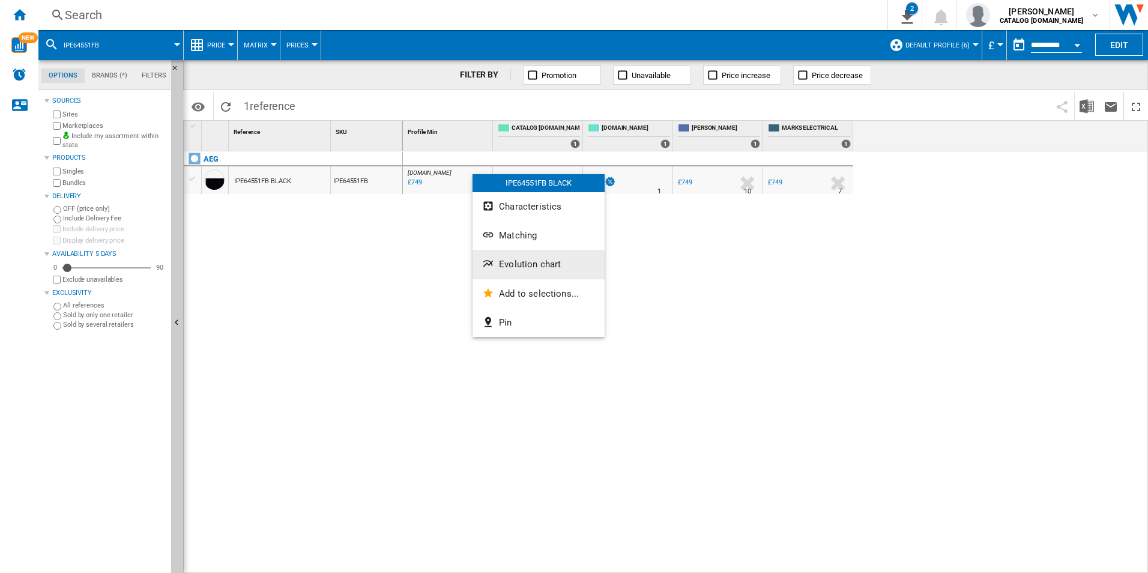
click at [552, 257] on button "Evolution chart" at bounding box center [538, 264] width 132 height 29
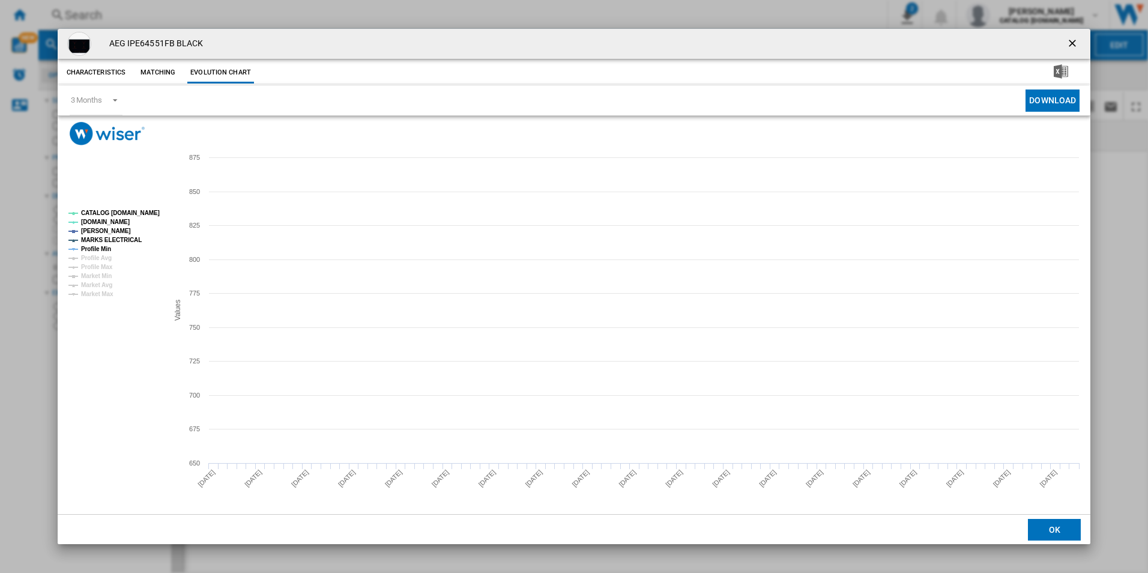
click at [140, 213] on tspan "CATALOG [DOMAIN_NAME]" at bounding box center [120, 213] width 79 height 7
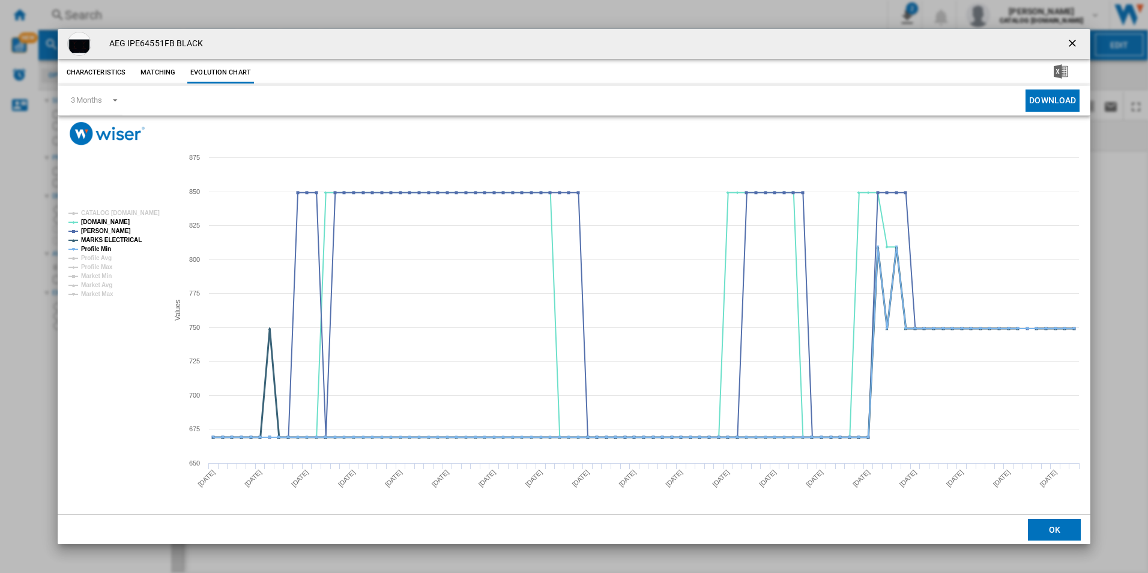
click at [121, 237] on tspan "MARKS ELECTRICAL" at bounding box center [111, 240] width 61 height 7
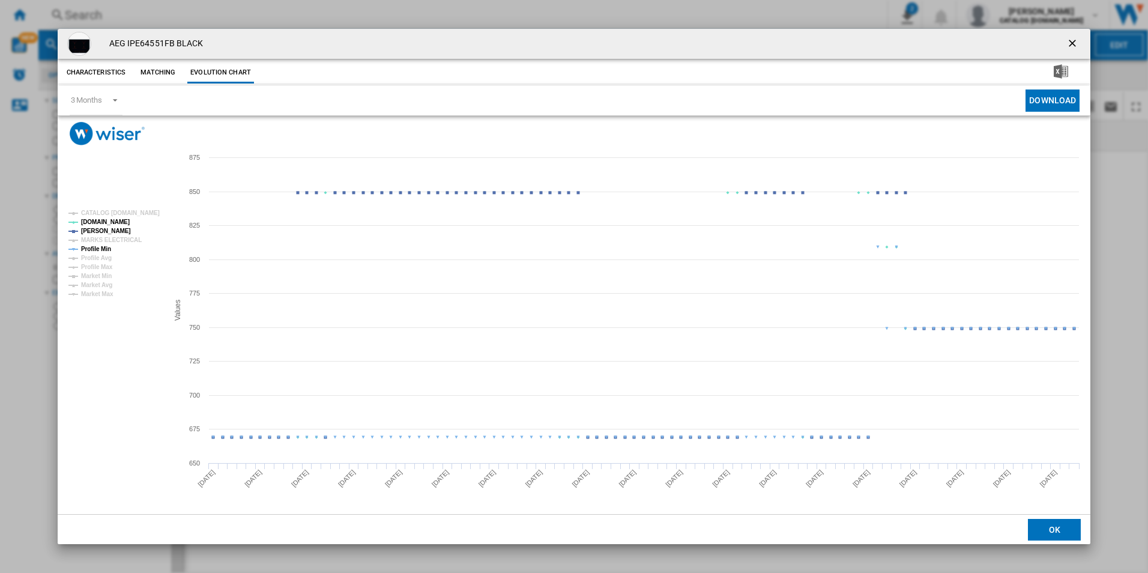
click at [103, 249] on tspan "Profile Min" at bounding box center [96, 249] width 30 height 7
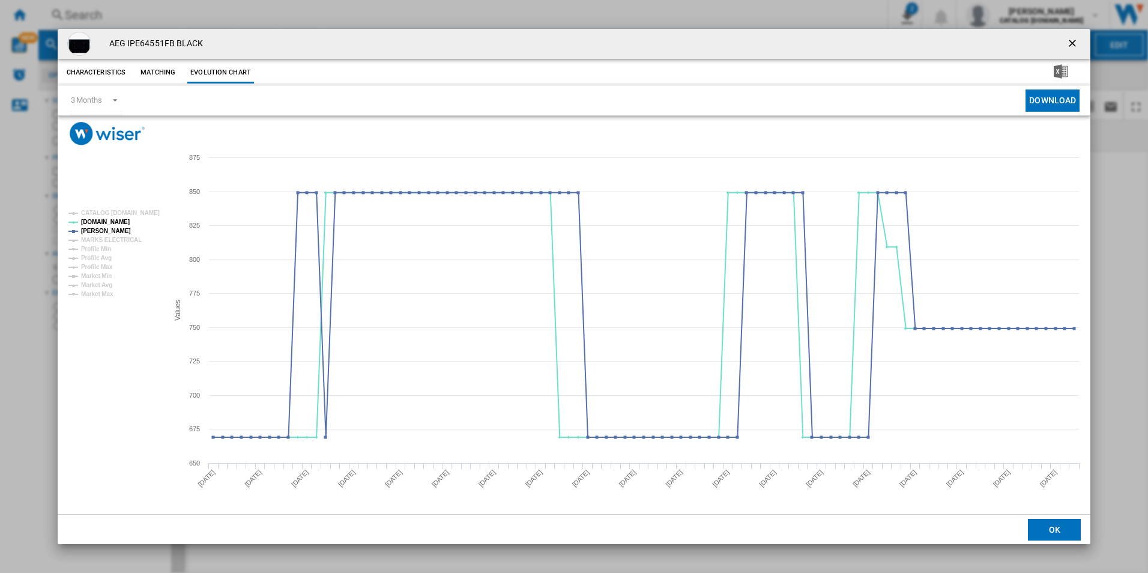
drag, startPoint x: 1073, startPoint y: 36, endPoint x: 1031, endPoint y: 37, distance: 42.0
click at [1073, 36] on button "Product popup" at bounding box center [1073, 44] width 24 height 24
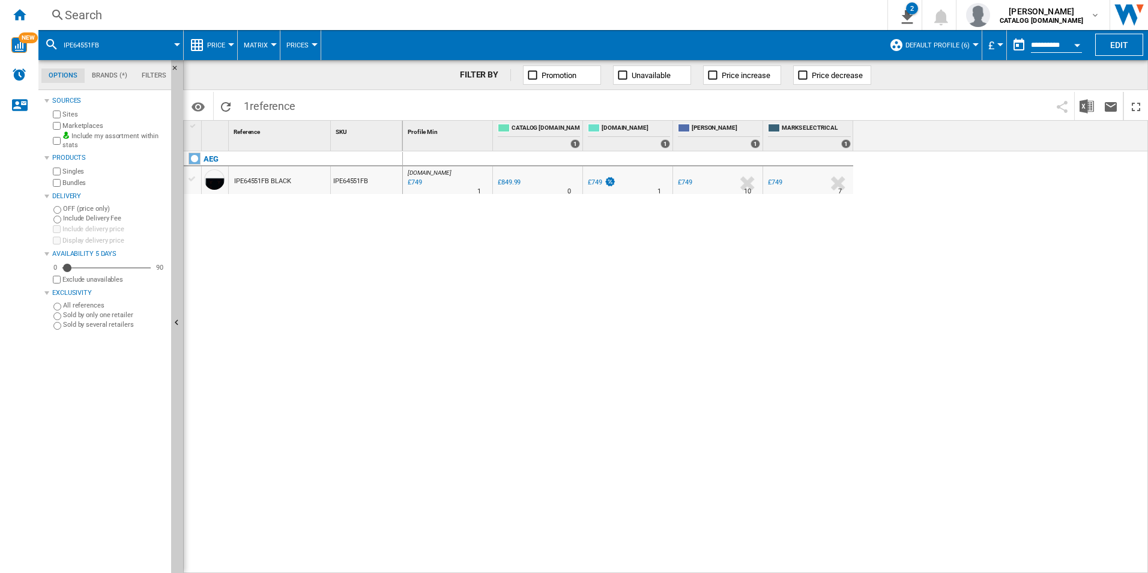
click at [789, 16] on div "Search" at bounding box center [460, 15] width 791 height 17
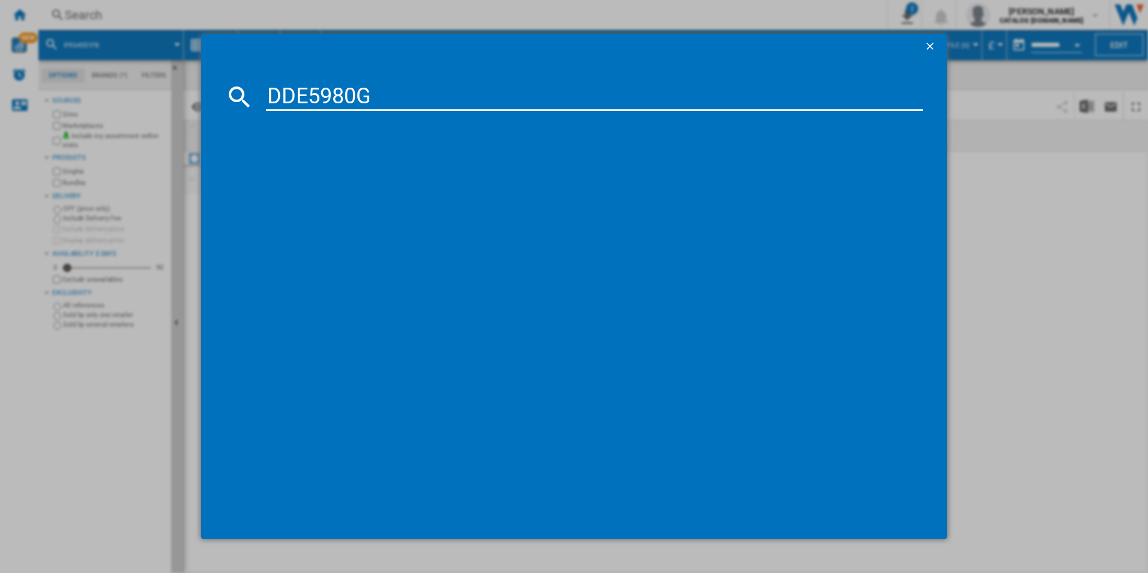
type input "DDE5980G"
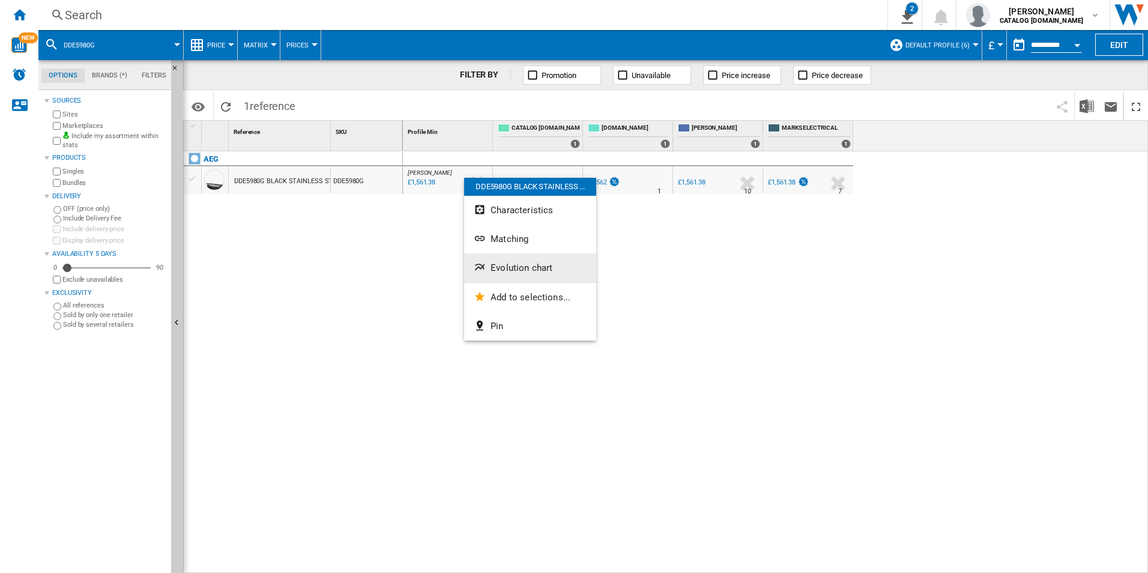
click at [507, 262] on button "Evolution chart" at bounding box center [530, 267] width 132 height 29
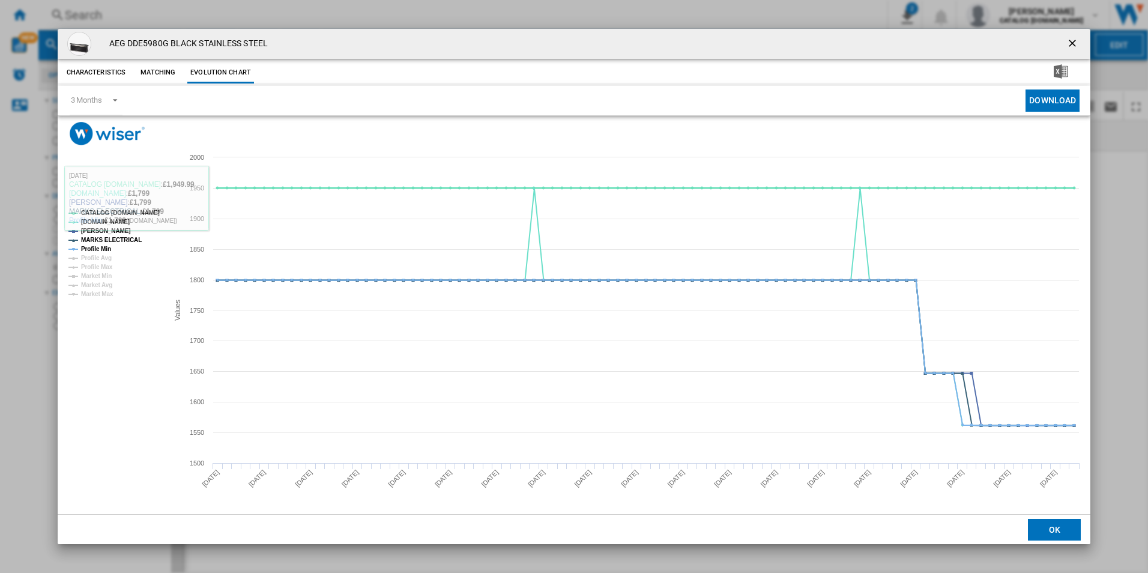
click at [149, 216] on tspan "CATALOG [DOMAIN_NAME]" at bounding box center [120, 213] width 79 height 7
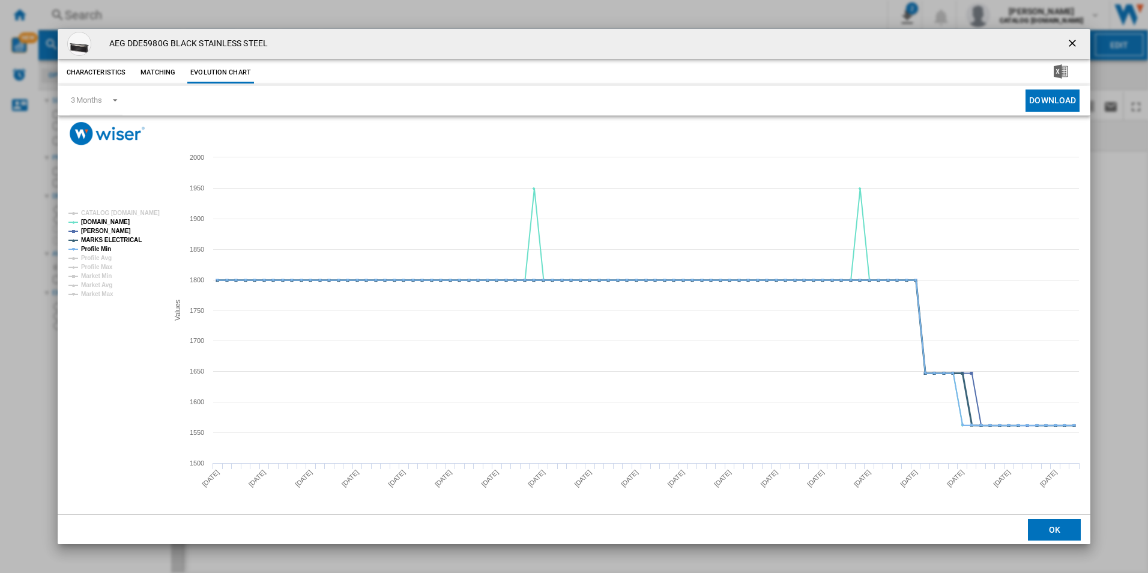
click at [115, 238] on tspan "MARKS ELECTRICAL" at bounding box center [111, 240] width 61 height 7
click at [105, 247] on tspan "Profile Min" at bounding box center [96, 249] width 30 height 7
click at [1070, 40] on ng-md-icon "getI18NText('BUTTONS.CLOSE_DIALOG')" at bounding box center [1073, 44] width 14 height 14
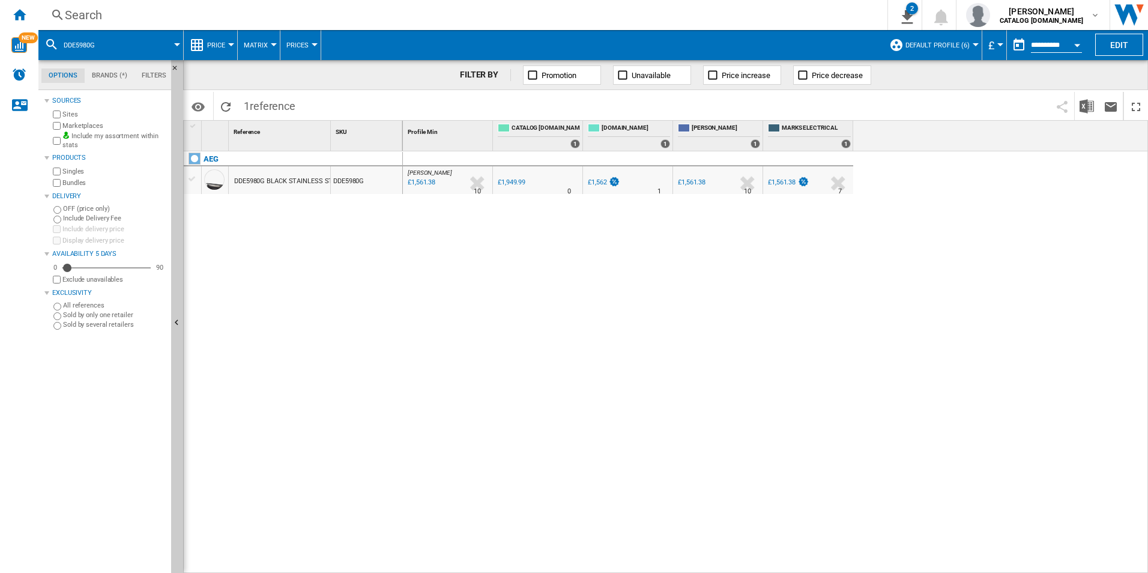
click at [765, 19] on div "Search" at bounding box center [460, 15] width 791 height 17
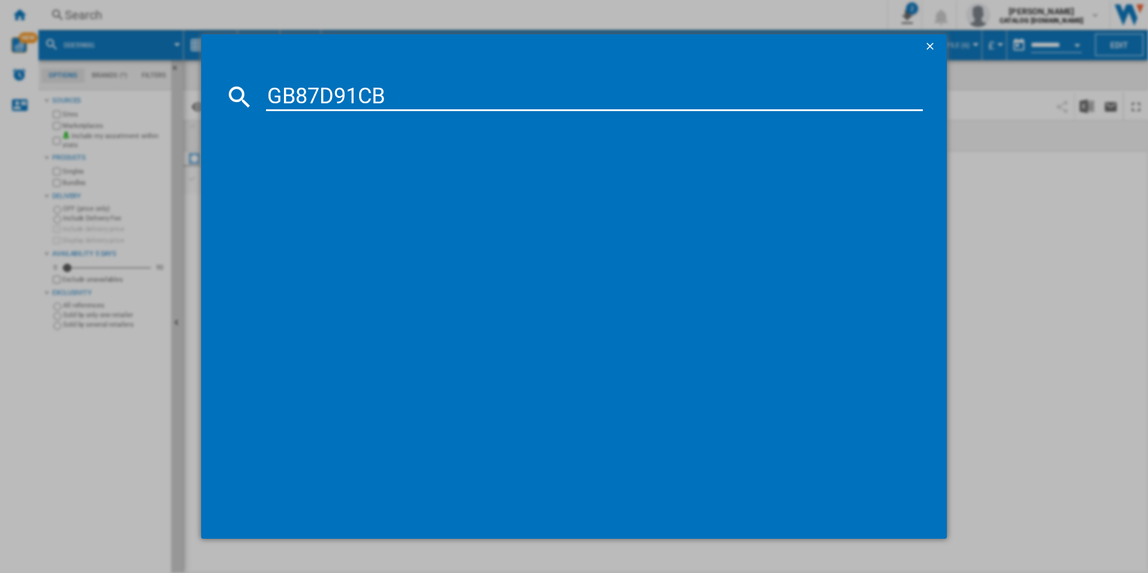
type input "GB87D91CB"
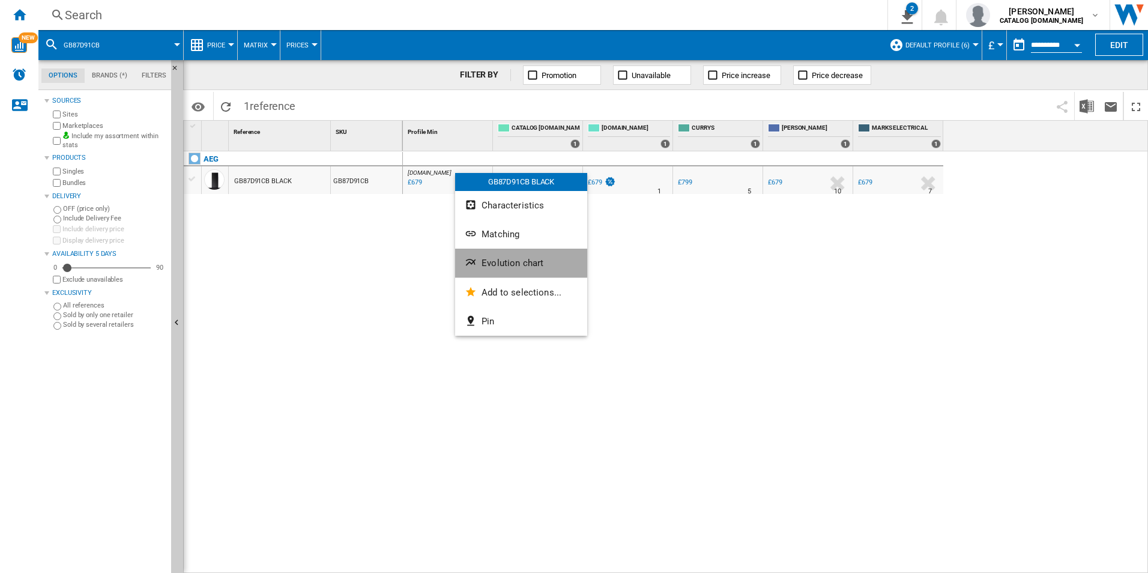
click at [504, 256] on button "Evolution chart" at bounding box center [521, 263] width 132 height 29
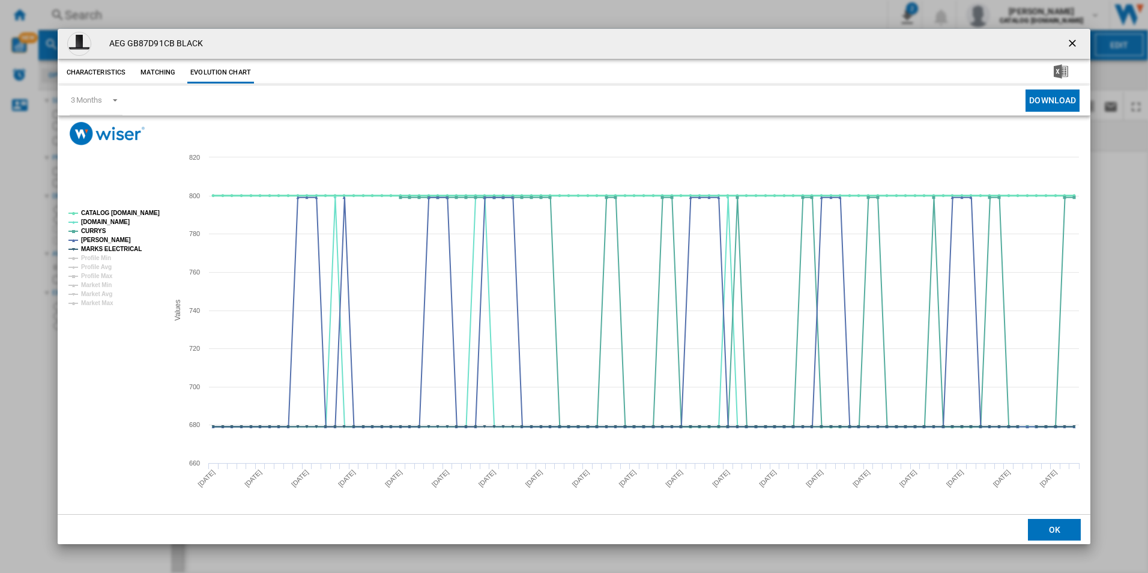
click at [118, 215] on tspan "CATALOG [DOMAIN_NAME]" at bounding box center [120, 213] width 79 height 7
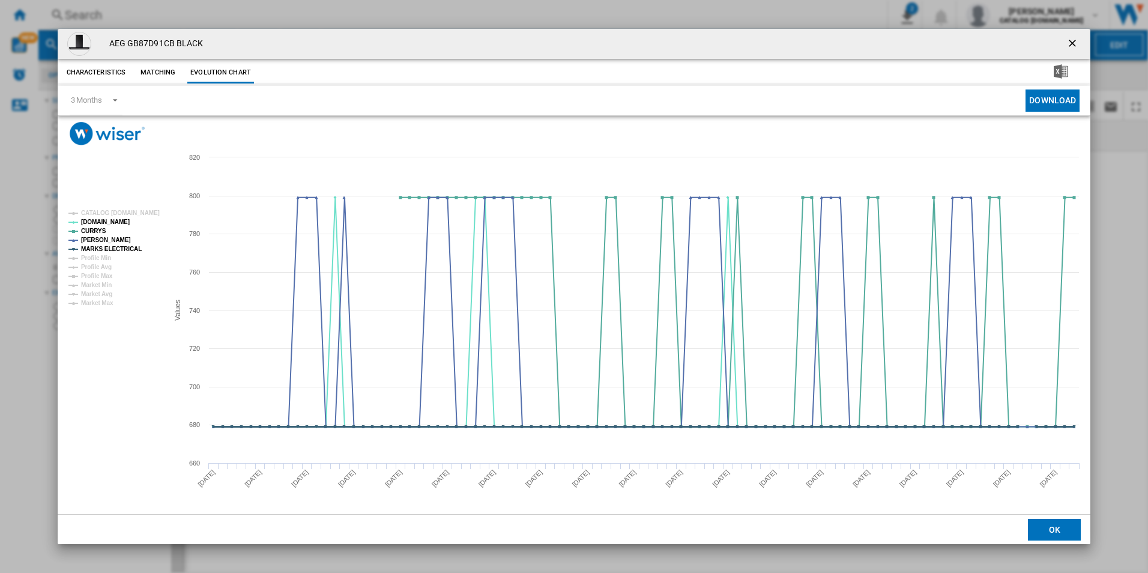
click at [129, 247] on tspan "MARKS ELECTRICAL" at bounding box center [111, 249] width 61 height 7
drag, startPoint x: 1073, startPoint y: 46, endPoint x: 1031, endPoint y: 56, distance: 42.8
click at [1073, 46] on ng-md-icon "getI18NText('BUTTONS.CLOSE_DIALOG')" at bounding box center [1073, 44] width 14 height 14
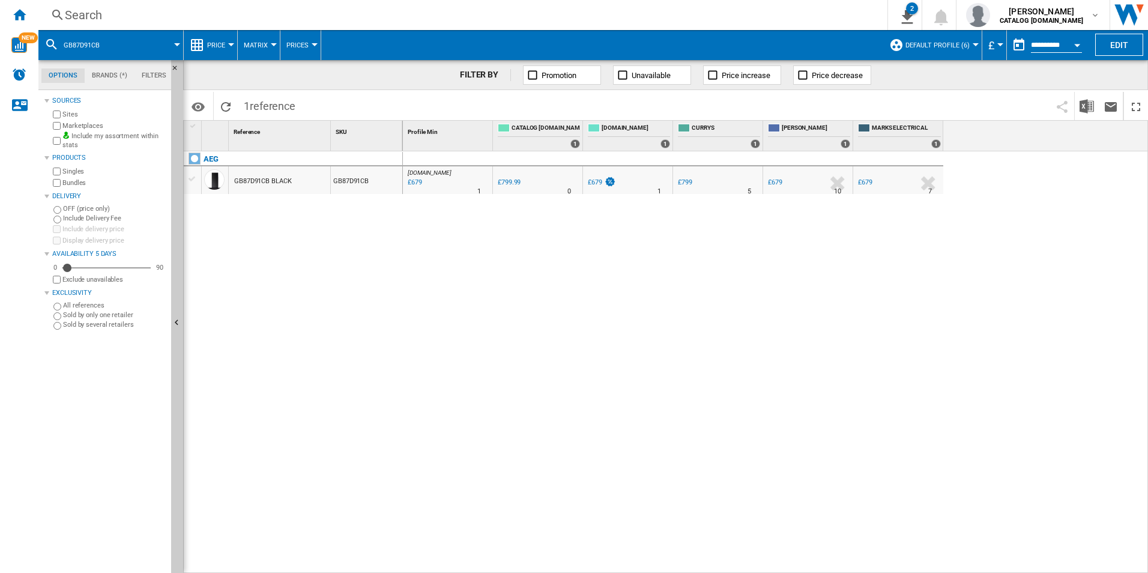
click at [816, 8] on div "Search" at bounding box center [460, 15] width 791 height 17
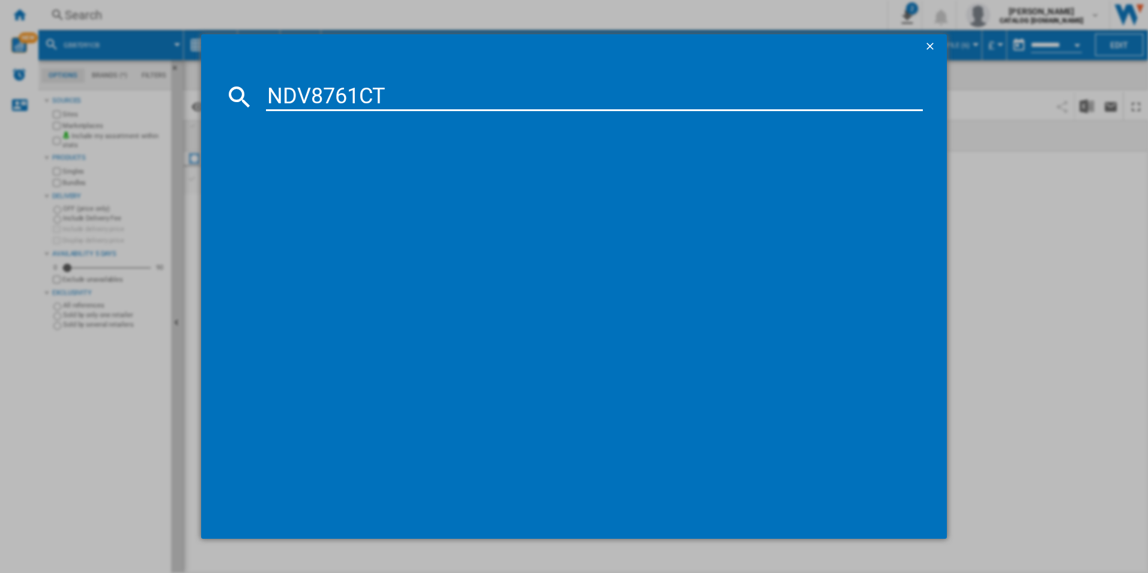
type input "NDV8761CT"
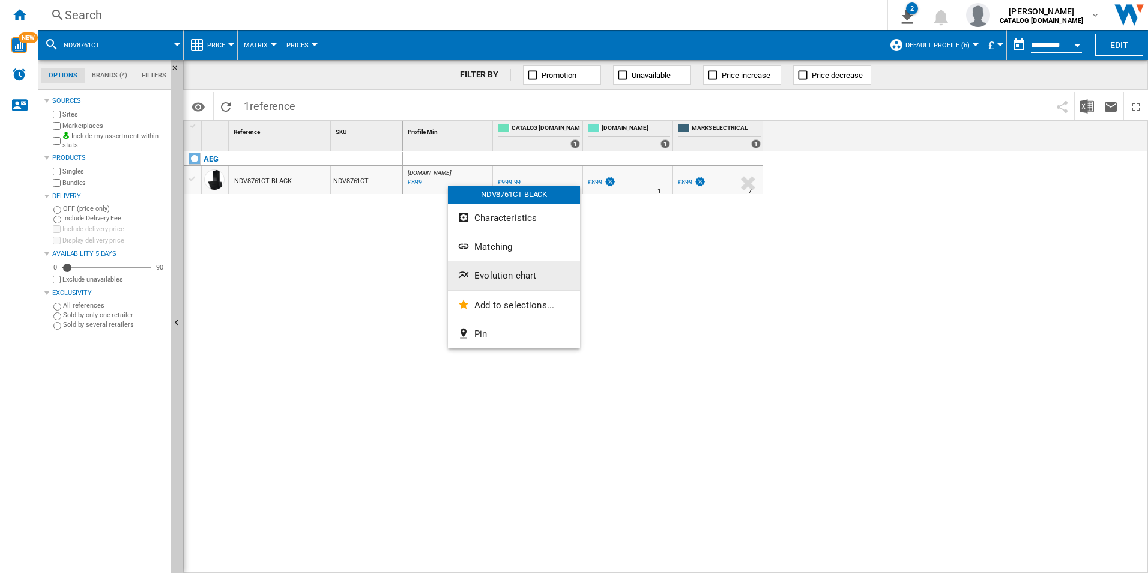
click at [486, 279] on span "Evolution chart" at bounding box center [505, 275] width 62 height 11
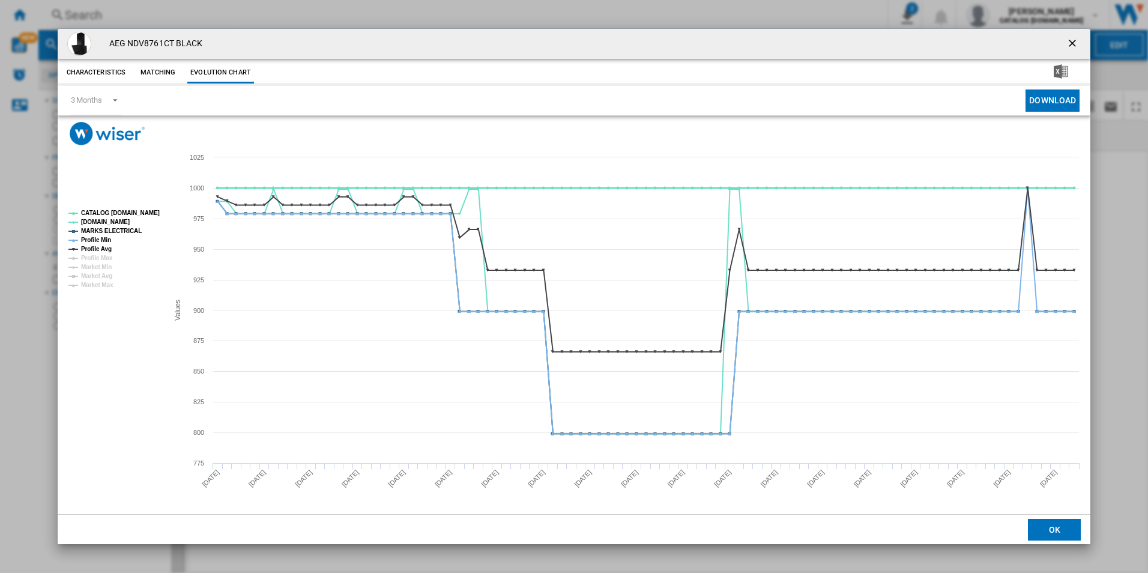
click at [139, 210] on tspan "CATALOG [DOMAIN_NAME]" at bounding box center [120, 213] width 79 height 7
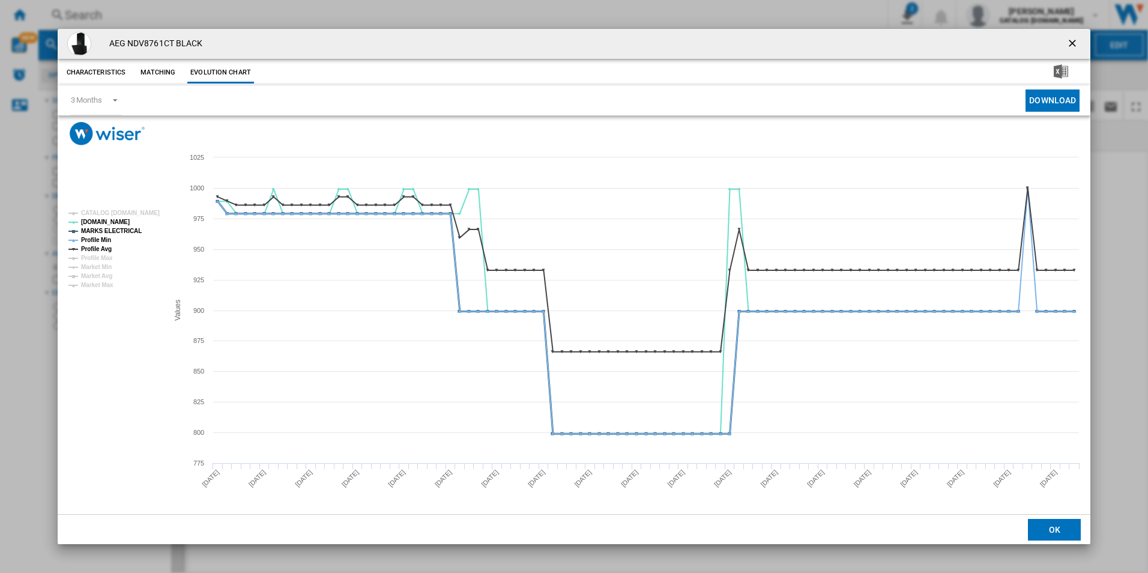
click at [122, 228] on tspan "MARKS ELECTRICAL" at bounding box center [111, 231] width 61 height 7
click at [100, 237] on tspan "Profile Min" at bounding box center [96, 240] width 30 height 7
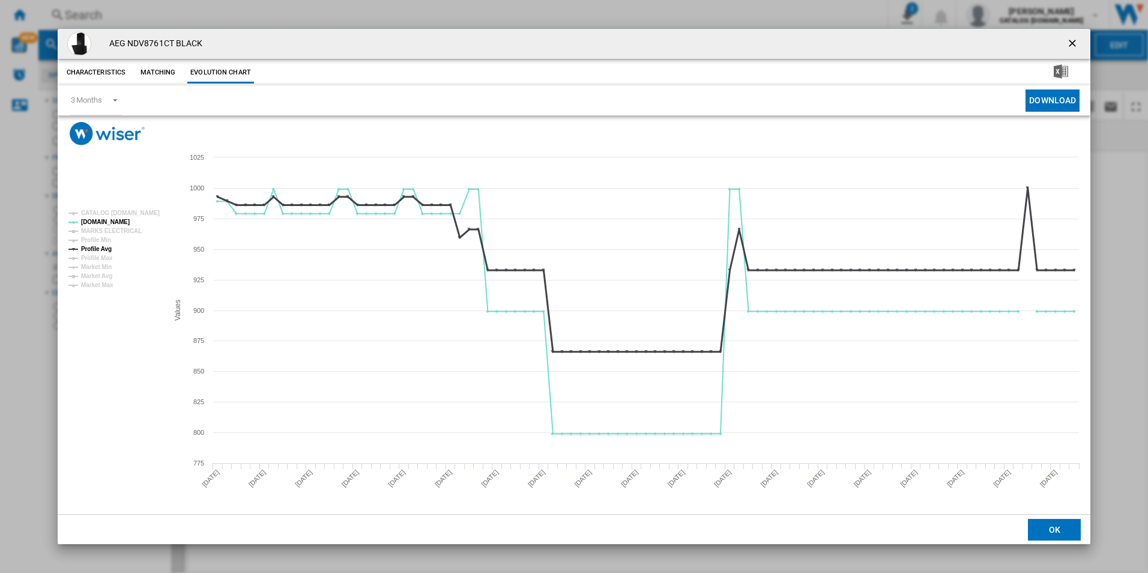
click at [100, 247] on tspan "Profile Avg" at bounding box center [96, 249] width 31 height 7
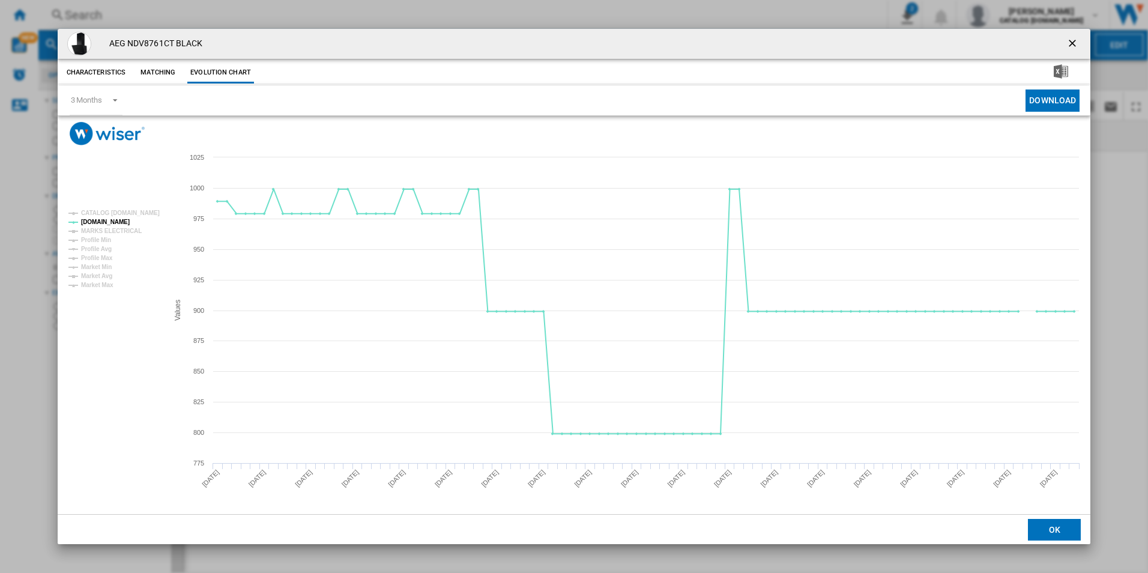
drag, startPoint x: 1072, startPoint y: 44, endPoint x: 827, endPoint y: 31, distance: 245.3
click at [1072, 44] on ng-md-icon "getI18NText('BUTTONS.CLOSE_DIALOG')" at bounding box center [1073, 44] width 14 height 14
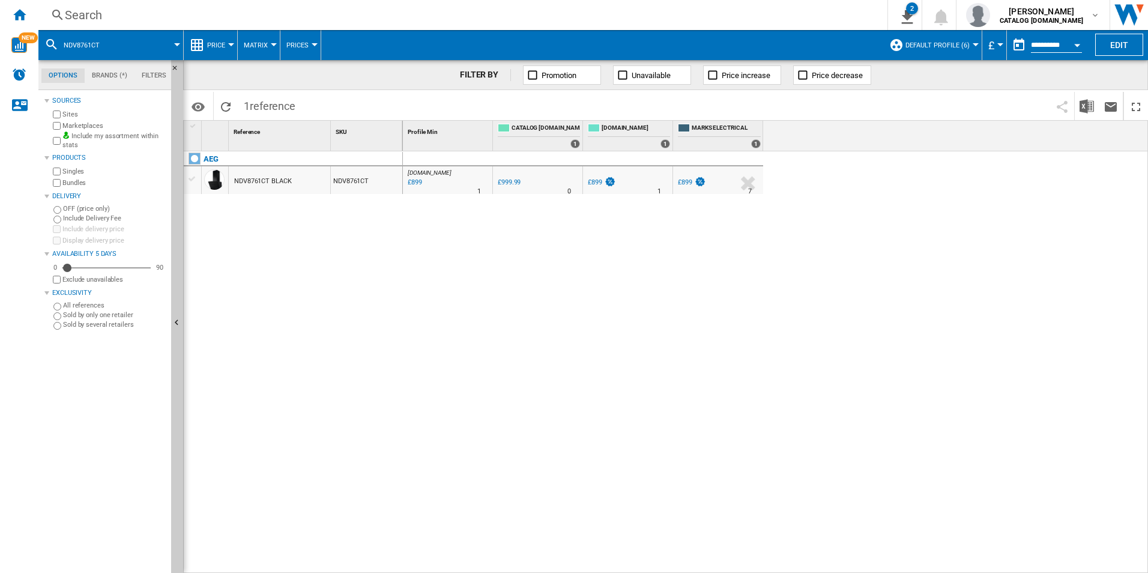
click at [781, 13] on div "Search" at bounding box center [460, 15] width 791 height 17
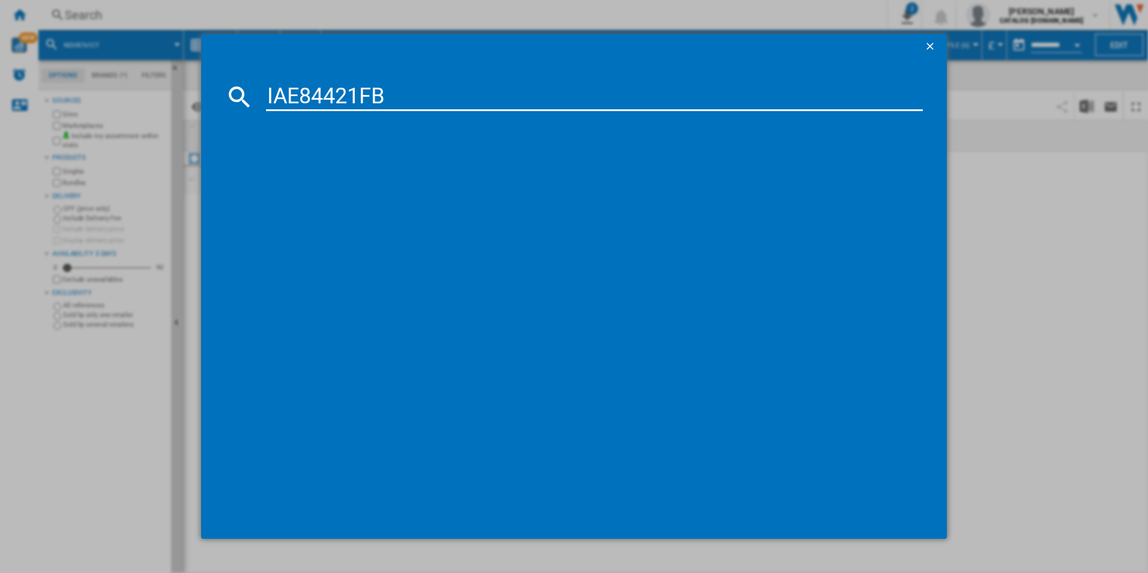
type input "IAE84421FB"
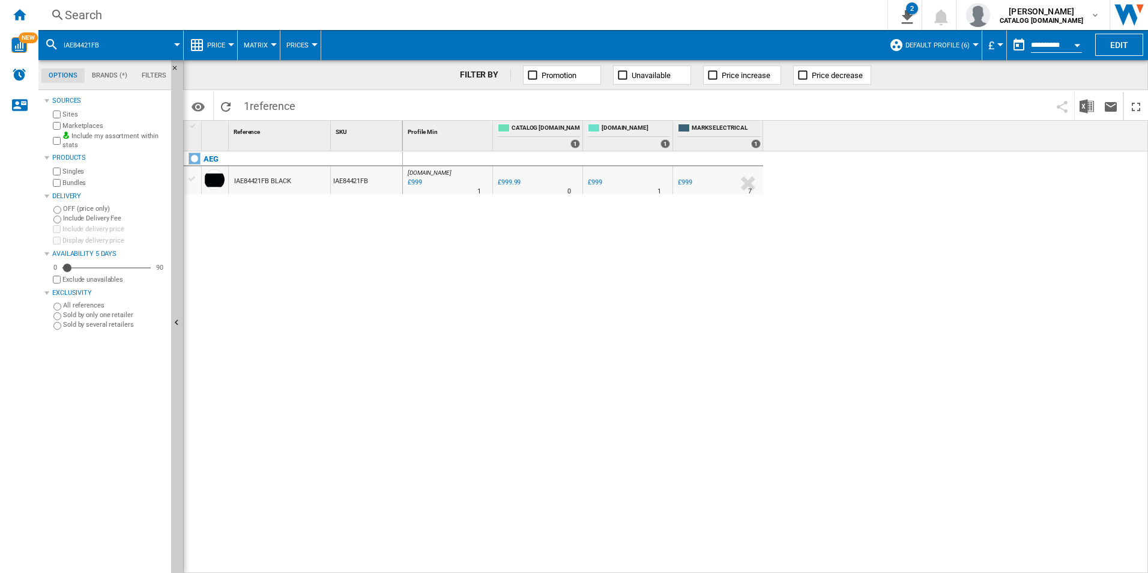
drag, startPoint x: 445, startPoint y: 179, endPoint x: 381, endPoint y: 232, distance: 83.1
click at [348, 273] on div at bounding box center [574, 286] width 1148 height 573
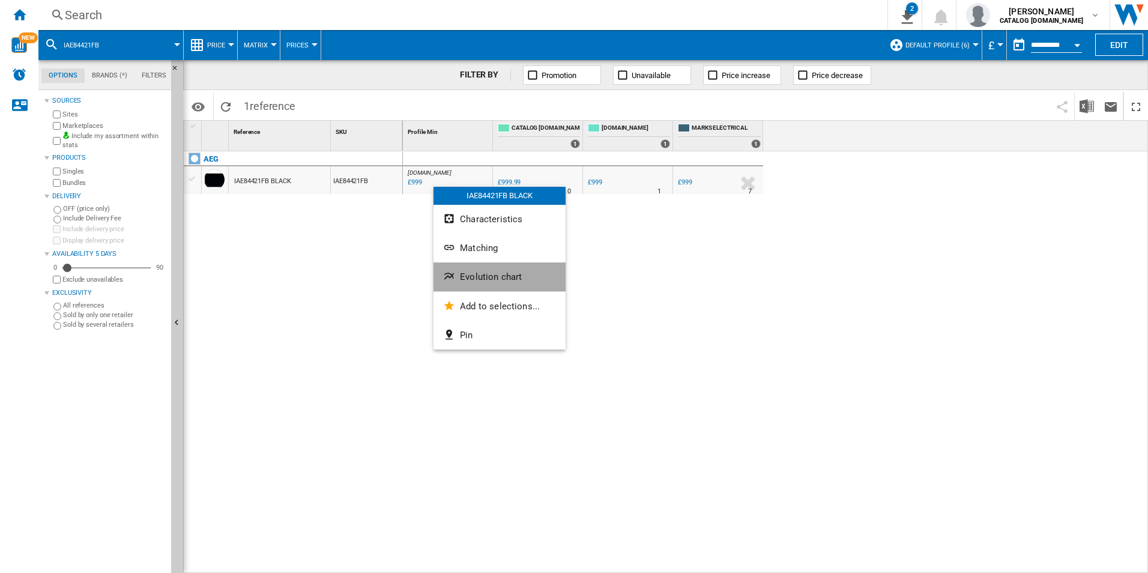
click at [453, 273] on ng-md-icon "Evolution chart" at bounding box center [450, 277] width 14 height 14
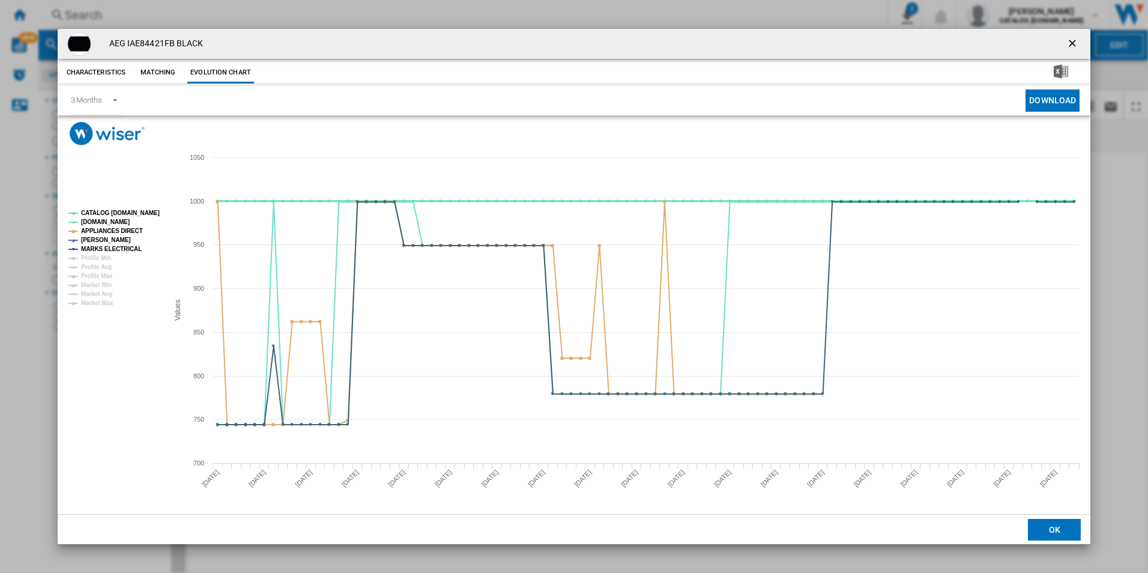
click at [148, 214] on tspan "CATALOG [DOMAIN_NAME]" at bounding box center [120, 213] width 79 height 7
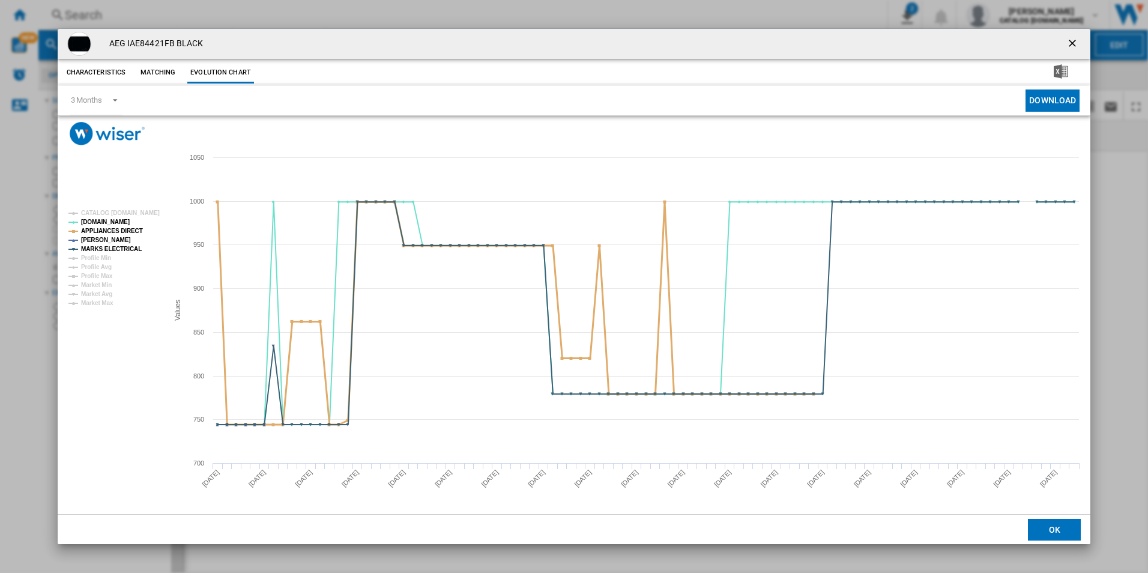
click at [128, 228] on tspan "APPLIANCES DIRECT" at bounding box center [112, 231] width 62 height 7
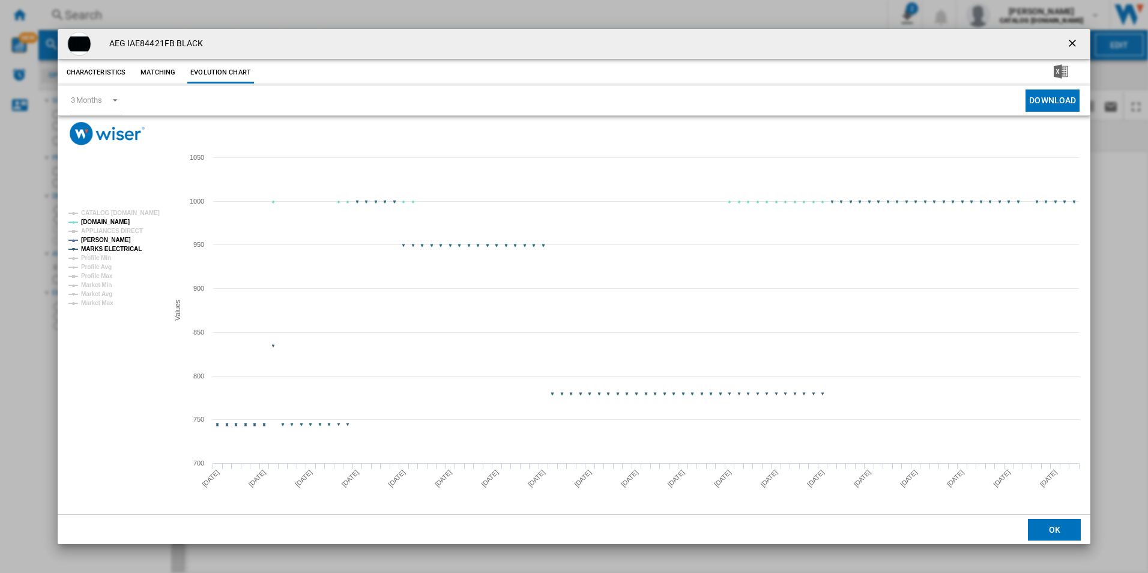
click at [127, 251] on tspan "MARKS ELECTRICAL" at bounding box center [111, 249] width 61 height 7
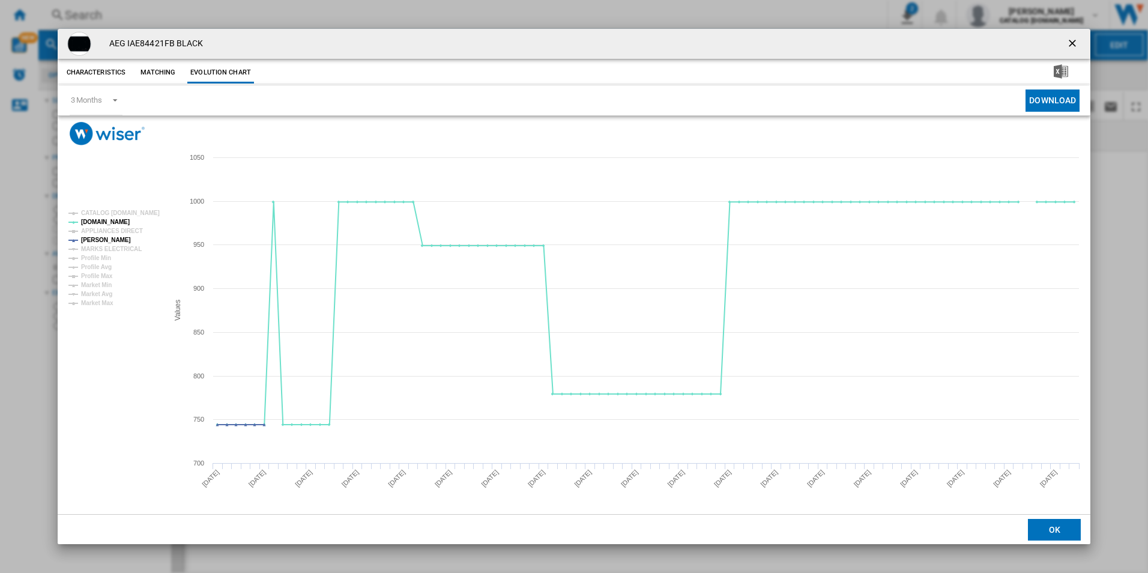
drag, startPoint x: 1071, startPoint y: 37, endPoint x: 1049, endPoint y: 57, distance: 29.3
click at [1071, 37] on ng-md-icon "getI18NText('BUTTONS.CLOSE_DIALOG')" at bounding box center [1073, 44] width 14 height 14
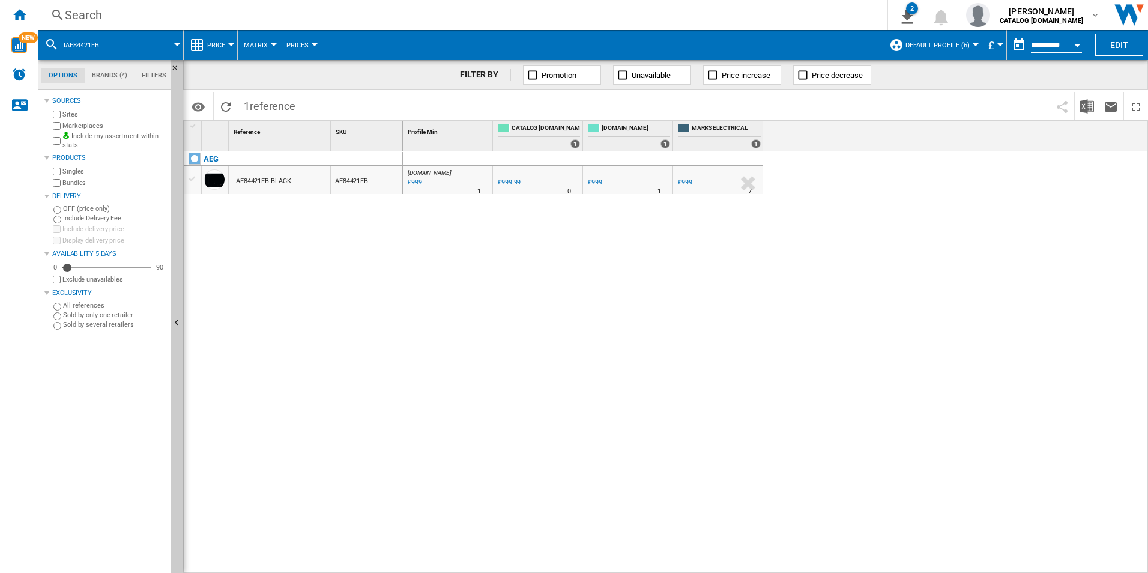
click at [794, 16] on div "Search" at bounding box center [460, 15] width 791 height 17
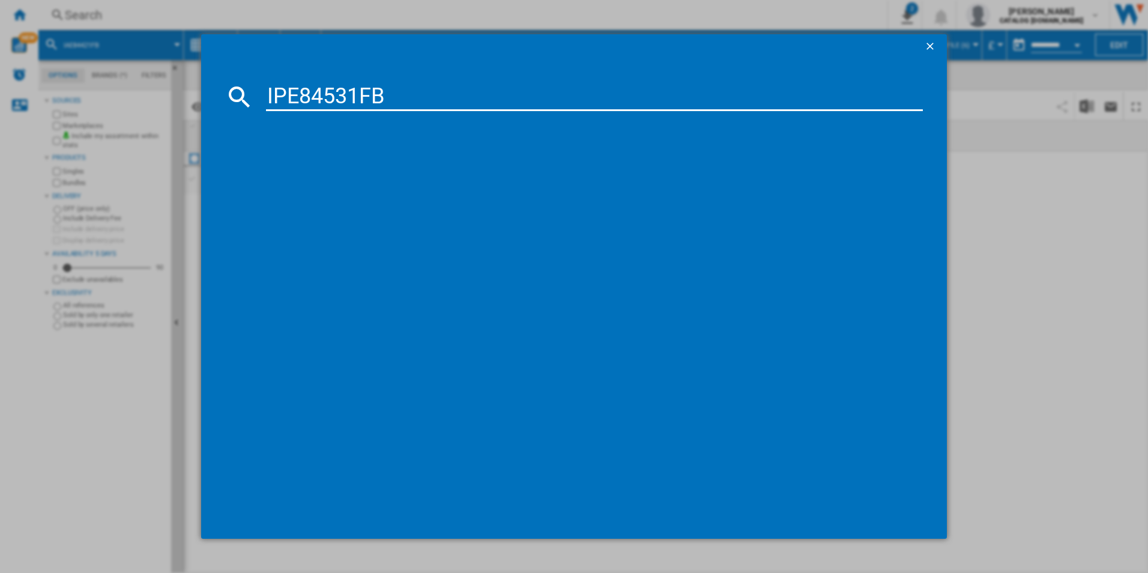
type input "IPE84531FB"
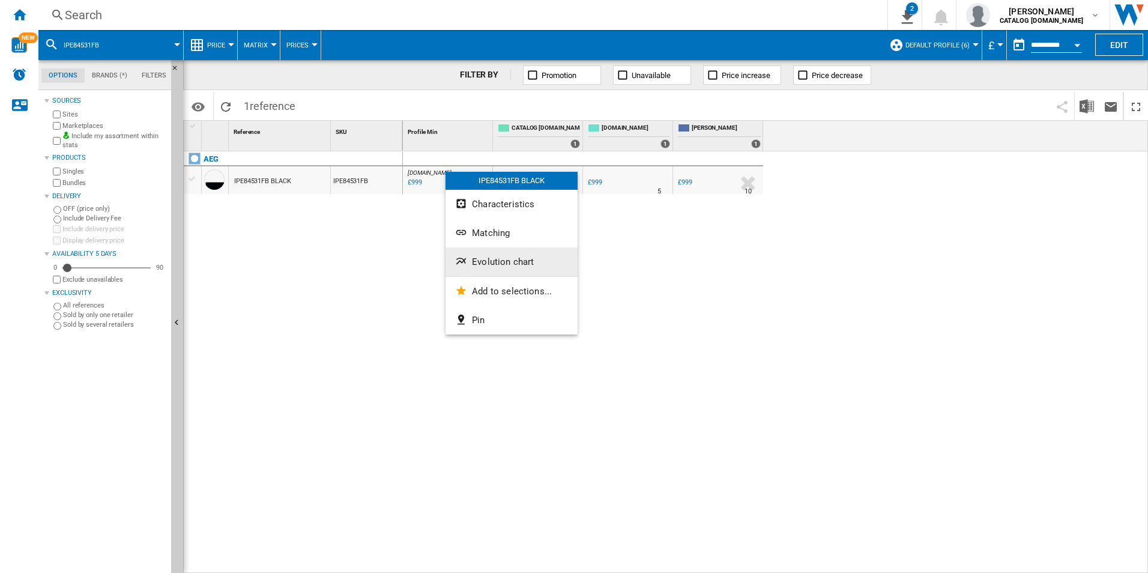
click at [478, 256] on button "Evolution chart" at bounding box center [511, 261] width 132 height 29
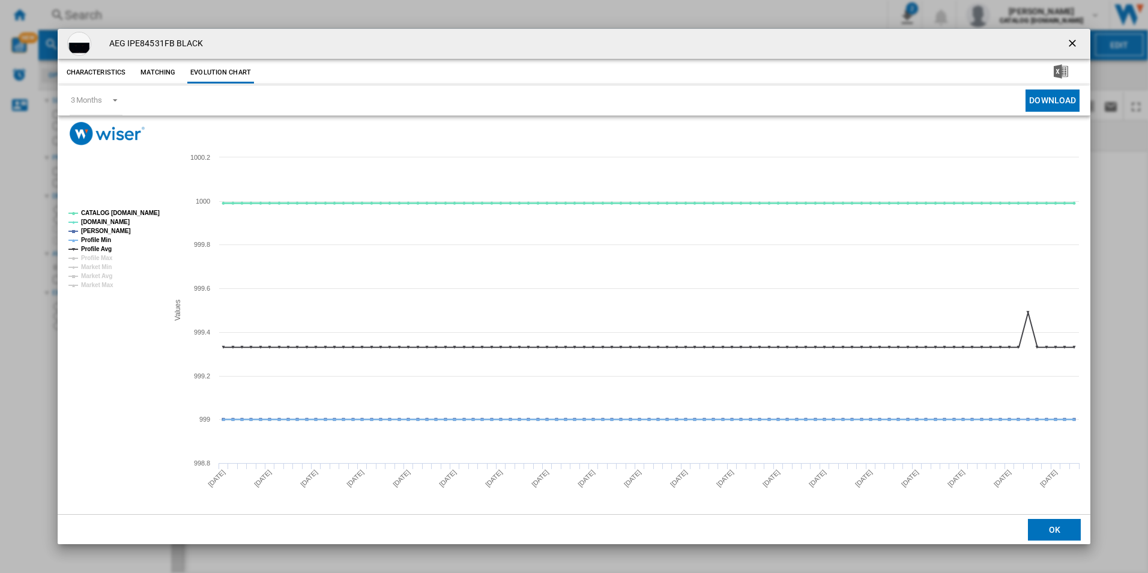
click at [144, 213] on tspan "CATALOG [DOMAIN_NAME]" at bounding box center [120, 213] width 79 height 7
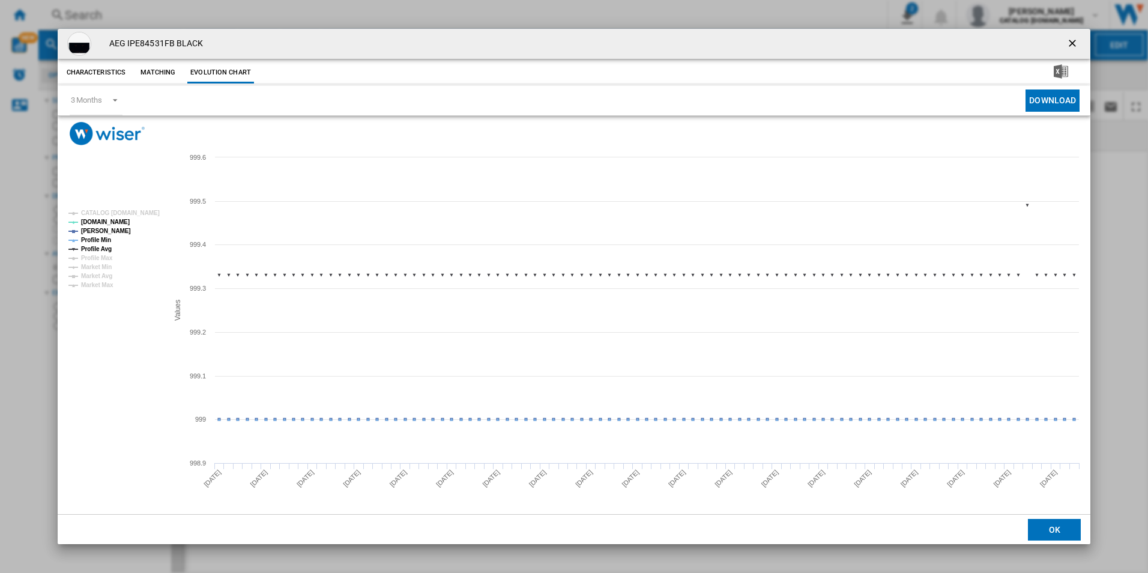
click at [87, 249] on tspan "Profile Avg" at bounding box center [96, 249] width 31 height 7
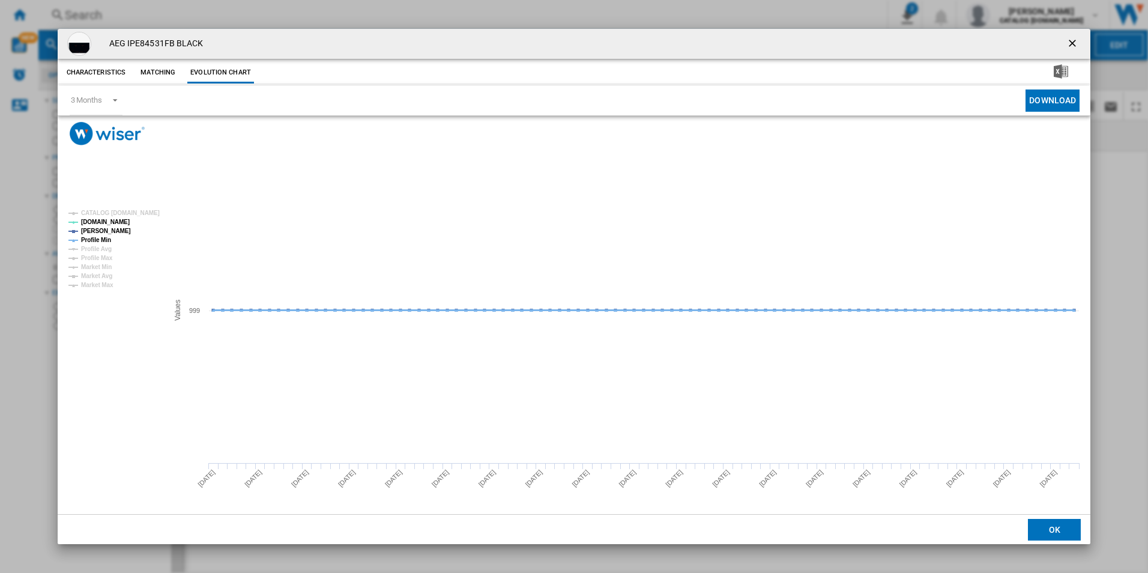
click at [94, 238] on tspan "Profile Min" at bounding box center [96, 240] width 30 height 7
drag, startPoint x: 1073, startPoint y: 44, endPoint x: 1040, endPoint y: 43, distance: 32.4
click at [1073, 44] on ng-md-icon "getI18NText('BUTTONS.CLOSE_DIALOG')" at bounding box center [1073, 44] width 14 height 14
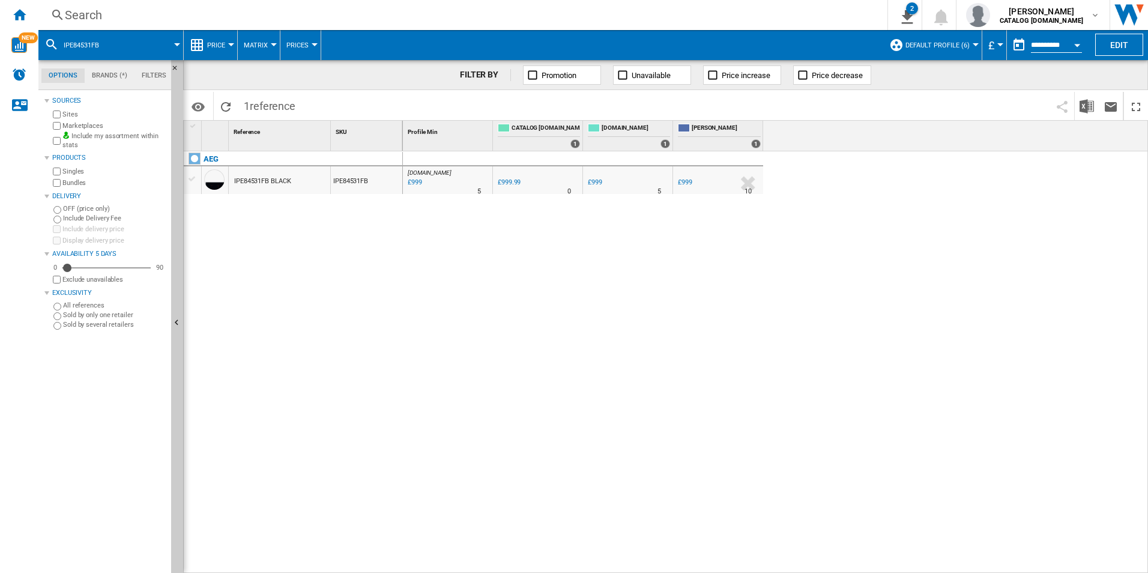
click at [747, 5] on div "Search Search 0 2 ER Report [Price Matrix] All Customer Report [Price Matrix] C…" at bounding box center [592, 15] width 1109 height 30
click at [746, 7] on div "Search" at bounding box center [460, 15] width 791 height 17
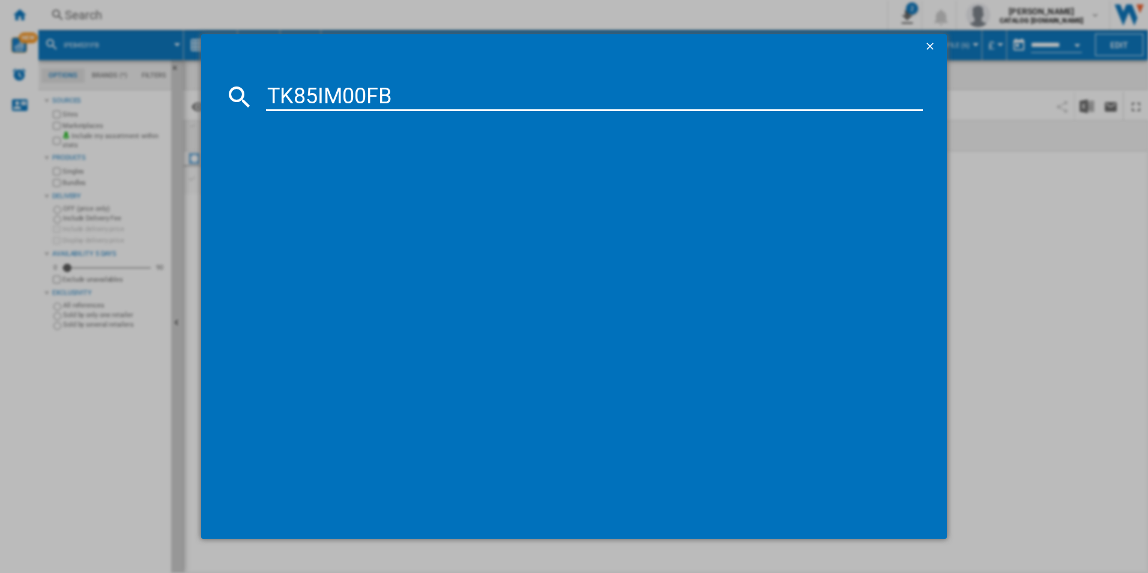
type input "TK85IM00FB"
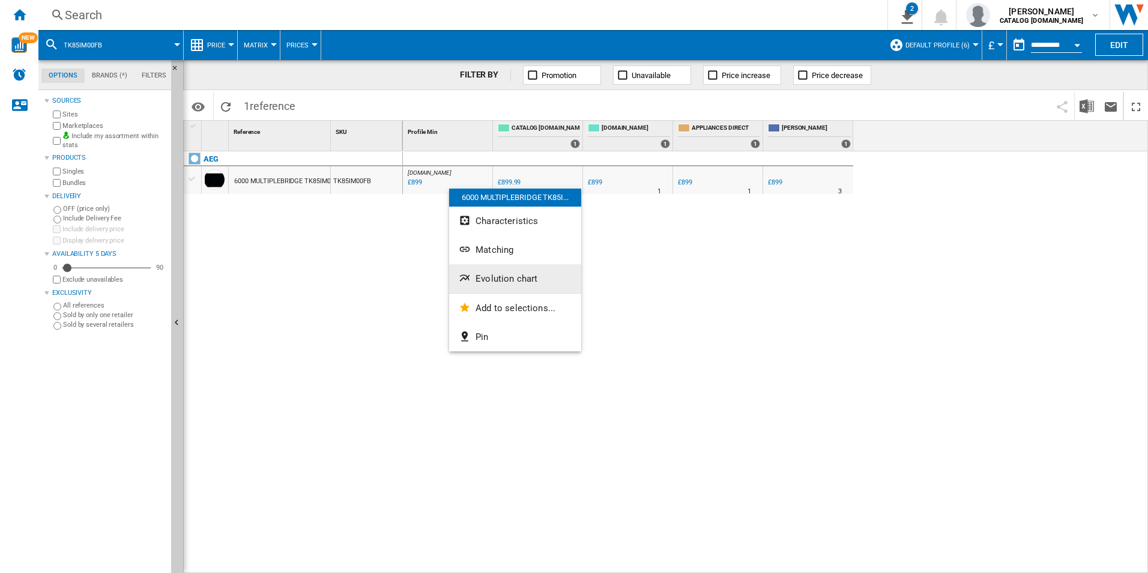
click at [499, 274] on span "Evolution chart" at bounding box center [506, 278] width 62 height 11
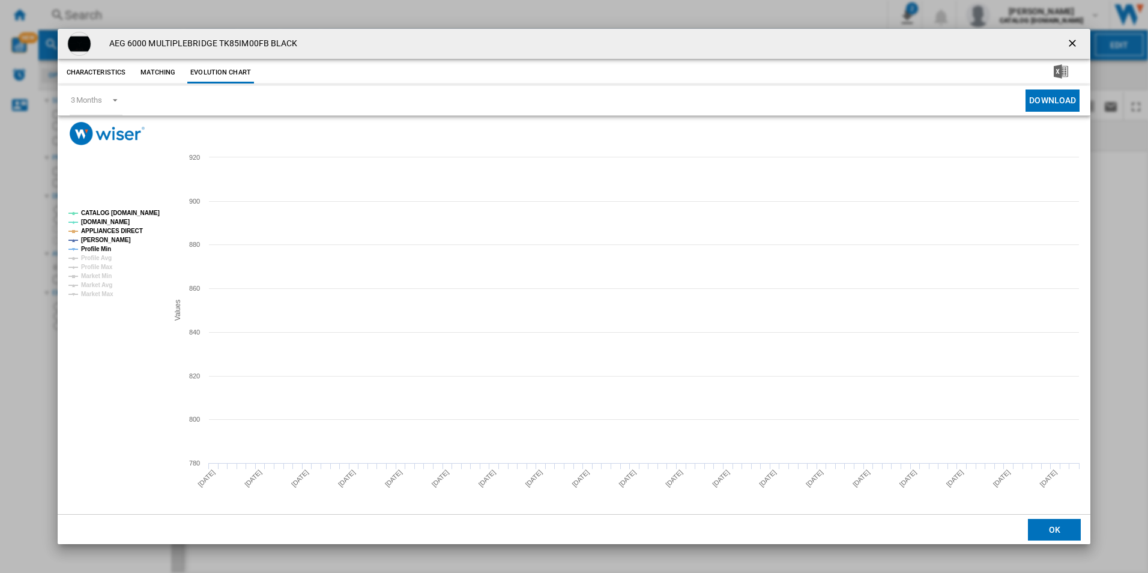
click at [156, 210] on tspan "CATALOG [DOMAIN_NAME]" at bounding box center [120, 213] width 79 height 7
click at [133, 230] on tspan "APPLIANCES DIRECT" at bounding box center [112, 231] width 62 height 7
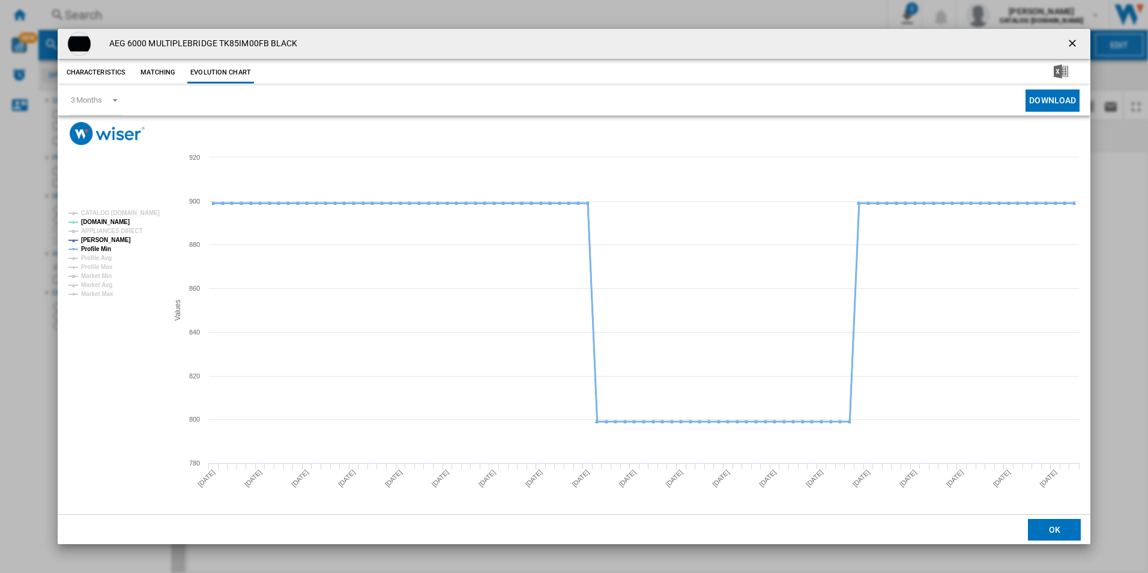
click at [98, 247] on tspan "Profile Min" at bounding box center [96, 249] width 30 height 7
drag, startPoint x: 1072, startPoint y: 43, endPoint x: 995, endPoint y: 29, distance: 78.2
click at [1072, 43] on ng-md-icon "getI18NText('BUTTONS.CLOSE_DIALOG')" at bounding box center [1073, 44] width 14 height 14
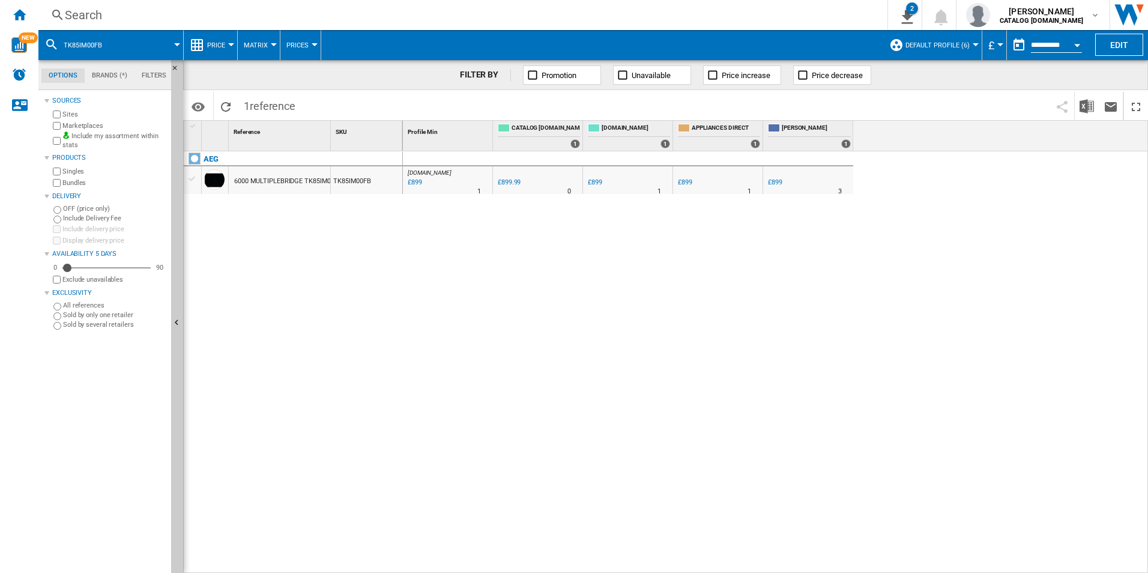
click at [773, 12] on div "Search" at bounding box center [460, 15] width 791 height 17
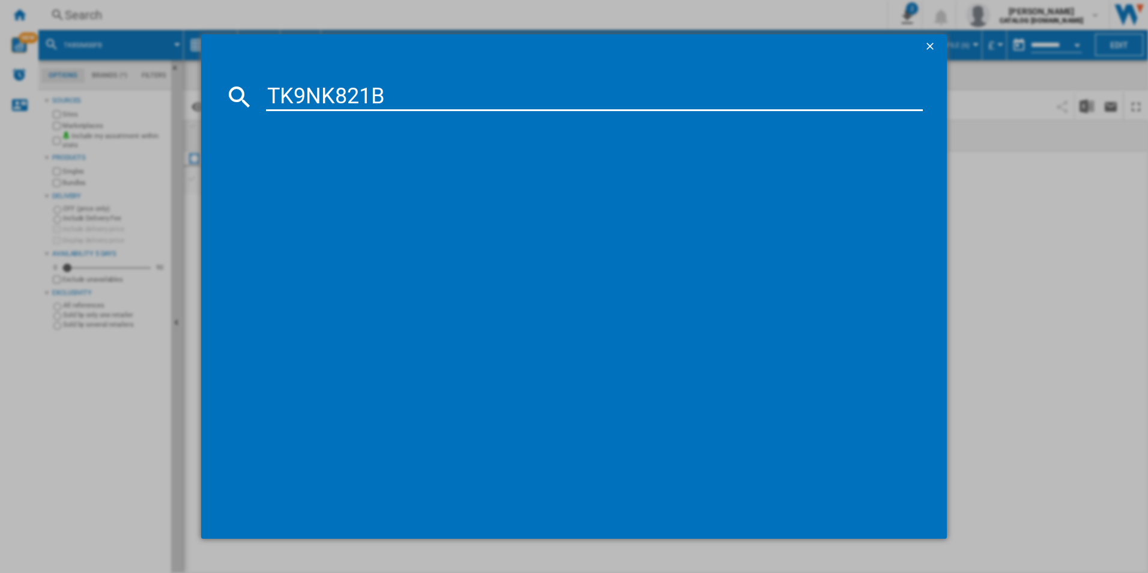
type input "TK9NK821B"
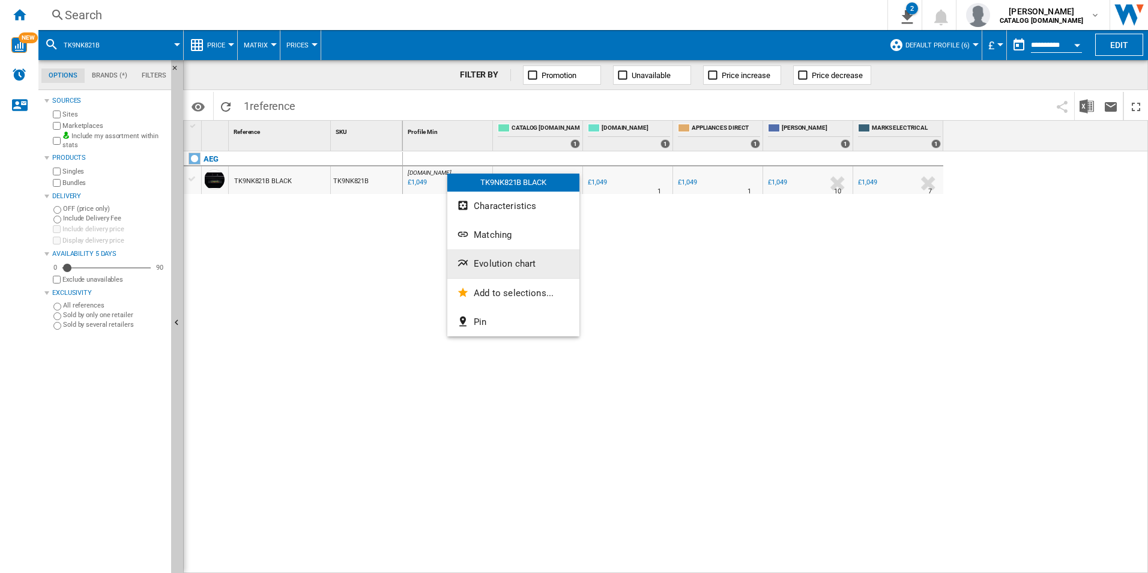
click at [491, 258] on span "Evolution chart" at bounding box center [505, 263] width 62 height 11
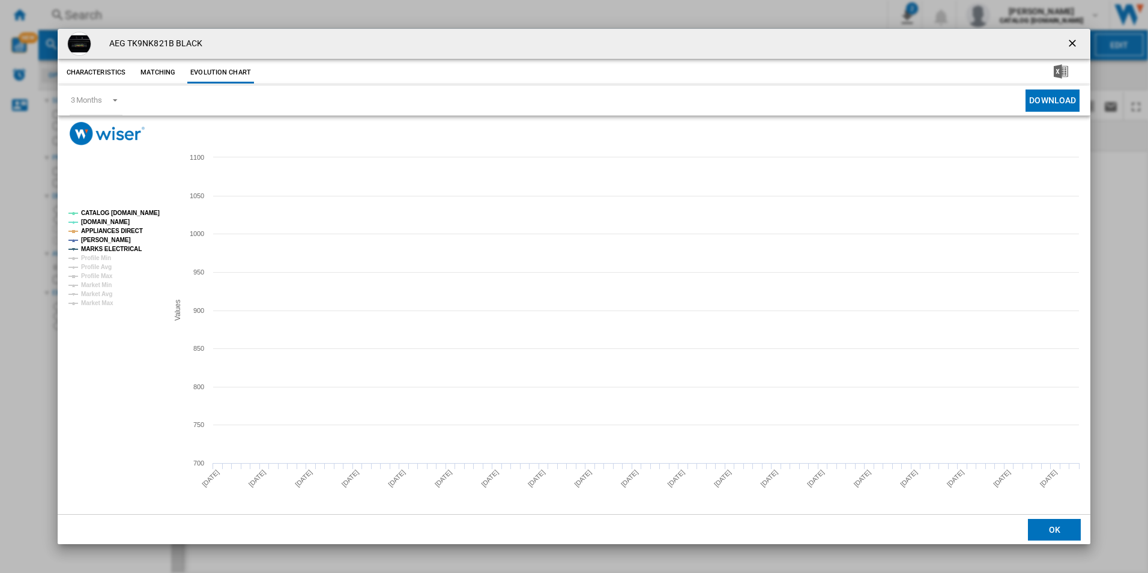
click at [133, 212] on tspan "CATALOG [DOMAIN_NAME]" at bounding box center [120, 213] width 79 height 7
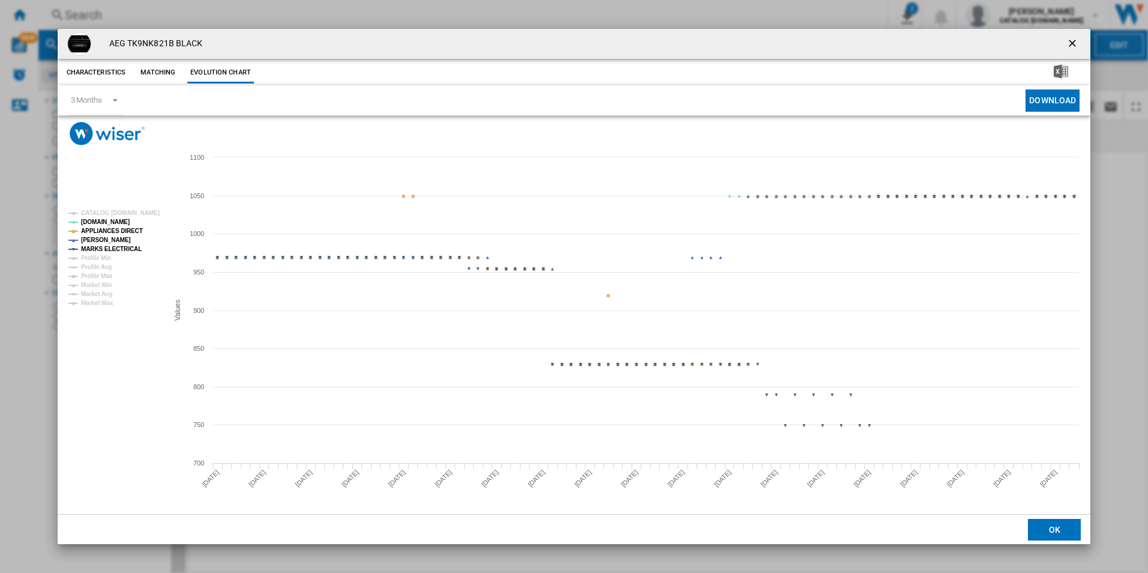
click at [130, 225] on rect "Product popup" at bounding box center [114, 258] width 100 height 106
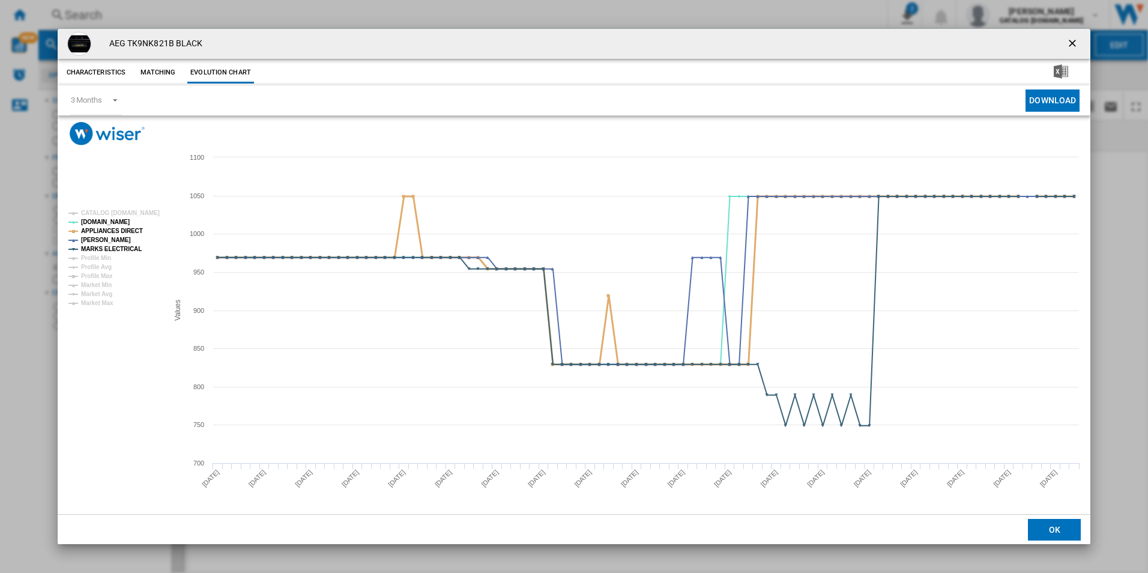
click at [130, 228] on tspan "APPLIANCES DIRECT" at bounding box center [112, 231] width 62 height 7
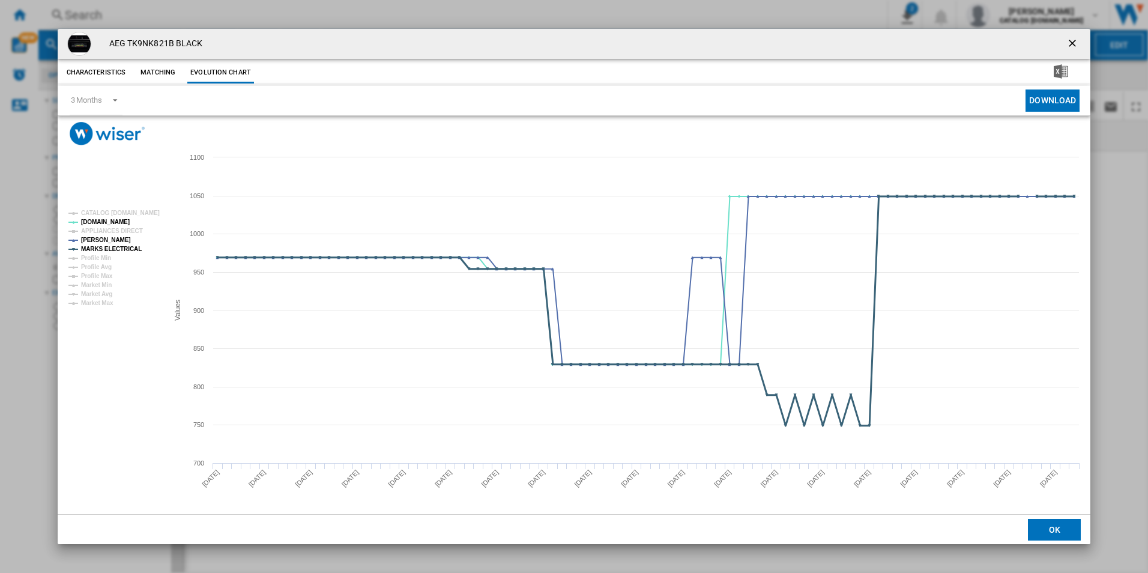
click at [130, 252] on tspan "MARKS ELECTRICAL" at bounding box center [111, 249] width 61 height 7
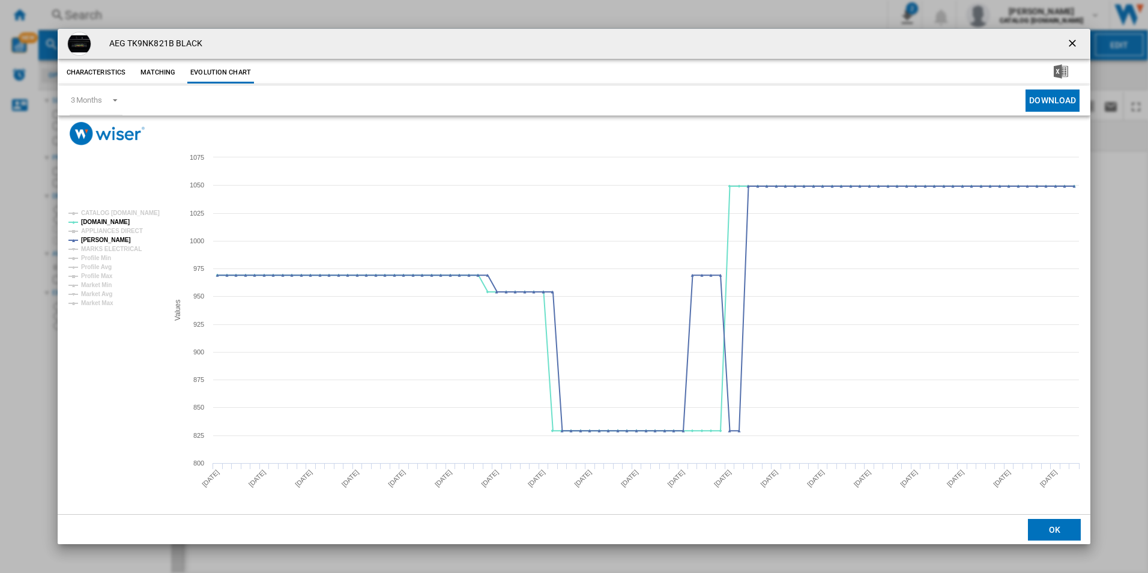
click at [1070, 45] on ng-md-icon "getI18NText('BUTTONS.CLOSE_DIALOG')" at bounding box center [1073, 44] width 14 height 14
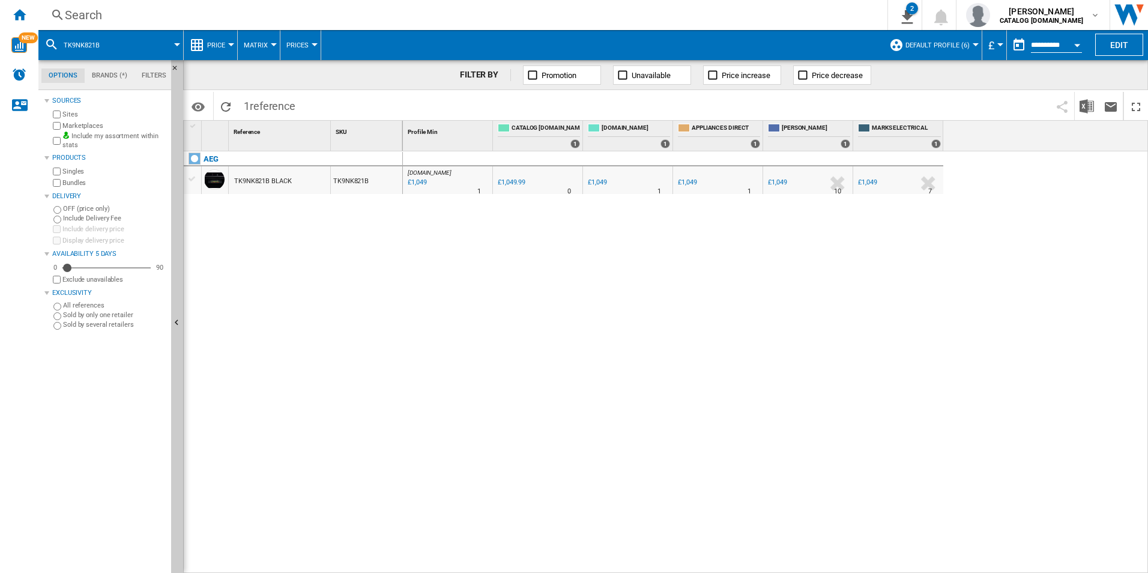
click at [724, 9] on div "Search" at bounding box center [460, 15] width 791 height 17
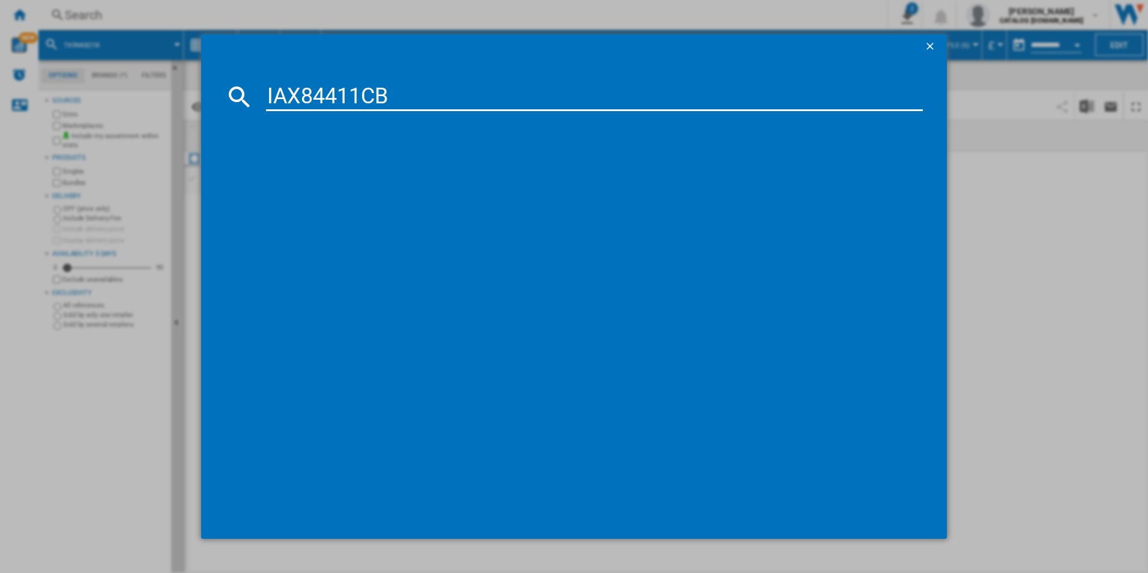
type input "IAX84411CB"
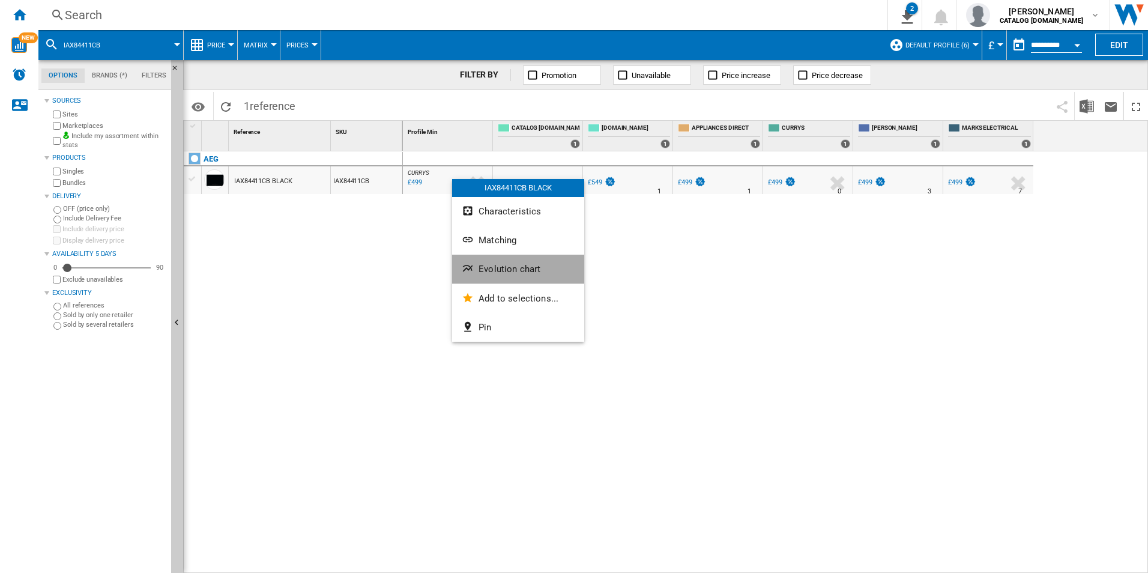
click at [496, 267] on span "Evolution chart" at bounding box center [509, 269] width 62 height 11
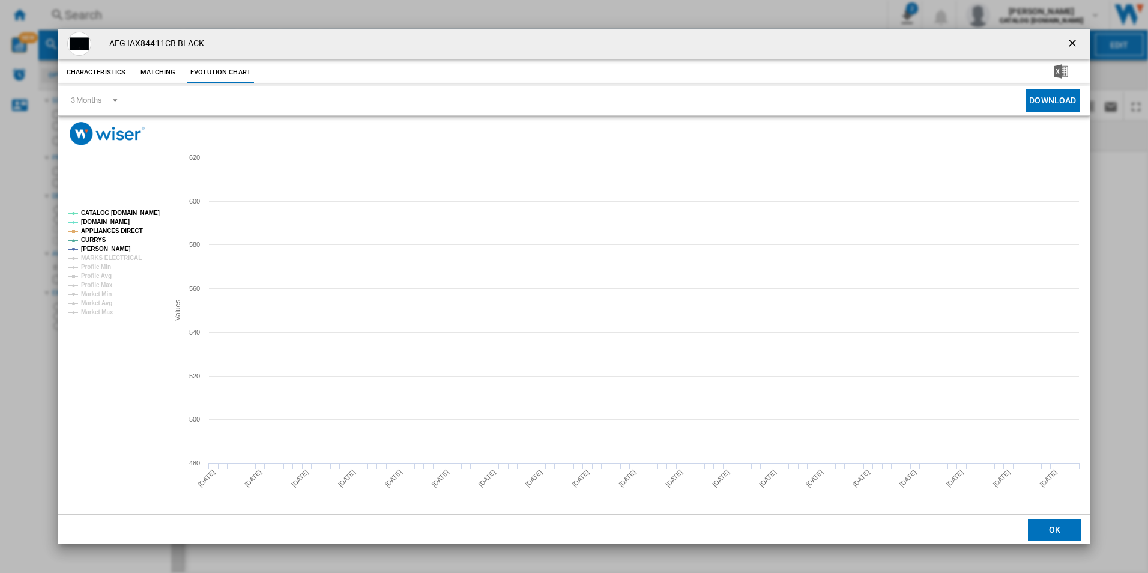
click at [148, 214] on tspan "CATALOG [DOMAIN_NAME]" at bounding box center [120, 213] width 79 height 7
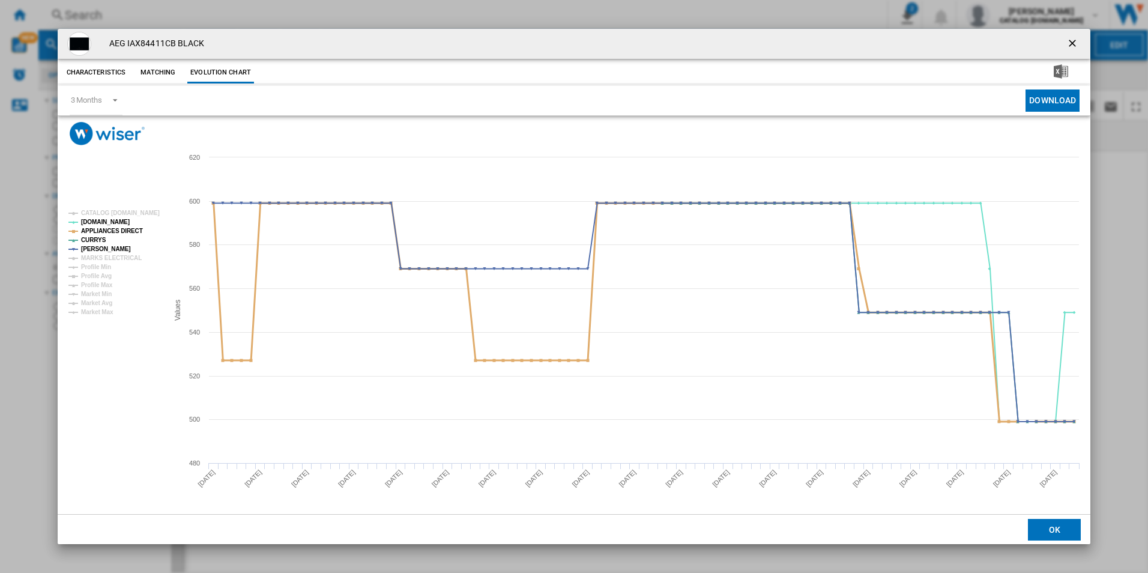
click at [127, 233] on tspan "APPLIANCES DIRECT" at bounding box center [112, 231] width 62 height 7
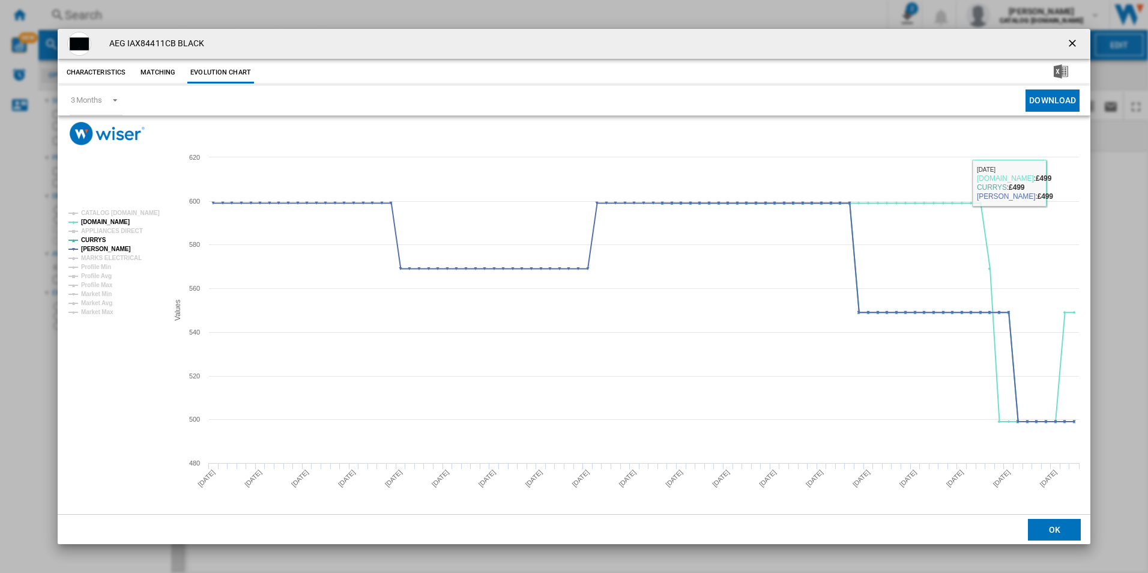
drag, startPoint x: 1073, startPoint y: 45, endPoint x: 1040, endPoint y: 44, distance: 33.0
click at [1073, 45] on ng-md-icon "getI18NText('BUTTONS.CLOSE_DIALOG')" at bounding box center [1073, 44] width 14 height 14
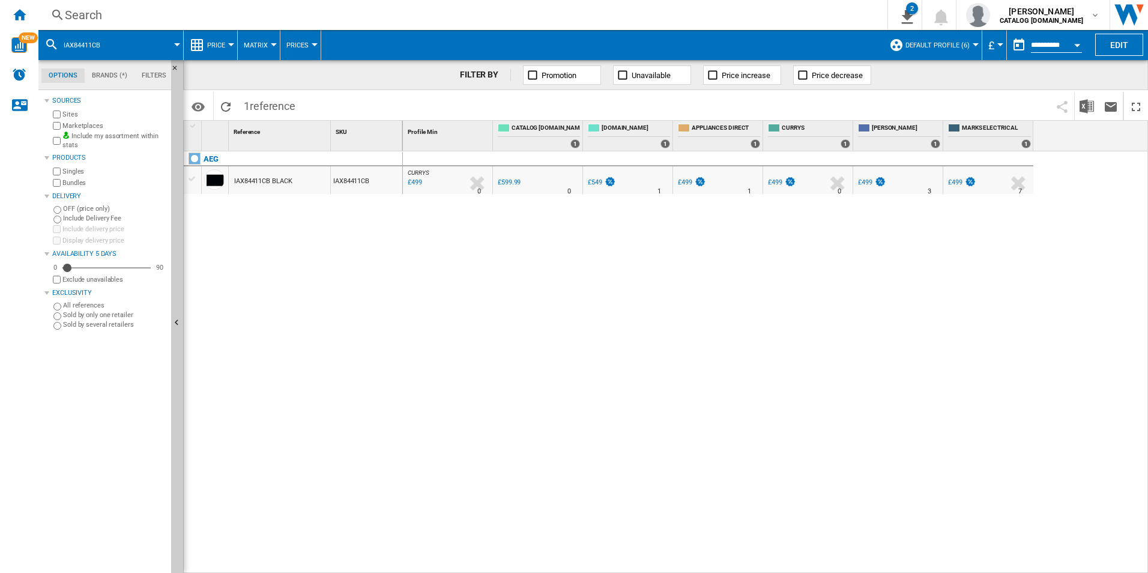
click at [806, 7] on div "Search" at bounding box center [460, 15] width 791 height 17
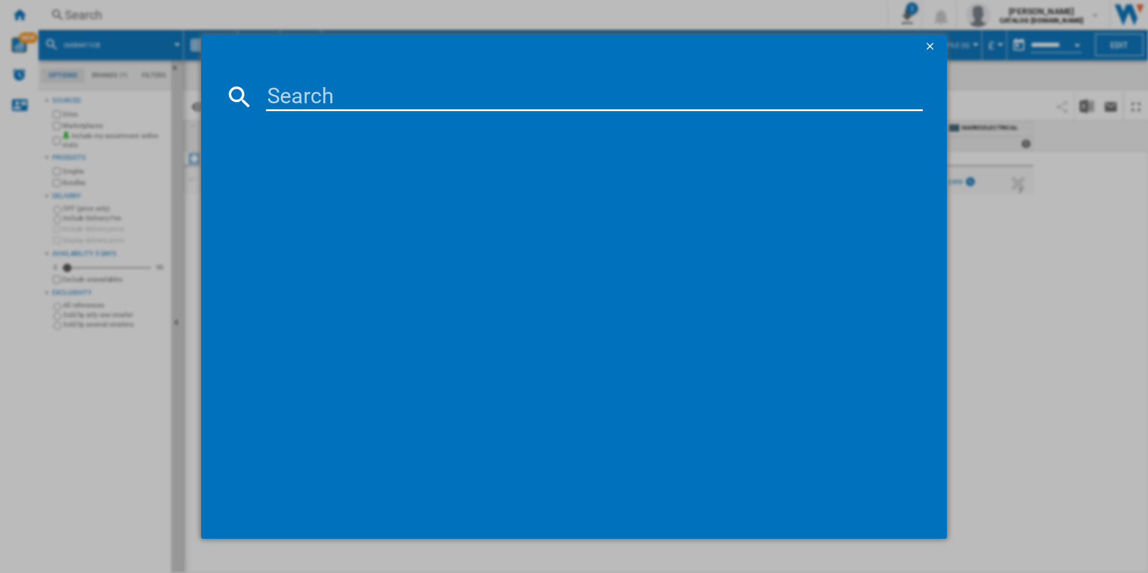
type input "HKB75450NB"
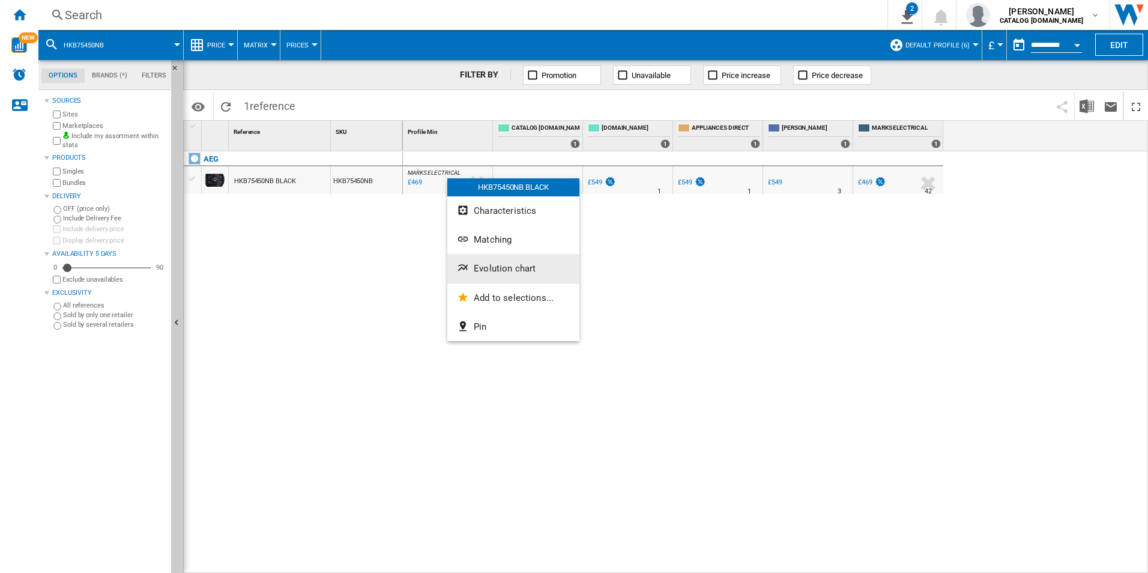
click at [486, 267] on span "Evolution chart" at bounding box center [505, 268] width 62 height 11
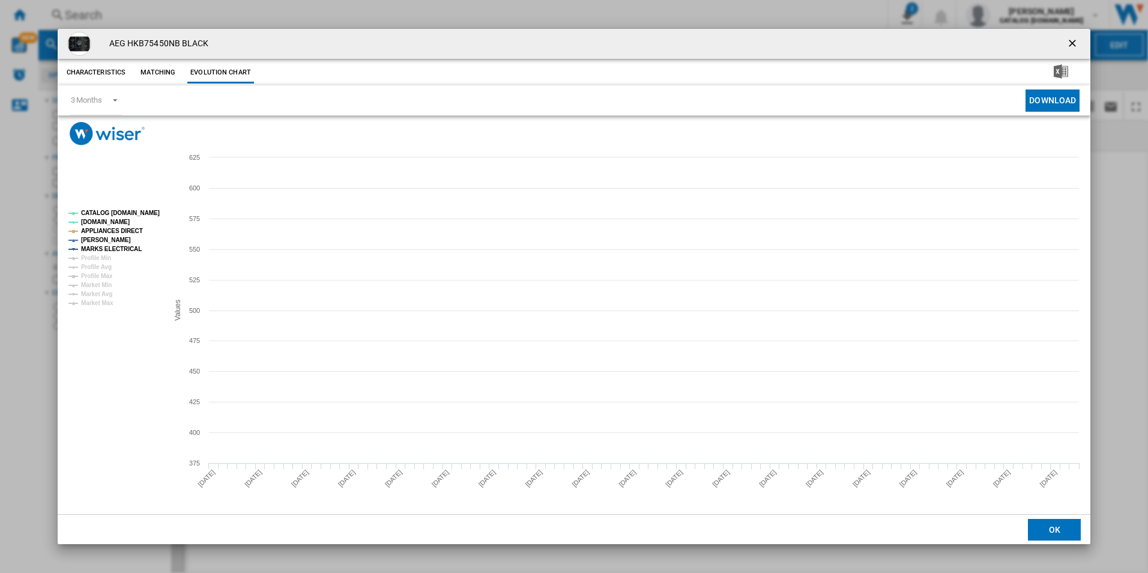
click at [141, 213] on tspan "CATALOG [DOMAIN_NAME]" at bounding box center [120, 213] width 79 height 7
click at [128, 231] on tspan "APPLIANCES DIRECT" at bounding box center [112, 231] width 62 height 7
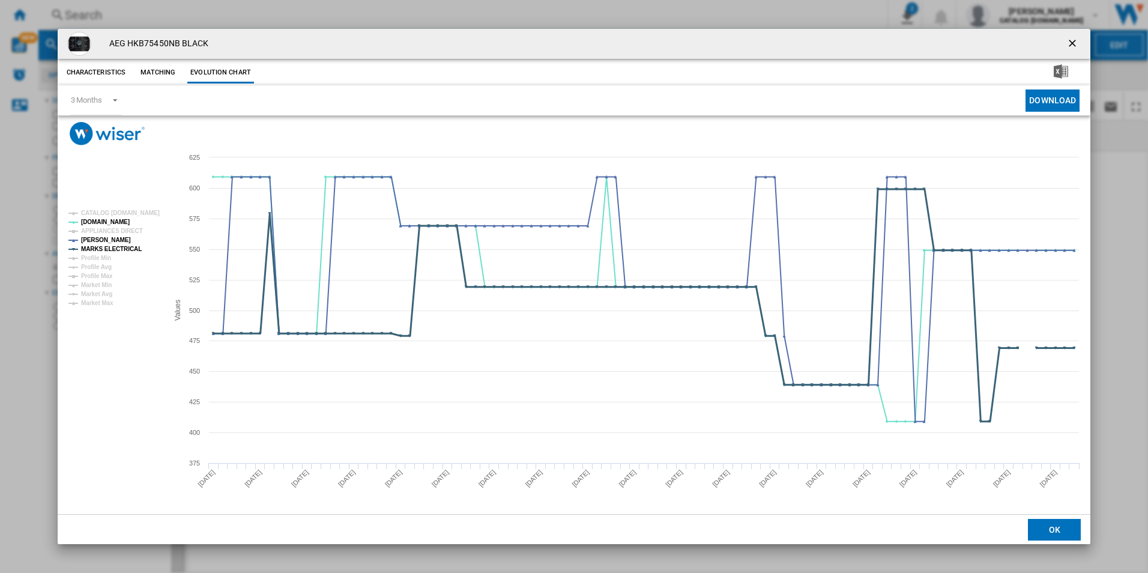
click at [128, 249] on tspan "MARKS ELECTRICAL" at bounding box center [111, 249] width 61 height 7
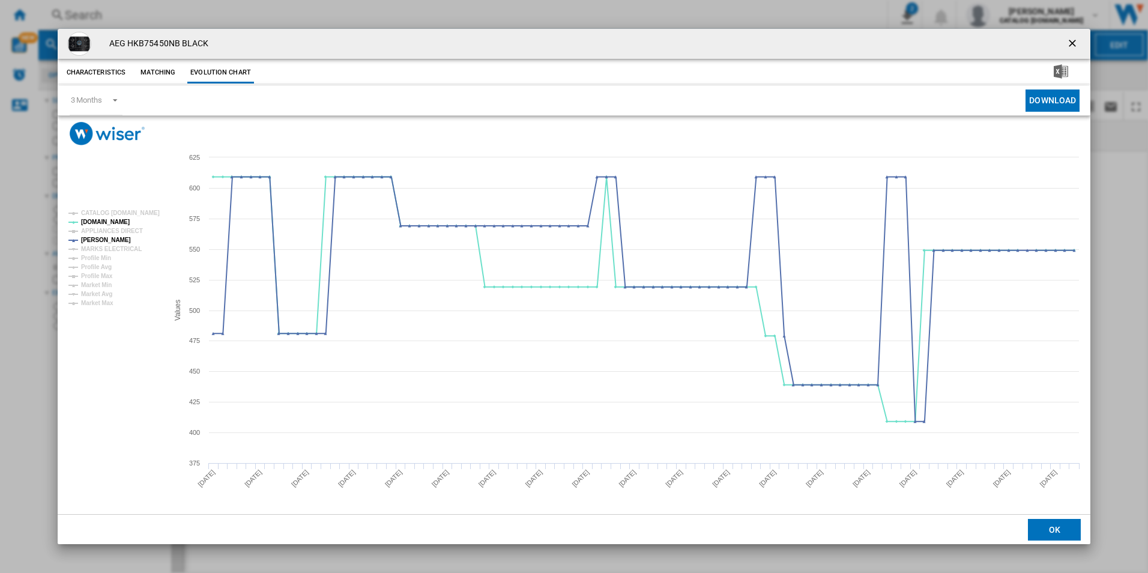
click at [1075, 38] on ng-md-icon "getI18NText('BUTTONS.CLOSE_DIALOG')" at bounding box center [1073, 44] width 14 height 14
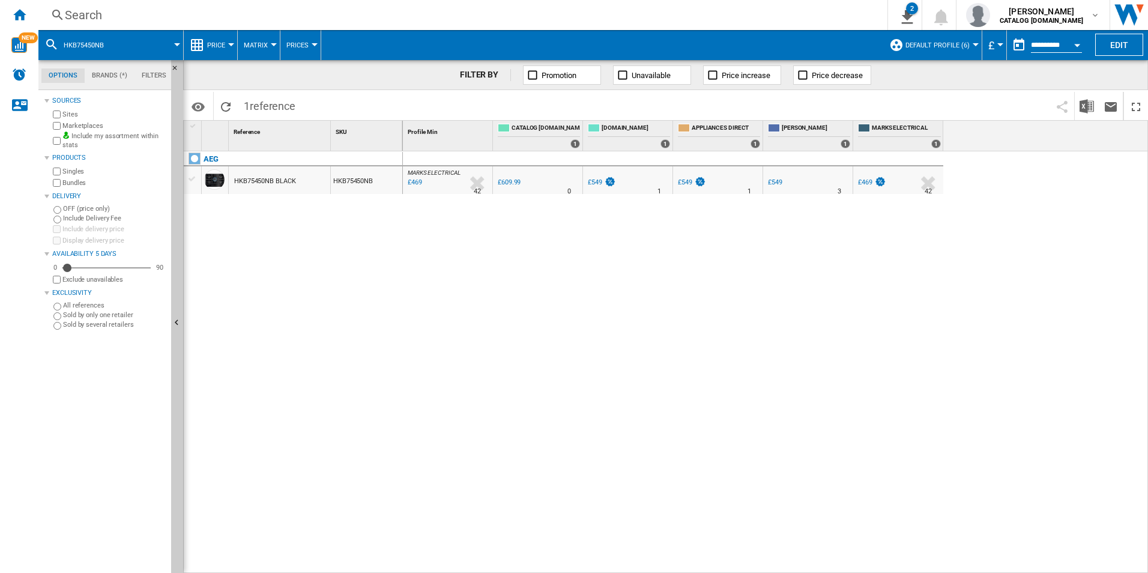
click at [808, 21] on div "Search" at bounding box center [460, 15] width 791 height 17
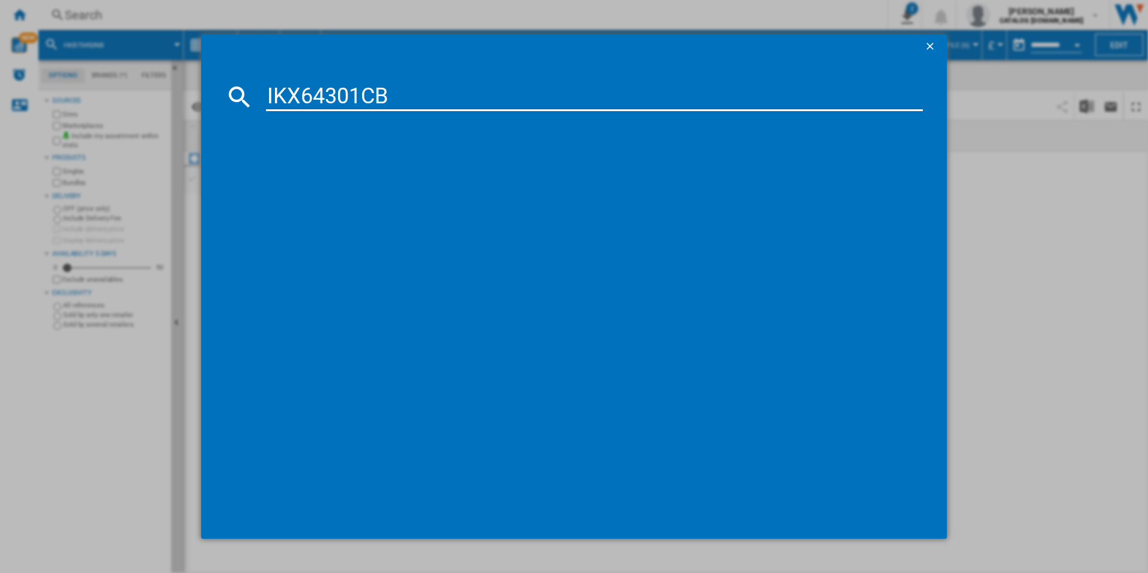
type input "IKX64301CB"
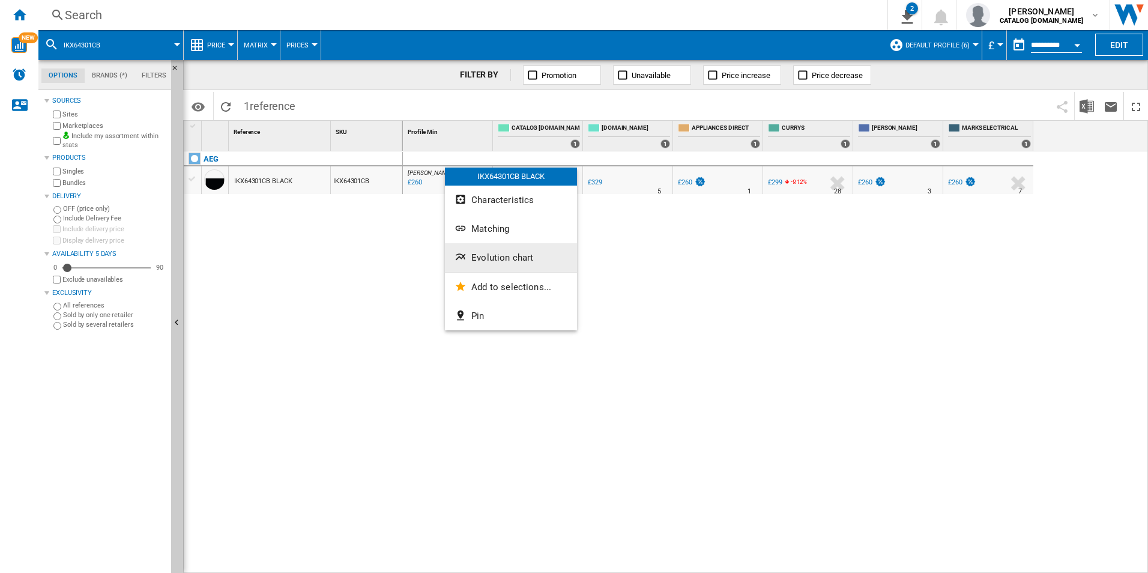
click at [475, 258] on span "Evolution chart" at bounding box center [502, 257] width 62 height 11
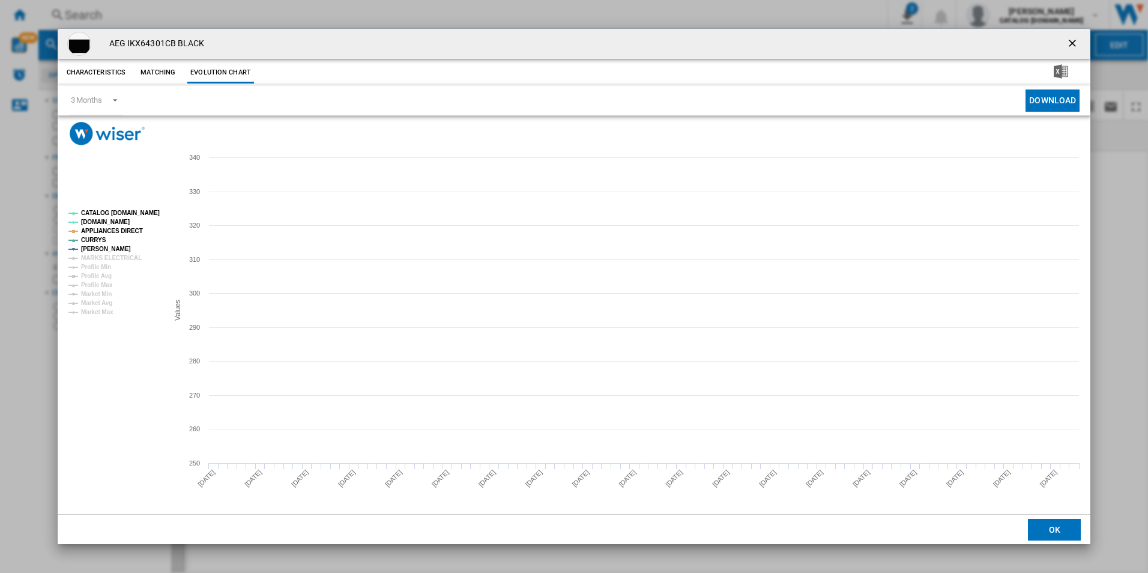
click at [131, 210] on tspan "CATALOG [DOMAIN_NAME]" at bounding box center [120, 213] width 79 height 7
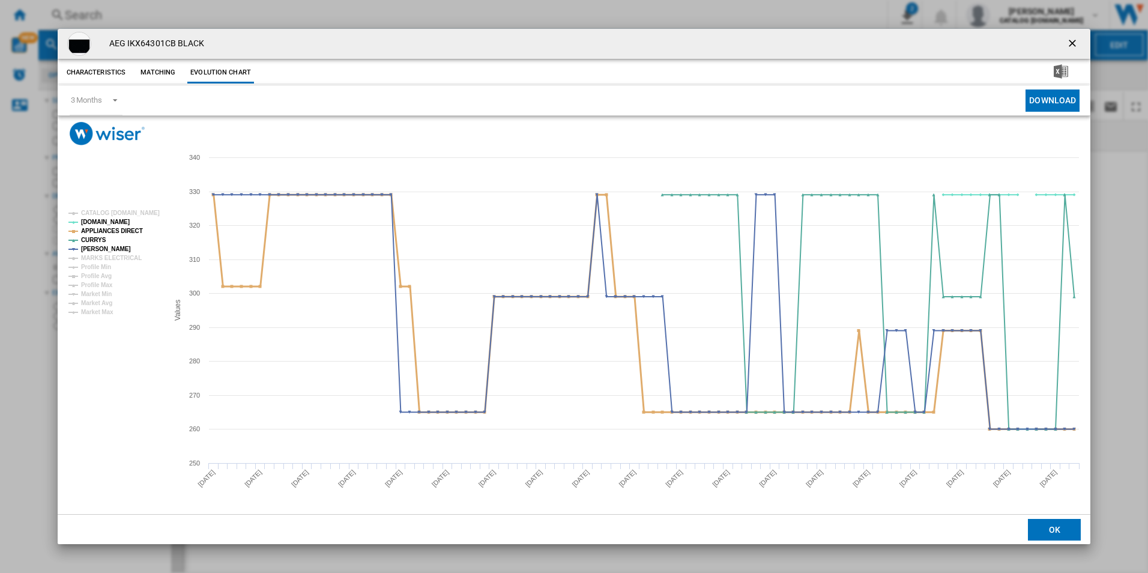
click at [130, 230] on tspan "APPLIANCES DIRECT" at bounding box center [112, 231] width 62 height 7
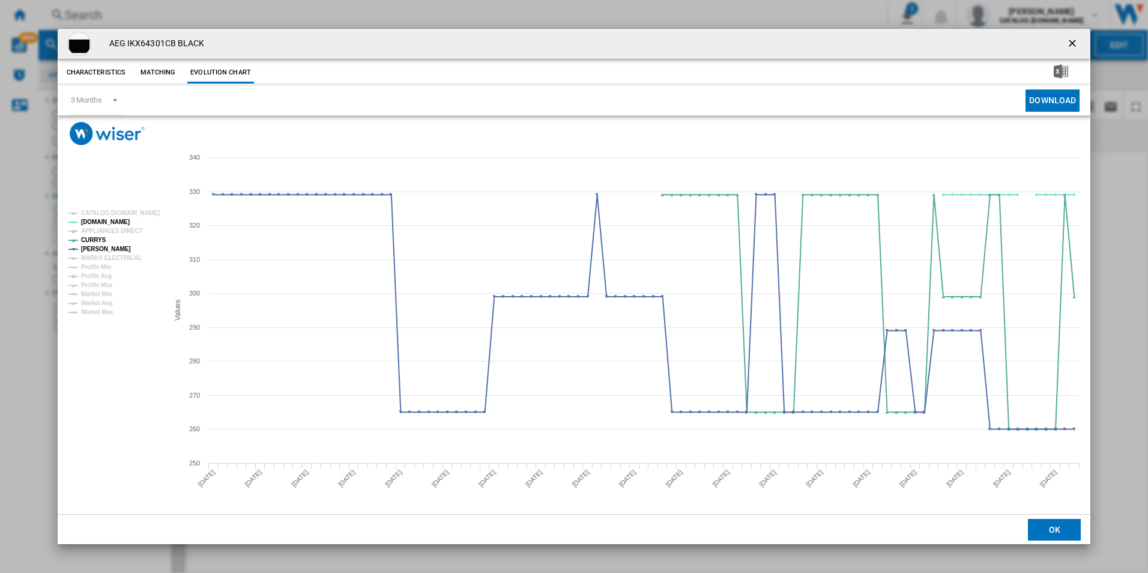
drag, startPoint x: 1076, startPoint y: 35, endPoint x: 991, endPoint y: 49, distance: 87.0
click at [1076, 35] on button "Product popup" at bounding box center [1073, 44] width 24 height 24
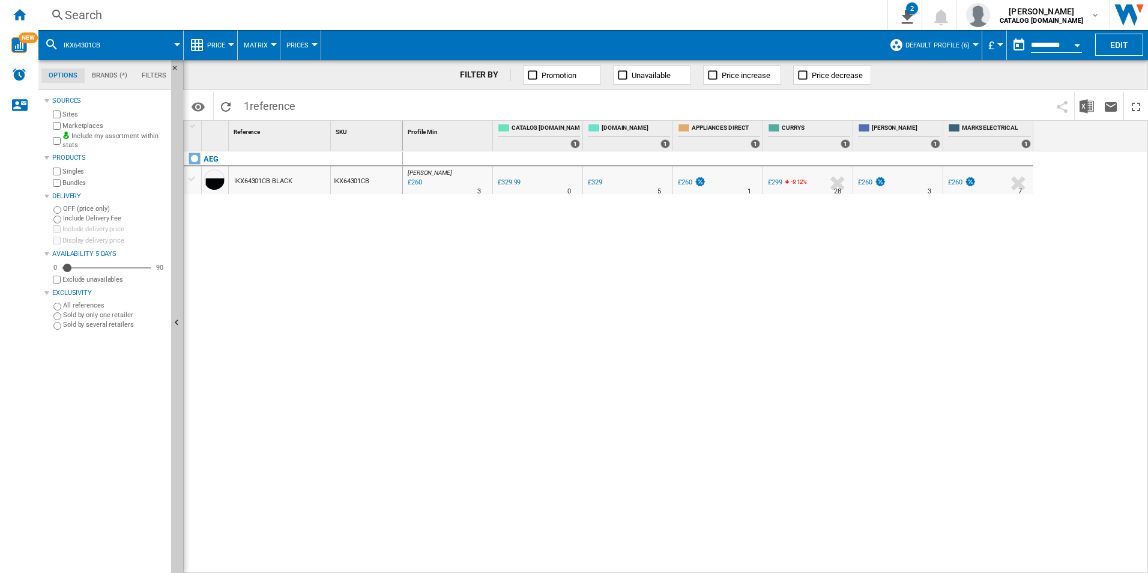
click at [716, 7] on div "Search" at bounding box center [460, 15] width 791 height 17
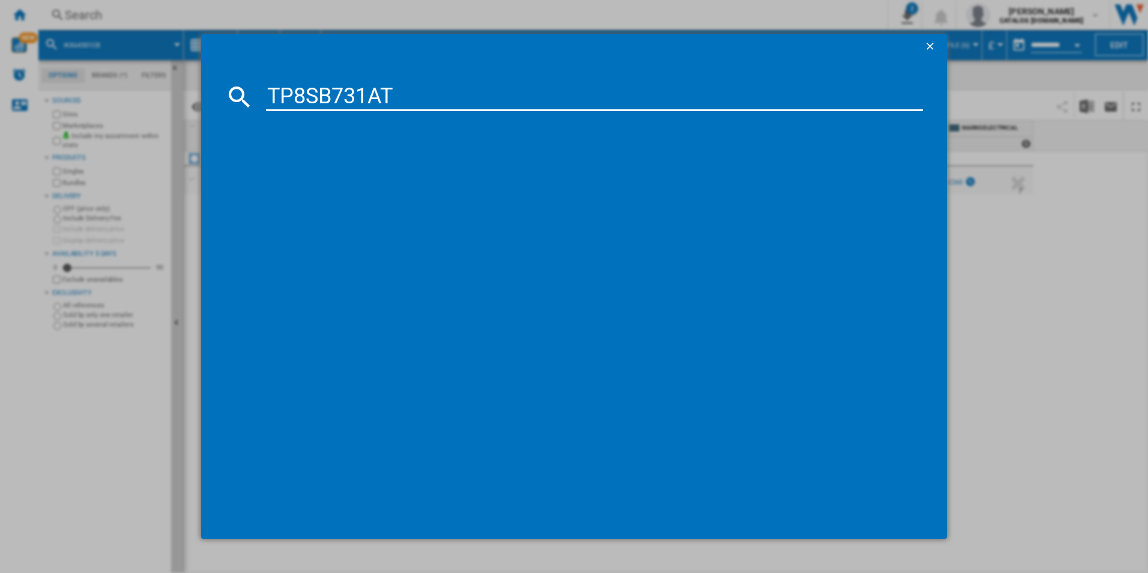
type input "TP8SB731AT"
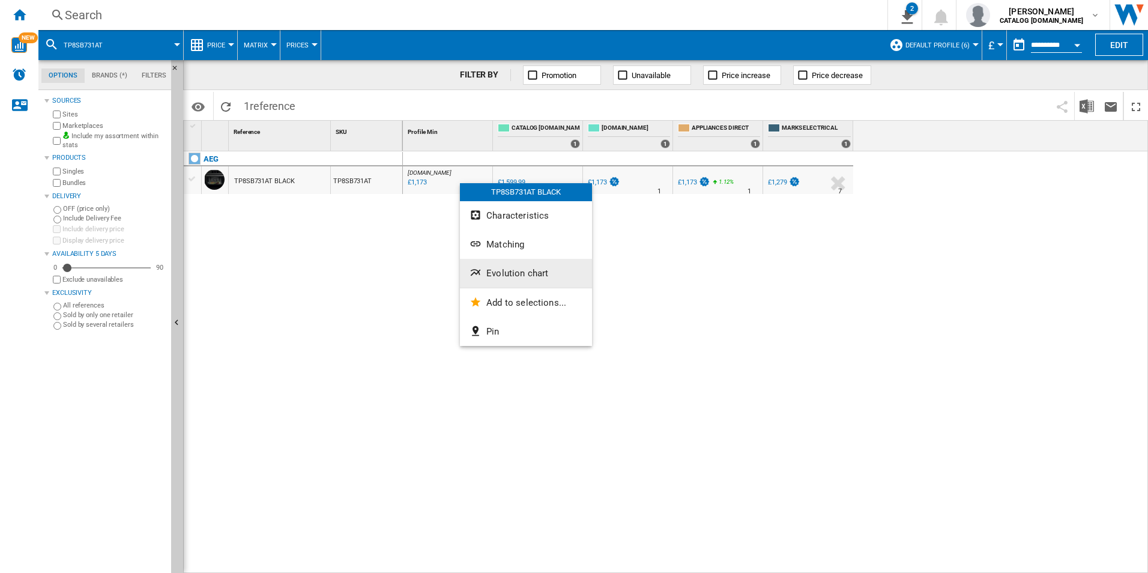
click at [510, 264] on button "Evolution chart" at bounding box center [526, 273] width 132 height 29
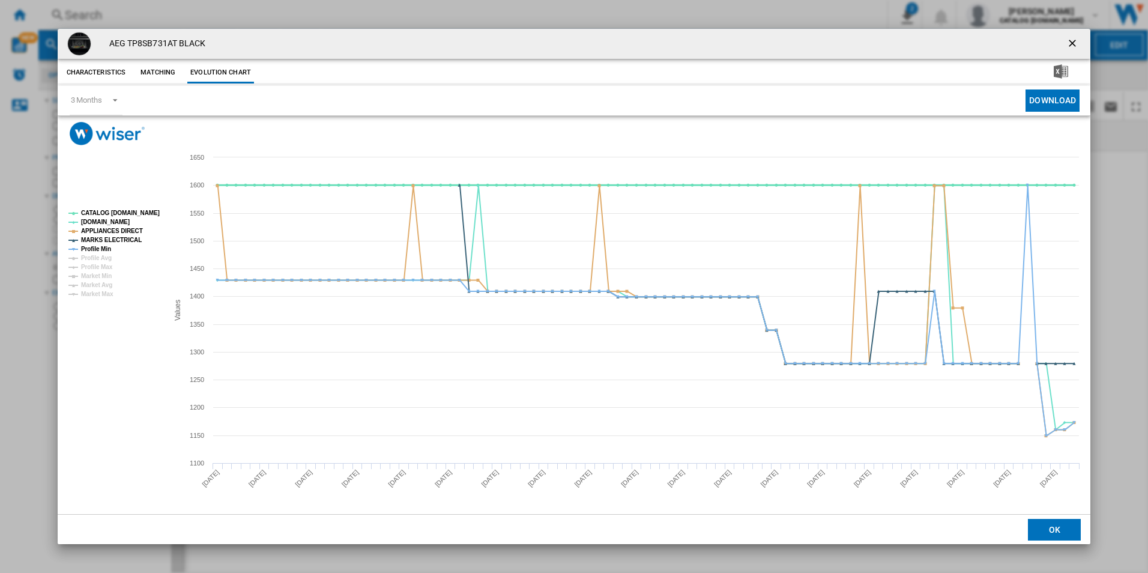
click at [152, 215] on tspan "CATALOG [DOMAIN_NAME]" at bounding box center [120, 213] width 79 height 7
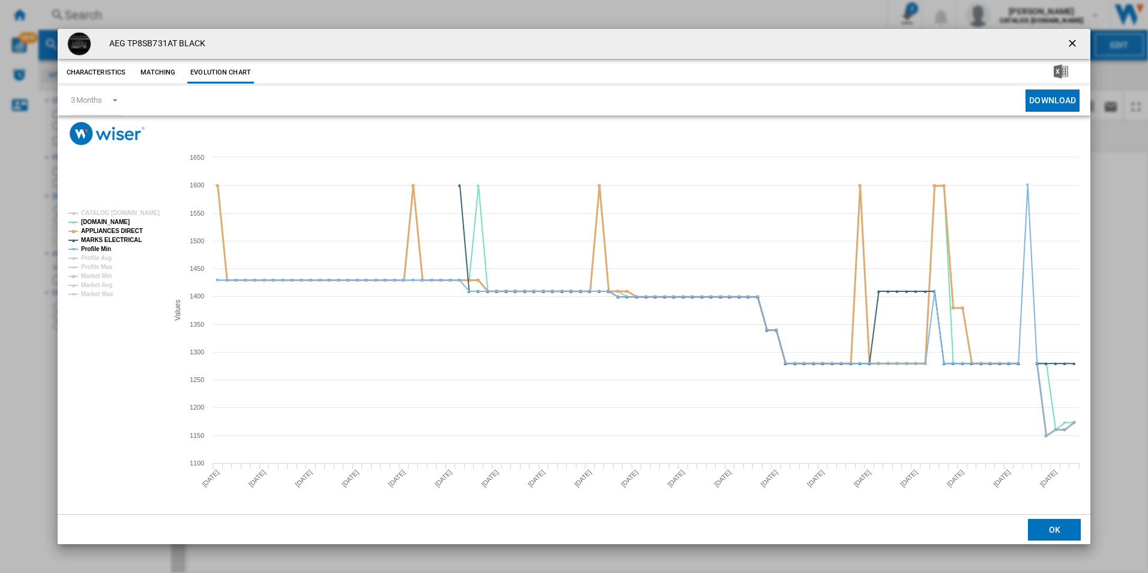
click at [128, 229] on tspan "APPLIANCES DIRECT" at bounding box center [112, 231] width 62 height 7
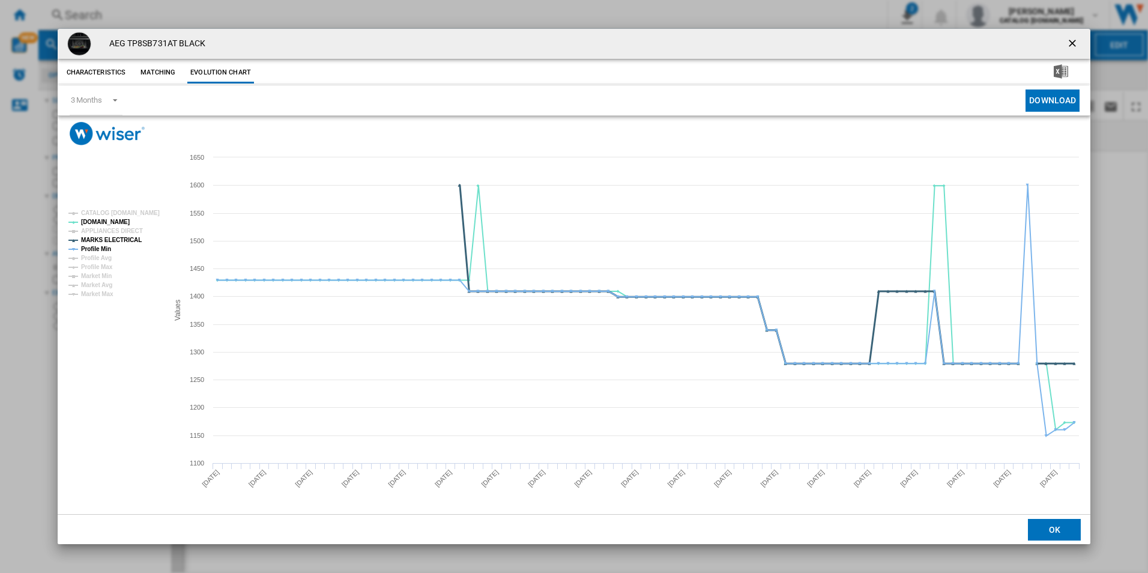
click at [122, 240] on tspan "MARKS ELECTRICAL" at bounding box center [111, 240] width 61 height 7
click at [95, 250] on tspan "Profile Min" at bounding box center [96, 249] width 30 height 7
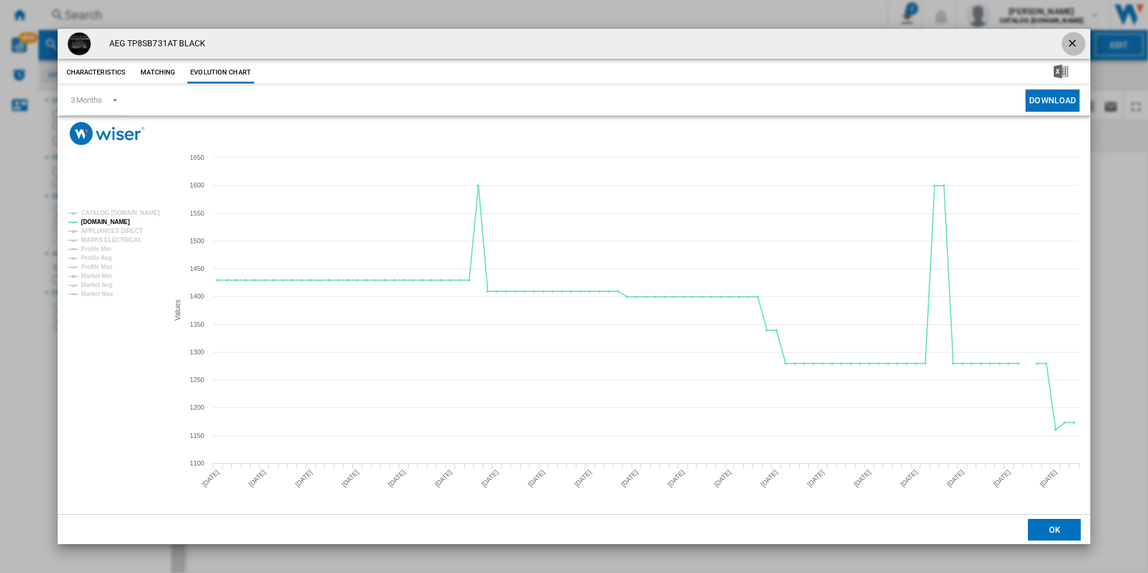
click at [1077, 41] on ng-md-icon "getI18NText('BUTTONS.CLOSE_DIALOG')" at bounding box center [1073, 44] width 14 height 14
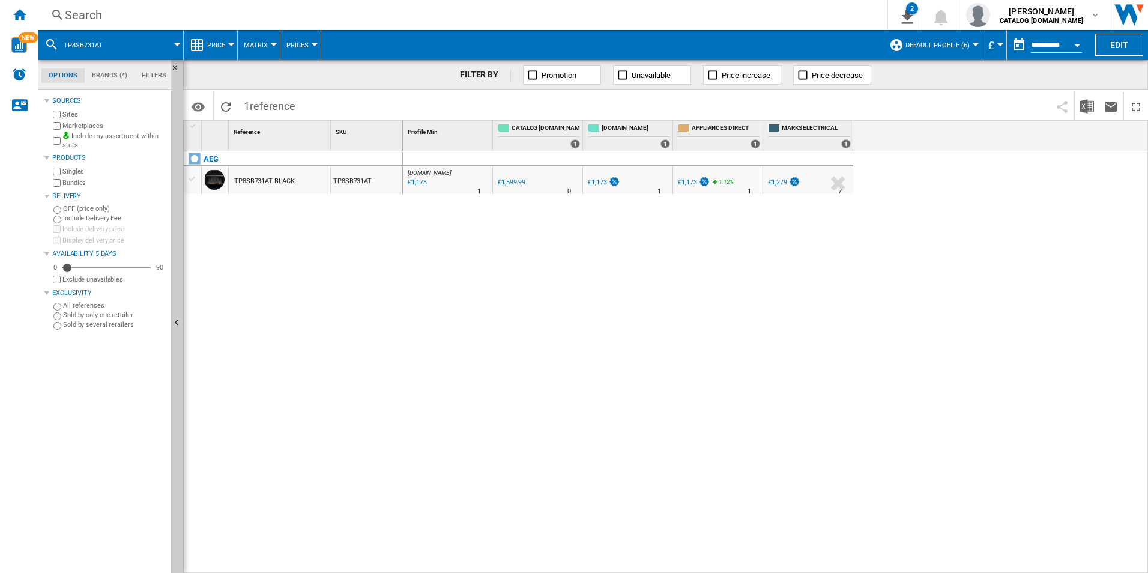
click at [783, 15] on div "Search" at bounding box center [460, 15] width 791 height 17
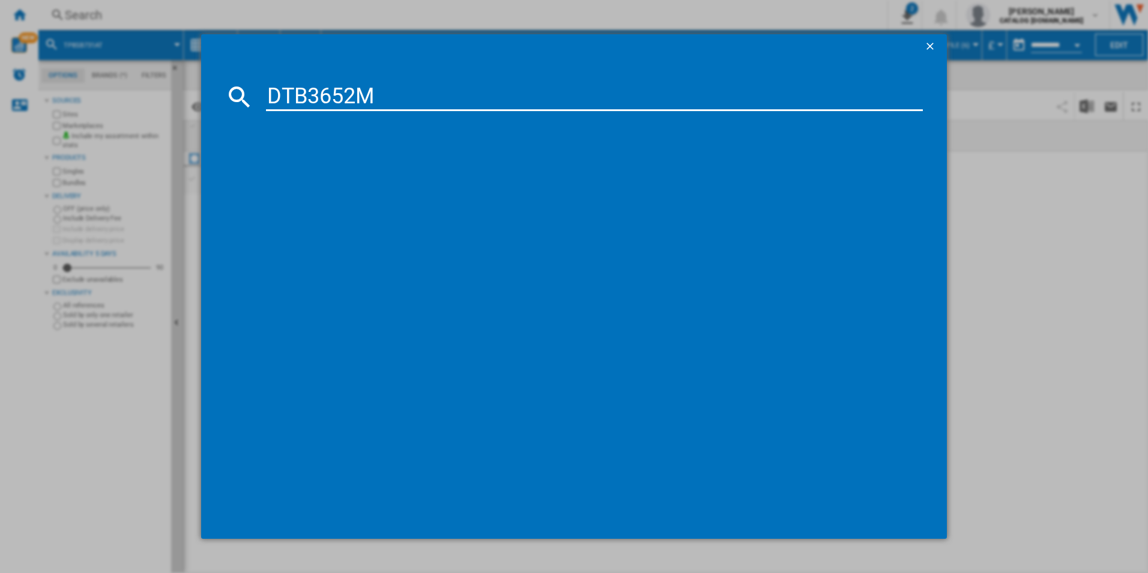
type input "DTB3652M"
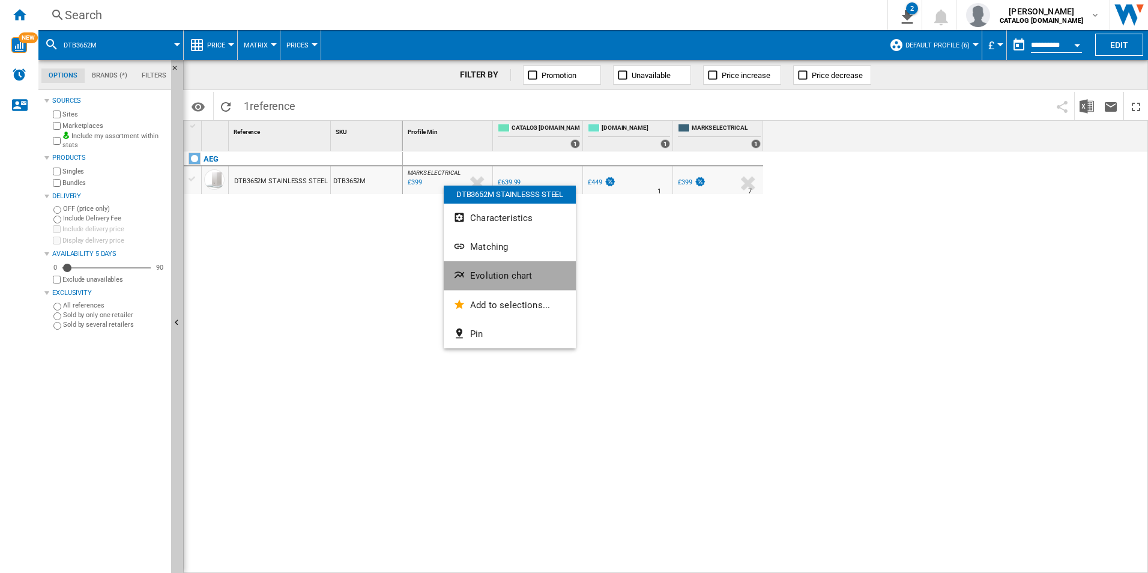
click at [475, 267] on button "Evolution chart" at bounding box center [510, 275] width 132 height 29
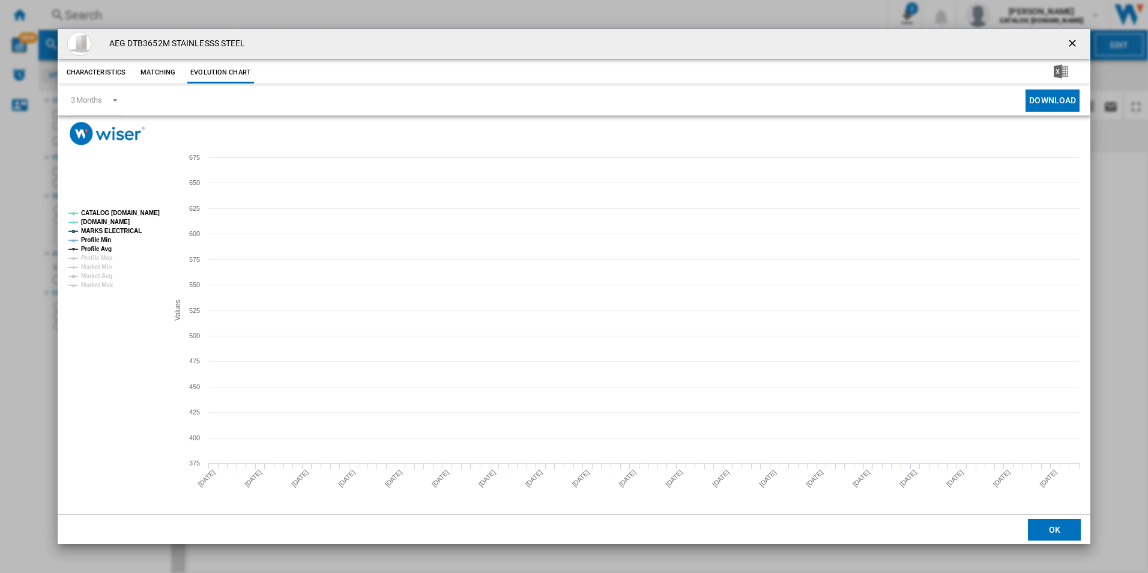
click at [131, 210] on tspan "CATALOG [DOMAIN_NAME]" at bounding box center [120, 213] width 79 height 7
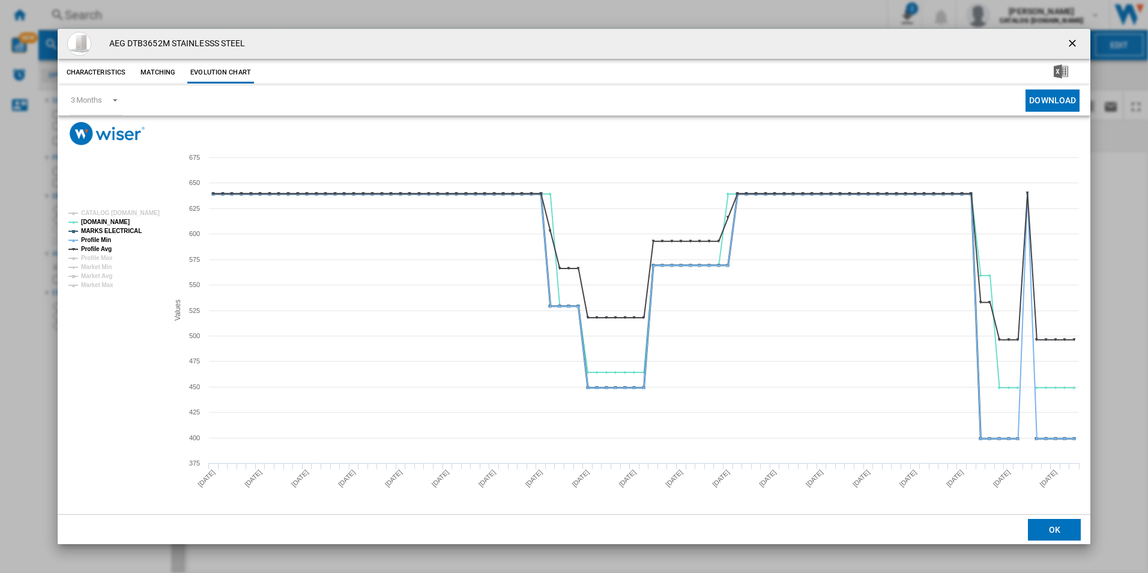
click at [124, 234] on tspan "MARKS ELECTRICAL" at bounding box center [111, 231] width 61 height 7
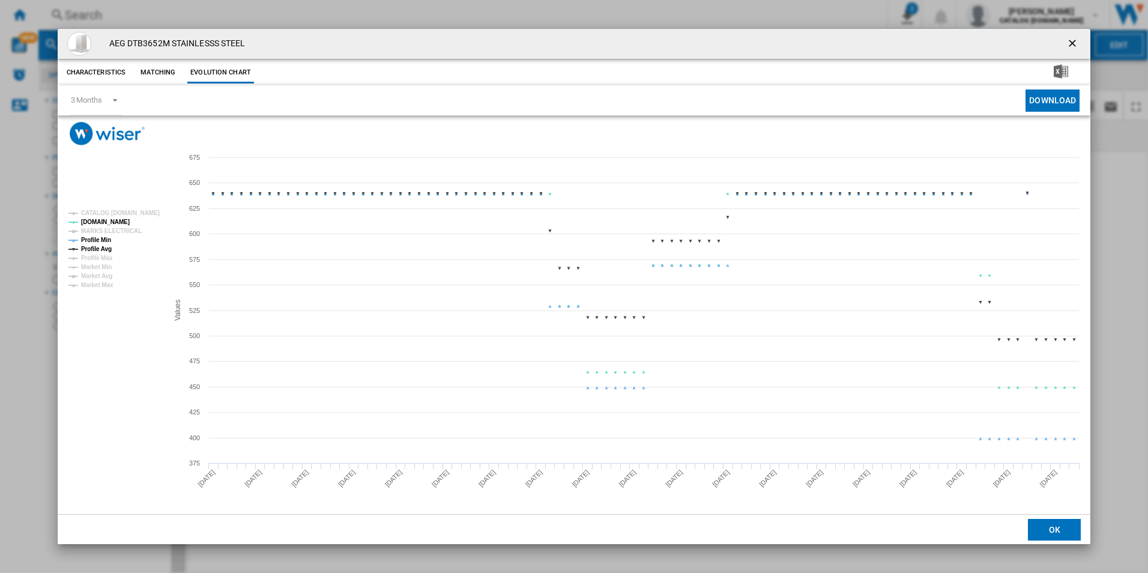
click at [101, 240] on tspan "Profile Min" at bounding box center [96, 240] width 30 height 7
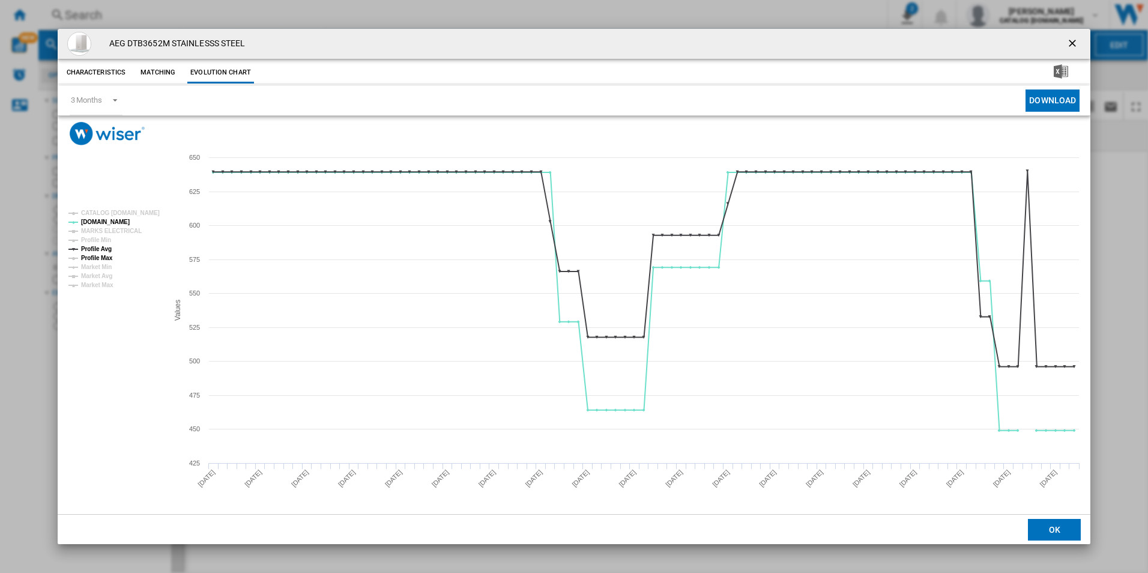
click at [103, 255] on tspan "Profile Max" at bounding box center [97, 258] width 32 height 7
click at [101, 250] on tspan "Profile Avg" at bounding box center [96, 249] width 31 height 7
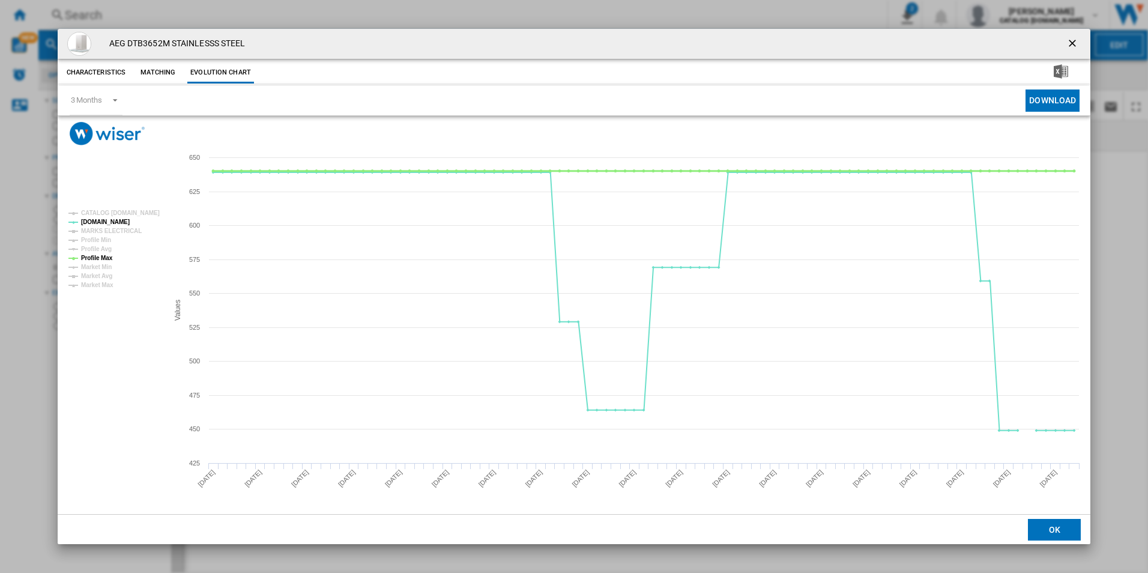
click at [100, 255] on tspan "Profile Max" at bounding box center [97, 258] width 32 height 7
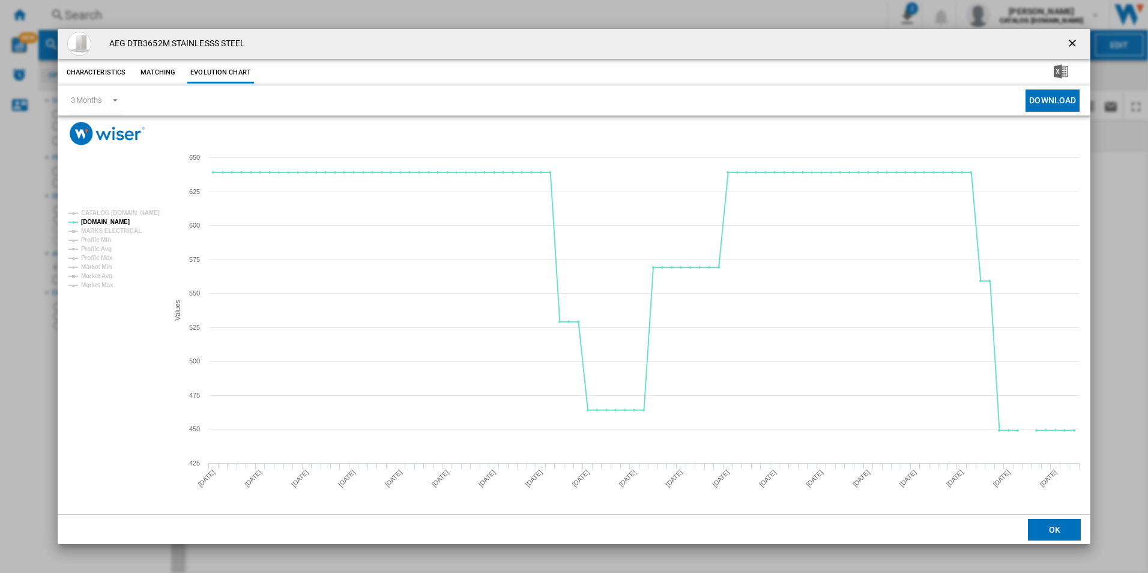
drag, startPoint x: 1074, startPoint y: 43, endPoint x: 780, endPoint y: 32, distance: 294.4
click at [1074, 43] on ng-md-icon "getI18NText('BUTTONS.CLOSE_DIALOG')" at bounding box center [1073, 44] width 14 height 14
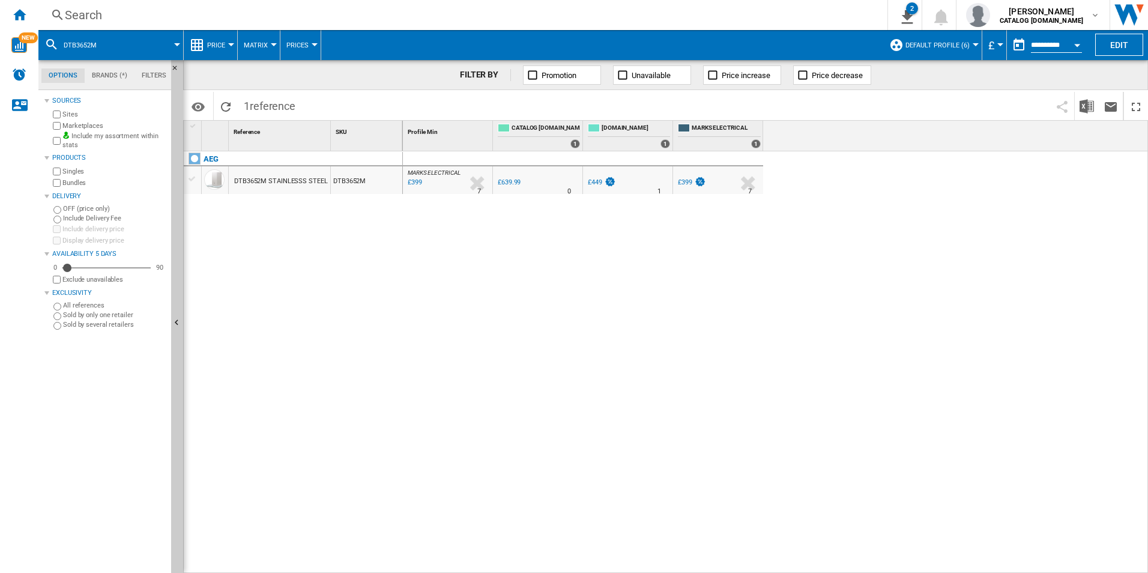
click at [682, 13] on div "Search" at bounding box center [460, 15] width 791 height 17
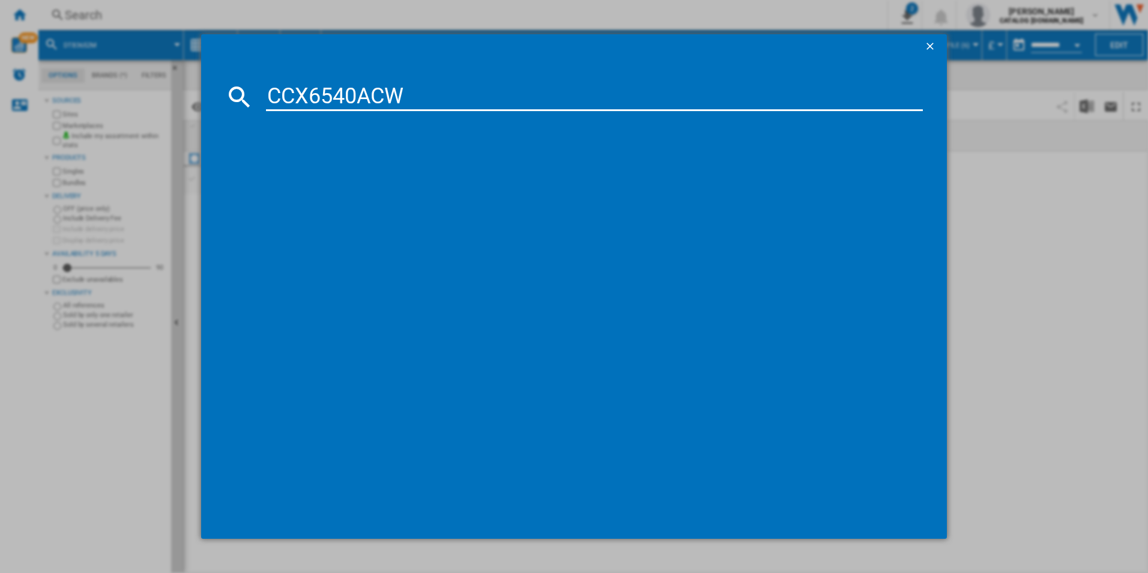
type input "CCX6540ACW"
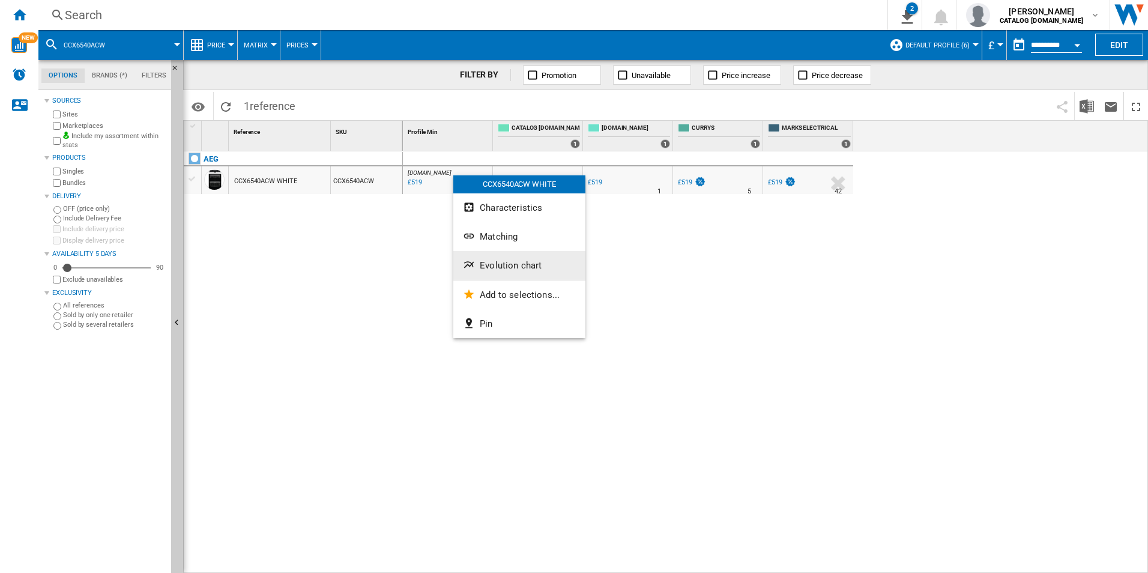
click at [481, 262] on span "Evolution chart" at bounding box center [511, 265] width 62 height 11
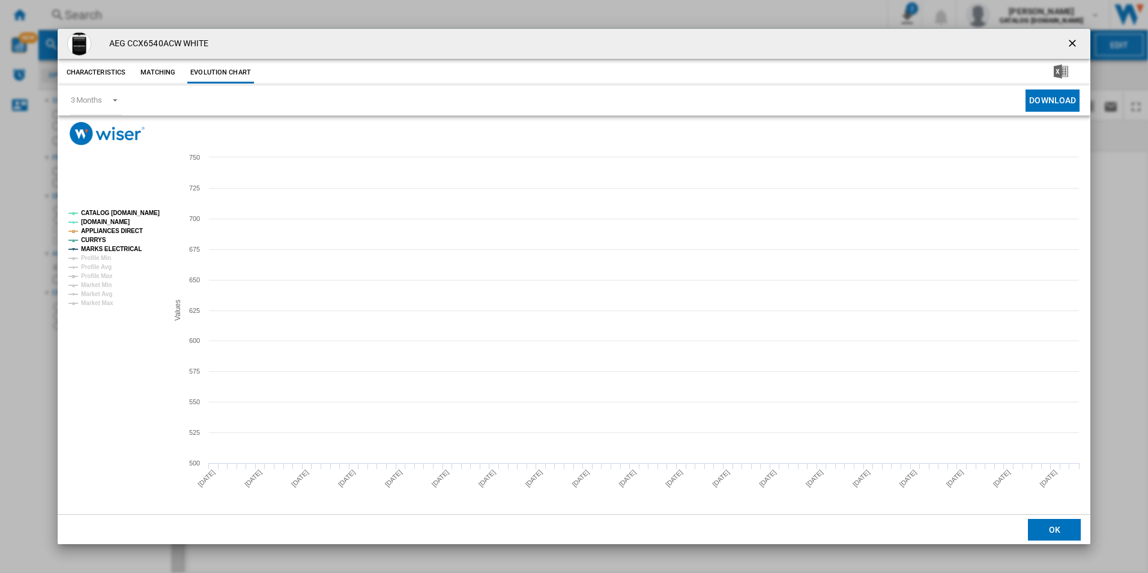
click at [148, 215] on tspan "CATALOG [DOMAIN_NAME]" at bounding box center [120, 213] width 79 height 7
click at [130, 228] on tspan "APPLIANCES DIRECT" at bounding box center [112, 231] width 62 height 7
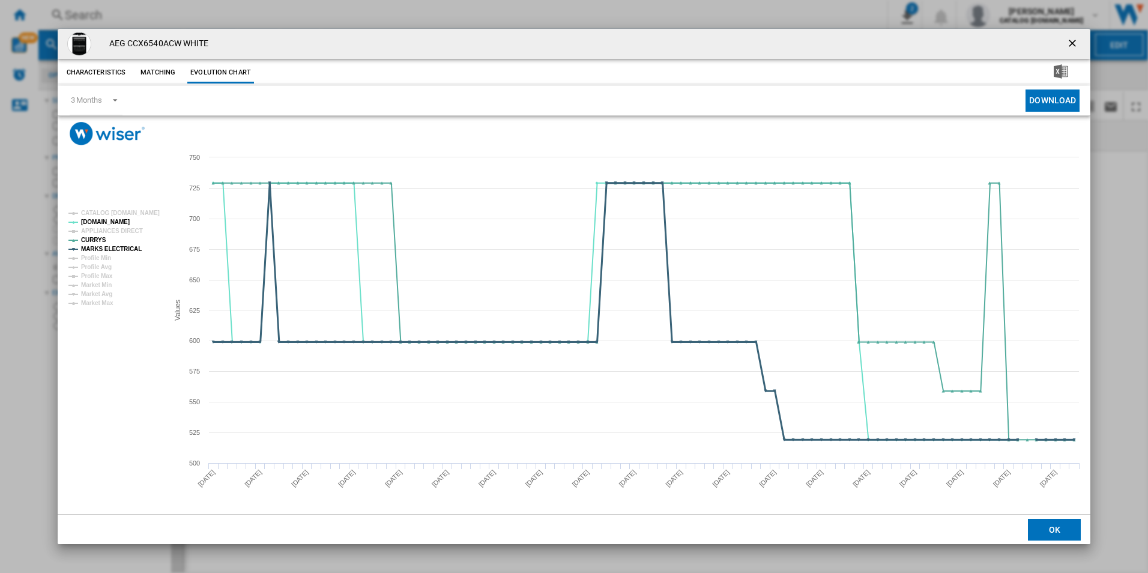
click at [127, 251] on tspan "MARKS ELECTRICAL" at bounding box center [111, 249] width 61 height 7
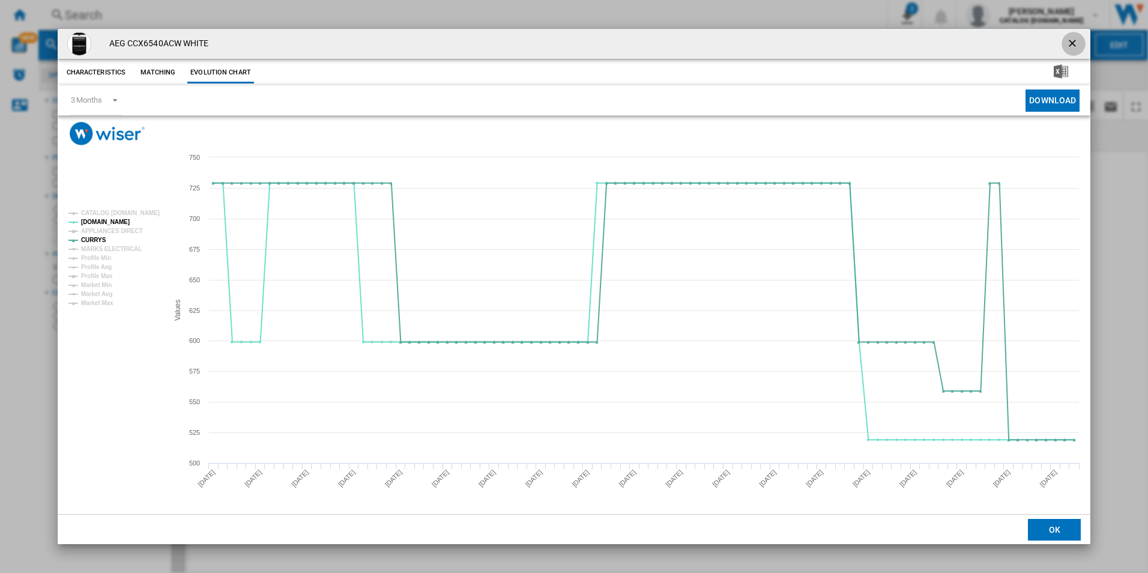
click at [1073, 41] on ng-md-icon "getI18NText('BUTTONS.CLOSE_DIALOG')" at bounding box center [1073, 44] width 14 height 14
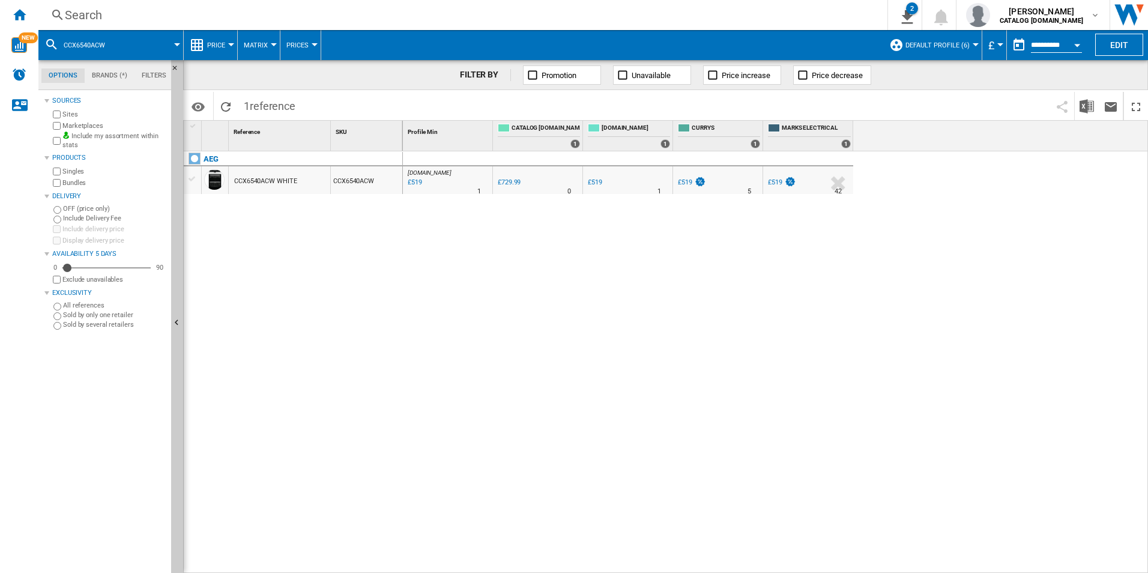
click at [707, 18] on div "Search" at bounding box center [460, 15] width 791 height 17
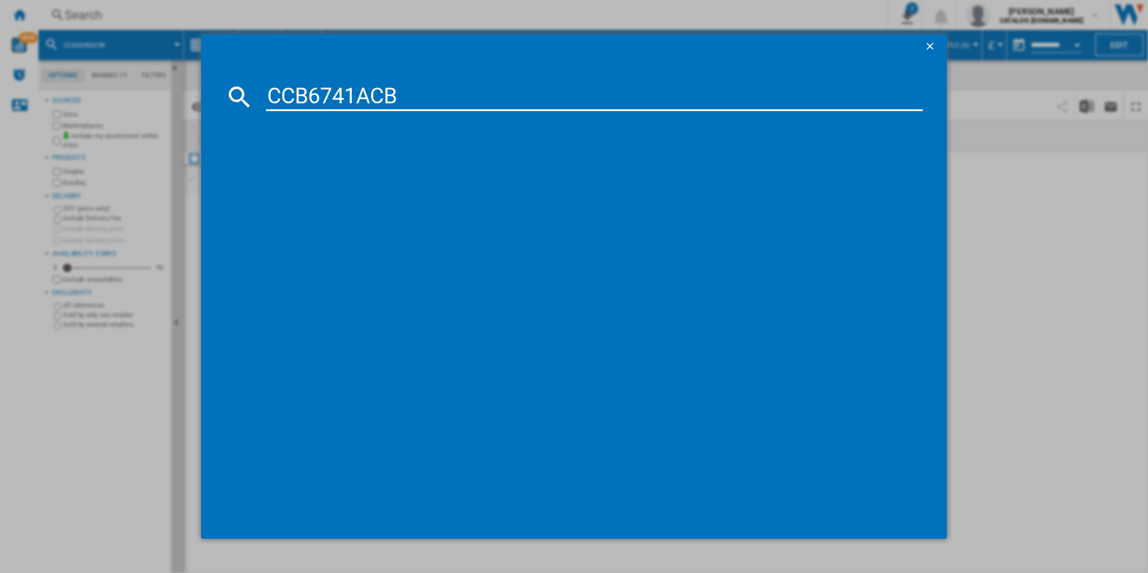
type input "CCB6741ACB"
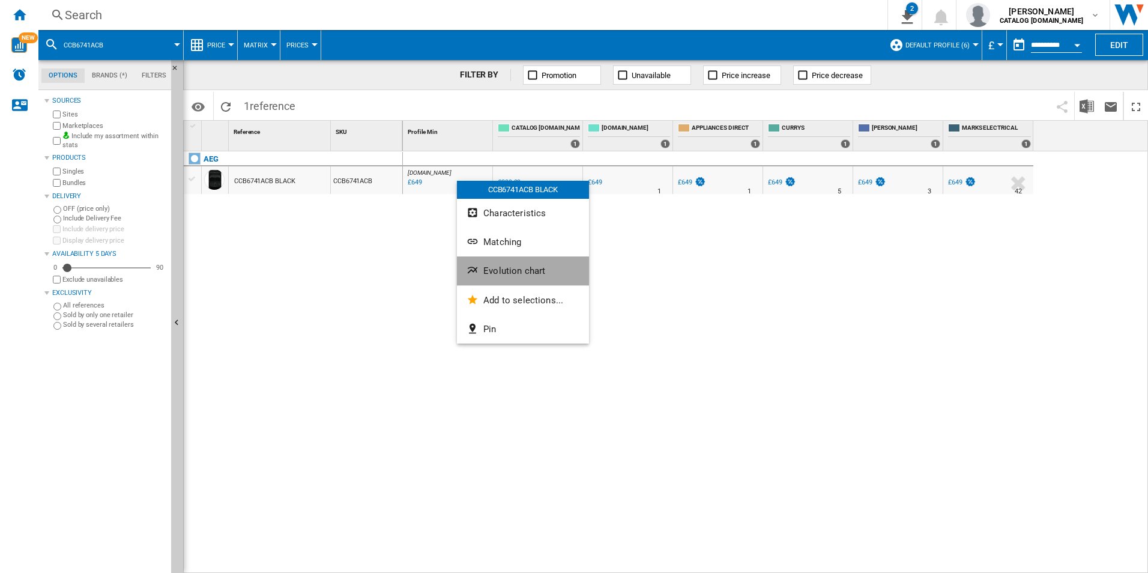
click at [497, 270] on span "Evolution chart" at bounding box center [514, 270] width 62 height 11
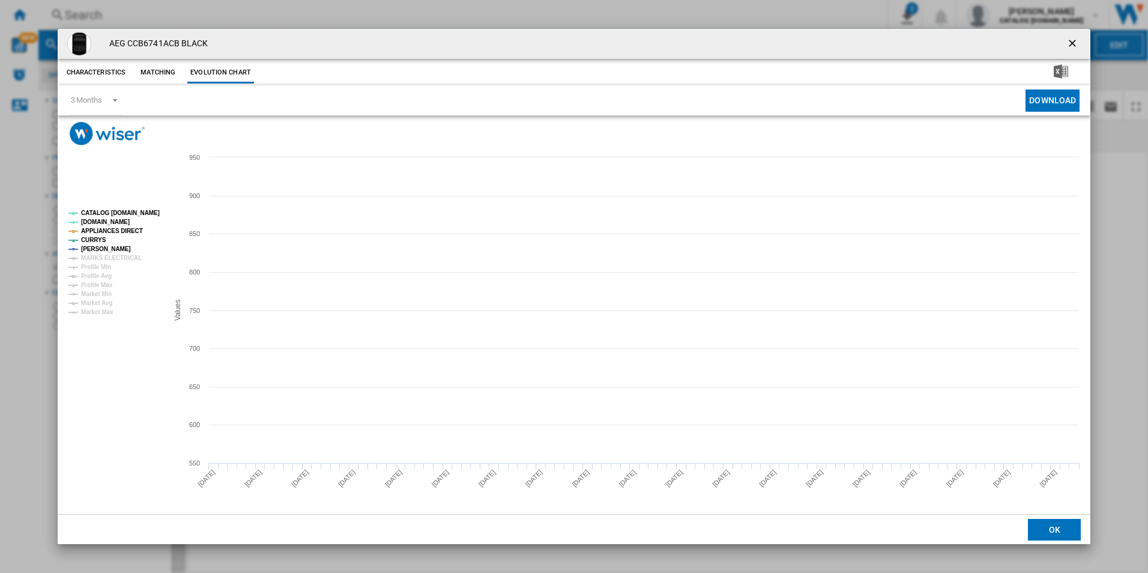
click at [146, 210] on tspan "CATALOG [DOMAIN_NAME]" at bounding box center [120, 213] width 79 height 7
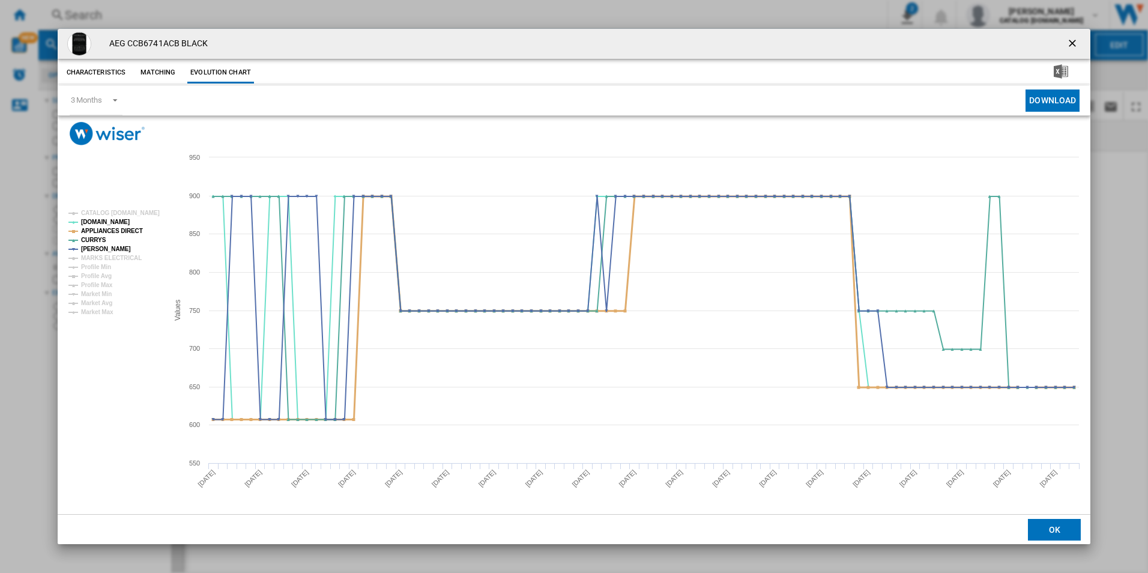
click at [118, 228] on tspan "APPLIANCES DIRECT" at bounding box center [112, 231] width 62 height 7
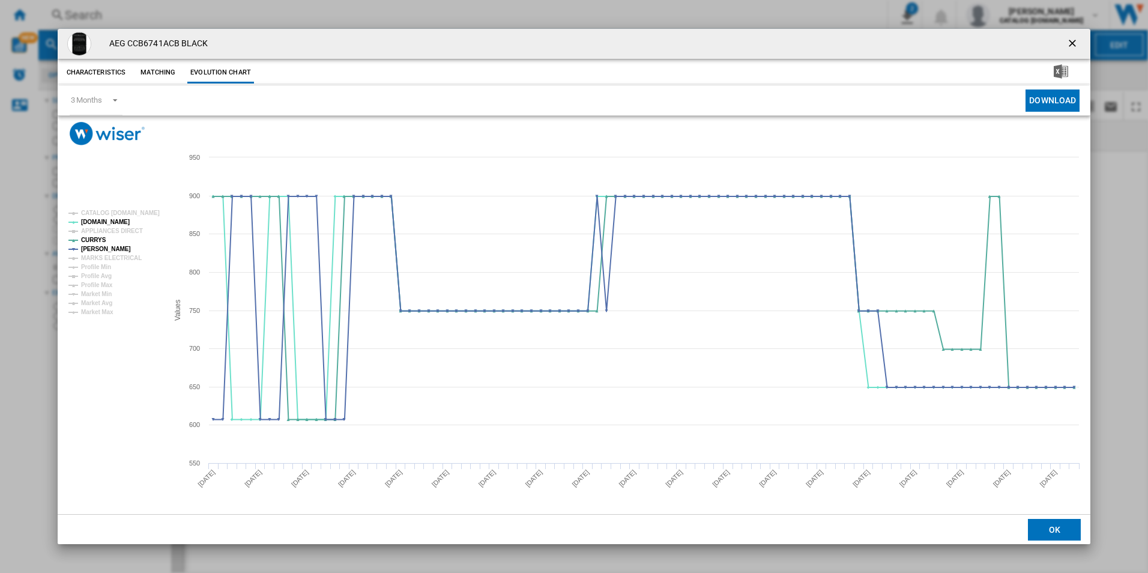
click at [1064, 43] on button "Product popup" at bounding box center [1073, 44] width 24 height 24
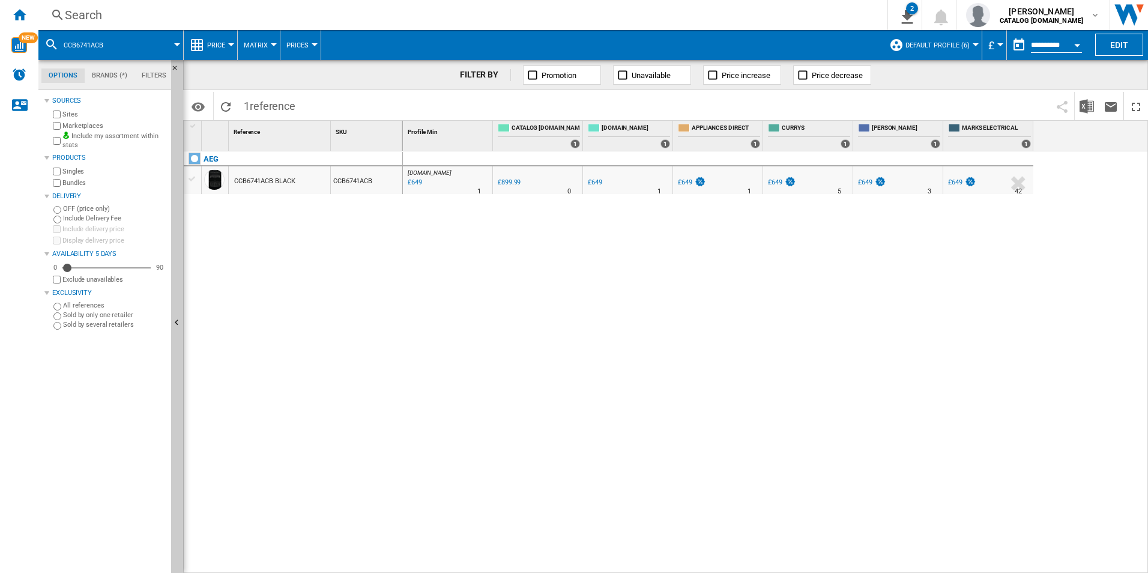
click at [747, 25] on div "Search Search 0 2 ER Report [Price Matrix] All Customer Report [Price Matrix] C…" at bounding box center [592, 15] width 1109 height 30
click at [714, 12] on div "Search" at bounding box center [460, 15] width 791 height 17
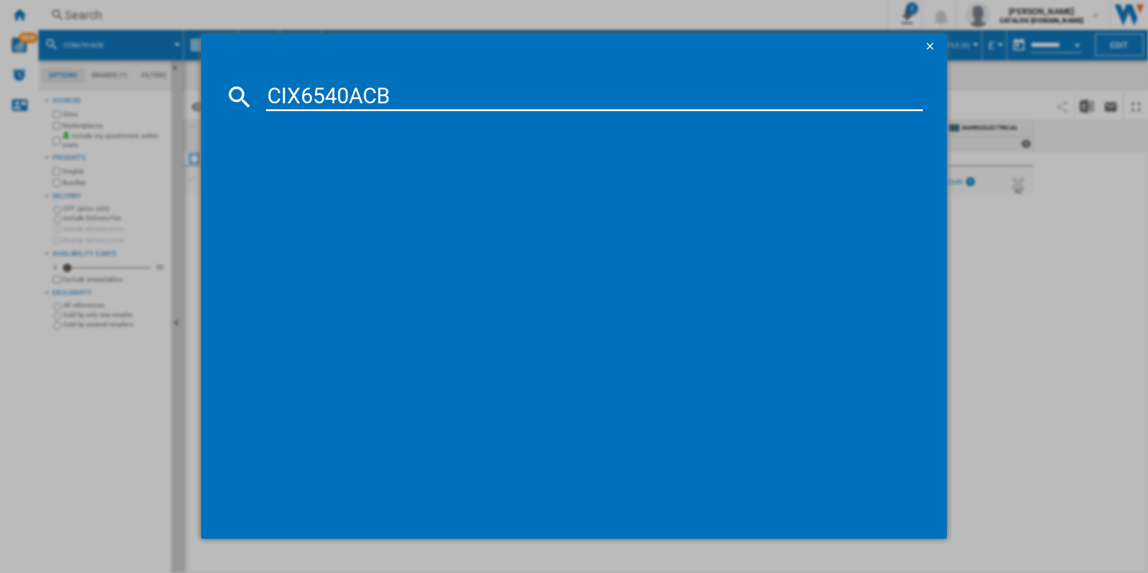
type input "CIX6540ACB"
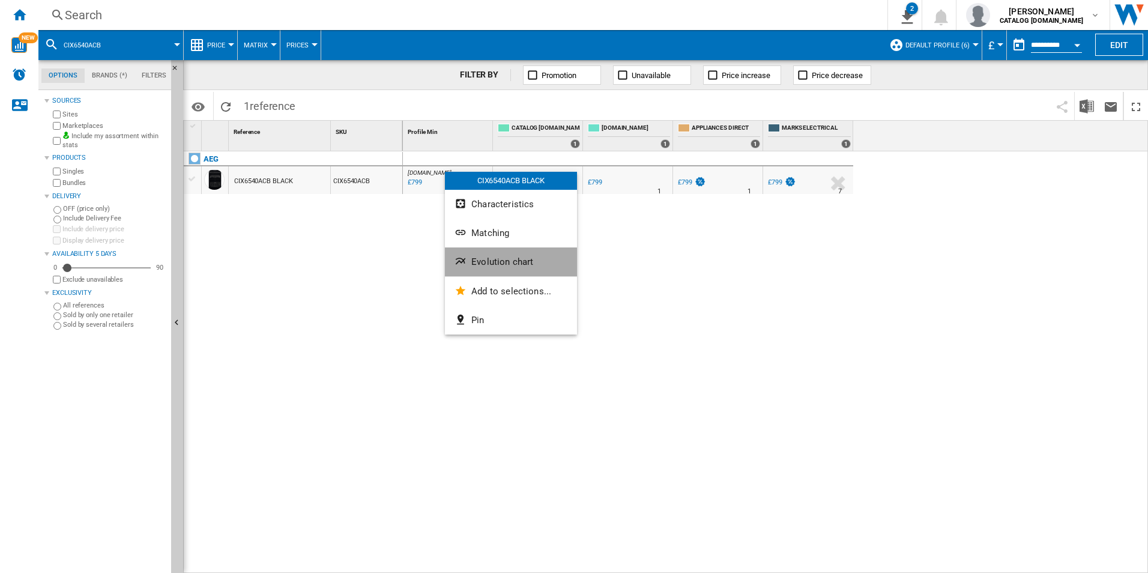
click at [489, 262] on span "Evolution chart" at bounding box center [502, 261] width 62 height 11
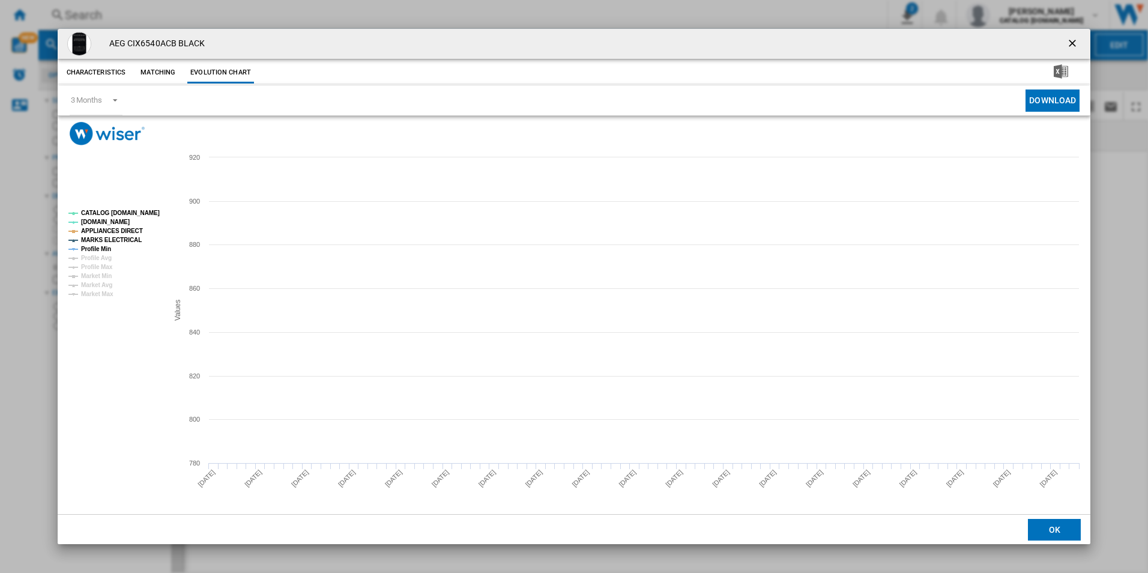
click at [136, 205] on rect "Product popup" at bounding box center [574, 329] width 1033 height 369
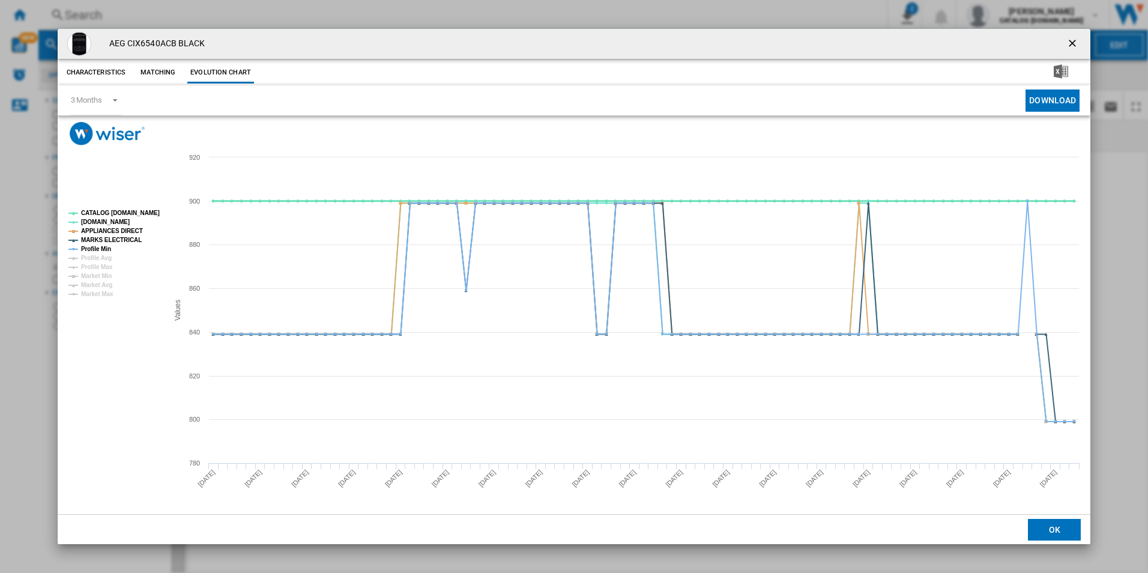
click at [134, 211] on tspan "CATALOG [DOMAIN_NAME]" at bounding box center [120, 213] width 79 height 7
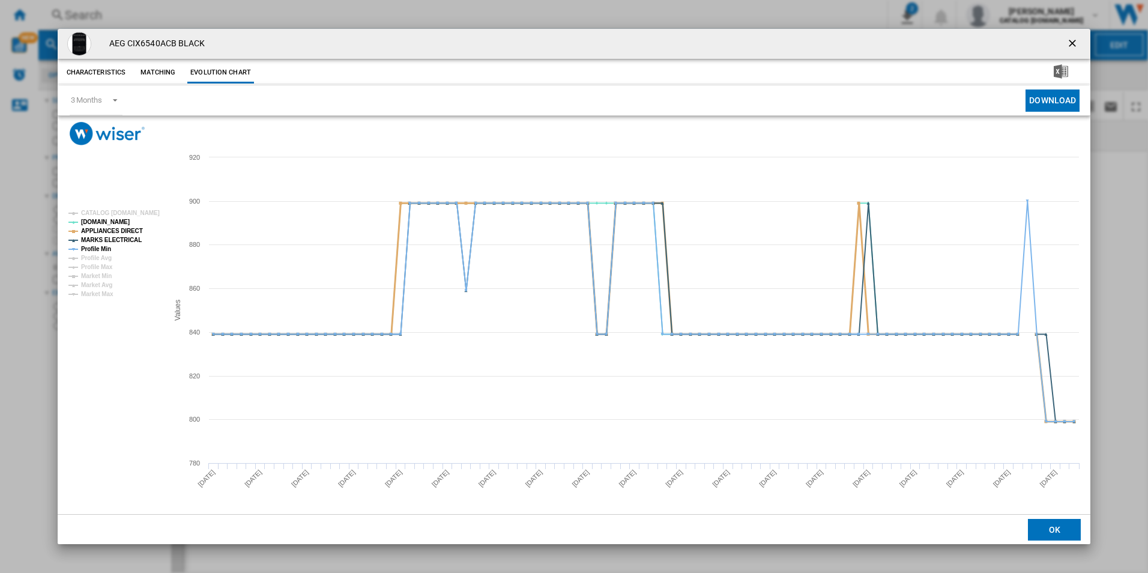
click at [133, 228] on tspan "APPLIANCES DIRECT" at bounding box center [112, 231] width 62 height 7
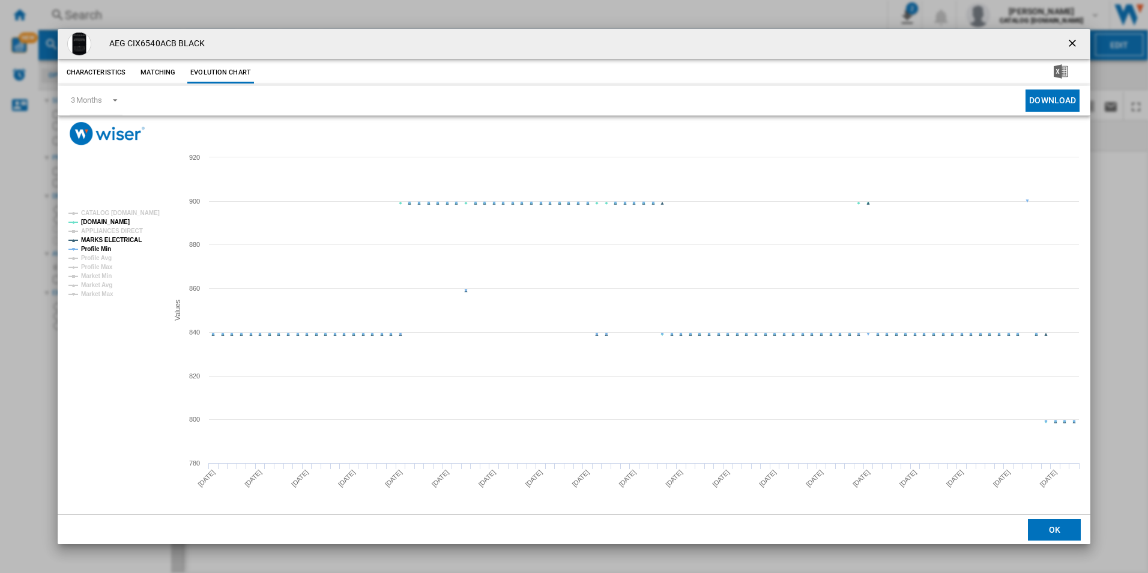
click at [131, 237] on tspan "MARKS ELECTRICAL" at bounding box center [111, 240] width 61 height 7
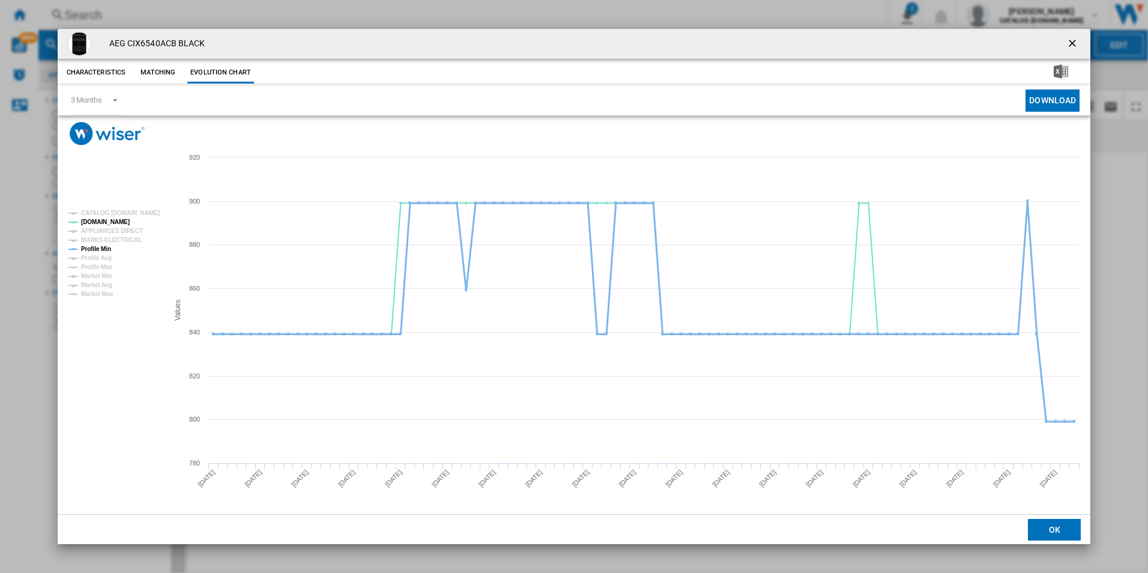
click at [107, 246] on tspan "Profile Min" at bounding box center [96, 249] width 30 height 7
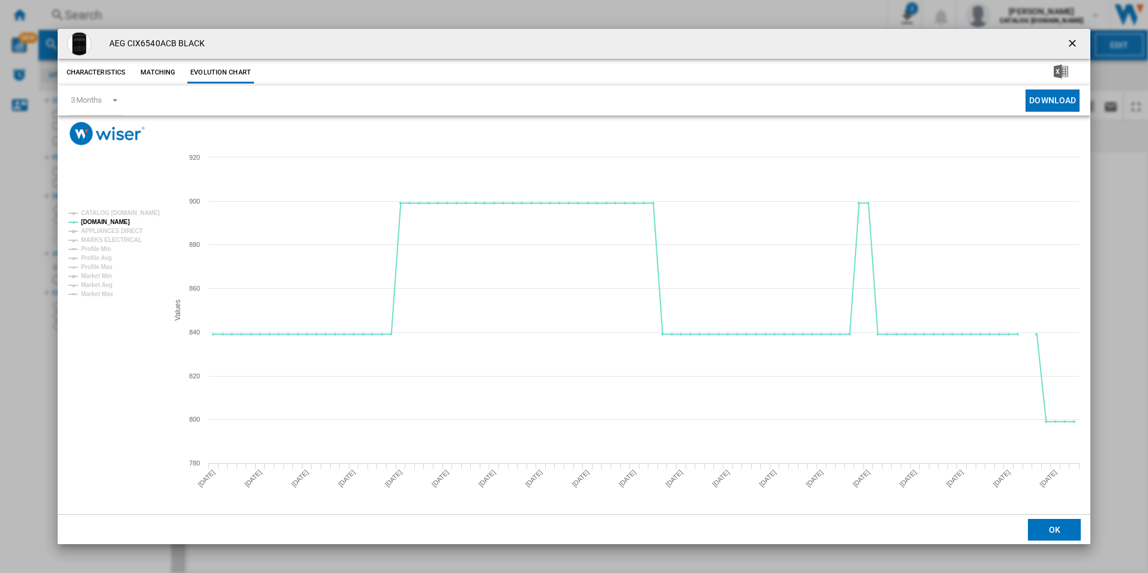
drag, startPoint x: 1069, startPoint y: 46, endPoint x: 1024, endPoint y: 45, distance: 44.4
click at [1069, 46] on ng-md-icon "getI18NText('BUTTONS.CLOSE_DIALOG')" at bounding box center [1073, 44] width 14 height 14
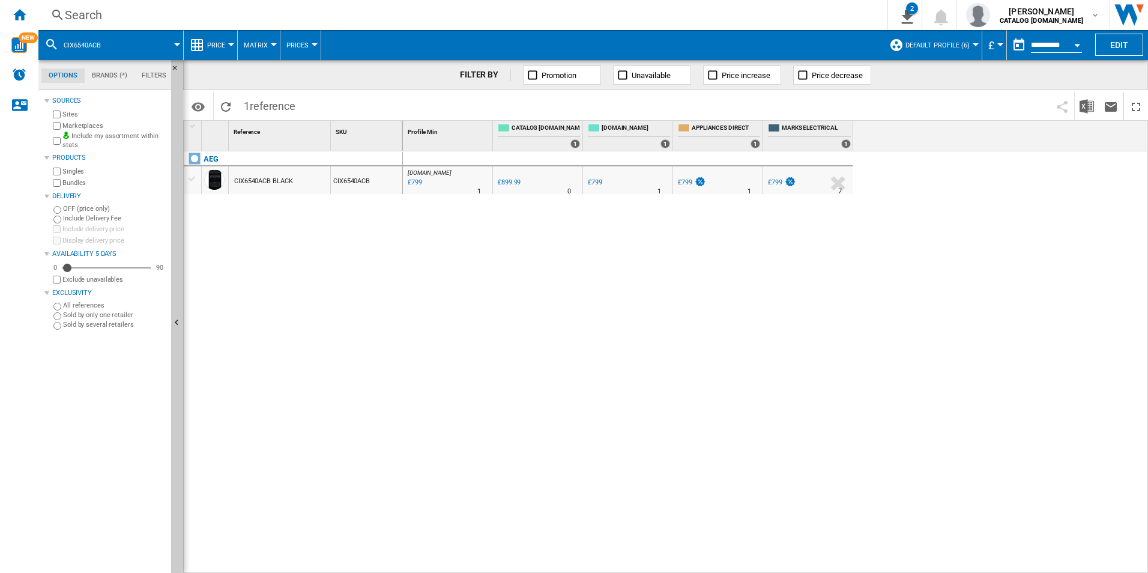
click at [788, 17] on div "Search" at bounding box center [460, 15] width 791 height 17
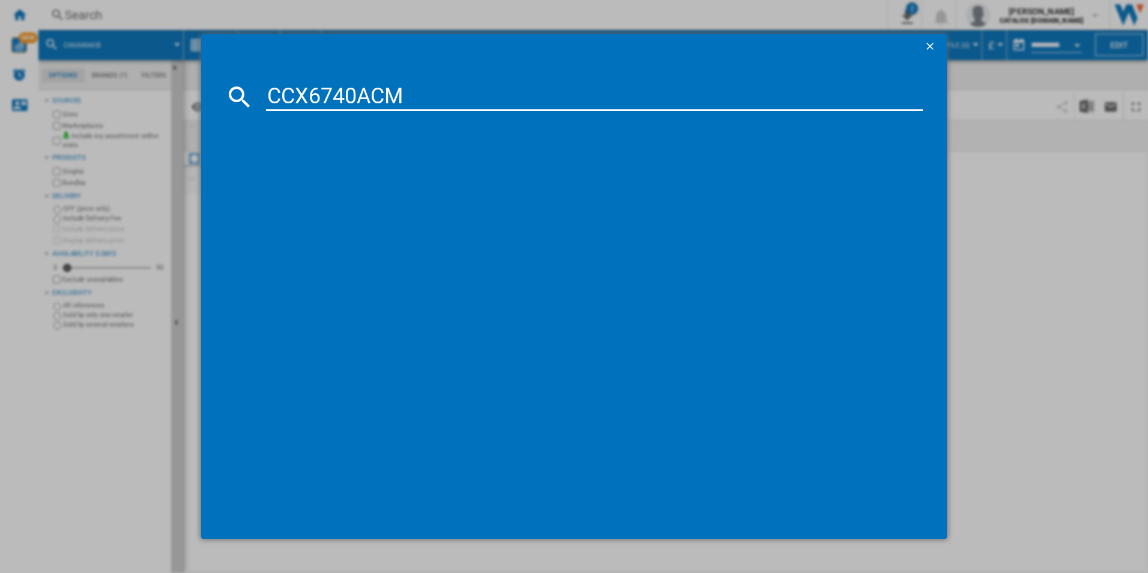
type input "CCX6740ACM"
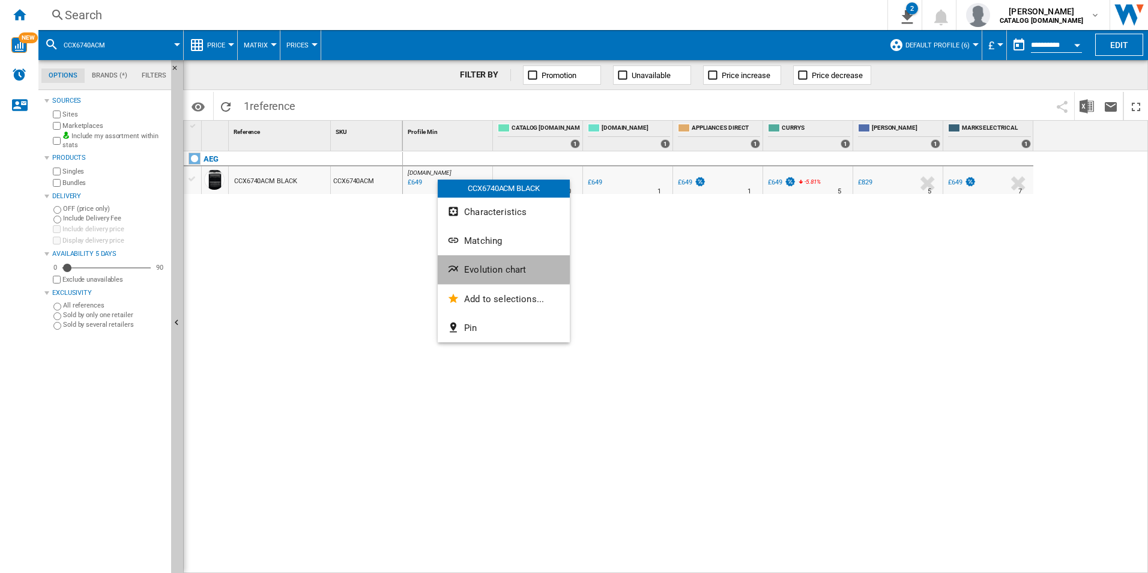
click at [483, 269] on span "Evolution chart" at bounding box center [495, 269] width 62 height 11
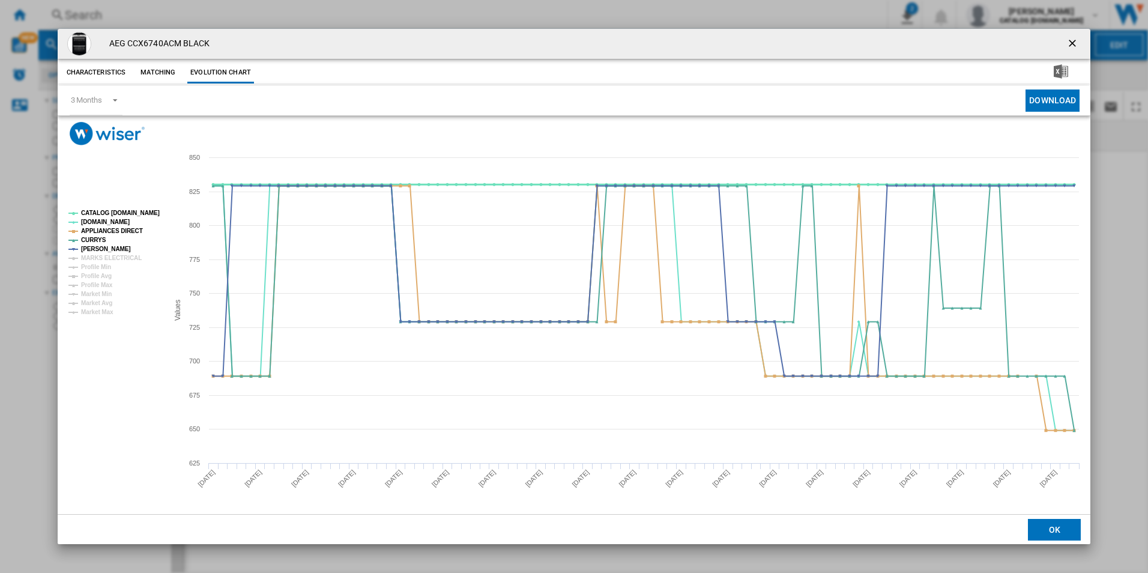
click at [155, 211] on tspan "CATALOG [DOMAIN_NAME]" at bounding box center [120, 213] width 79 height 7
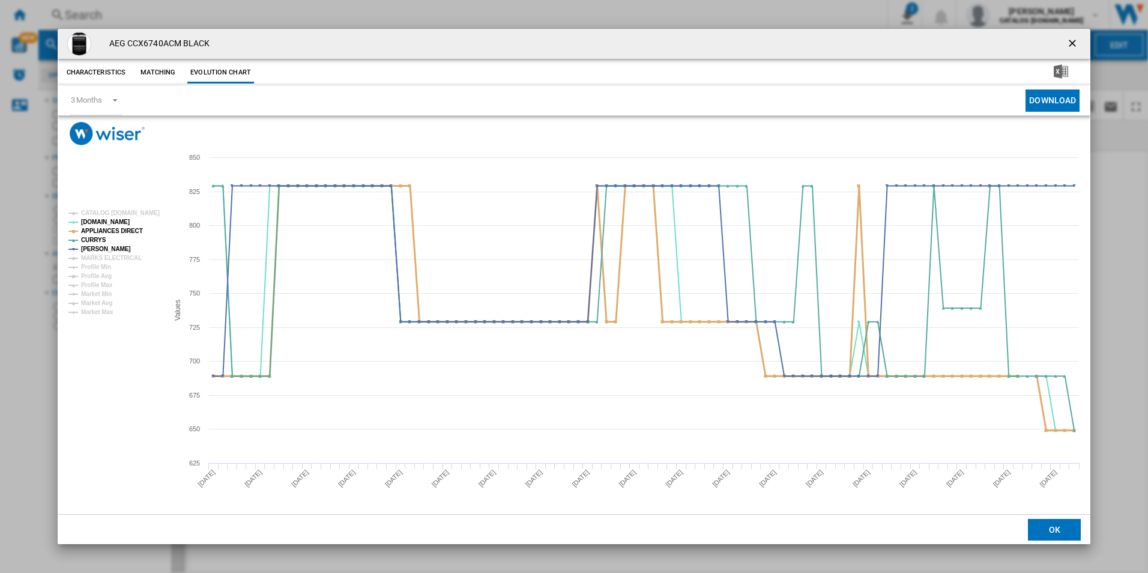
click at [122, 234] on tspan "APPLIANCES DIRECT" at bounding box center [112, 231] width 62 height 7
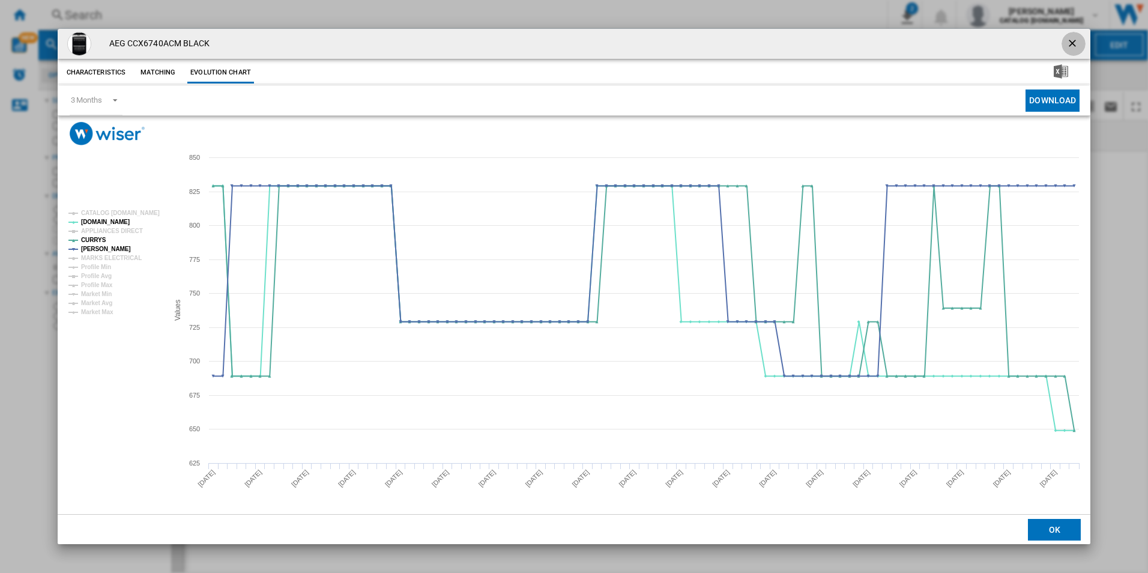
click at [1076, 37] on ng-md-icon "getI18NText('BUTTONS.CLOSE_DIALOG')" at bounding box center [1073, 44] width 14 height 14
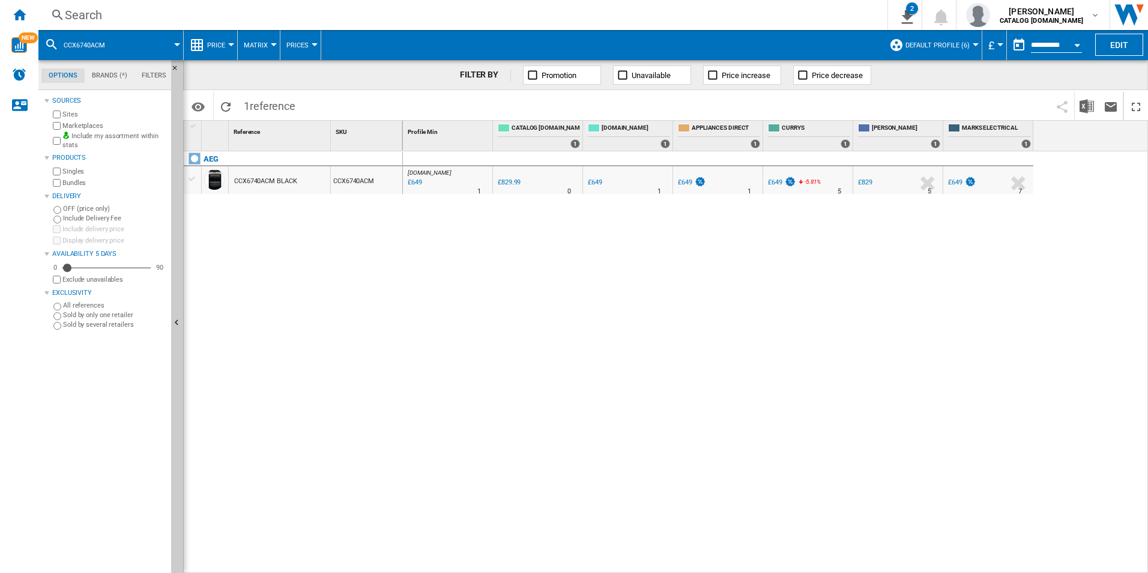
click at [779, 20] on div "Search" at bounding box center [460, 15] width 791 height 17
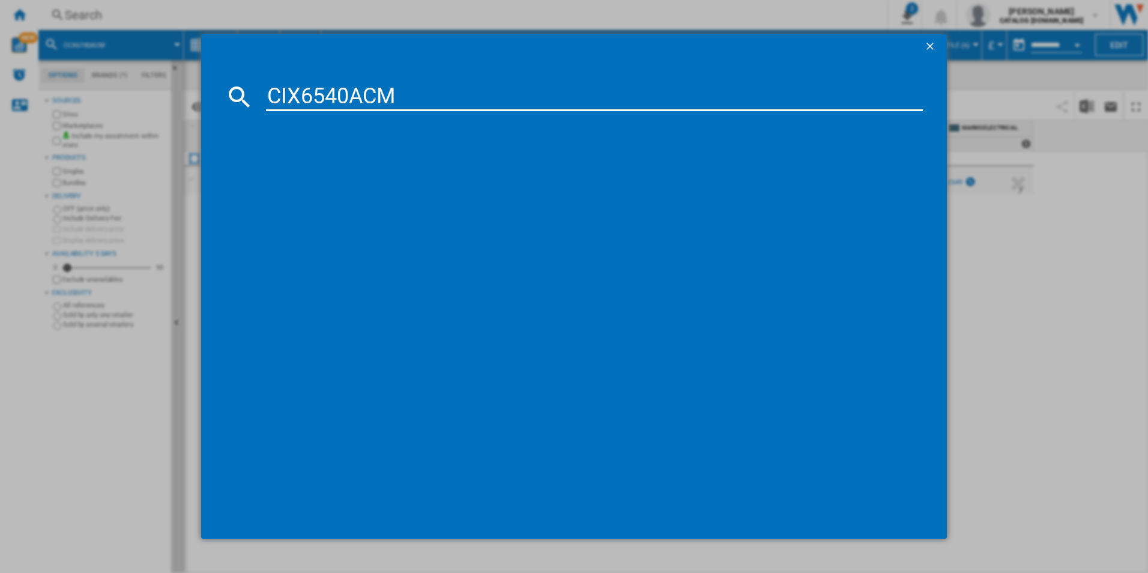
type input "CIX6540ACM"
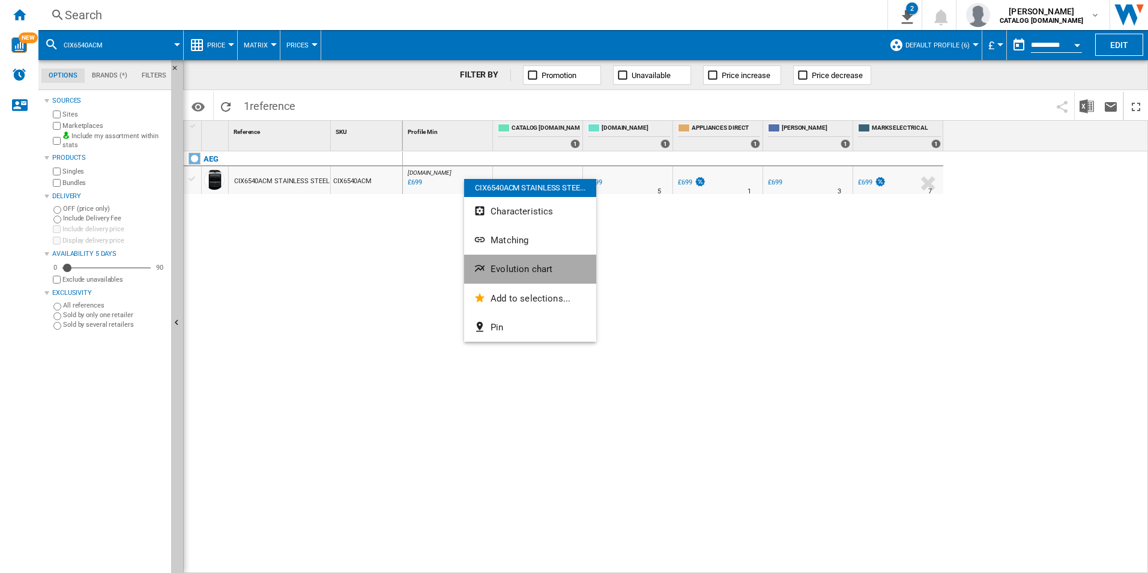
click at [515, 270] on span "Evolution chart" at bounding box center [521, 269] width 62 height 11
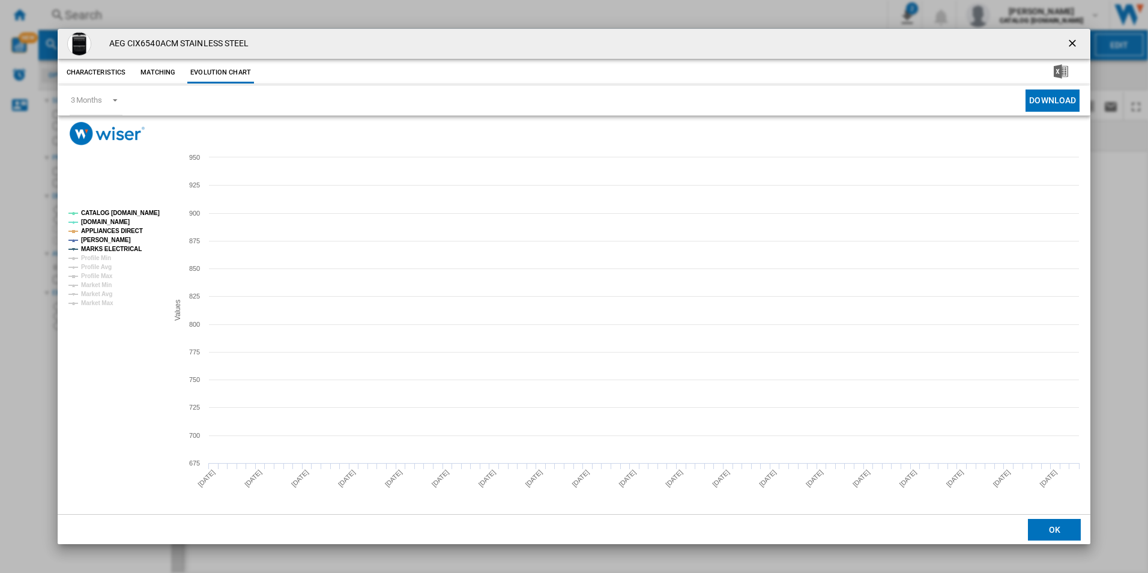
click at [108, 212] on tspan "CATALOG [DOMAIN_NAME]" at bounding box center [120, 213] width 79 height 7
click at [122, 229] on tspan "APPLIANCES DIRECT" at bounding box center [112, 231] width 62 height 7
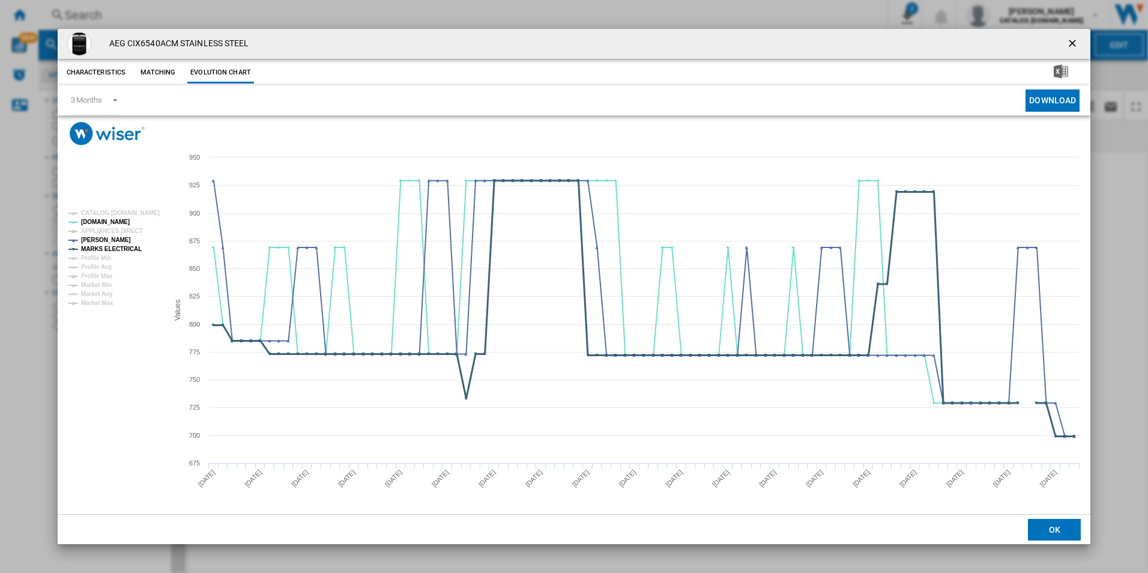
click at [126, 246] on tspan "MARKS ELECTRICAL" at bounding box center [111, 249] width 61 height 7
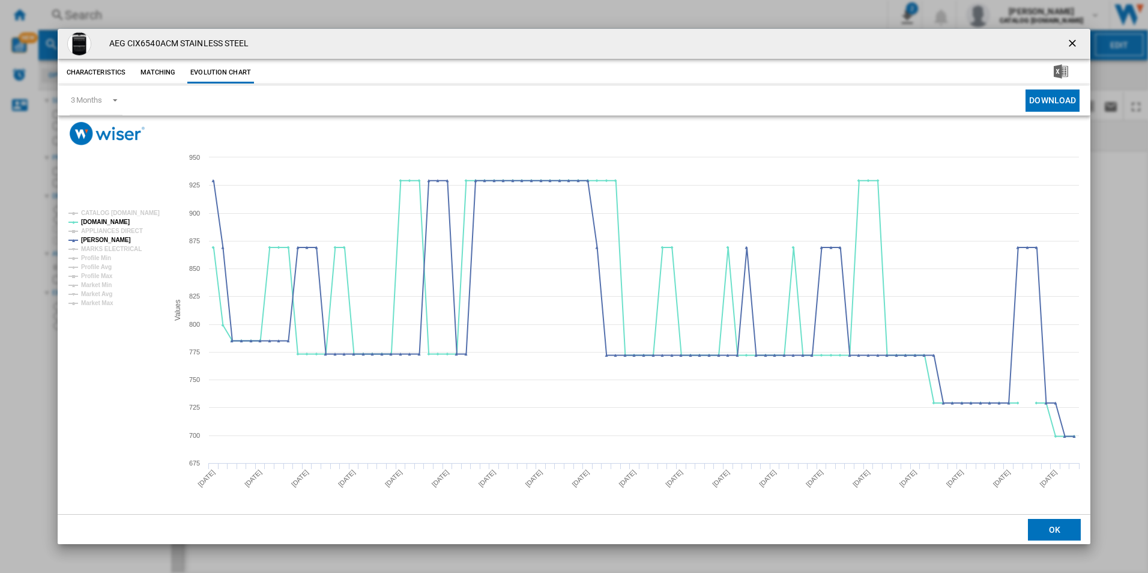
drag, startPoint x: 1072, startPoint y: 44, endPoint x: 1010, endPoint y: 35, distance: 62.5
click at [1072, 44] on ng-md-icon "getI18NText('BUTTONS.CLOSE_DIALOG')" at bounding box center [1073, 44] width 14 height 14
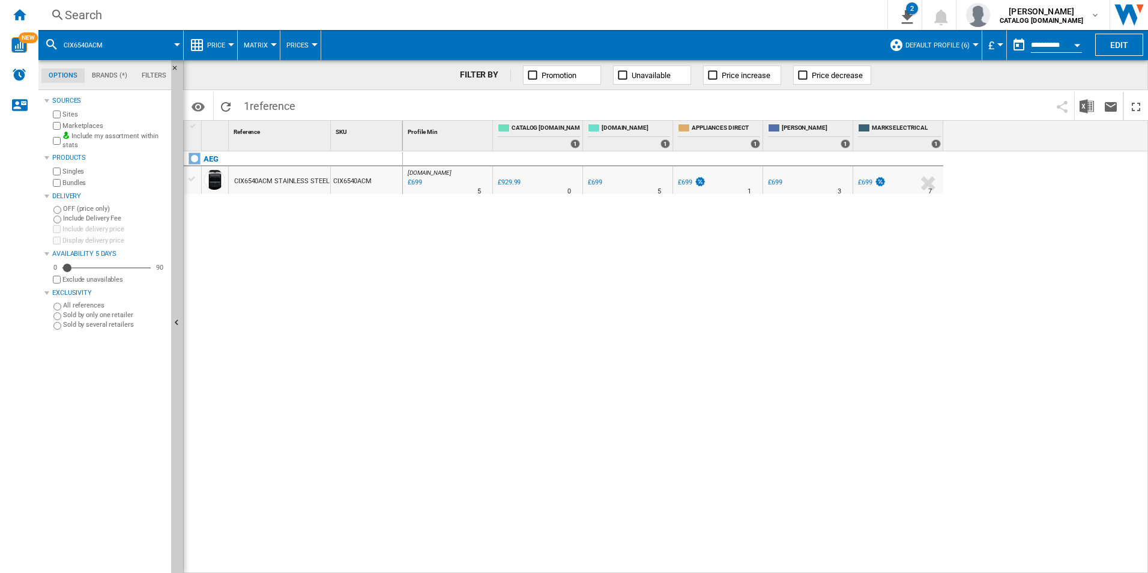
click at [754, 12] on div "Search" at bounding box center [460, 15] width 791 height 17
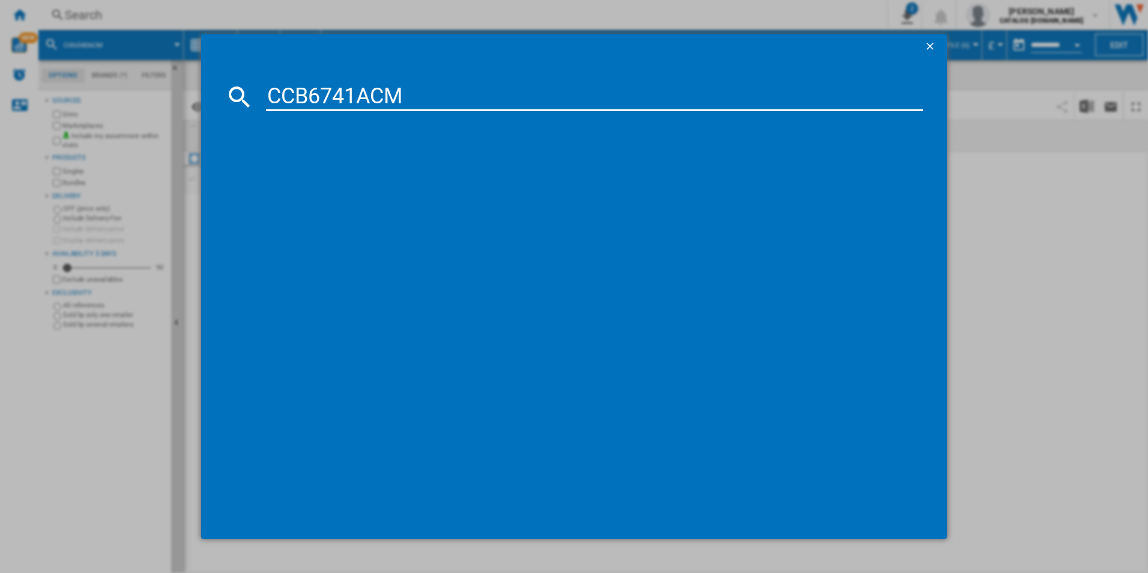
type input "CCB6741ACM"
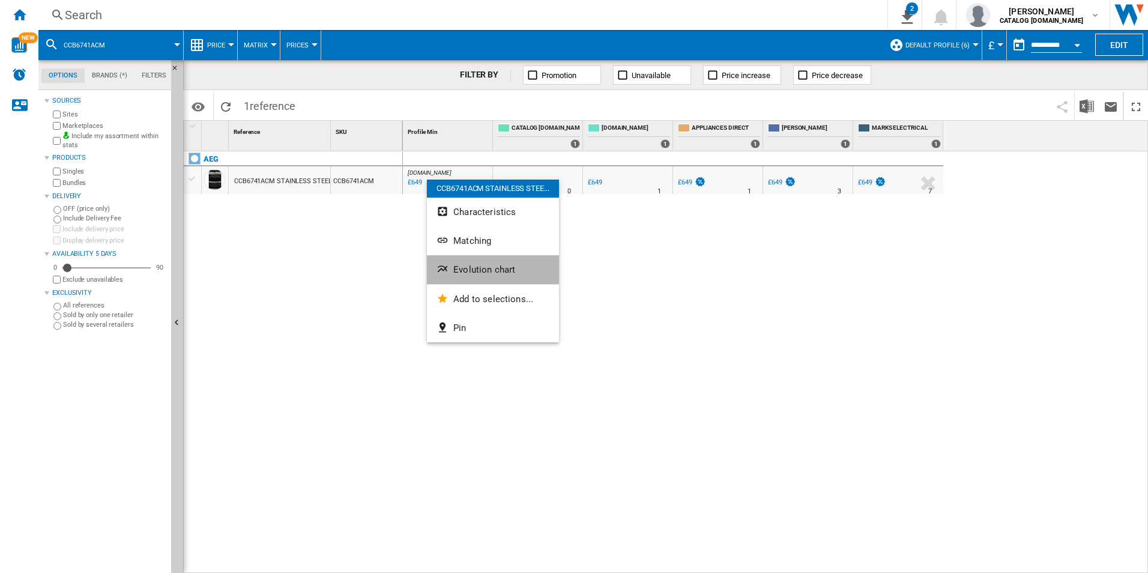
click at [470, 262] on button "Evolution chart" at bounding box center [493, 269] width 132 height 29
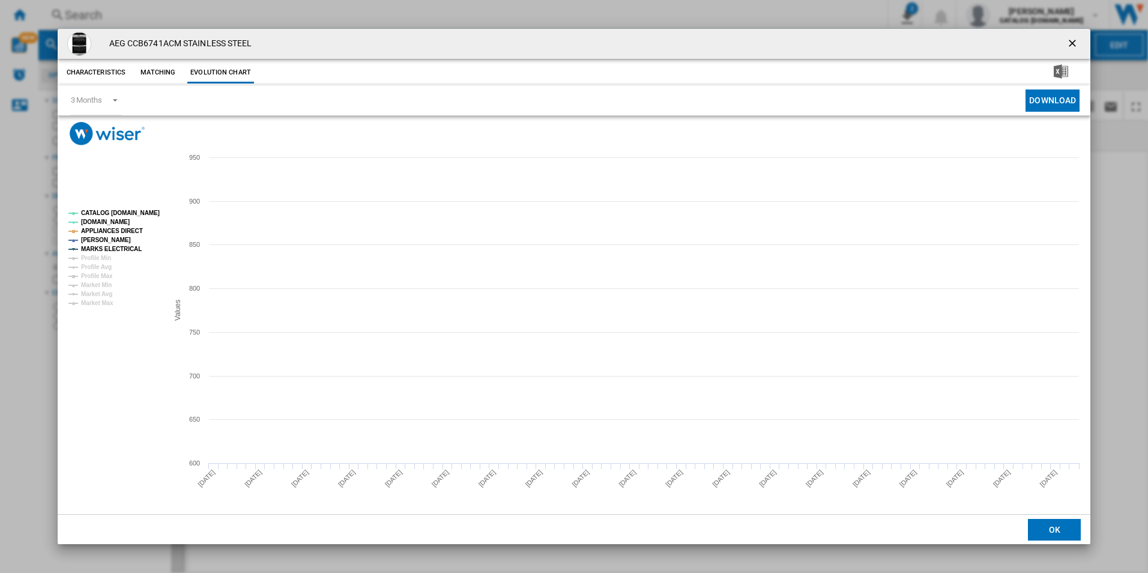
click at [153, 211] on tspan "CATALOG [DOMAIN_NAME]" at bounding box center [120, 213] width 79 height 7
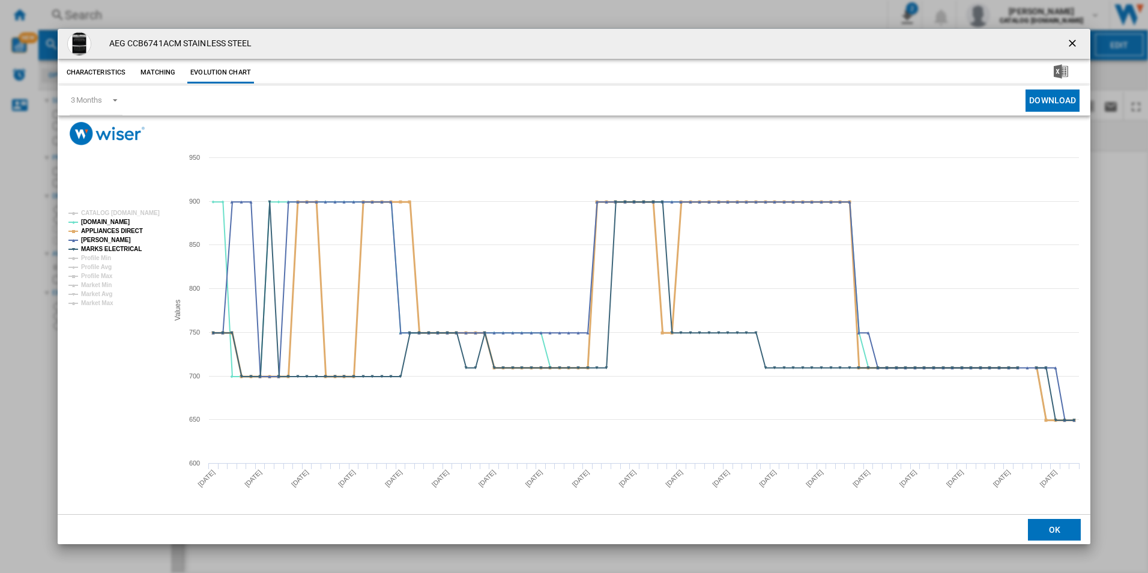
click at [130, 229] on tspan "APPLIANCES DIRECT" at bounding box center [112, 231] width 62 height 7
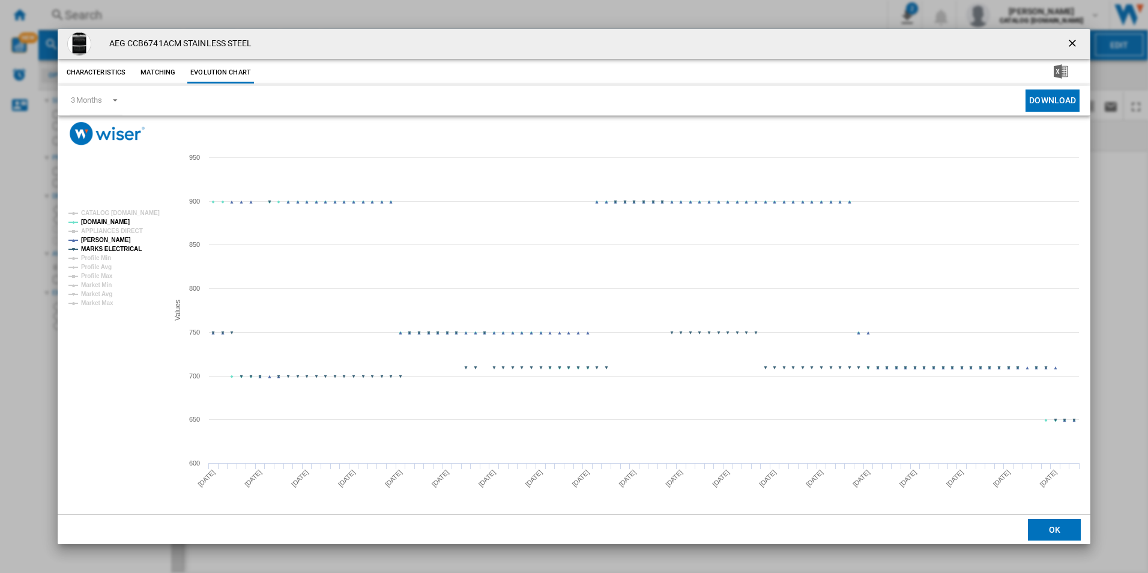
click at [131, 246] on tspan "MARKS ELECTRICAL" at bounding box center [111, 249] width 61 height 7
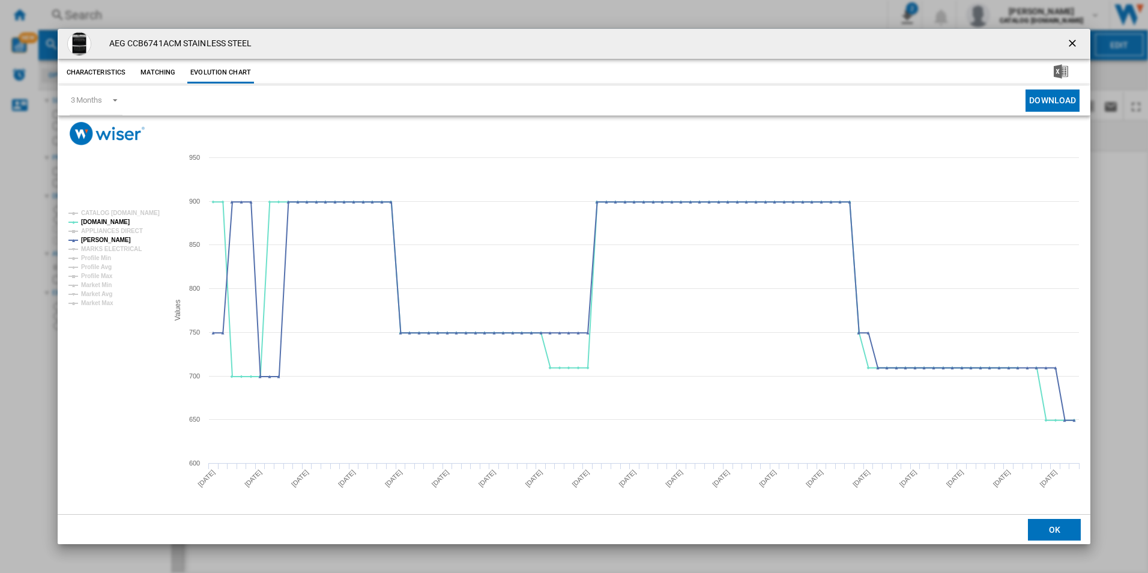
click at [1078, 41] on ng-md-icon "getI18NText('BUTTONS.CLOSE_DIALOG')" at bounding box center [1073, 44] width 14 height 14
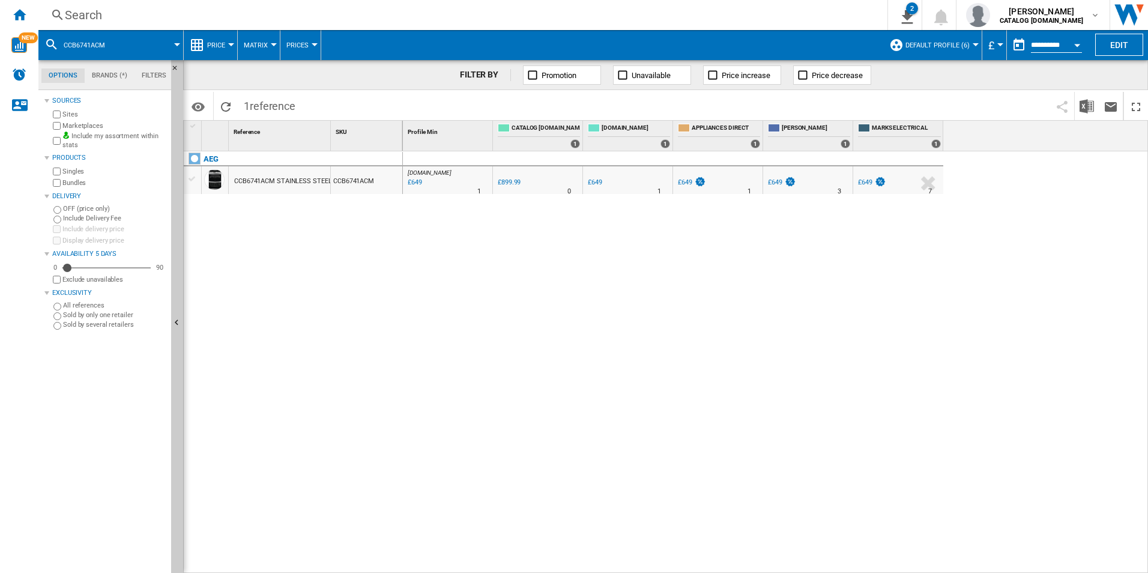
click at [795, 16] on div "Search" at bounding box center [460, 15] width 791 height 17
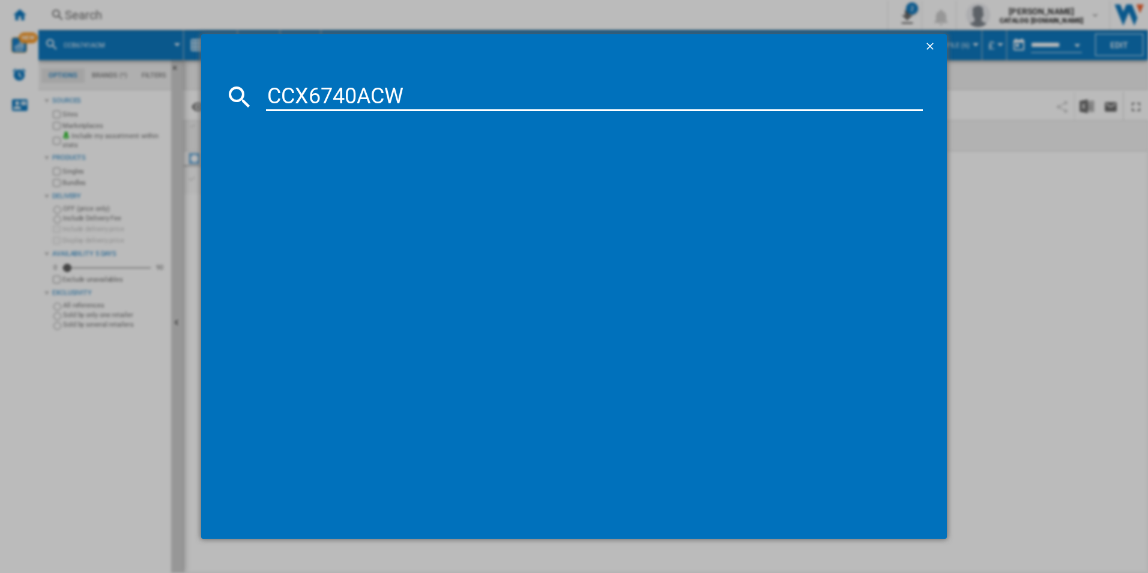
type input "CCX6740ACW"
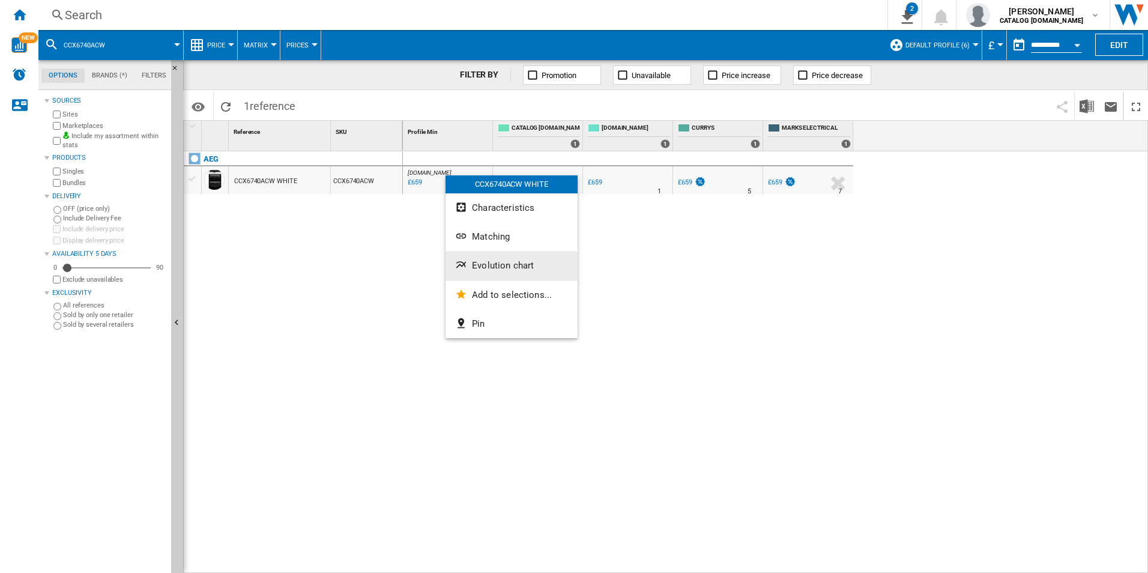
click at [472, 260] on button "Evolution chart" at bounding box center [511, 265] width 132 height 29
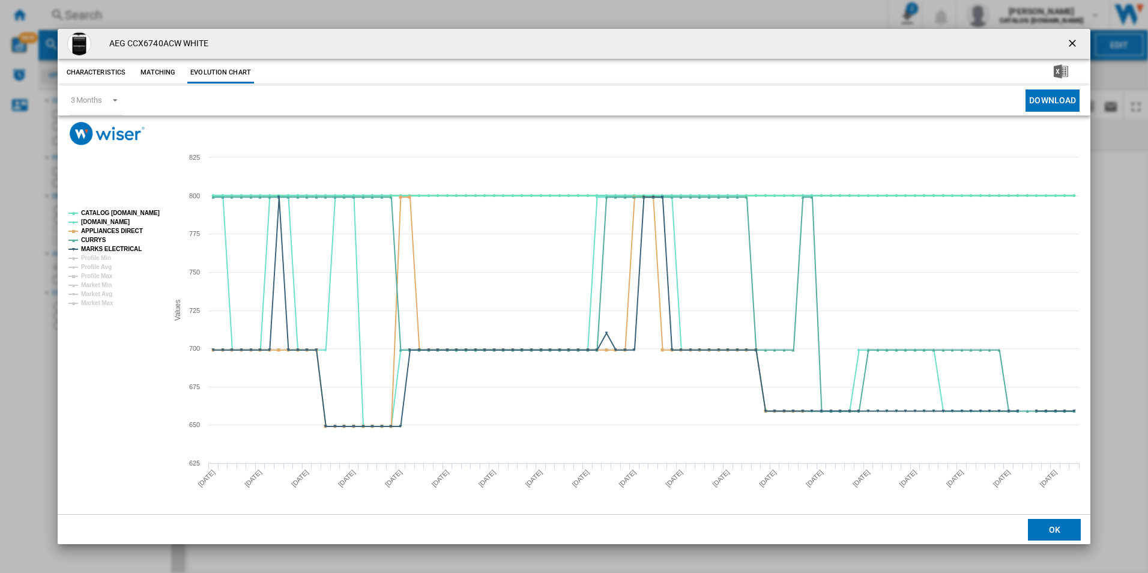
click at [145, 212] on tspan "CATALOG [DOMAIN_NAME]" at bounding box center [120, 213] width 79 height 7
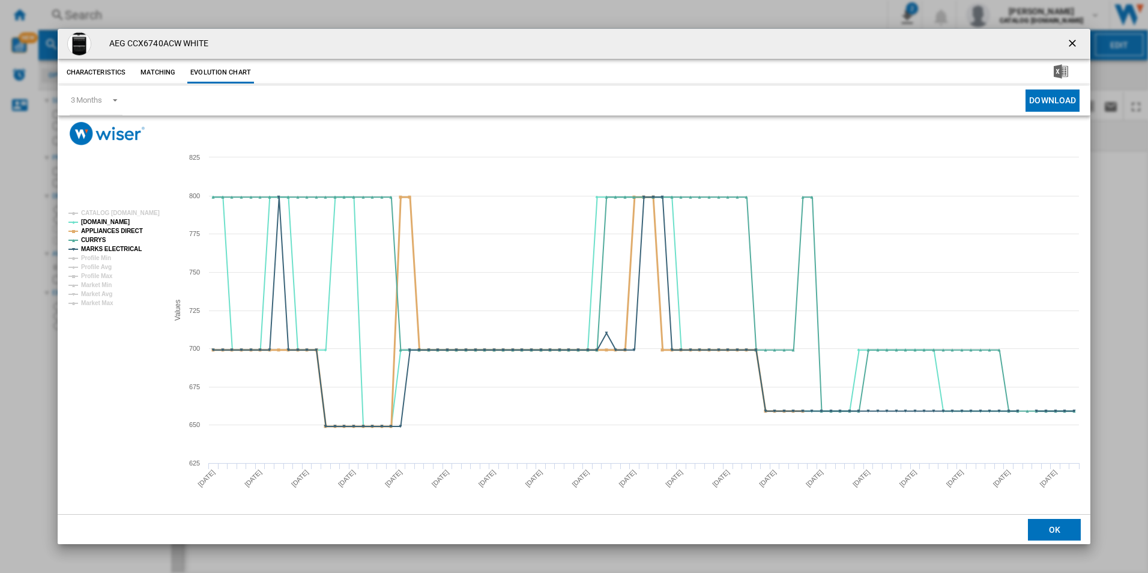
click at [124, 232] on tspan "APPLIANCES DIRECT" at bounding box center [112, 231] width 62 height 7
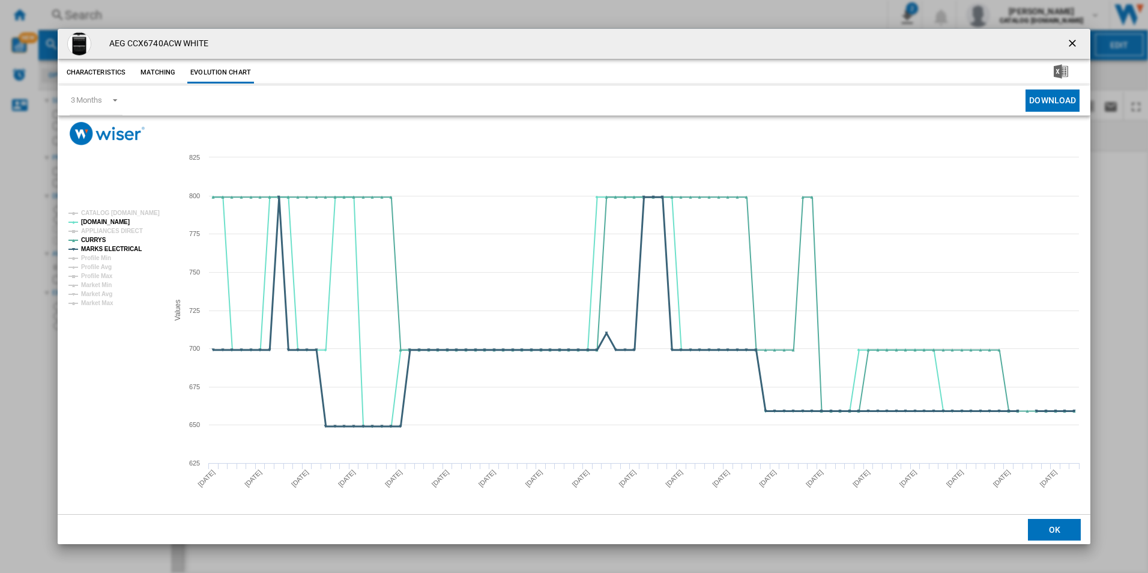
click at [119, 252] on tspan "MARKS ELECTRICAL" at bounding box center [111, 249] width 61 height 7
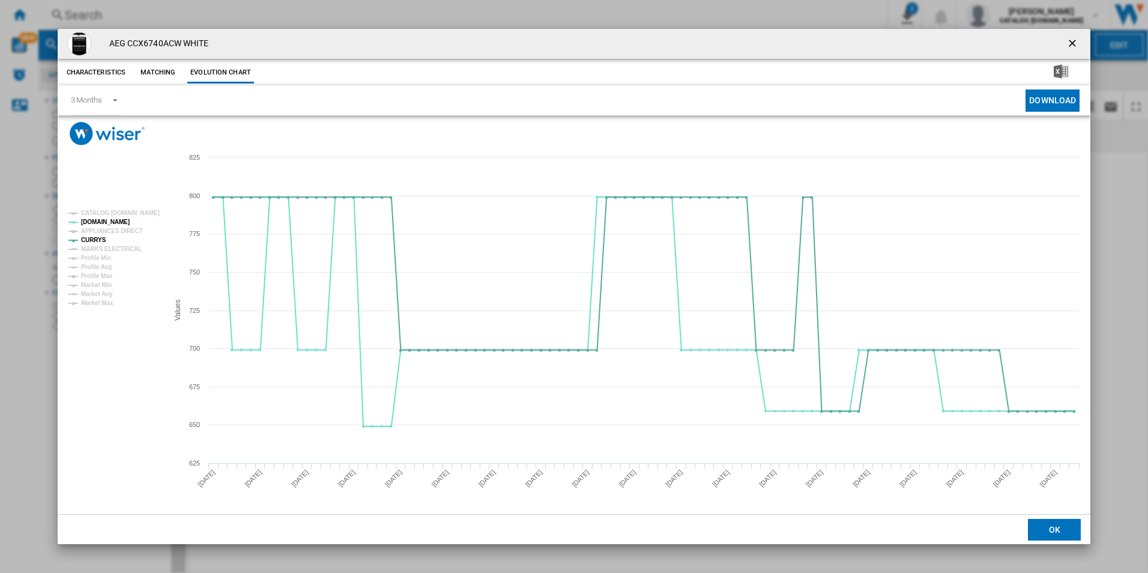
drag, startPoint x: 1073, startPoint y: 36, endPoint x: 1047, endPoint y: 42, distance: 26.5
click at [1073, 36] on button "Product popup" at bounding box center [1073, 44] width 24 height 24
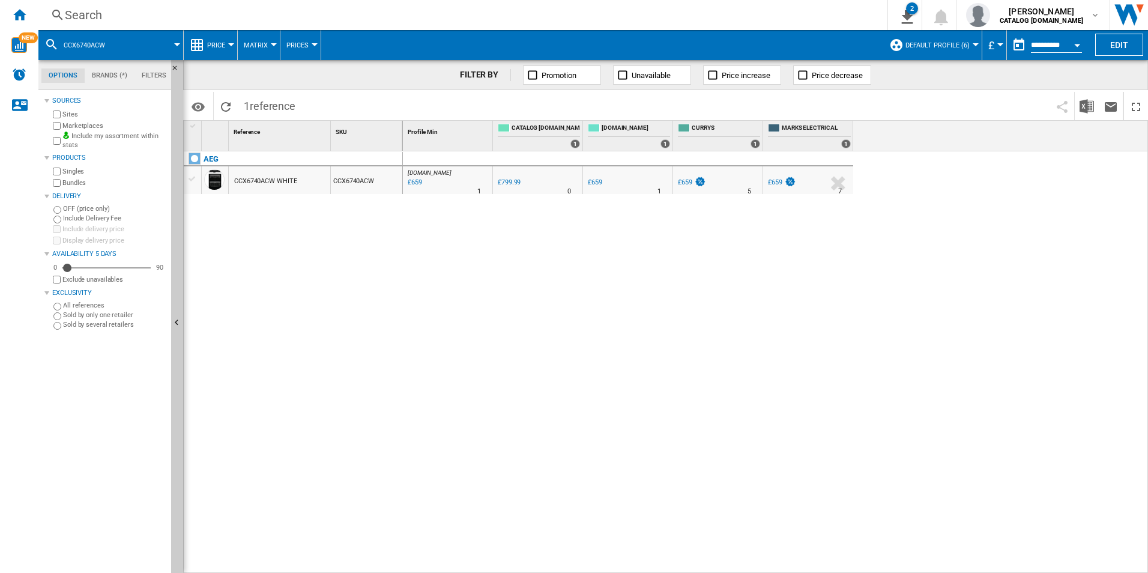
click at [802, 15] on div "Search" at bounding box center [460, 15] width 791 height 17
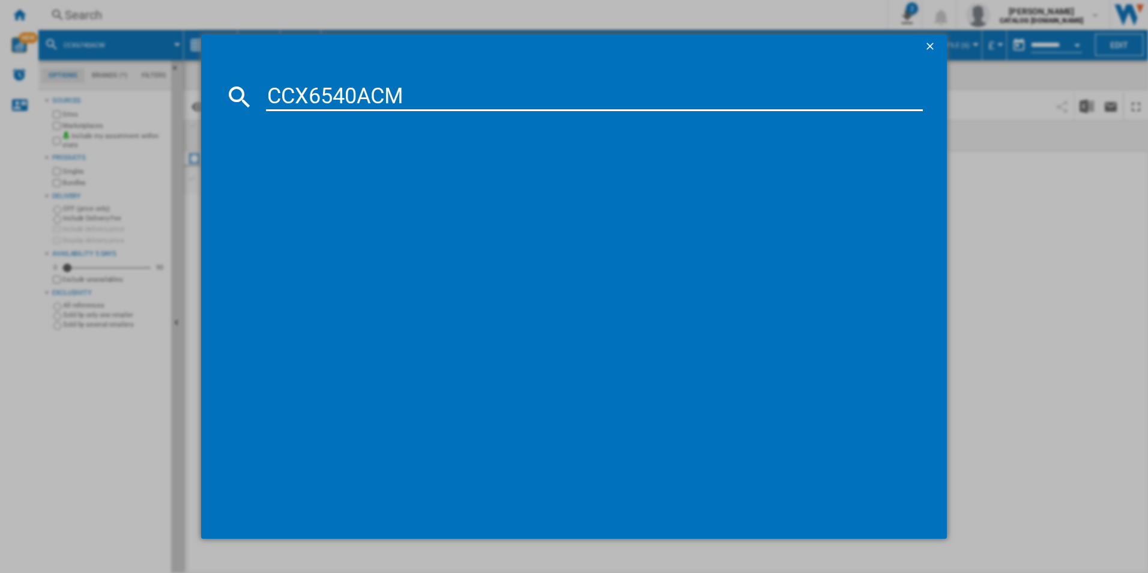
type input "CCX6540ACM"
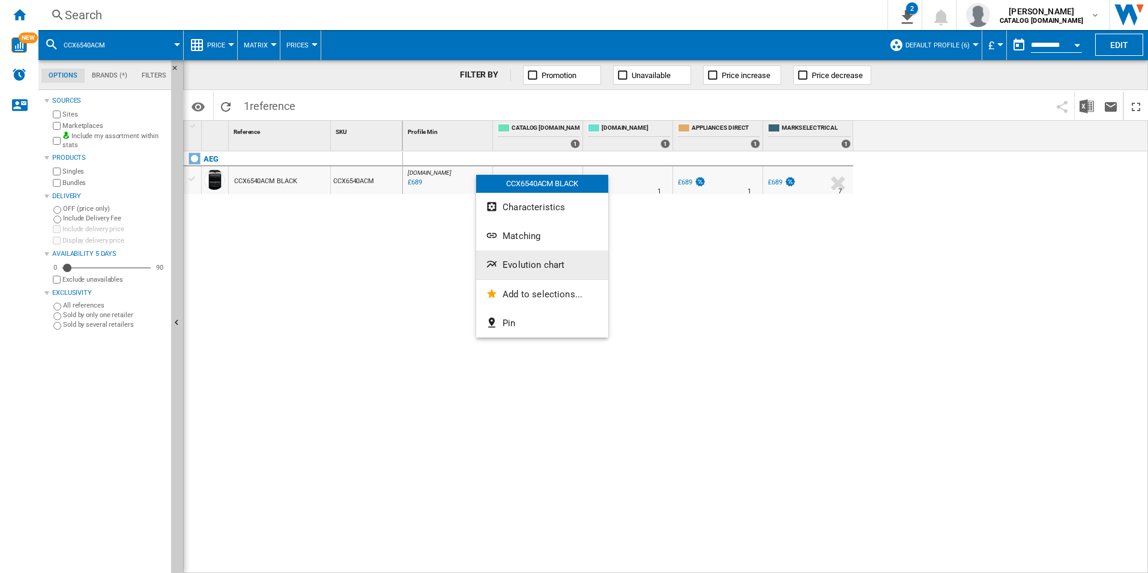
click at [510, 261] on span "Evolution chart" at bounding box center [533, 264] width 62 height 11
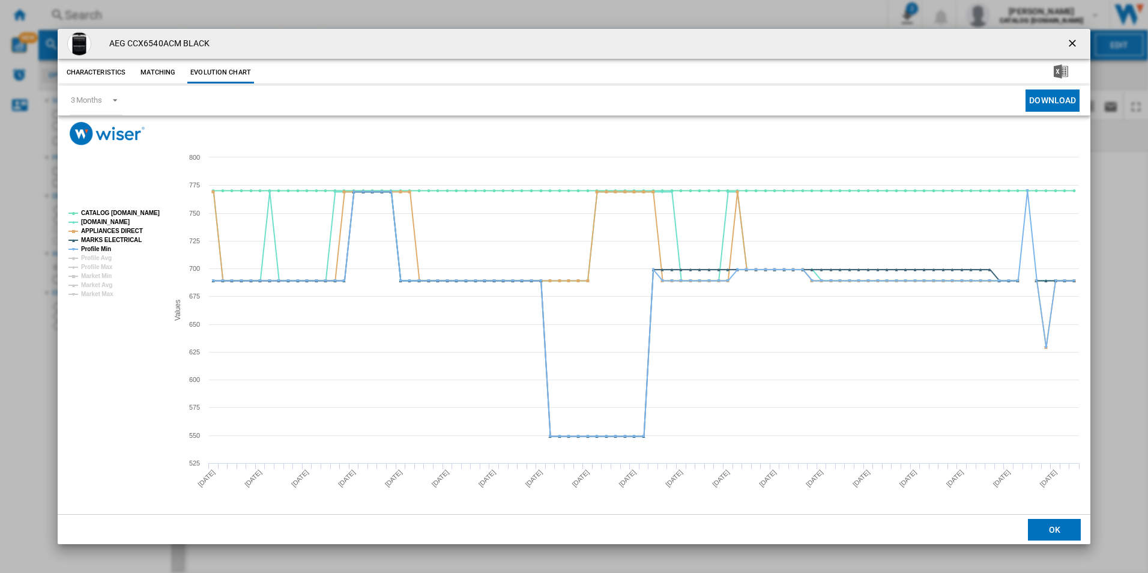
click at [158, 213] on rect "Product popup" at bounding box center [114, 253] width 100 height 97
click at [148, 212] on tspan "CATALOG [DOMAIN_NAME]" at bounding box center [120, 213] width 79 height 7
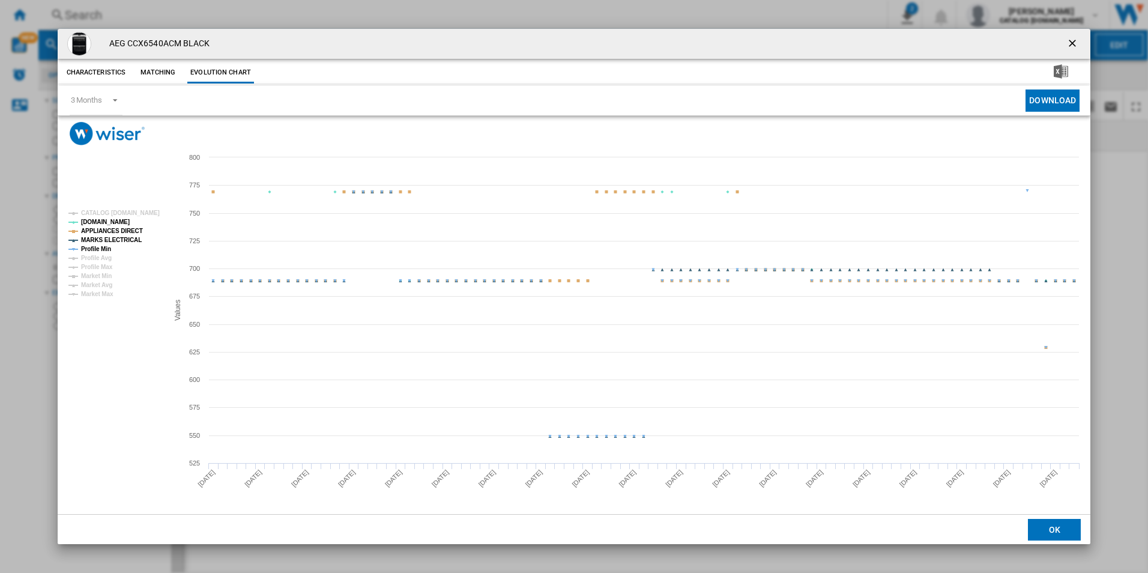
click at [134, 229] on tspan "APPLIANCES DIRECT" at bounding box center [112, 231] width 62 height 7
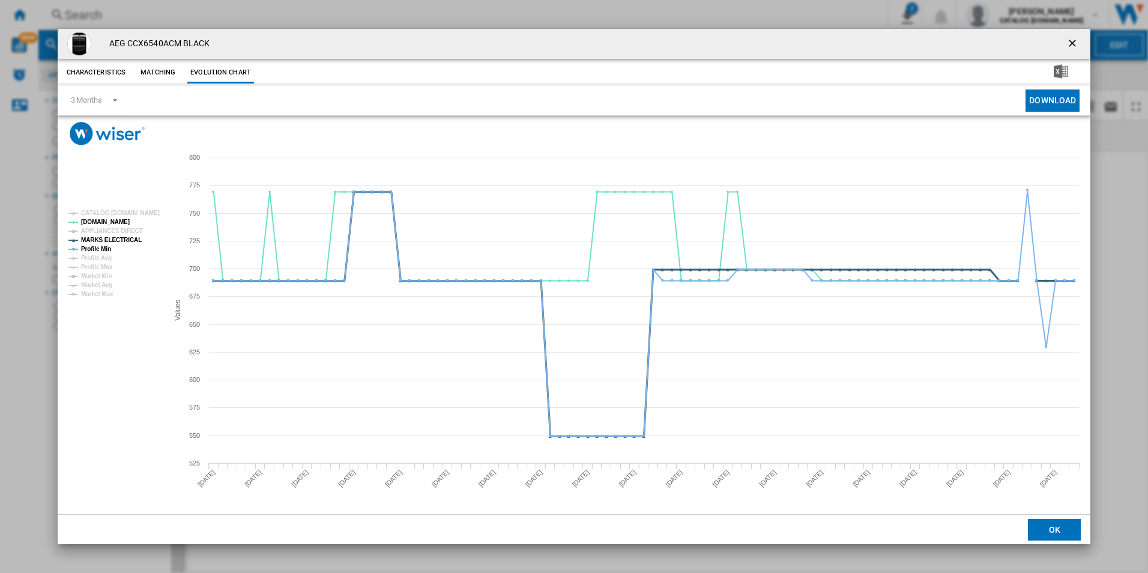
drag, startPoint x: 130, startPoint y: 237, endPoint x: 96, endPoint y: 240, distance: 34.4
click at [126, 238] on tspan "MARKS ELECTRICAL" at bounding box center [111, 240] width 61 height 7
click at [99, 246] on tspan "Profile Min" at bounding box center [96, 249] width 30 height 7
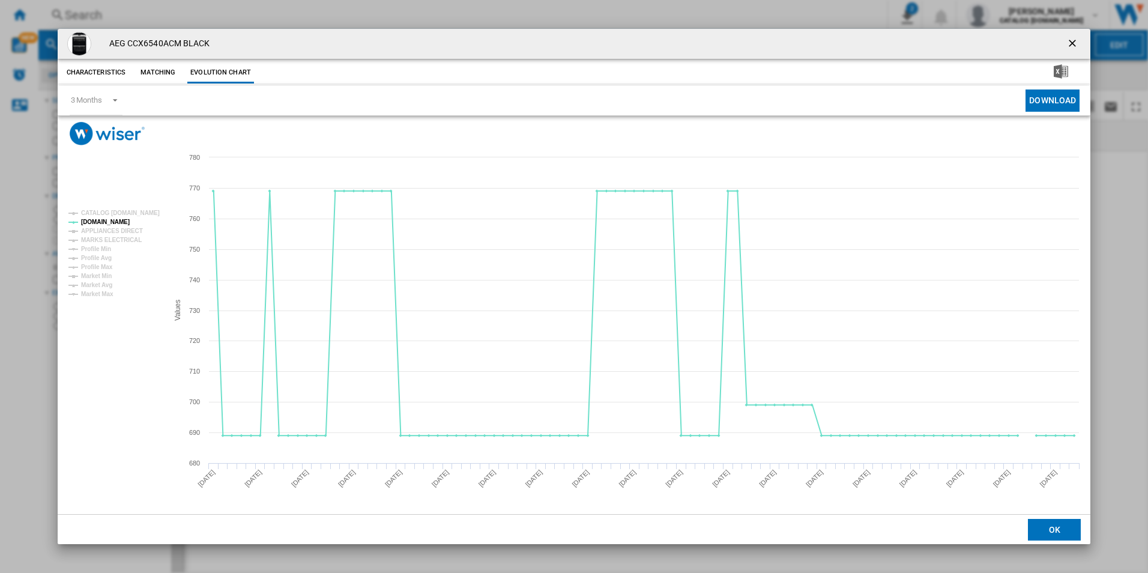
drag, startPoint x: 1071, startPoint y: 46, endPoint x: 851, endPoint y: 22, distance: 221.6
click at [1071, 46] on ng-md-icon "getI18NText('BUTTONS.CLOSE_DIALOG')" at bounding box center [1073, 44] width 14 height 14
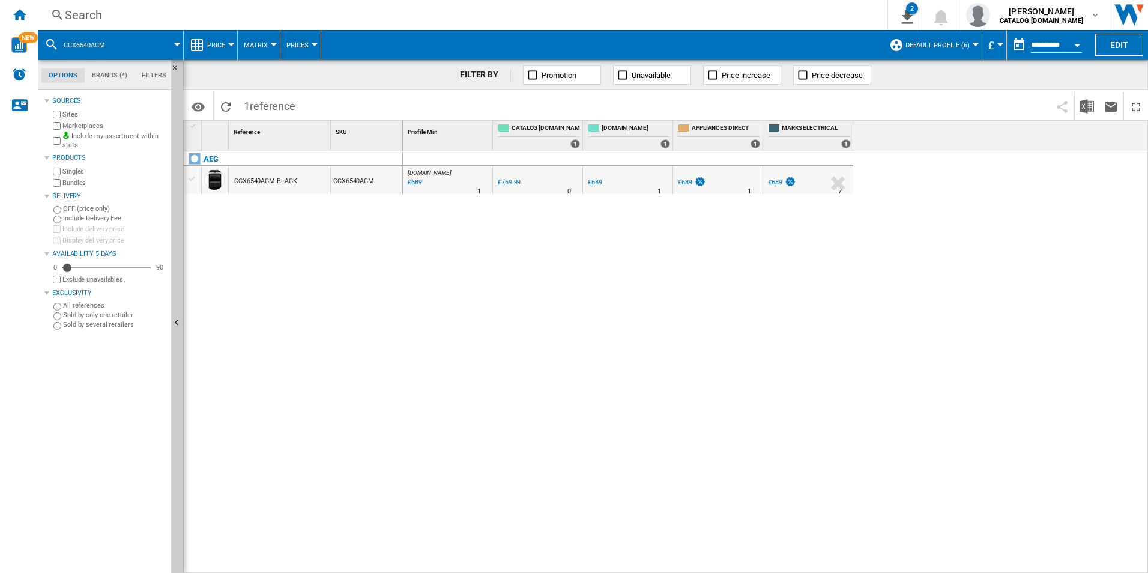
click at [773, 13] on div "Search" at bounding box center [460, 15] width 791 height 17
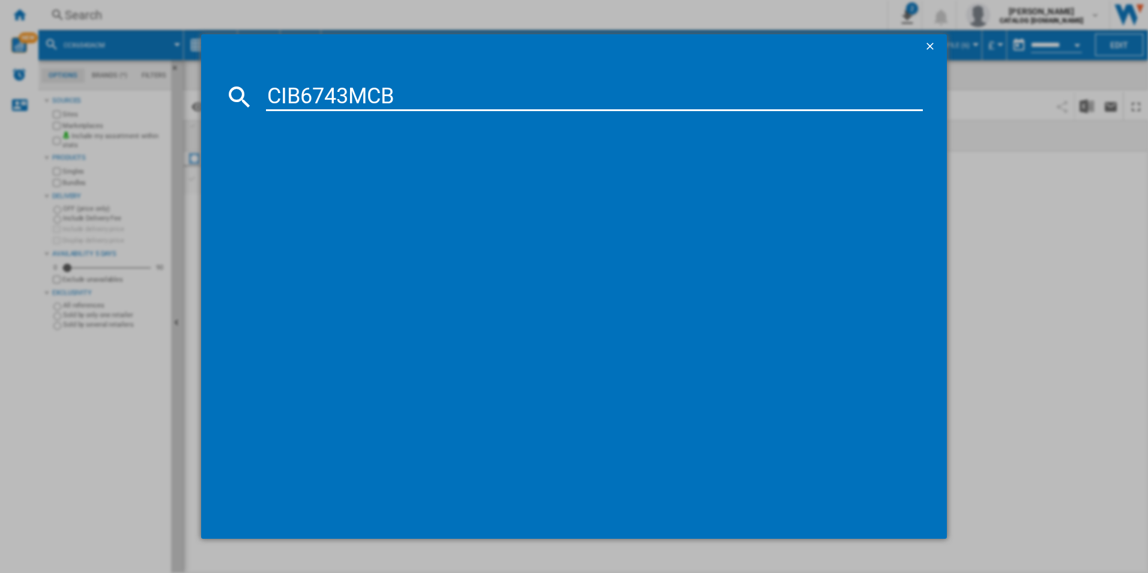
type input "CIB6743MCB"
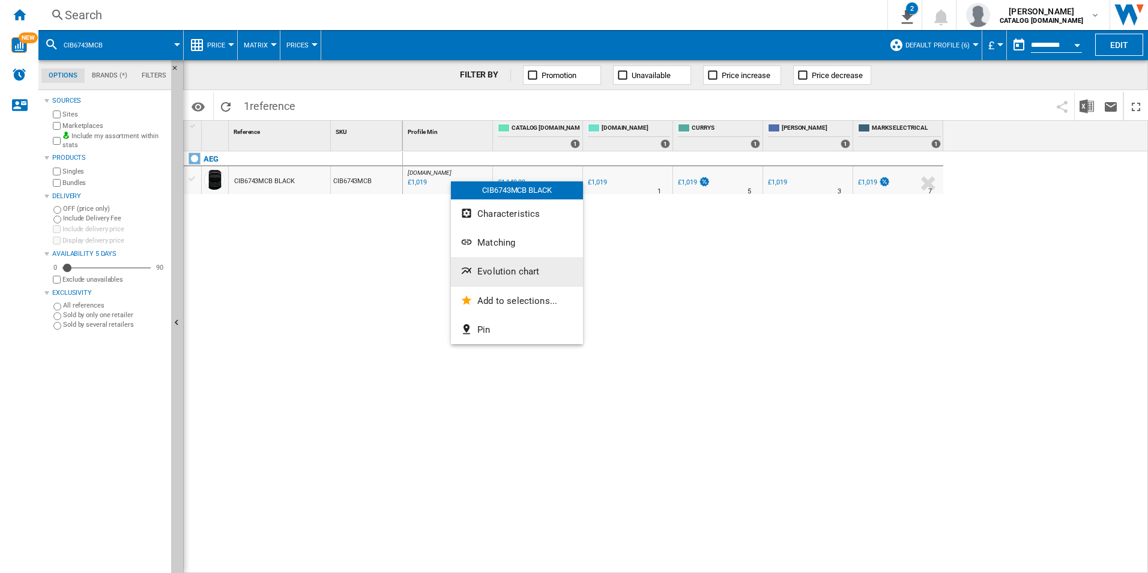
click at [491, 264] on button "Evolution chart" at bounding box center [517, 271] width 132 height 29
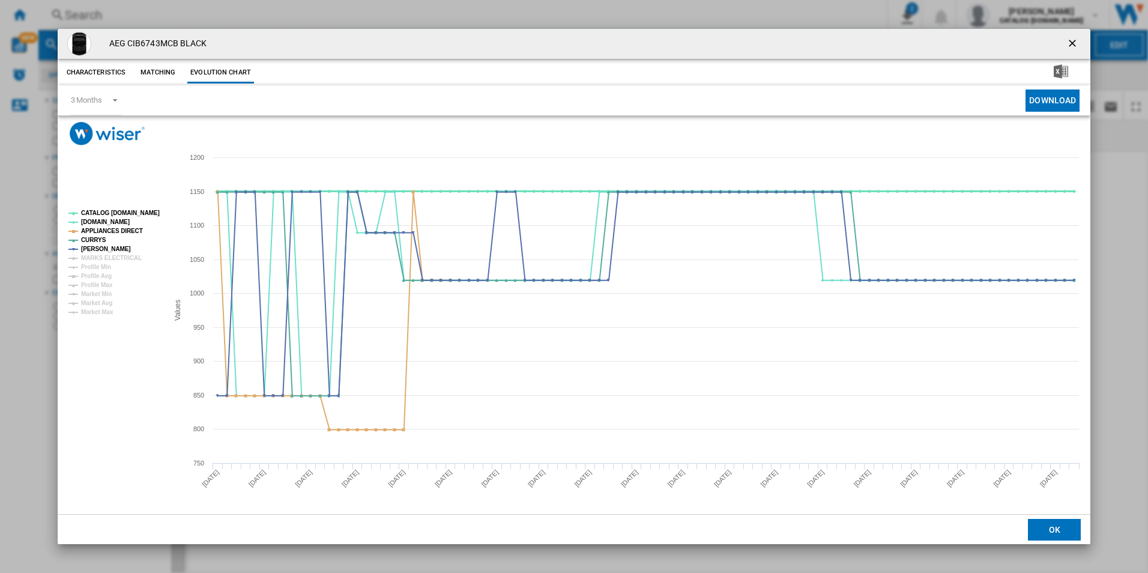
click at [145, 211] on tspan "CATALOG [DOMAIN_NAME]" at bounding box center [120, 213] width 79 height 7
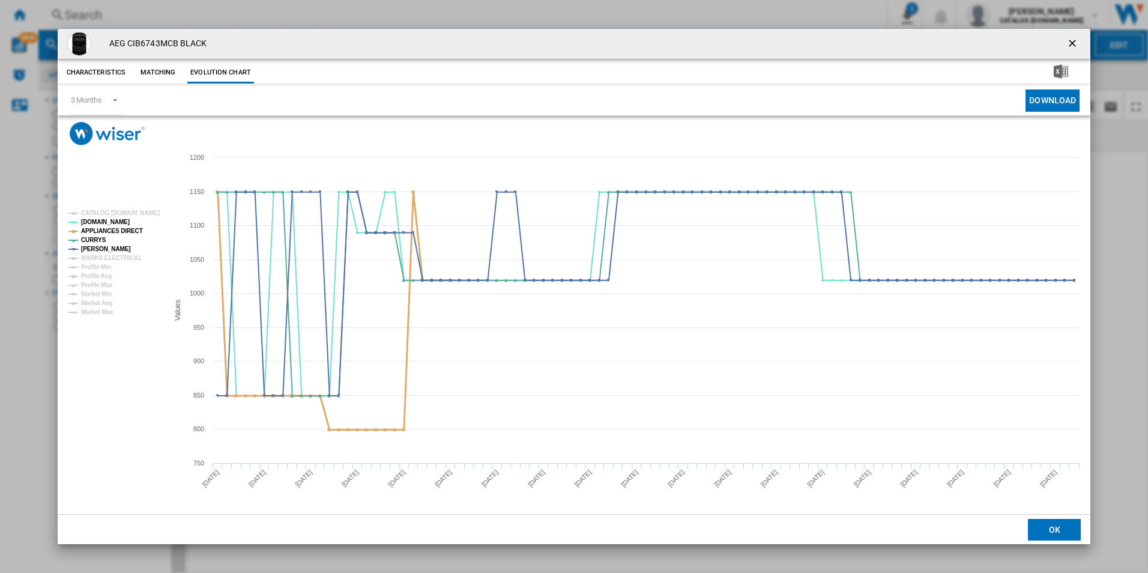
click at [118, 234] on tspan "APPLIANCES DIRECT" at bounding box center [112, 231] width 62 height 7
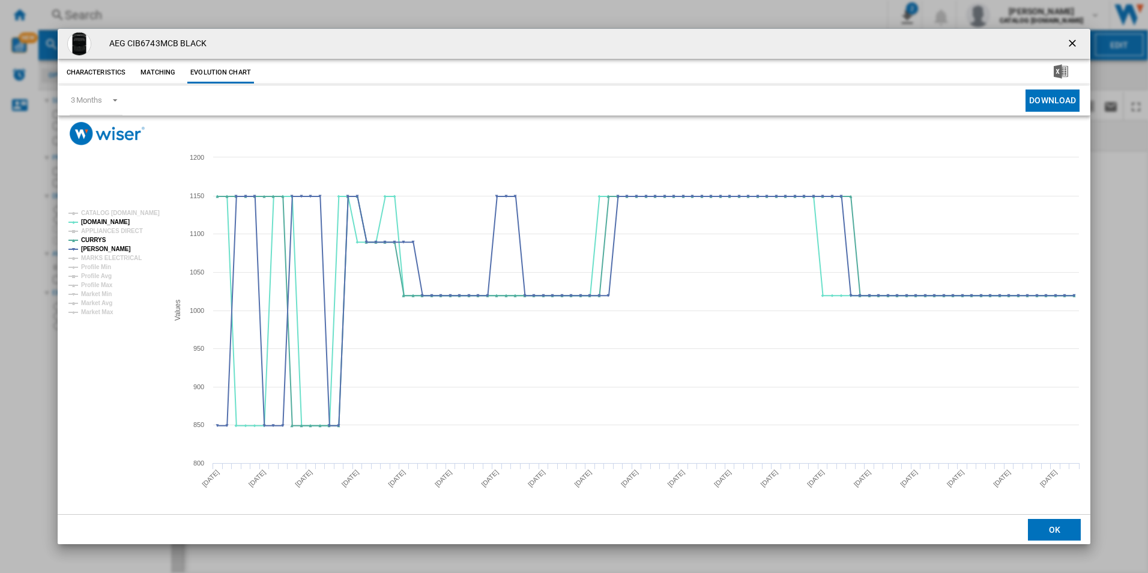
click at [1076, 43] on ng-md-icon "getI18NText('BUTTONS.CLOSE_DIALOG')" at bounding box center [1073, 44] width 14 height 14
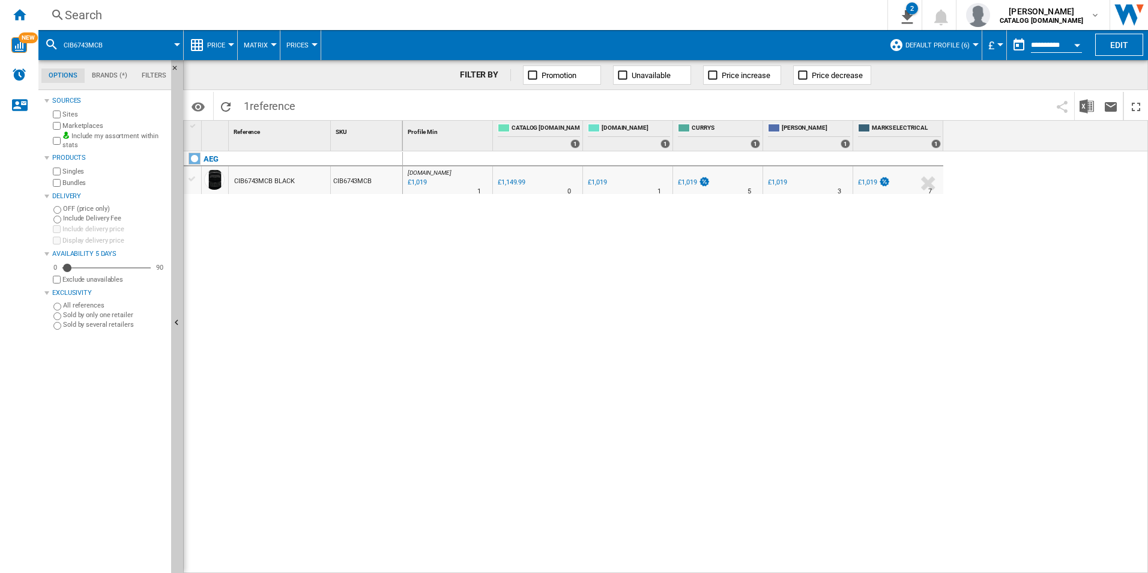
click at [837, 13] on div "Search" at bounding box center [460, 15] width 791 height 17
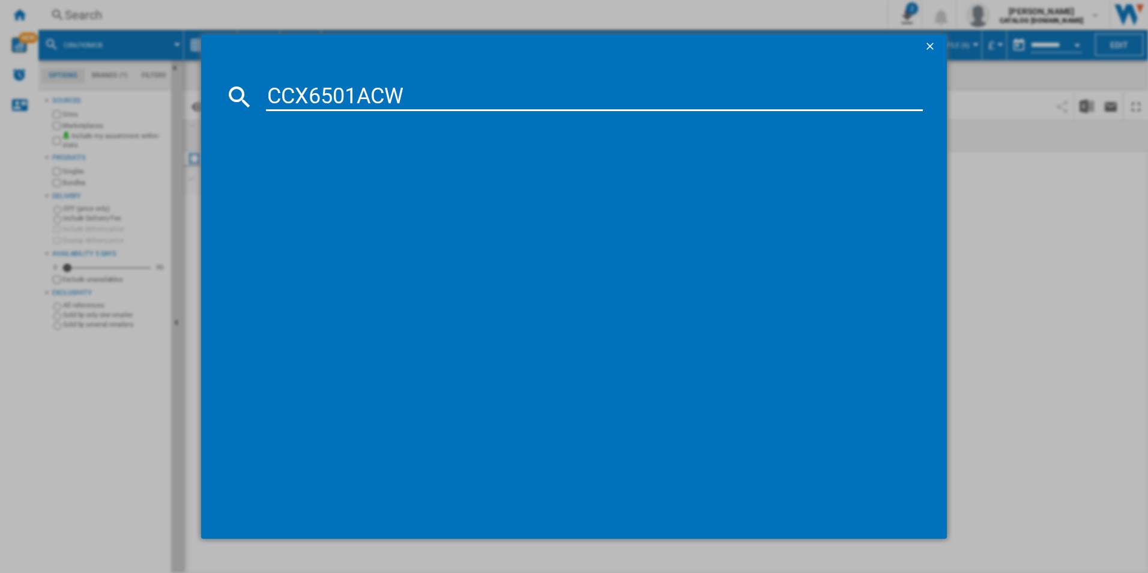
type input "CCX6501ACW"
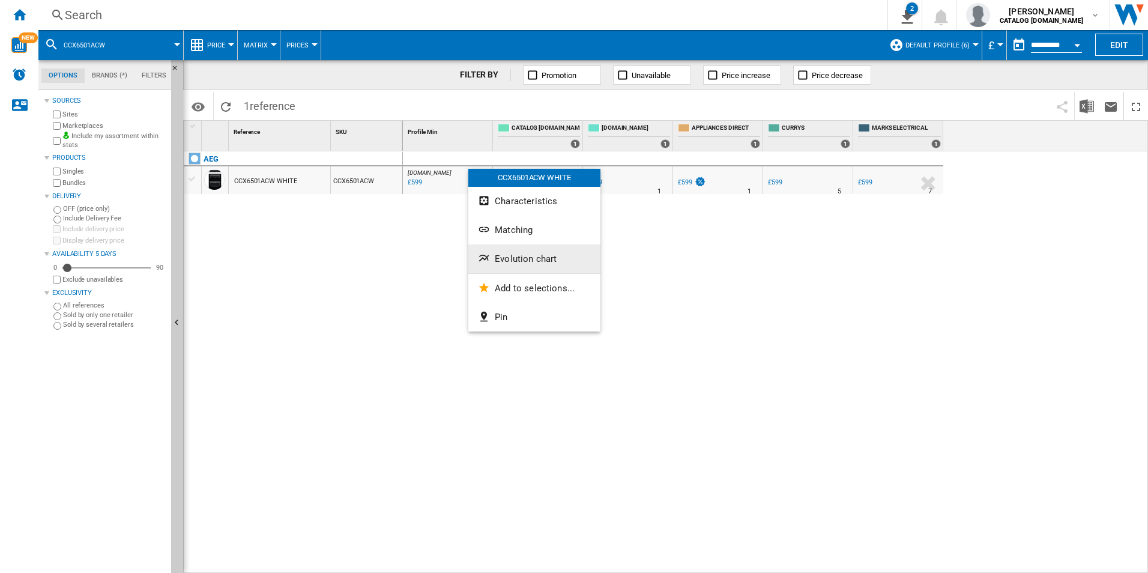
click at [520, 257] on span "Evolution chart" at bounding box center [526, 258] width 62 height 11
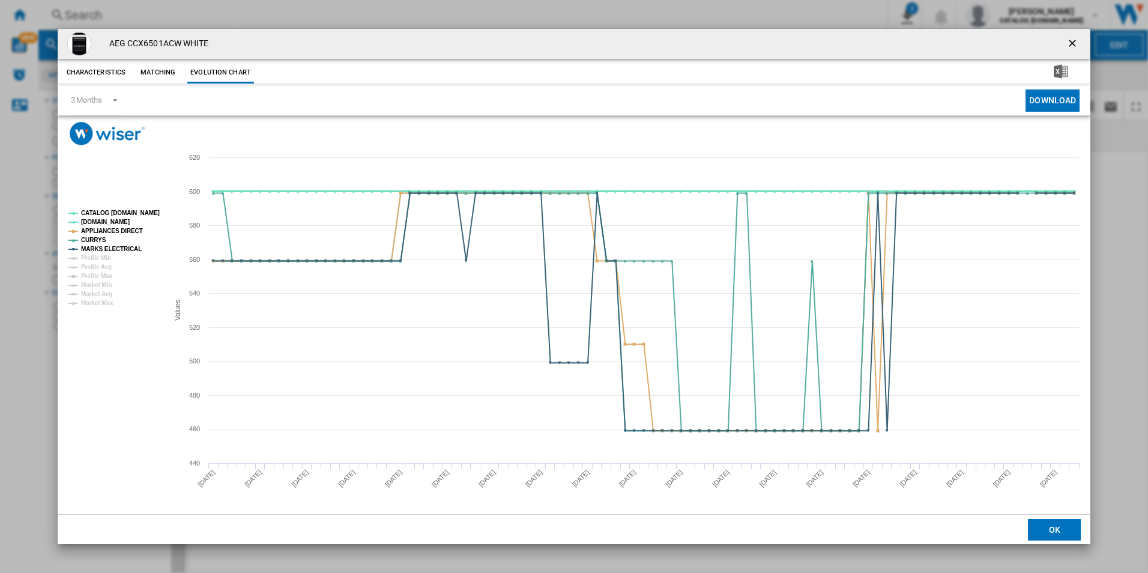
click at [146, 214] on tspan "CATALOG [DOMAIN_NAME]" at bounding box center [120, 213] width 79 height 7
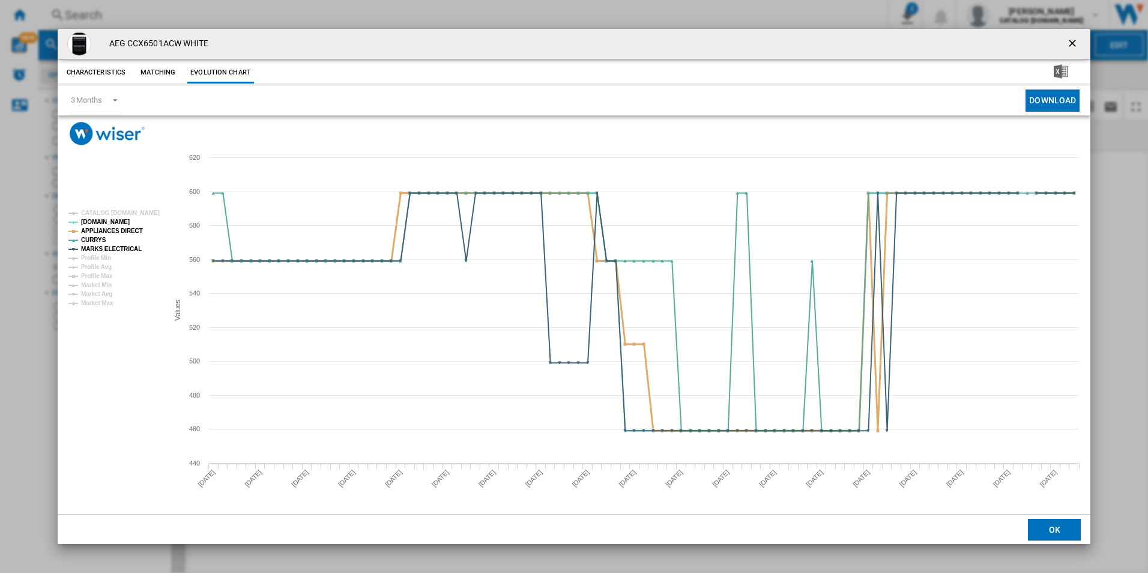
click at [131, 228] on tspan "APPLIANCES DIRECT" at bounding box center [112, 231] width 62 height 7
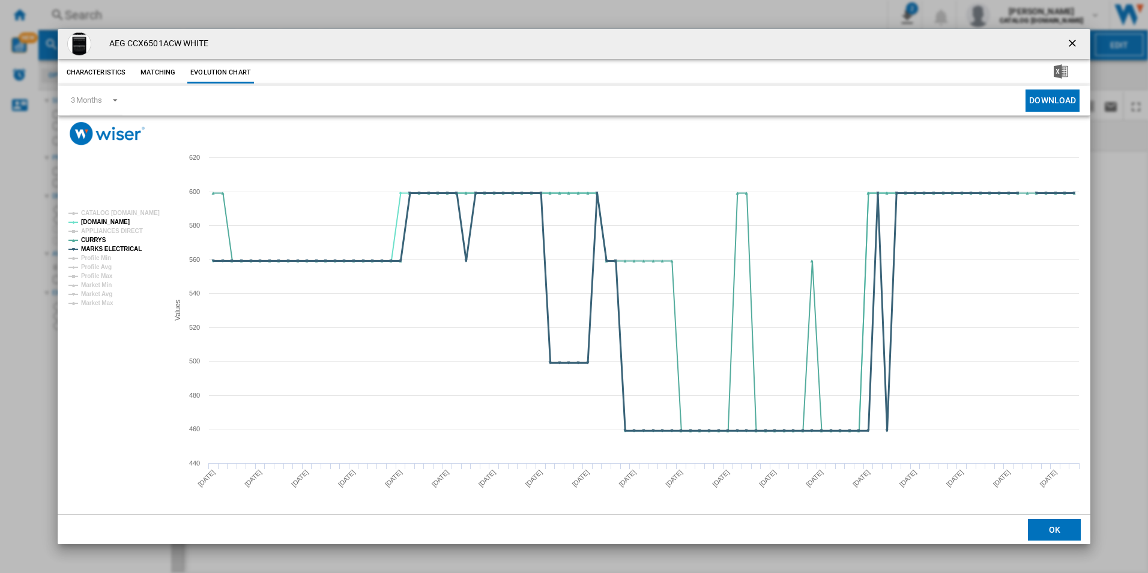
click at [129, 250] on tspan "MARKS ELECTRICAL" at bounding box center [111, 249] width 61 height 7
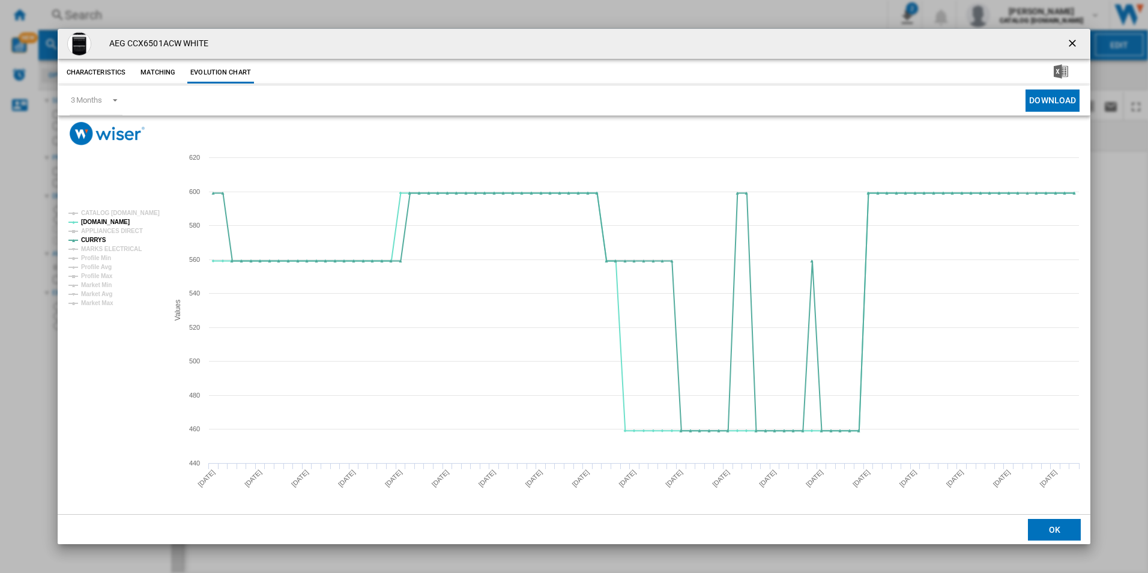
drag, startPoint x: 1072, startPoint y: 44, endPoint x: 1049, endPoint y: 37, distance: 23.5
click at [1072, 44] on ng-md-icon "getI18NText('BUTTONS.CLOSE_DIALOG')" at bounding box center [1073, 44] width 14 height 14
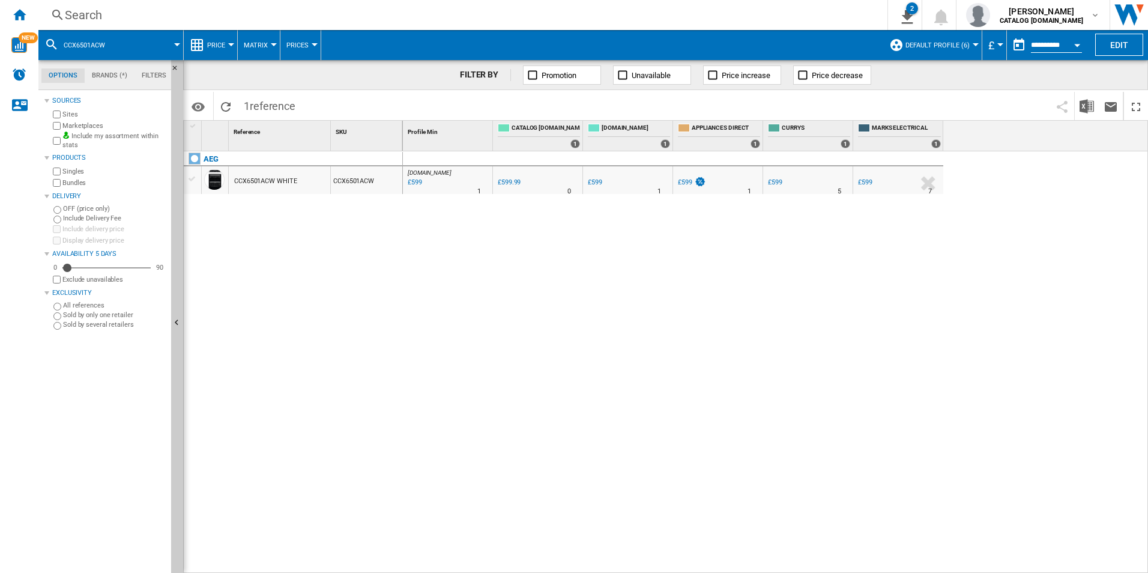
click at [669, 19] on div "Search" at bounding box center [460, 15] width 791 height 17
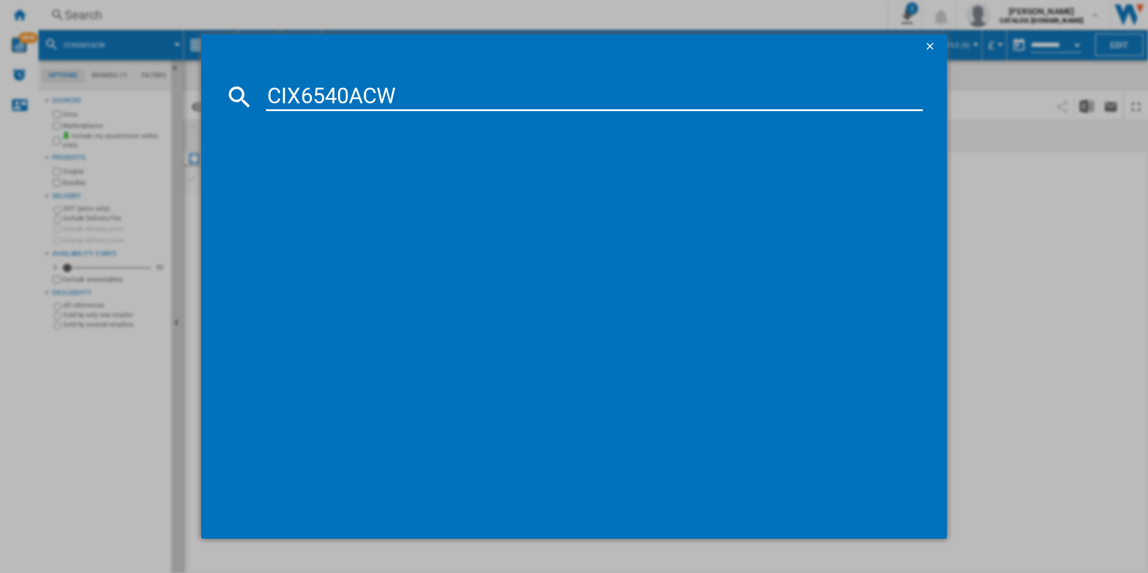
type input "CIX6540ACW"
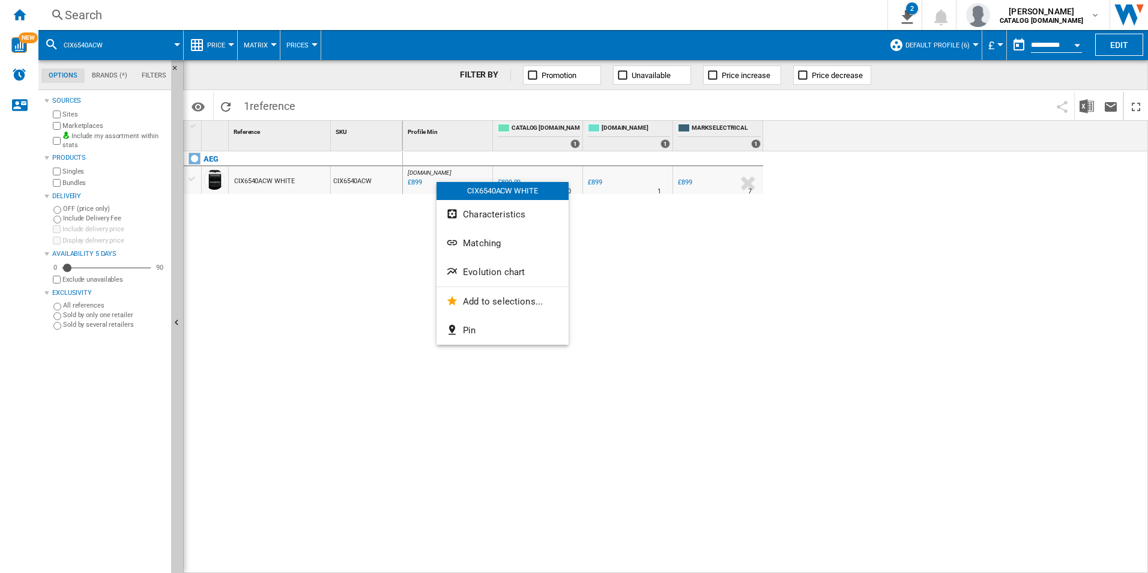
click at [504, 279] on button "Evolution chart" at bounding box center [502, 272] width 132 height 29
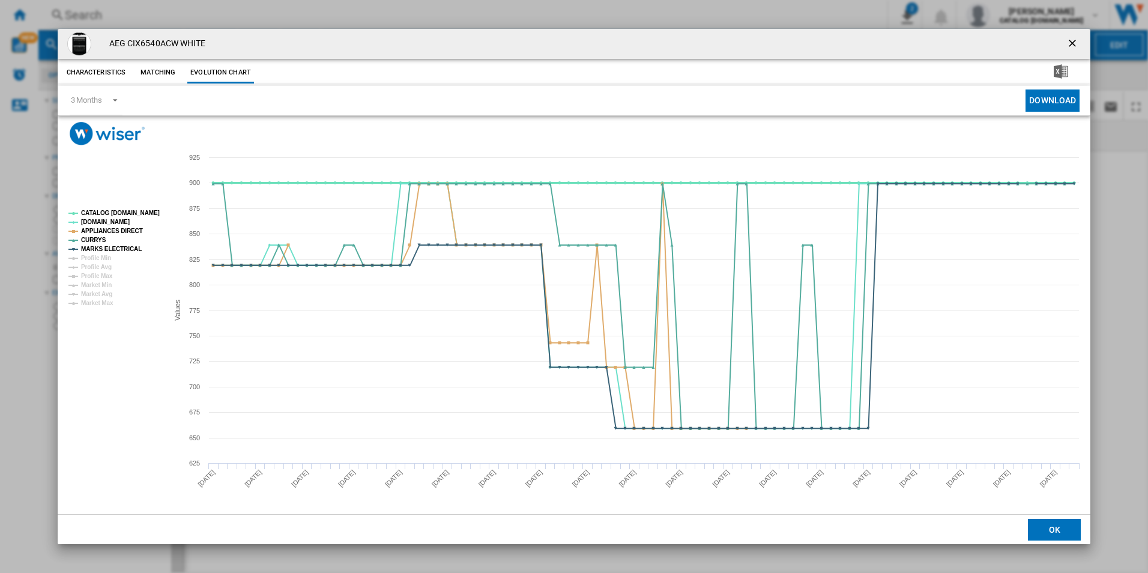
click at [134, 211] on tspan "CATALOG [DOMAIN_NAME]" at bounding box center [120, 213] width 79 height 7
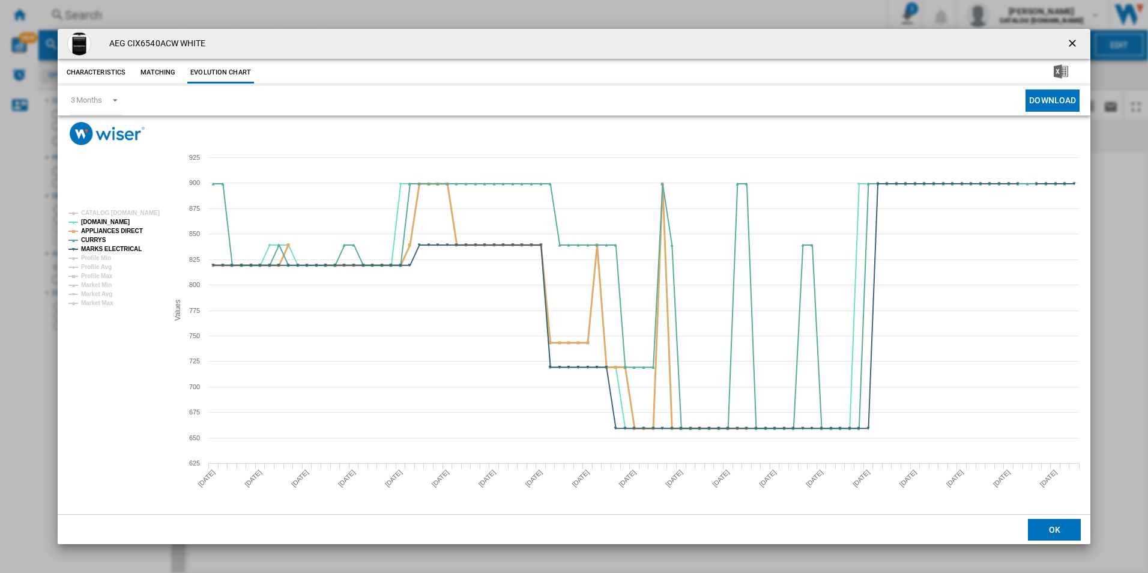
click at [124, 231] on tspan "APPLIANCES DIRECT" at bounding box center [112, 231] width 62 height 7
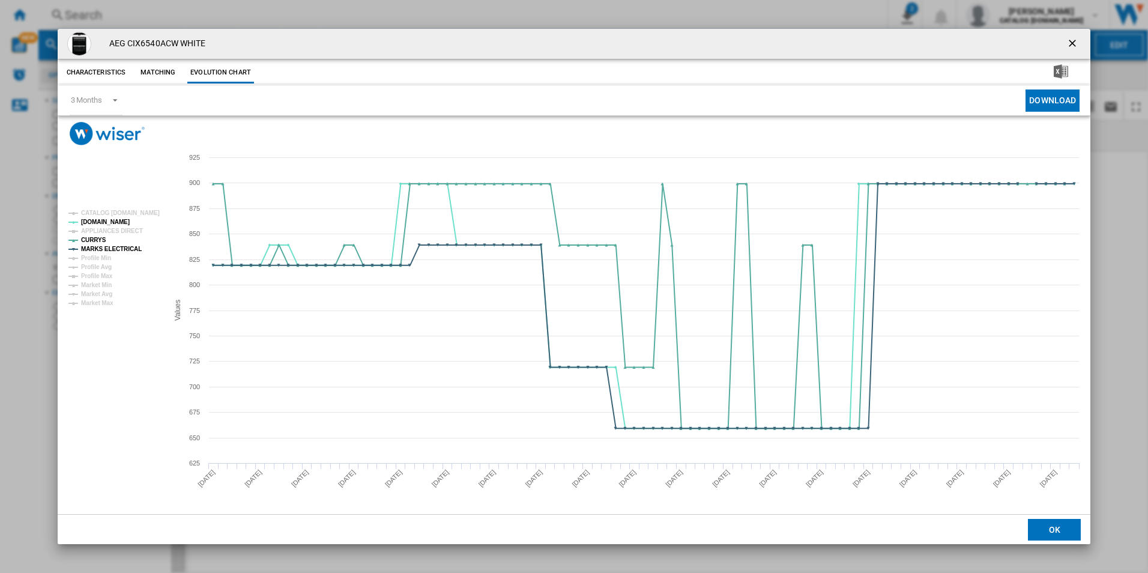
click at [130, 255] on rect "Product popup" at bounding box center [114, 258] width 100 height 106
click at [129, 246] on tspan "MARKS ELECTRICAL" at bounding box center [111, 249] width 61 height 7
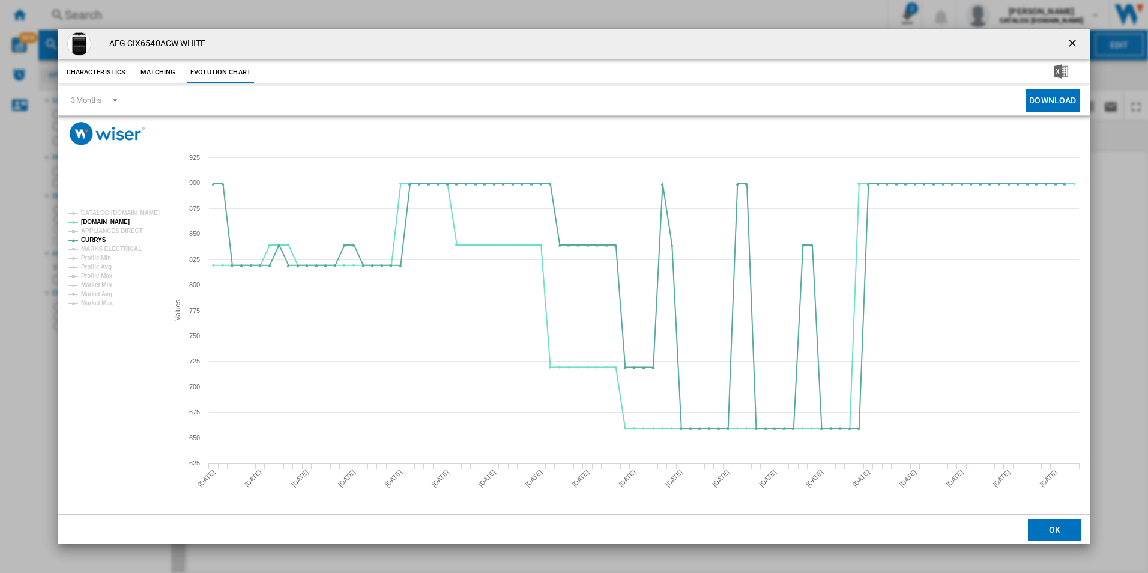
drag, startPoint x: 1071, startPoint y: 38, endPoint x: 960, endPoint y: 35, distance: 111.1
click at [1071, 38] on ng-md-icon "getI18NText('BUTTONS.CLOSE_DIALOG')" at bounding box center [1073, 44] width 14 height 14
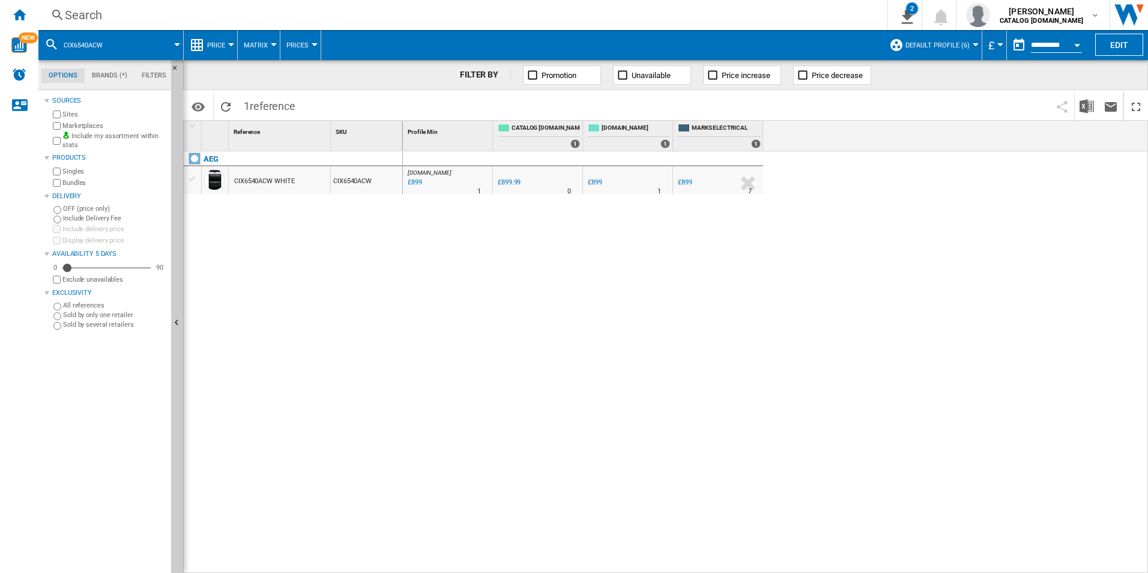
click at [803, 12] on div "Search" at bounding box center [460, 15] width 791 height 17
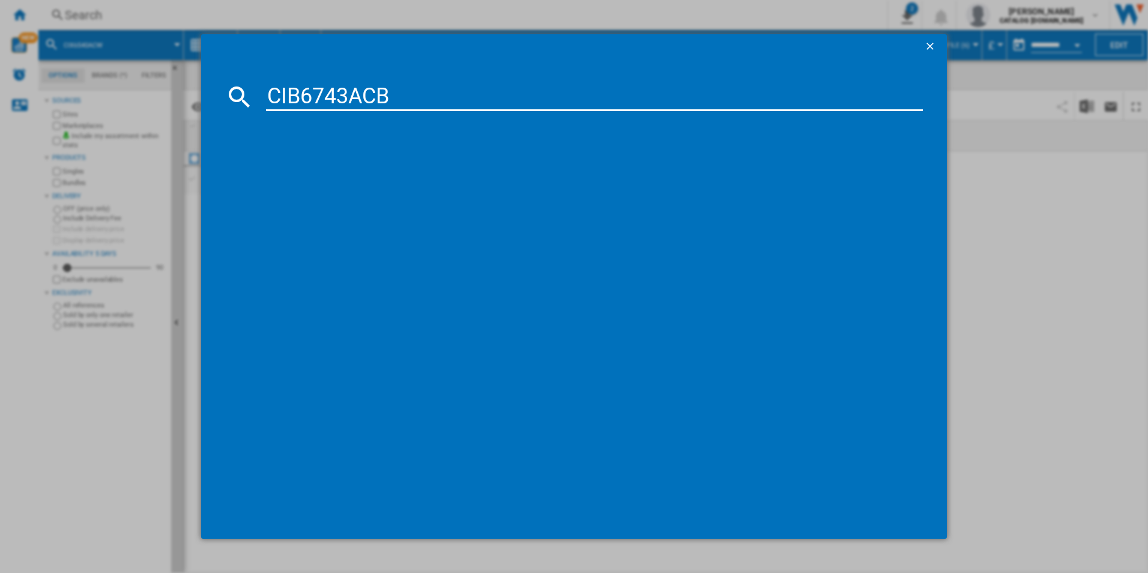
type input "CIB6743ACB"
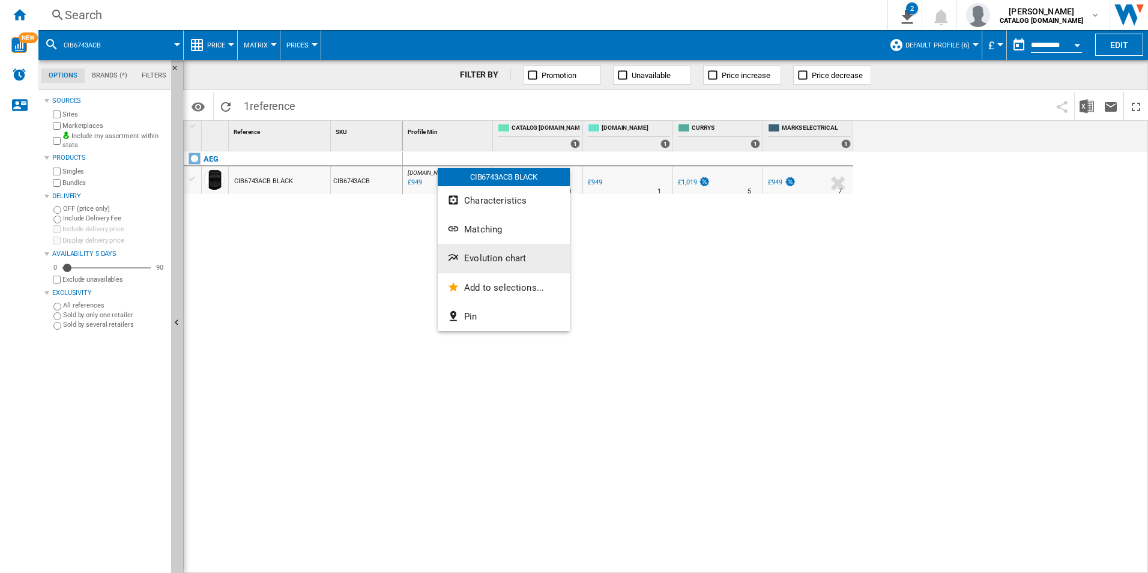
click at [487, 253] on span "Evolution chart" at bounding box center [495, 258] width 62 height 11
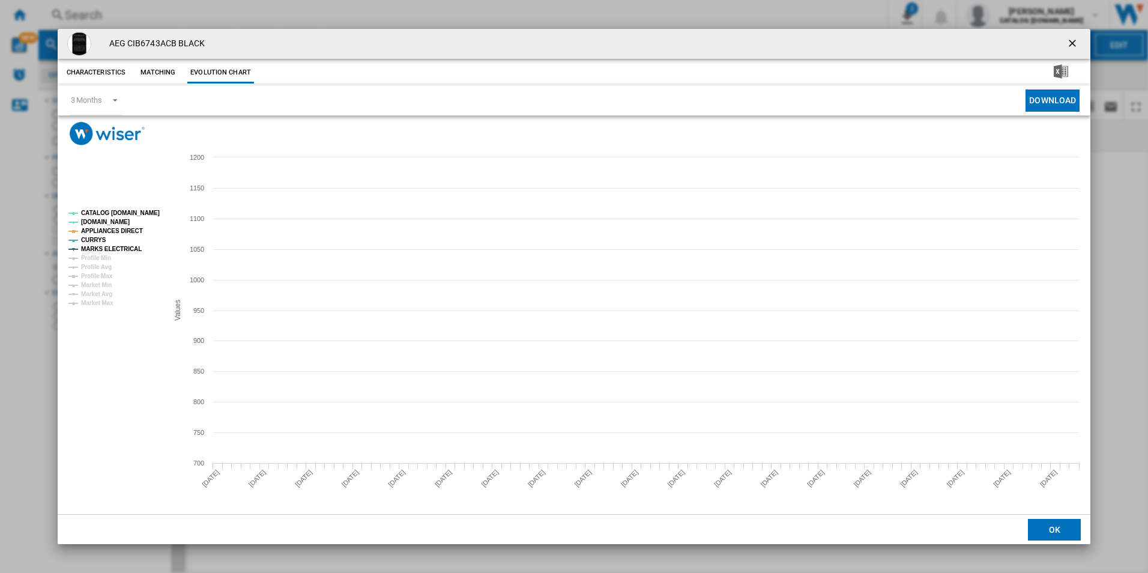
click at [131, 211] on tspan "CATALOG [DOMAIN_NAME]" at bounding box center [120, 213] width 79 height 7
click at [128, 228] on tspan "APPLIANCES DIRECT" at bounding box center [112, 231] width 62 height 7
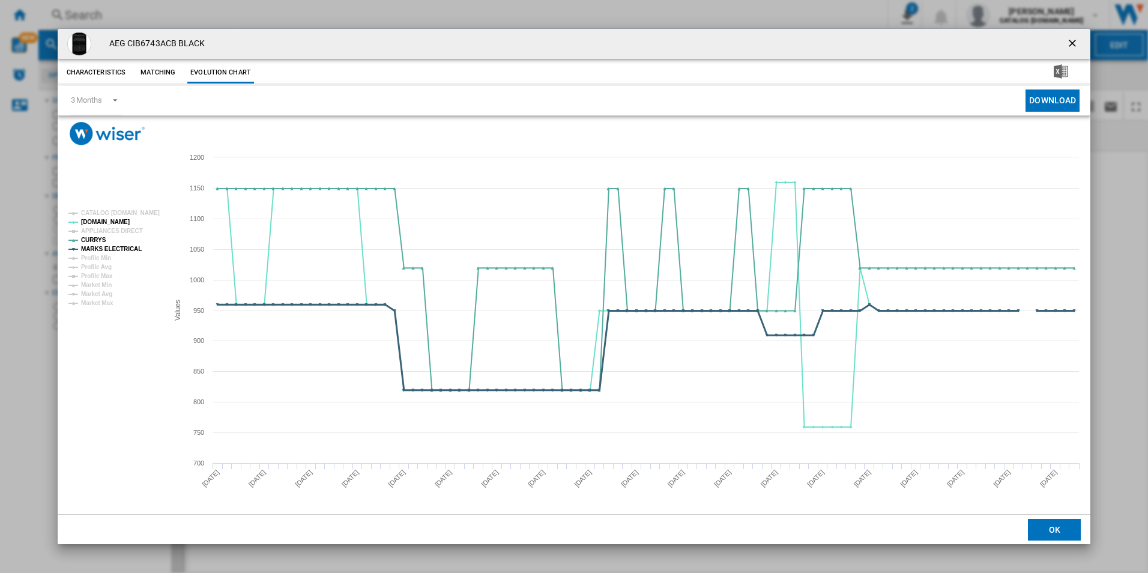
drag, startPoint x: 128, startPoint y: 244, endPoint x: 138, endPoint y: 247, distance: 10.5
click at [128, 246] on tspan "MARKS ELECTRICAL" at bounding box center [111, 249] width 61 height 7
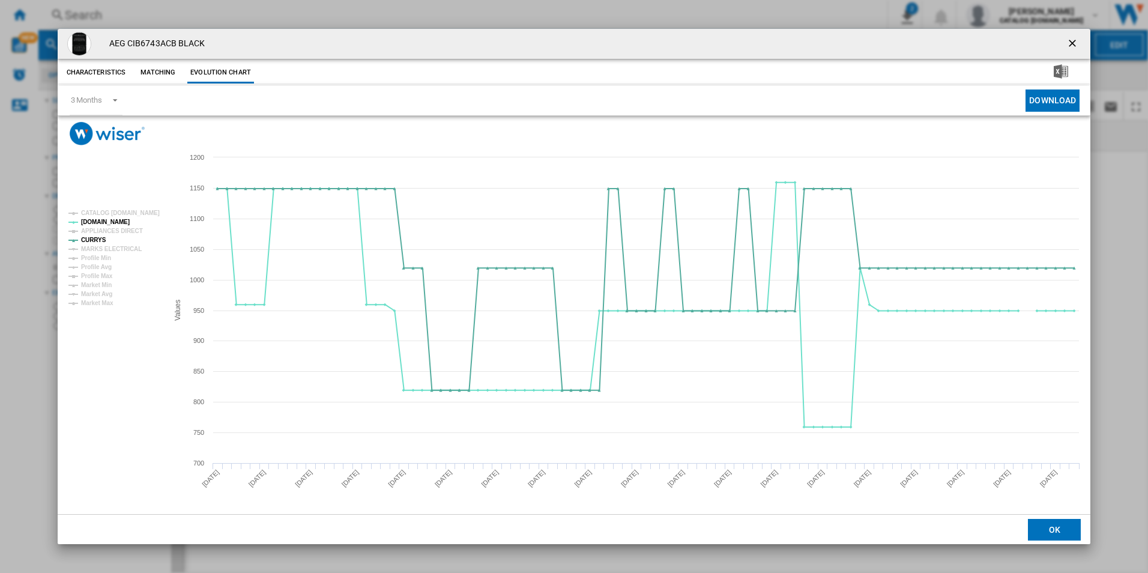
drag, startPoint x: 1070, startPoint y: 40, endPoint x: 1053, endPoint y: 38, distance: 16.9
click at [1070, 40] on ng-md-icon "getI18NText('BUTTONS.CLOSE_DIALOG')" at bounding box center [1073, 44] width 14 height 14
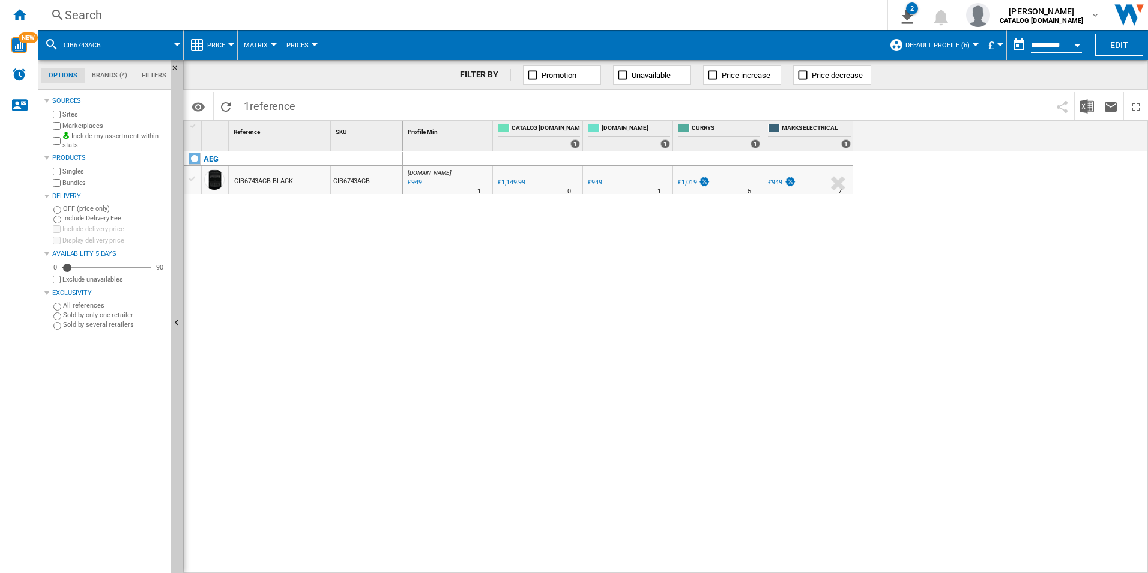
click at [762, 10] on div "Search" at bounding box center [460, 15] width 791 height 17
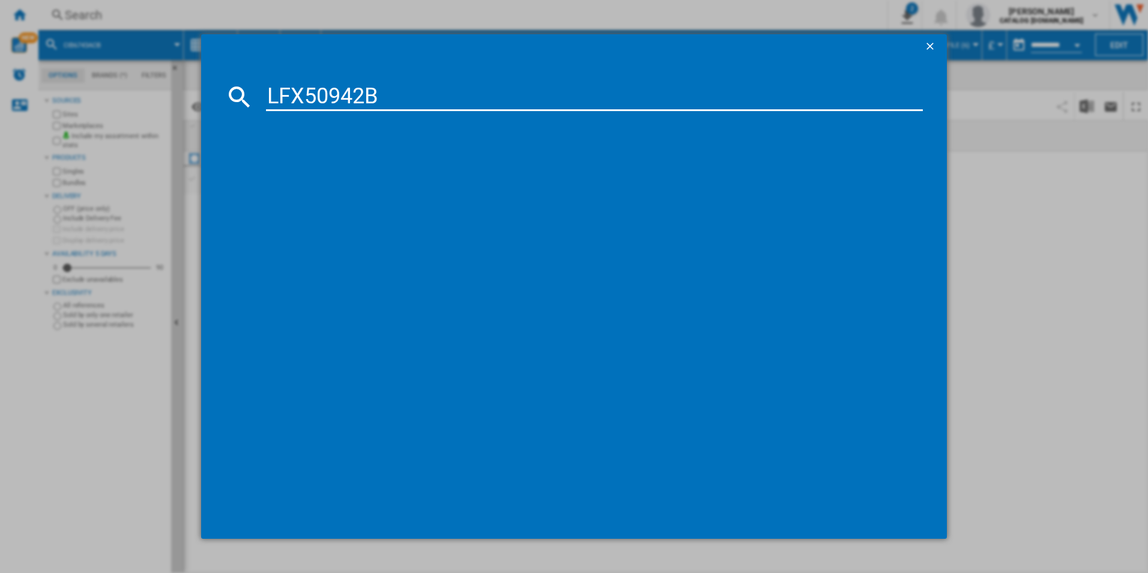
type input "LFX50942B"
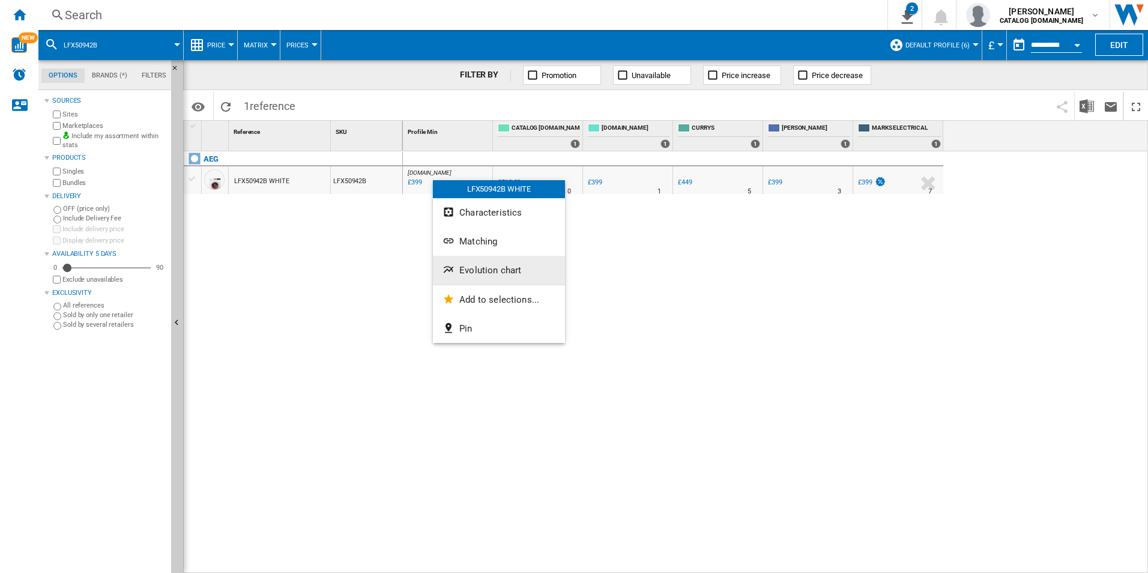
click at [487, 269] on span "Evolution chart" at bounding box center [490, 270] width 62 height 11
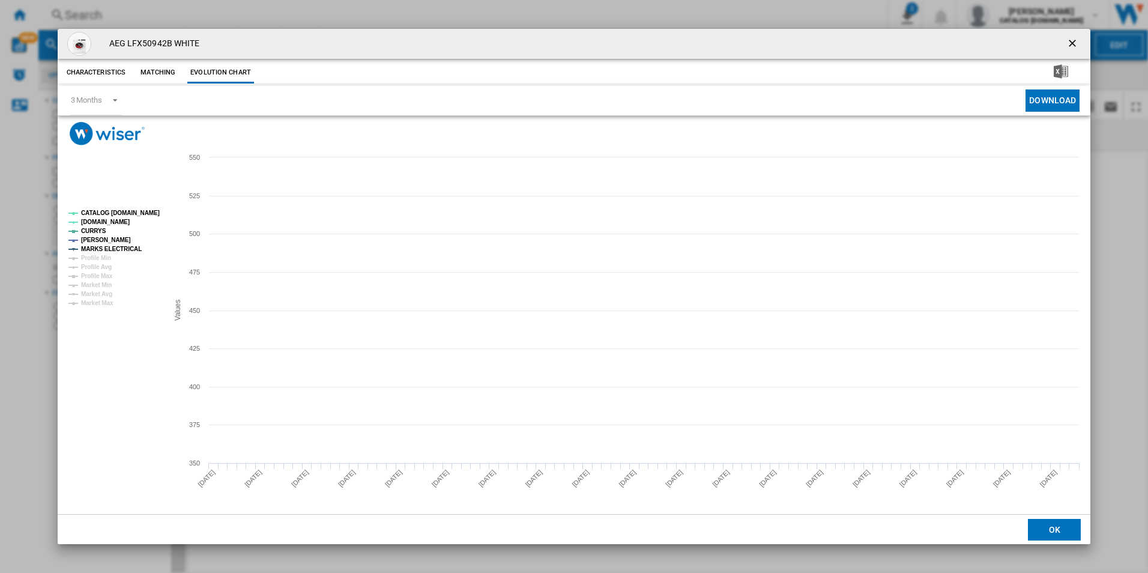
click at [152, 210] on tspan "CATALOG [DOMAIN_NAME]" at bounding box center [120, 213] width 79 height 7
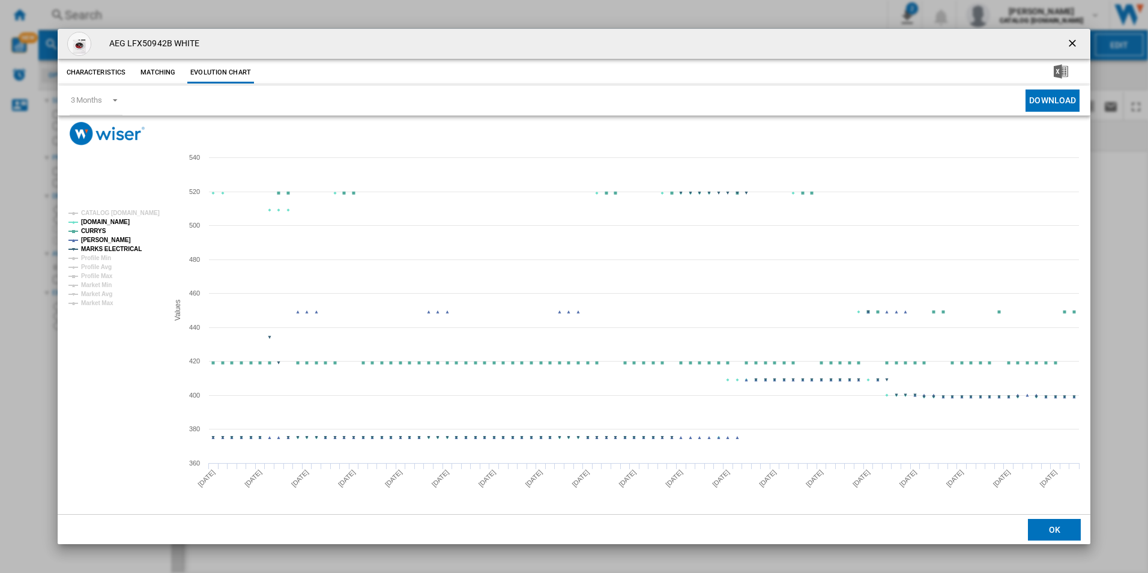
click at [124, 249] on tspan "MARKS ELECTRICAL" at bounding box center [111, 249] width 61 height 7
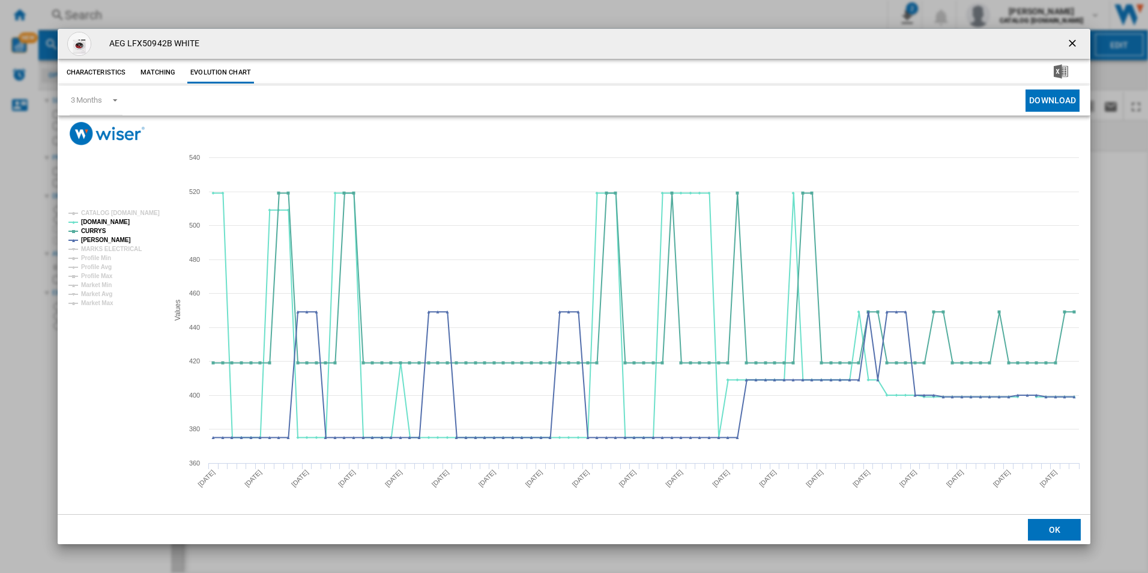
drag, startPoint x: 1076, startPoint y: 43, endPoint x: 1037, endPoint y: 38, distance: 38.7
click at [1076, 43] on ng-md-icon "getI18NText('BUTTONS.CLOSE_DIALOG')" at bounding box center [1073, 44] width 14 height 14
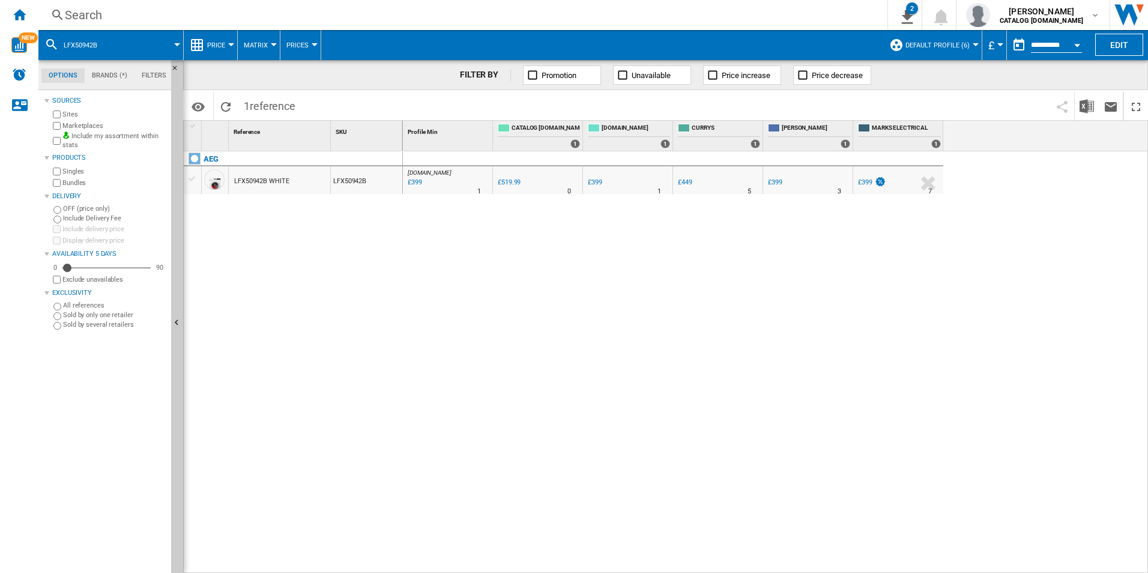
click at [785, 10] on div "Search" at bounding box center [460, 15] width 791 height 17
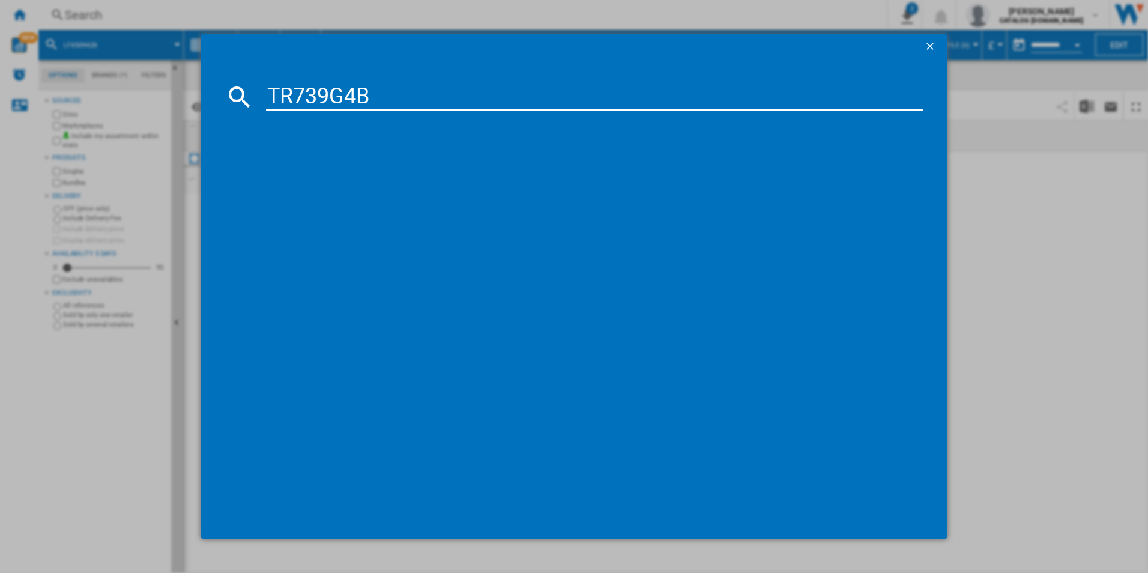
type input "TR739G4B"
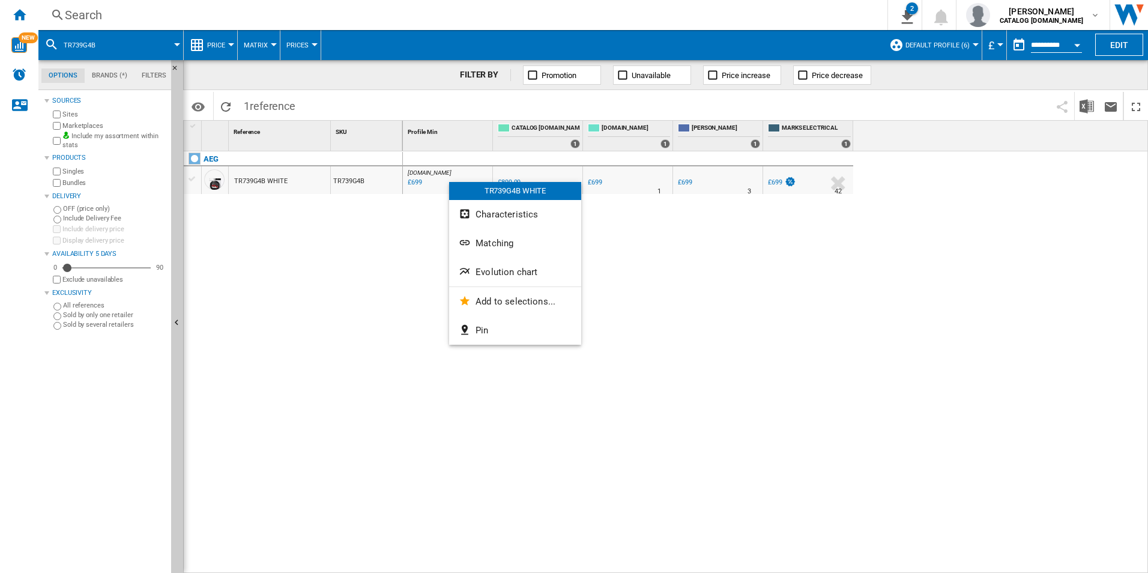
drag, startPoint x: 514, startPoint y: 264, endPoint x: 507, endPoint y: 266, distance: 7.4
click at [512, 266] on button "Evolution chart" at bounding box center [515, 272] width 132 height 29
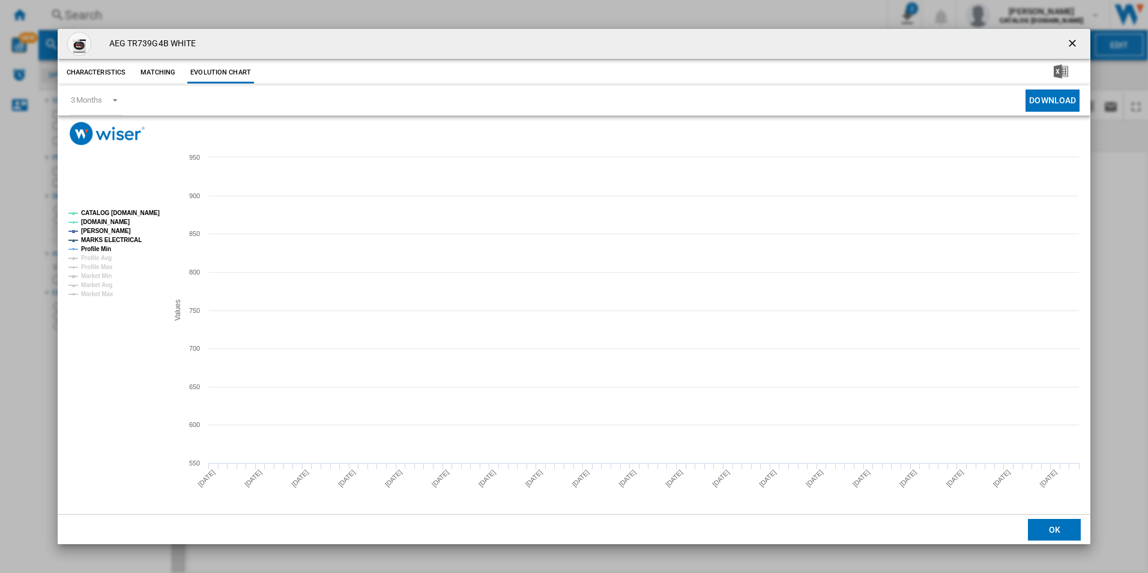
click at [153, 212] on tspan "CATALOG [DOMAIN_NAME]" at bounding box center [120, 213] width 79 height 7
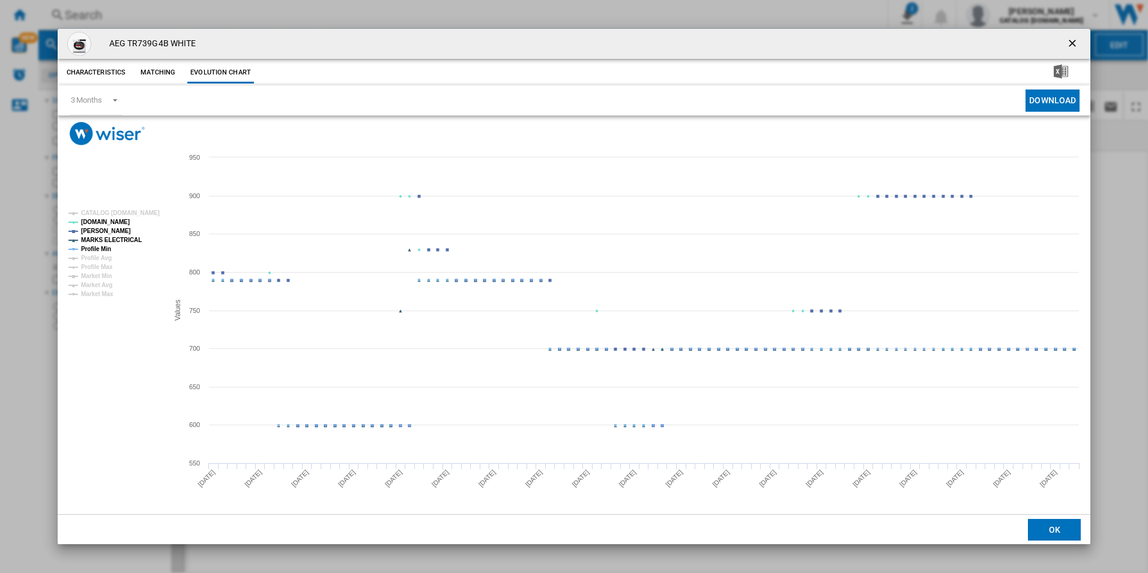
click at [128, 240] on tspan "MARKS ELECTRICAL" at bounding box center [111, 240] width 61 height 7
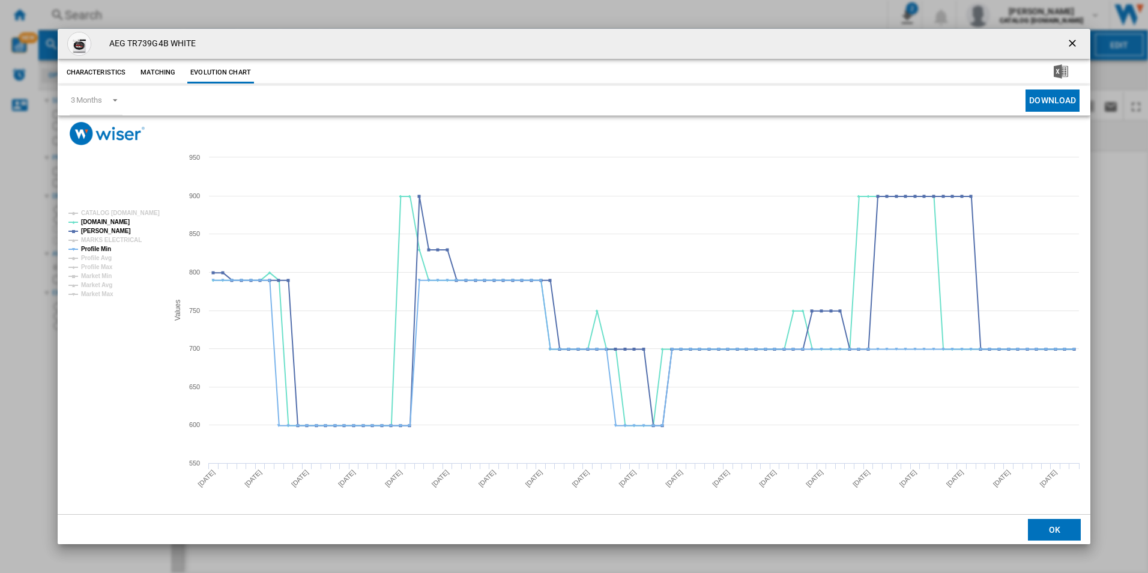
click at [112, 247] on rect "Product popup" at bounding box center [114, 253] width 100 height 97
click at [103, 250] on tspan "Profile Min" at bounding box center [96, 249] width 30 height 7
drag, startPoint x: 1067, startPoint y: 48, endPoint x: 810, endPoint y: 25, distance: 258.6
click at [1067, 48] on ng-md-icon "getI18NText('BUTTONS.CLOSE_DIALOG')" at bounding box center [1073, 44] width 14 height 14
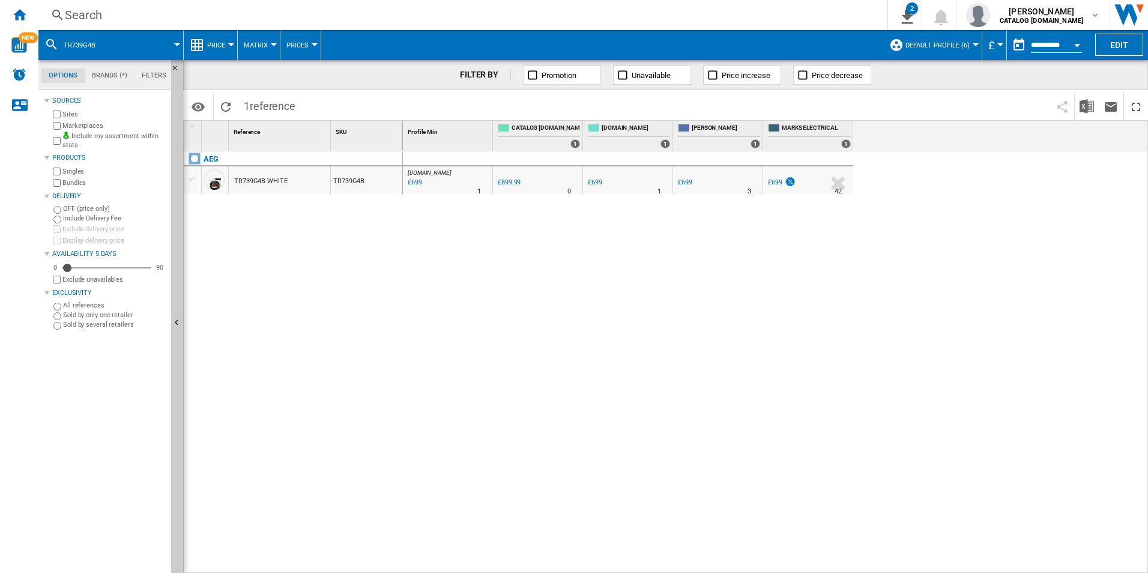
click at [717, 17] on div "Search" at bounding box center [460, 15] width 791 height 17
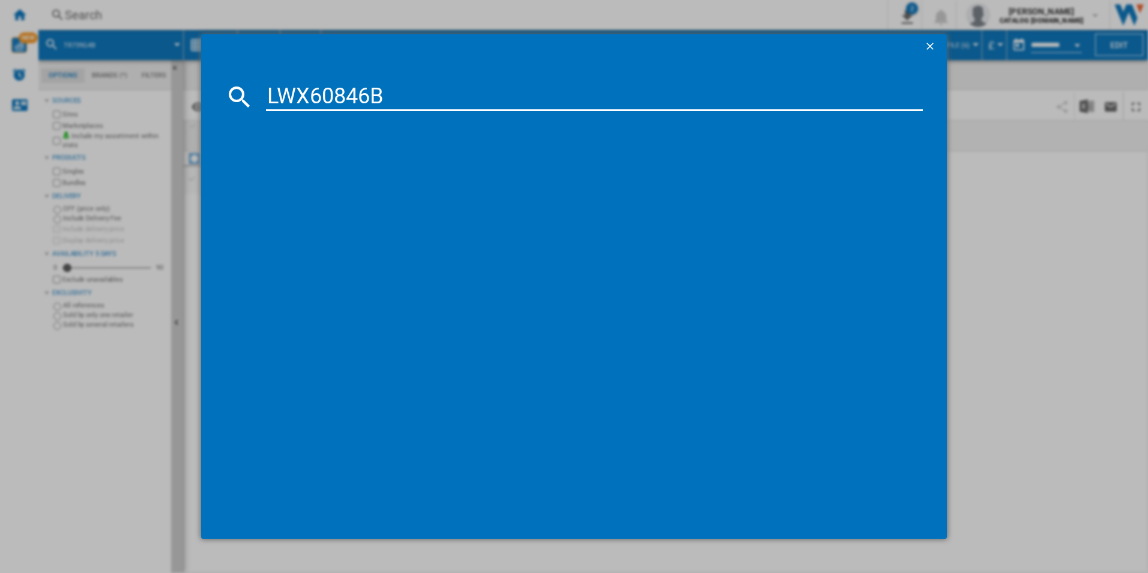
type input "LWX60846B"
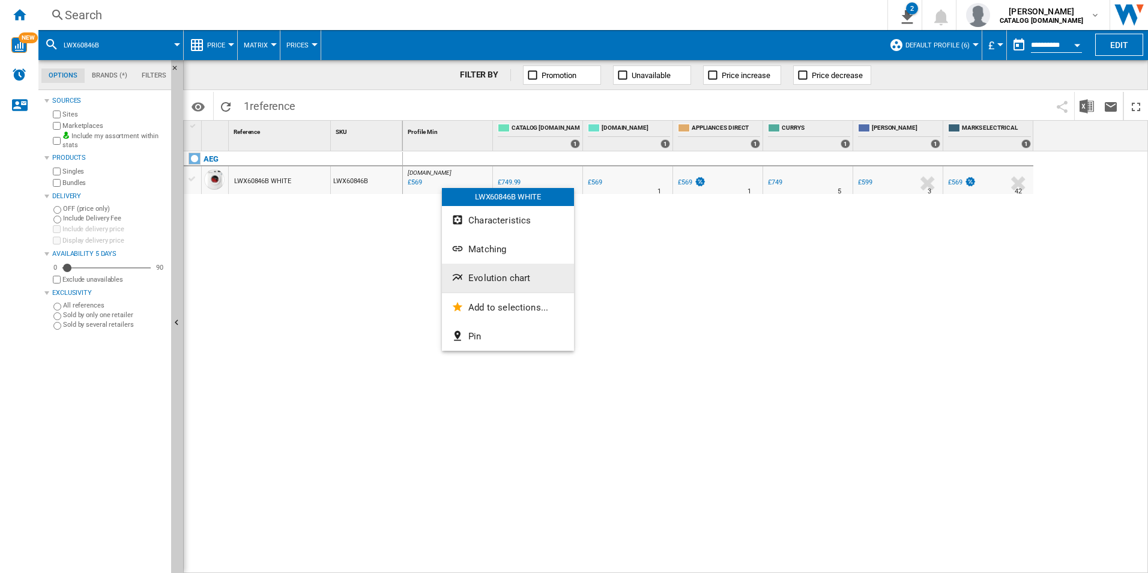
click at [490, 271] on button "Evolution chart" at bounding box center [508, 278] width 132 height 29
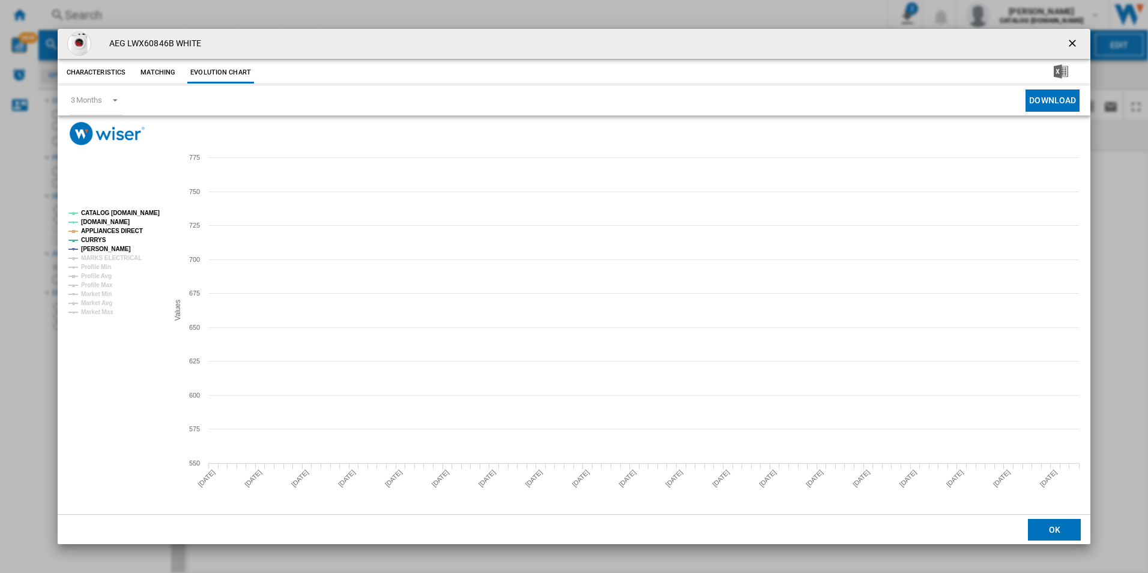
click at [142, 215] on tspan "CATALOG [DOMAIN_NAME]" at bounding box center [120, 213] width 79 height 7
click at [128, 228] on tspan "APPLIANCES DIRECT" at bounding box center [112, 231] width 62 height 7
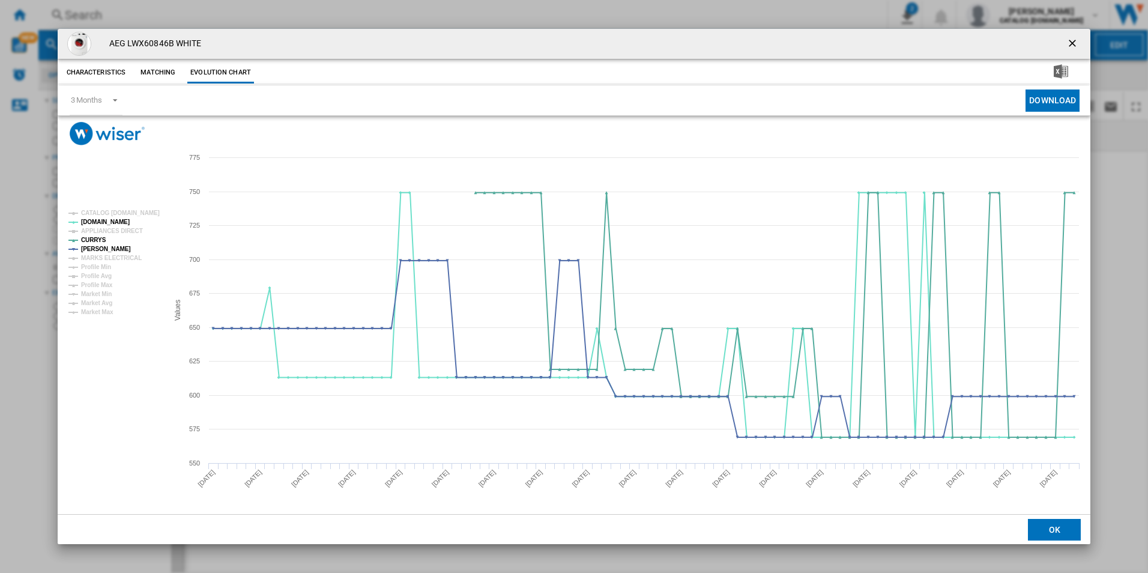
drag, startPoint x: 1078, startPoint y: 41, endPoint x: 973, endPoint y: 39, distance: 104.5
click at [1078, 41] on ng-md-icon "getI18NText('BUTTONS.CLOSE_DIALOG')" at bounding box center [1073, 44] width 14 height 14
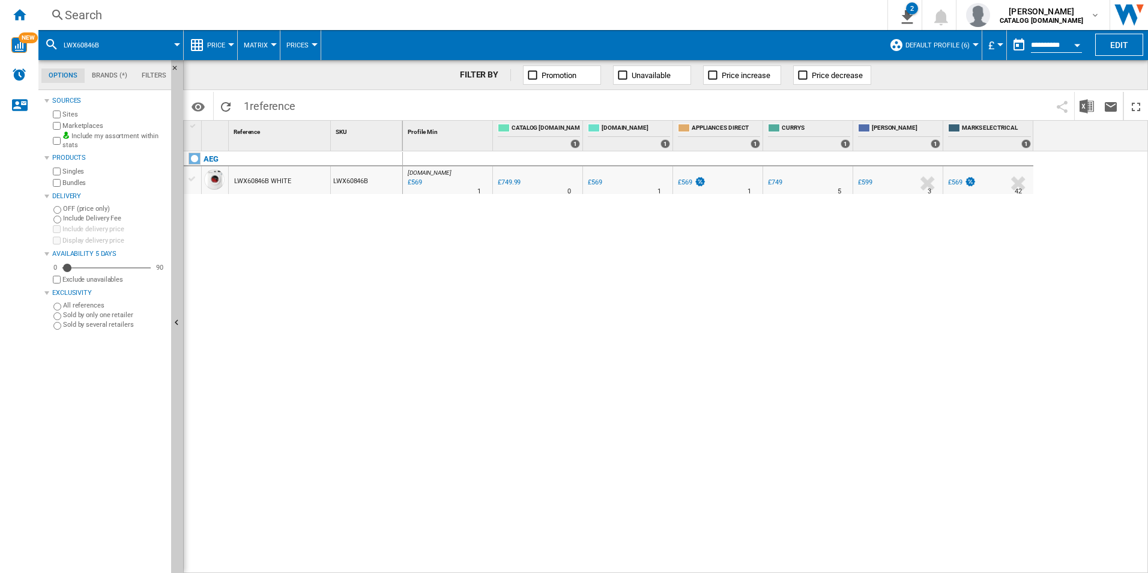
click at [795, 19] on div "Search" at bounding box center [460, 15] width 791 height 17
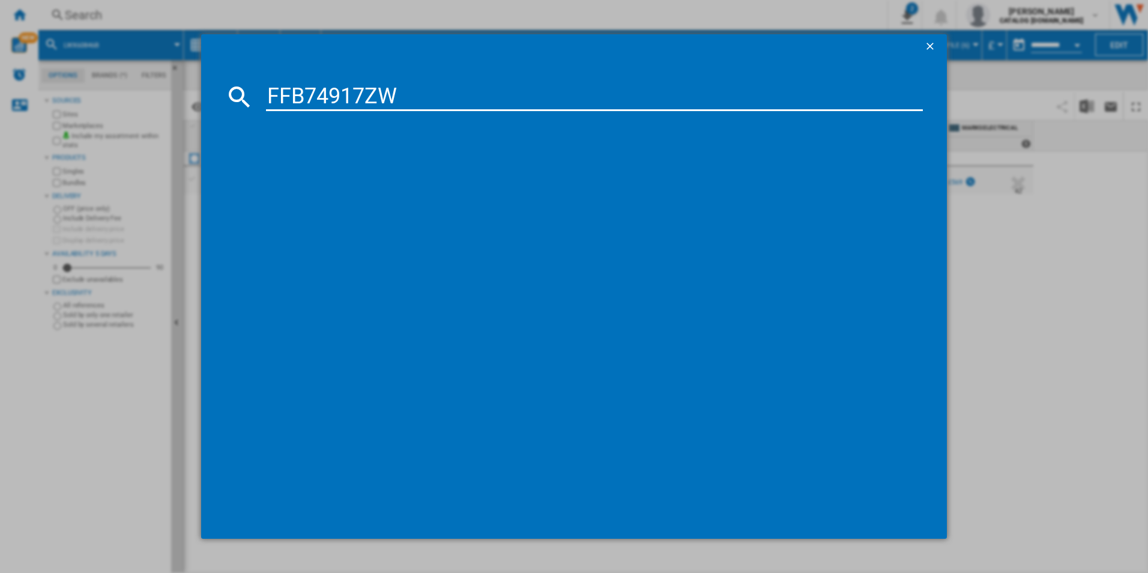
type input "FFB74917ZW"
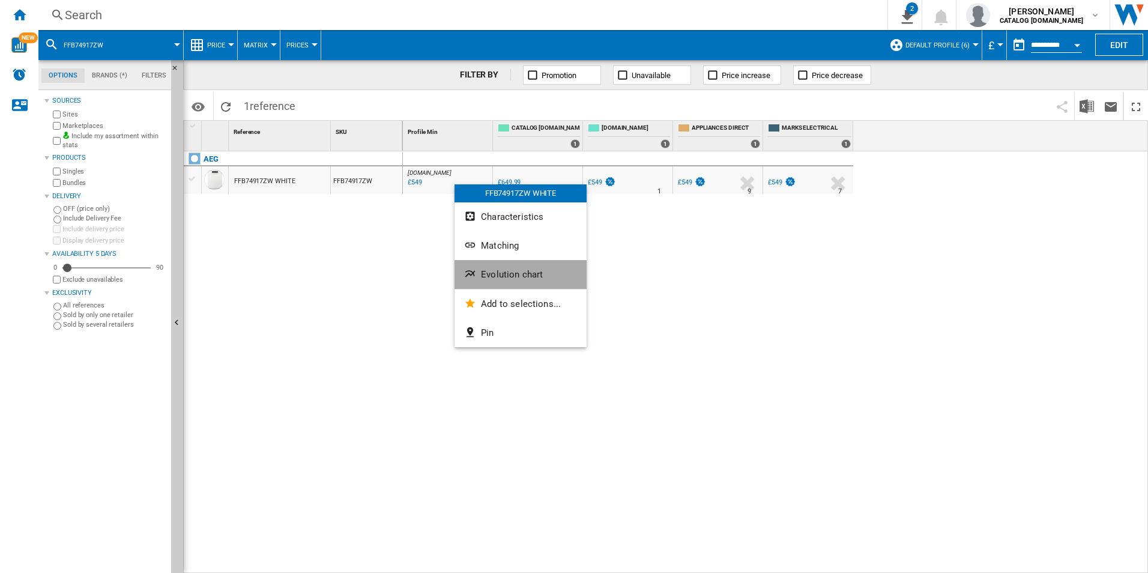
click at [501, 267] on button "Evolution chart" at bounding box center [520, 274] width 132 height 29
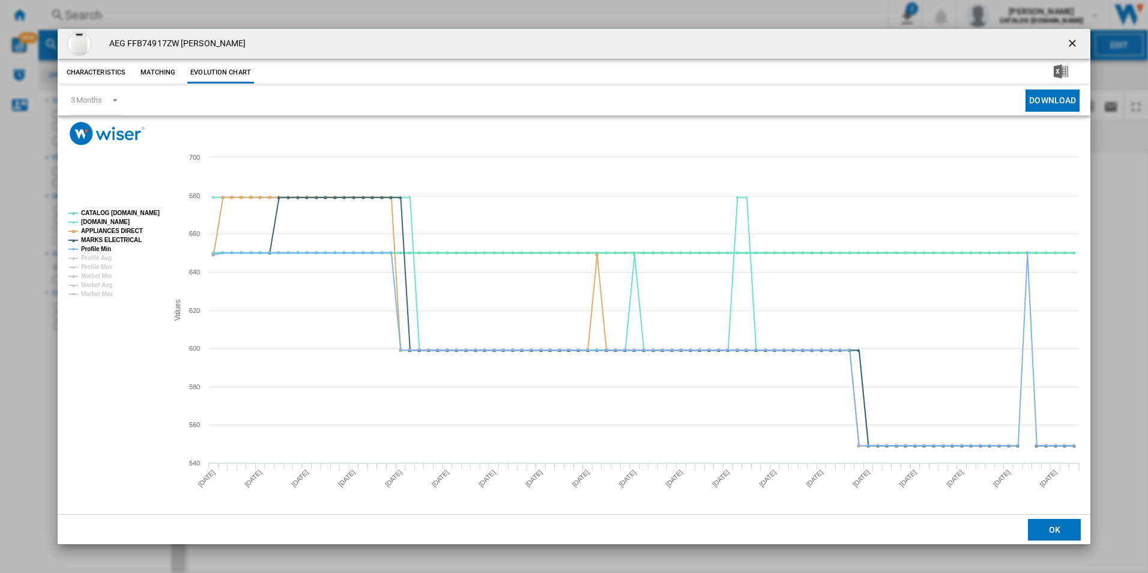
click at [145, 210] on tspan "CATALOG [DOMAIN_NAME]" at bounding box center [120, 213] width 79 height 7
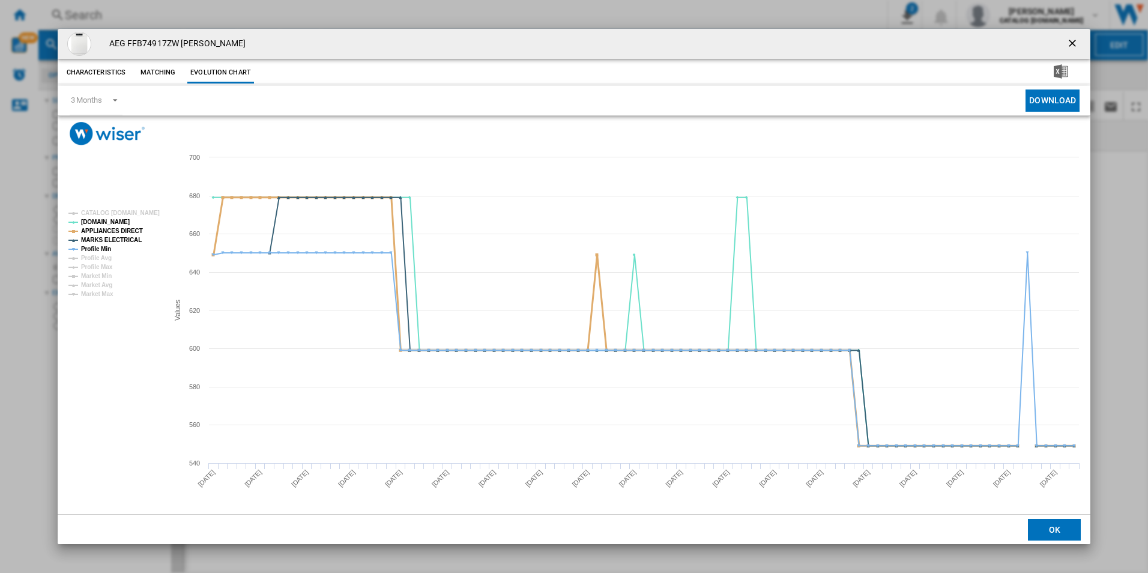
click at [127, 230] on tspan "APPLIANCES DIRECT" at bounding box center [112, 231] width 62 height 7
click at [125, 239] on tspan "MARKS ELECTRICAL" at bounding box center [111, 240] width 61 height 7
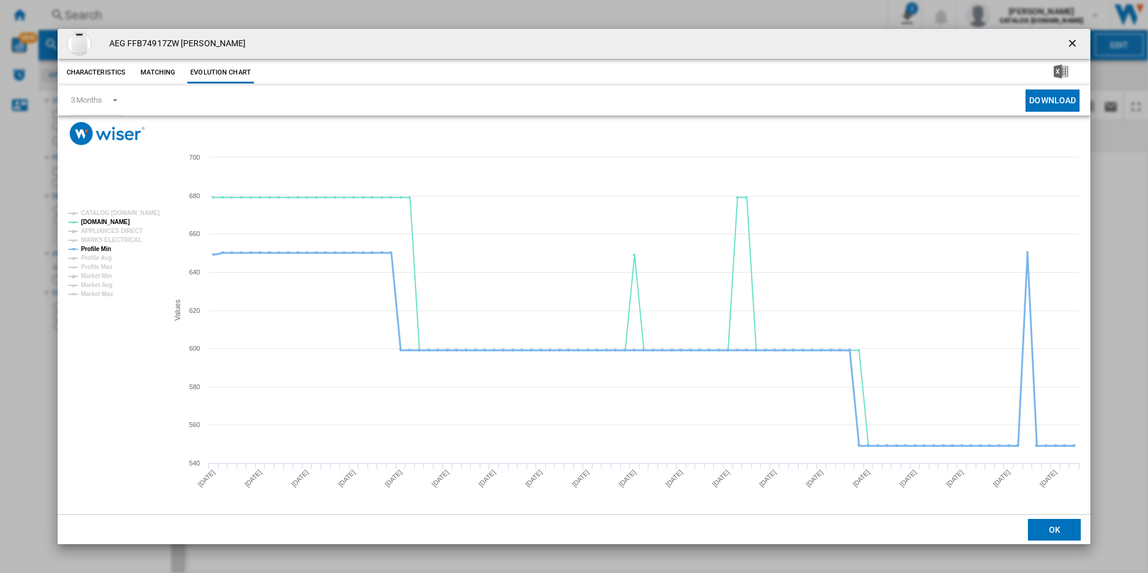
click at [100, 247] on tspan "Profile Min" at bounding box center [96, 249] width 30 height 7
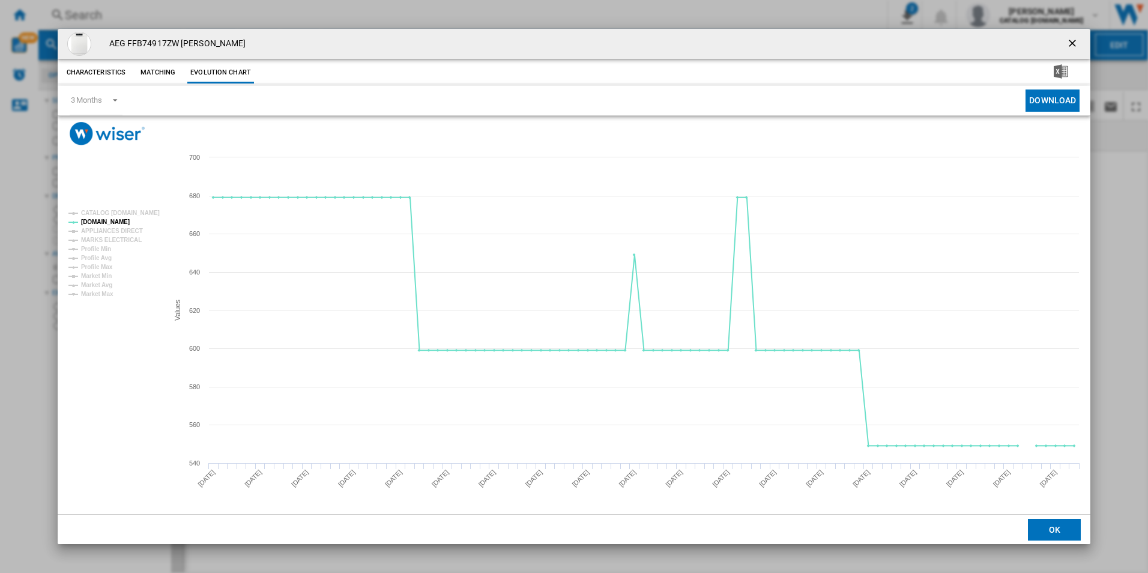
click at [1075, 41] on ng-md-icon "getI18NText('BUTTONS.CLOSE_DIALOG')" at bounding box center [1073, 44] width 14 height 14
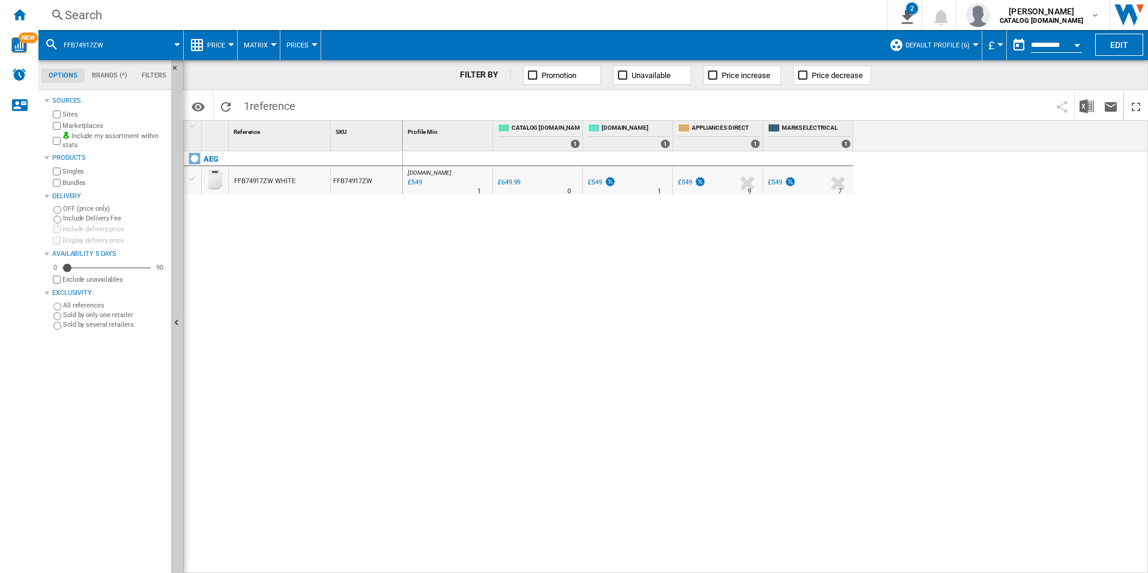
click at [726, 22] on div "Search" at bounding box center [460, 15] width 791 height 17
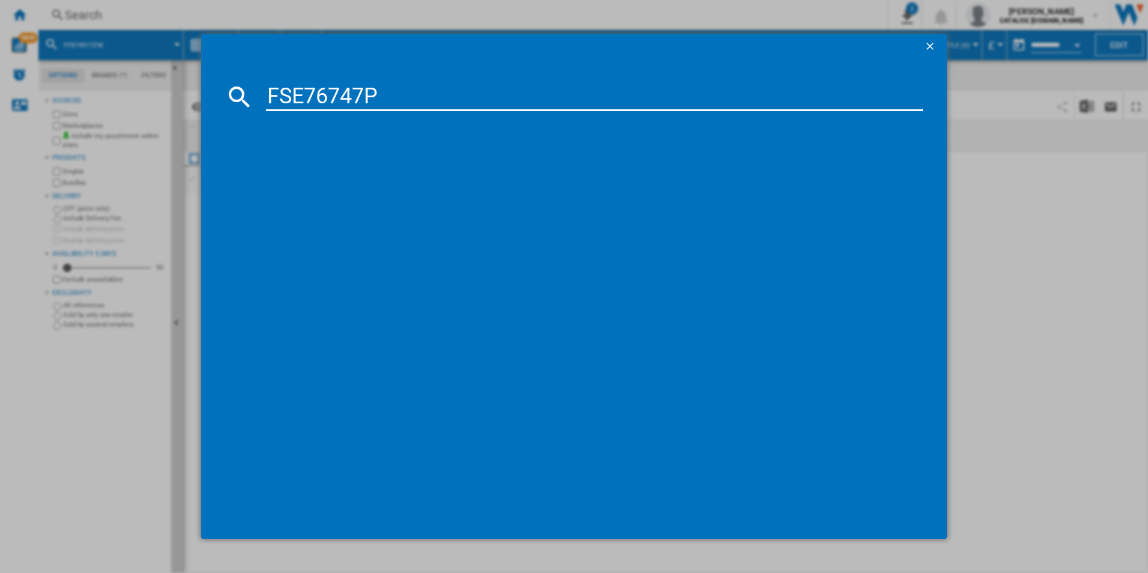
type input "FSE76747P"
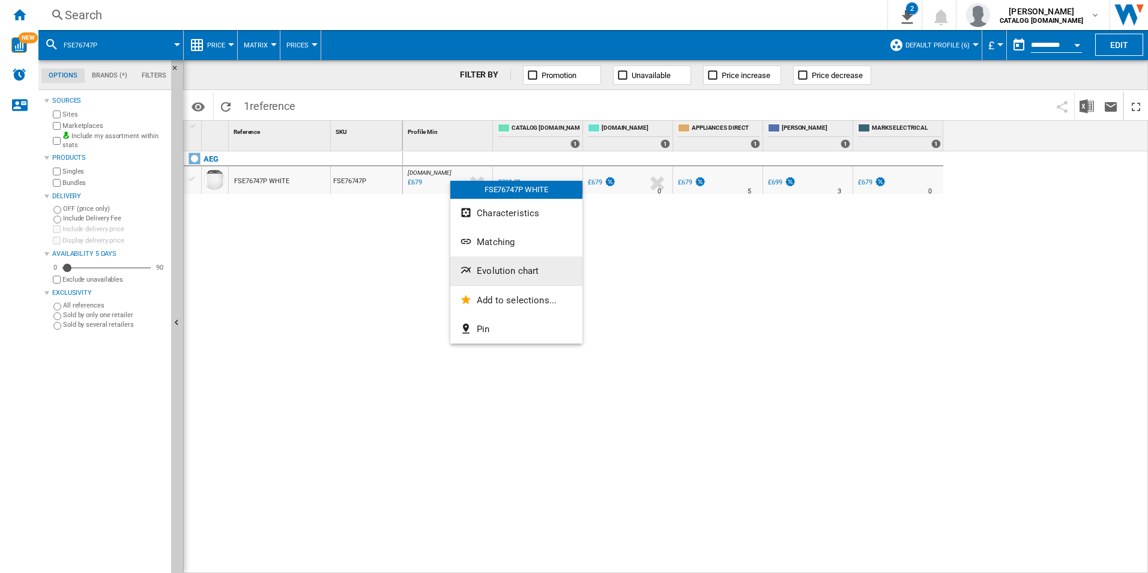
click at [496, 265] on span "Evolution chart" at bounding box center [508, 270] width 62 height 11
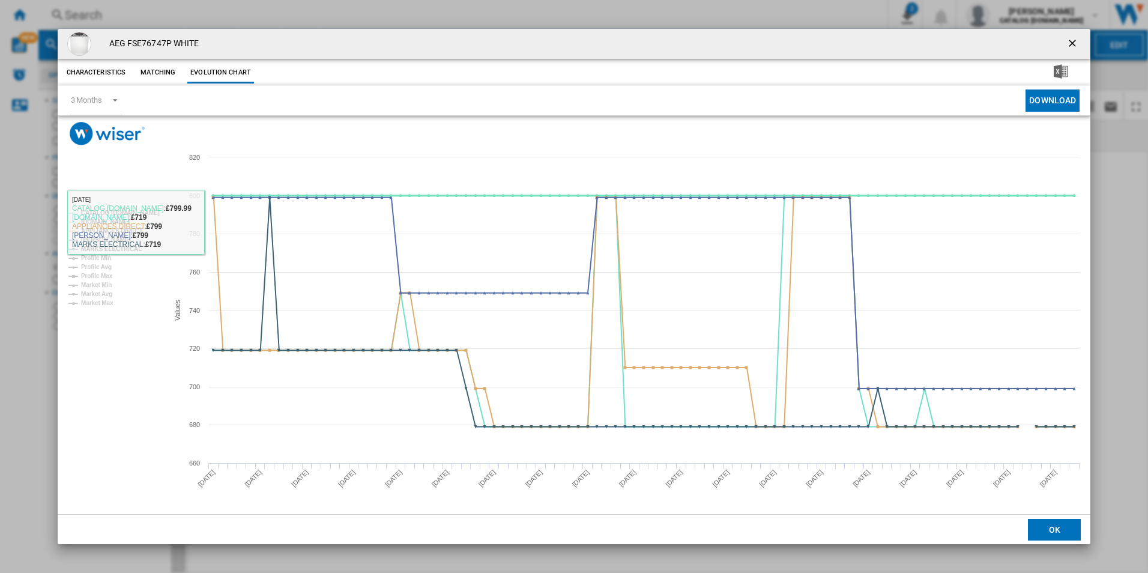
click at [133, 214] on tspan "CATALOG [DOMAIN_NAME]" at bounding box center [120, 213] width 79 height 7
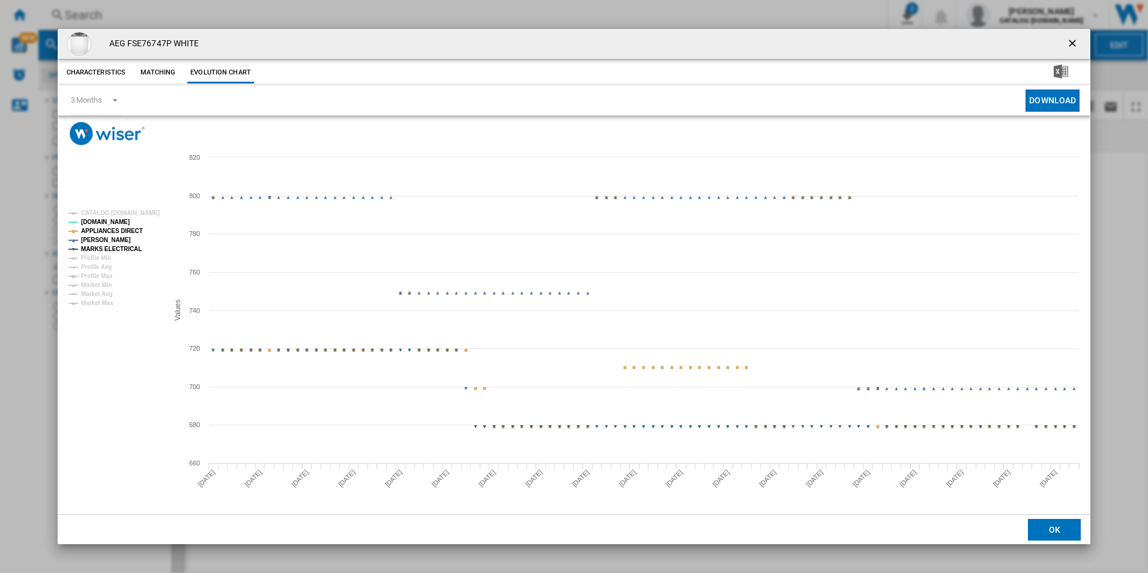
click at [129, 233] on tspan "APPLIANCES DIRECT" at bounding box center [112, 231] width 62 height 7
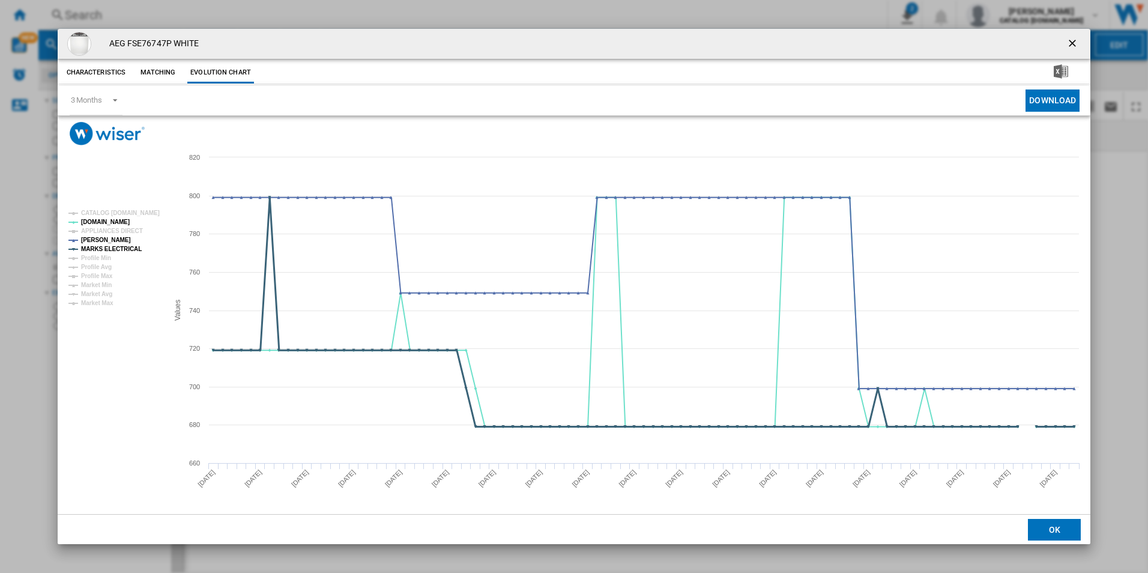
click at [129, 252] on tspan "MARKS ELECTRICAL" at bounding box center [111, 249] width 61 height 7
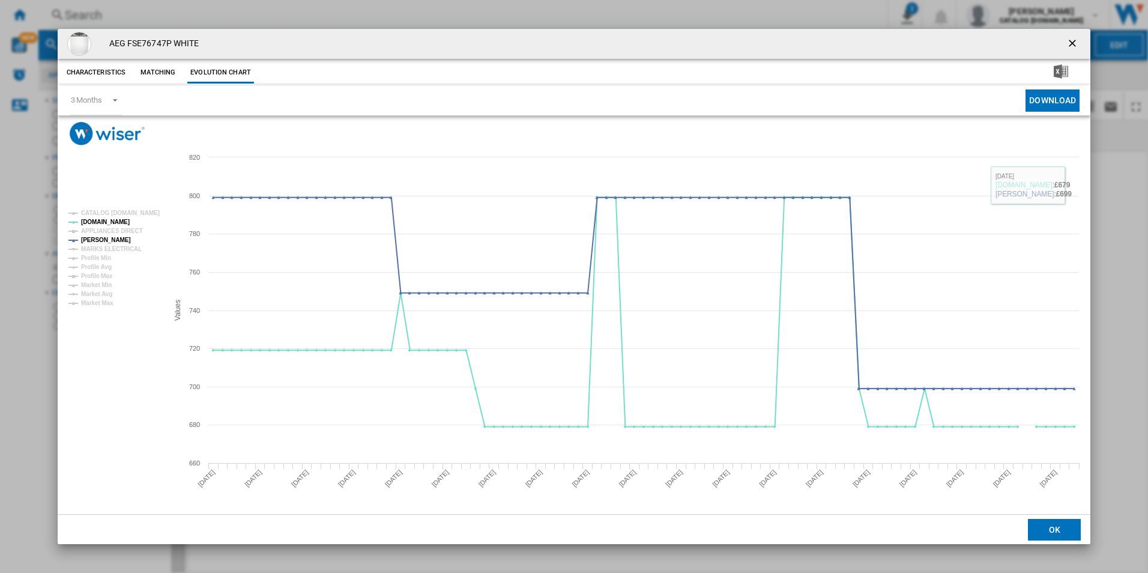
drag, startPoint x: 1070, startPoint y: 41, endPoint x: 831, endPoint y: 47, distance: 239.6
click at [1070, 41] on ng-md-icon "getI18NText('BUTTONS.CLOSE_DIALOG')" at bounding box center [1073, 44] width 14 height 14
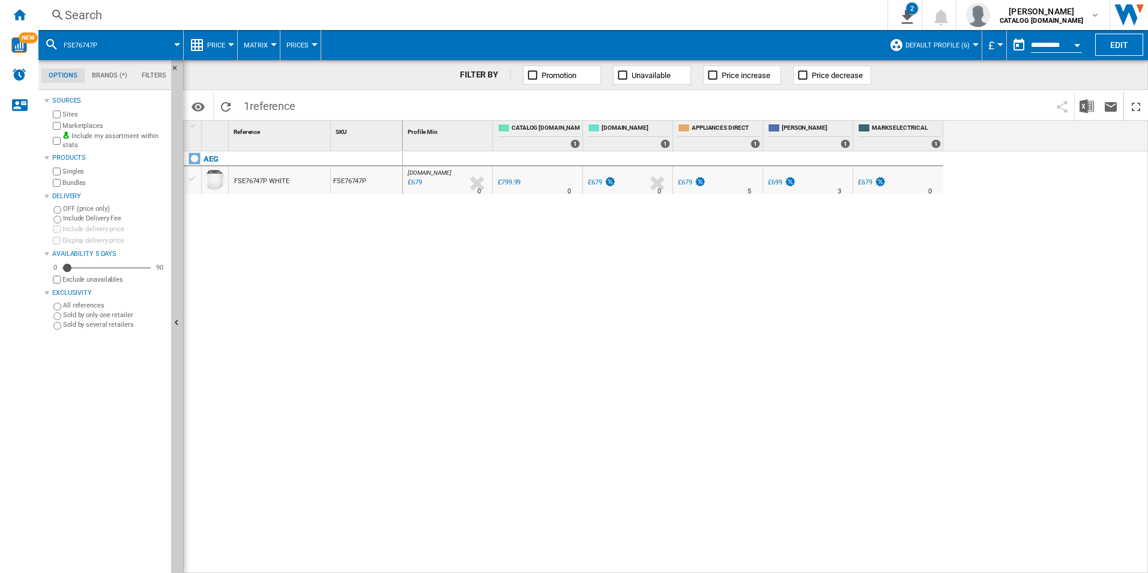
click at [773, 0] on div "Search Search 0 2 ER Report [Price Matrix] All Customer Report [Price Matrix] C…" at bounding box center [592, 15] width 1109 height 30
click at [765, 17] on div "Search" at bounding box center [460, 15] width 791 height 17
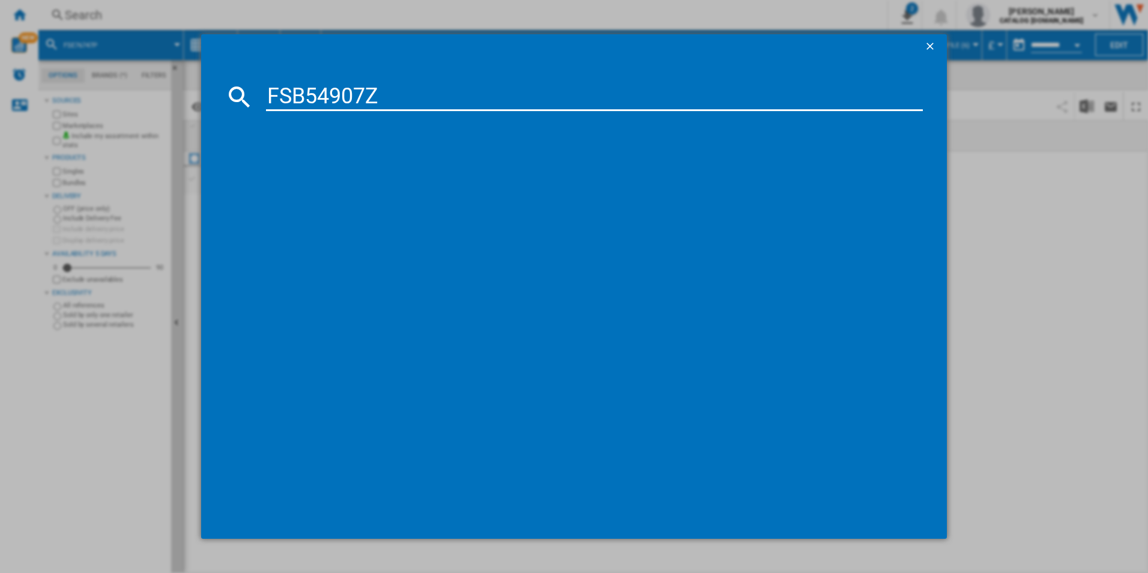
type input "FSB54907Z"
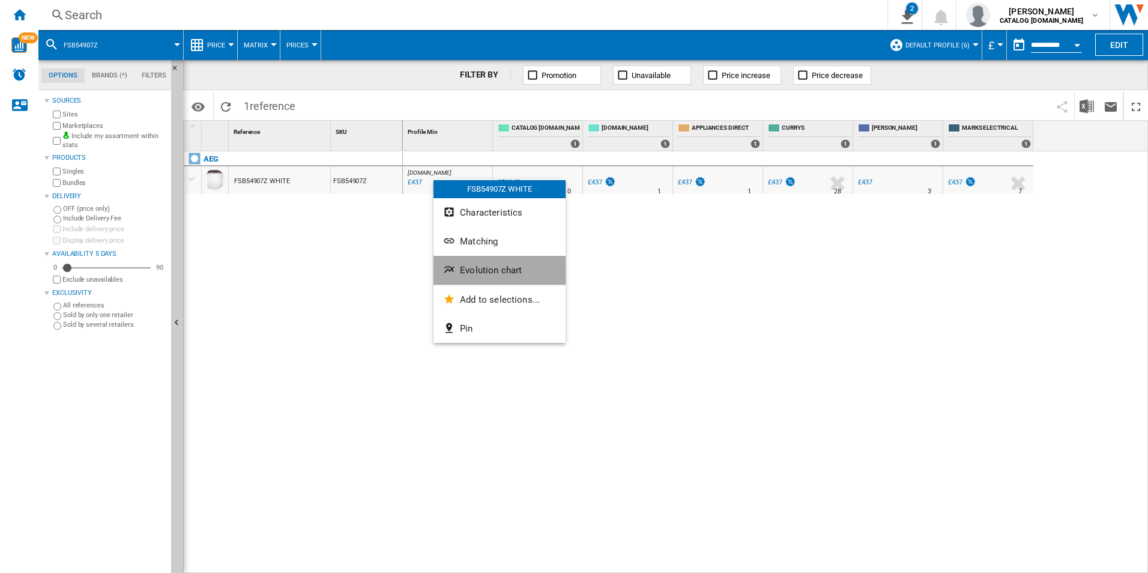
click at [486, 264] on button "Evolution chart" at bounding box center [499, 270] width 132 height 29
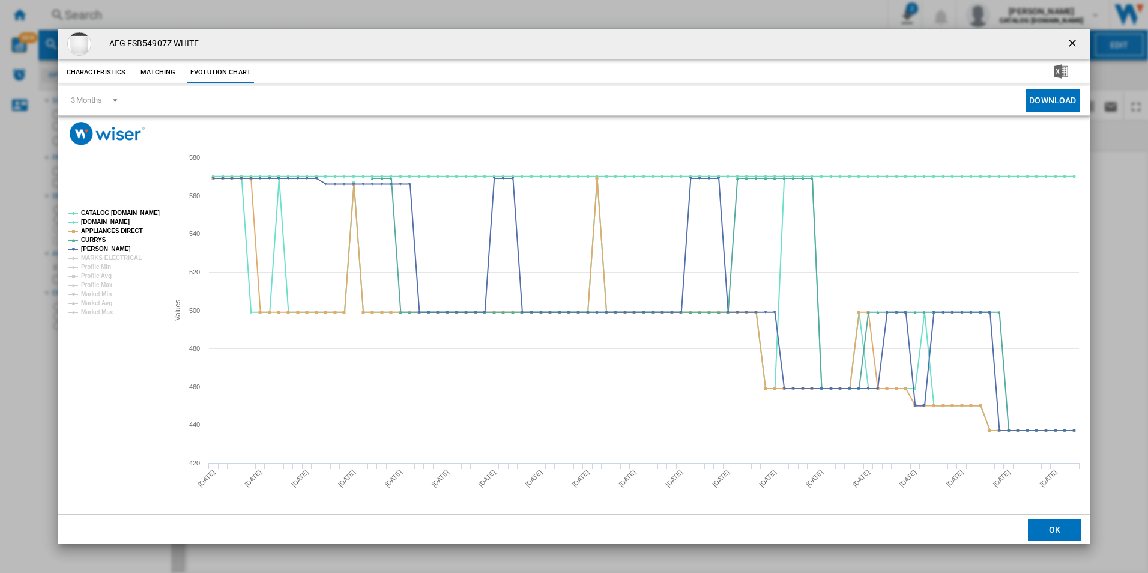
click at [150, 206] on rect "Product popup" at bounding box center [114, 262] width 100 height 115
click at [148, 210] on tspan "CATALOG [DOMAIN_NAME]" at bounding box center [120, 213] width 79 height 7
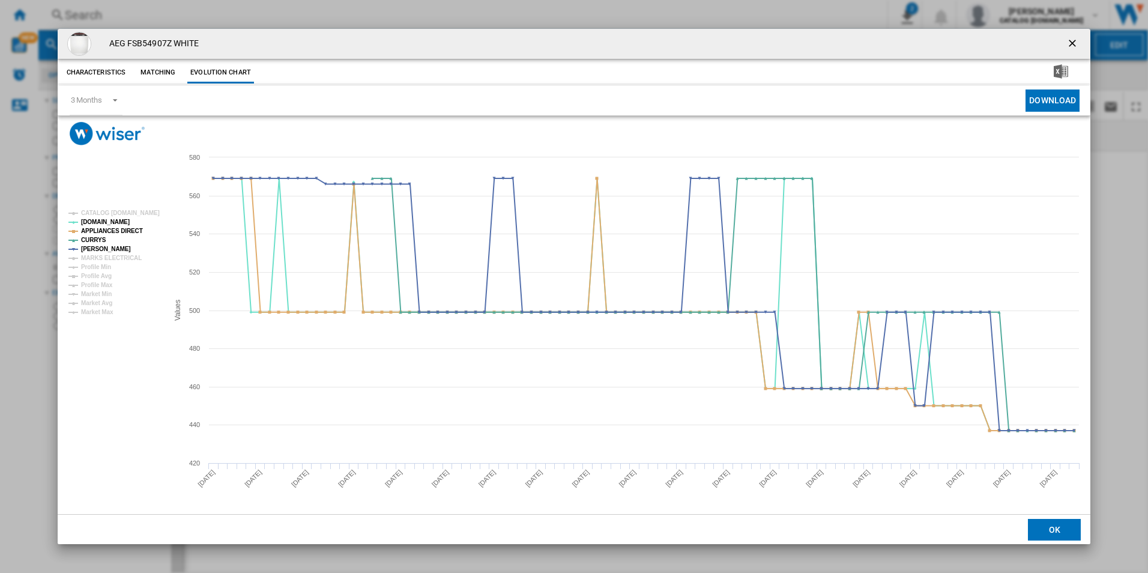
click at [123, 223] on rect "Product popup" at bounding box center [114, 262] width 100 height 115
click at [124, 228] on tspan "APPLIANCES DIRECT" at bounding box center [112, 231] width 62 height 7
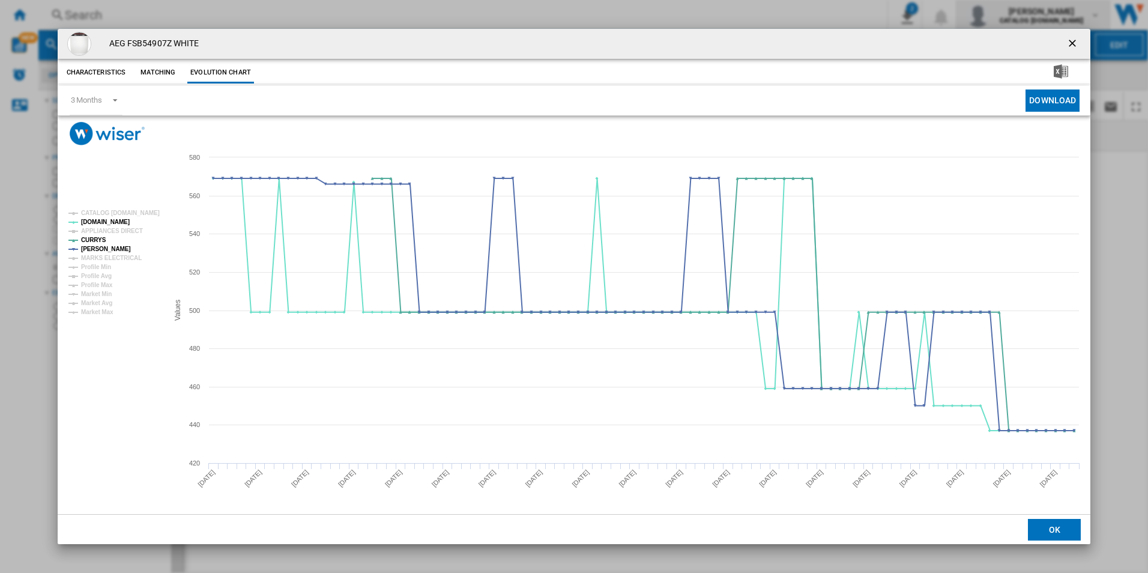
drag, startPoint x: 1070, startPoint y: 40, endPoint x: 959, endPoint y: 17, distance: 114.1
click at [1070, 40] on ng-md-icon "getI18NText('BUTTONS.CLOSE_DIALOG')" at bounding box center [1073, 44] width 14 height 14
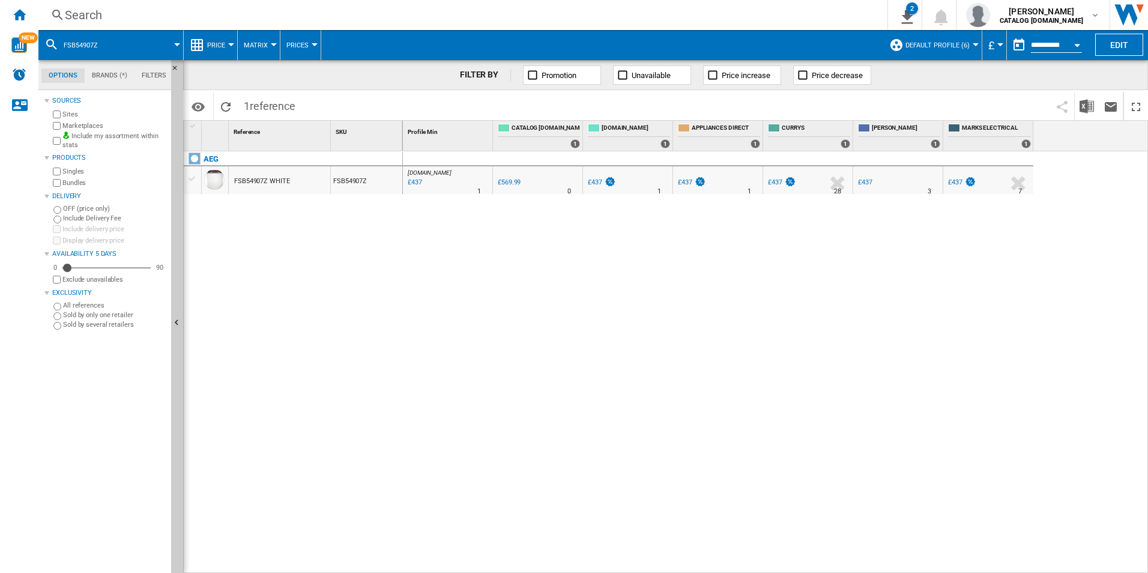
click at [790, 11] on div "Search" at bounding box center [460, 15] width 791 height 17
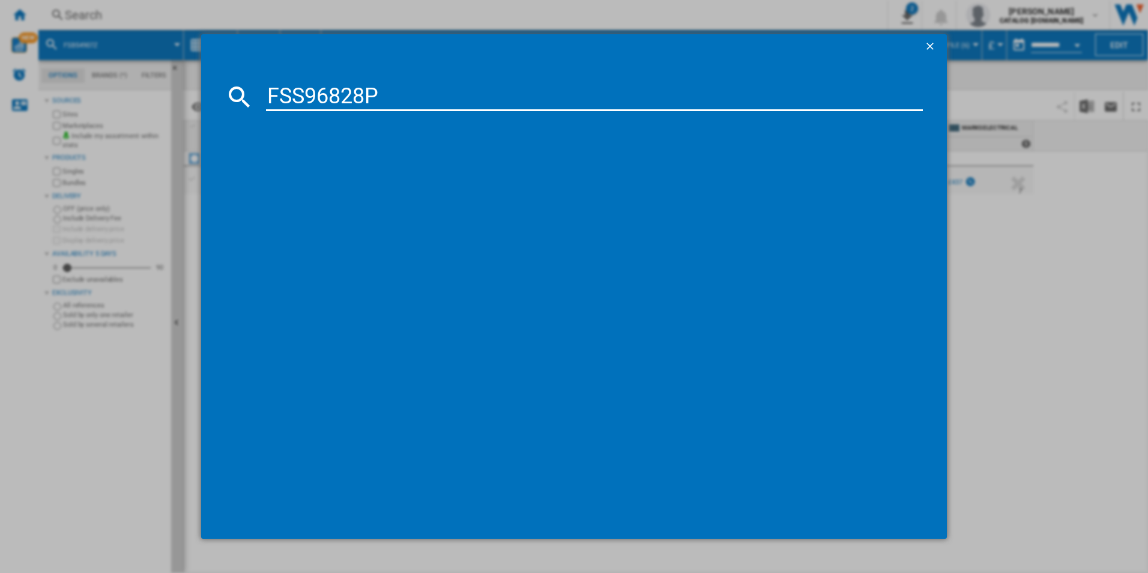
type input "FSS96828P"
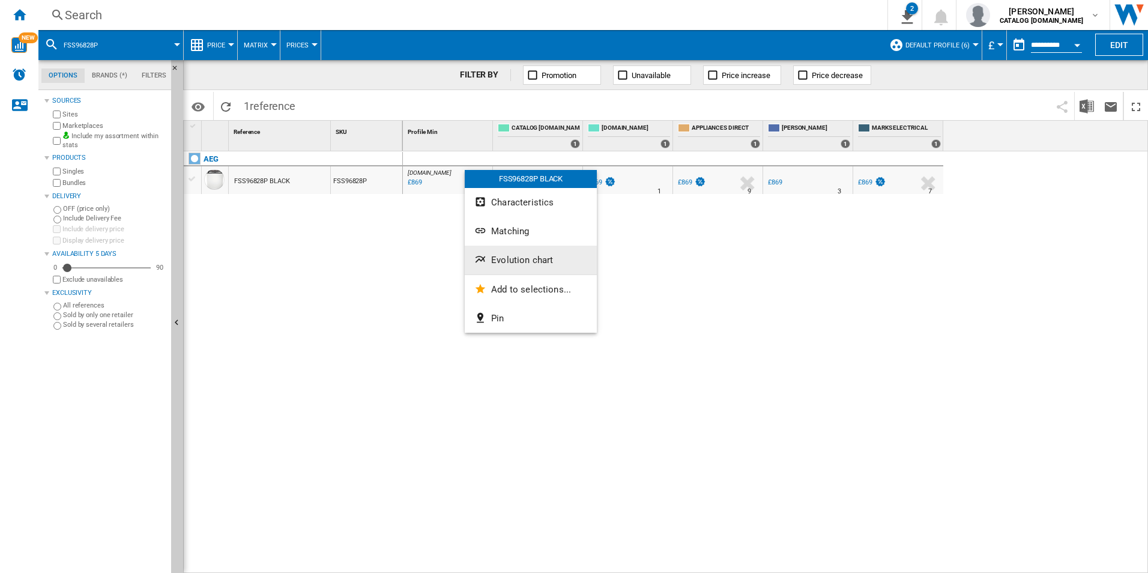
click at [516, 261] on span "Evolution chart" at bounding box center [522, 260] width 62 height 11
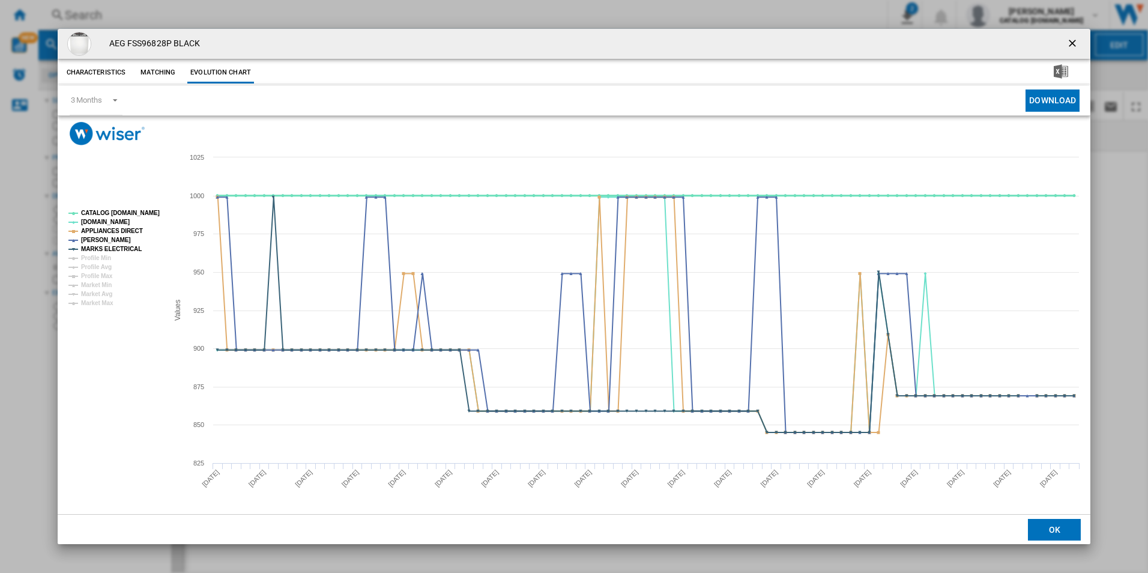
click at [140, 213] on tspan "CATALOG [DOMAIN_NAME]" at bounding box center [120, 213] width 79 height 7
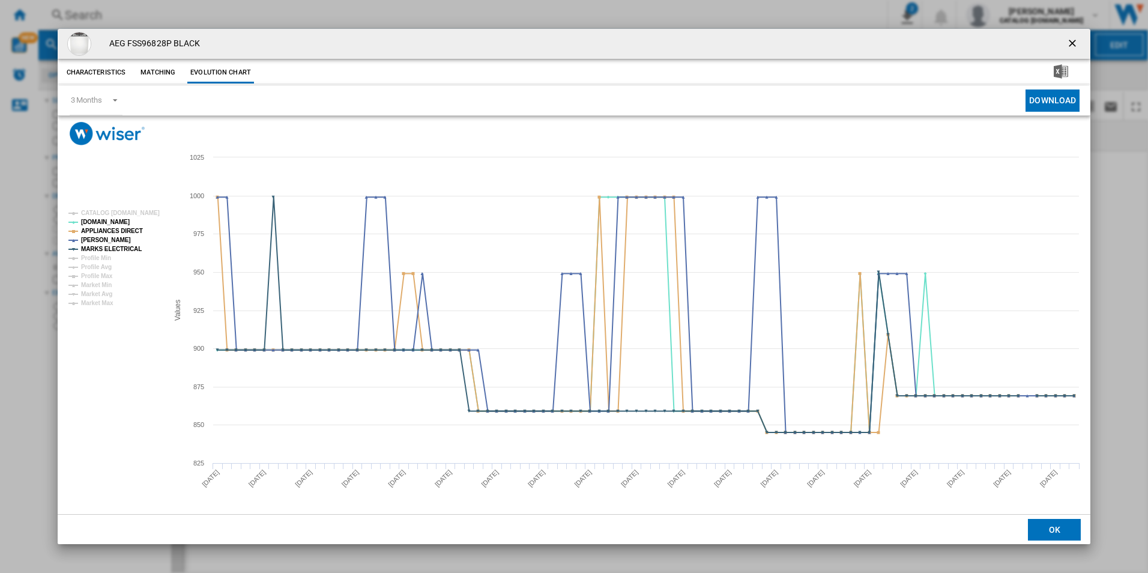
click at [137, 223] on rect "Product popup" at bounding box center [114, 258] width 100 height 106
click at [127, 232] on tspan "APPLIANCES DIRECT" at bounding box center [112, 231] width 62 height 7
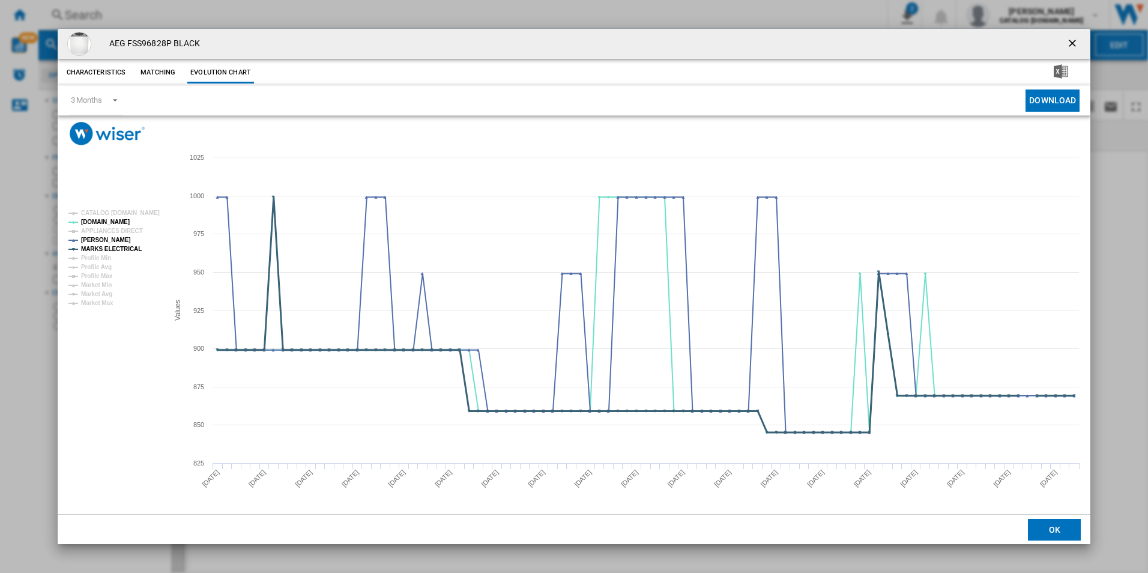
click at [133, 248] on tspan "MARKS ELECTRICAL" at bounding box center [111, 249] width 61 height 7
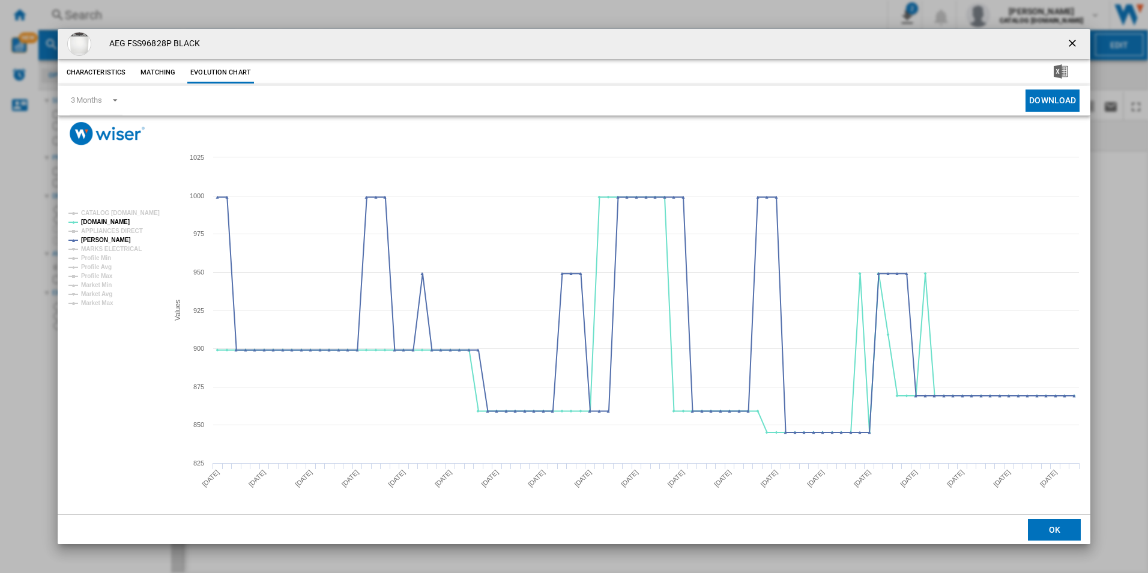
click at [1077, 38] on ng-md-icon "getI18NText('BUTTONS.CLOSE_DIALOG')" at bounding box center [1073, 44] width 14 height 14
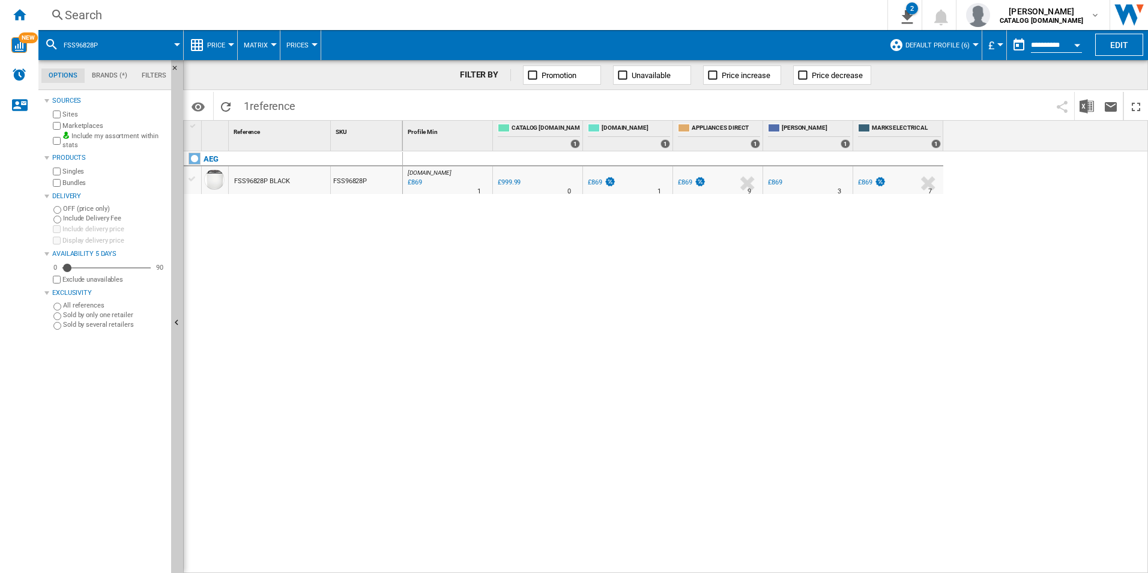
click at [769, 18] on div "Search" at bounding box center [460, 15] width 791 height 17
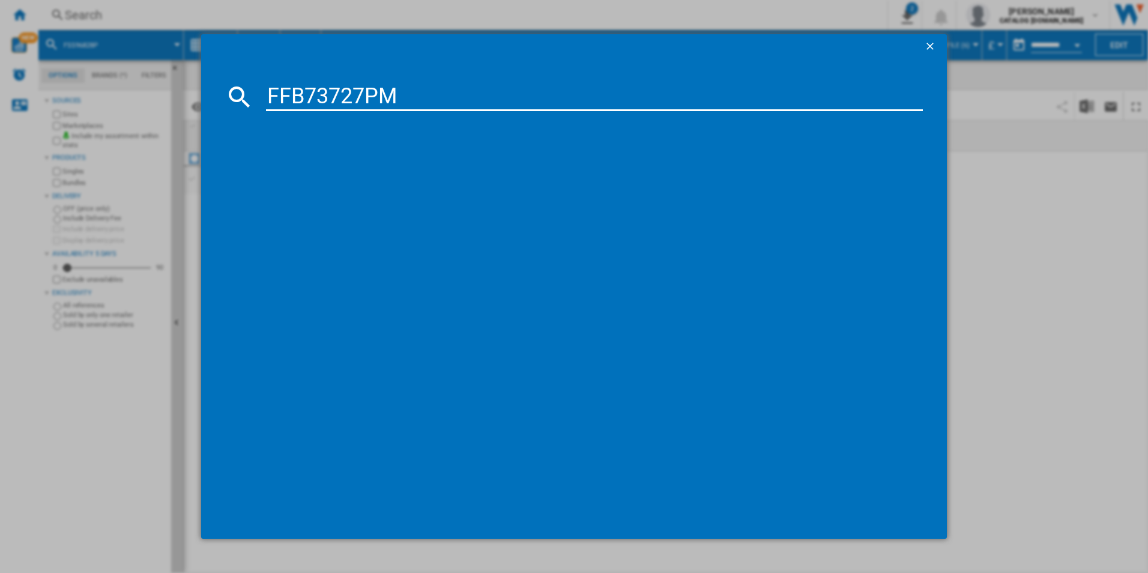
type input "FFB73727PM"
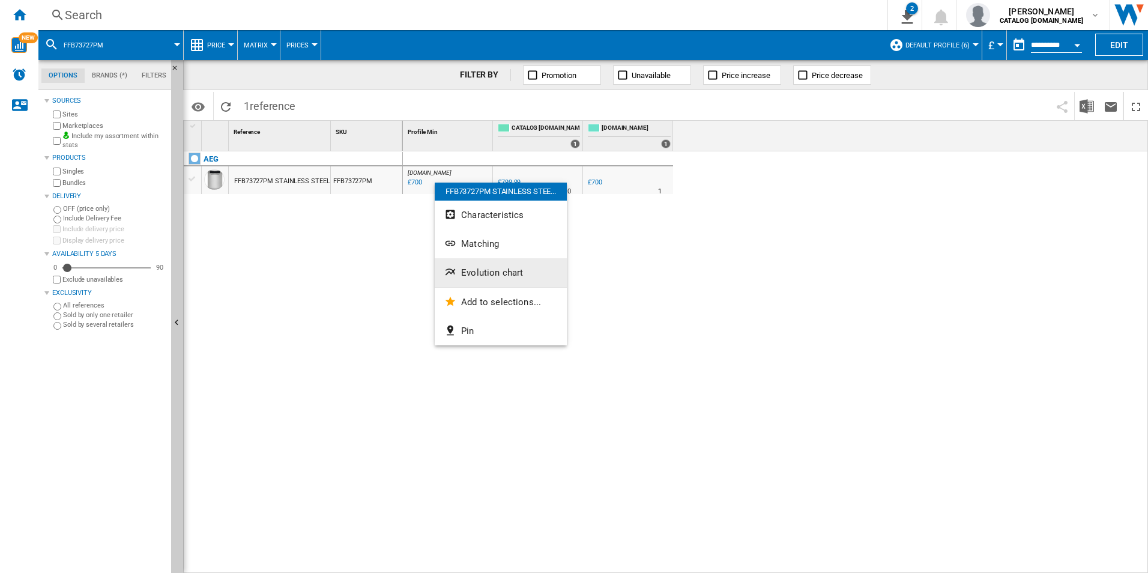
click at [471, 266] on button "Evolution chart" at bounding box center [501, 272] width 132 height 29
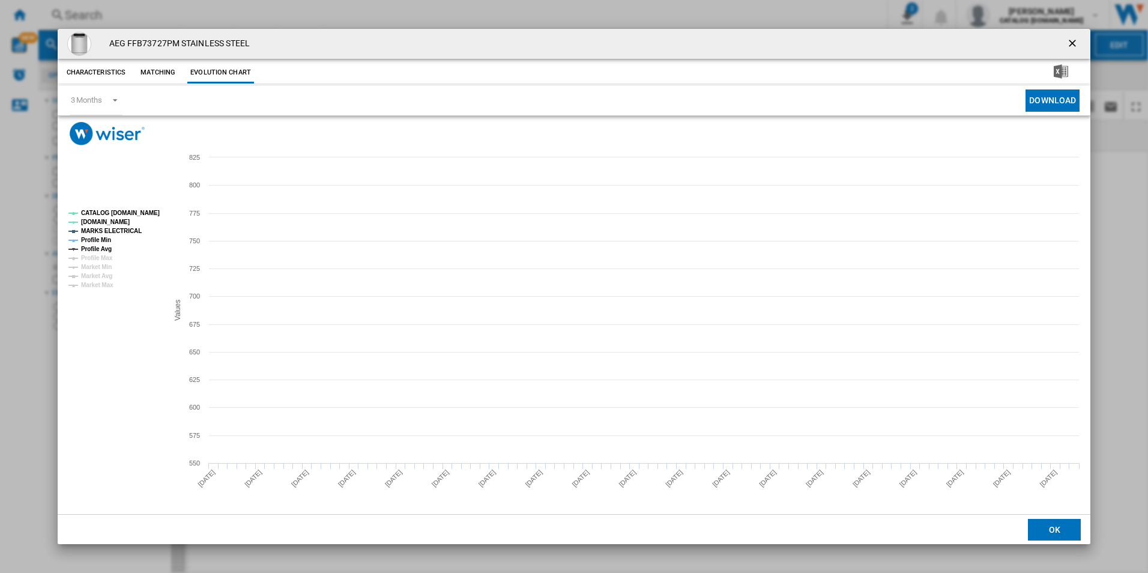
click at [137, 214] on tspan "CATALOG [DOMAIN_NAME]" at bounding box center [120, 213] width 79 height 7
click at [116, 228] on tspan "MARKS ELECTRICAL" at bounding box center [111, 231] width 61 height 7
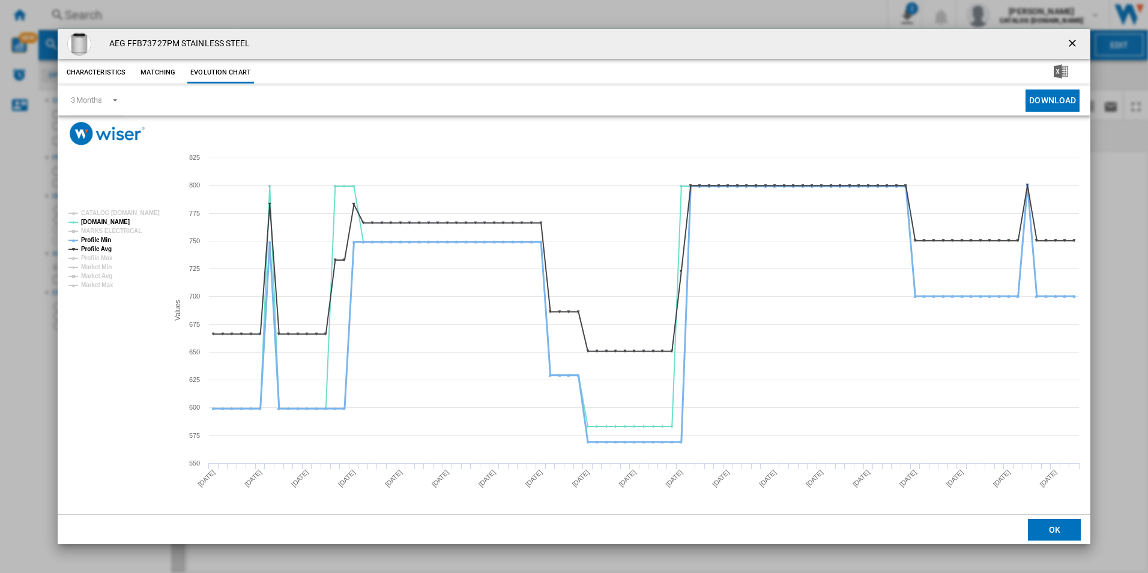
click at [105, 240] on tspan "Profile Min" at bounding box center [96, 240] width 30 height 7
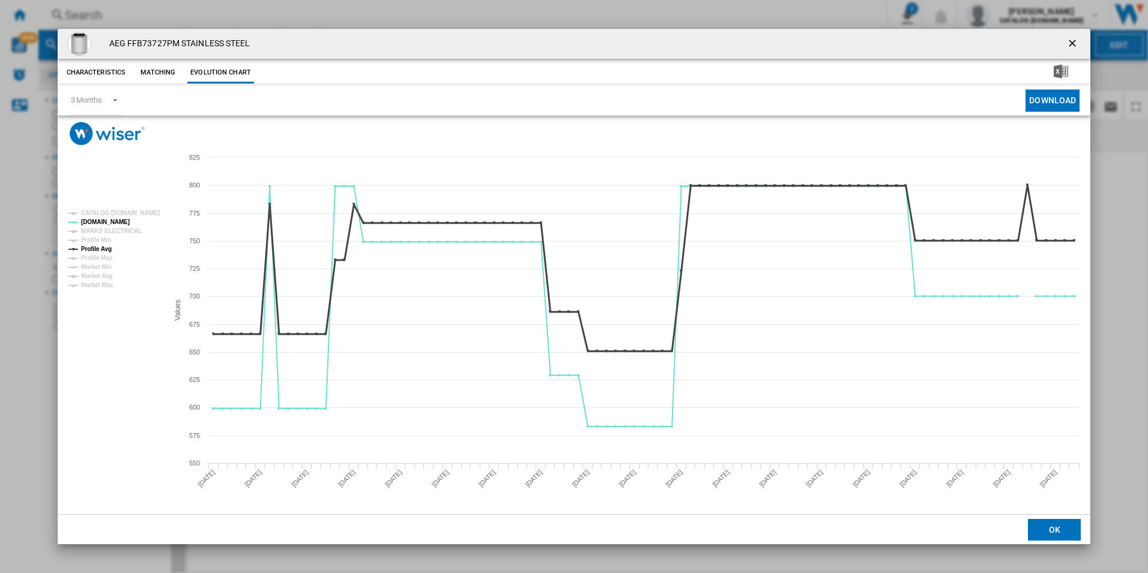
click at [104, 246] on tspan "Profile Avg" at bounding box center [96, 249] width 31 height 7
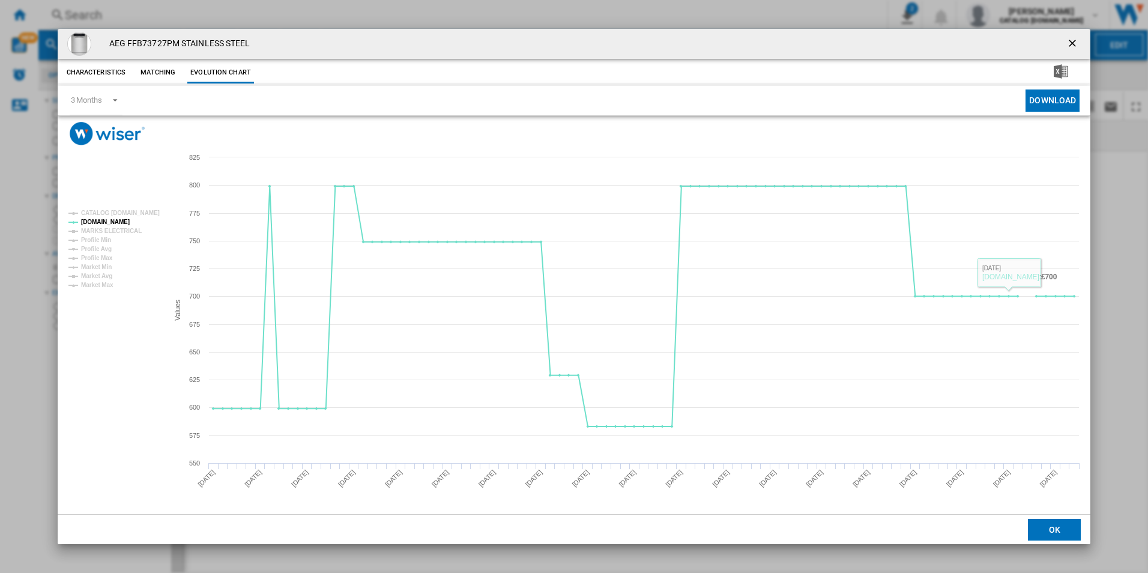
drag, startPoint x: 1068, startPoint y: 44, endPoint x: 1038, endPoint y: 50, distance: 30.6
click at [1068, 44] on ng-md-icon "getI18NText('BUTTONS.CLOSE_DIALOG')" at bounding box center [1073, 44] width 14 height 14
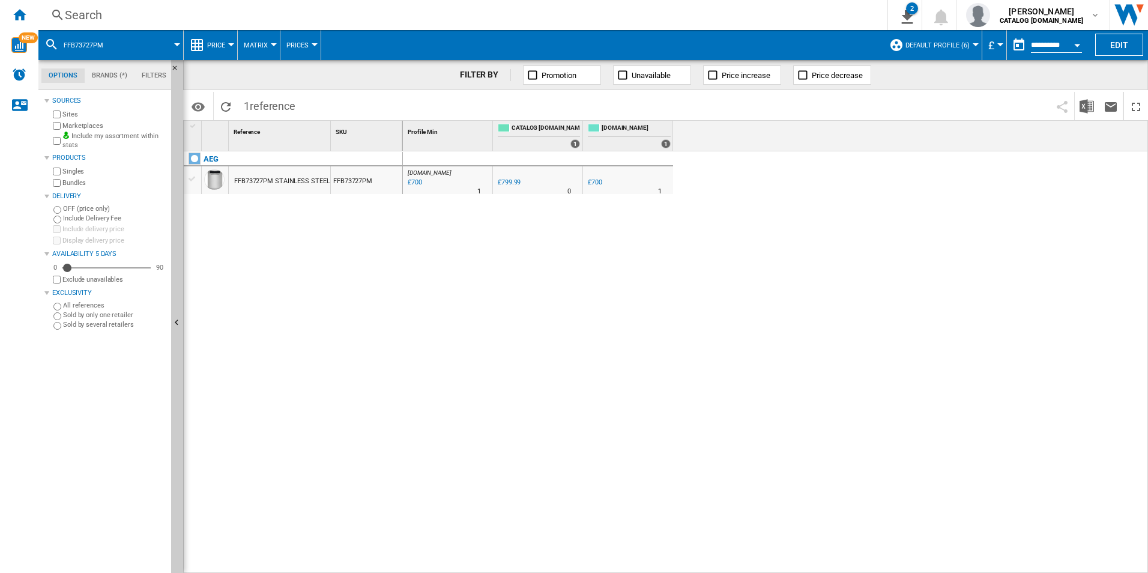
click at [789, 18] on div "Search" at bounding box center [460, 15] width 791 height 17
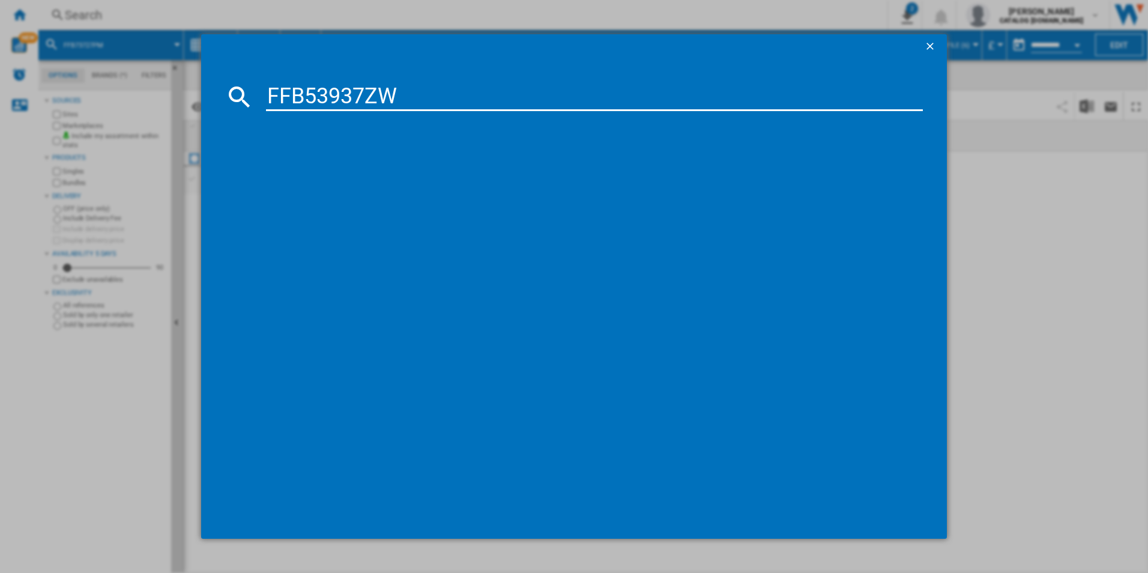
type input "FFB53937ZW"
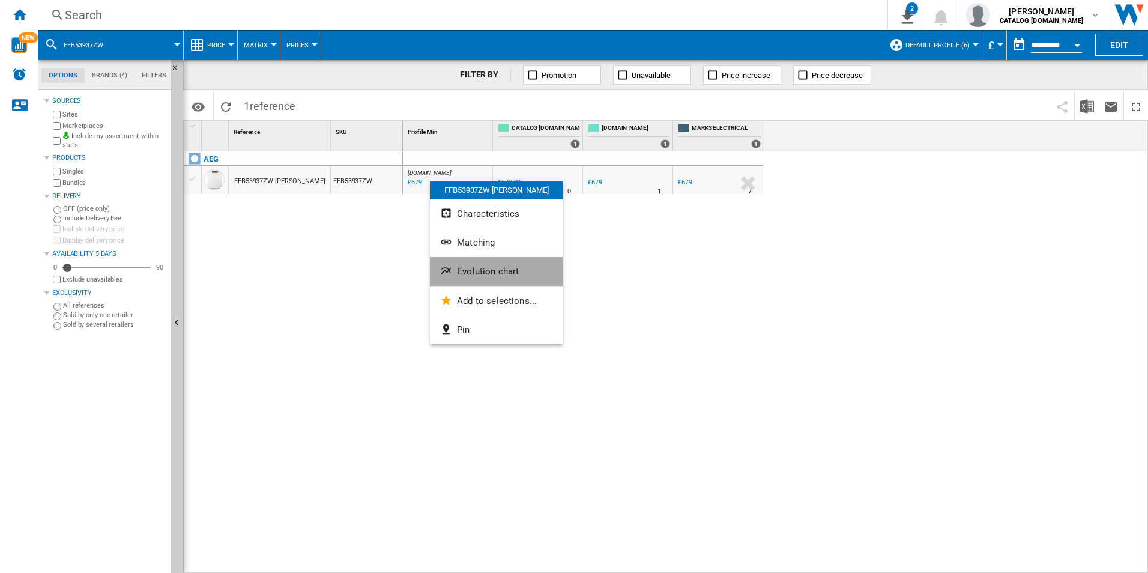
click at [489, 275] on span "Evolution chart" at bounding box center [488, 271] width 62 height 11
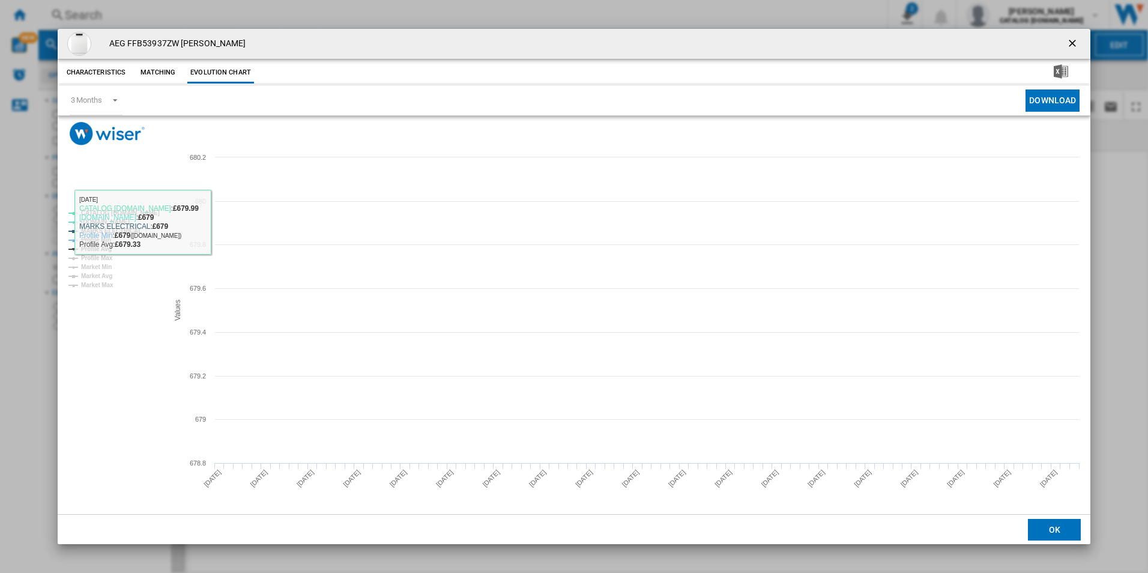
click at [136, 213] on tspan "CATALOG [DOMAIN_NAME]" at bounding box center [120, 213] width 79 height 7
click at [130, 232] on tspan "MARKS ELECTRICAL" at bounding box center [111, 231] width 61 height 7
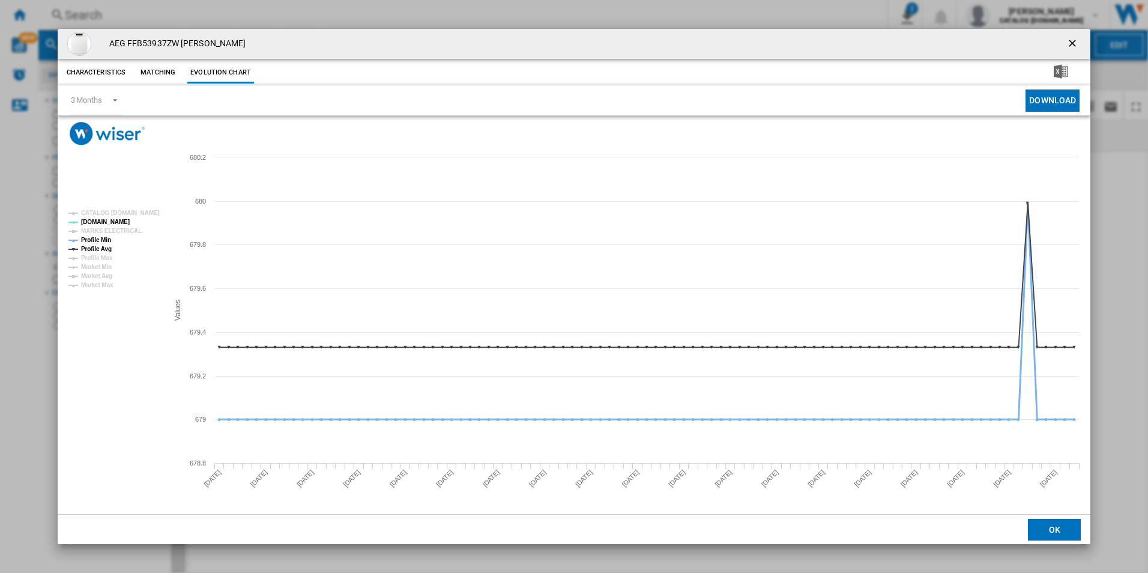
click at [106, 237] on tspan "Profile Min" at bounding box center [96, 240] width 30 height 7
click at [106, 246] on tspan "Profile Avg" at bounding box center [96, 249] width 31 height 7
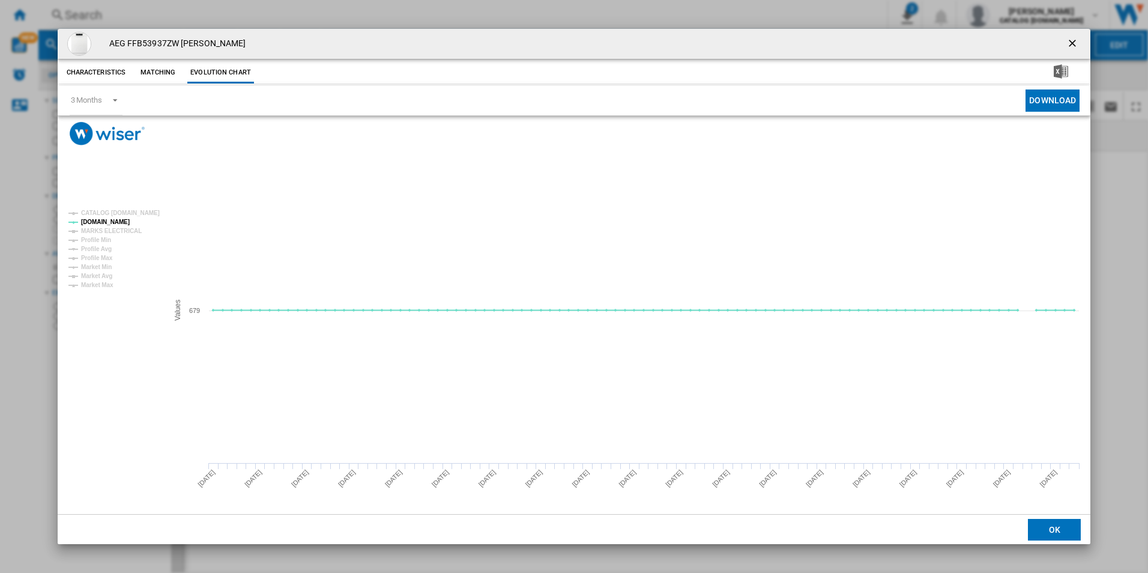
click at [1073, 41] on ng-md-icon "getI18NText('BUTTONS.CLOSE_DIALOG')" at bounding box center [1073, 44] width 14 height 14
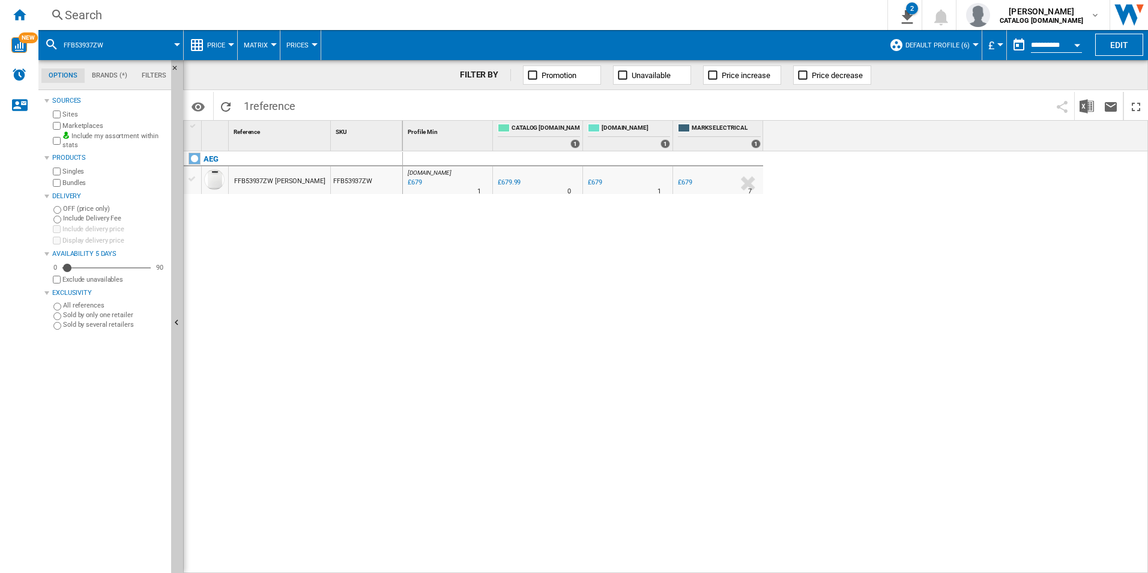
click at [822, 17] on div "Search" at bounding box center [460, 15] width 791 height 17
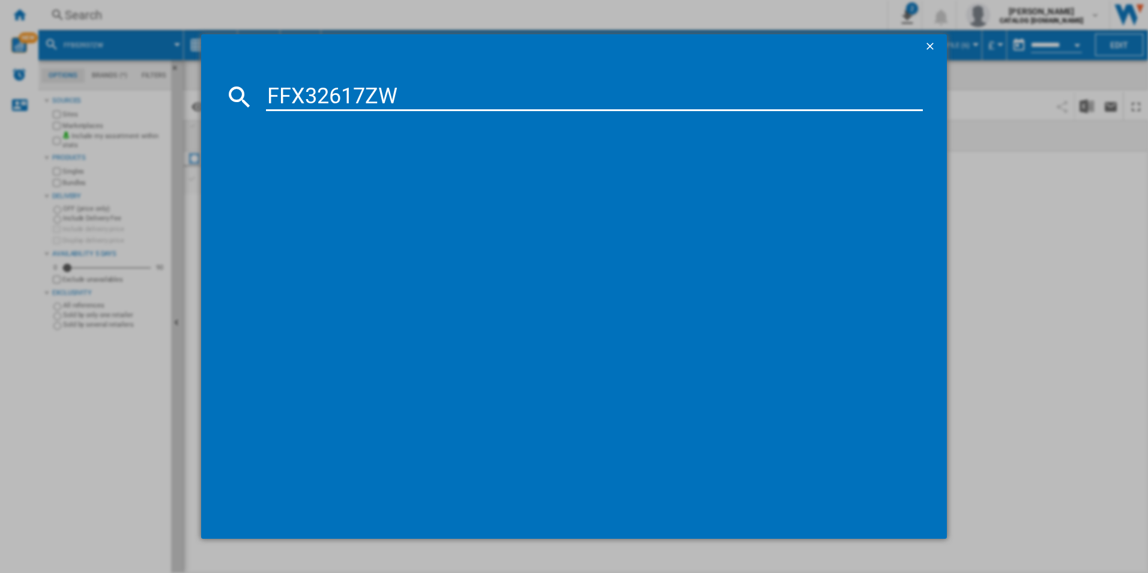
type input "FFX32617ZW"
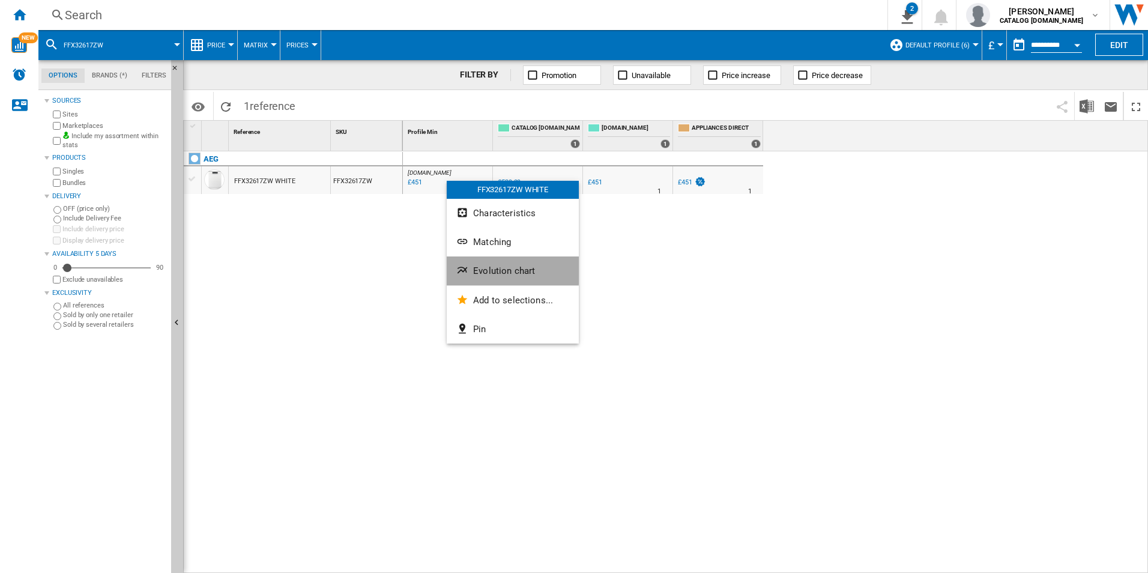
click at [478, 261] on button "Evolution chart" at bounding box center [513, 270] width 132 height 29
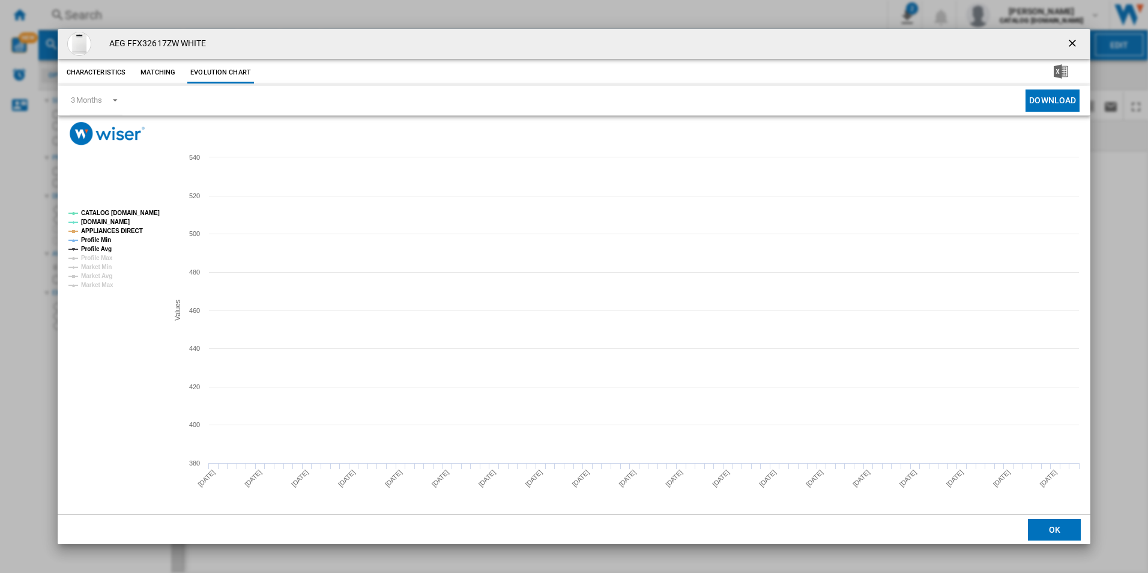
click at [146, 212] on tspan "CATALOG [DOMAIN_NAME]" at bounding box center [120, 213] width 79 height 7
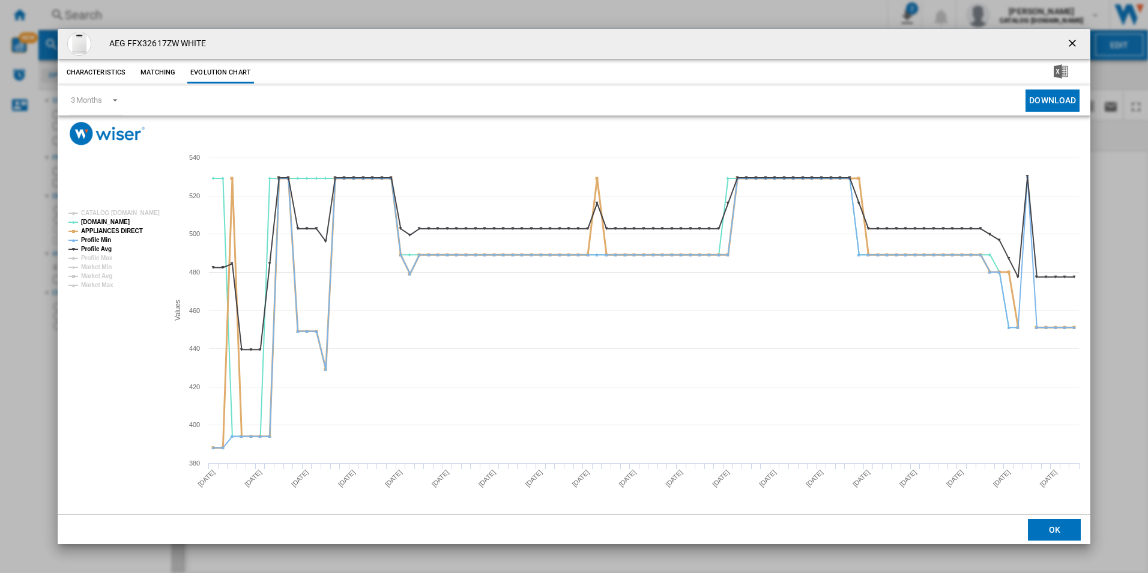
drag, startPoint x: 122, startPoint y: 234, endPoint x: 104, endPoint y: 240, distance: 19.0
click at [121, 234] on tspan "APPLIANCES DIRECT" at bounding box center [112, 231] width 62 height 7
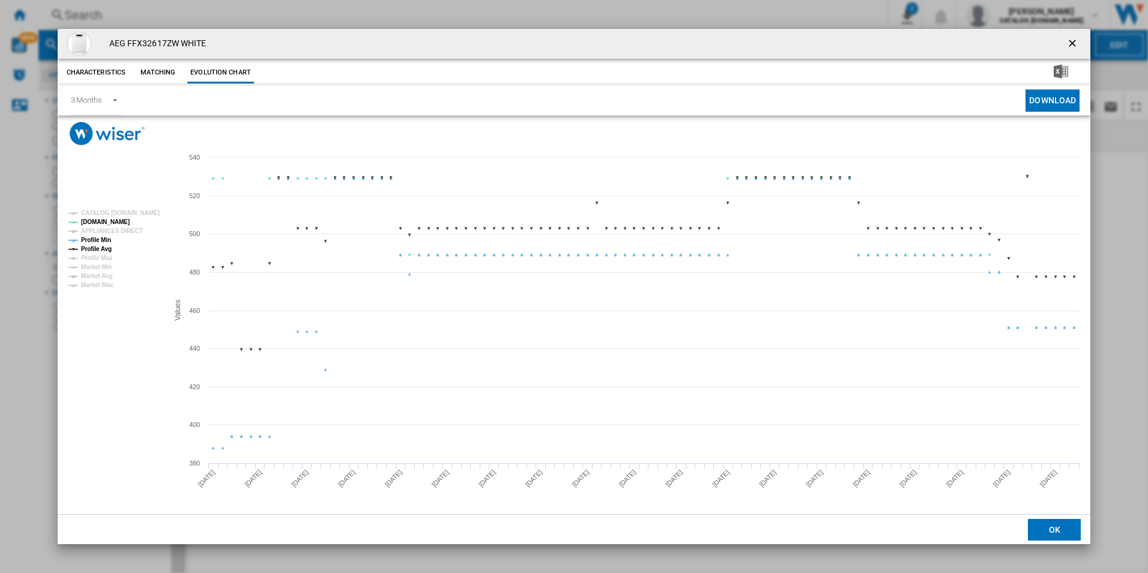
click at [104, 241] on tspan "Profile Min" at bounding box center [96, 240] width 30 height 7
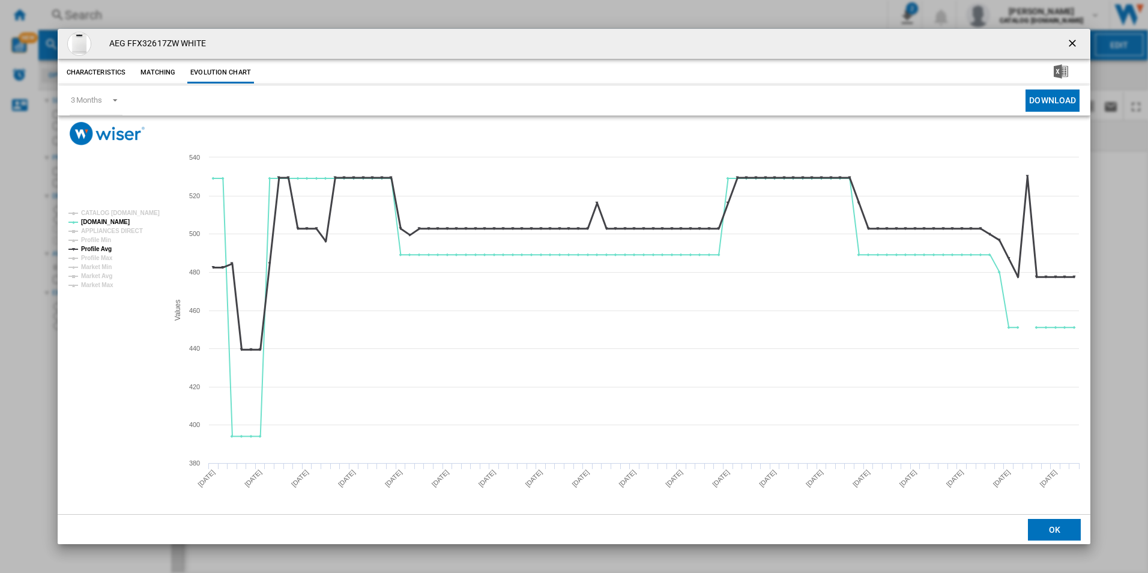
click at [104, 247] on tspan "Profile Avg" at bounding box center [96, 249] width 31 height 7
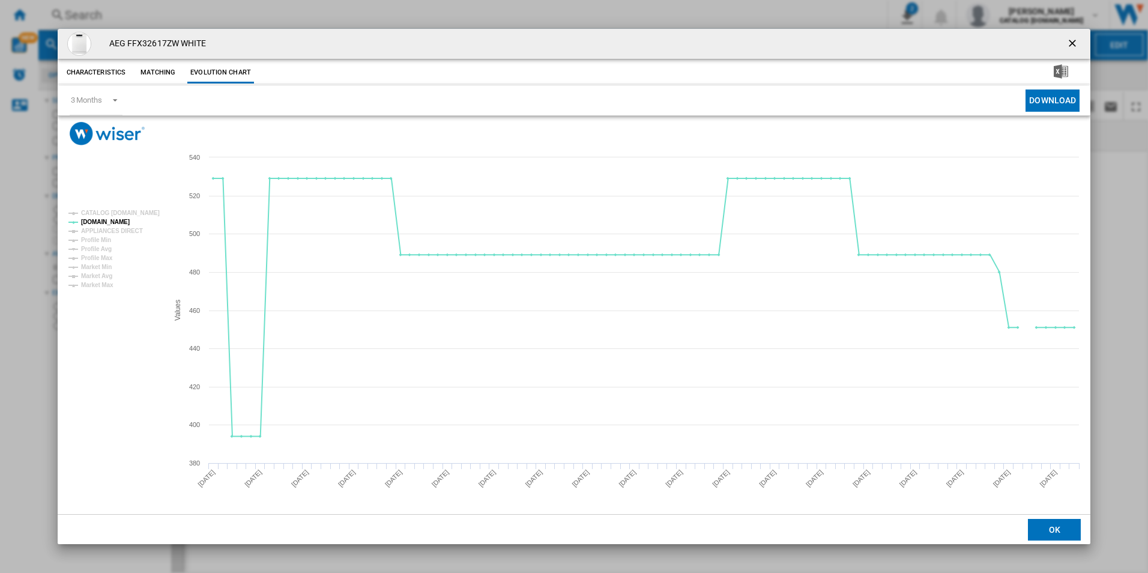
drag, startPoint x: 1067, startPoint y: 42, endPoint x: 1008, endPoint y: 38, distance: 58.9
click at [1067, 42] on ng-md-icon "getI18NText('BUTTONS.CLOSE_DIALOG')" at bounding box center [1073, 44] width 14 height 14
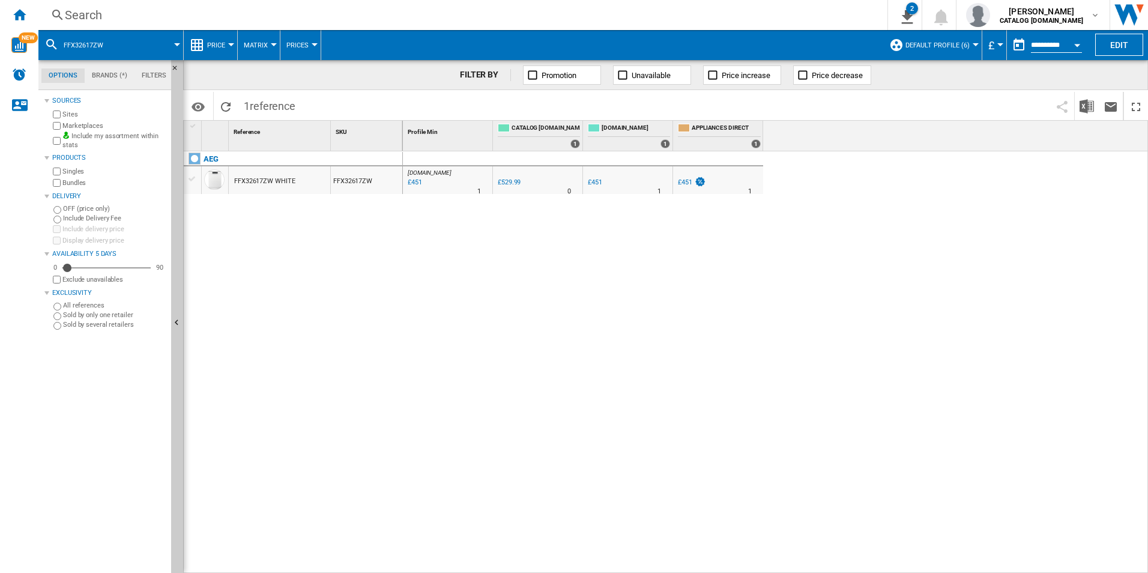
click at [774, 14] on div "Search" at bounding box center [460, 15] width 791 height 17
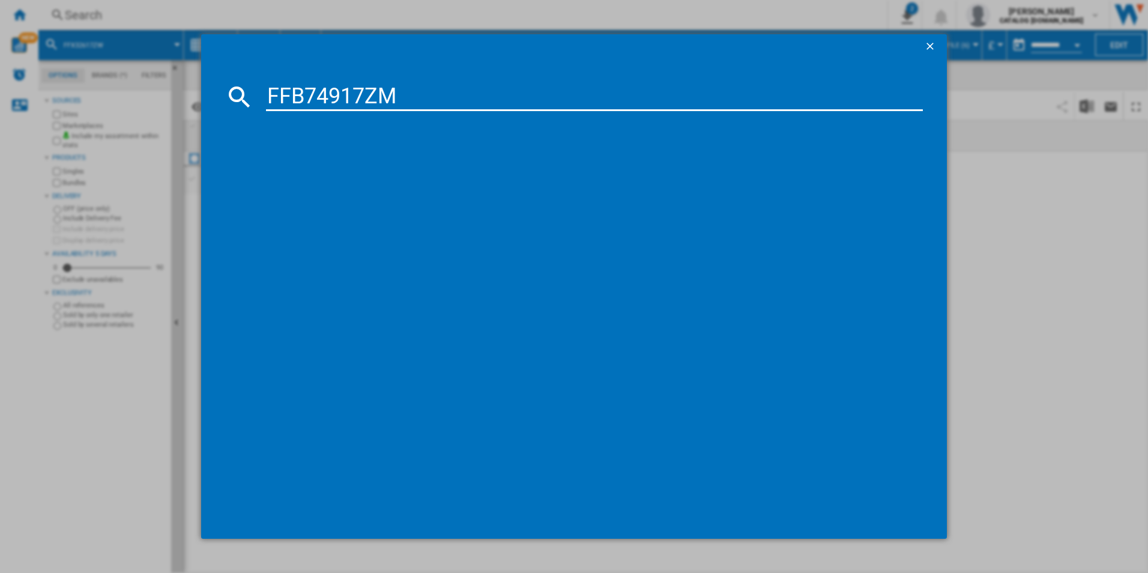
type input "FFB74917ZM"
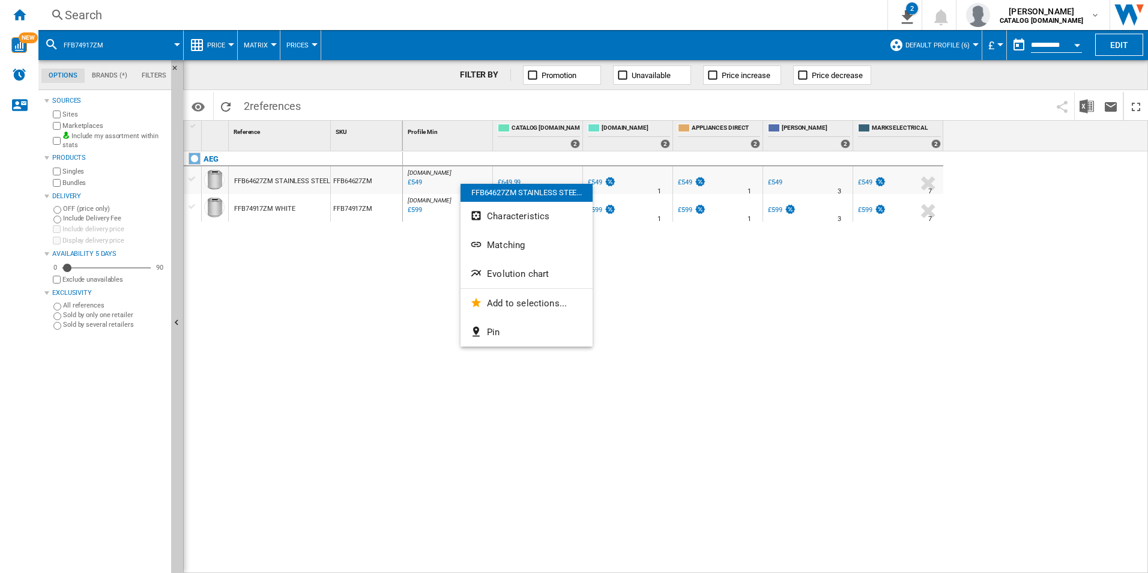
click at [409, 273] on div at bounding box center [574, 286] width 1148 height 573
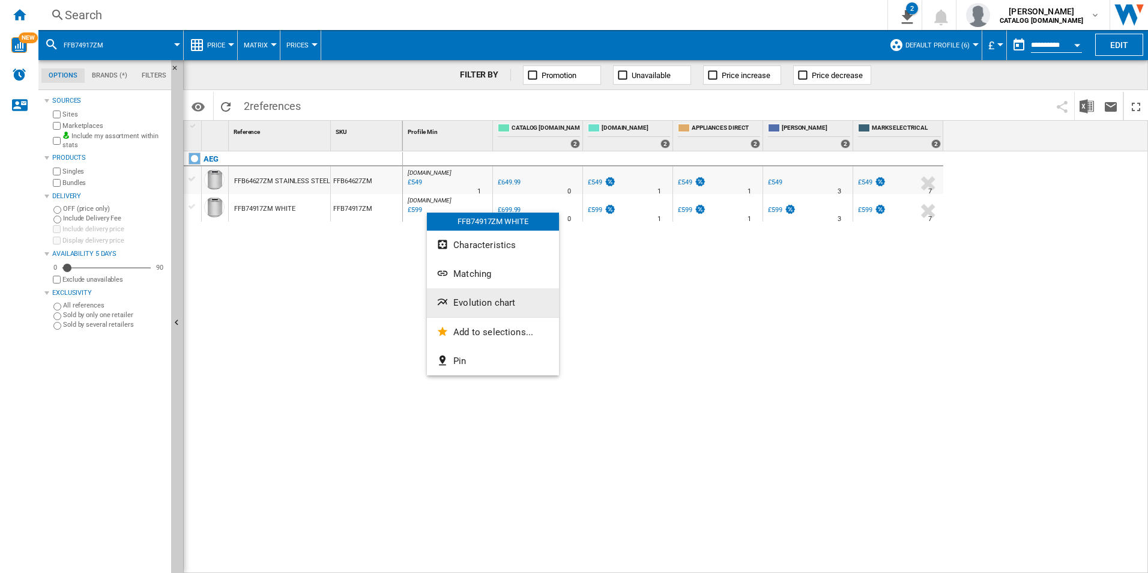
click at [468, 300] on span "Evolution chart" at bounding box center [484, 302] width 62 height 11
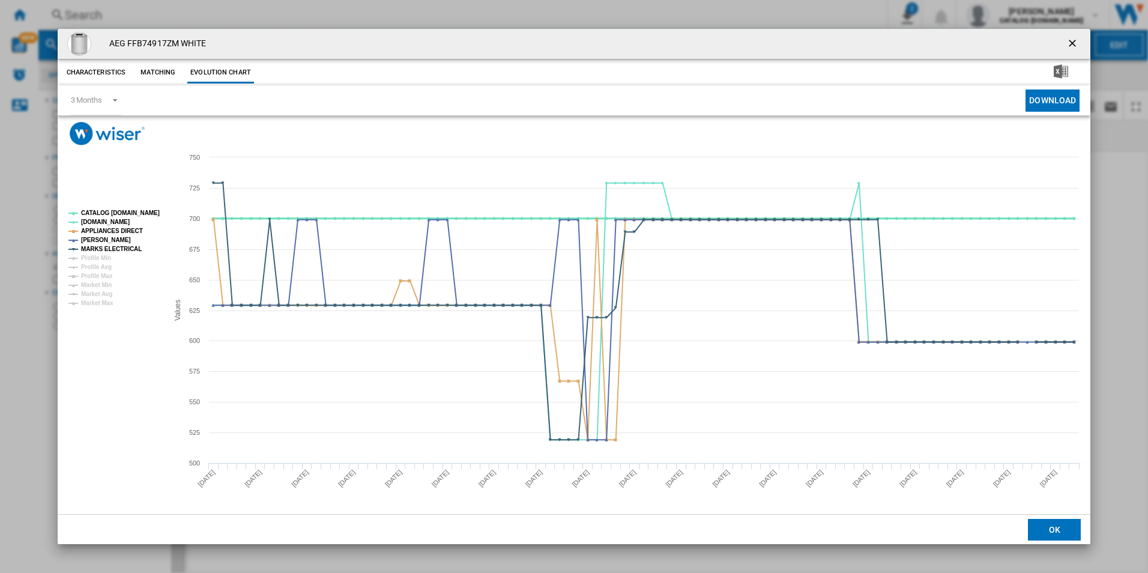
click at [139, 210] on tspan "CATALOG [DOMAIN_NAME]" at bounding box center [120, 213] width 79 height 7
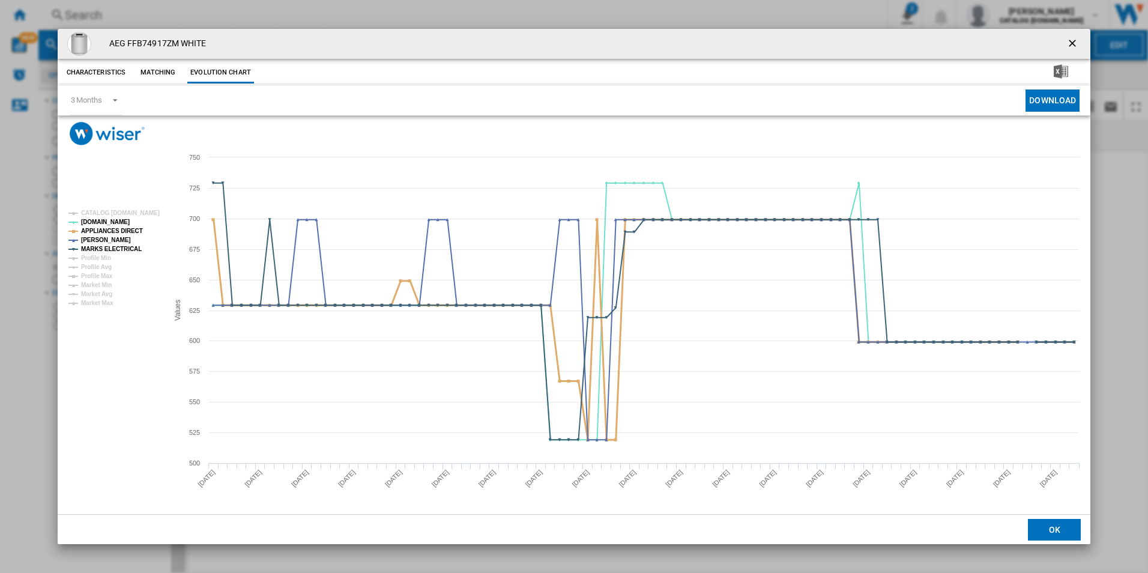
click at [130, 228] on tspan "APPLIANCES DIRECT" at bounding box center [112, 231] width 62 height 7
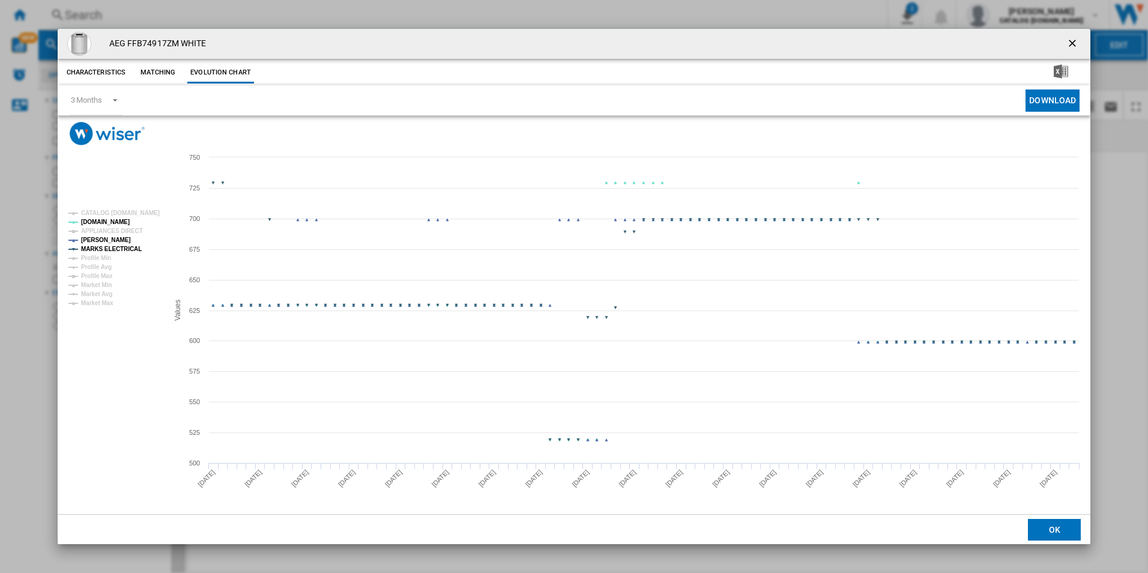
click at [129, 249] on tspan "MARKS ELECTRICAL" at bounding box center [111, 249] width 61 height 7
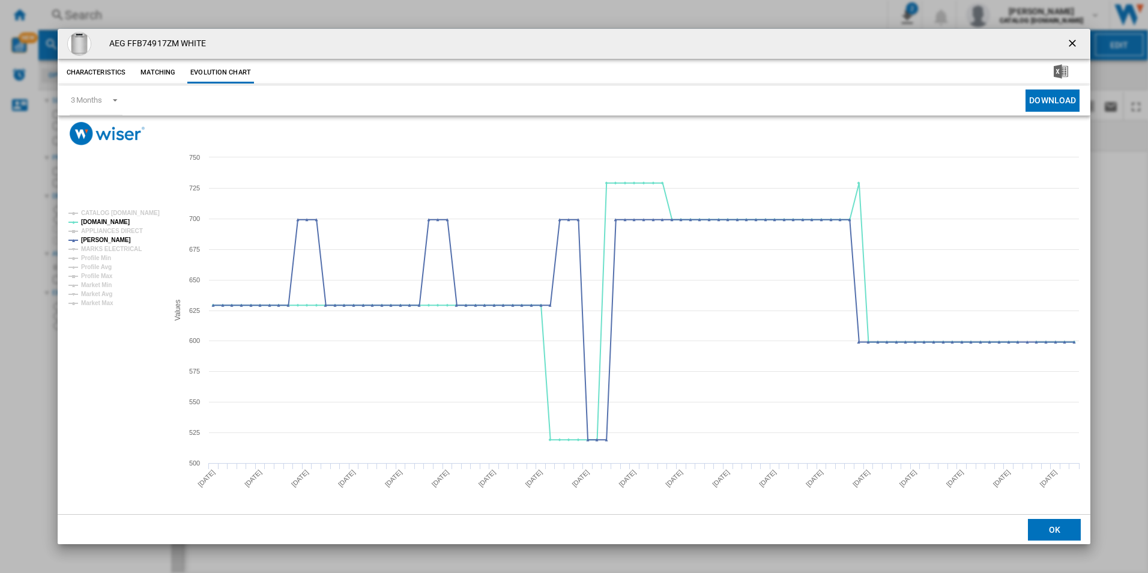
drag, startPoint x: 1070, startPoint y: 40, endPoint x: 1011, endPoint y: 40, distance: 59.4
click at [1070, 40] on ng-md-icon "getI18NText('BUTTONS.CLOSE_DIALOG')" at bounding box center [1073, 44] width 14 height 14
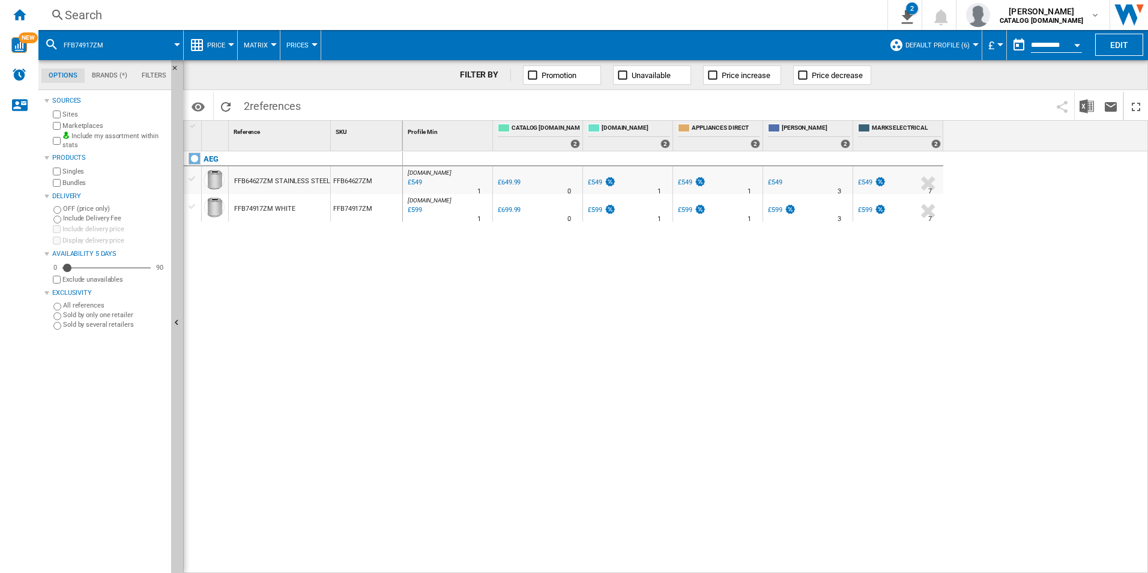
click at [744, 8] on div "Search" at bounding box center [460, 15] width 791 height 17
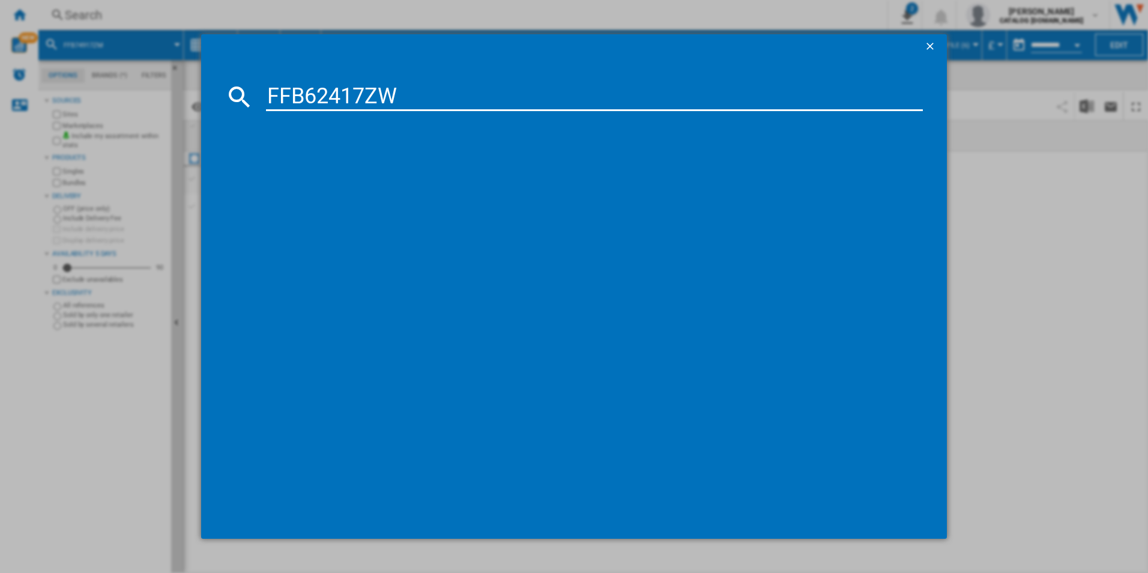
type input "FFB62417ZW"
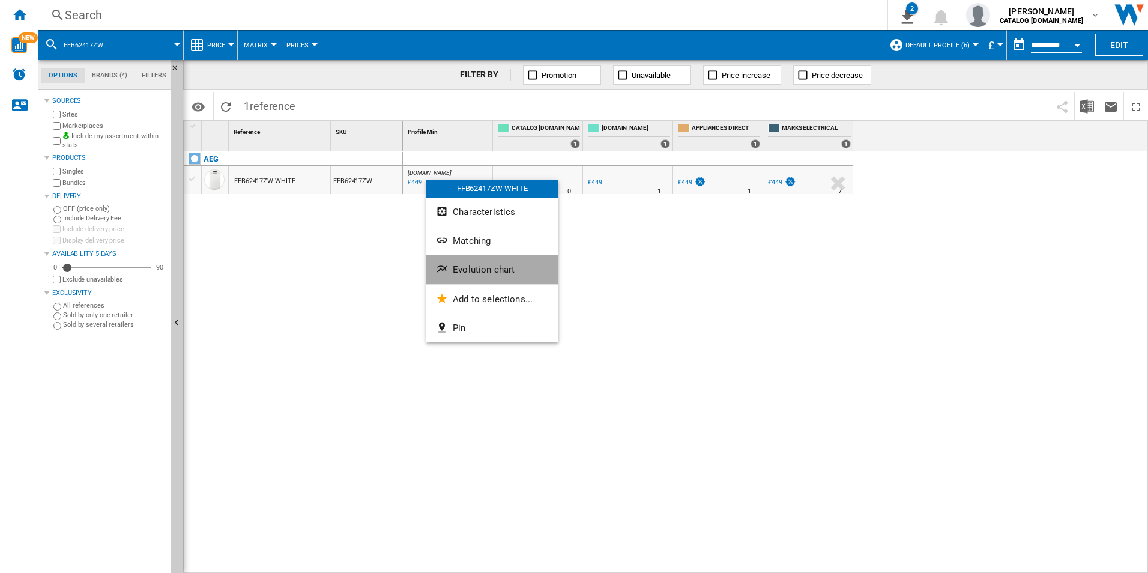
click at [489, 263] on button "Evolution chart" at bounding box center [492, 269] width 132 height 29
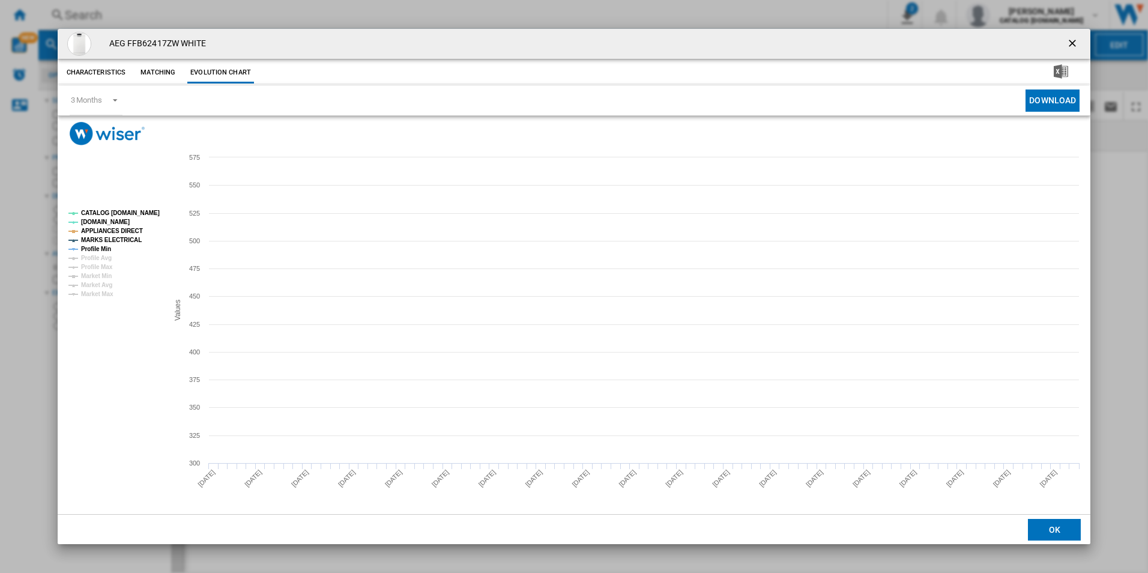
click at [133, 214] on tspan "CATALOG [DOMAIN_NAME]" at bounding box center [120, 213] width 79 height 7
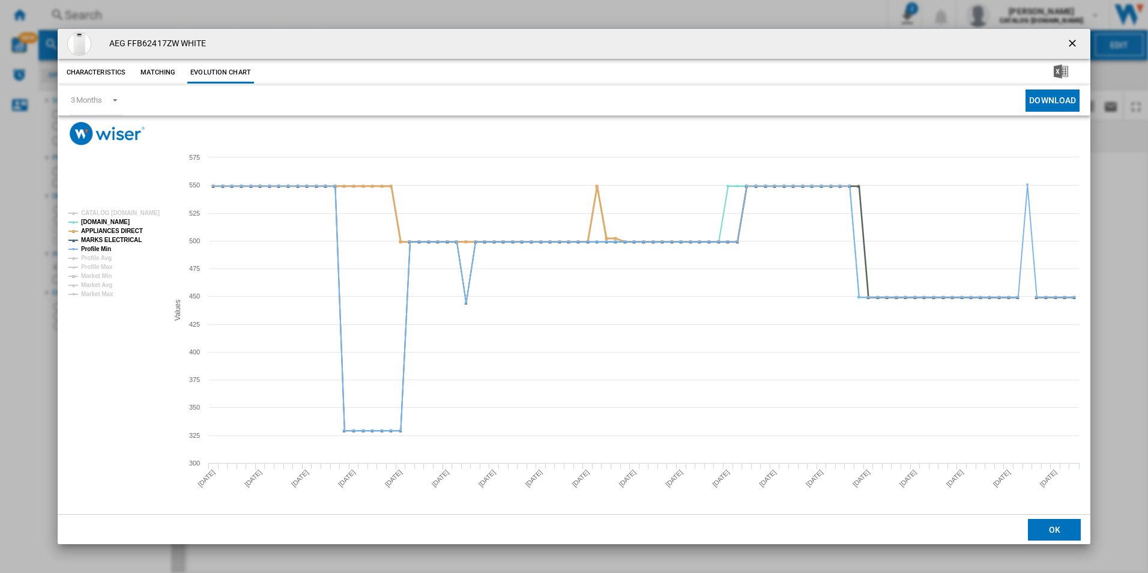
click at [127, 229] on tspan "APPLIANCES DIRECT" at bounding box center [112, 231] width 62 height 7
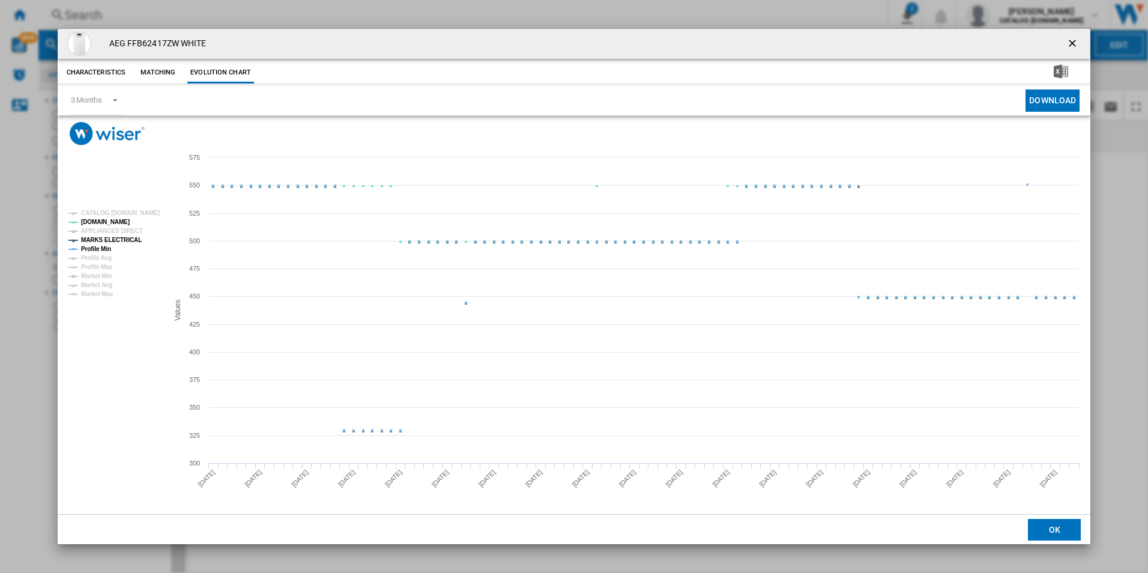
click at [127, 237] on tspan "MARKS ELECTRICAL" at bounding box center [111, 240] width 61 height 7
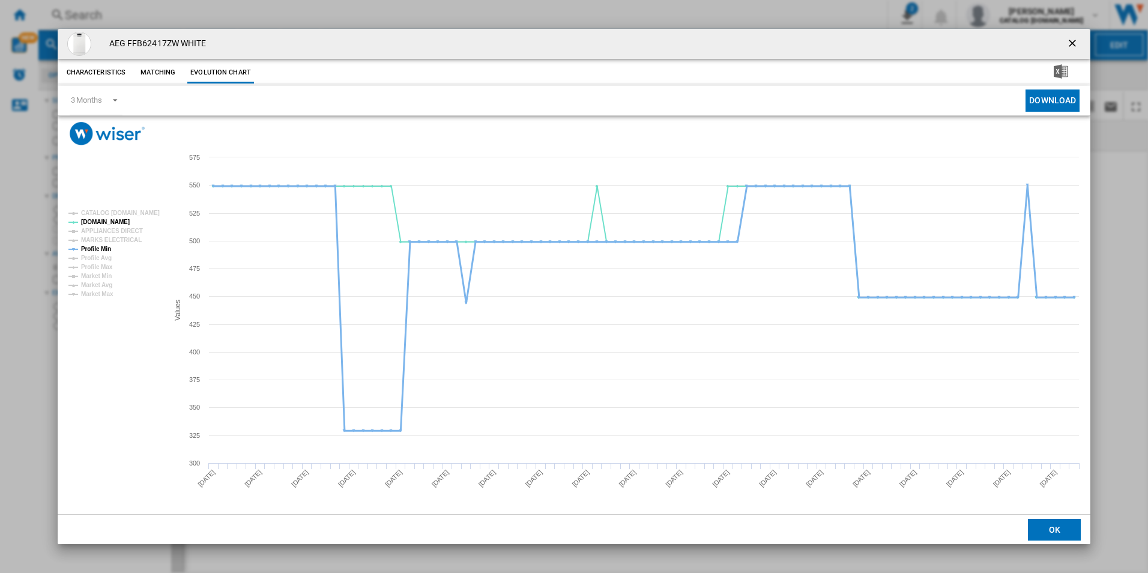
click at [109, 247] on tspan "Profile Min" at bounding box center [96, 249] width 30 height 7
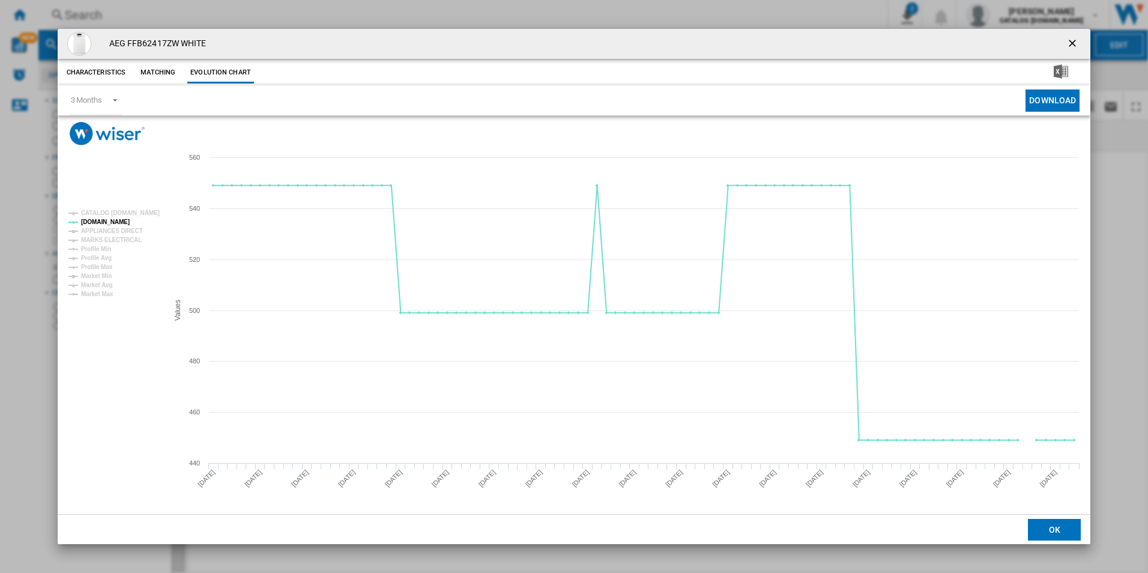
drag, startPoint x: 1073, startPoint y: 38, endPoint x: 1017, endPoint y: 37, distance: 56.4
click at [1073, 38] on ng-md-icon "getI18NText('BUTTONS.CLOSE_DIALOG')" at bounding box center [1073, 44] width 14 height 14
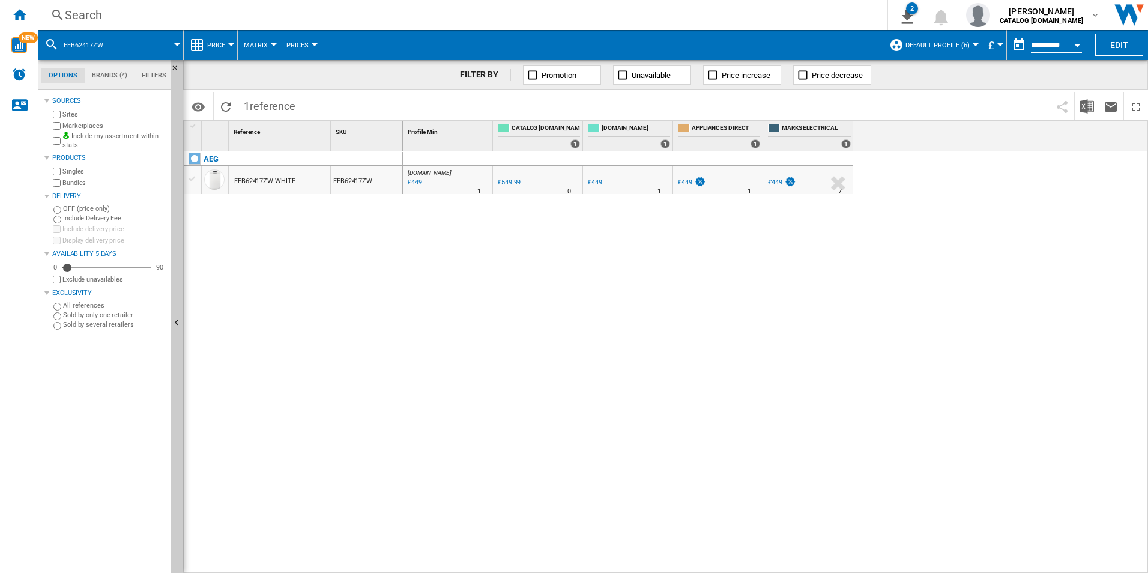
click at [785, 17] on div "Search" at bounding box center [460, 15] width 791 height 17
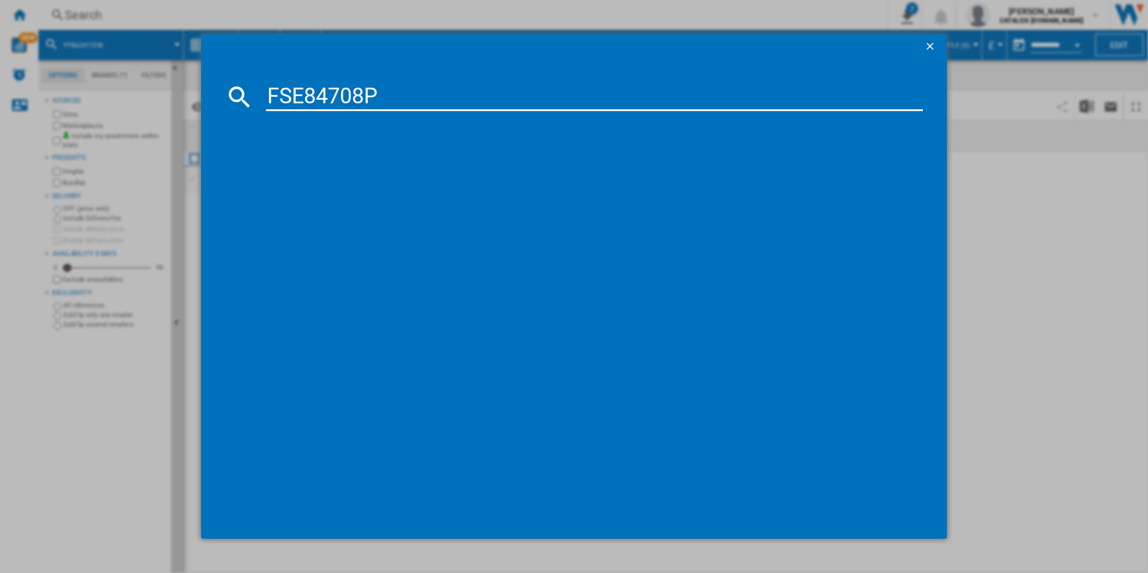
type input "FSE84708P"
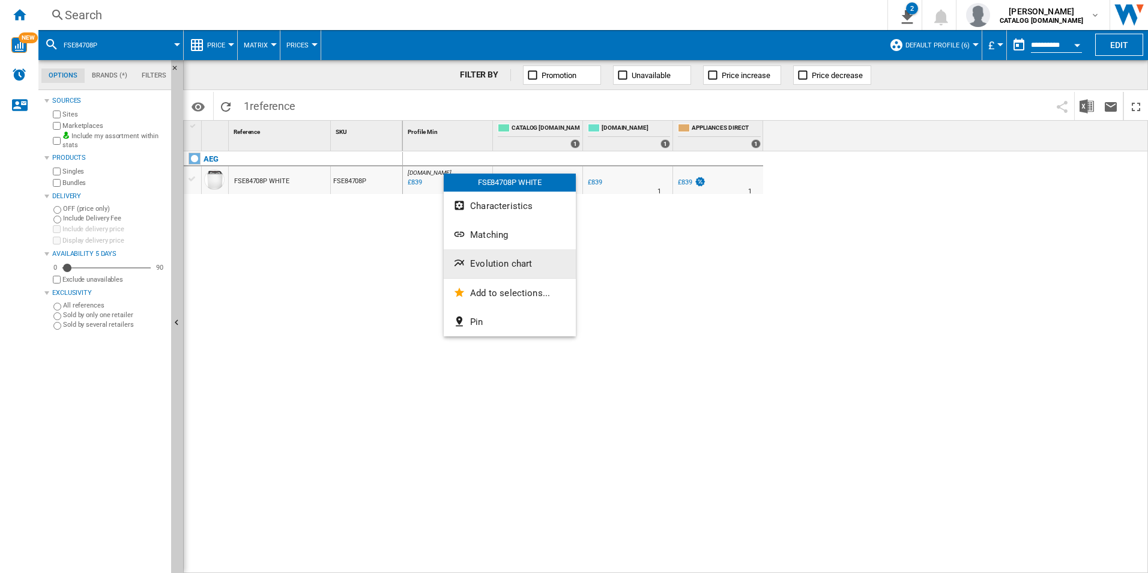
click at [466, 255] on button "Evolution chart" at bounding box center [510, 263] width 132 height 29
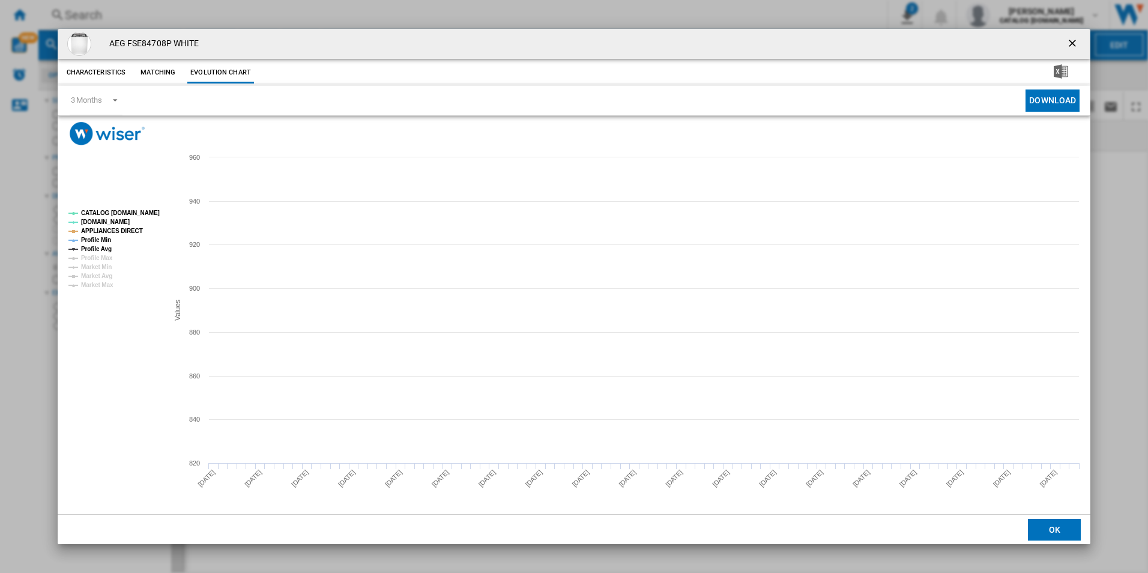
click at [155, 210] on tspan "CATALOG [DOMAIN_NAME]" at bounding box center [120, 213] width 79 height 7
click at [130, 229] on tspan "APPLIANCES DIRECT" at bounding box center [112, 231] width 62 height 7
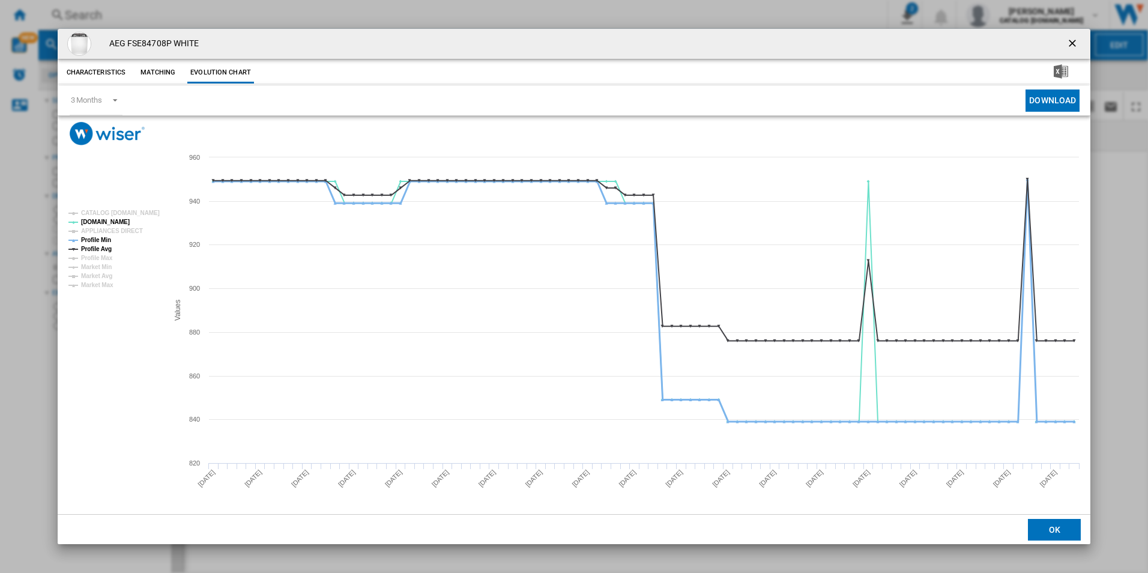
click at [110, 242] on tspan "Profile Min" at bounding box center [96, 240] width 30 height 7
click at [106, 248] on tspan "Profile Avg" at bounding box center [96, 249] width 31 height 7
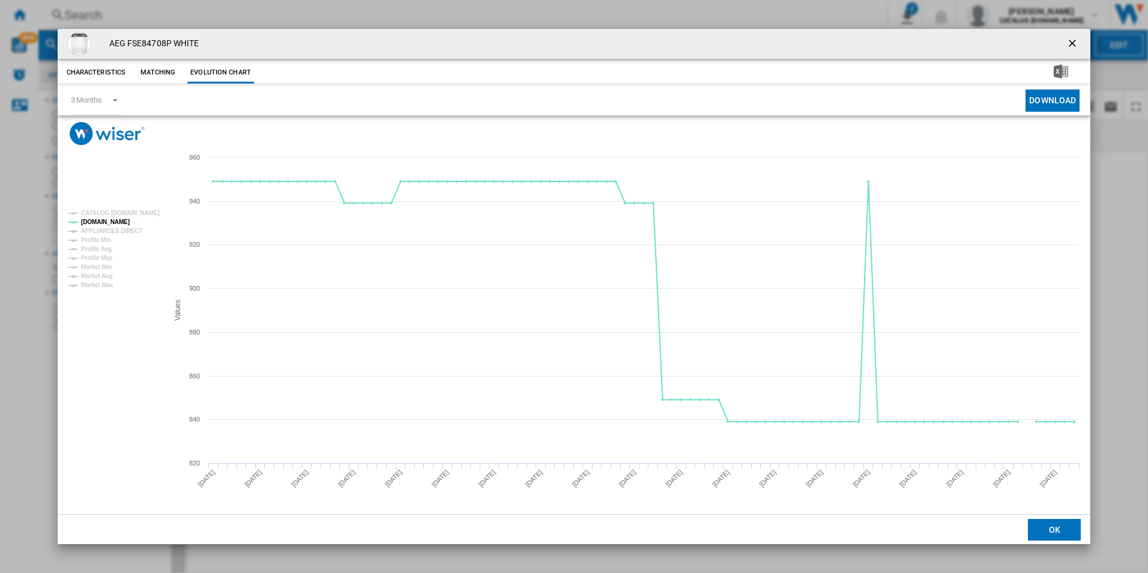
click at [1075, 42] on ng-md-icon "getI18NText('BUTTONS.CLOSE_DIALOG')" at bounding box center [1073, 44] width 14 height 14
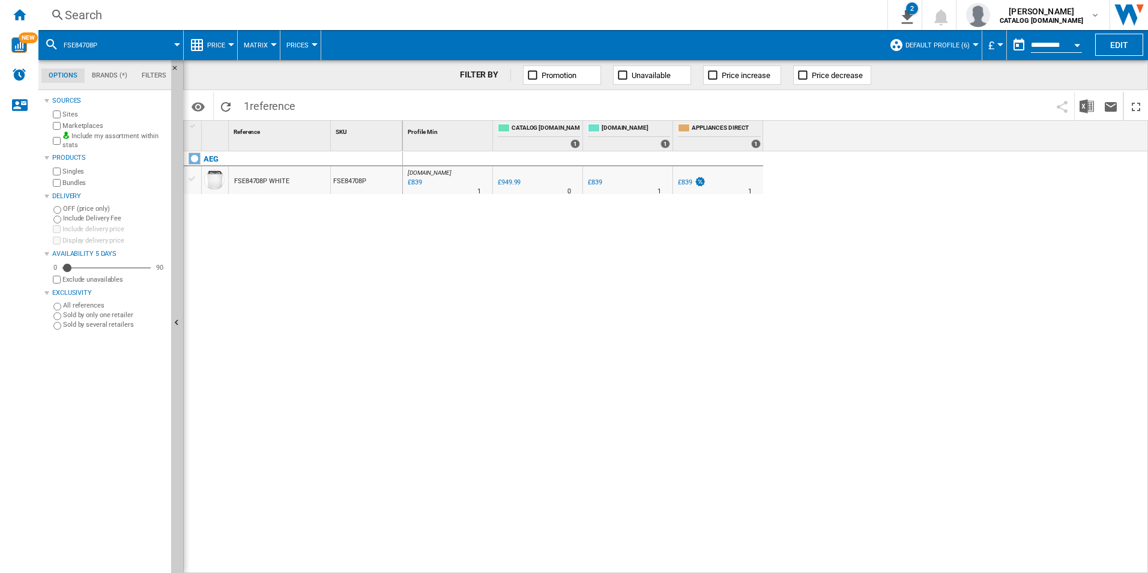
click at [720, 11] on div "Search" at bounding box center [460, 15] width 791 height 17
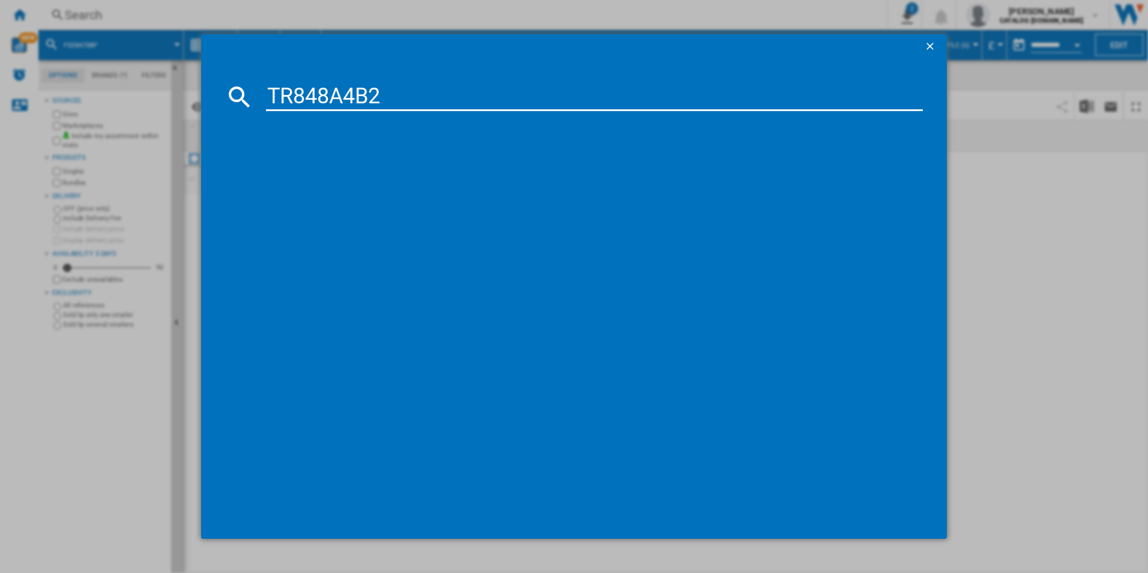
type input "TR848A4B2"
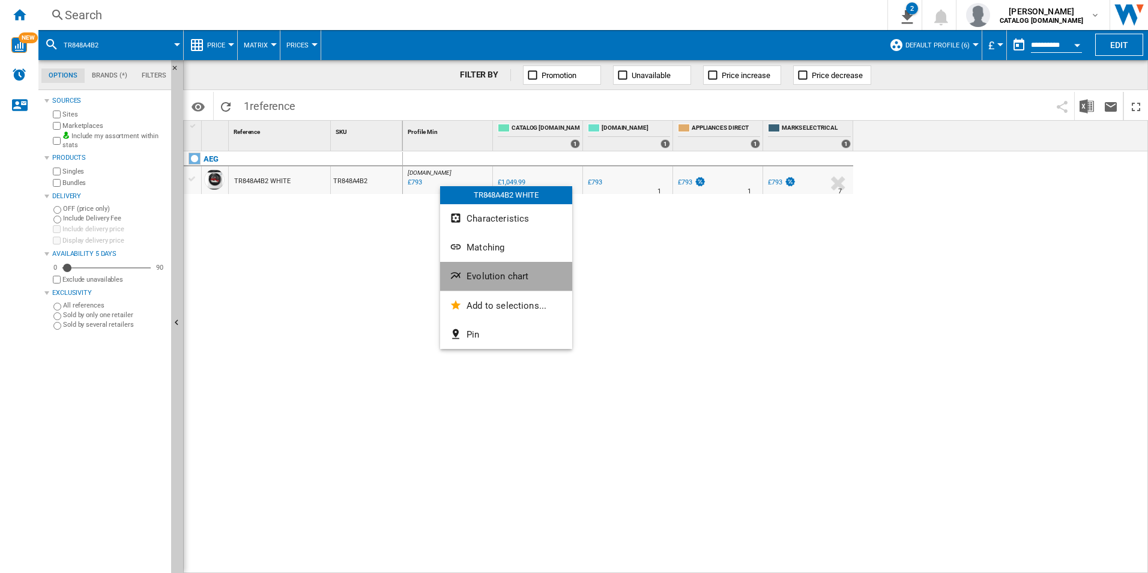
click at [483, 280] on span "Evolution chart" at bounding box center [497, 276] width 62 height 11
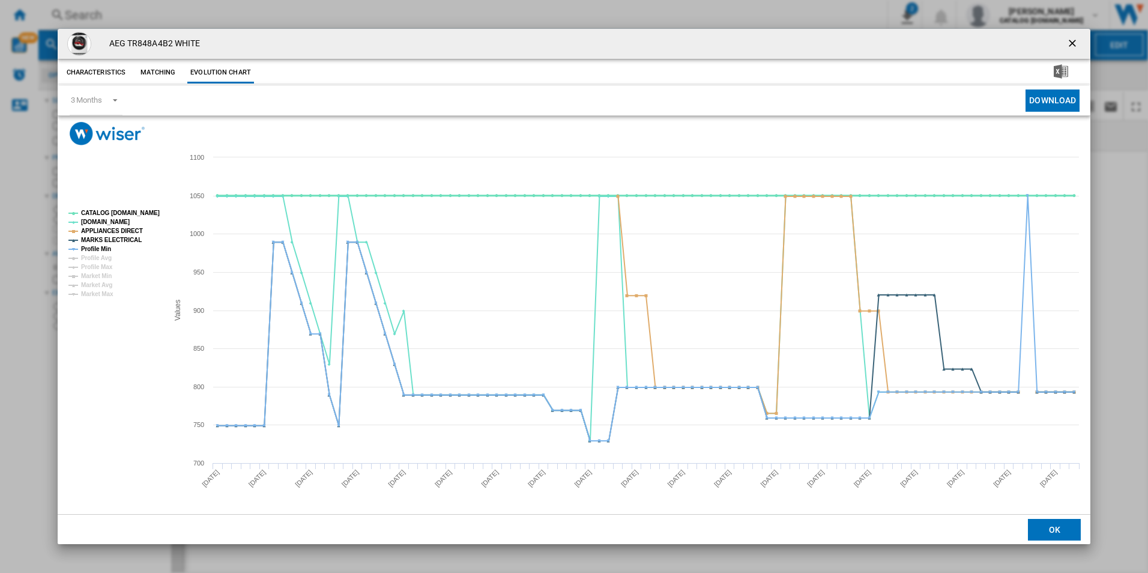
click at [140, 211] on tspan "CATALOG [DOMAIN_NAME]" at bounding box center [120, 213] width 79 height 7
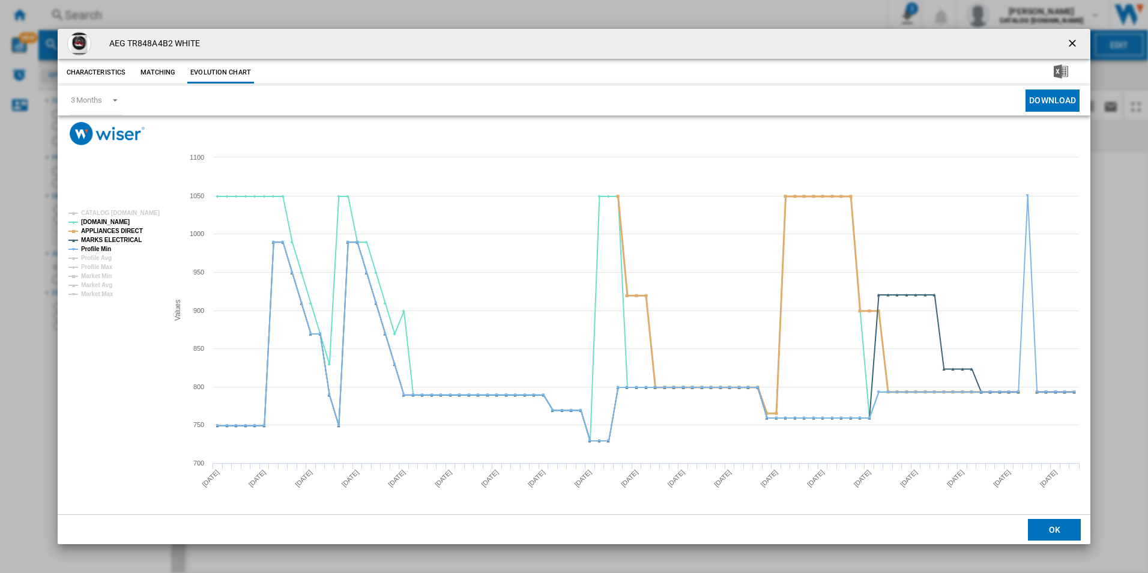
click at [130, 229] on tspan "APPLIANCES DIRECT" at bounding box center [112, 231] width 62 height 7
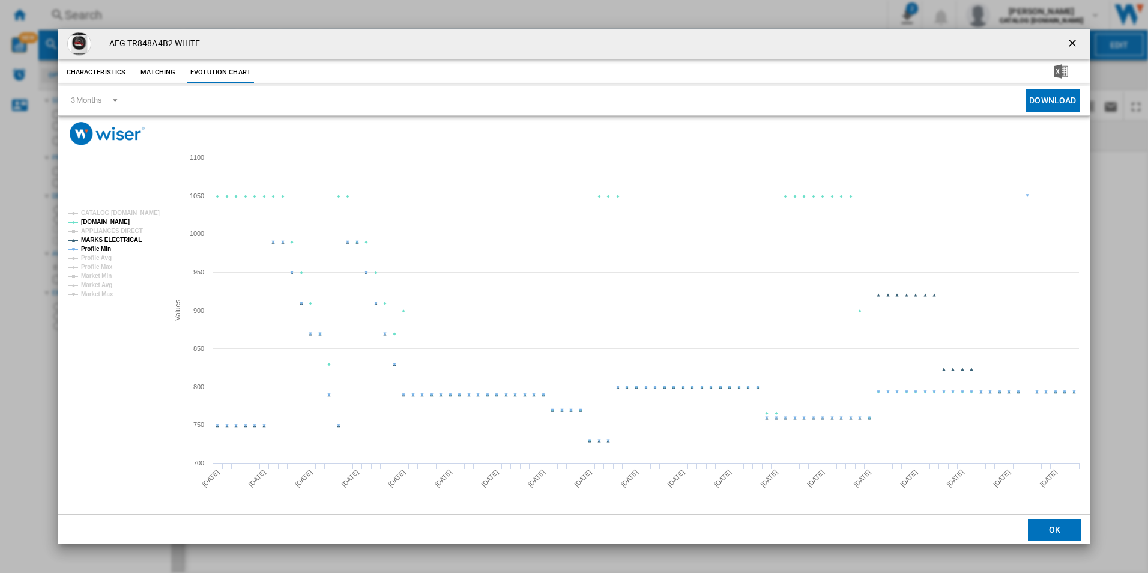
click at [127, 238] on tspan "MARKS ELECTRICAL" at bounding box center [111, 240] width 61 height 7
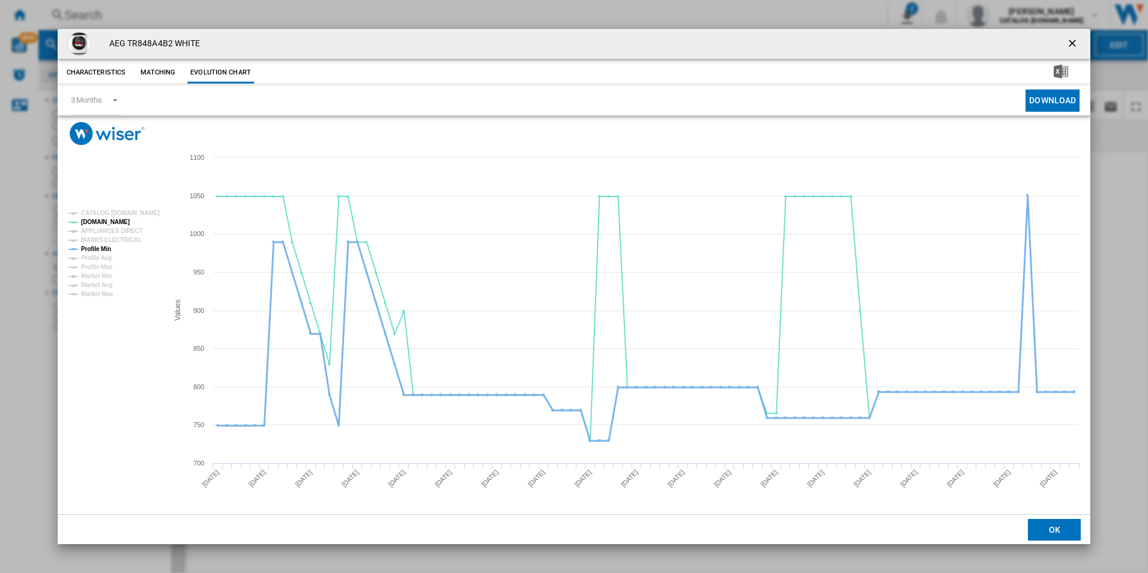
click at [104, 246] on tspan "Profile Min" at bounding box center [96, 249] width 30 height 7
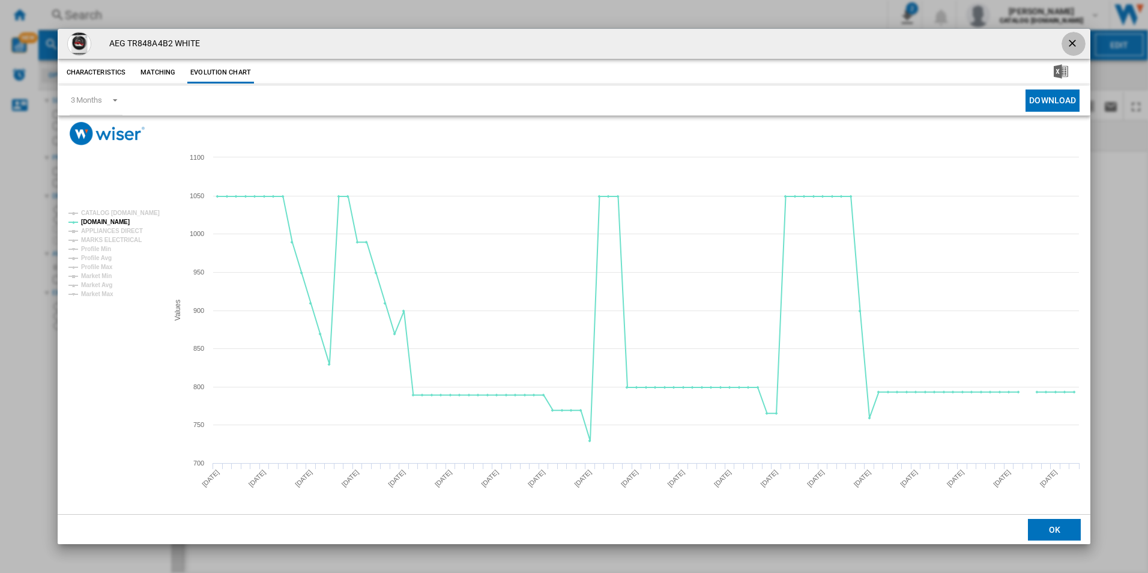
click at [1064, 46] on button "Product popup" at bounding box center [1073, 44] width 24 height 24
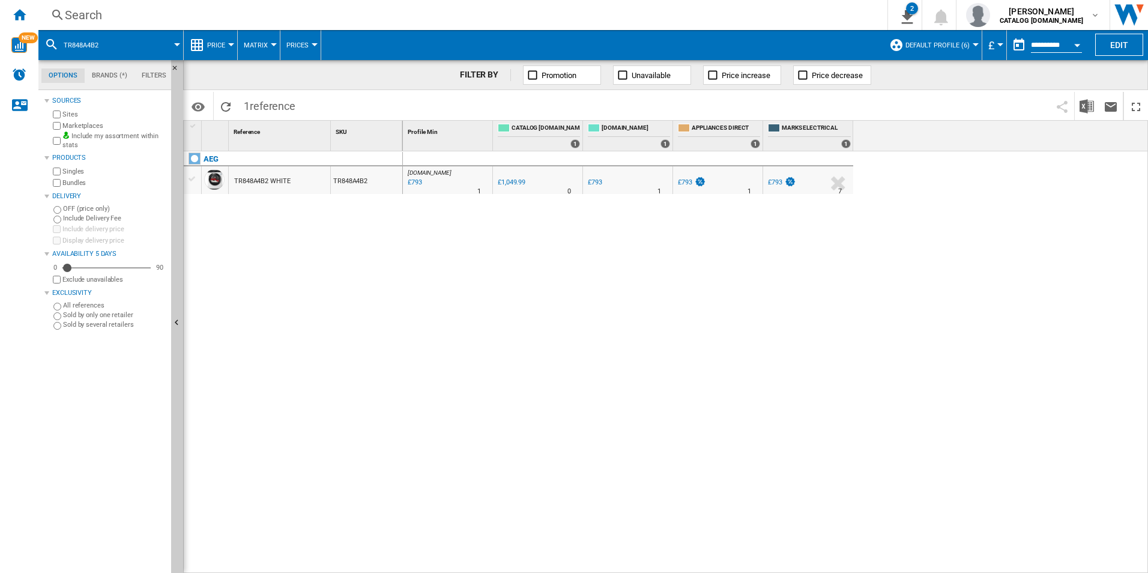
click at [660, 8] on div "Search" at bounding box center [460, 15] width 791 height 17
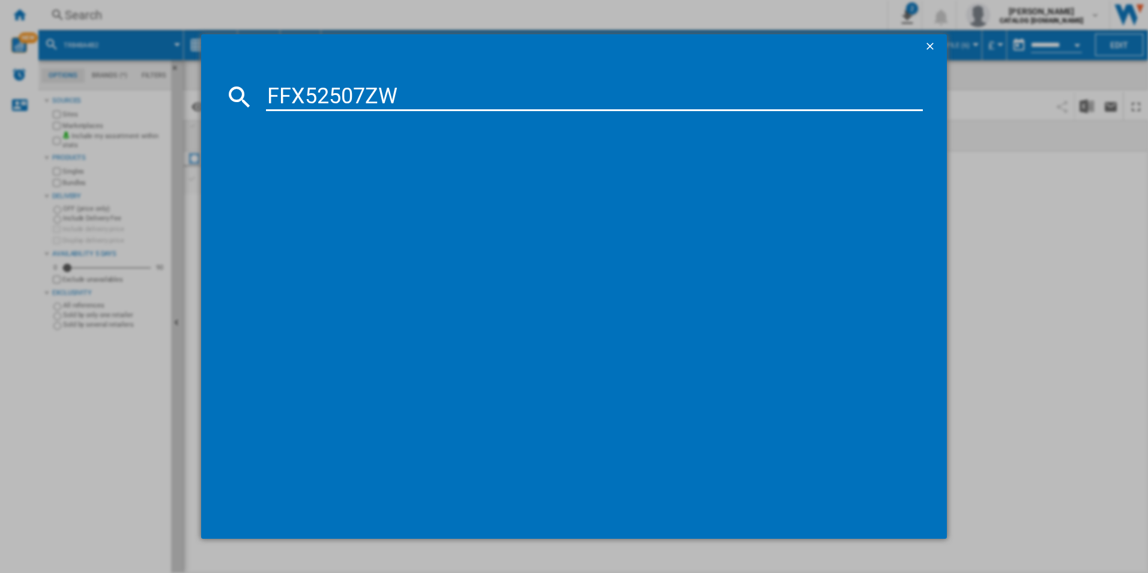
type input "FFX52507ZW"
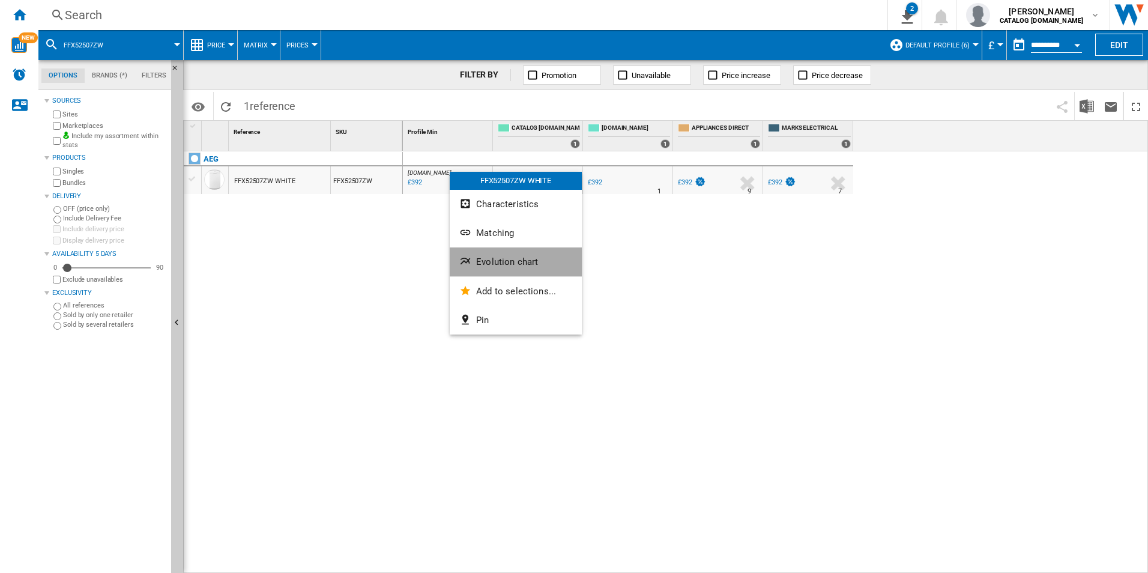
click at [492, 264] on span "Evolution chart" at bounding box center [507, 261] width 62 height 11
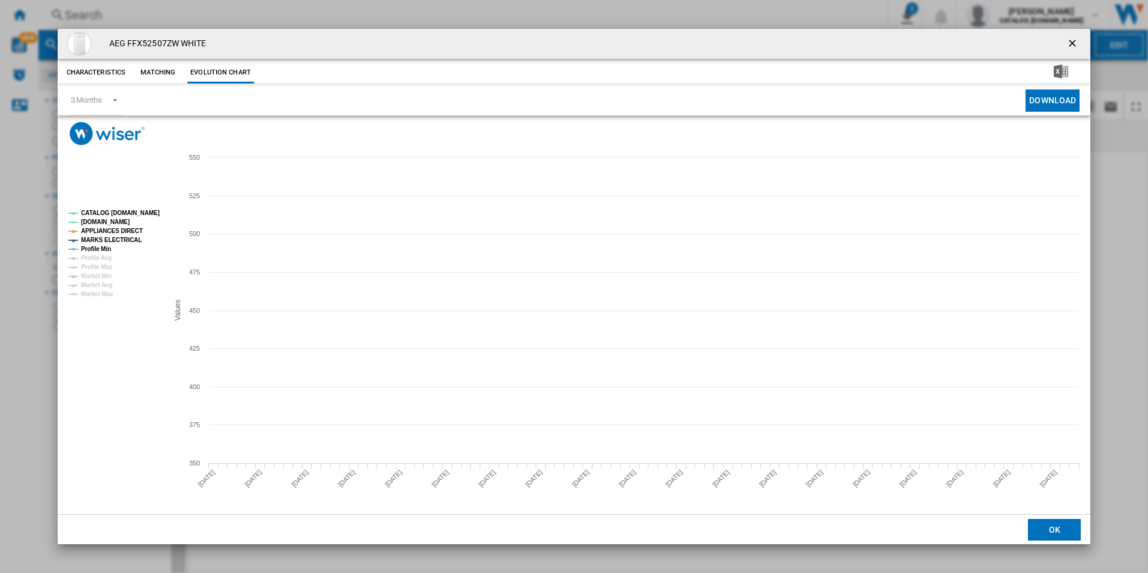
click at [149, 210] on tspan "CATALOG [DOMAIN_NAME]" at bounding box center [120, 213] width 79 height 7
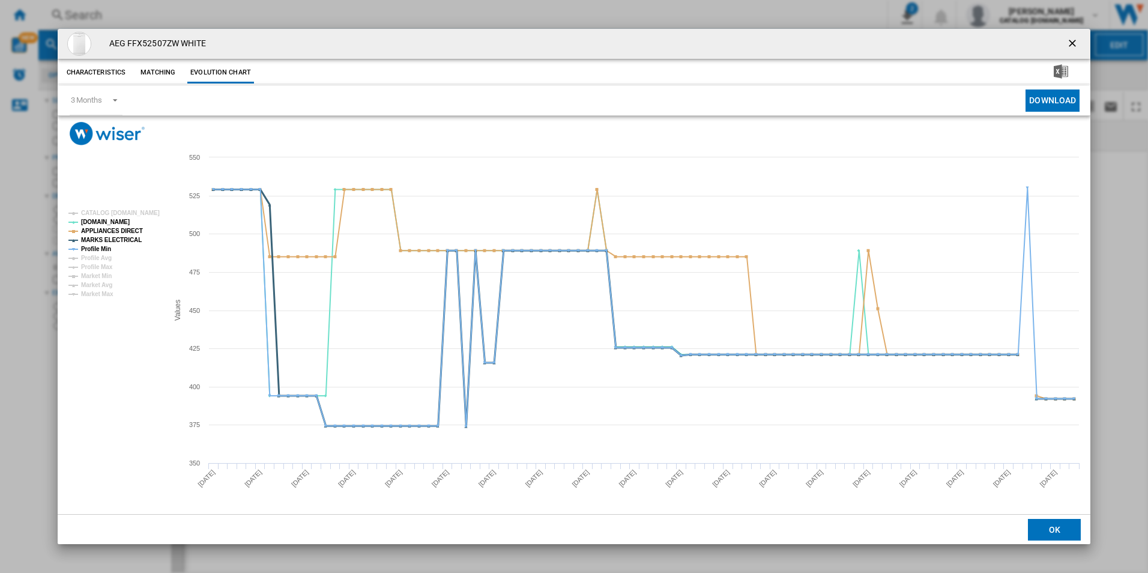
click at [130, 241] on tspan "MARKS ELECTRICAL" at bounding box center [111, 240] width 61 height 7
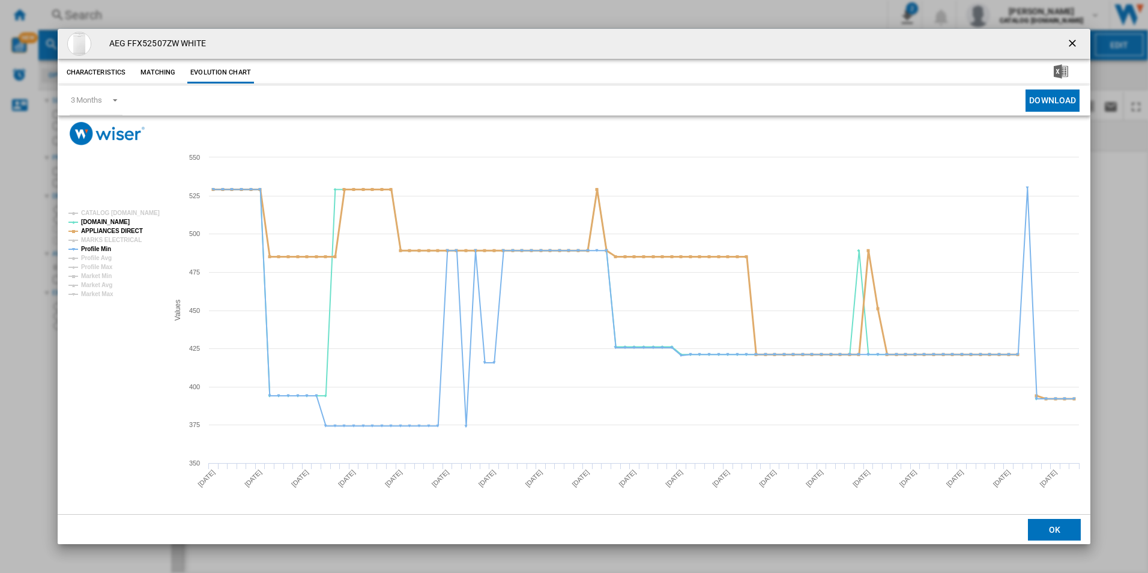
click at [128, 233] on tspan "APPLIANCES DIRECT" at bounding box center [112, 231] width 62 height 7
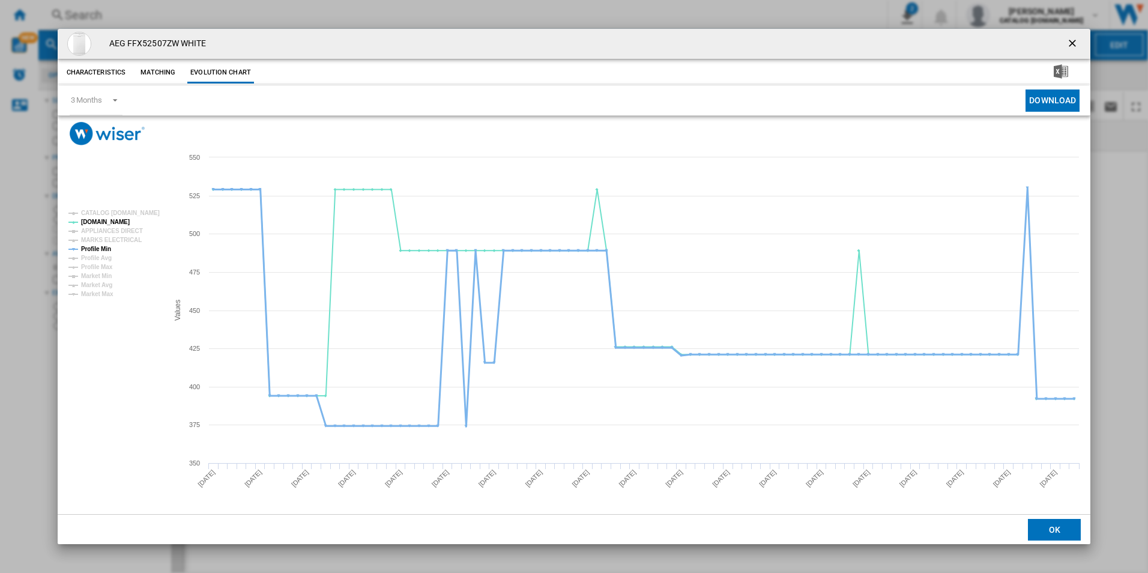
click at [104, 252] on tspan "Profile Min" at bounding box center [96, 249] width 30 height 7
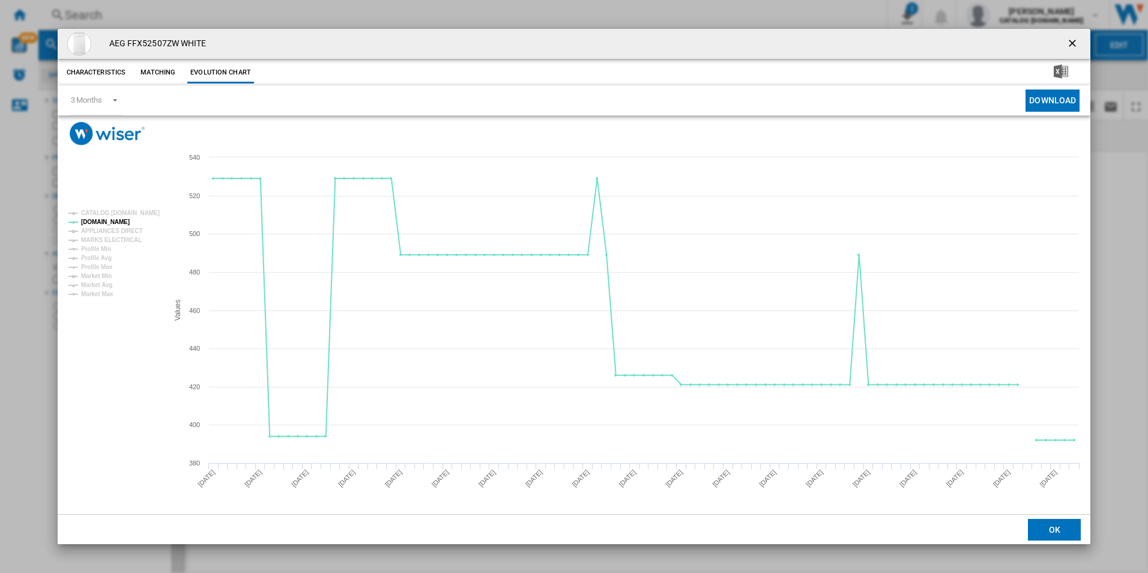
drag, startPoint x: 1081, startPoint y: 43, endPoint x: 1059, endPoint y: 47, distance: 22.0
click at [1081, 43] on ng-md-icon "getI18NText('BUTTONS.CLOSE_DIALOG')" at bounding box center [1073, 44] width 14 height 14
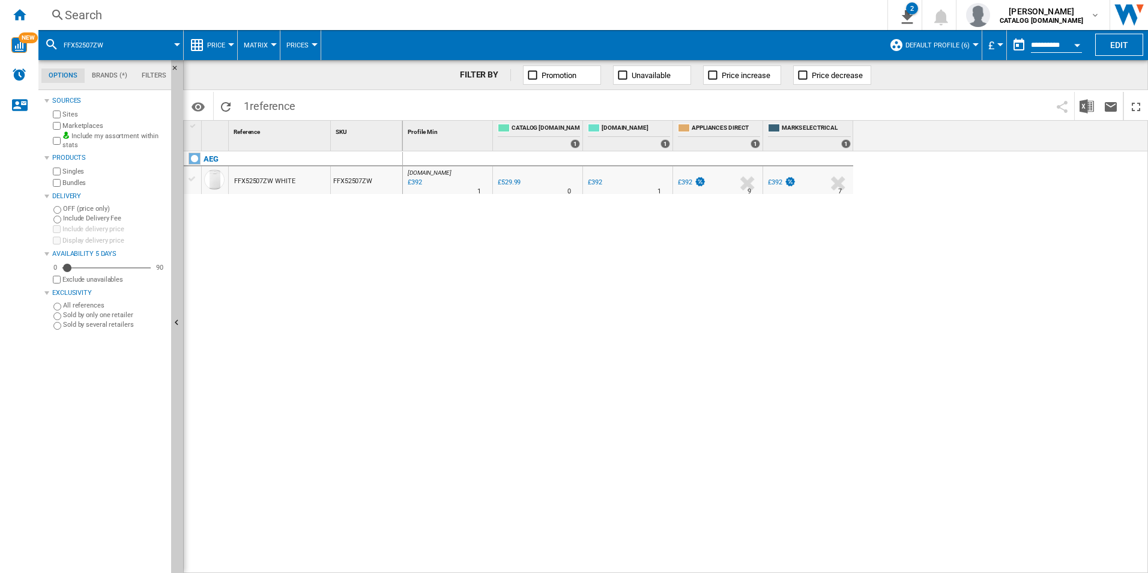
click at [748, 19] on div "Search" at bounding box center [460, 15] width 791 height 17
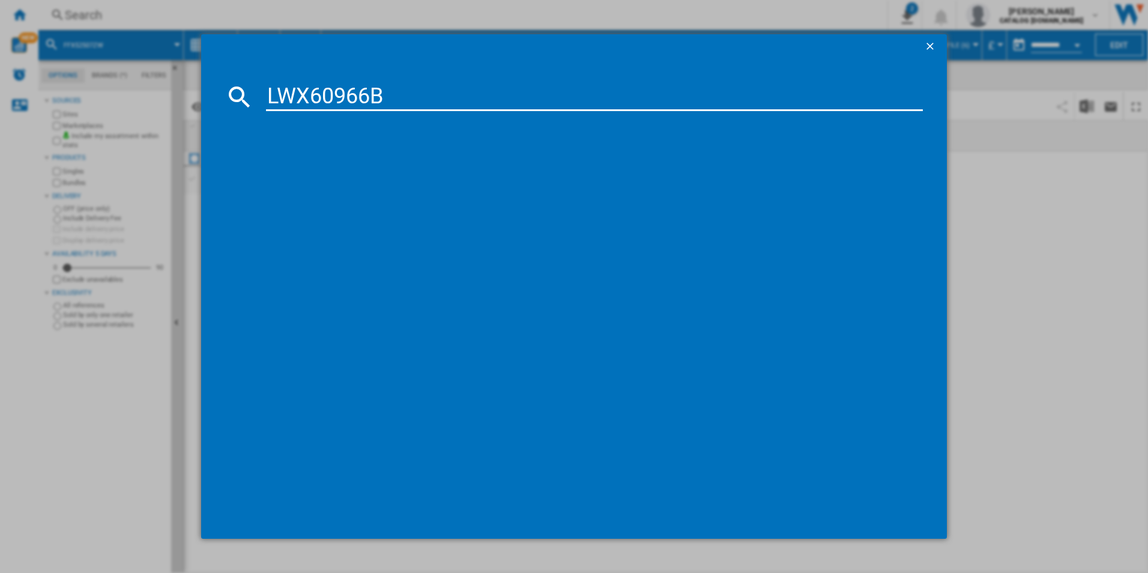
type input "LWX60966B"
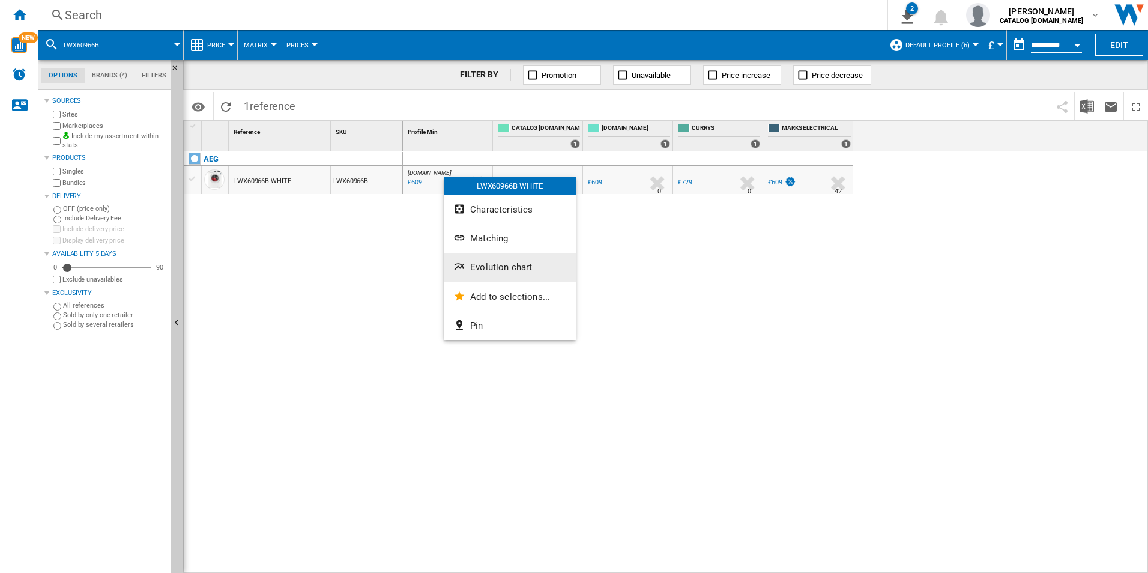
click at [470, 268] on span "Evolution chart" at bounding box center [501, 267] width 62 height 11
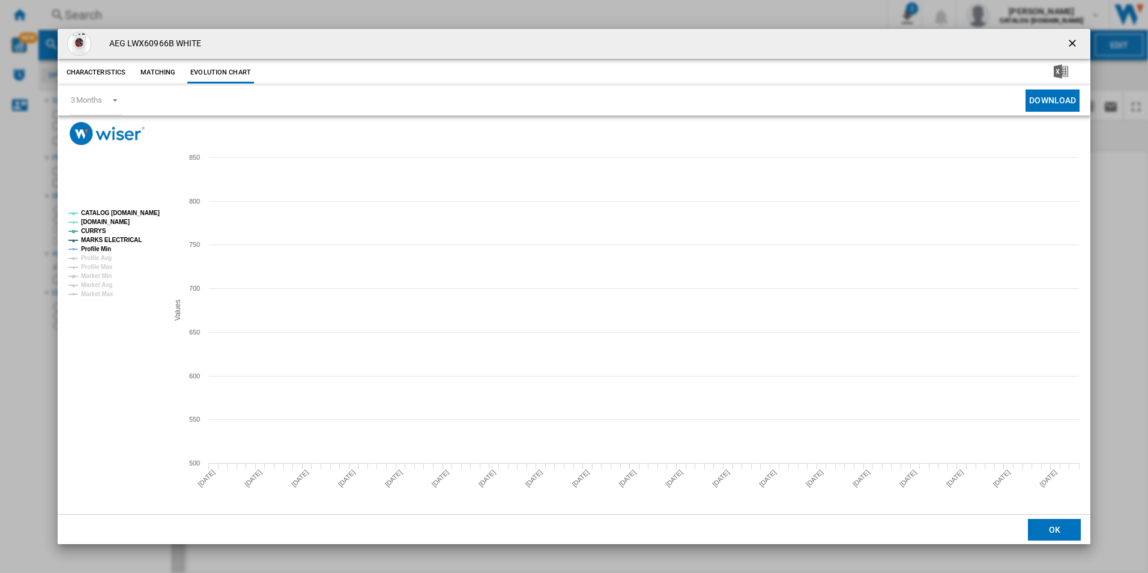
click at [150, 210] on tspan "CATALOG [DOMAIN_NAME]" at bounding box center [120, 213] width 79 height 7
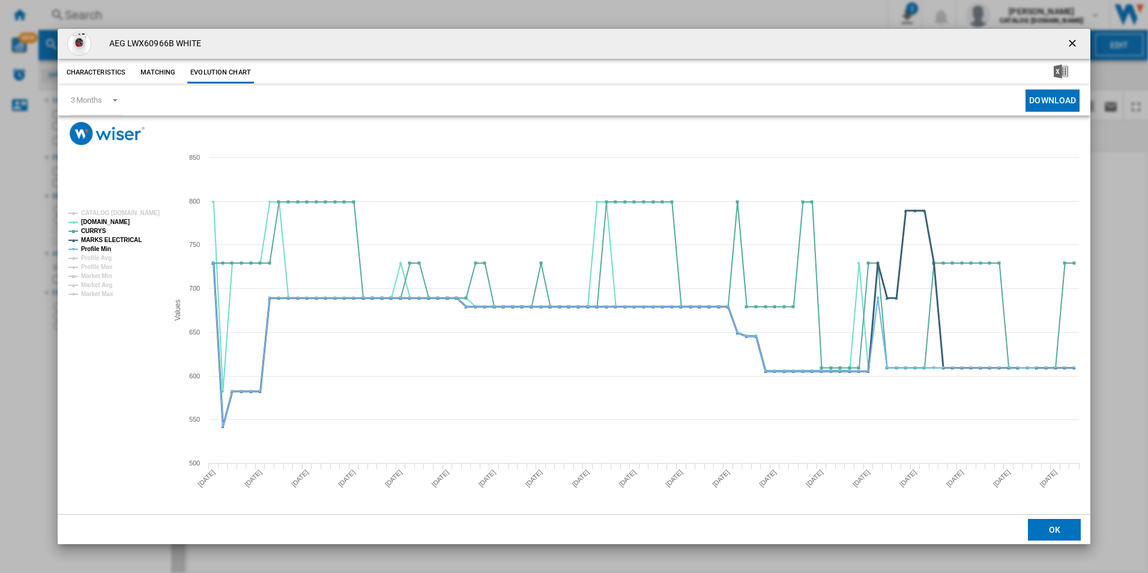
click at [122, 239] on tspan "MARKS ELECTRICAL" at bounding box center [111, 240] width 61 height 7
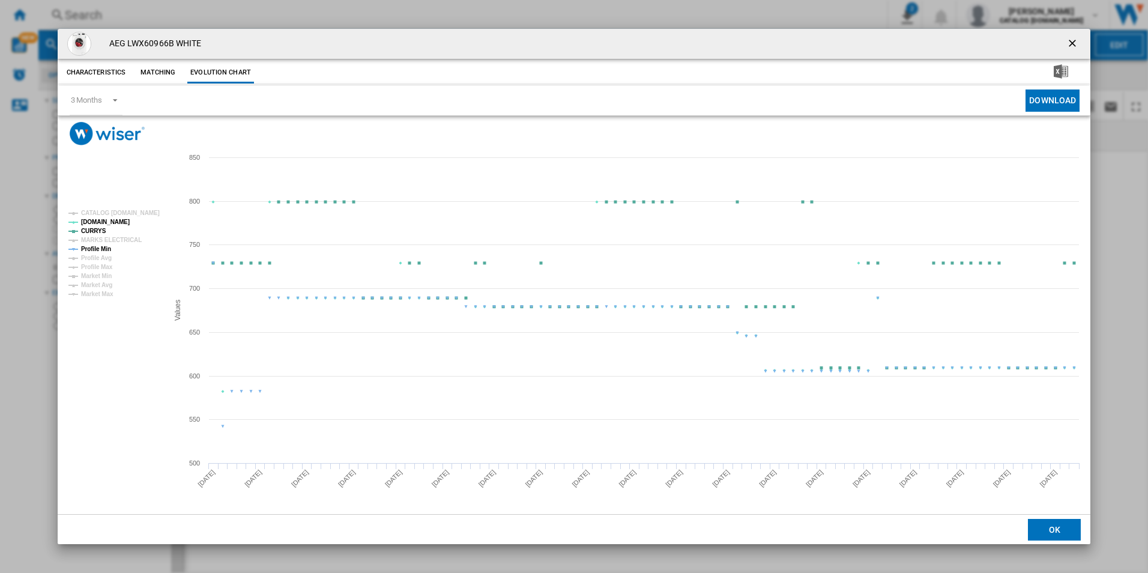
click at [103, 246] on tspan "Profile Min" at bounding box center [96, 249] width 30 height 7
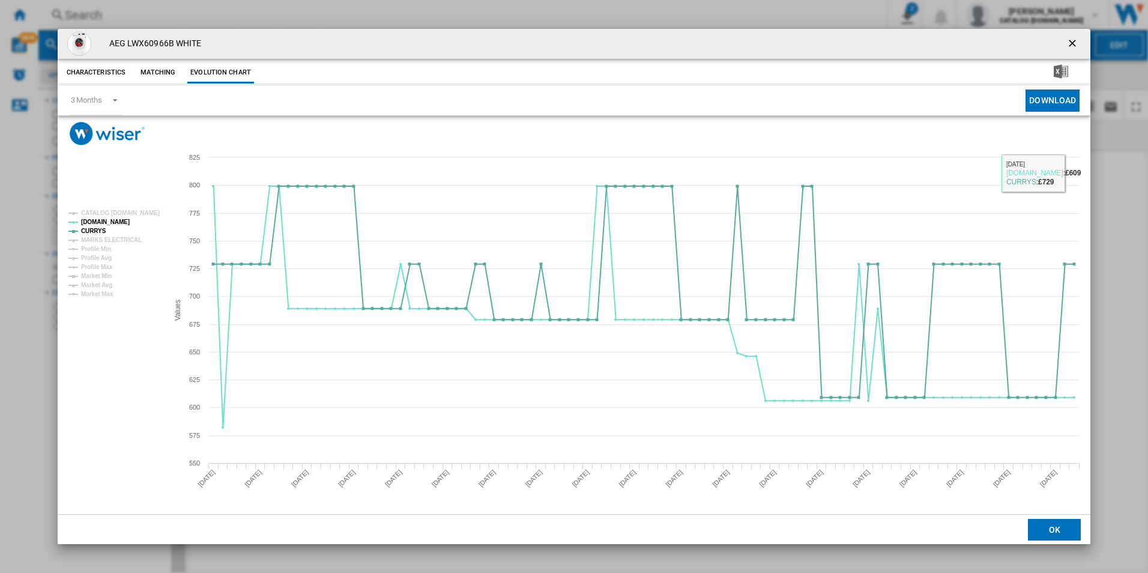
drag, startPoint x: 1071, startPoint y: 46, endPoint x: 926, endPoint y: 34, distance: 145.2
click at [1071, 46] on ng-md-icon "getI18NText('BUTTONS.CLOSE_DIALOG')" at bounding box center [1073, 44] width 14 height 14
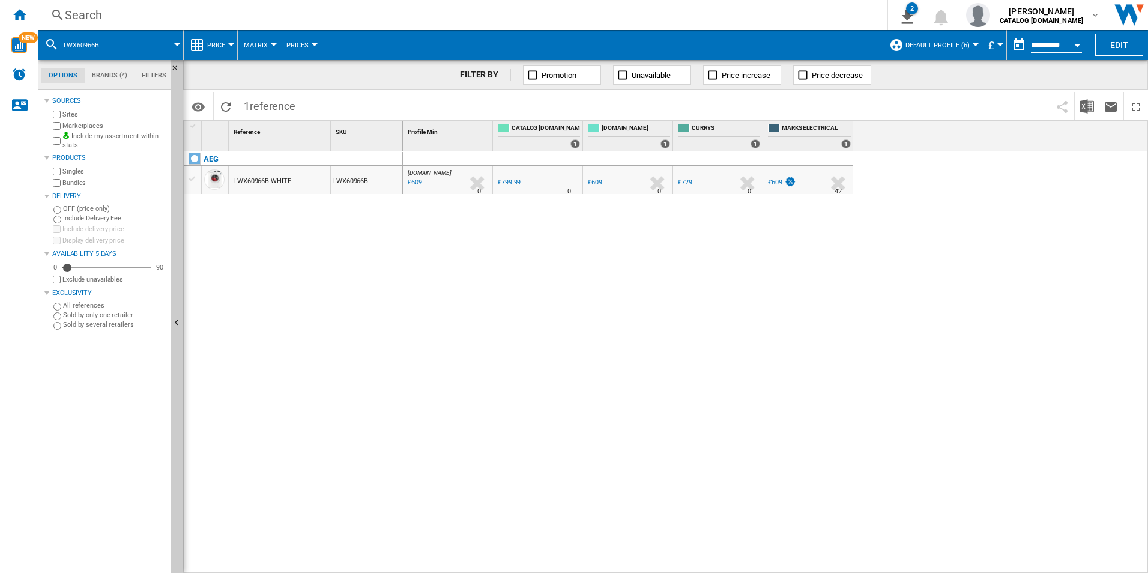
click at [824, 17] on div "Search" at bounding box center [460, 15] width 791 height 17
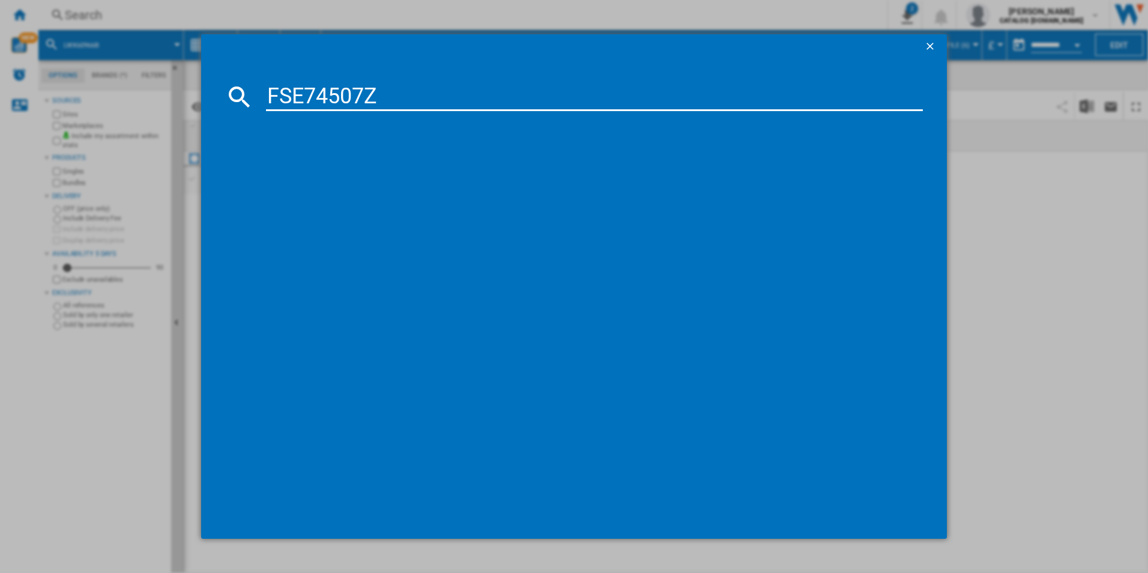
type input "FSE74507Z"
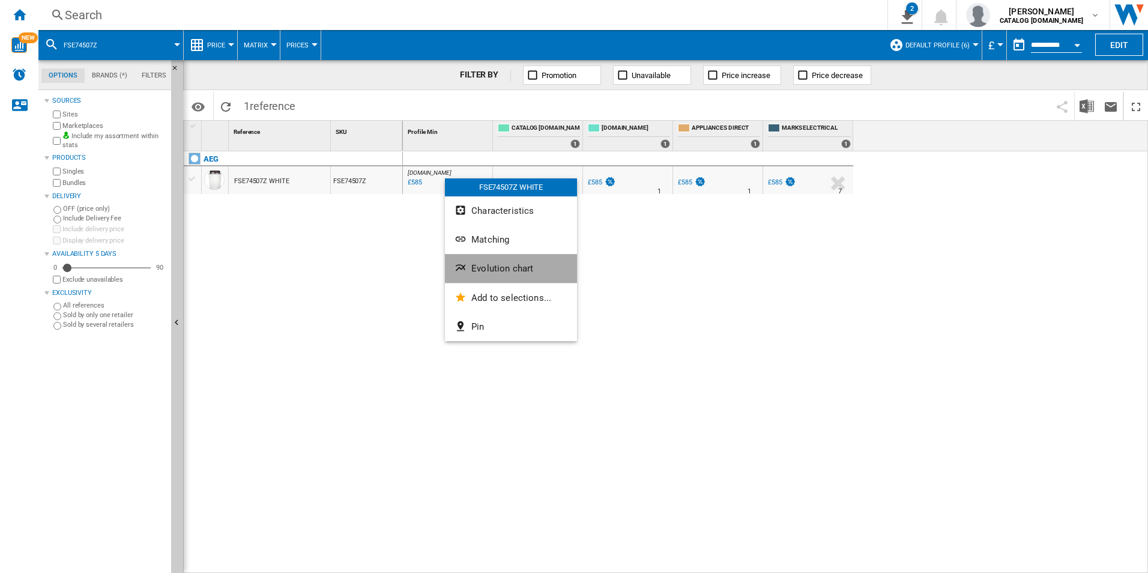
click at [477, 278] on button "Evolution chart" at bounding box center [511, 268] width 132 height 29
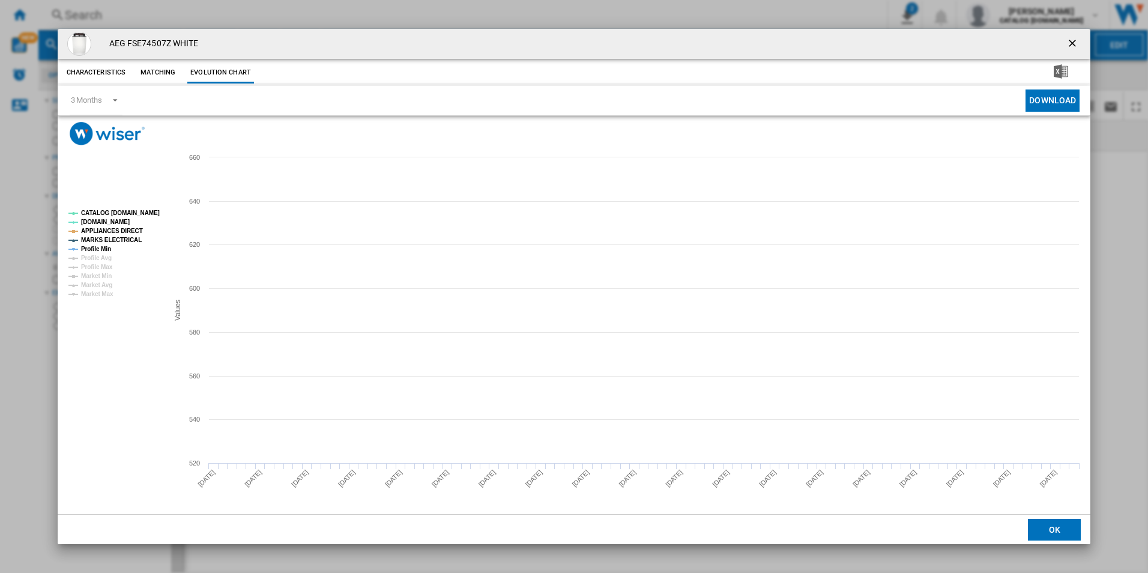
click at [145, 212] on tspan "CATALOG [DOMAIN_NAME]" at bounding box center [120, 213] width 79 height 7
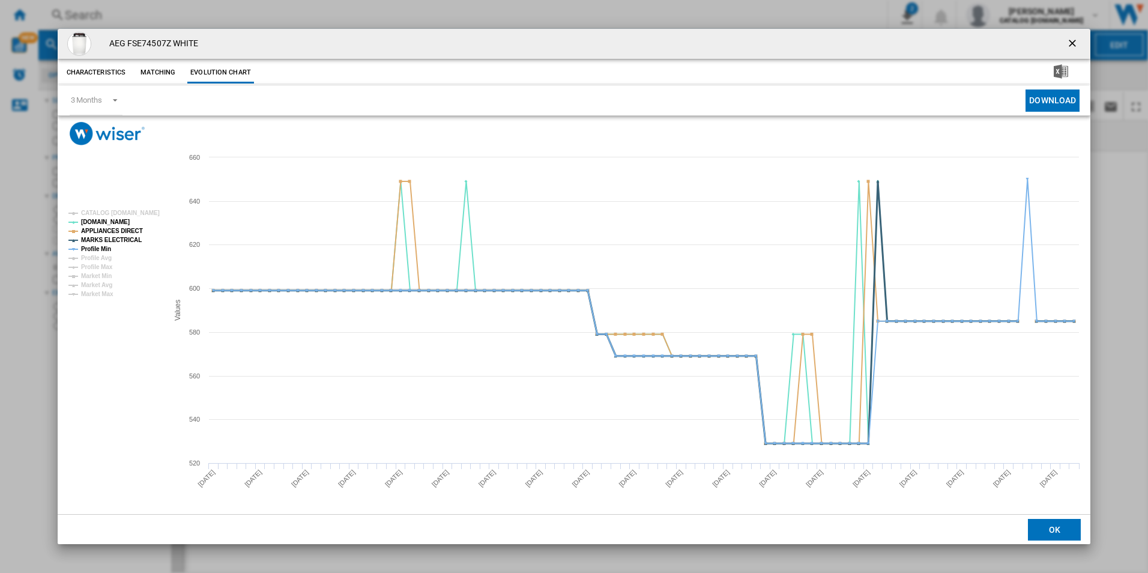
click at [113, 241] on tspan "MARKS ELECTRICAL" at bounding box center [111, 240] width 61 height 7
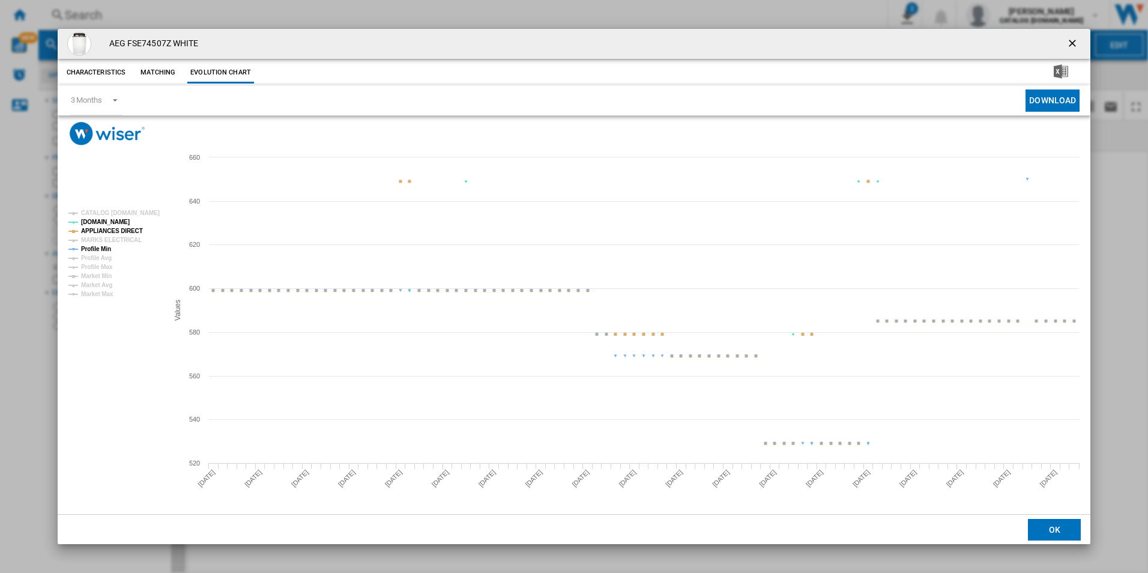
click at [124, 229] on tspan "APPLIANCES DIRECT" at bounding box center [112, 231] width 62 height 7
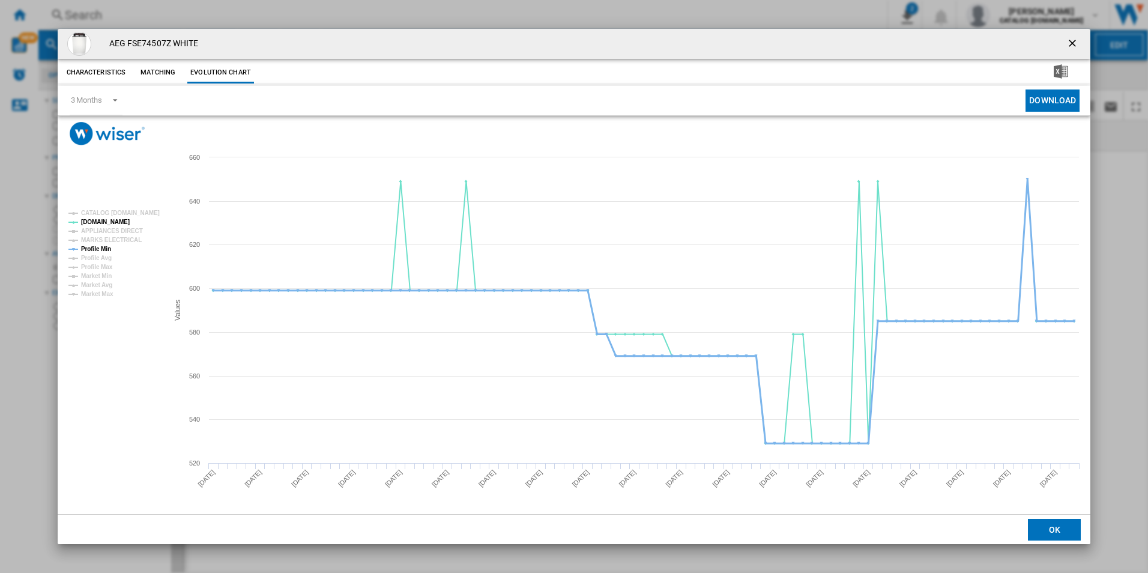
click at [109, 246] on tspan "Profile Min" at bounding box center [96, 249] width 30 height 7
drag, startPoint x: 1071, startPoint y: 38, endPoint x: 1059, endPoint y: 39, distance: 12.0
click at [1071, 38] on ng-md-icon "getI18NText('BUTTONS.CLOSE_DIALOG')" at bounding box center [1073, 44] width 14 height 14
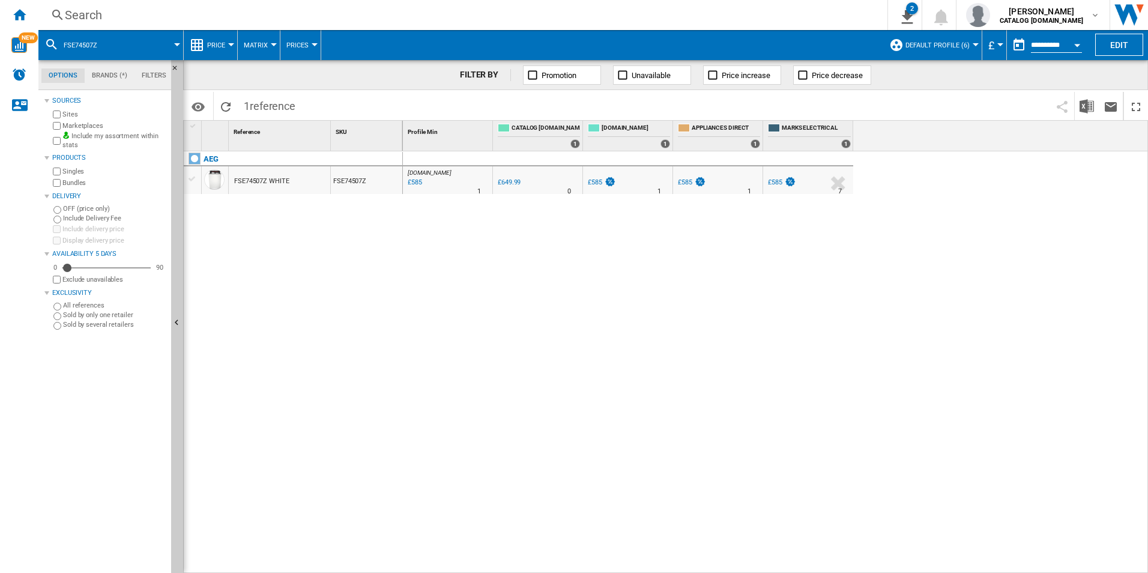
click at [713, 26] on div "Search Search 0 2 ER Report [Price Matrix] All Customer Report [Price Matrix] C…" at bounding box center [592, 15] width 1109 height 30
click at [708, 17] on div "Search" at bounding box center [460, 15] width 791 height 17
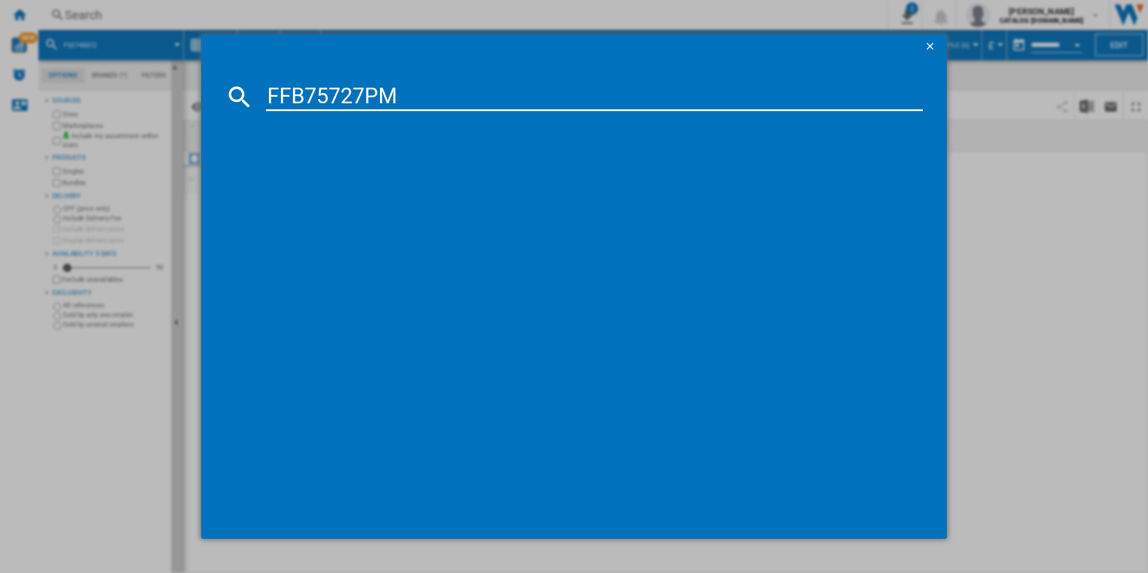
type input "FFB75727PM"
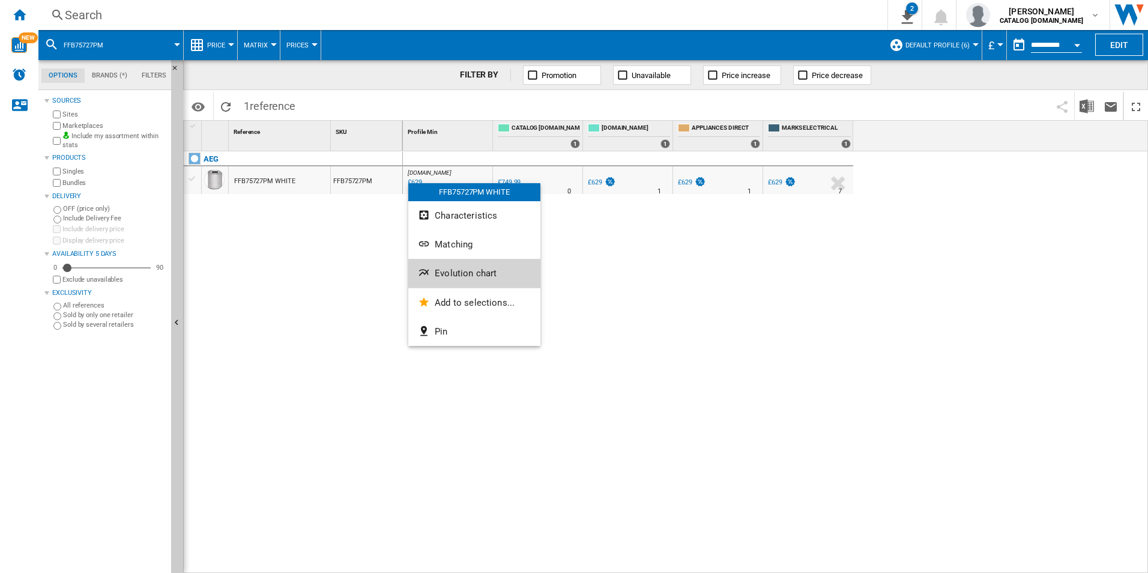
click at [473, 281] on button "Evolution chart" at bounding box center [474, 273] width 132 height 29
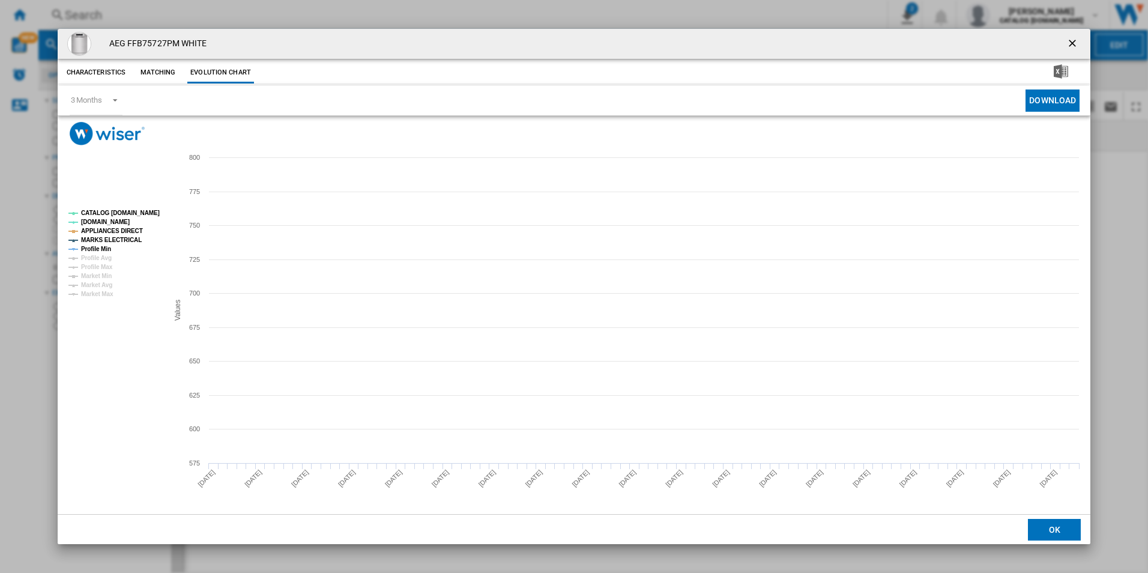
click at [138, 213] on tspan "CATALOG [DOMAIN_NAME]" at bounding box center [120, 213] width 79 height 7
click at [136, 225] on rect "Product popup" at bounding box center [114, 253] width 100 height 97
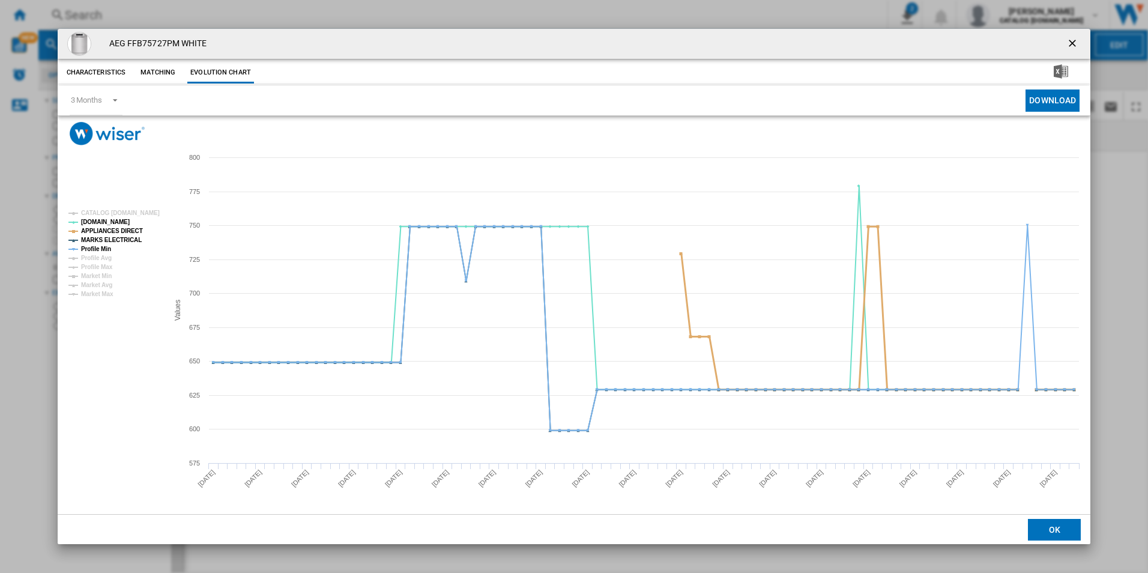
click at [131, 234] on tspan "APPLIANCES DIRECT" at bounding box center [112, 231] width 62 height 7
drag, startPoint x: 131, startPoint y: 235, endPoint x: 125, endPoint y: 240, distance: 7.2
click at [131, 237] on tspan "MARKS ELECTRICAL" at bounding box center [111, 240] width 61 height 7
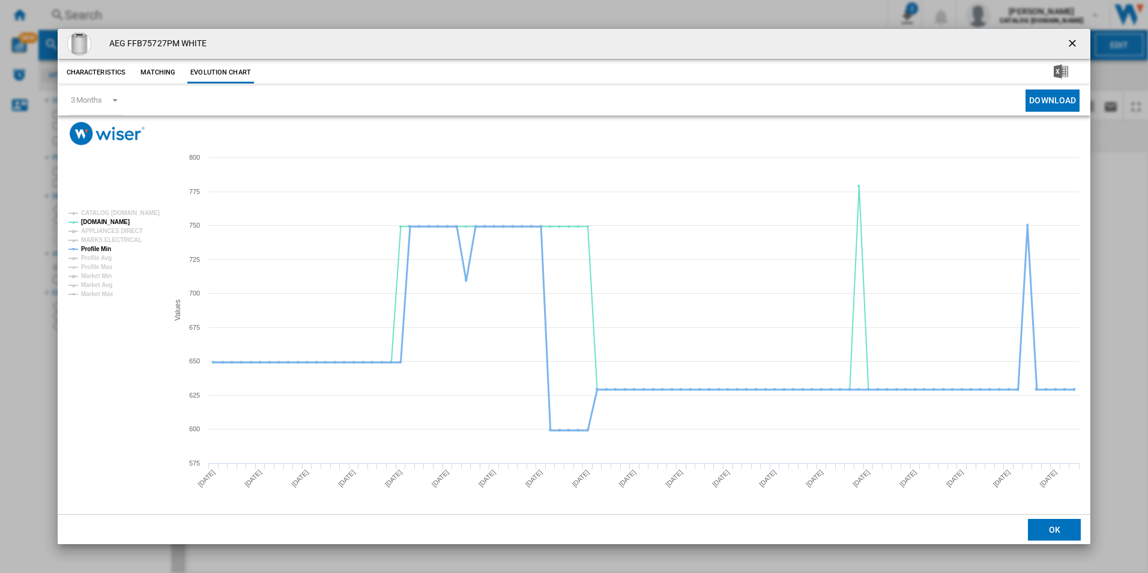
click at [106, 246] on tspan "Profile Min" at bounding box center [96, 249] width 30 height 7
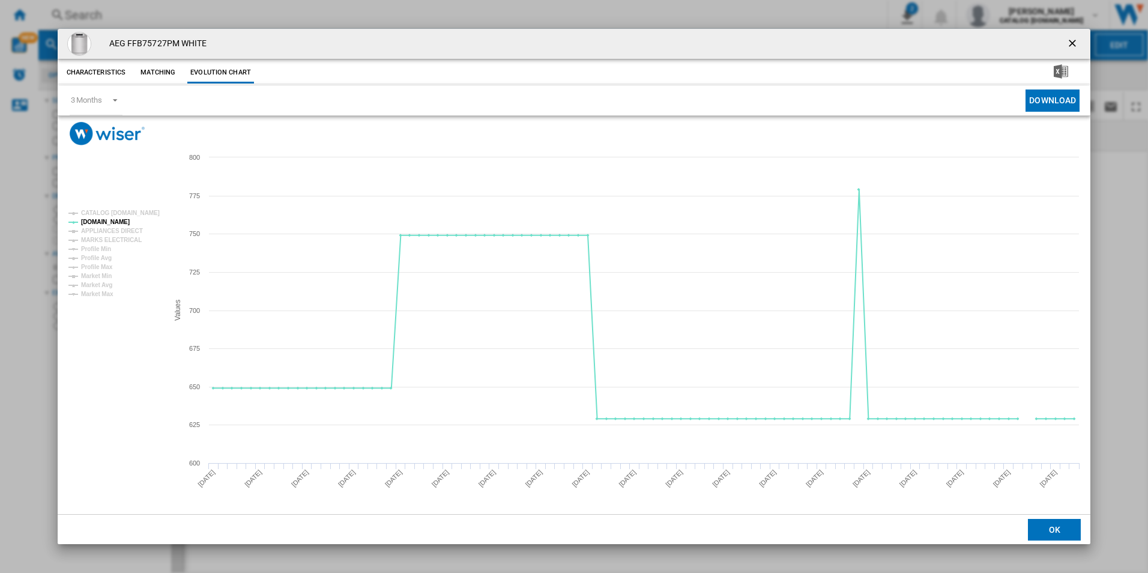
drag, startPoint x: 1069, startPoint y: 39, endPoint x: 1028, endPoint y: 39, distance: 41.4
click at [1070, 39] on ng-md-icon "getI18NText('BUTTONS.CLOSE_DIALOG')" at bounding box center [1073, 44] width 14 height 14
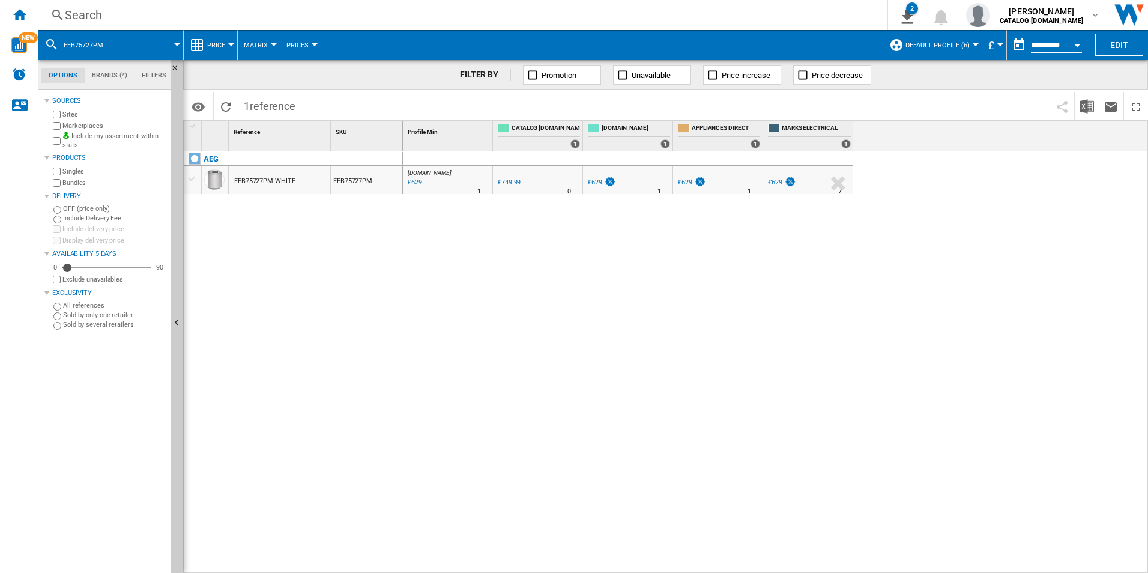
click at [758, 5] on div "Search Search 0 2 ER Report [Price Matrix] All Customer Report [Price Matrix] C…" at bounding box center [592, 15] width 1109 height 30
click at [756, 11] on div "Search" at bounding box center [460, 15] width 791 height 17
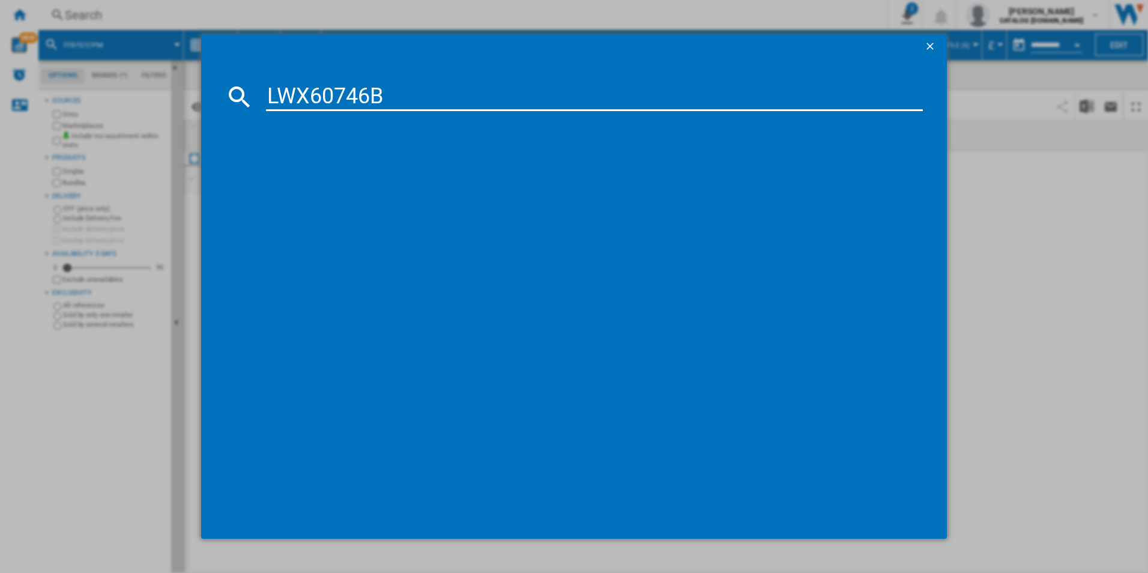
type input "LWX60746B"
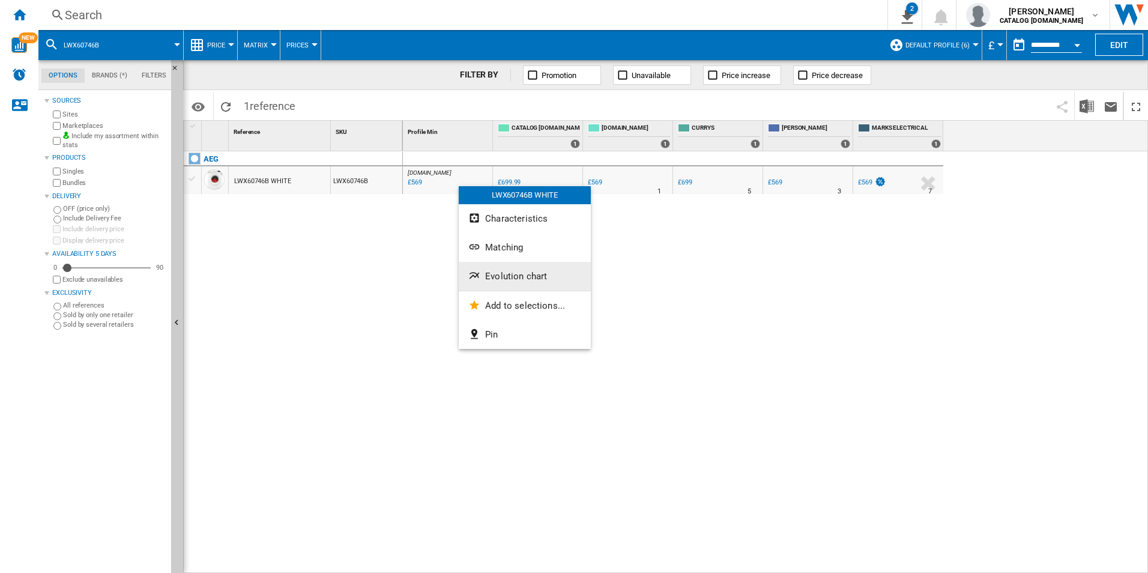
click at [505, 283] on button "Evolution chart" at bounding box center [525, 276] width 132 height 29
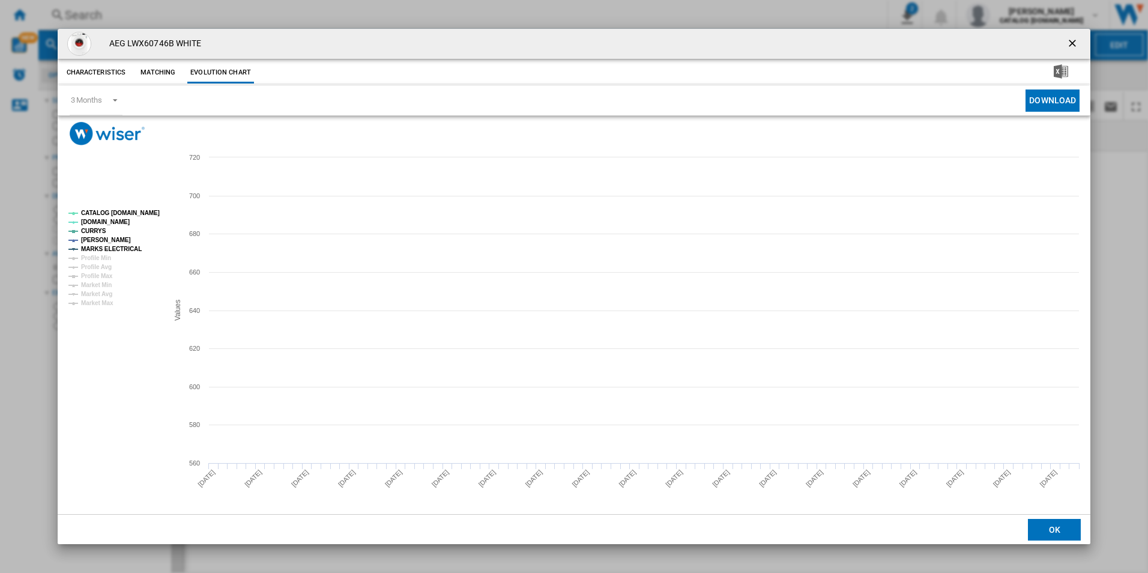
click at [152, 211] on tspan "CATALOG [DOMAIN_NAME]" at bounding box center [120, 213] width 79 height 7
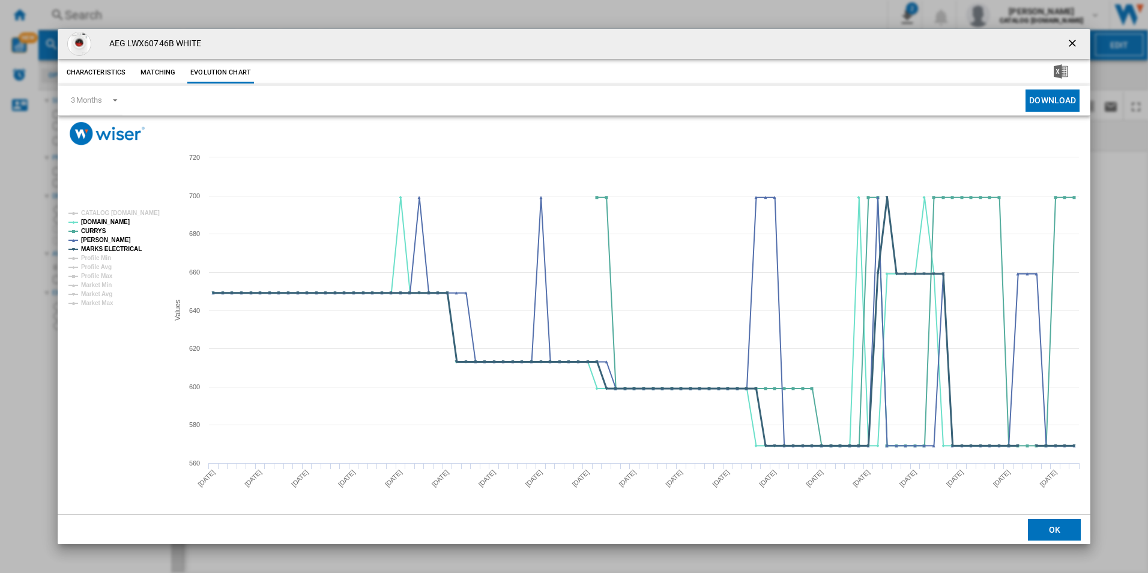
click at [128, 249] on tspan "MARKS ELECTRICAL" at bounding box center [111, 249] width 61 height 7
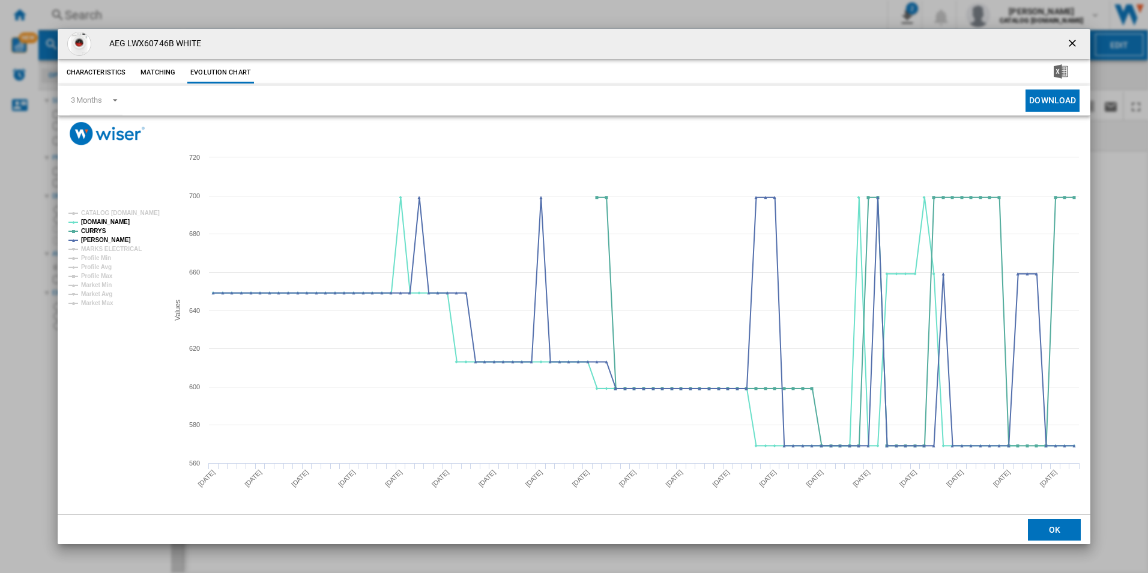
drag, startPoint x: 1071, startPoint y: 40, endPoint x: 867, endPoint y: 62, distance: 205.3
click at [1071, 40] on ng-md-icon "getI18NText('BUTTONS.CLOSE_DIALOG')" at bounding box center [1073, 44] width 14 height 14
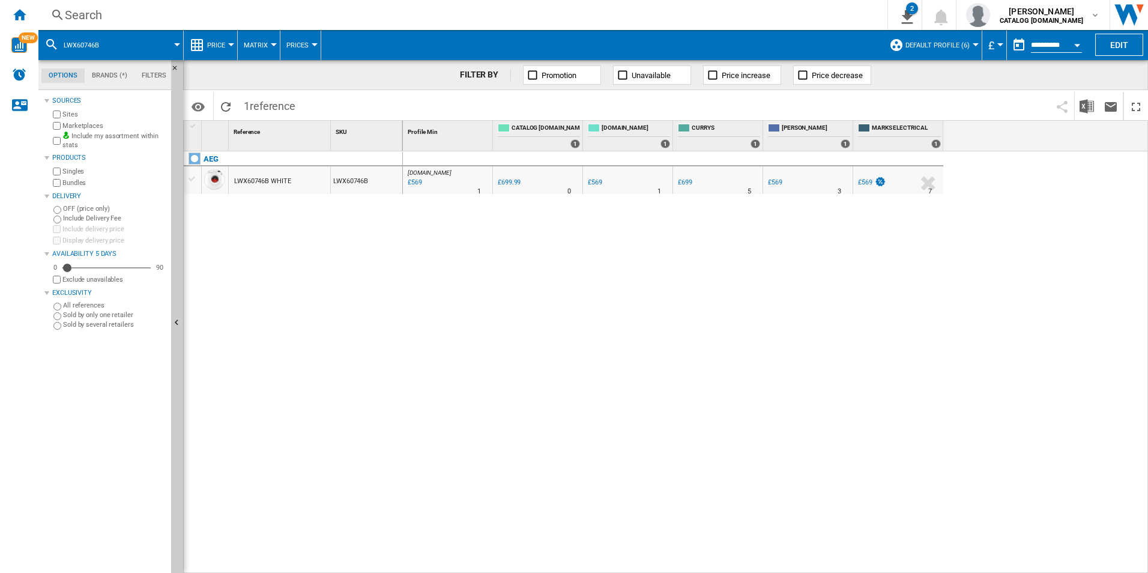
click at [666, 13] on div "Search" at bounding box center [460, 15] width 791 height 17
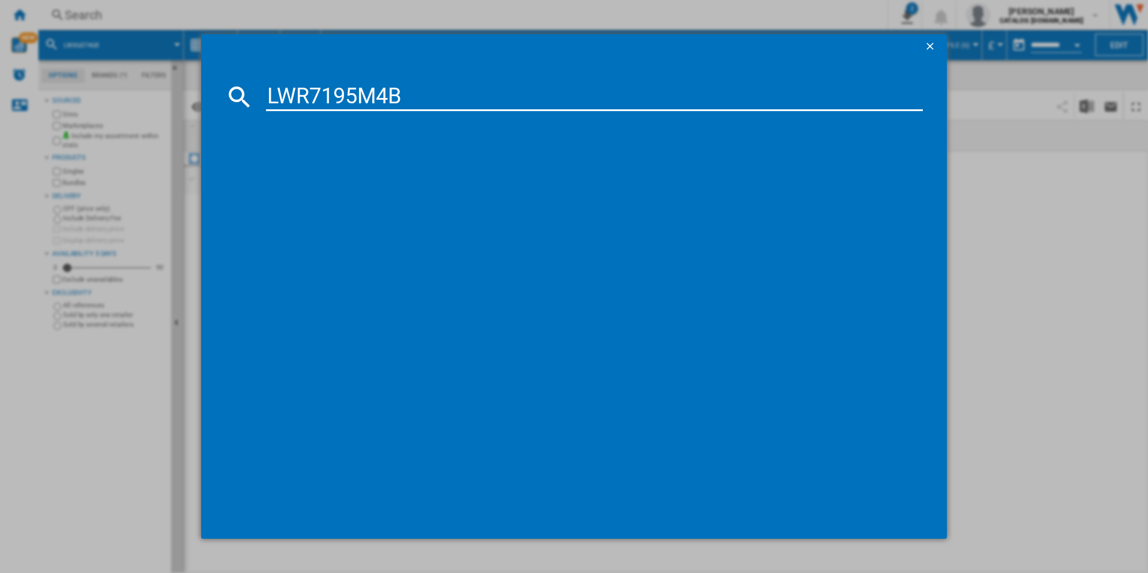
type input "LWR7195M4B"
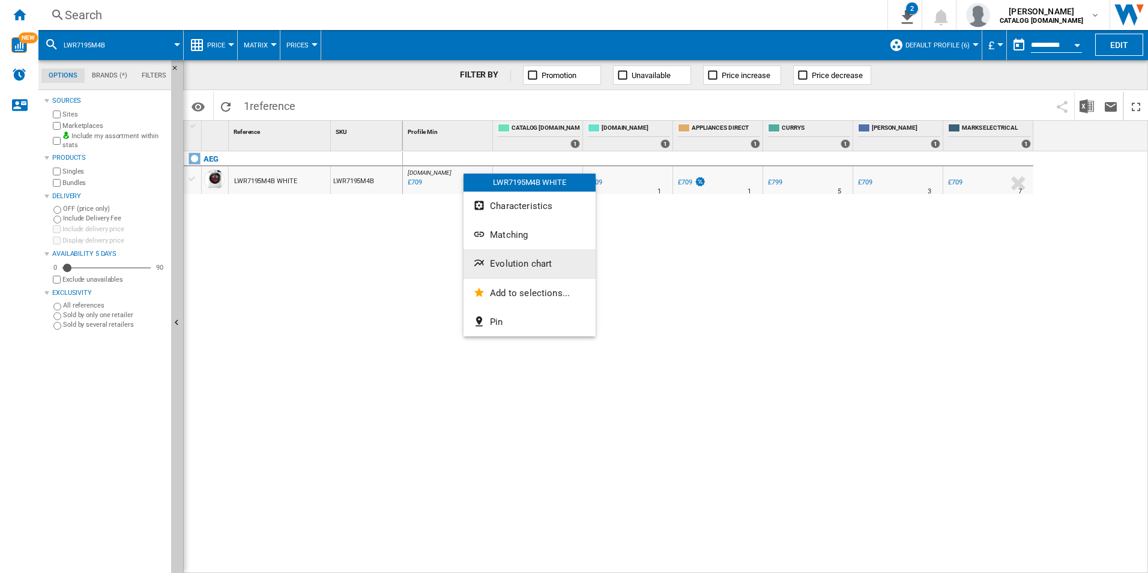
click at [514, 266] on span "Evolution chart" at bounding box center [521, 263] width 62 height 11
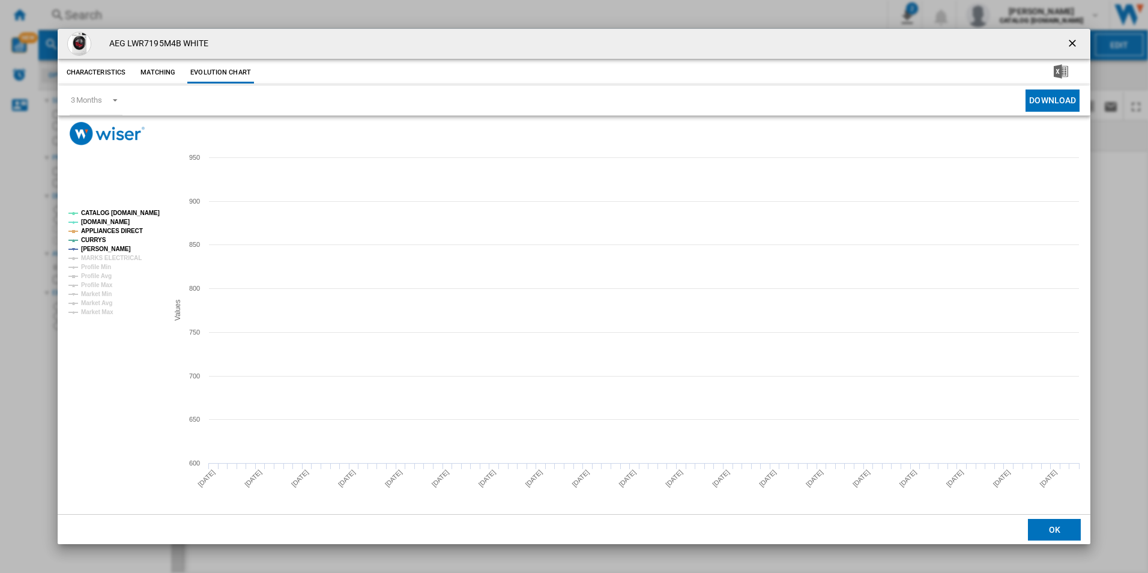
click at [146, 210] on tspan "CATALOG [DOMAIN_NAME]" at bounding box center [120, 213] width 79 height 7
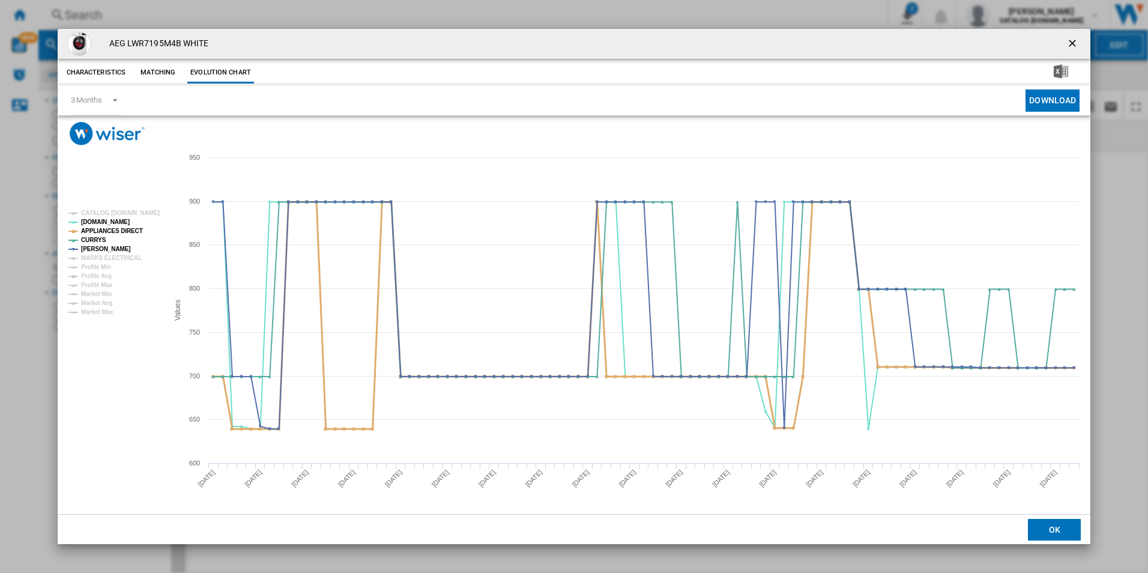
click at [124, 234] on tspan "APPLIANCES DIRECT" at bounding box center [112, 231] width 62 height 7
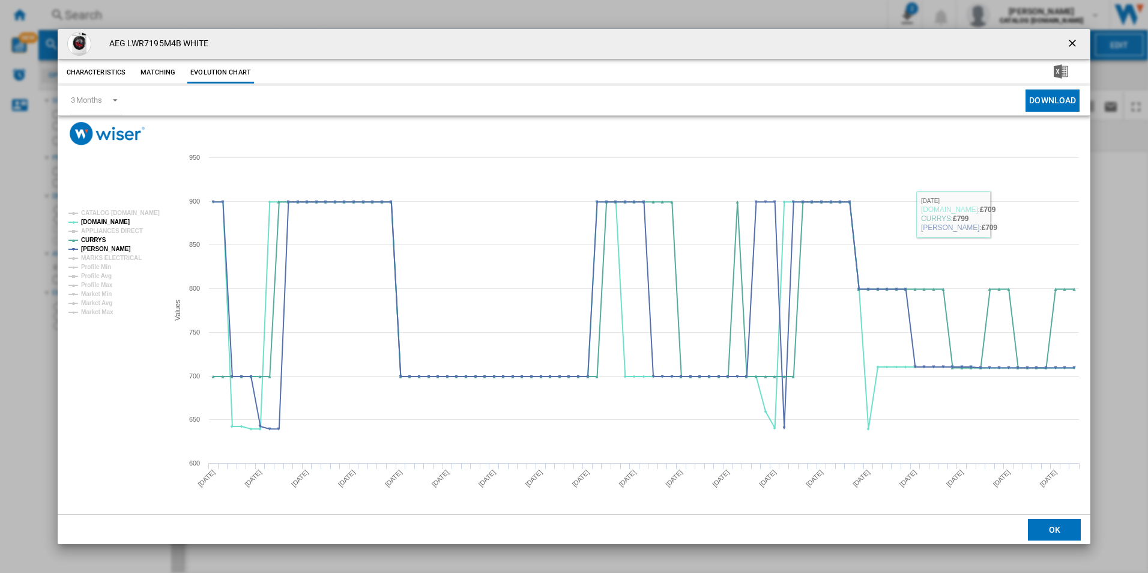
drag, startPoint x: 1079, startPoint y: 39, endPoint x: 1050, endPoint y: 58, distance: 34.8
click at [1079, 39] on ng-md-icon "getI18NText('BUTTONS.CLOSE_DIALOG')" at bounding box center [1073, 44] width 14 height 14
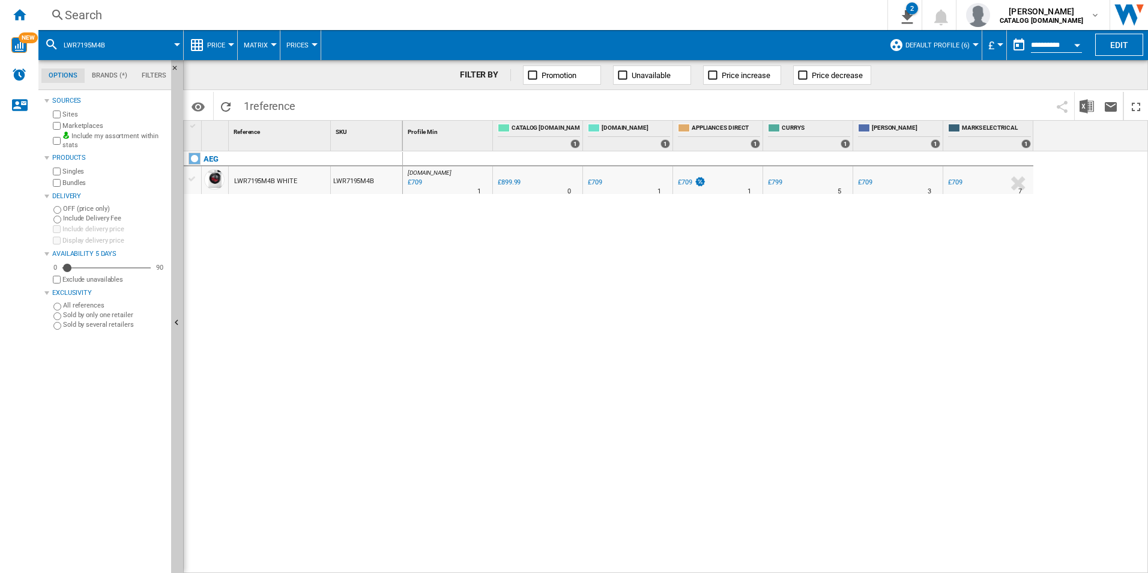
click at [764, 18] on div "Search" at bounding box center [460, 15] width 791 height 17
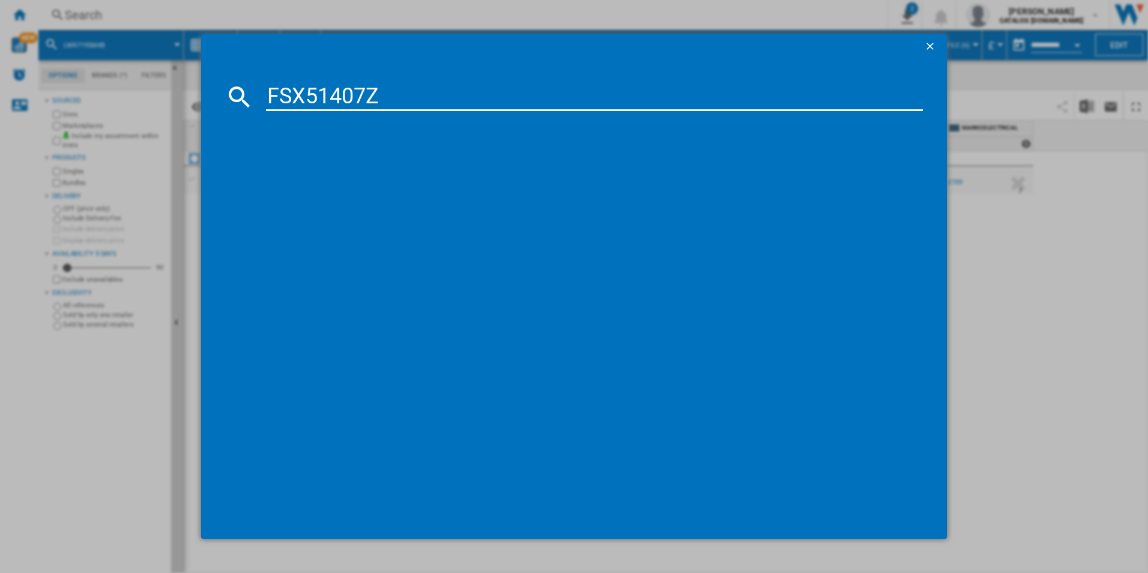
type input "FSX51407Z"
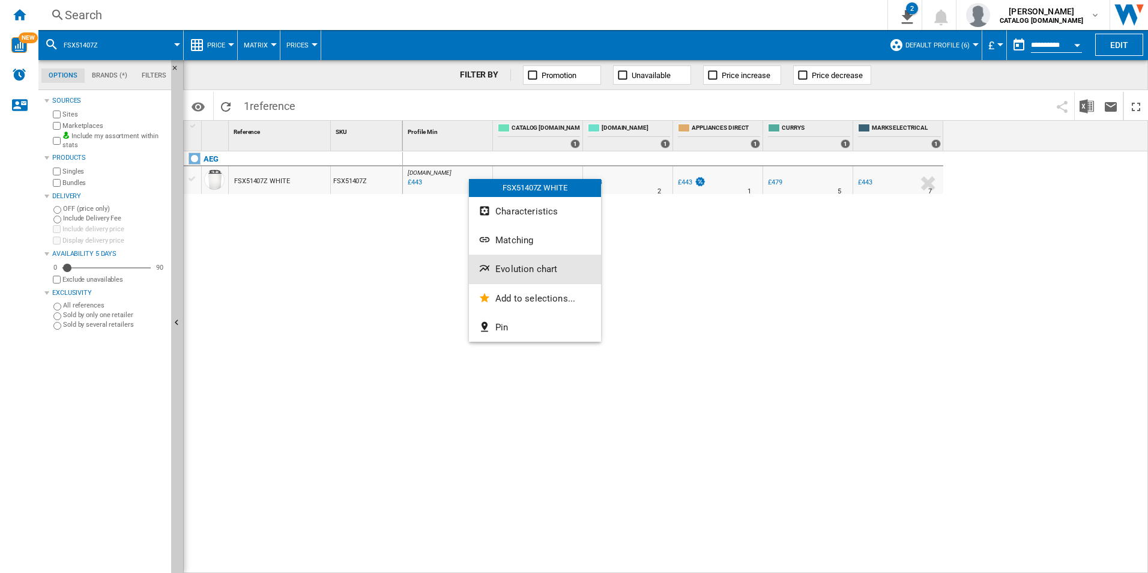
click at [527, 273] on span "Evolution chart" at bounding box center [526, 269] width 62 height 11
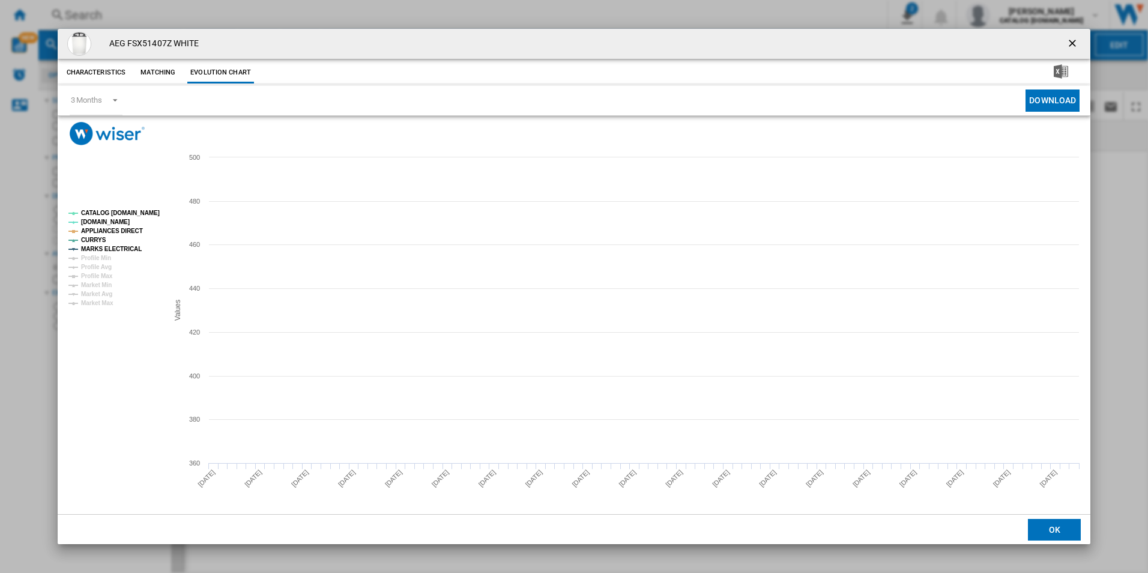
click at [146, 210] on tspan "CATALOG [DOMAIN_NAME]" at bounding box center [120, 213] width 79 height 7
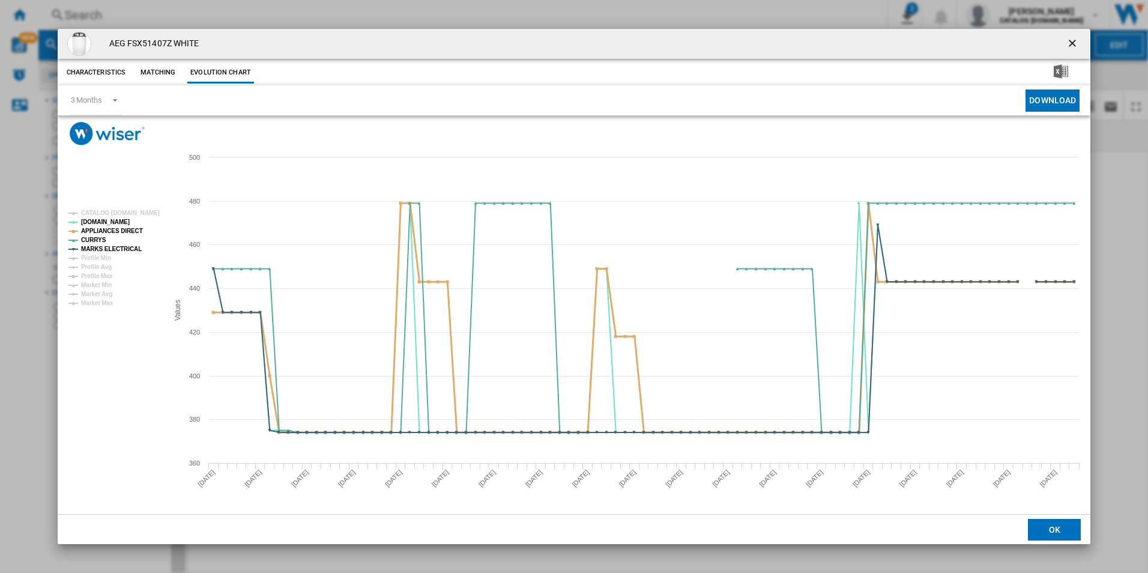
click at [125, 228] on tspan "APPLIANCES DIRECT" at bounding box center [112, 231] width 62 height 7
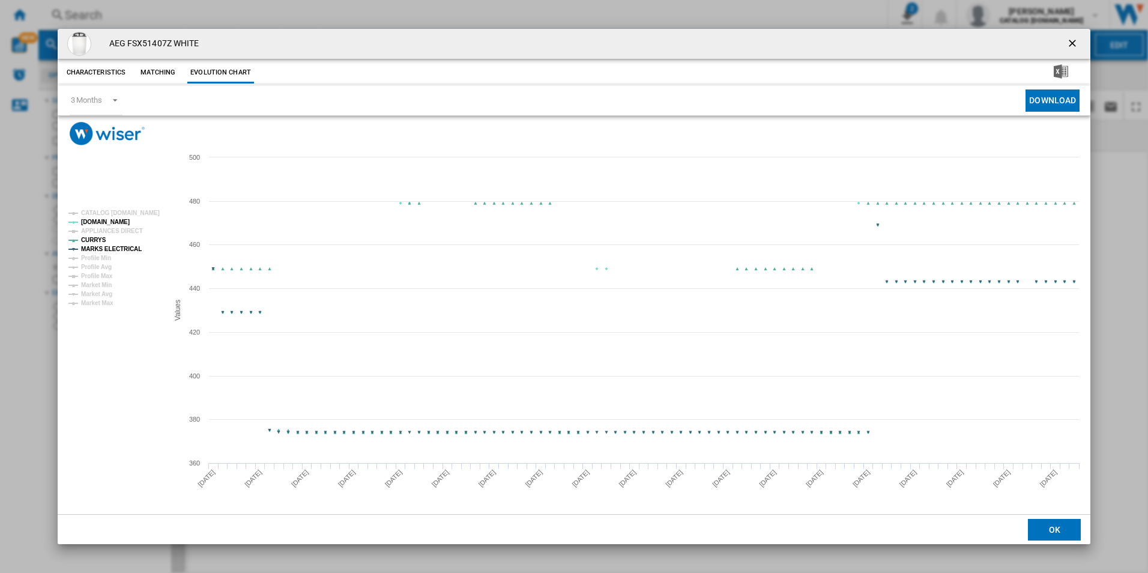
click at [128, 248] on tspan "MARKS ELECTRICAL" at bounding box center [111, 249] width 61 height 7
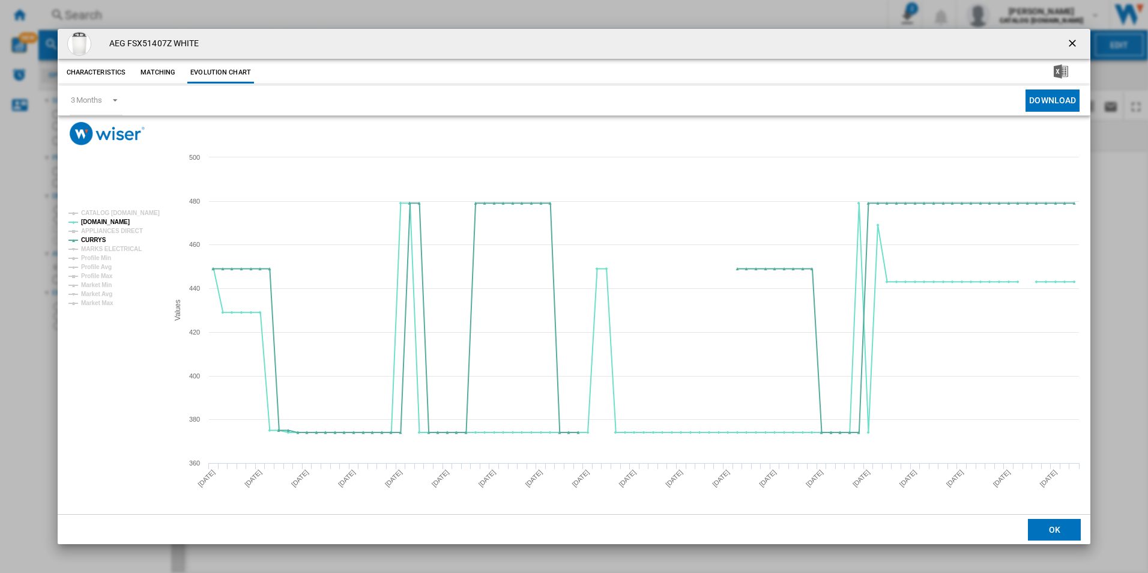
drag, startPoint x: 1072, startPoint y: 42, endPoint x: 756, endPoint y: 16, distance: 316.9
click at [1072, 42] on ng-md-icon "getI18NText('BUTTONS.CLOSE_DIALOG')" at bounding box center [1073, 44] width 14 height 14
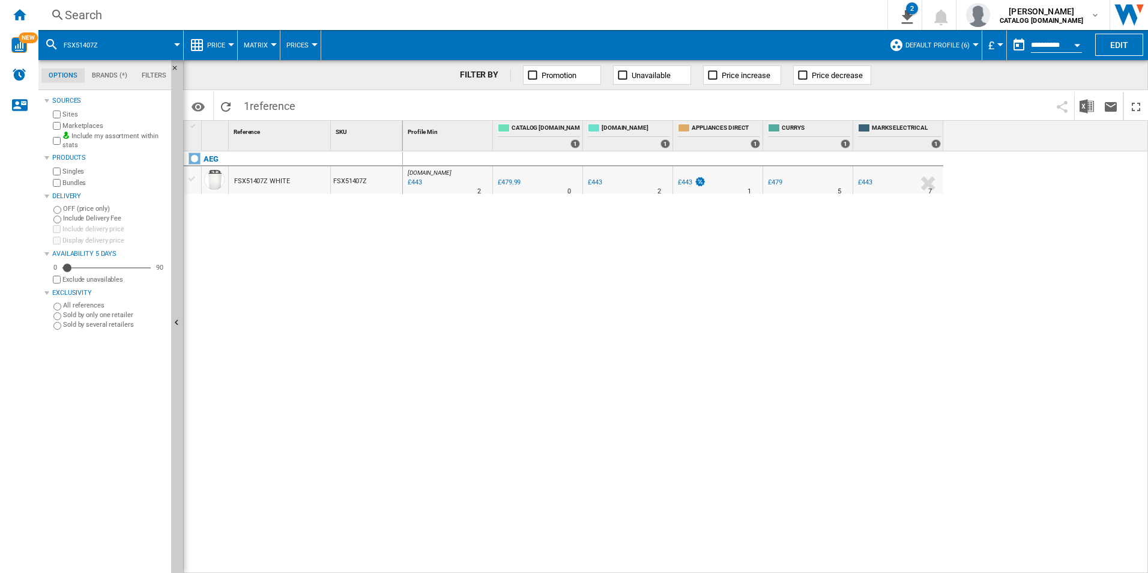
click at [684, 17] on div "Search" at bounding box center [460, 15] width 791 height 17
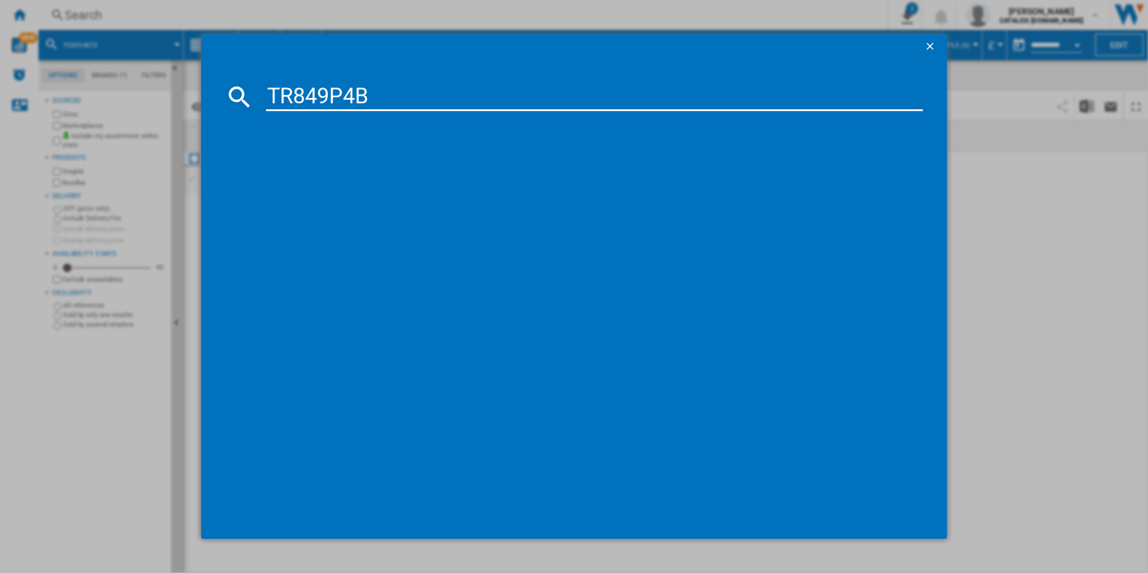
type input "TR849P4B"
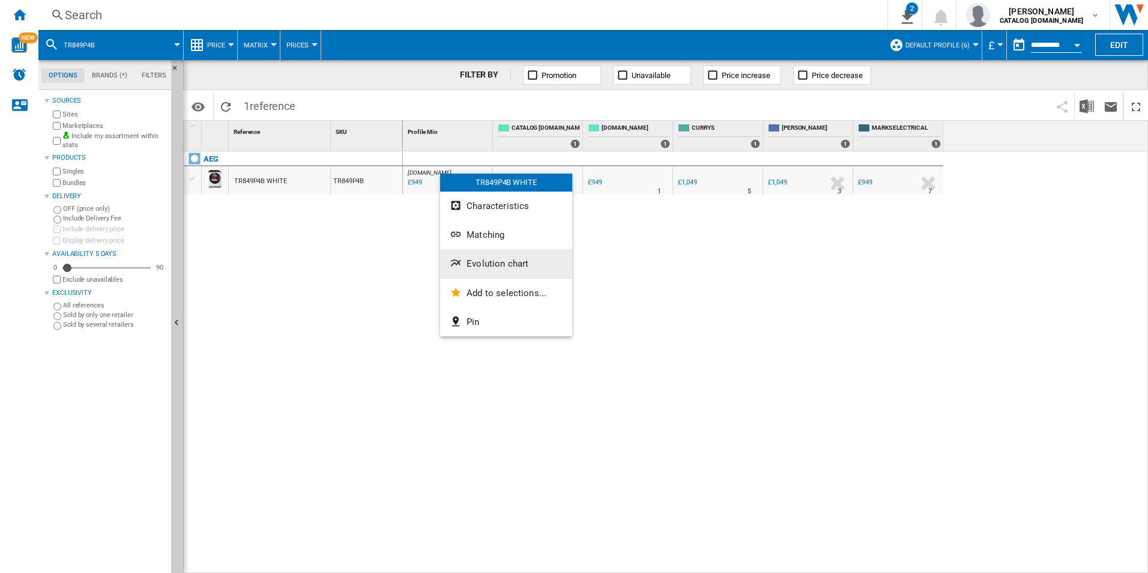
click at [491, 271] on button "Evolution chart" at bounding box center [506, 263] width 132 height 29
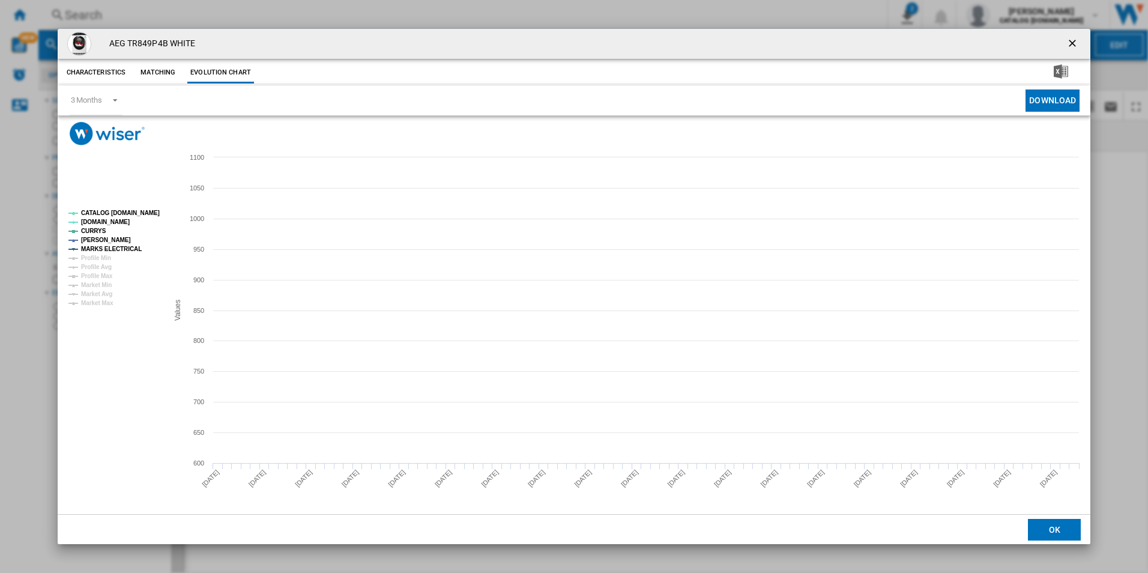
click at [134, 214] on tspan "CATALOG [DOMAIN_NAME]" at bounding box center [120, 213] width 79 height 7
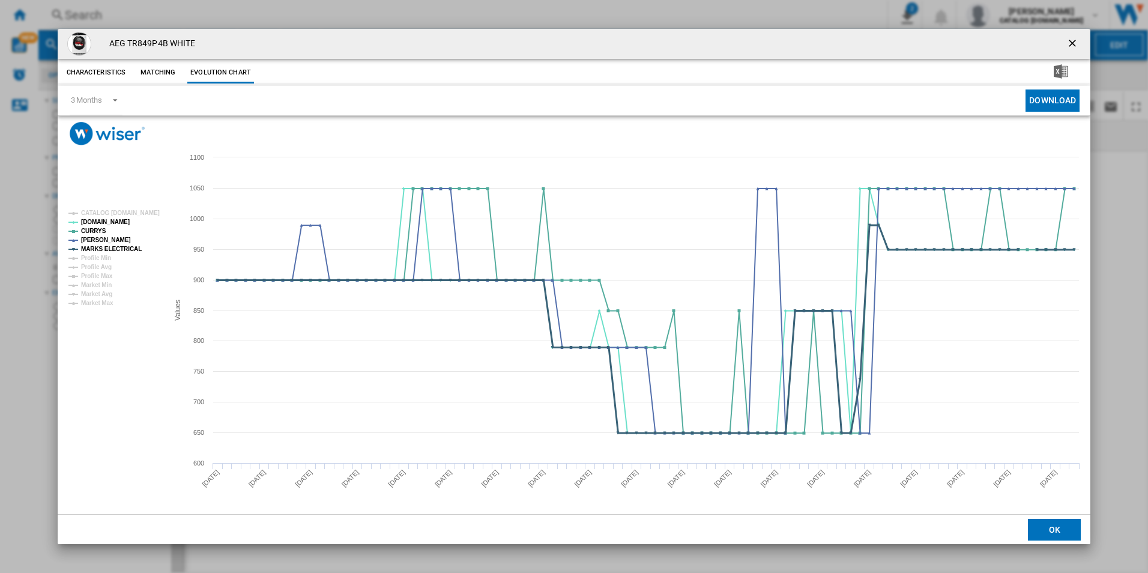
click at [126, 247] on tspan "MARKS ELECTRICAL" at bounding box center [111, 249] width 61 height 7
